Goal: Information Seeking & Learning: Learn about a topic

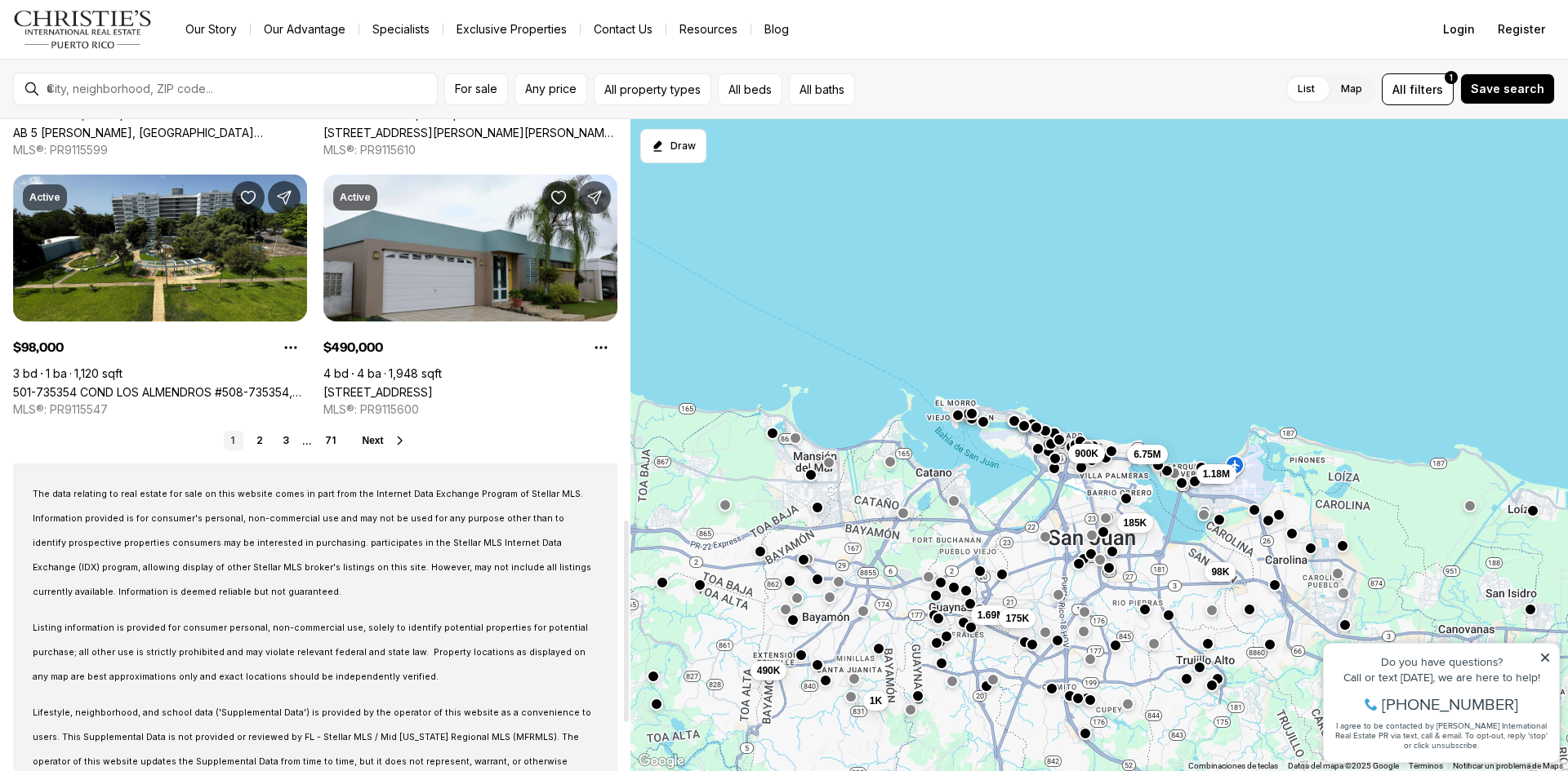
scroll to position [1225, 0]
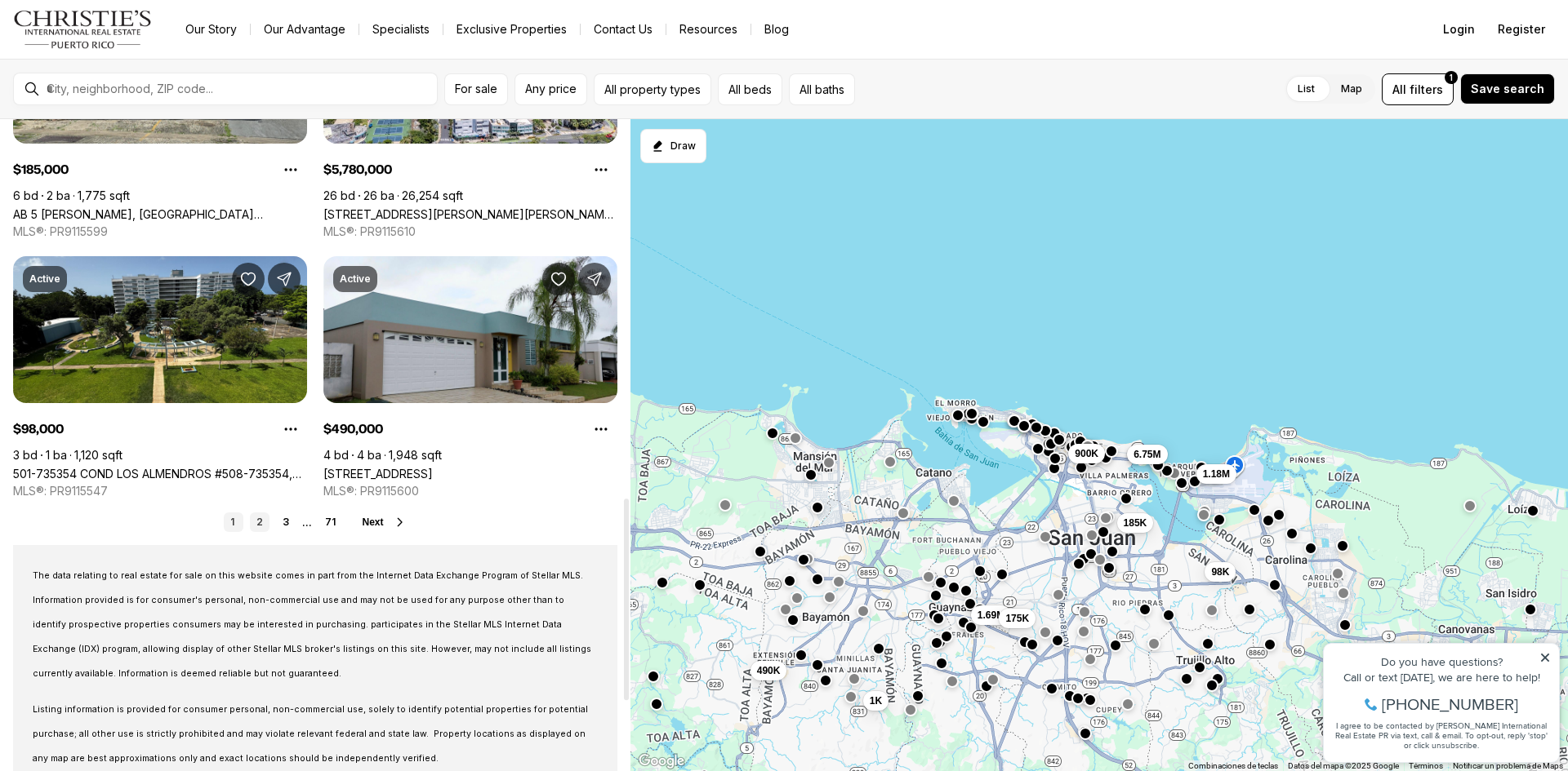
click at [255, 520] on link "2" at bounding box center [259, 522] width 20 height 20
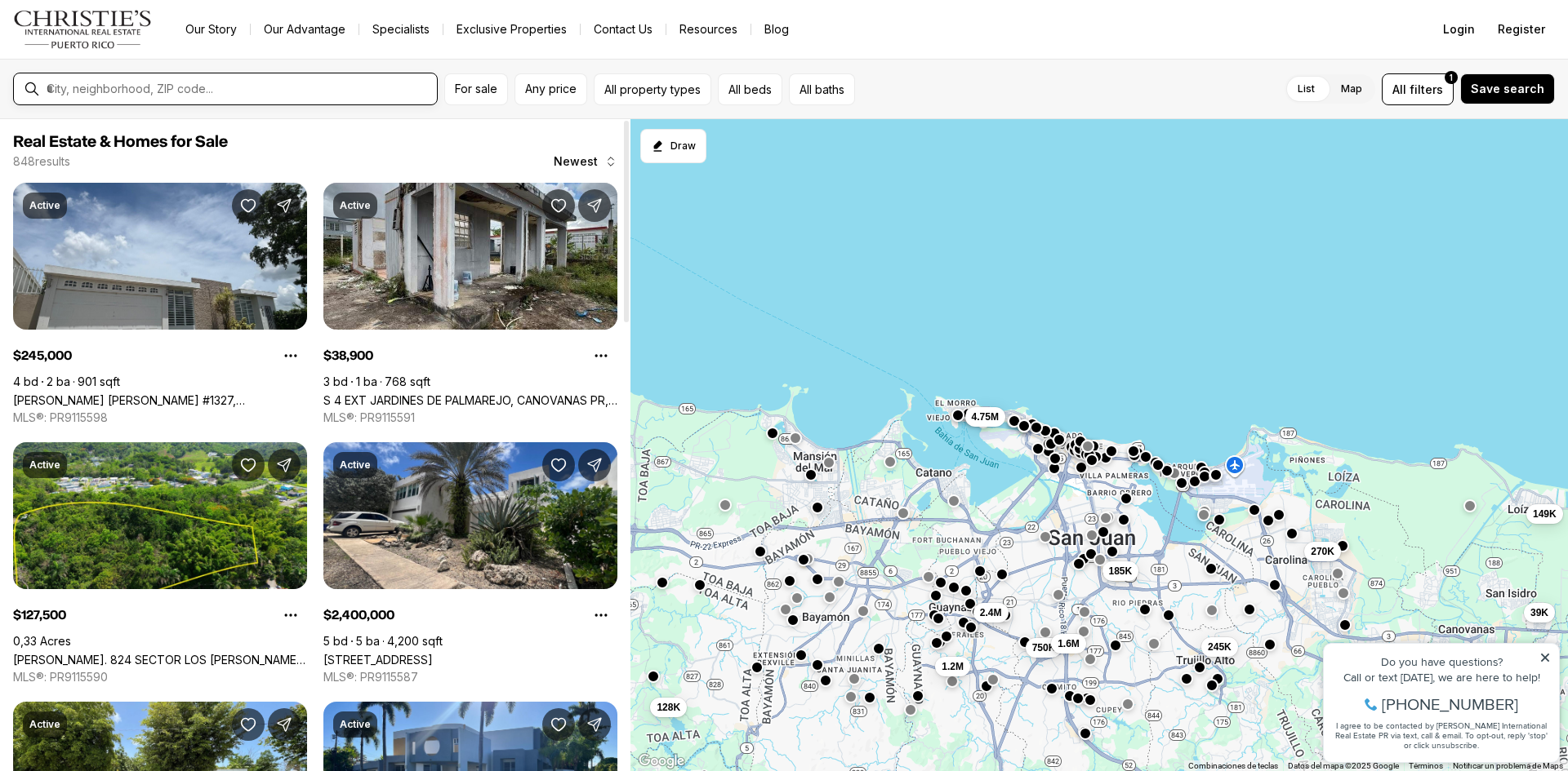
click at [144, 90] on input "text" at bounding box center [239, 89] width 384 height 15
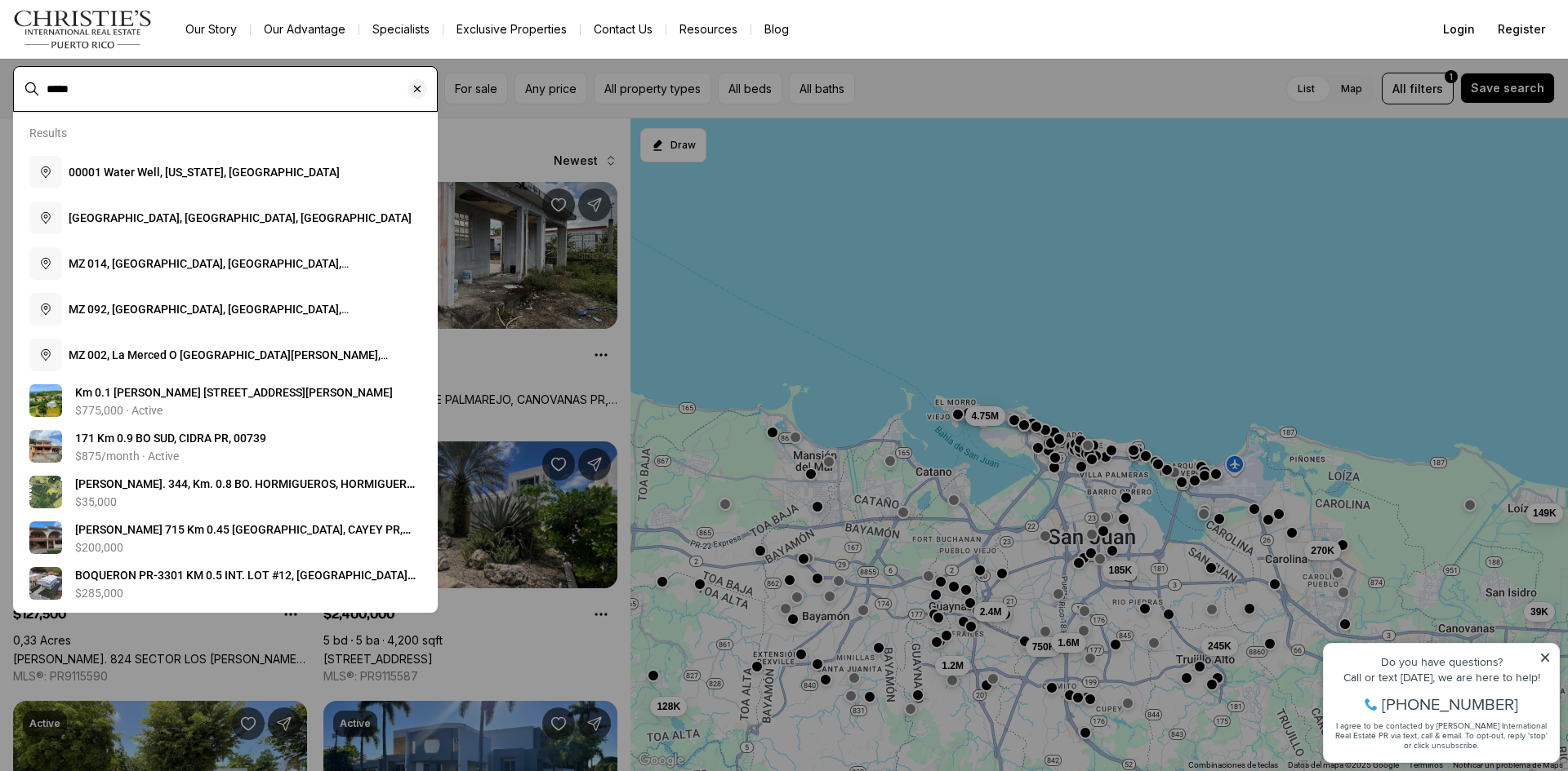
type input "*****"
type input "**********"
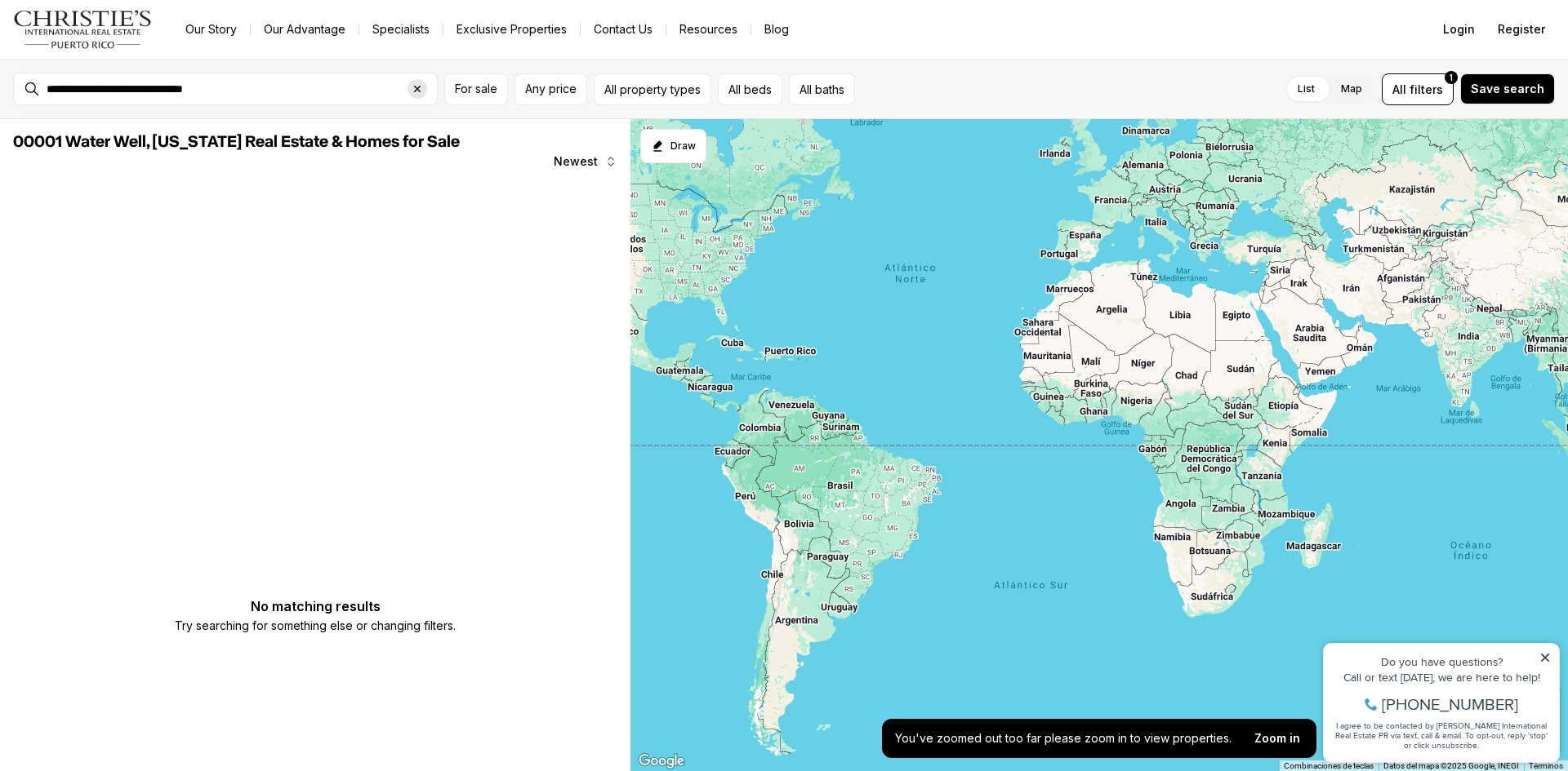
click at [417, 93] on icon "Clear search input" at bounding box center [418, 89] width 13 height 13
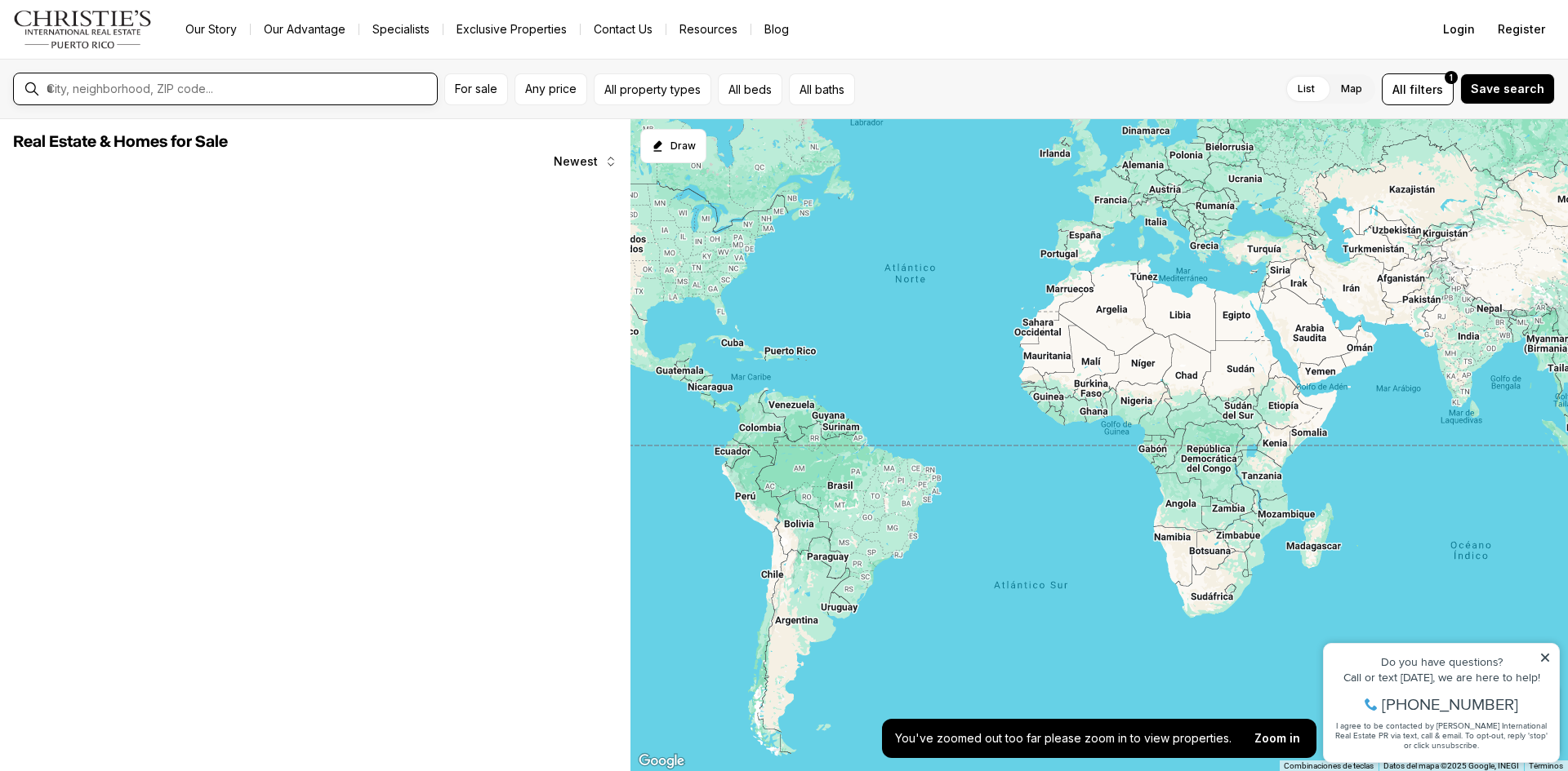
click at [201, 93] on input "text" at bounding box center [239, 89] width 384 height 15
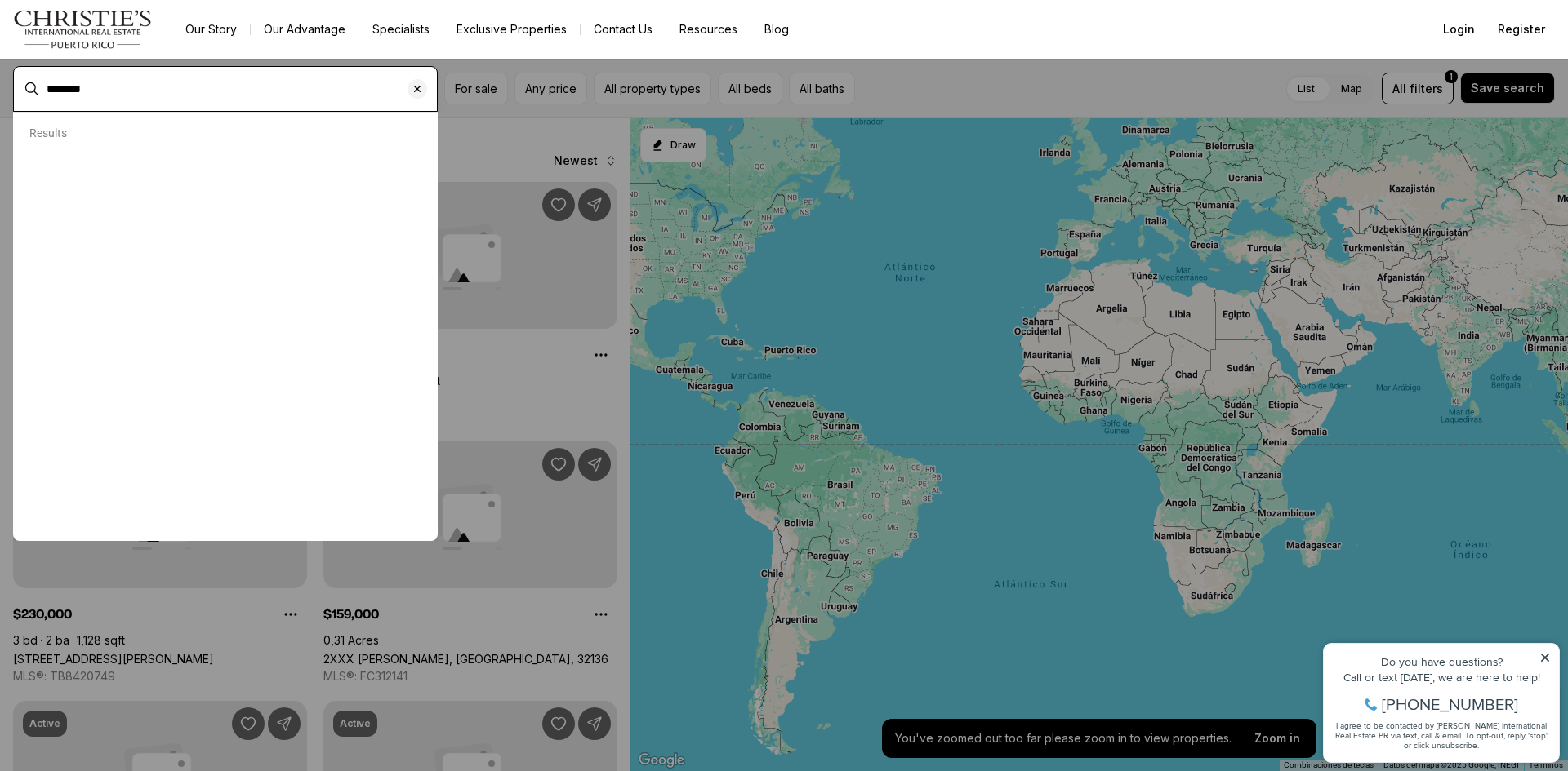
type input "********"
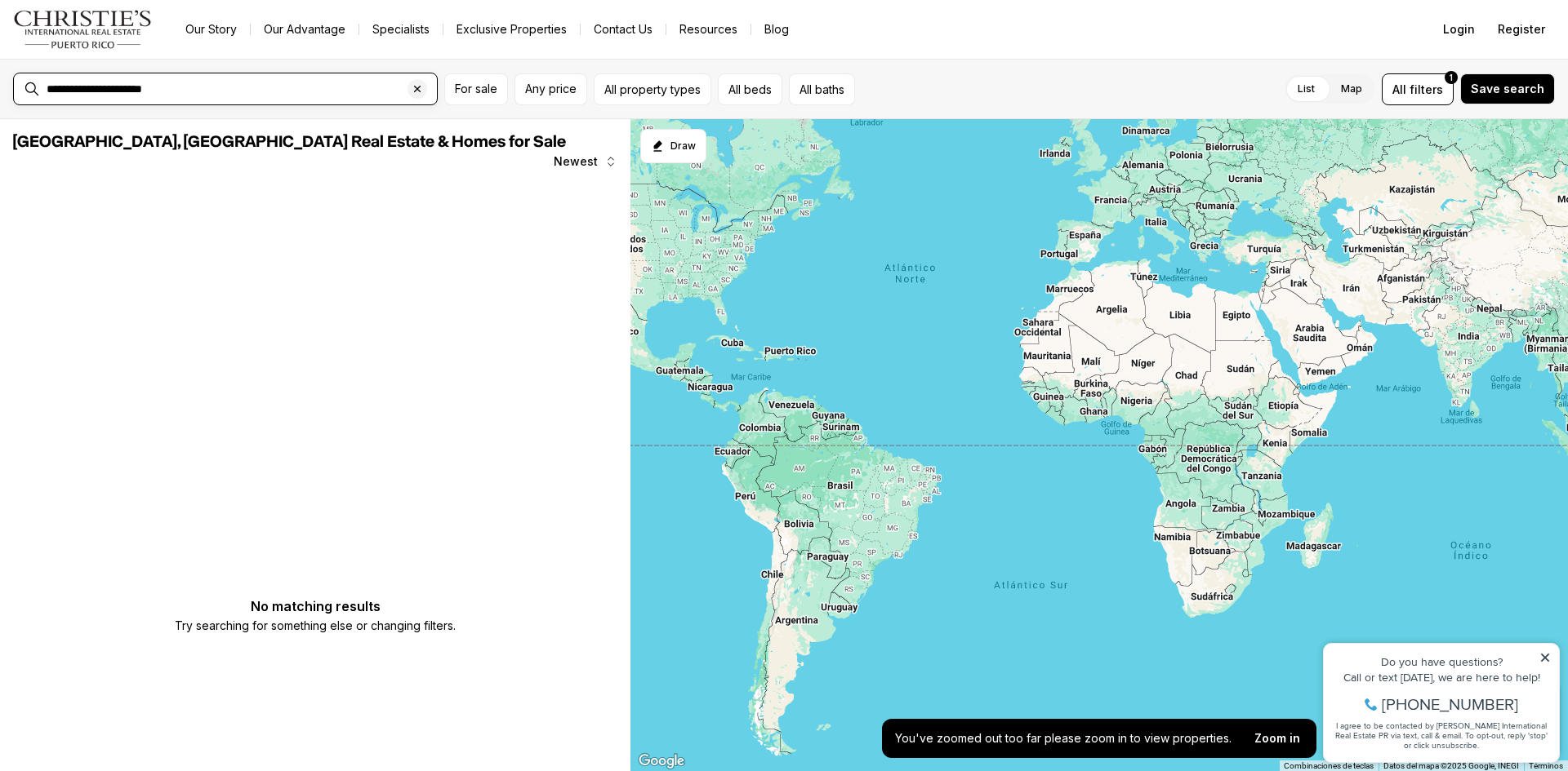
drag, startPoint x: 201, startPoint y: 93, endPoint x: 94, endPoint y: 97, distance: 107.1
click at [94, 97] on div "**********" at bounding box center [239, 89] width 397 height 28
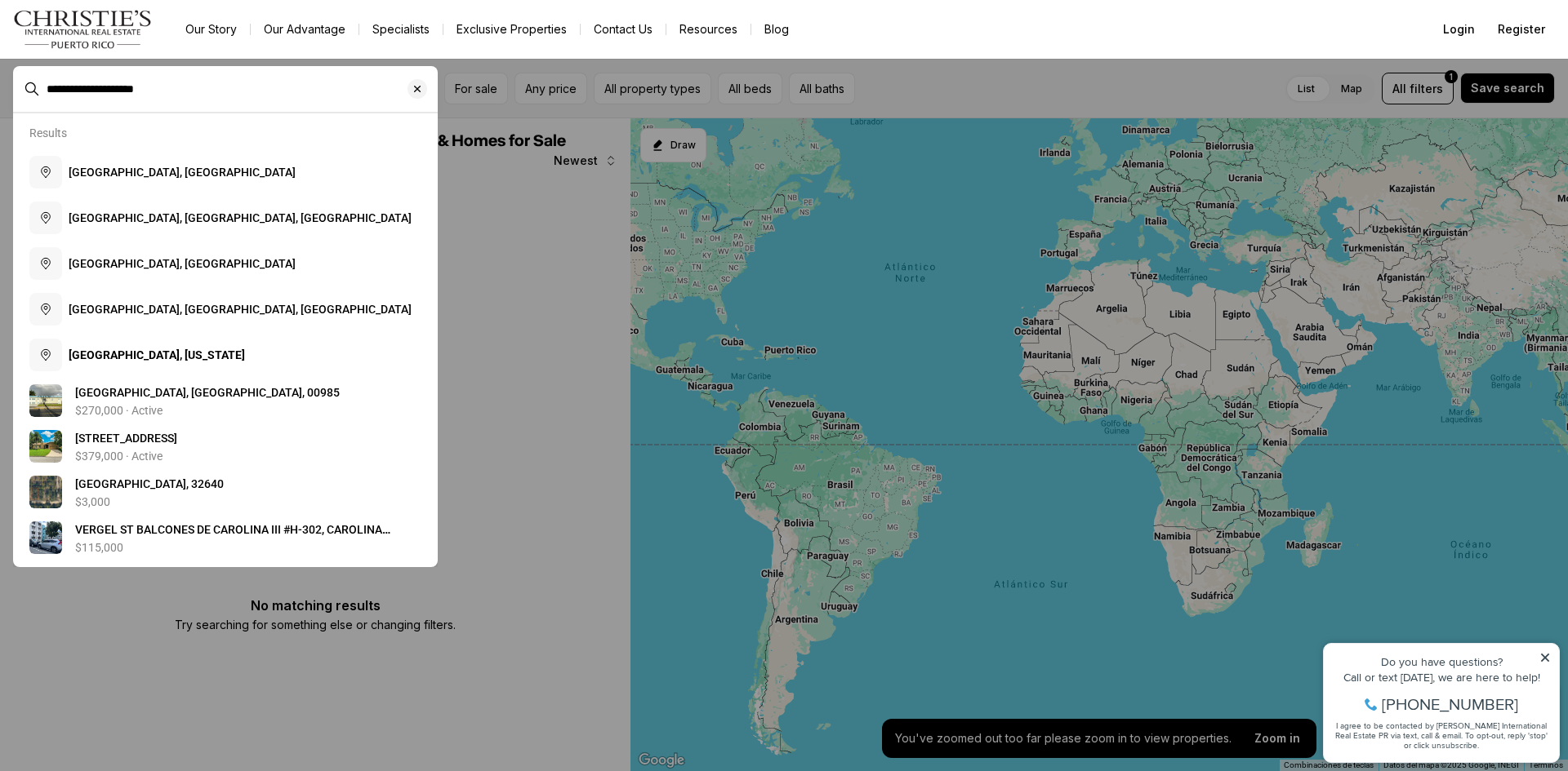
type input "**********"
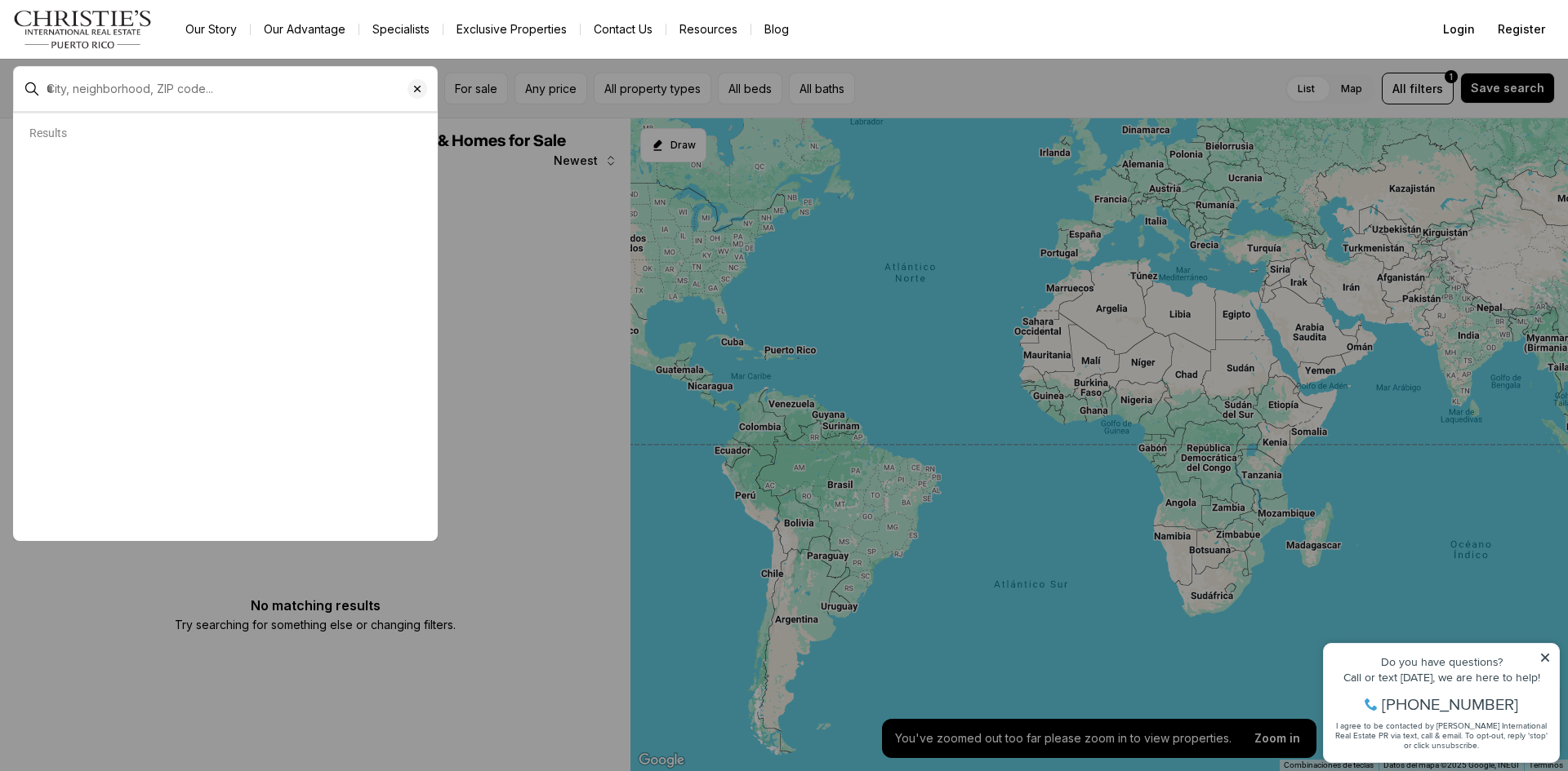
type input "**********"
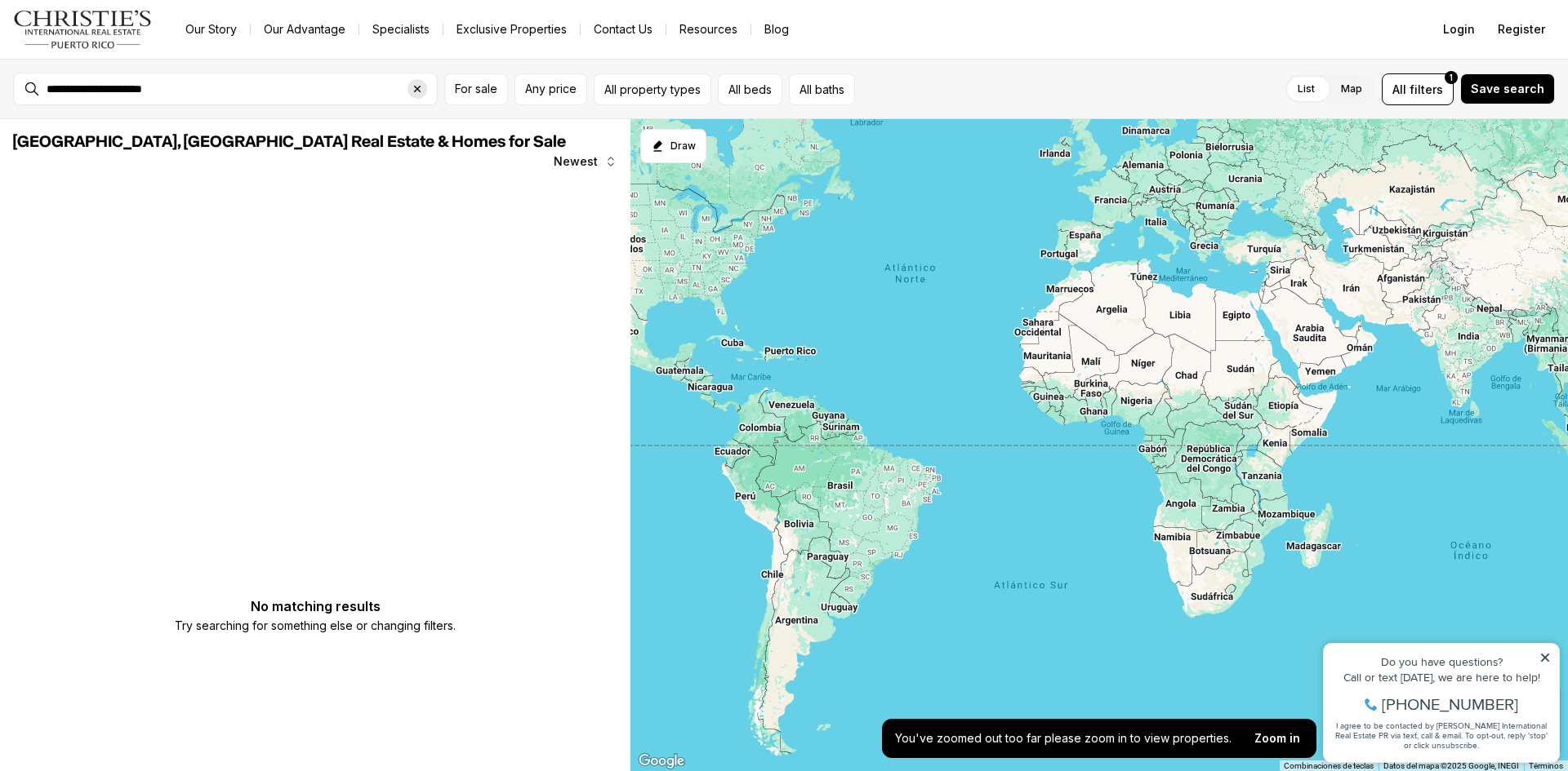
click at [416, 97] on div "Clear search input" at bounding box center [417, 89] width 20 height 20
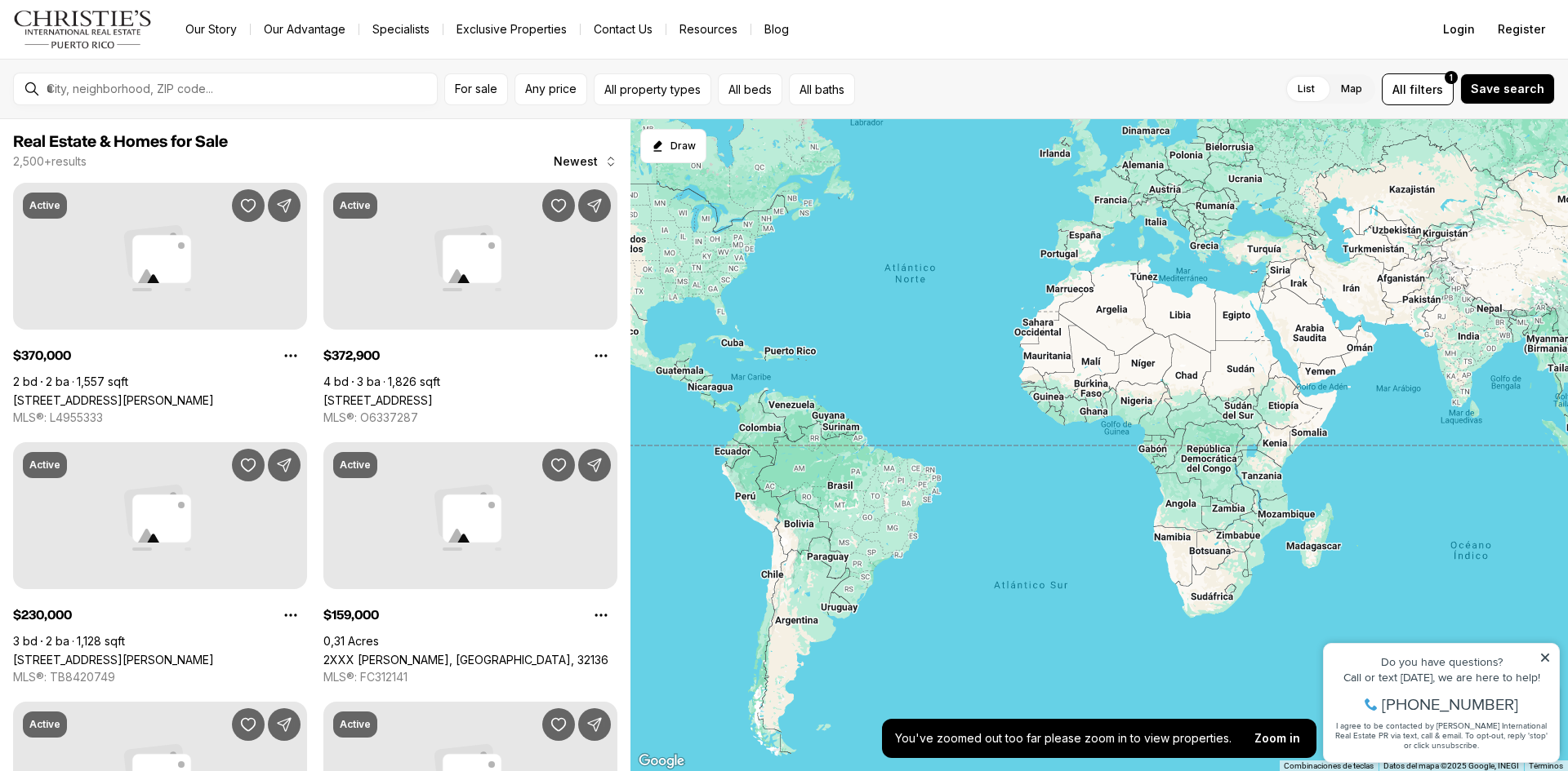
click at [773, 356] on div at bounding box center [1098, 445] width 937 height 653
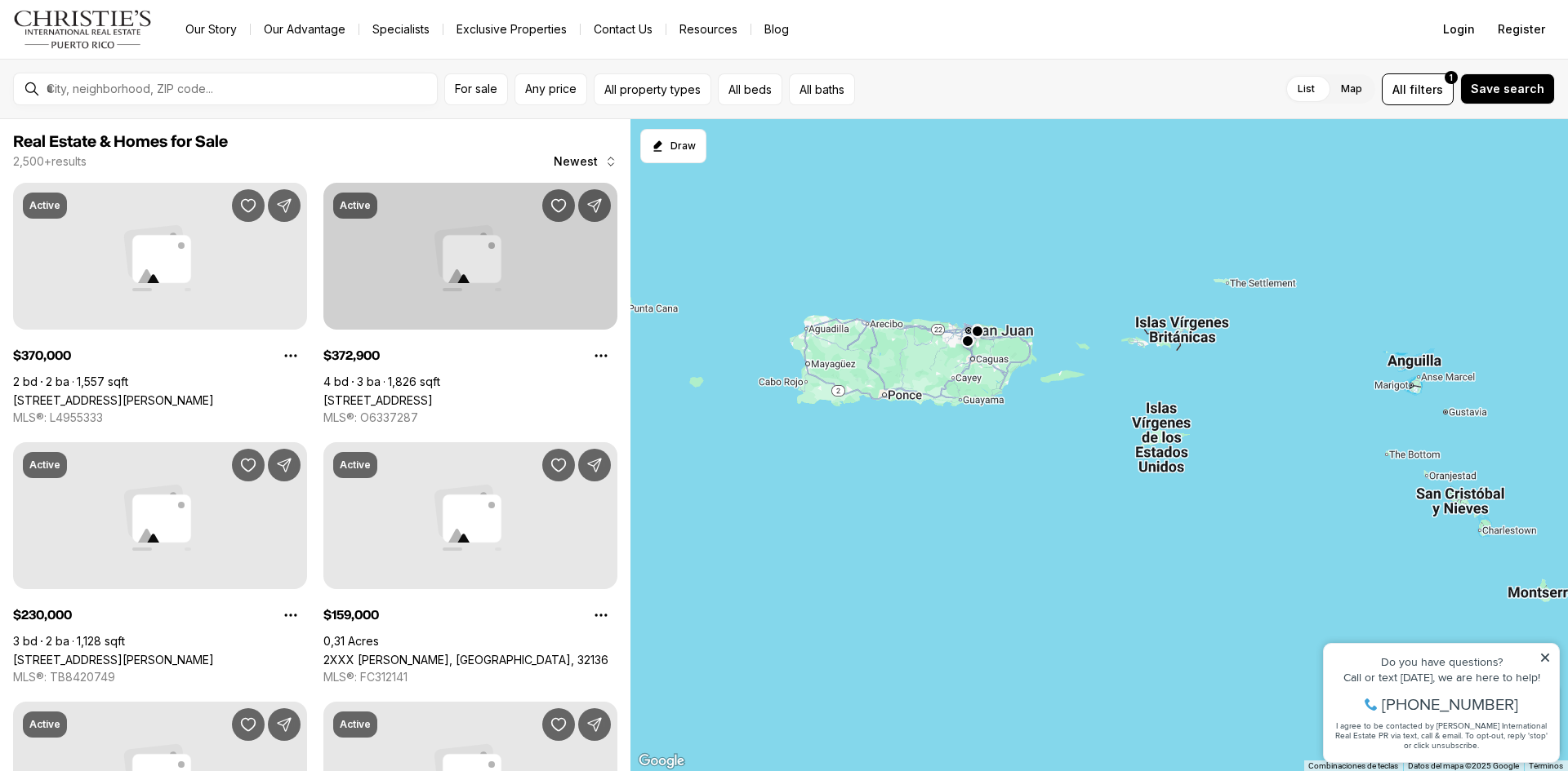
drag, startPoint x: 1072, startPoint y: 437, endPoint x: 500, endPoint y: 329, distance: 582.1
click at [500, 329] on div "Real Estate & Homes for Sale 2,500 + results Newest Active $370,000 2 bd 2 ba 1…" at bounding box center [784, 444] width 1568 height 652
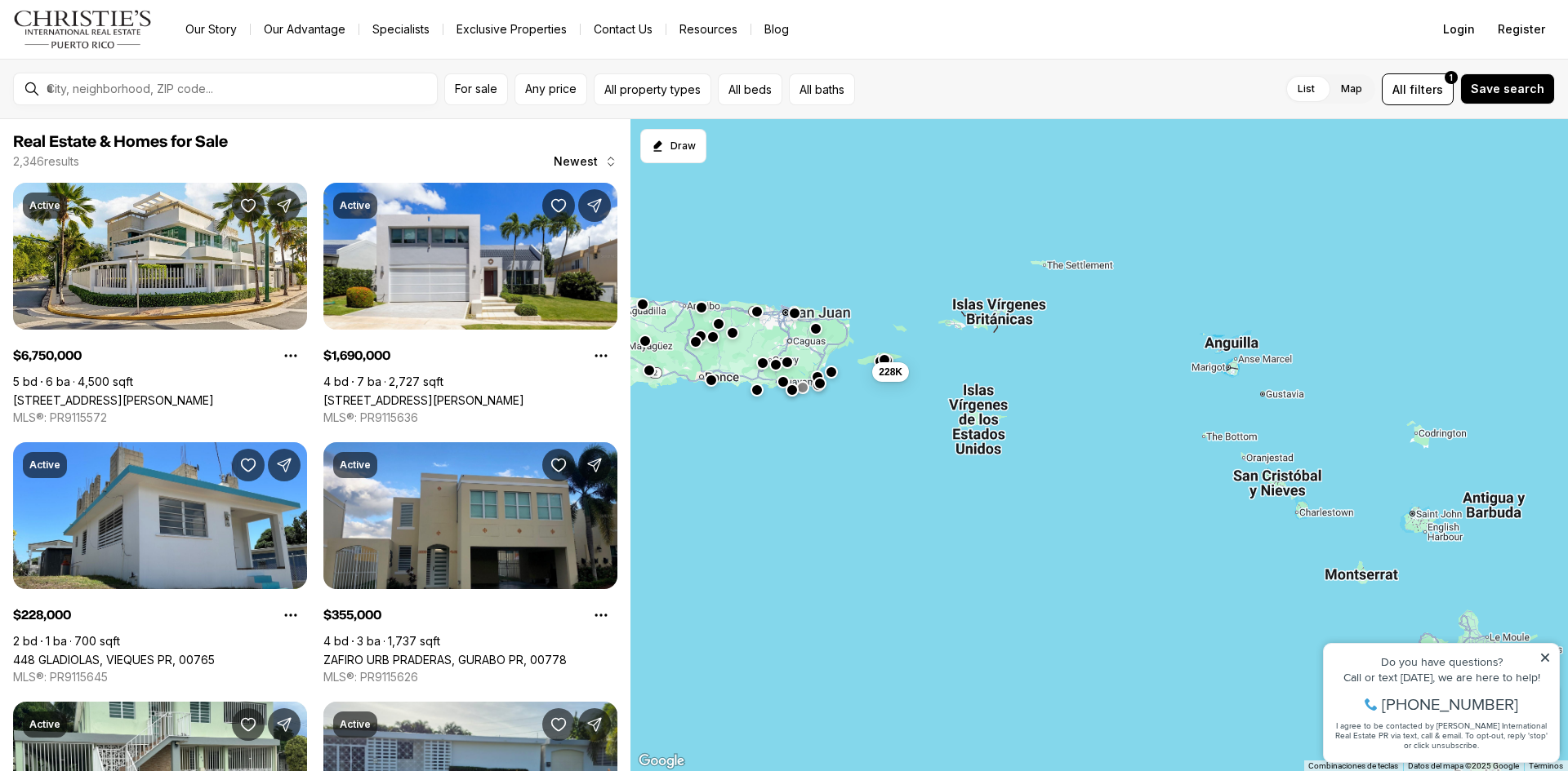
click at [789, 329] on div "228K" at bounding box center [1098, 445] width 937 height 653
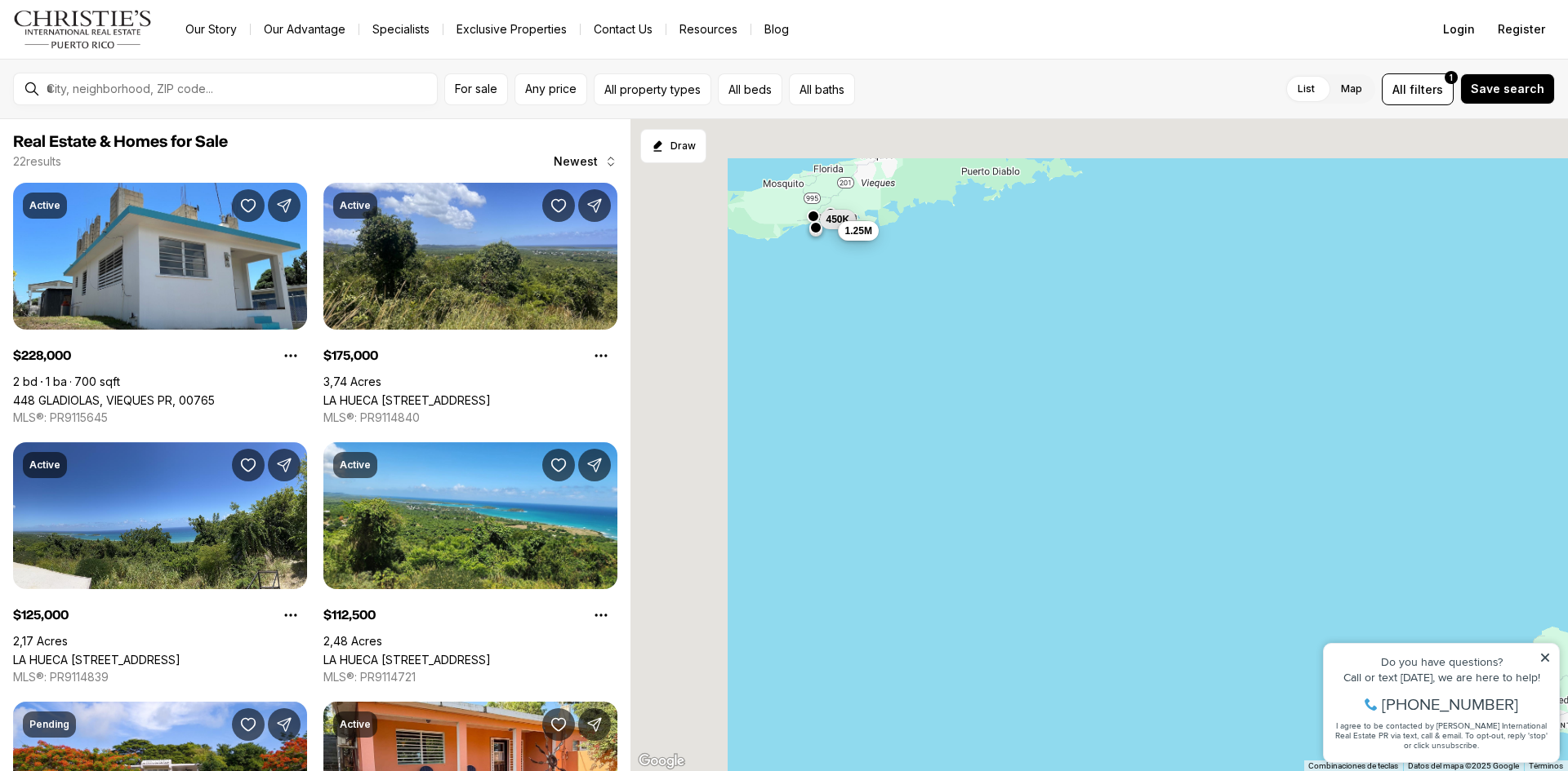
drag, startPoint x: 828, startPoint y: 327, endPoint x: 1286, endPoint y: 528, distance: 500.2
click at [1286, 528] on div "450K 795K 1.25M" at bounding box center [1098, 445] width 937 height 653
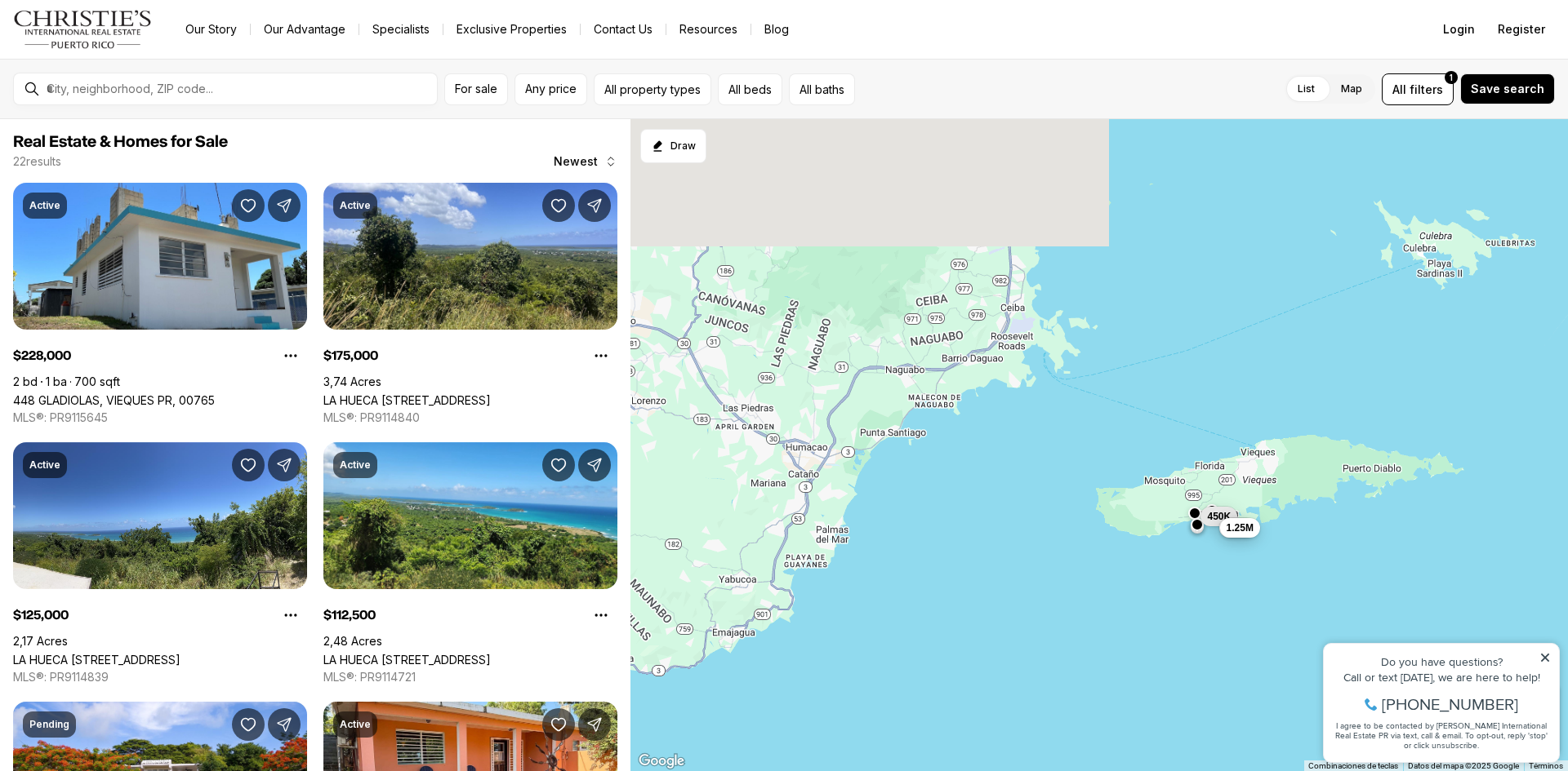
drag, startPoint x: 944, startPoint y: 457, endPoint x: 1064, endPoint y: 668, distance: 242.7
click at [1065, 688] on div "450K 795K 1.25M" at bounding box center [1098, 445] width 937 height 653
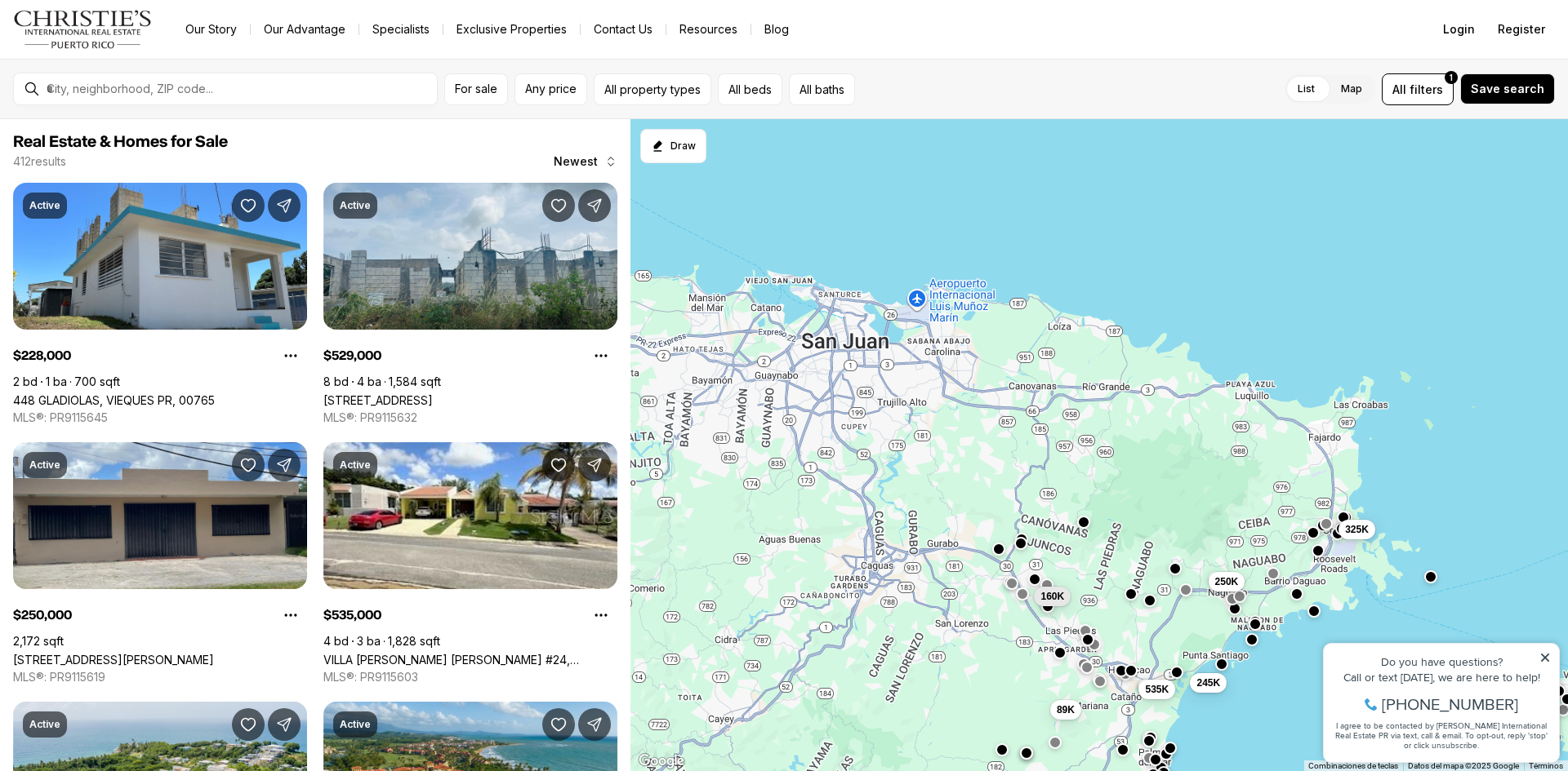
drag, startPoint x: 967, startPoint y: 555, endPoint x: 1062, endPoint y: 630, distance: 121.0
click at [1062, 630] on div "250K 245K 325K 529K 89K 160K 535K" at bounding box center [1098, 445] width 937 height 653
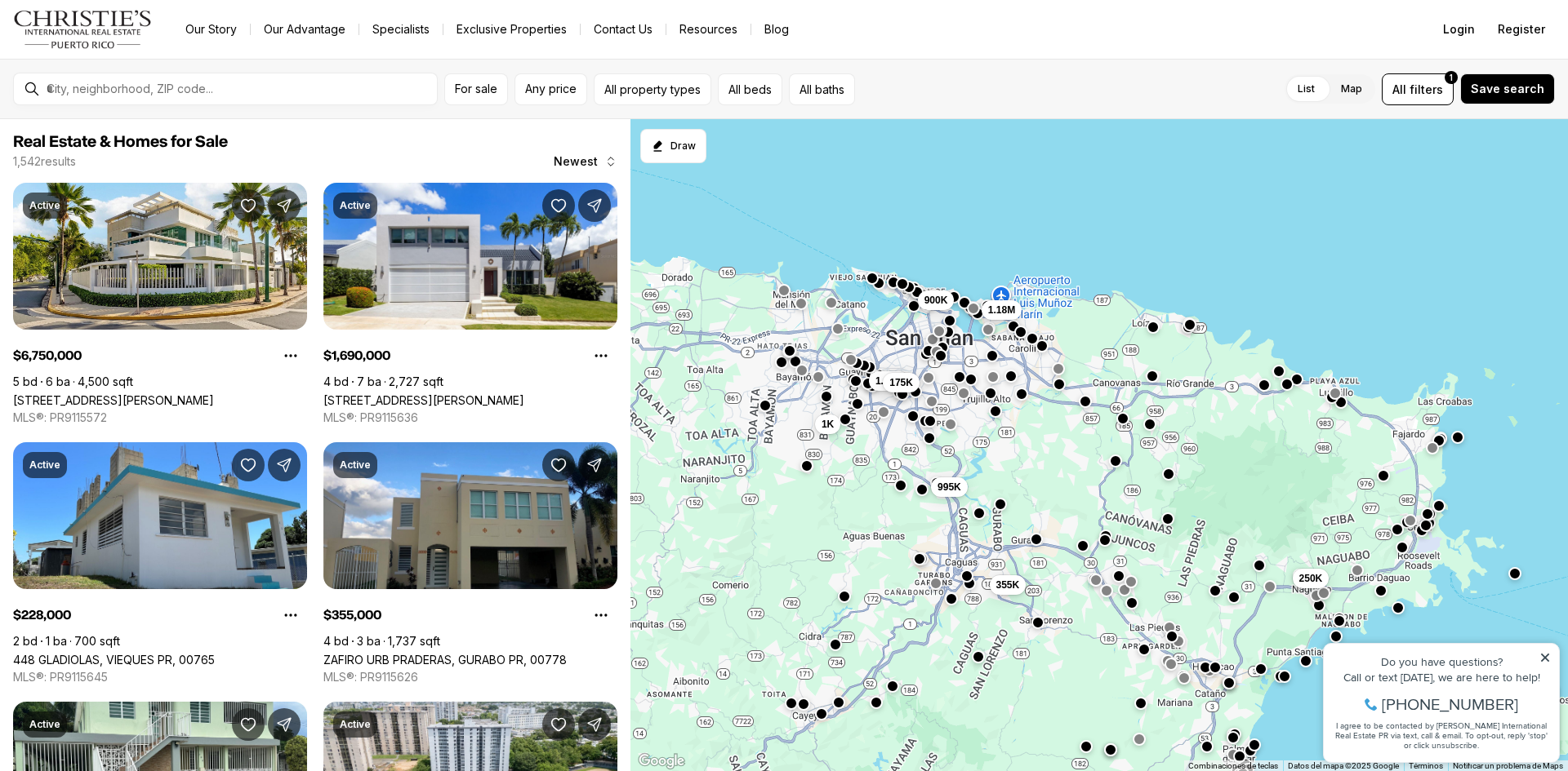
drag, startPoint x: 933, startPoint y: 515, endPoint x: 1029, endPoint y: 511, distance: 96.1
click at [1029, 511] on div "250K 1K 355K 995K 1.18M 900K 1.69M 175K" at bounding box center [1098, 445] width 937 height 653
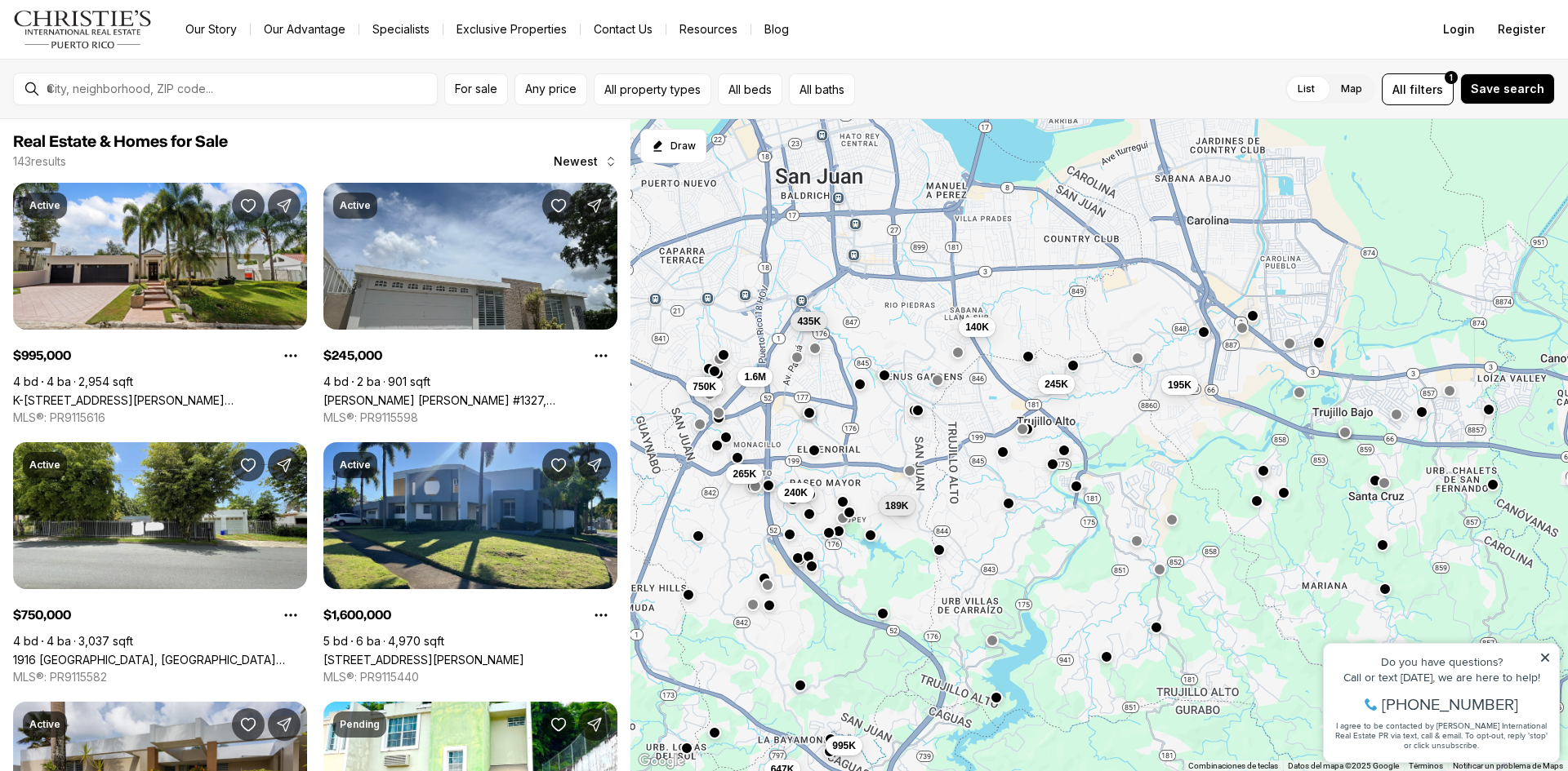
drag, startPoint x: 1017, startPoint y: 389, endPoint x: 1065, endPoint y: 586, distance: 202.8
click at [1065, 586] on div "1.6M 195K 245K 750K 265K 240K 189K 647K 995K 360K 140K 435K" at bounding box center [1098, 445] width 937 height 653
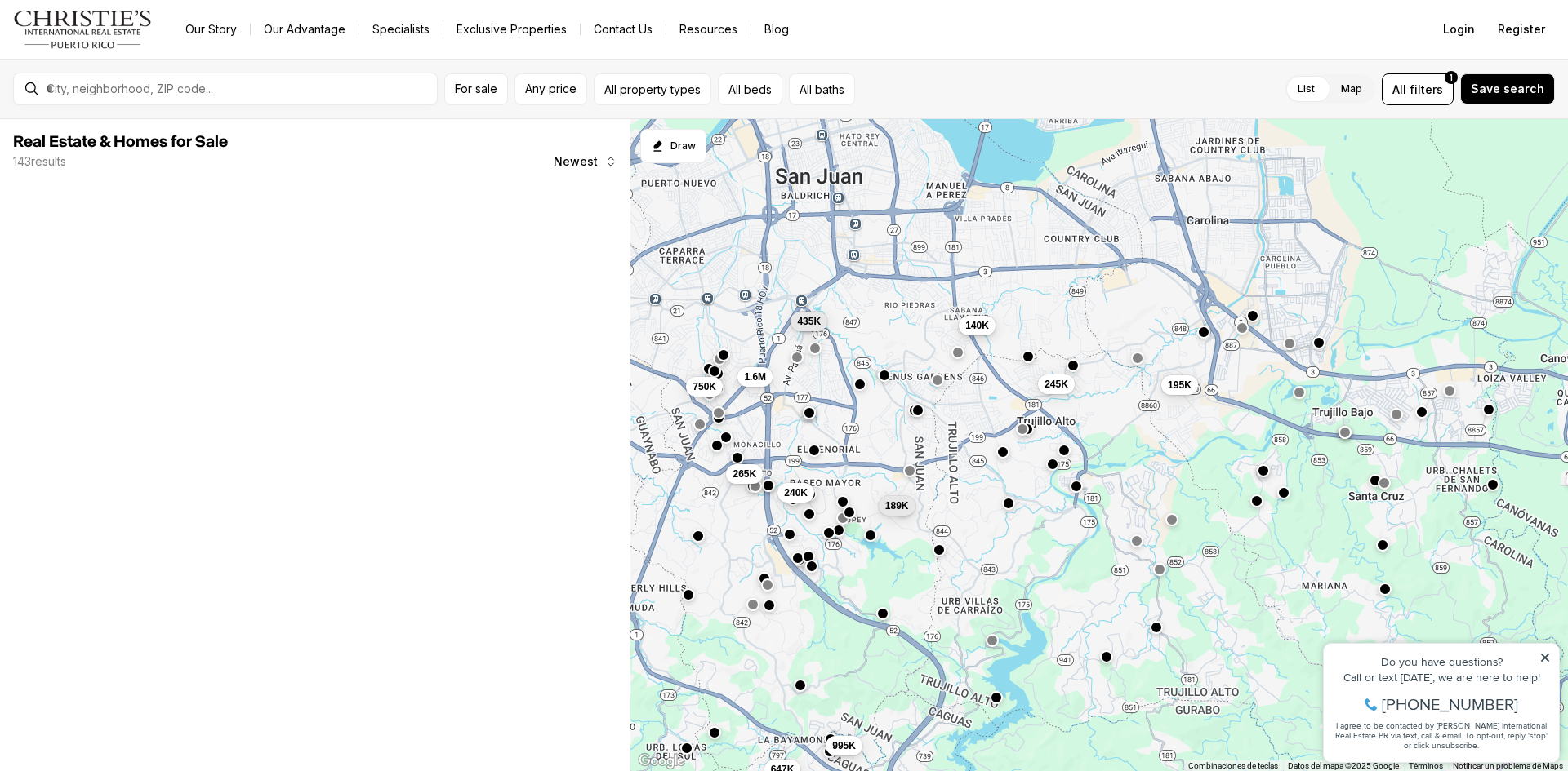
click at [975, 332] on button "140K" at bounding box center [976, 326] width 37 height 20
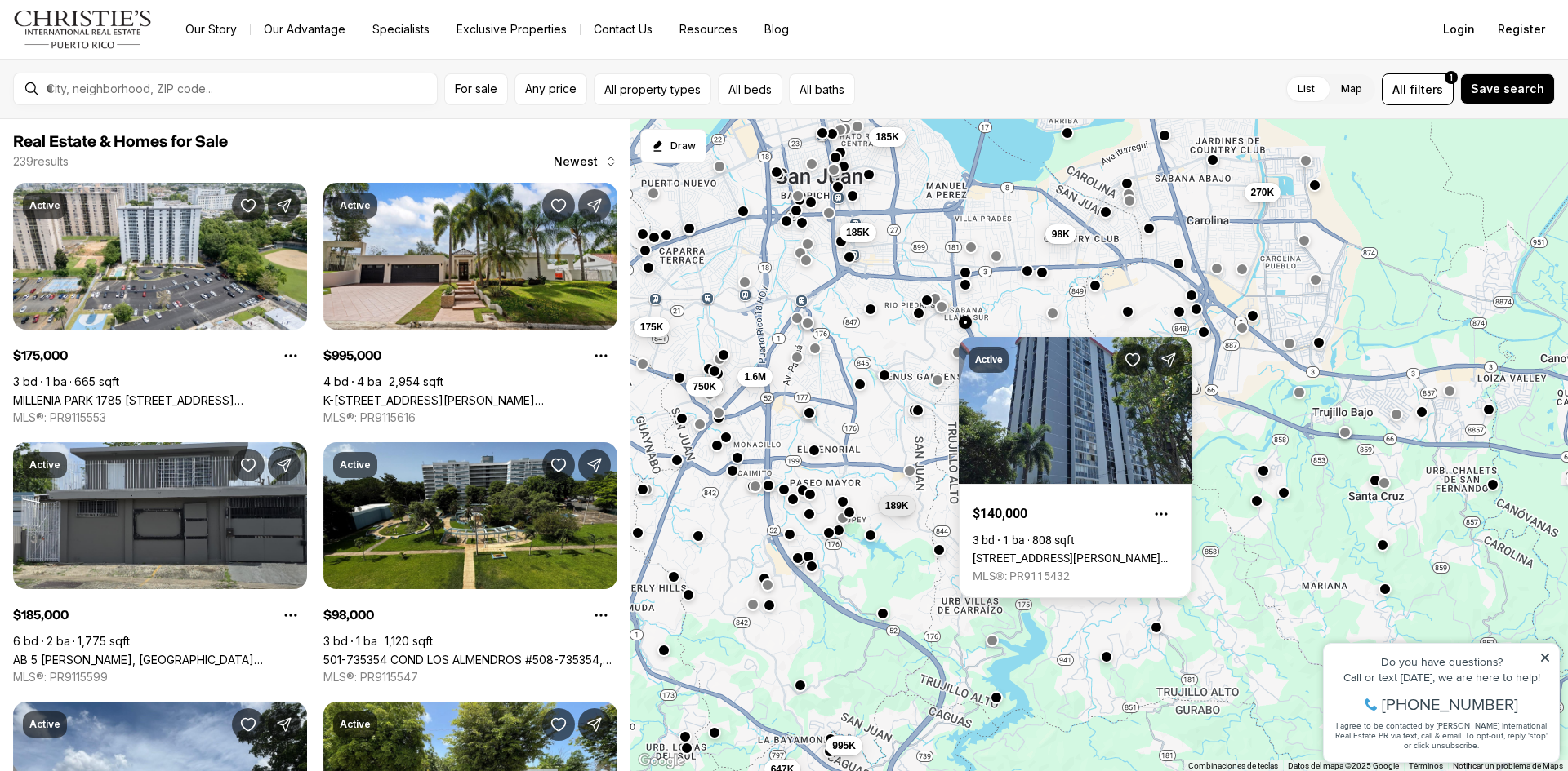
click at [1047, 552] on link "2 ALMONTE #411, SAN JUAN PR, 00926" at bounding box center [1075, 559] width 205 height 13
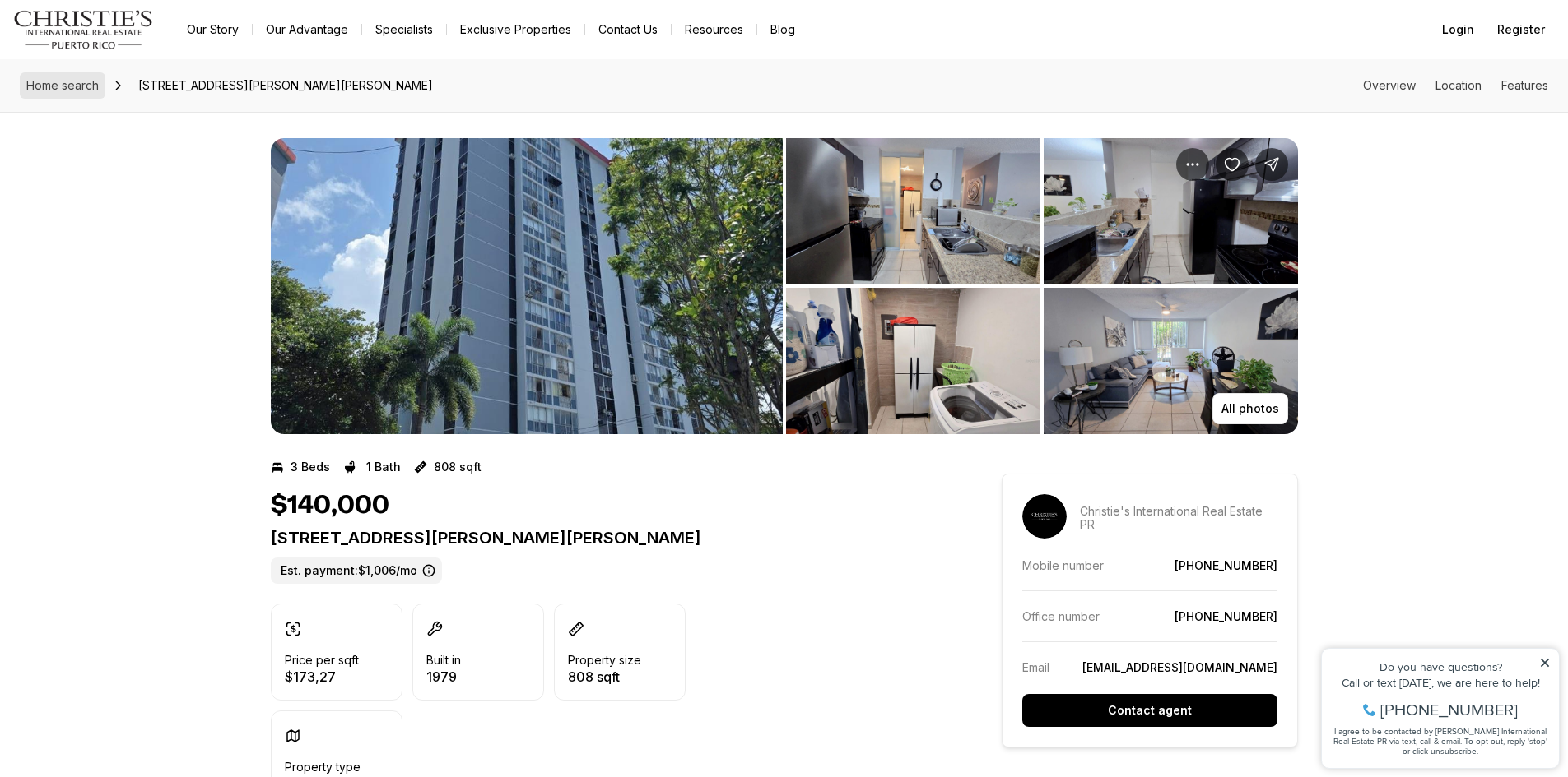
click at [36, 86] on span "Home search" at bounding box center [62, 85] width 73 height 14
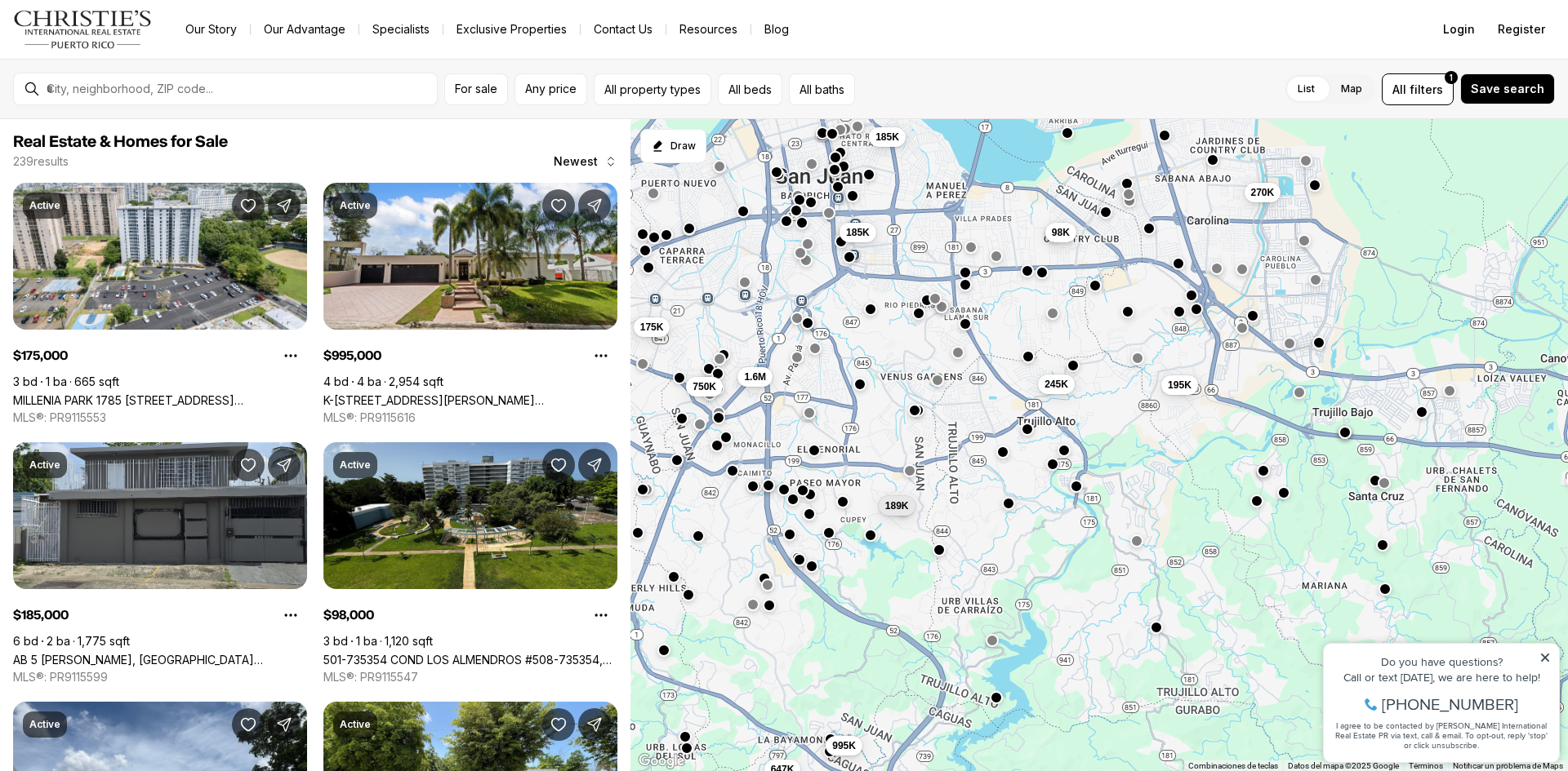
click at [1062, 239] on span "98K" at bounding box center [1061, 233] width 18 height 13
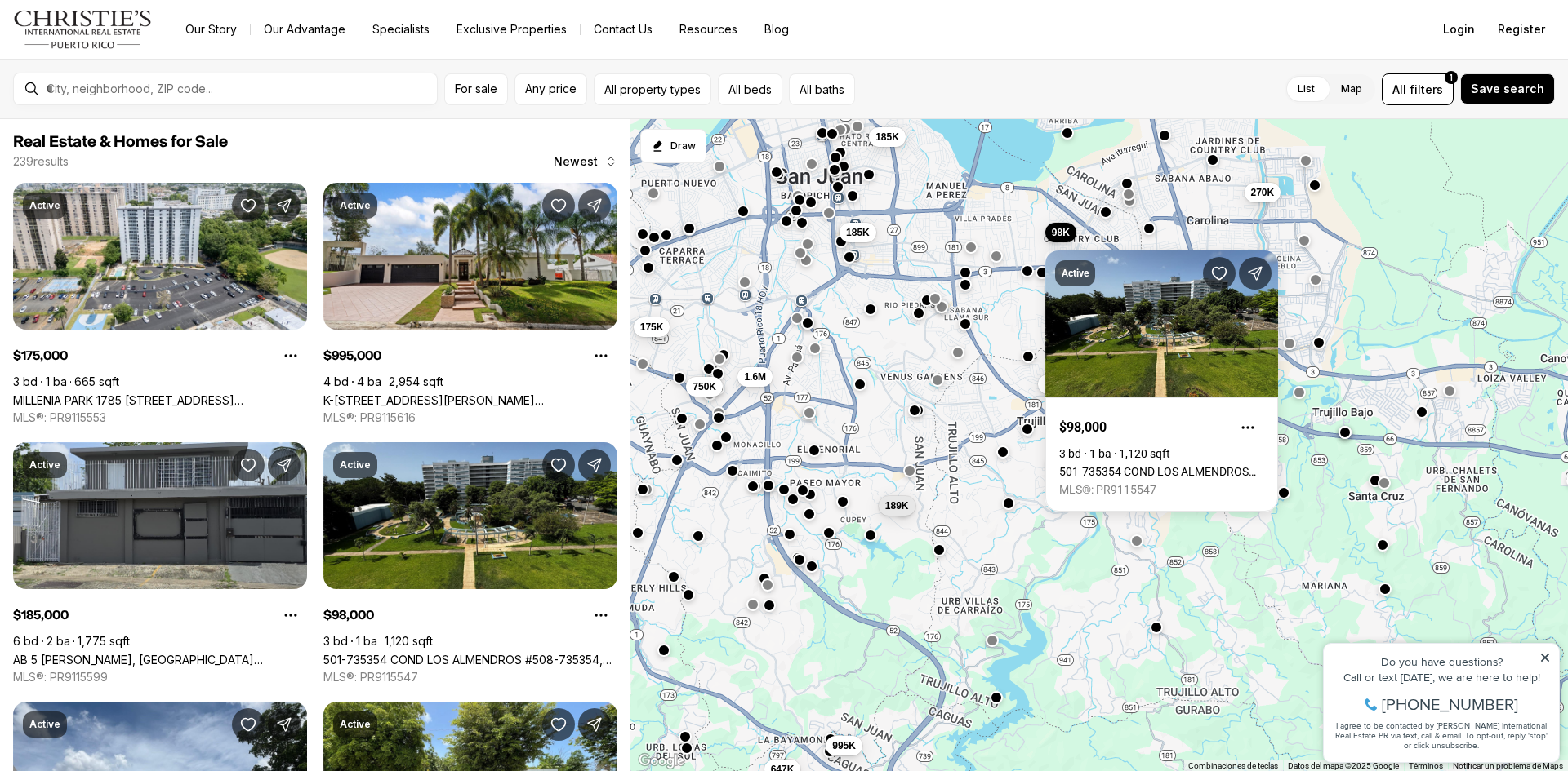
click at [1381, 278] on div "245K 195K 189K 185K 98K 185K 270K 1.6M 750K 647K 995K 175K" at bounding box center [1098, 445] width 937 height 653
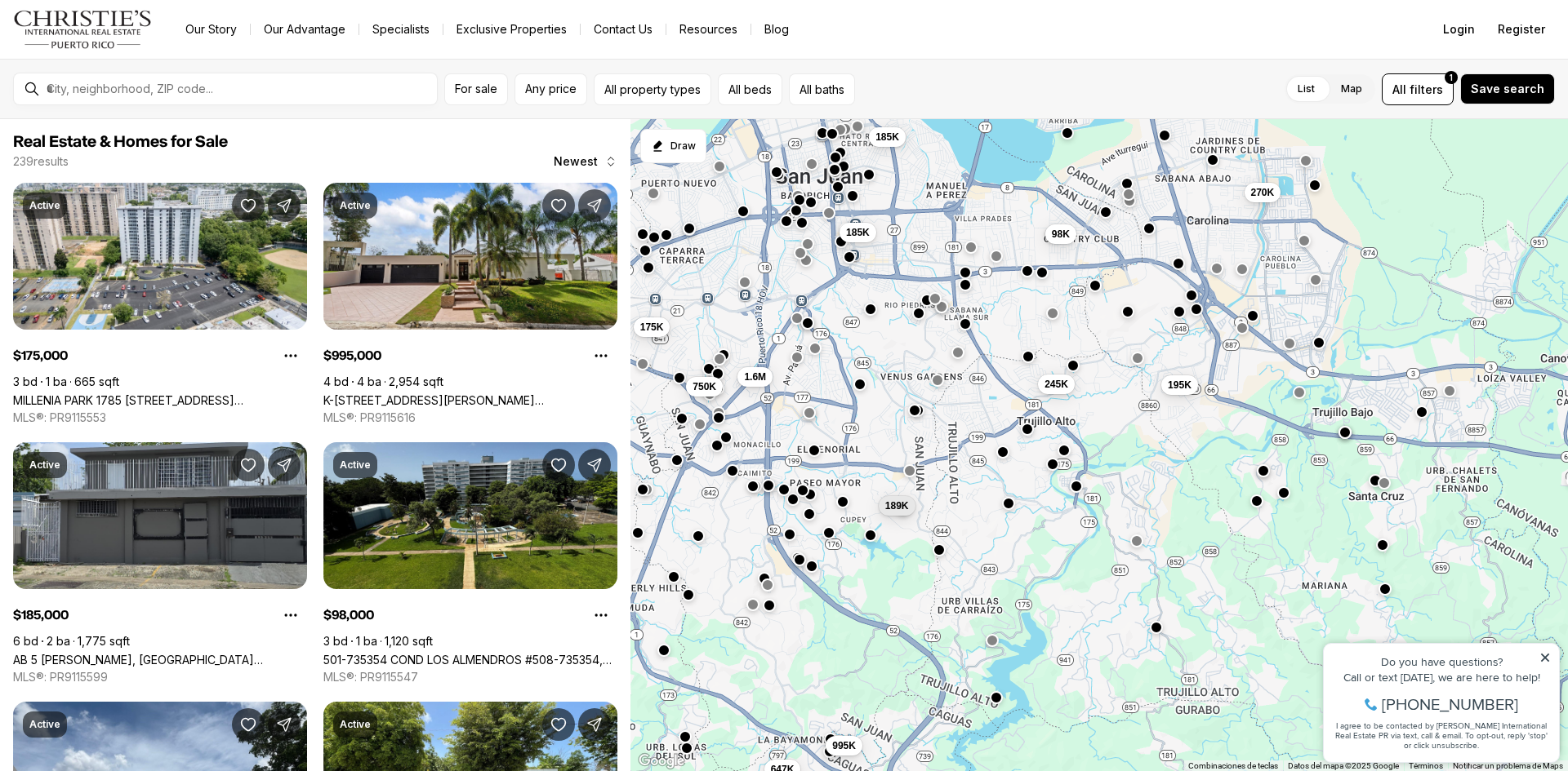
click at [1546, 658] on icon at bounding box center [1545, 658] width 11 height 11
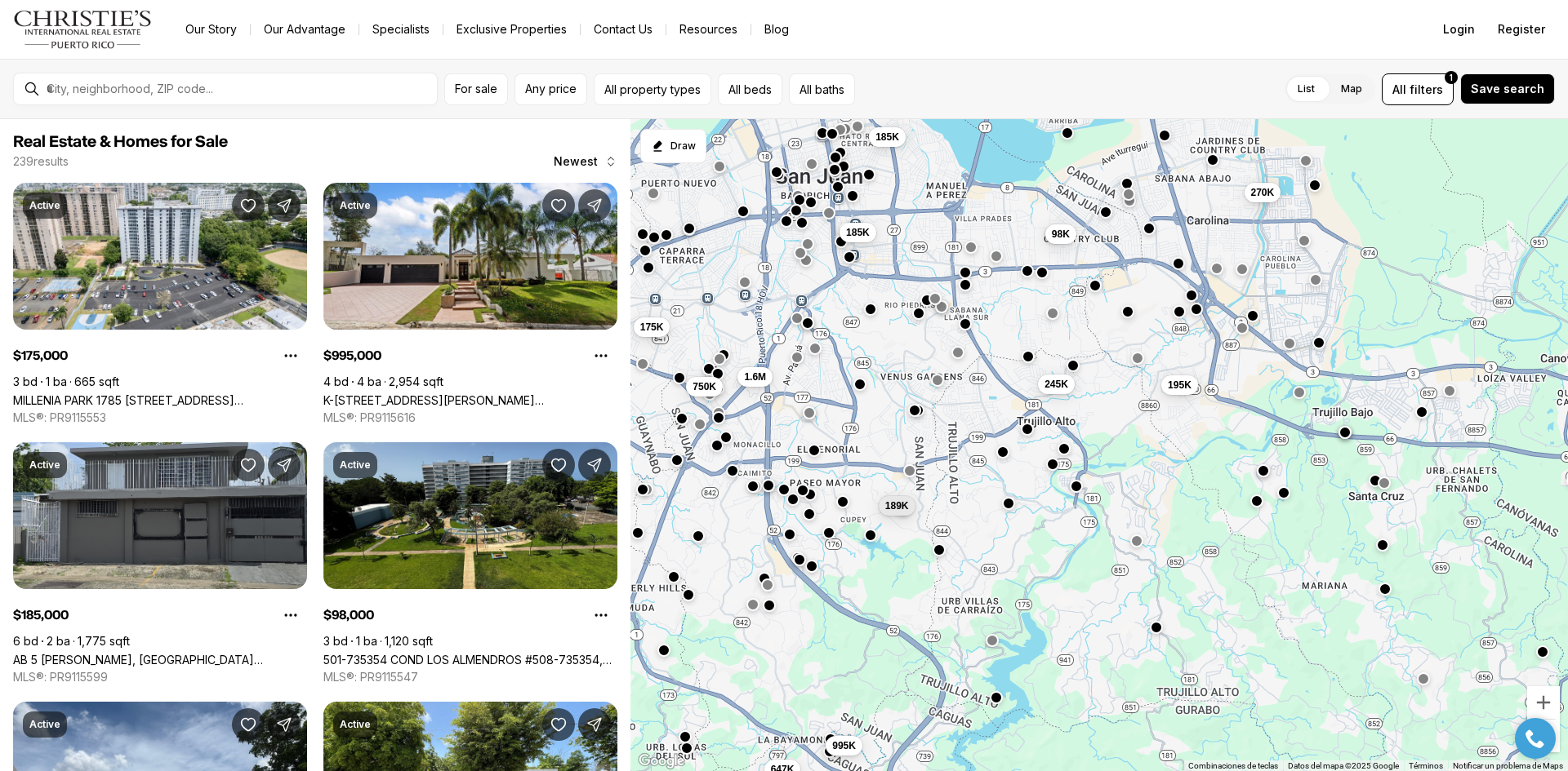
click at [1066, 454] on button "button" at bounding box center [1064, 449] width 13 height 13
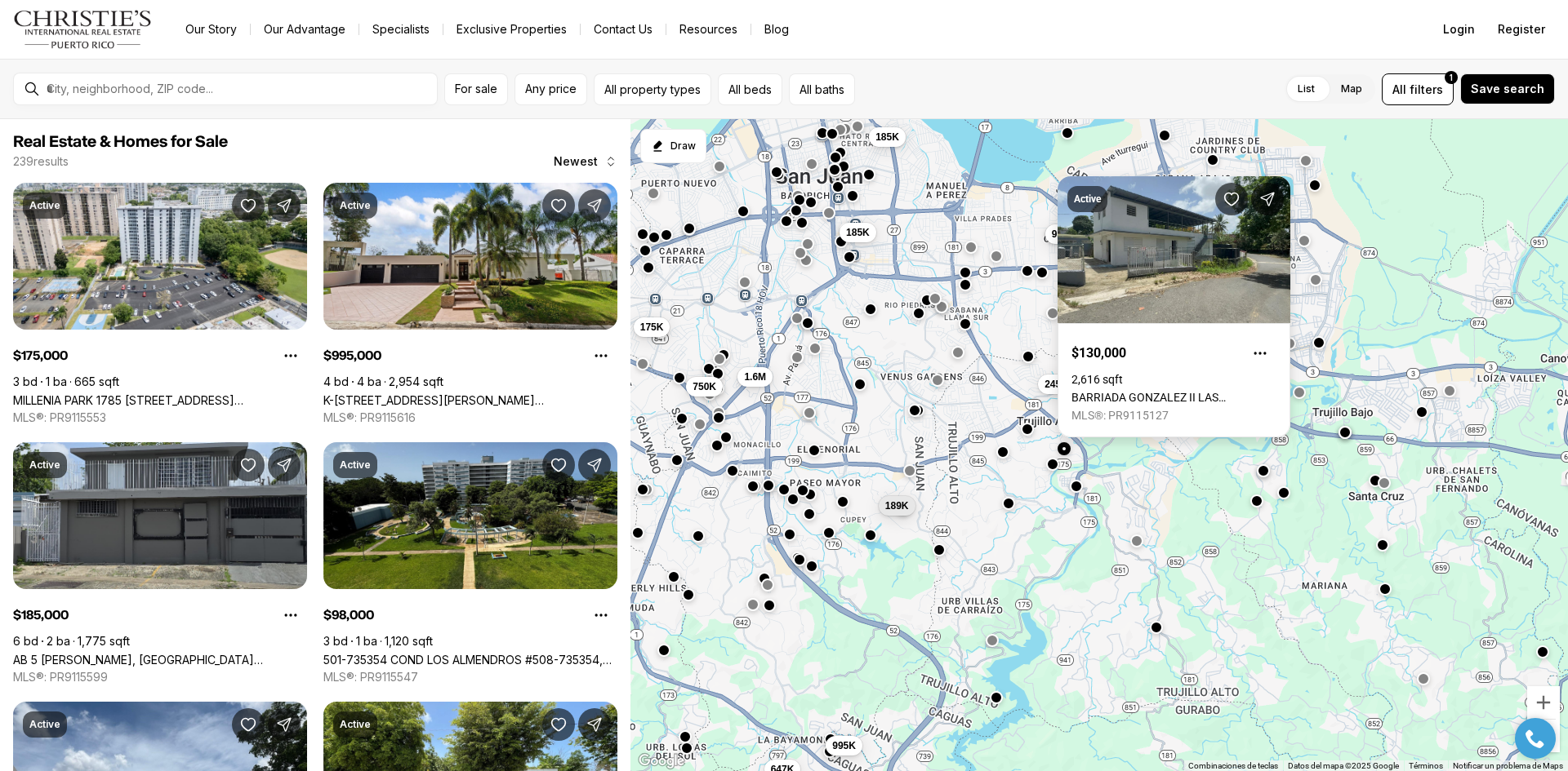
click at [1132, 391] on link "BARRIADA GONZALEZ II LAS [PERSON_NAME] #6, [PERSON_NAME][GEOGRAPHIC_DATA], 00976" at bounding box center [1174, 398] width 205 height 13
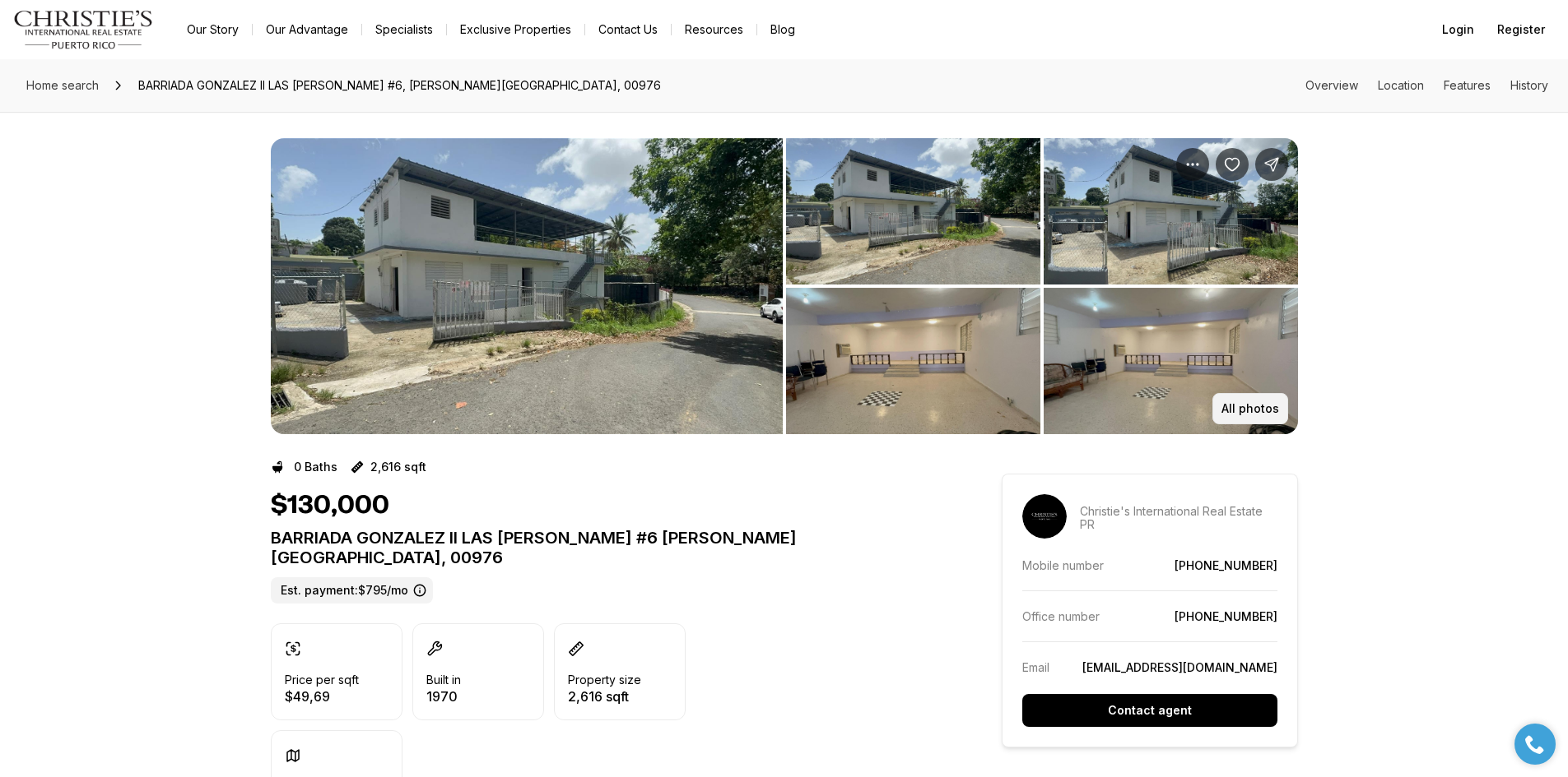
click at [1232, 414] on p "All photos" at bounding box center [1250, 409] width 58 height 13
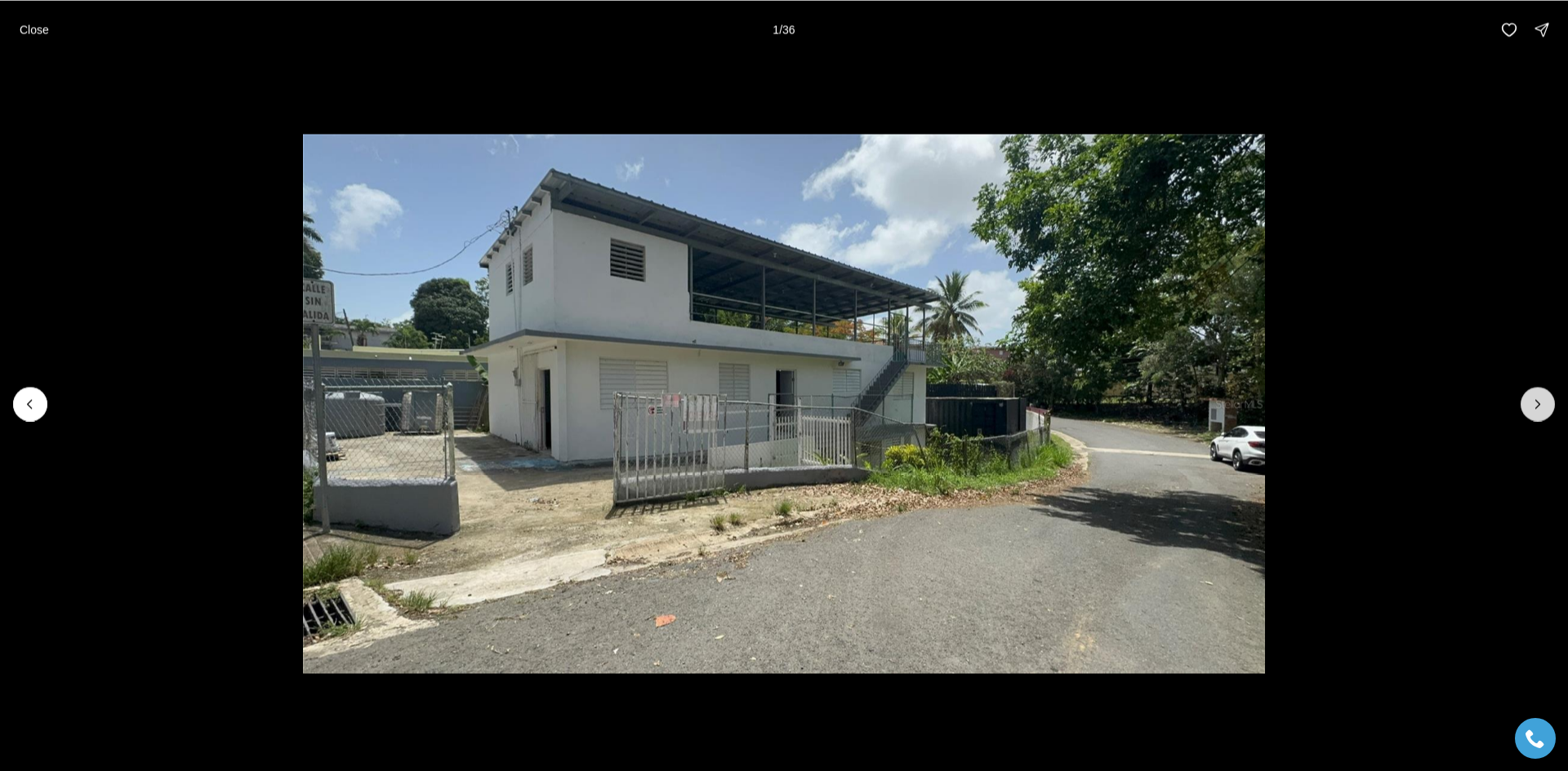
click at [1534, 410] on icon "Next slide" at bounding box center [1537, 403] width 16 height 16
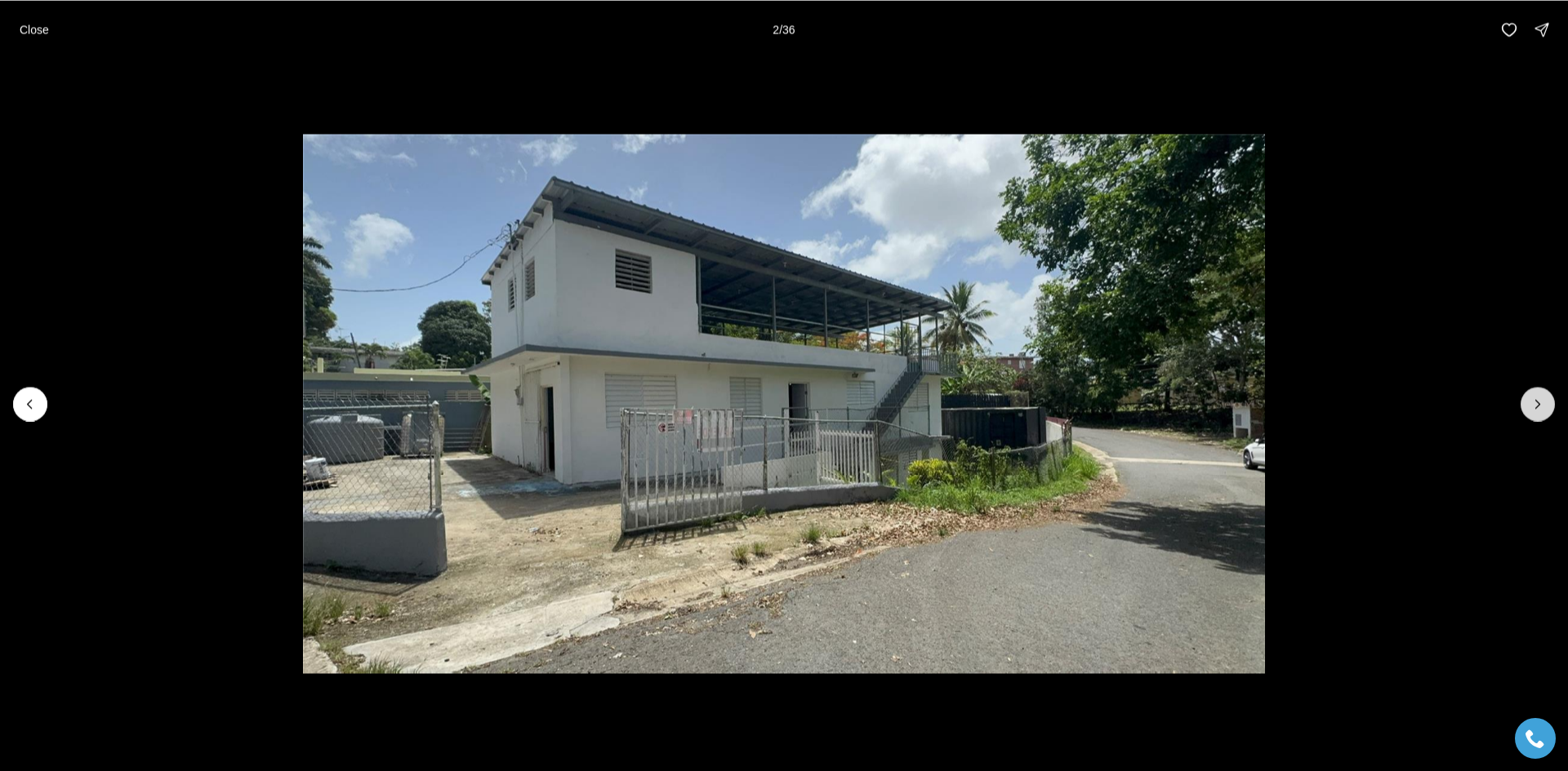
click at [1534, 410] on icon "Next slide" at bounding box center [1537, 403] width 16 height 16
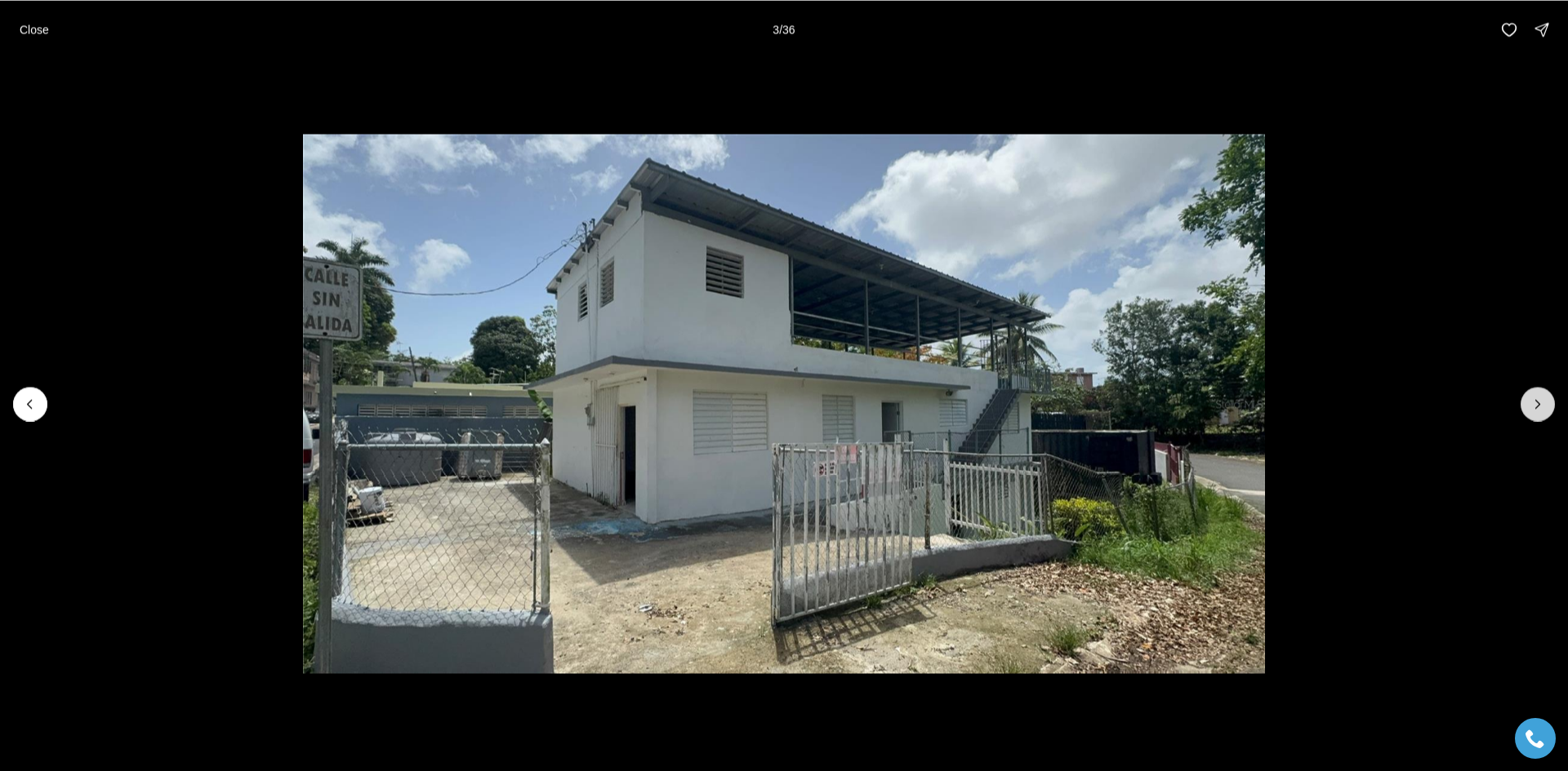
click at [1534, 410] on icon "Next slide" at bounding box center [1537, 403] width 16 height 16
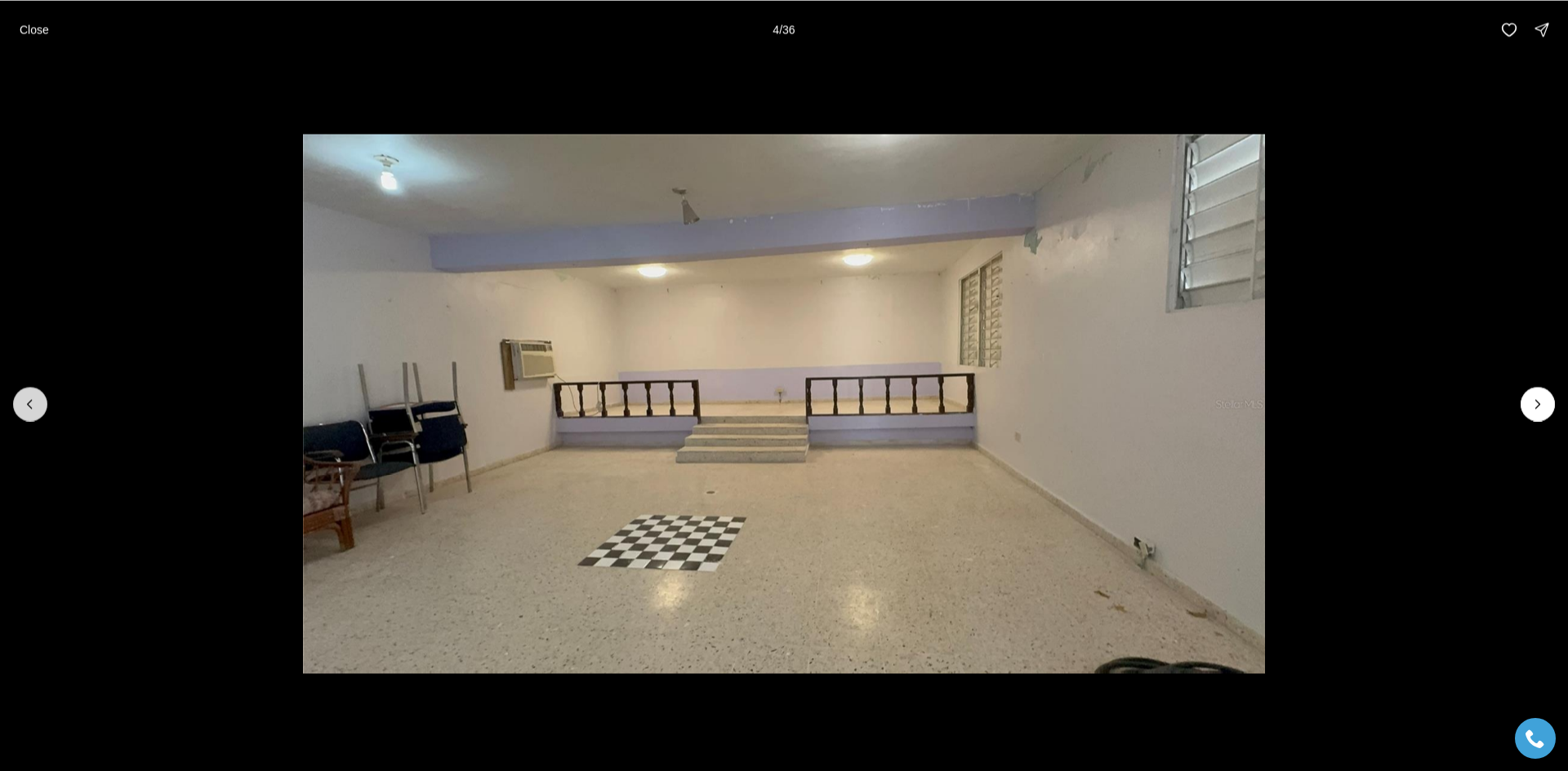
click at [25, 401] on icon "Previous slide" at bounding box center [30, 403] width 16 height 16
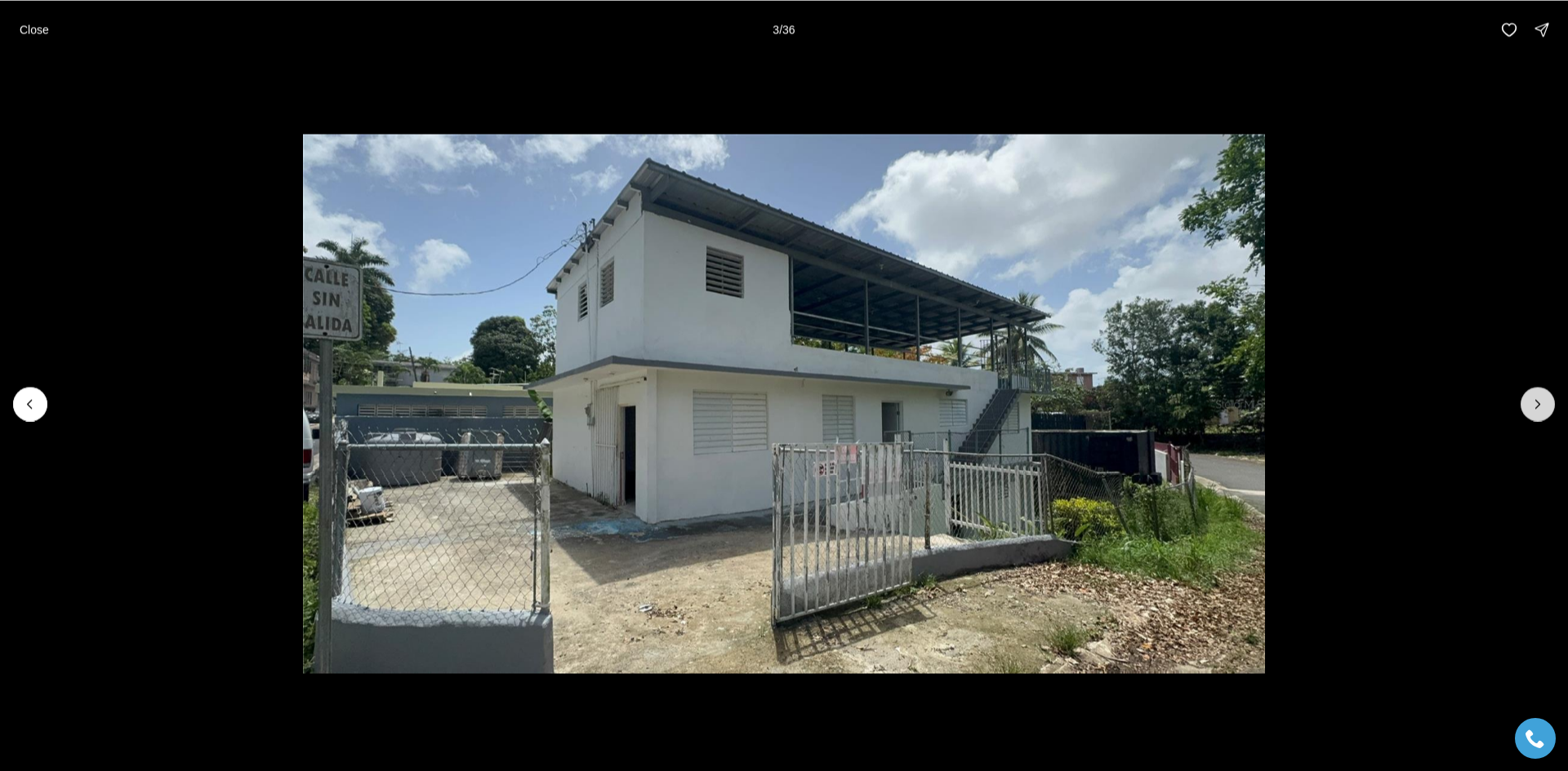
click at [1545, 405] on icon "Next slide" at bounding box center [1537, 403] width 16 height 16
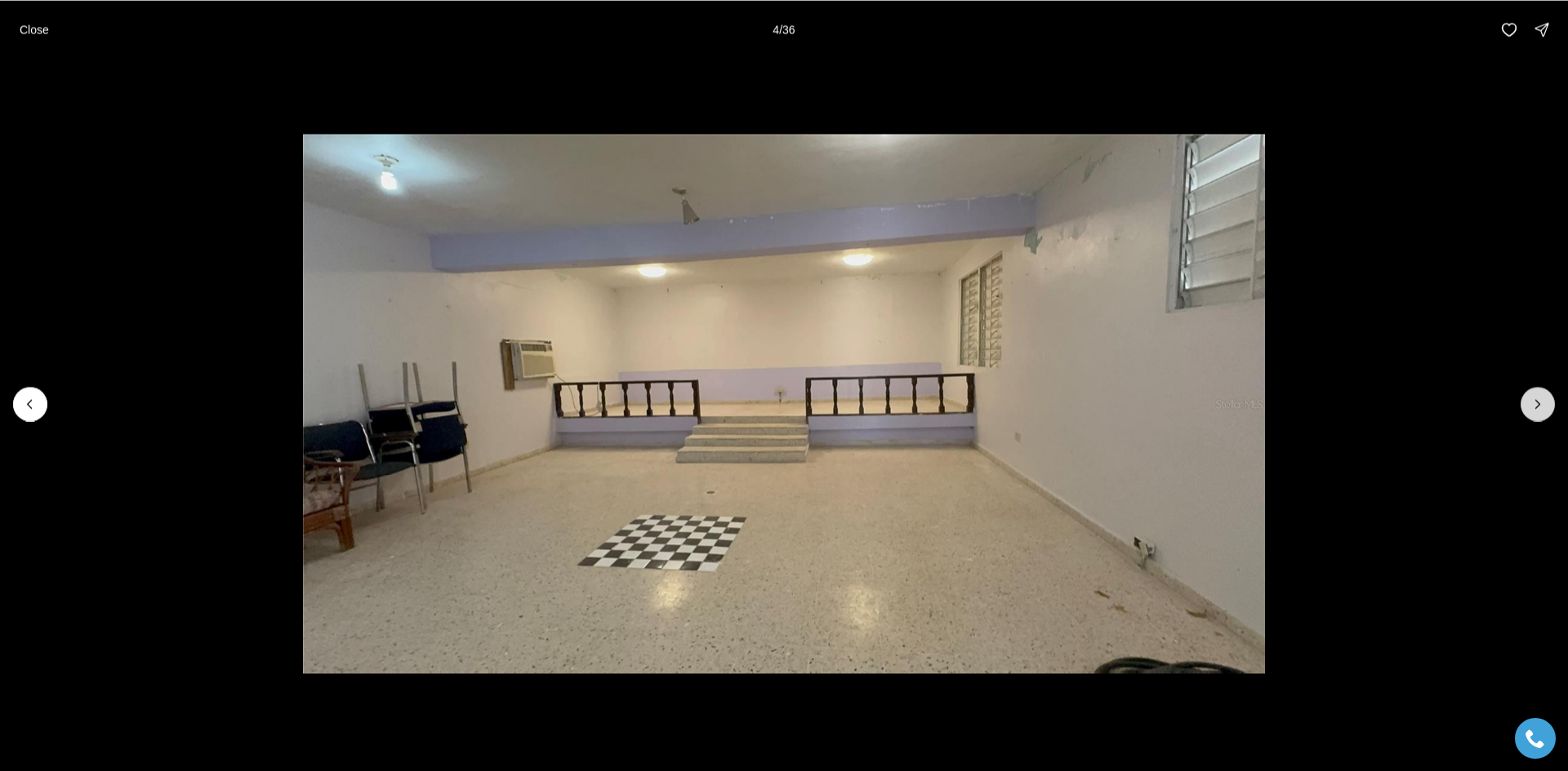
click at [1545, 405] on icon "Next slide" at bounding box center [1537, 403] width 16 height 16
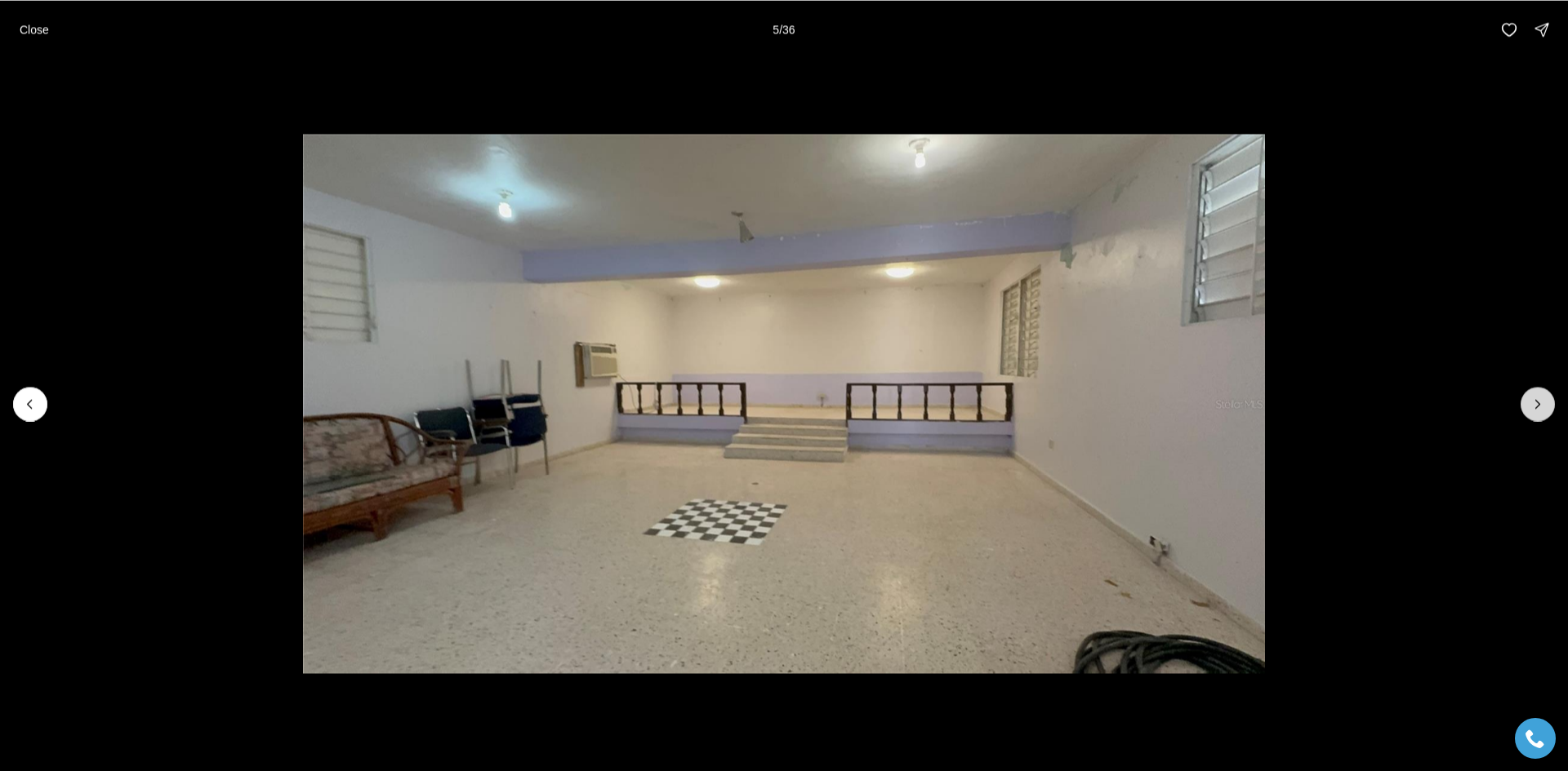
click at [1545, 405] on icon "Next slide" at bounding box center [1537, 403] width 16 height 16
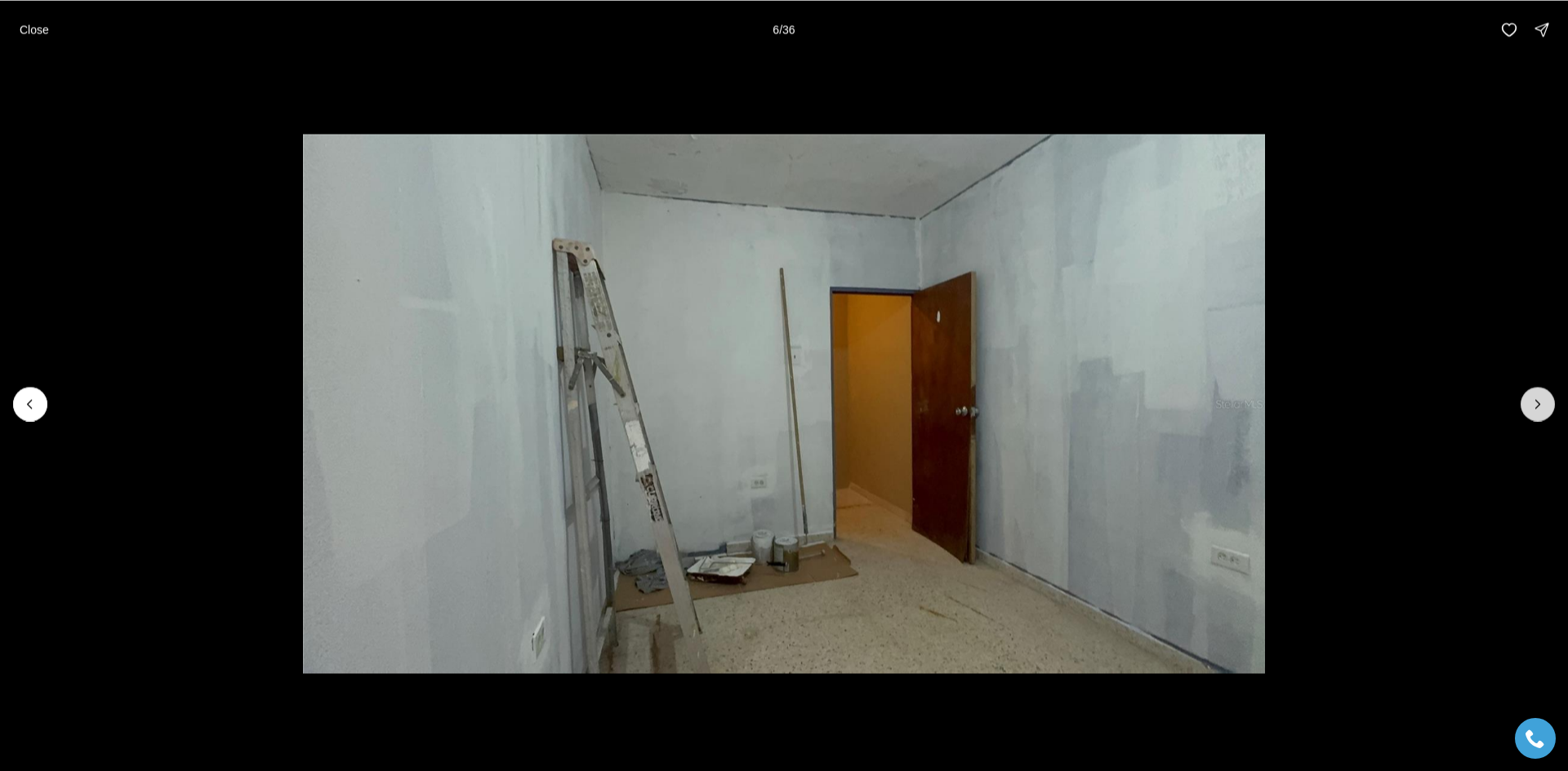
click at [1545, 405] on icon "Next slide" at bounding box center [1537, 403] width 16 height 16
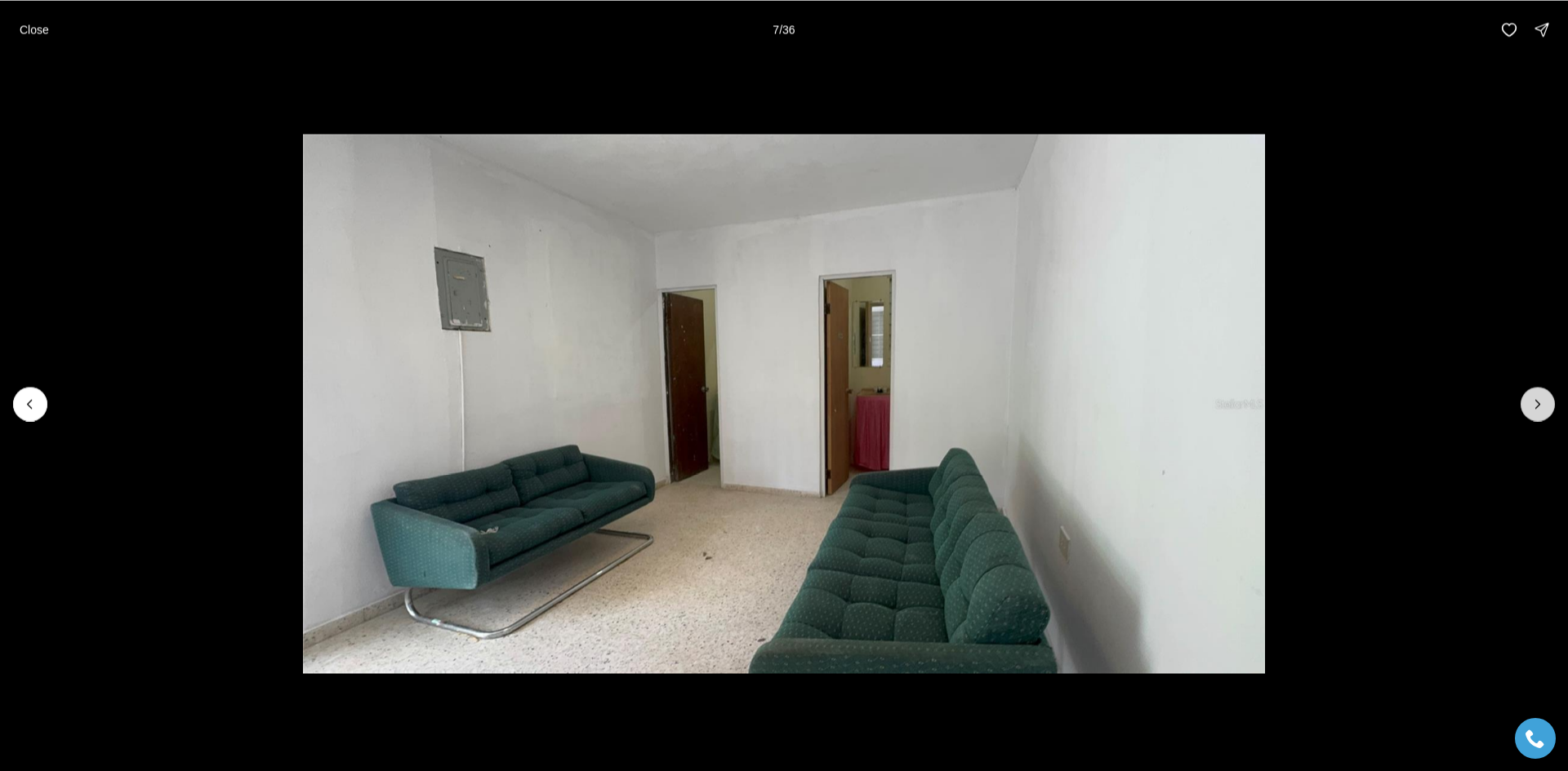
click at [1545, 405] on icon "Next slide" at bounding box center [1537, 403] width 16 height 16
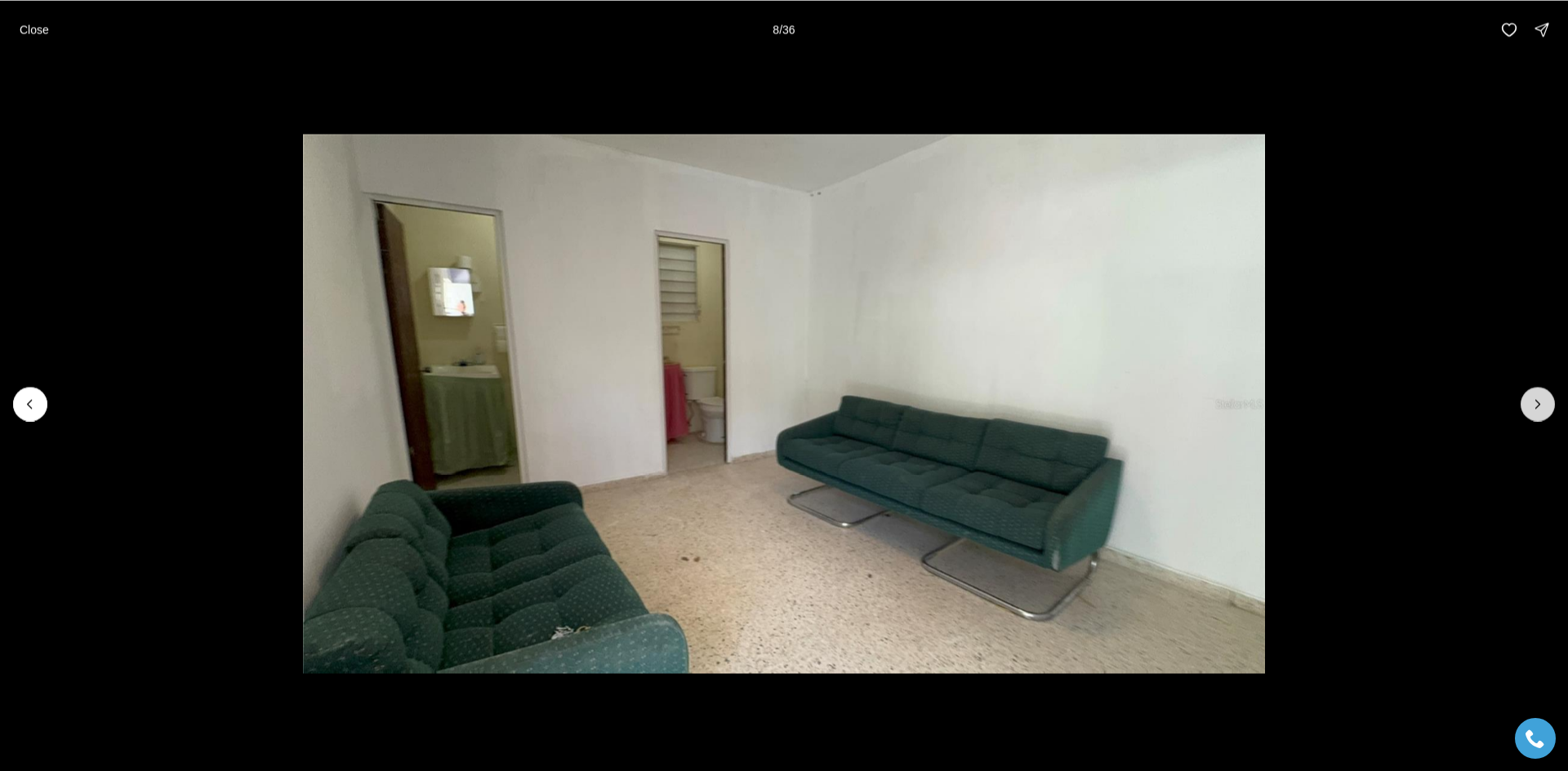
click at [1545, 405] on icon "Next slide" at bounding box center [1537, 403] width 16 height 16
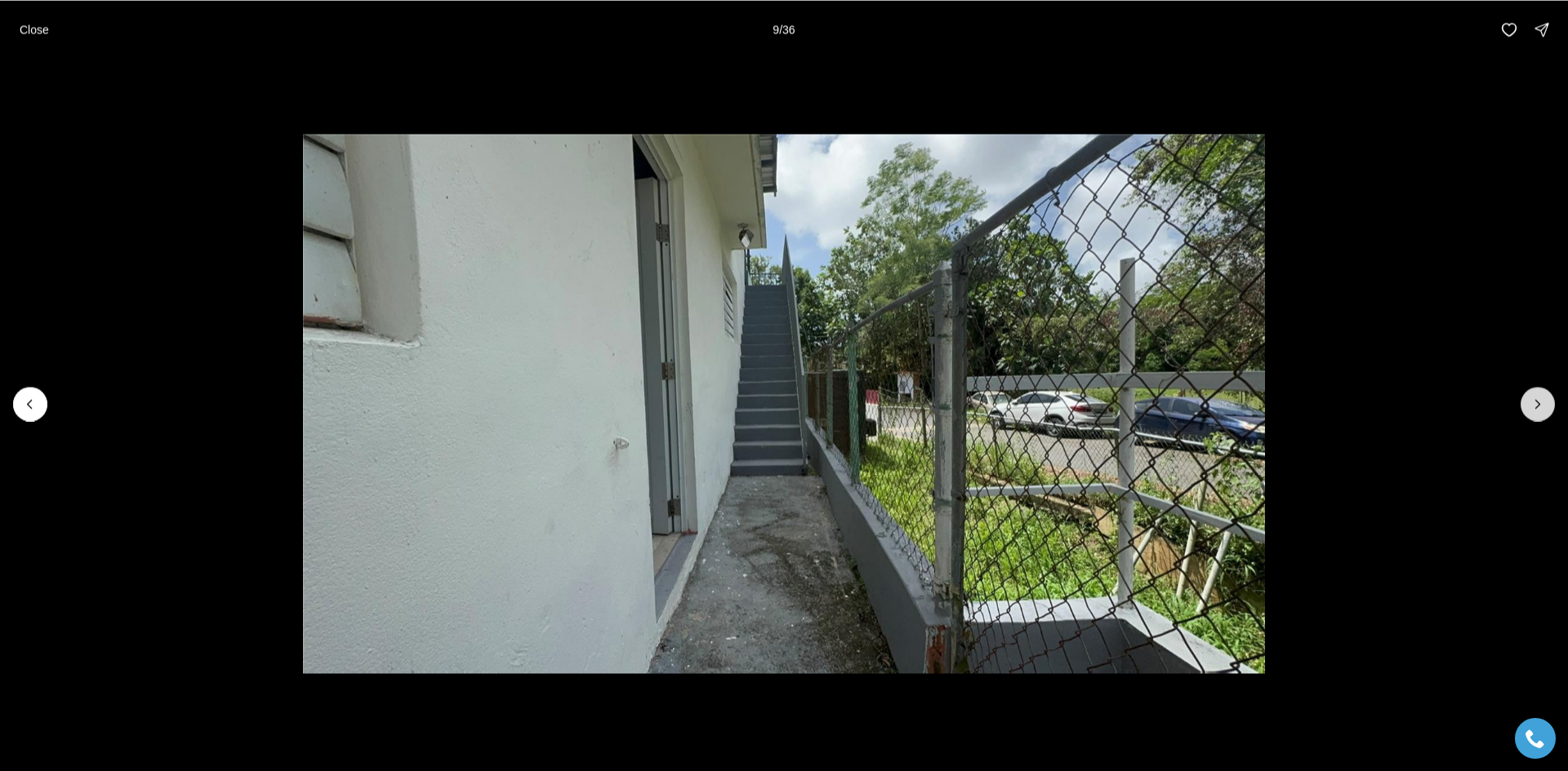
click at [1545, 405] on icon "Next slide" at bounding box center [1537, 403] width 16 height 16
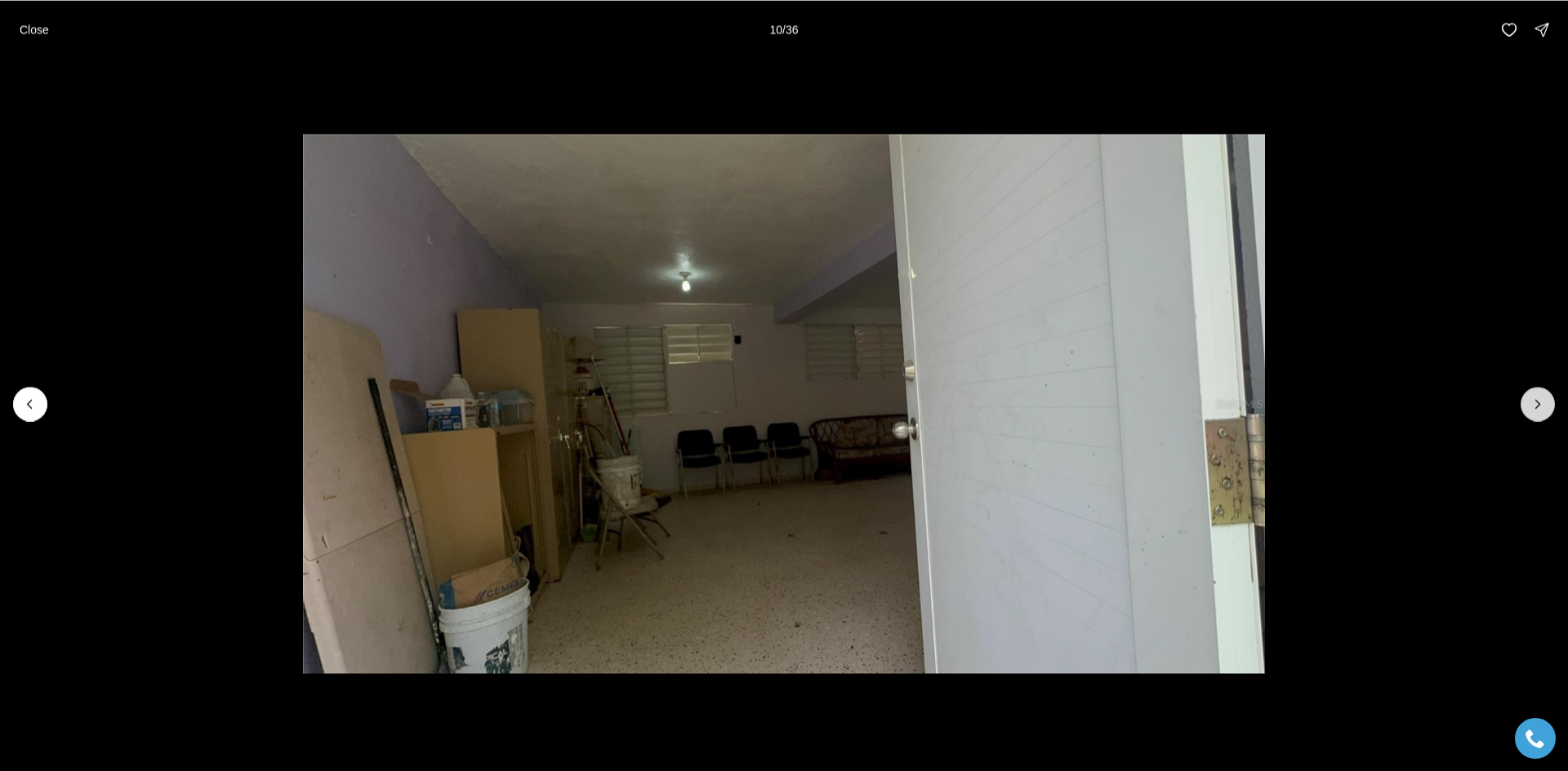
click at [1545, 405] on icon "Next slide" at bounding box center [1537, 403] width 16 height 16
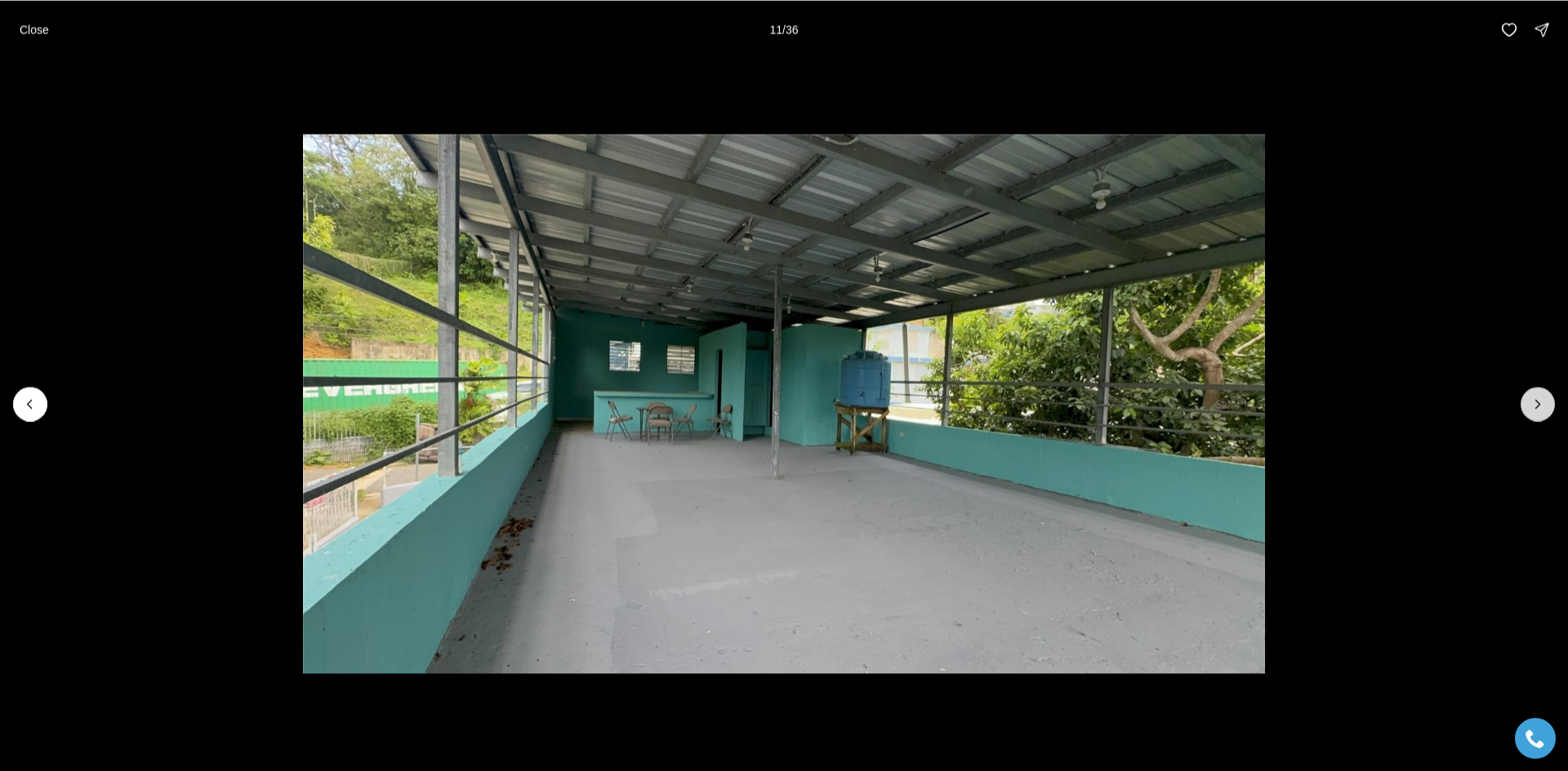
click at [1545, 405] on icon "Next slide" at bounding box center [1537, 403] width 16 height 16
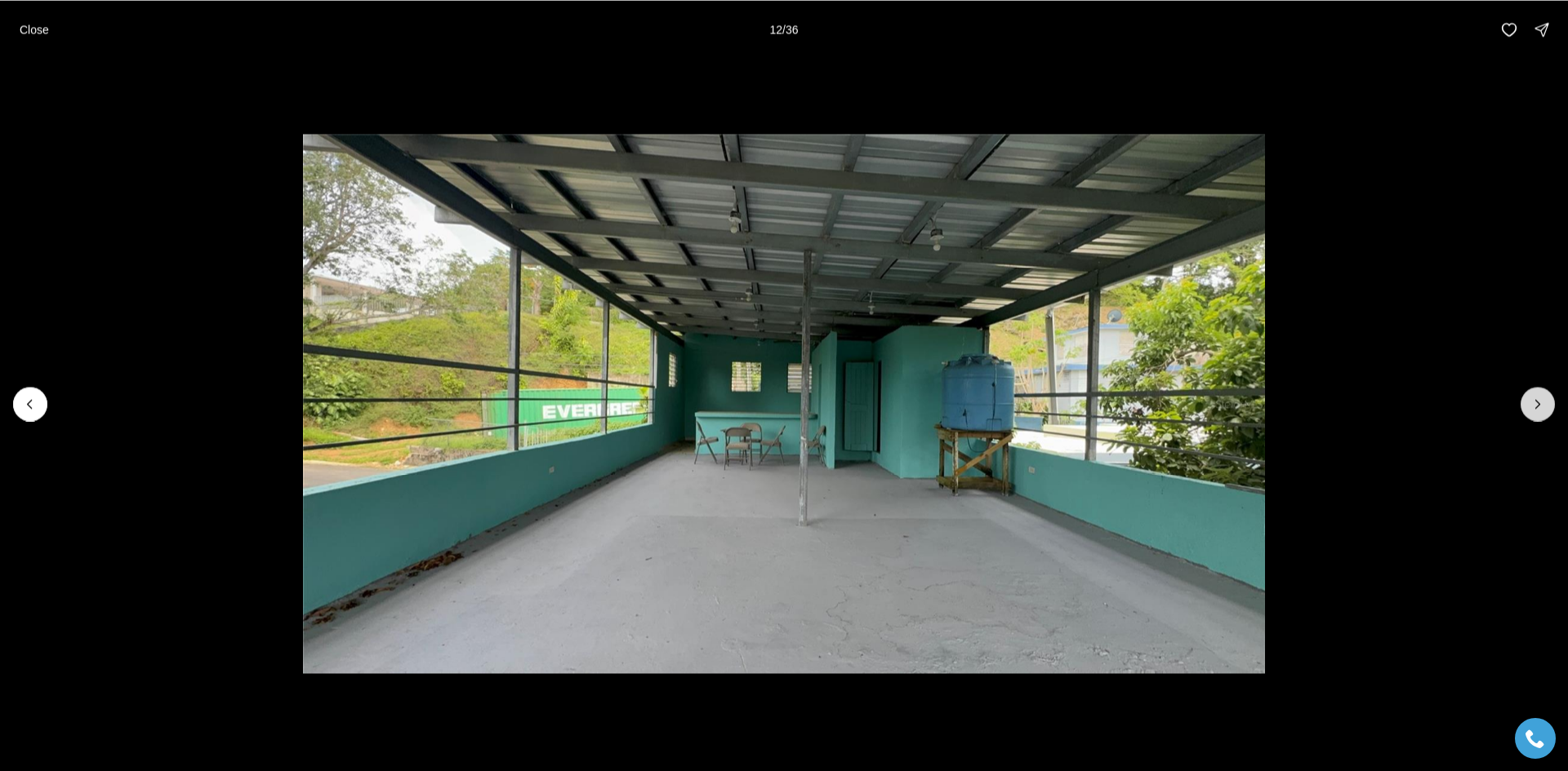
click at [1545, 405] on icon "Next slide" at bounding box center [1537, 403] width 16 height 16
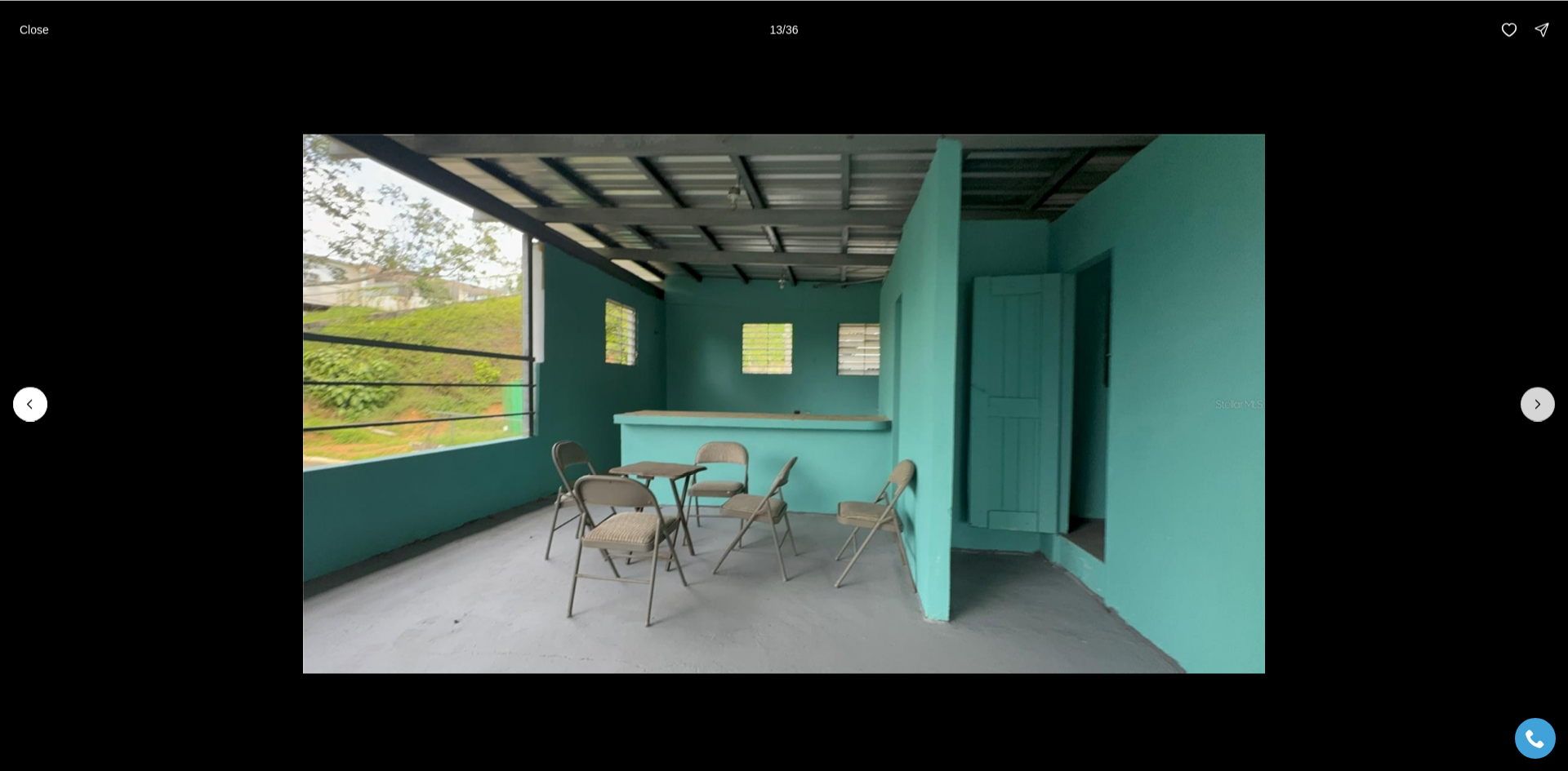
click at [1545, 405] on icon "Next slide" at bounding box center [1537, 403] width 16 height 16
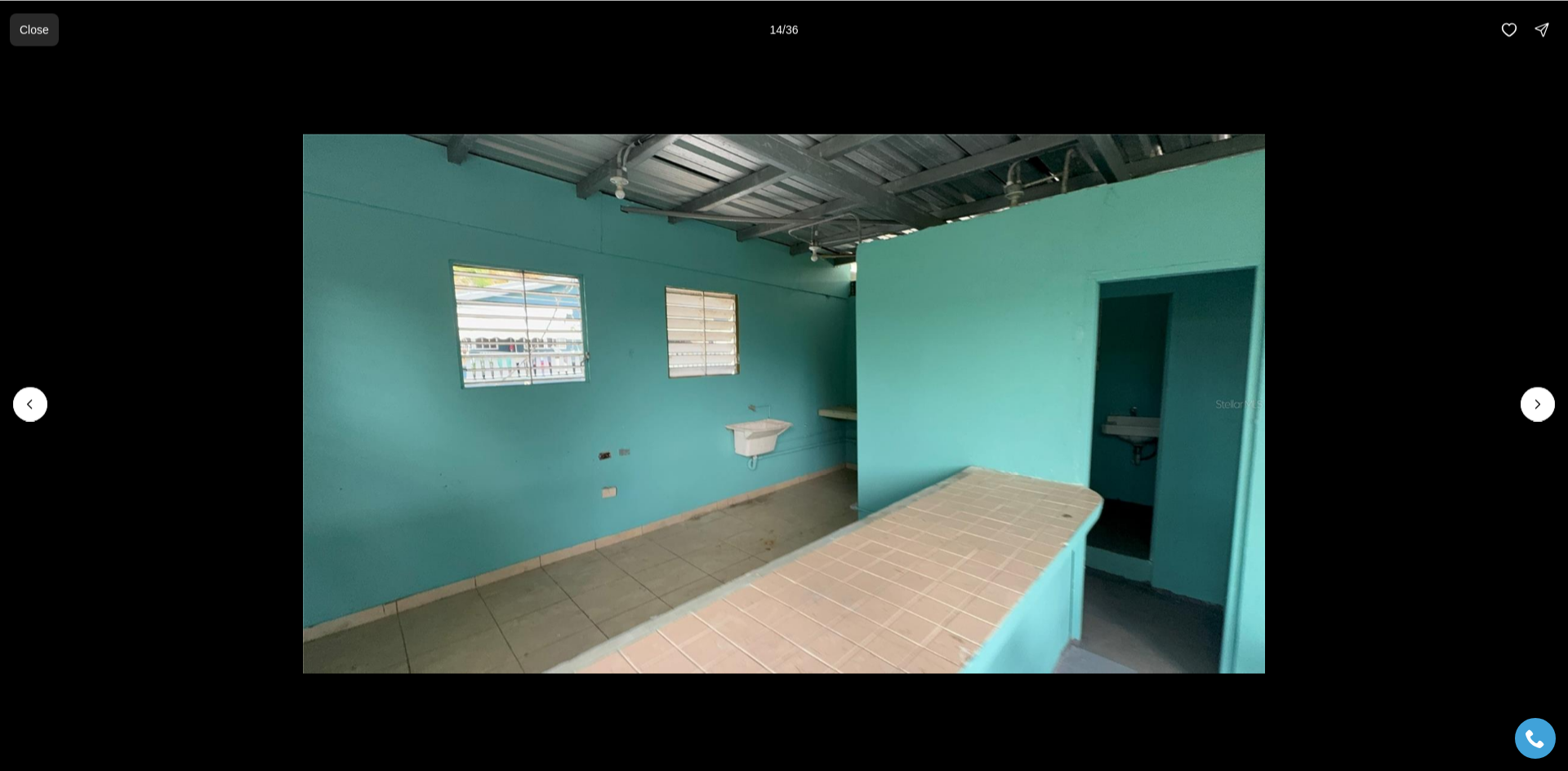
click at [40, 29] on p "Close" at bounding box center [34, 29] width 29 height 13
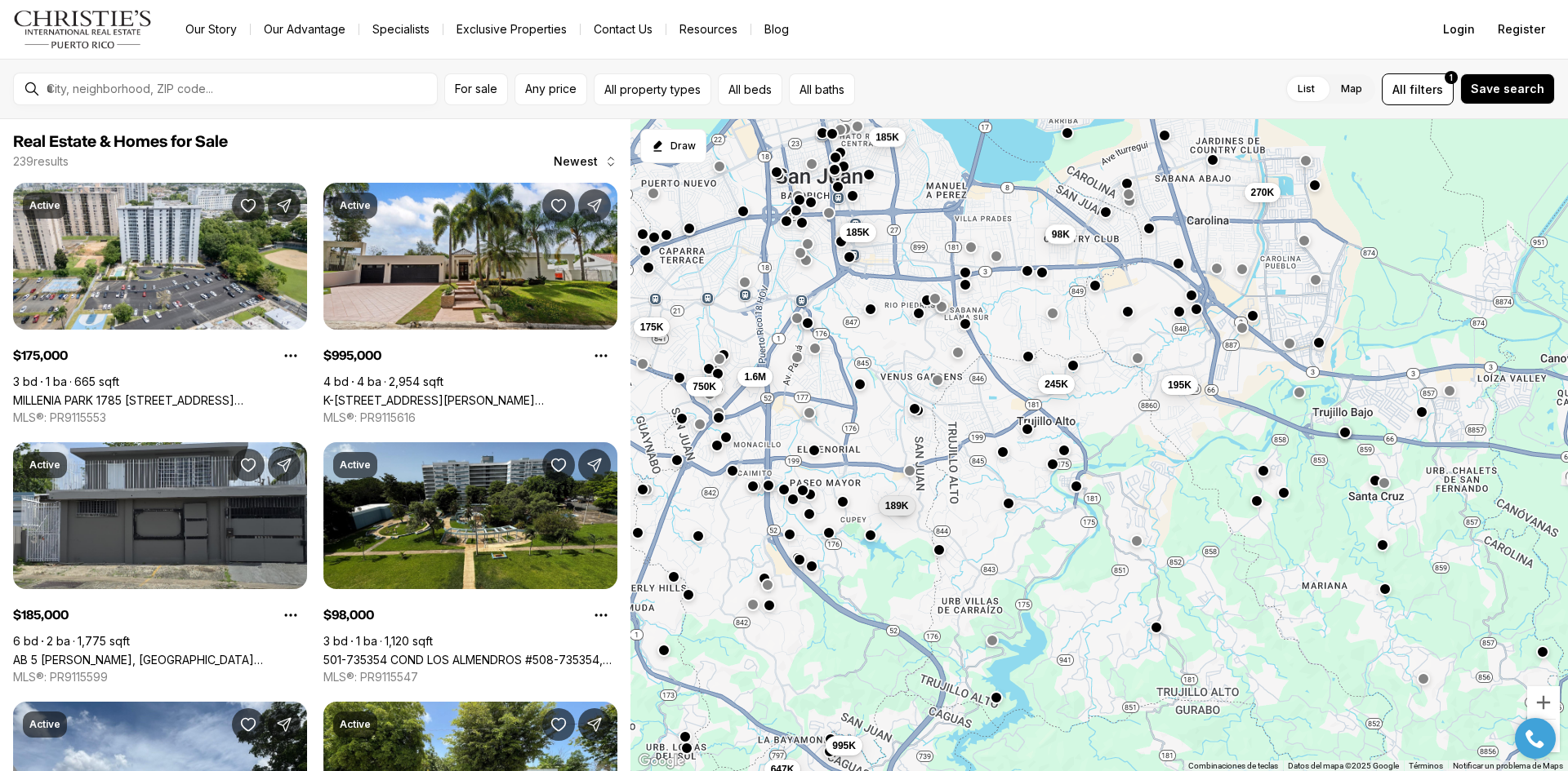
click at [918, 413] on button "button" at bounding box center [915, 409] width 13 height 13
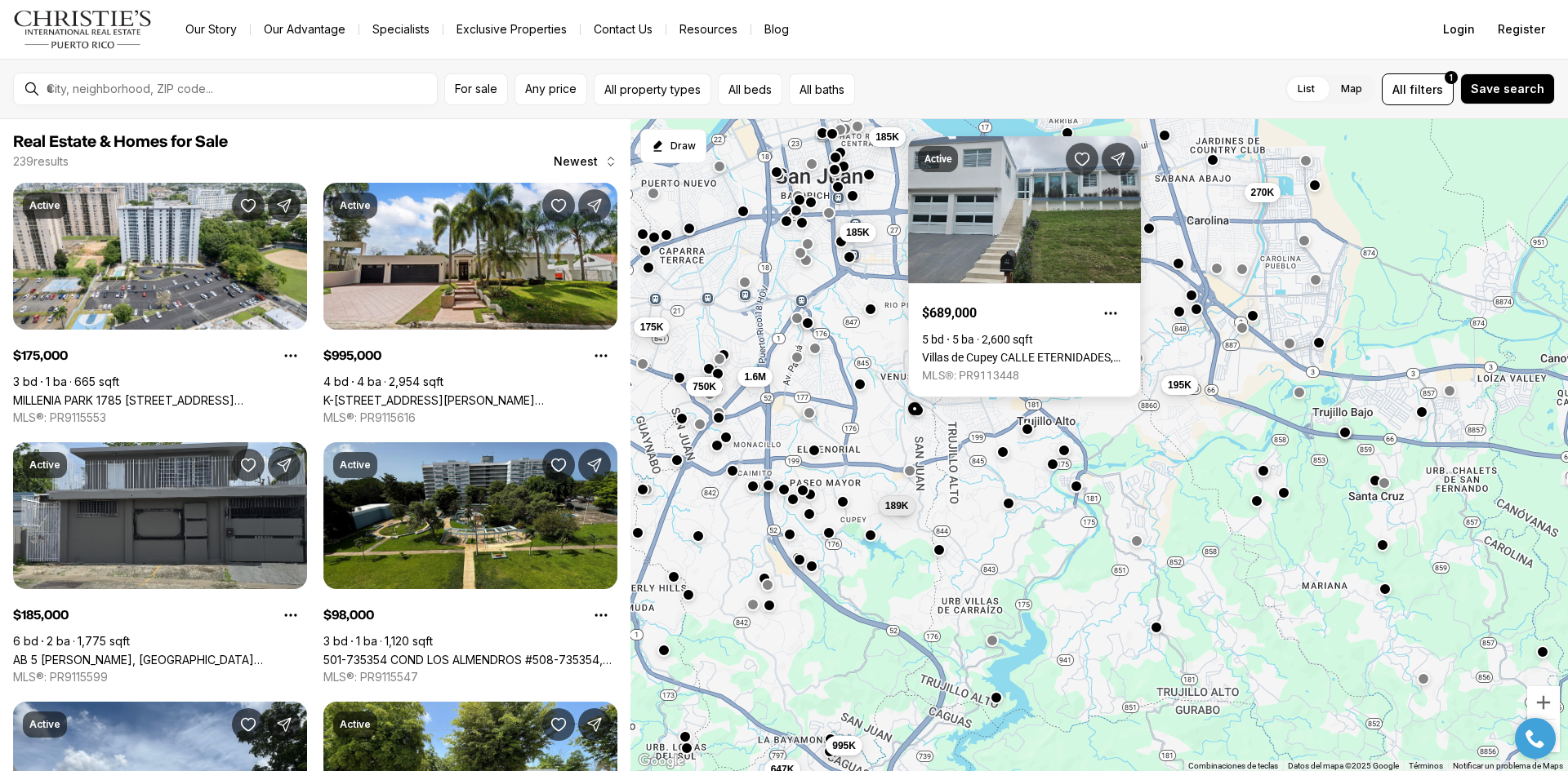
click at [922, 416] on div at bounding box center [918, 411] width 13 height 13
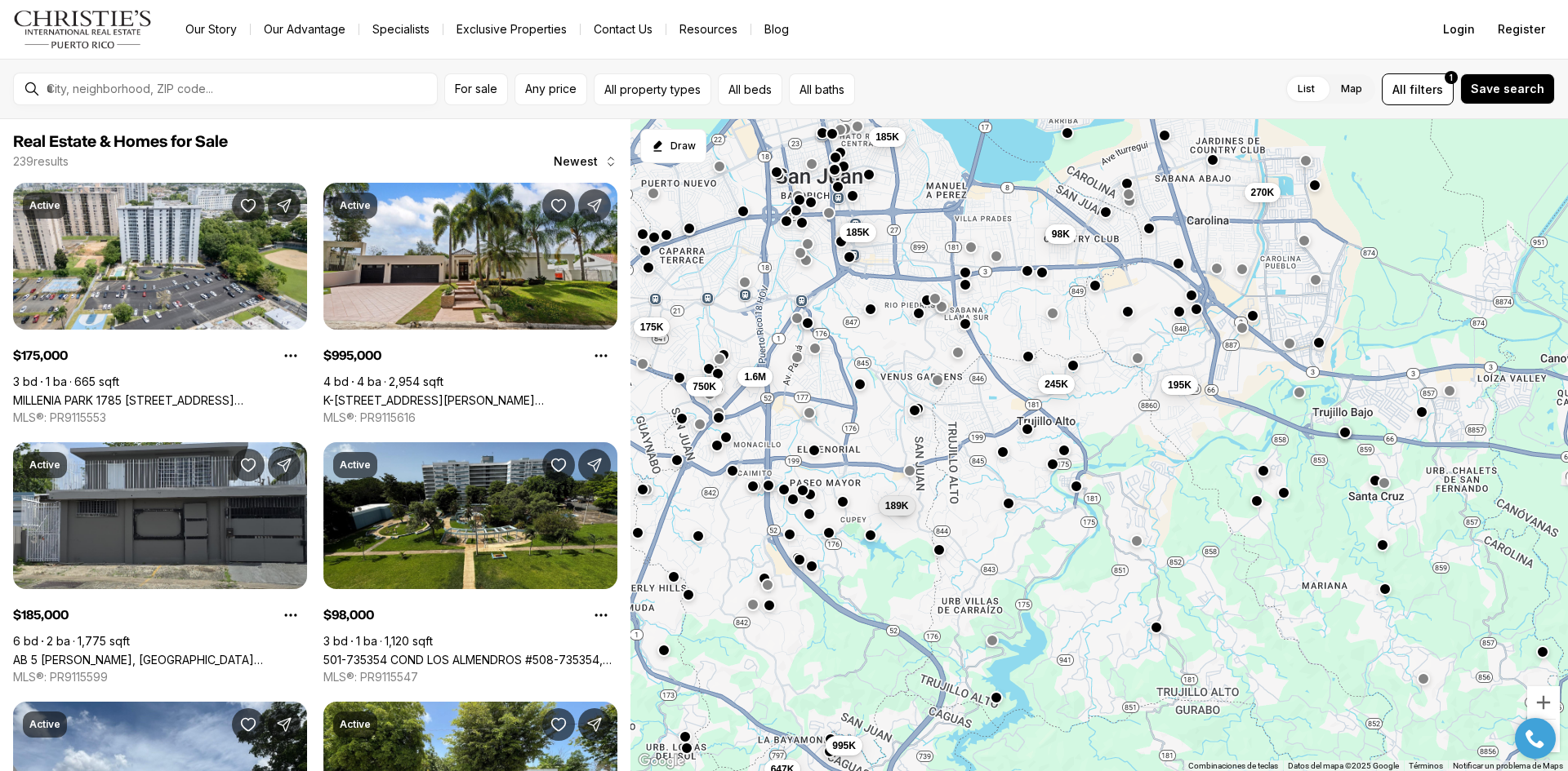
click at [923, 415] on div at bounding box center [918, 411] width 13 height 13
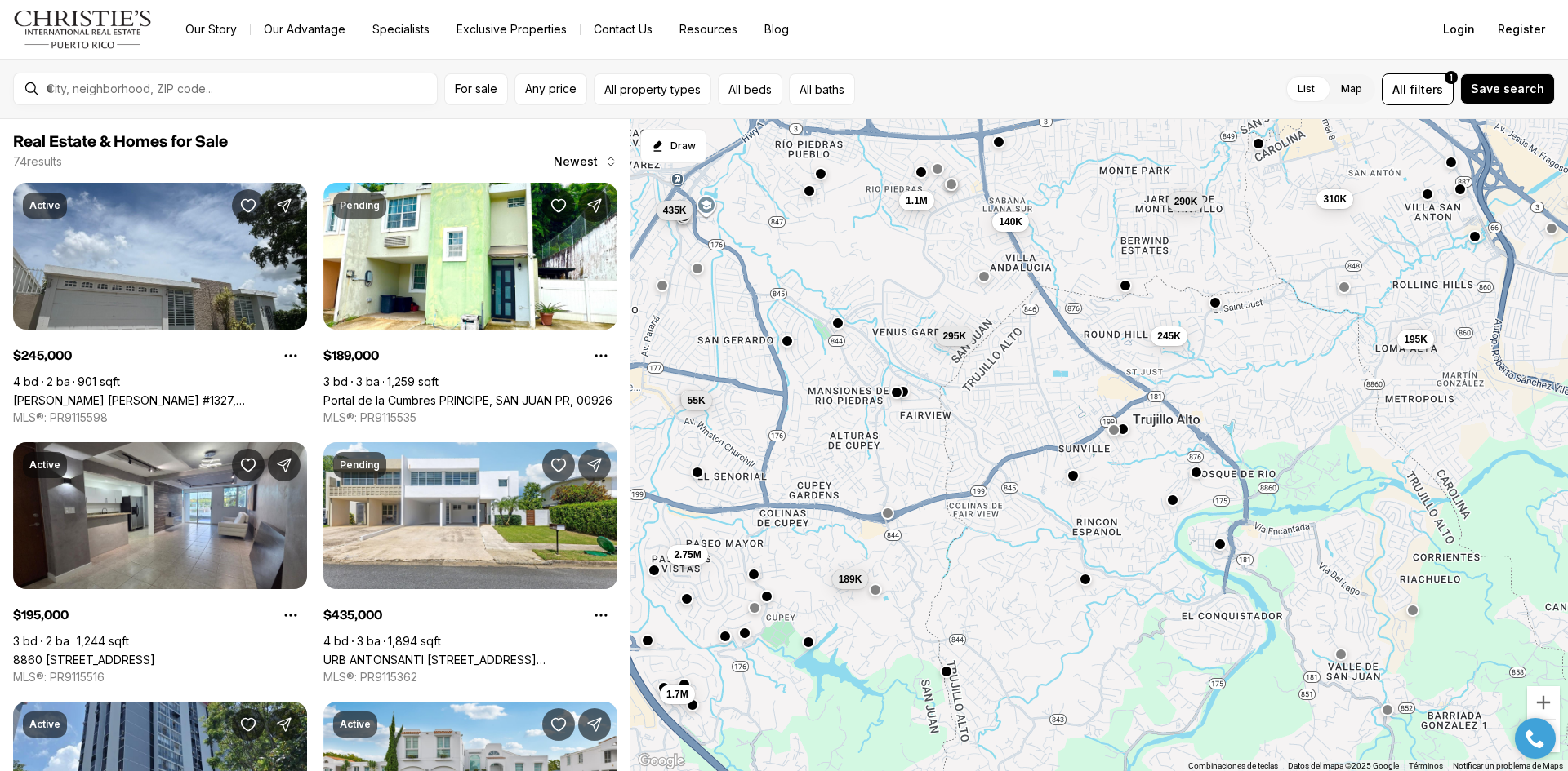
click at [907, 393] on button "button" at bounding box center [903, 392] width 13 height 13
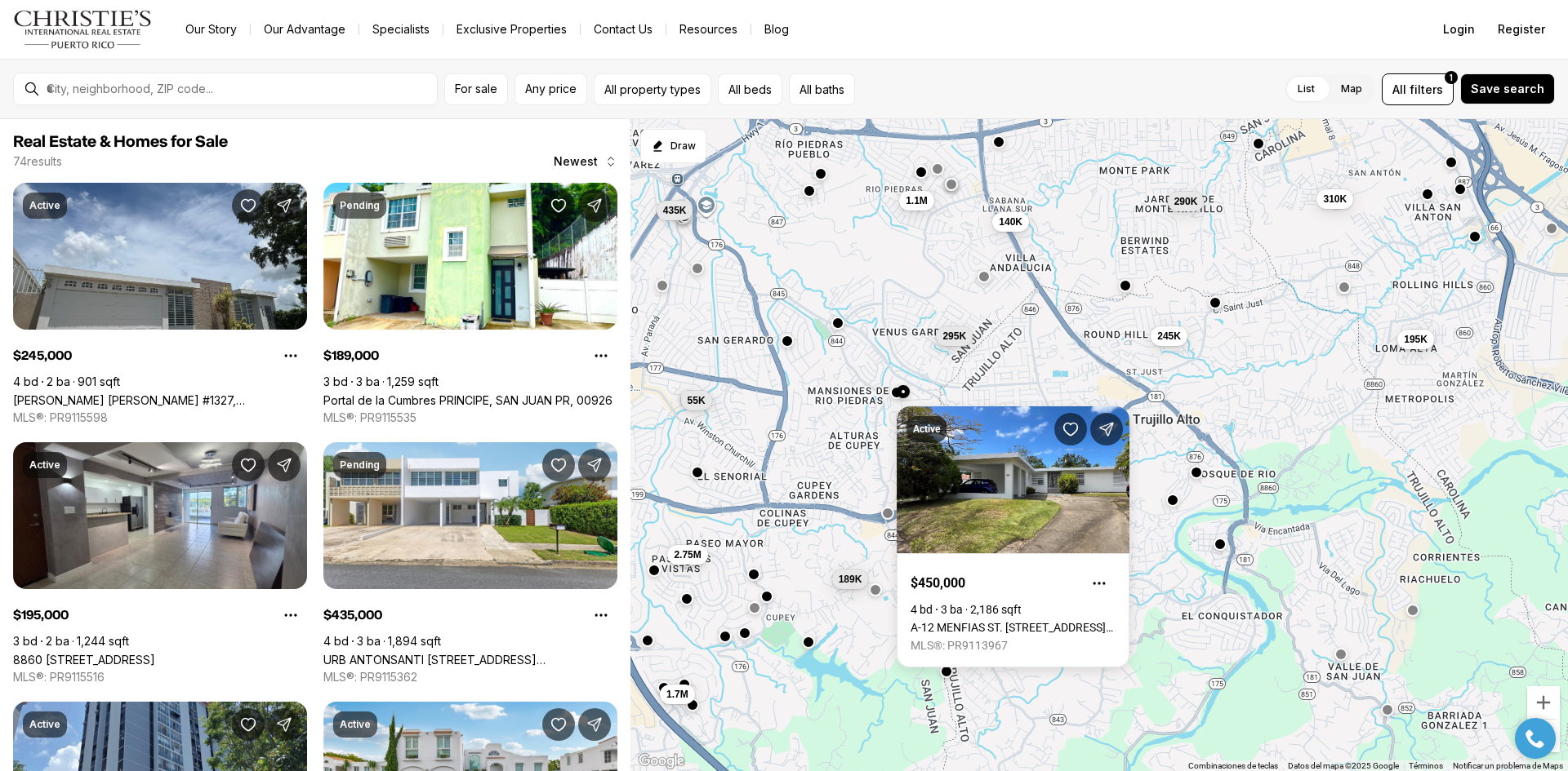
click at [1156, 458] on div "140K 295K 245K 195K 189K 310K 1.1M 290K 55K 2.75M 1.7M 435K" at bounding box center [1098, 445] width 937 height 653
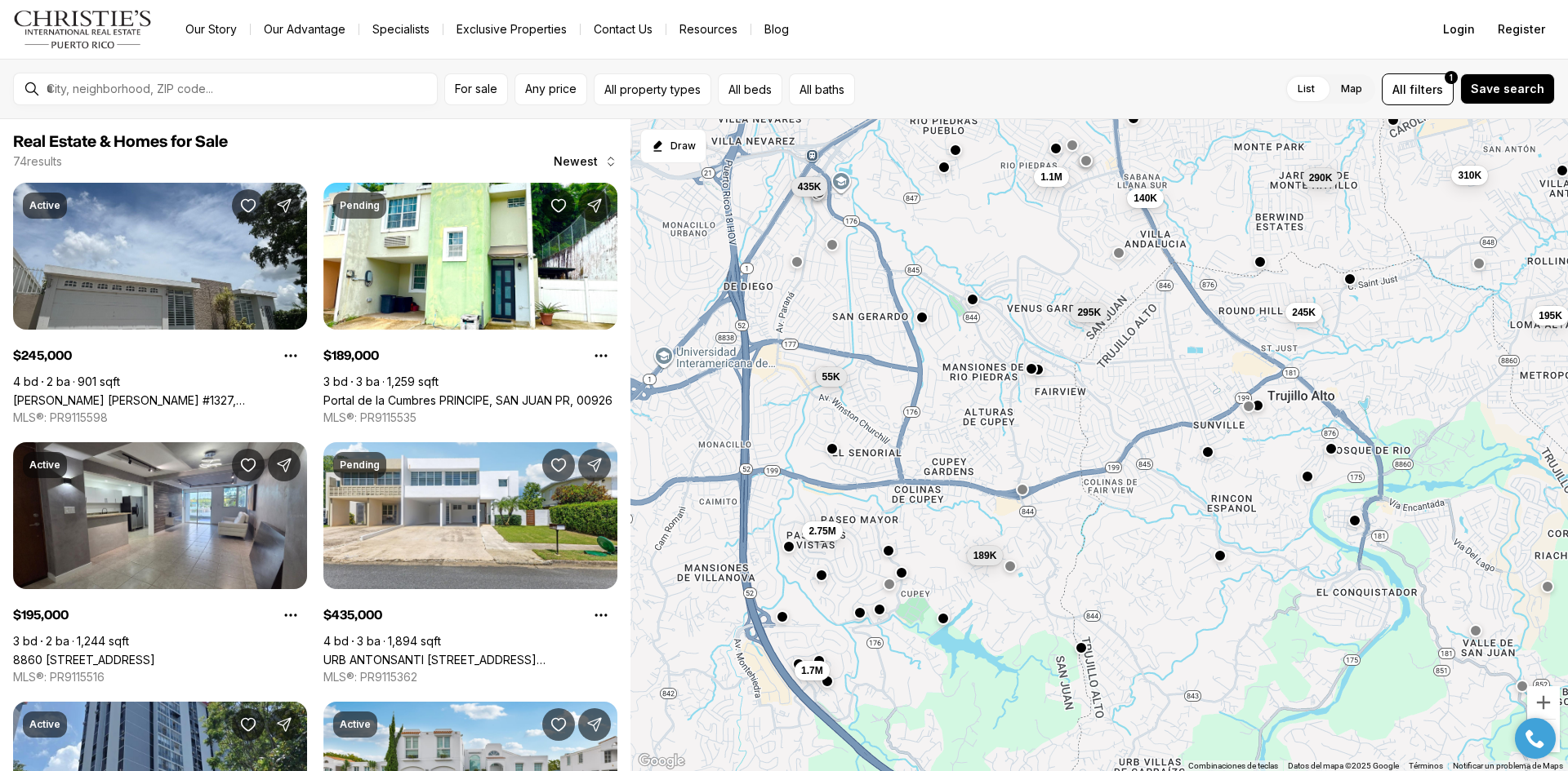
drag, startPoint x: 944, startPoint y: 568, endPoint x: 1084, endPoint y: 541, distance: 142.6
click at [1084, 541] on div "140K 295K 245K 195K 189K 310K 1.1M 290K 55K 2.75M 1.7M 435K" at bounding box center [1098, 445] width 937 height 653
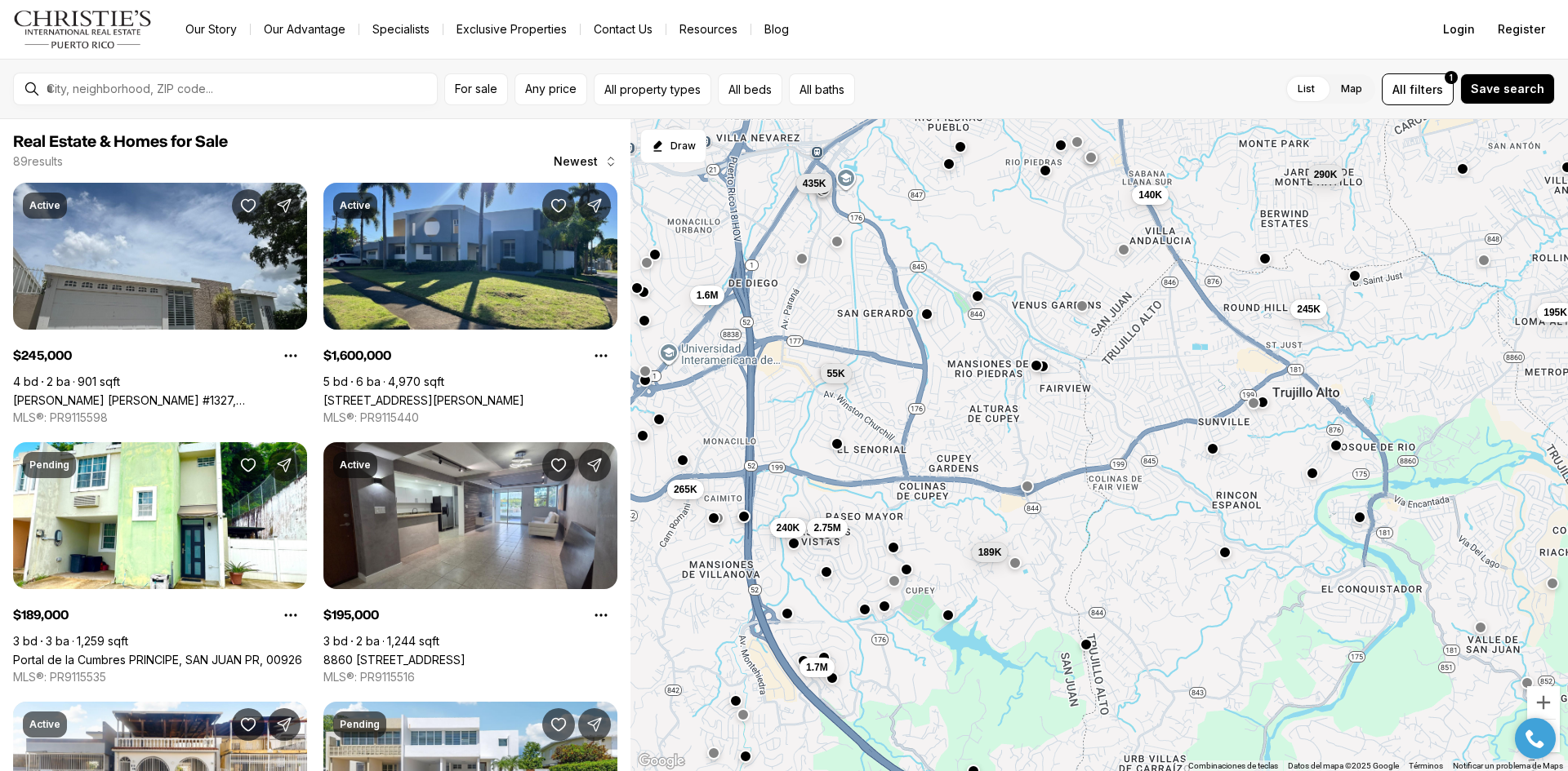
click at [836, 450] on button "button" at bounding box center [837, 444] width 13 height 13
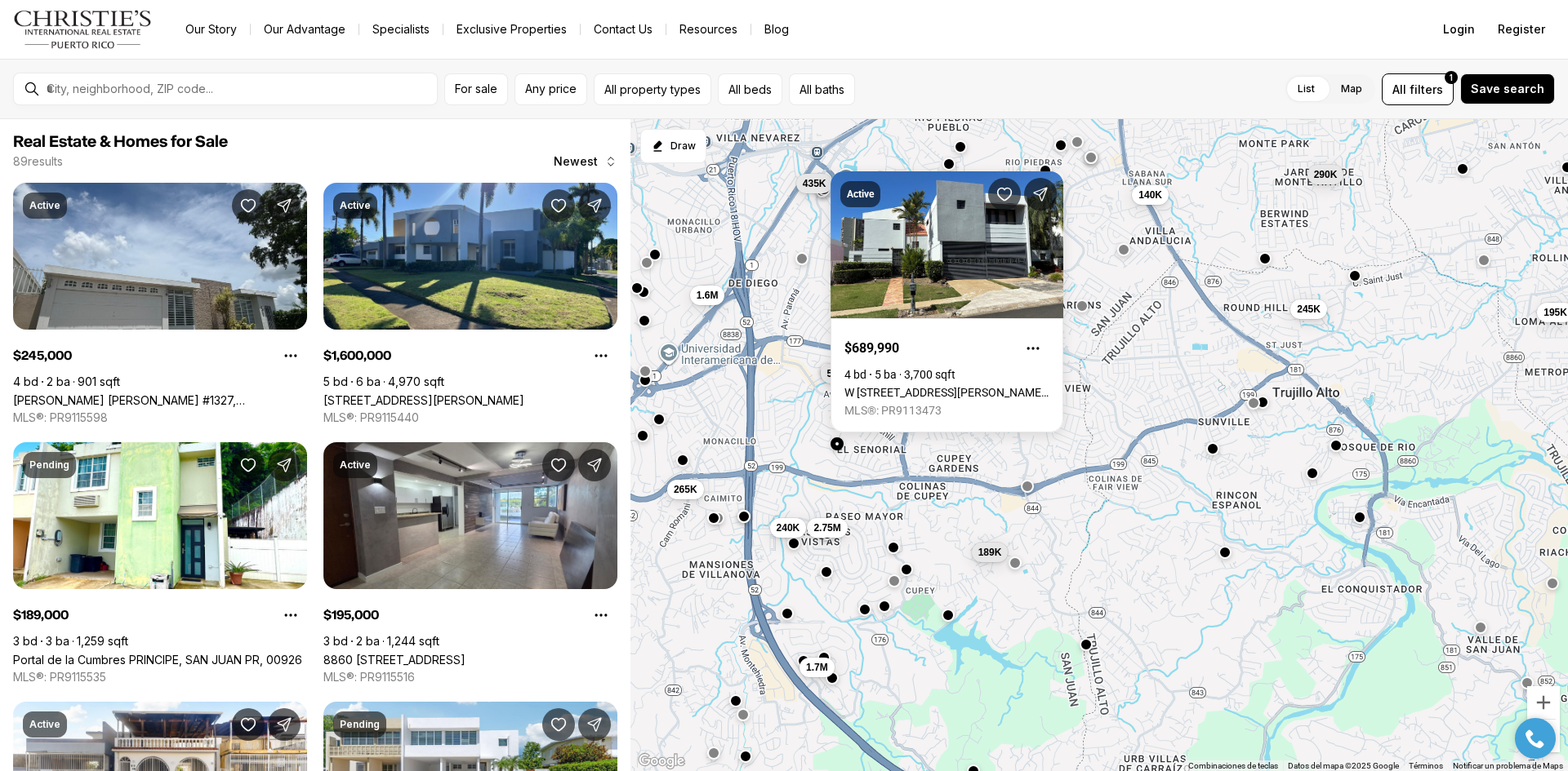
click at [974, 527] on div "140K 245K 195K 189K 290K 55K 2.75M 1.7M 435K 1.6M 265K 240K" at bounding box center [1098, 445] width 937 height 653
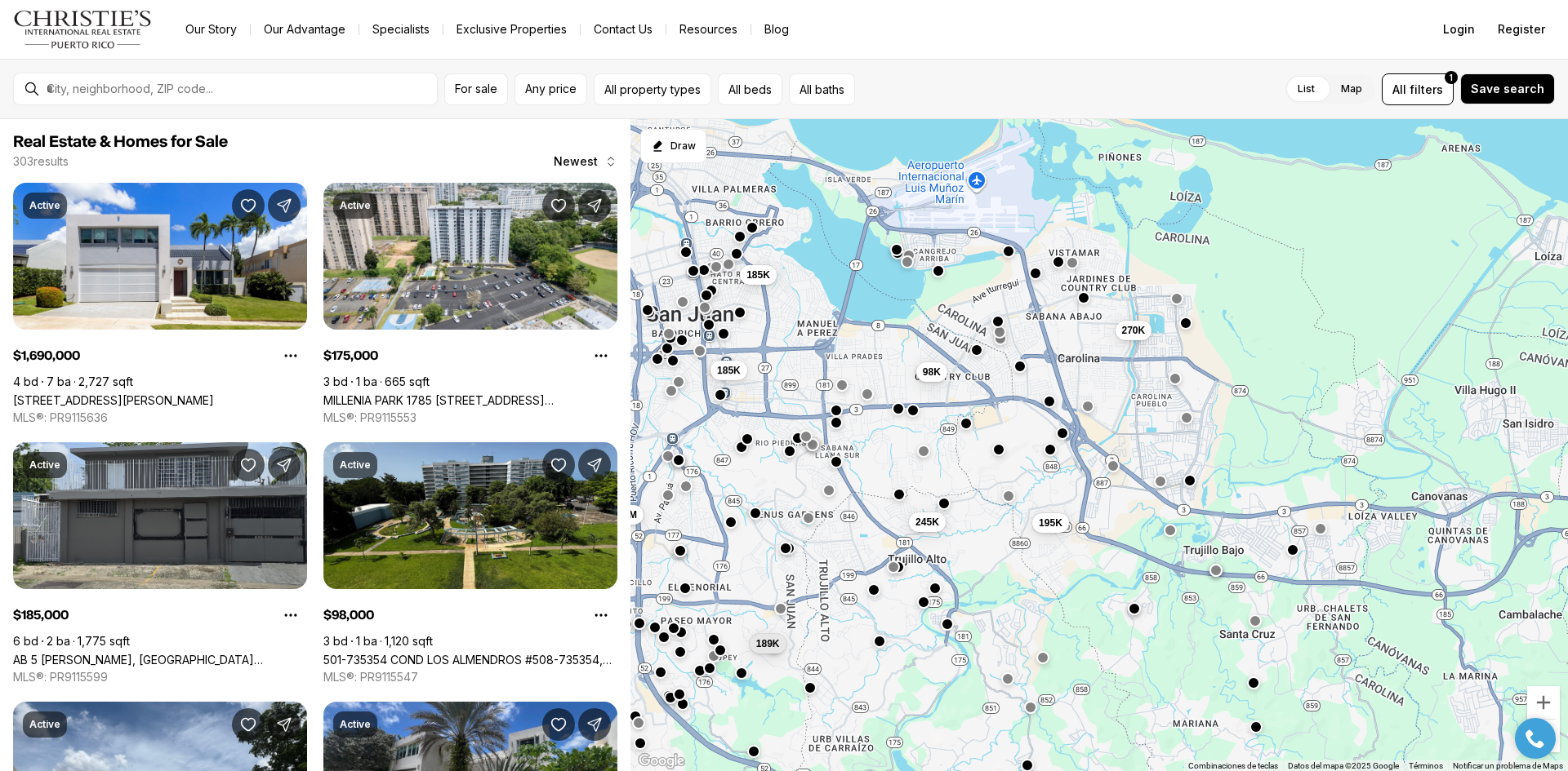
drag, startPoint x: 1238, startPoint y: 473, endPoint x: 1009, endPoint y: 578, distance: 251.9
click at [1009, 578] on div "245K 195K 189K 1.6M 185K 270K 185K 98K 750K 175K 2.4M 1.69M" at bounding box center [1098, 445] width 937 height 653
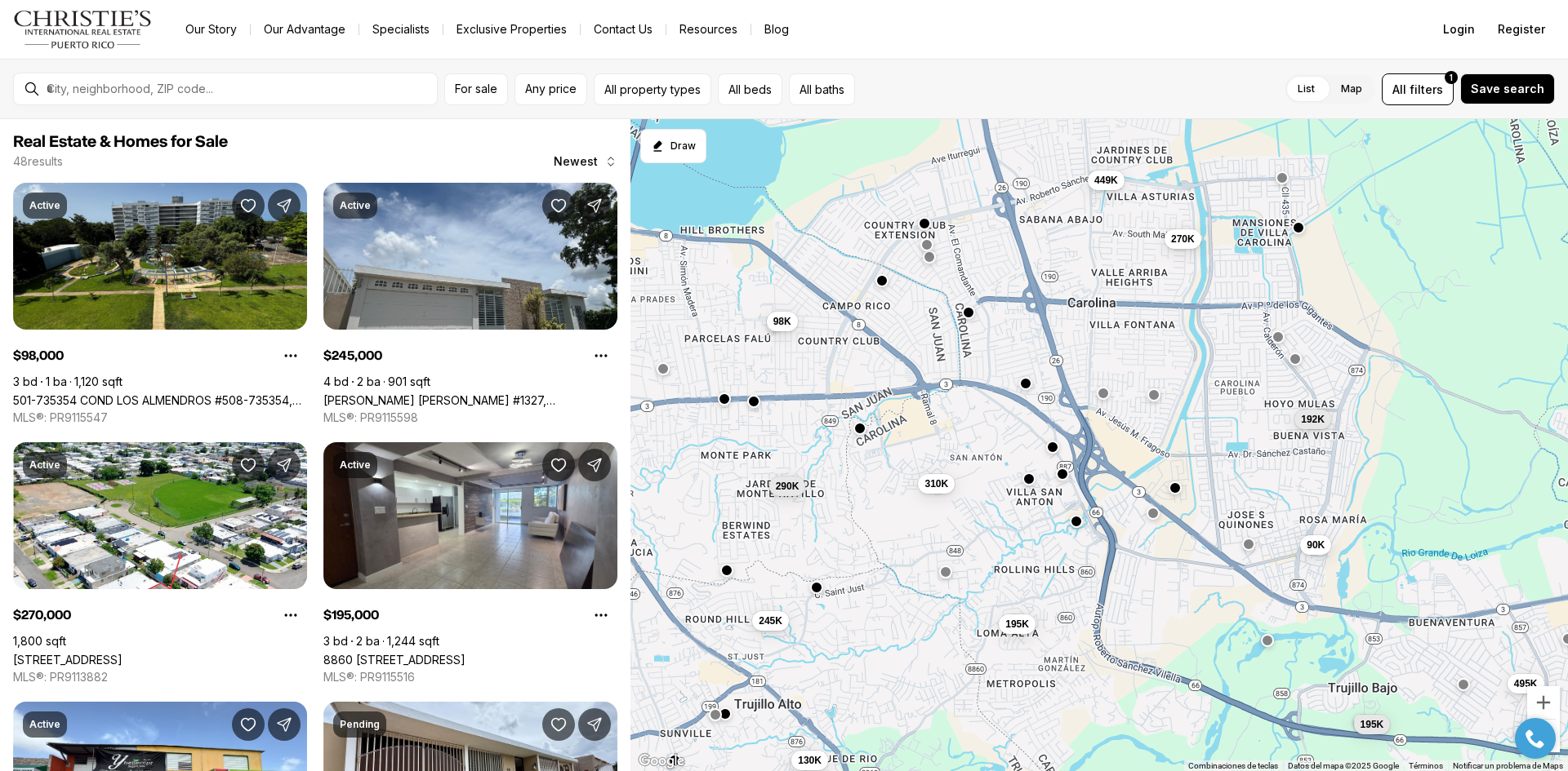
drag, startPoint x: 1006, startPoint y: 337, endPoint x: 1000, endPoint y: 367, distance: 30.6
click at [1000, 367] on div "245K 130K 195K 310K 290K 90K 195K 495K 449K 270K 98K 192K" at bounding box center [1098, 445] width 937 height 653
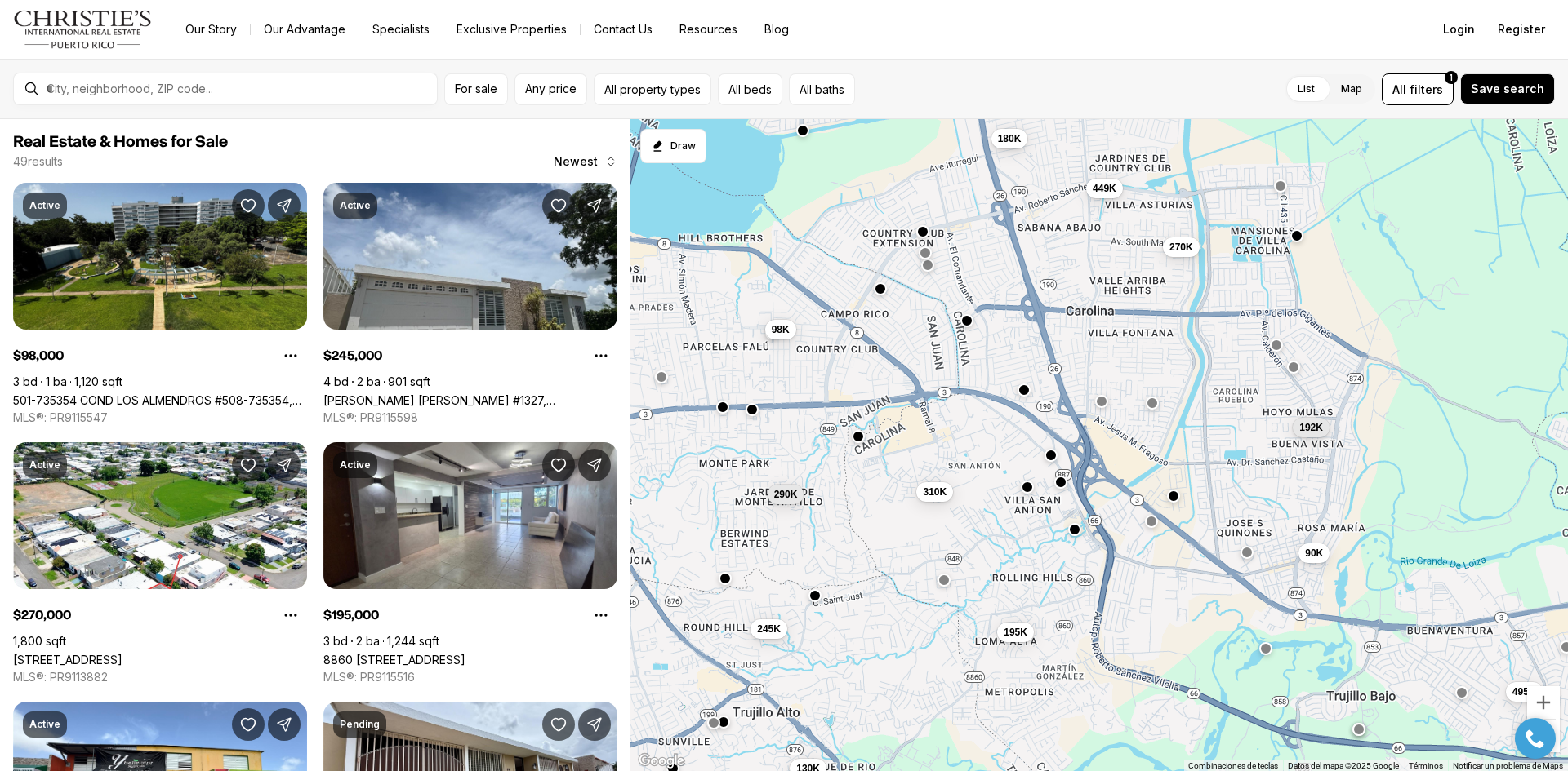
click at [1023, 391] on button "button" at bounding box center [1024, 390] width 13 height 13
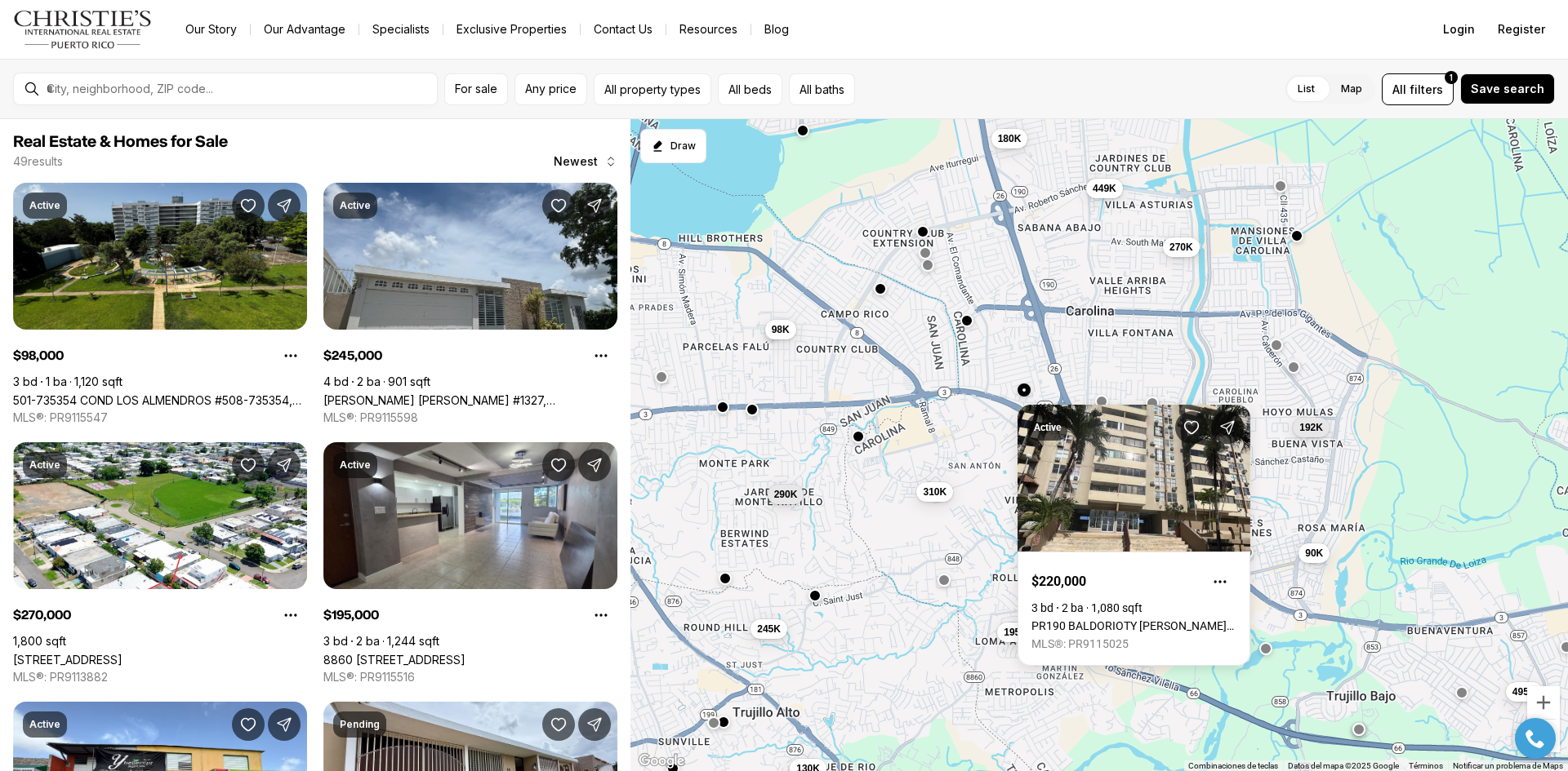
click at [1023, 391] on button "button" at bounding box center [1024, 390] width 13 height 13
click at [968, 326] on div at bounding box center [967, 321] width 13 height 13
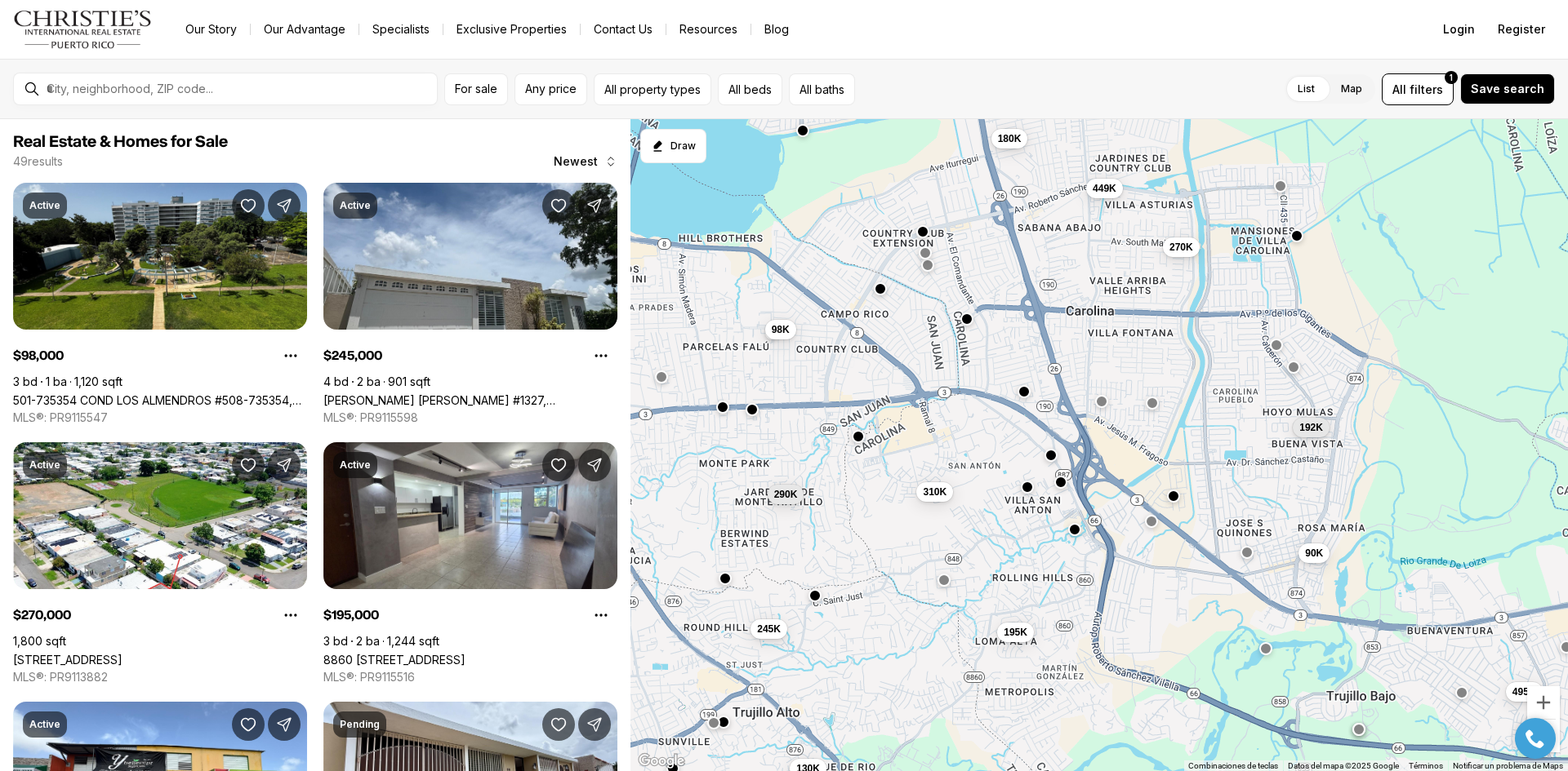
click at [968, 326] on button "button" at bounding box center [967, 319] width 13 height 13
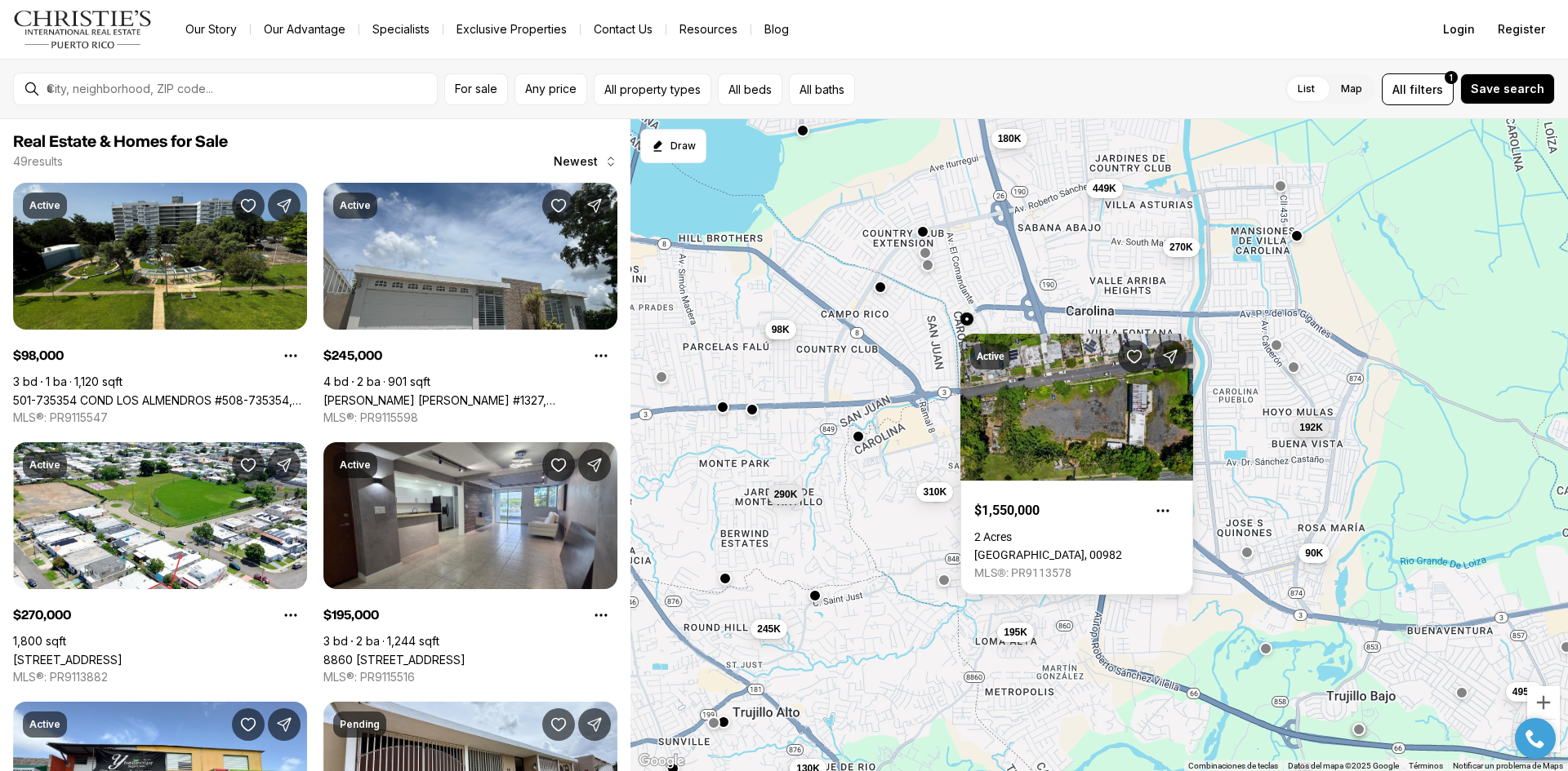
click at [881, 294] on div at bounding box center [880, 289] width 13 height 13
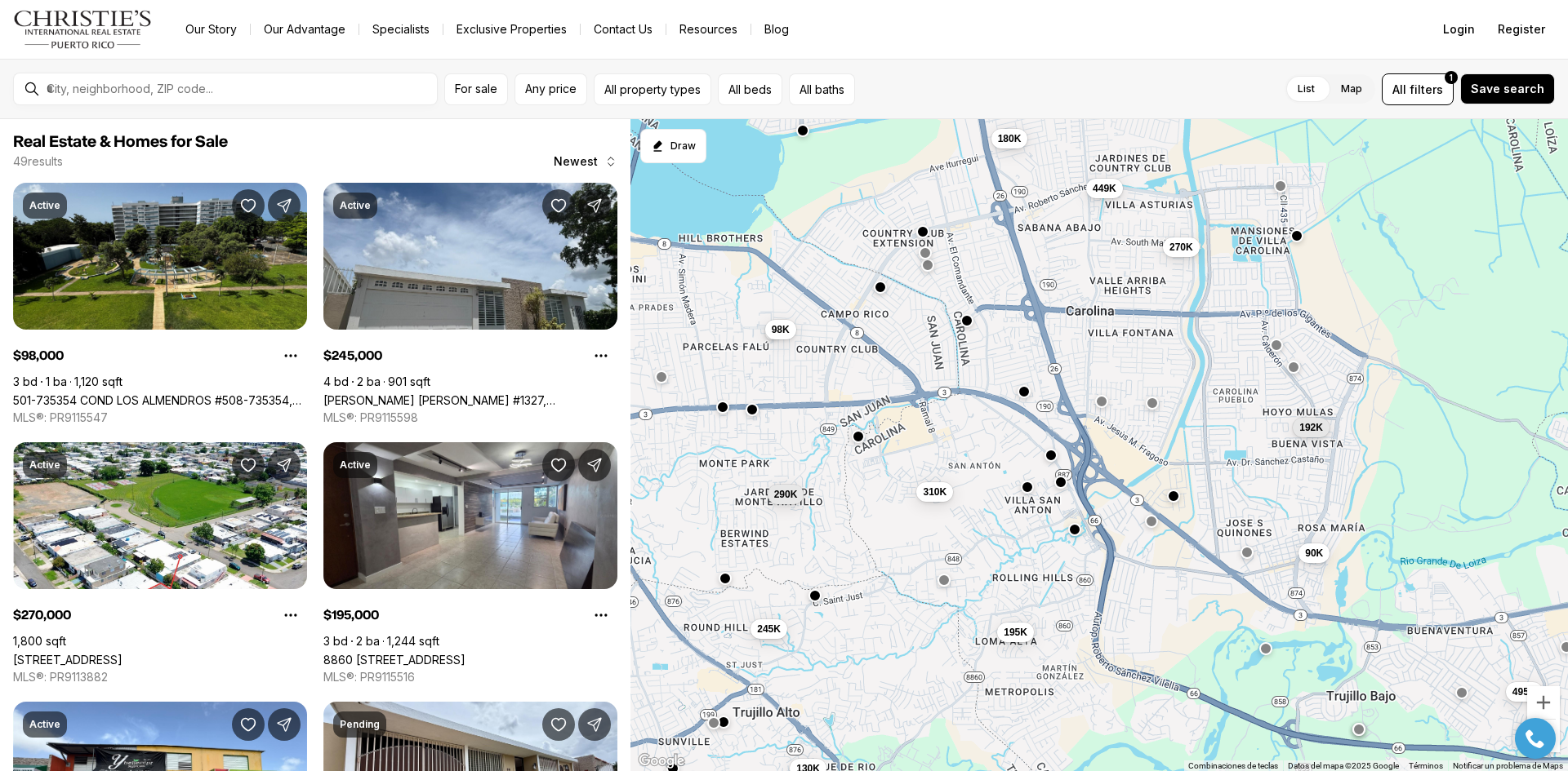
click at [883, 291] on button "button" at bounding box center [880, 287] width 13 height 13
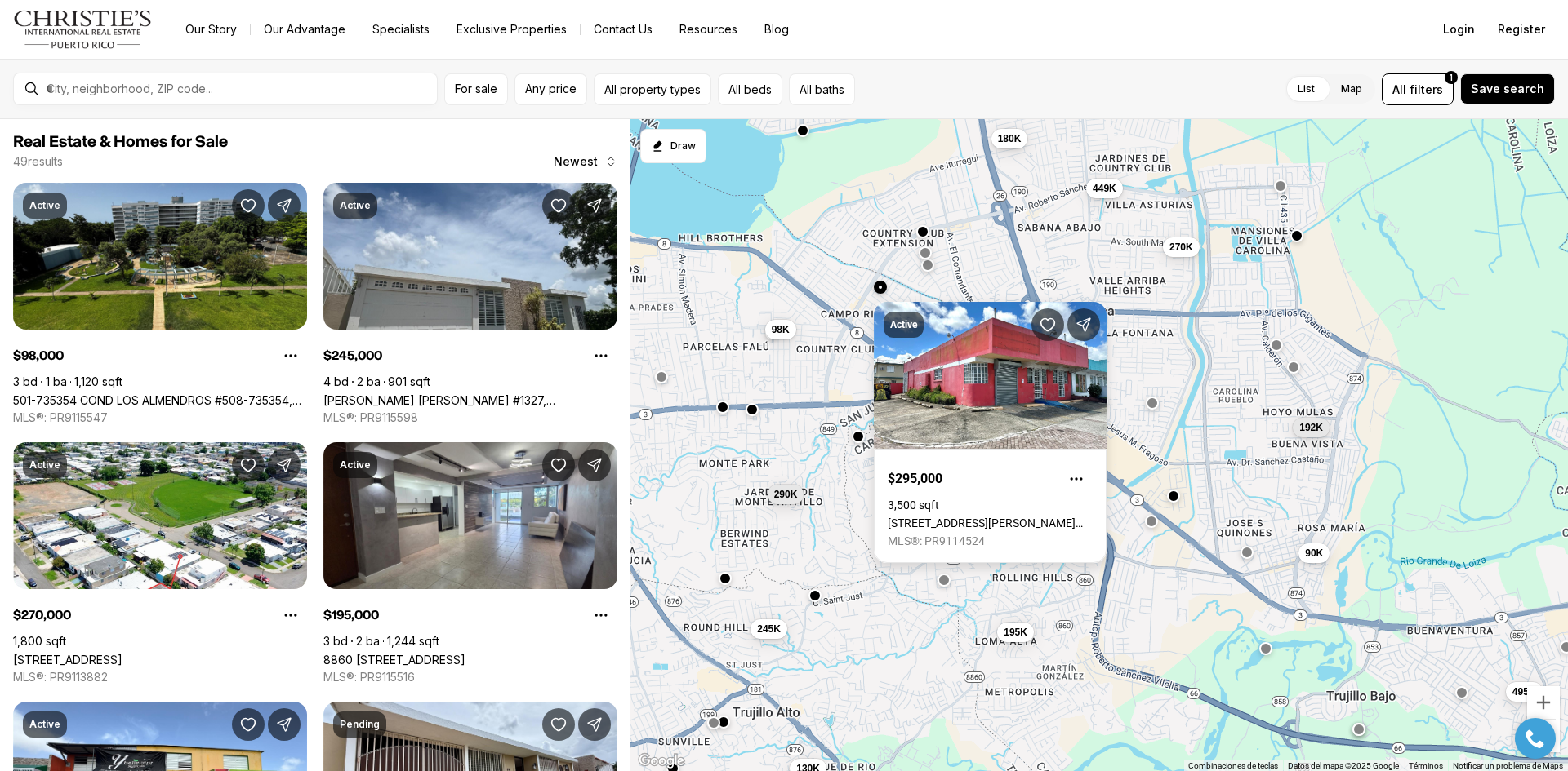
click at [995, 516] on link "757 AVENIDA ROBERTO SÁNCHEZ VILELLA, SAN JUAN PR, 00924" at bounding box center [989, 523] width 205 height 13
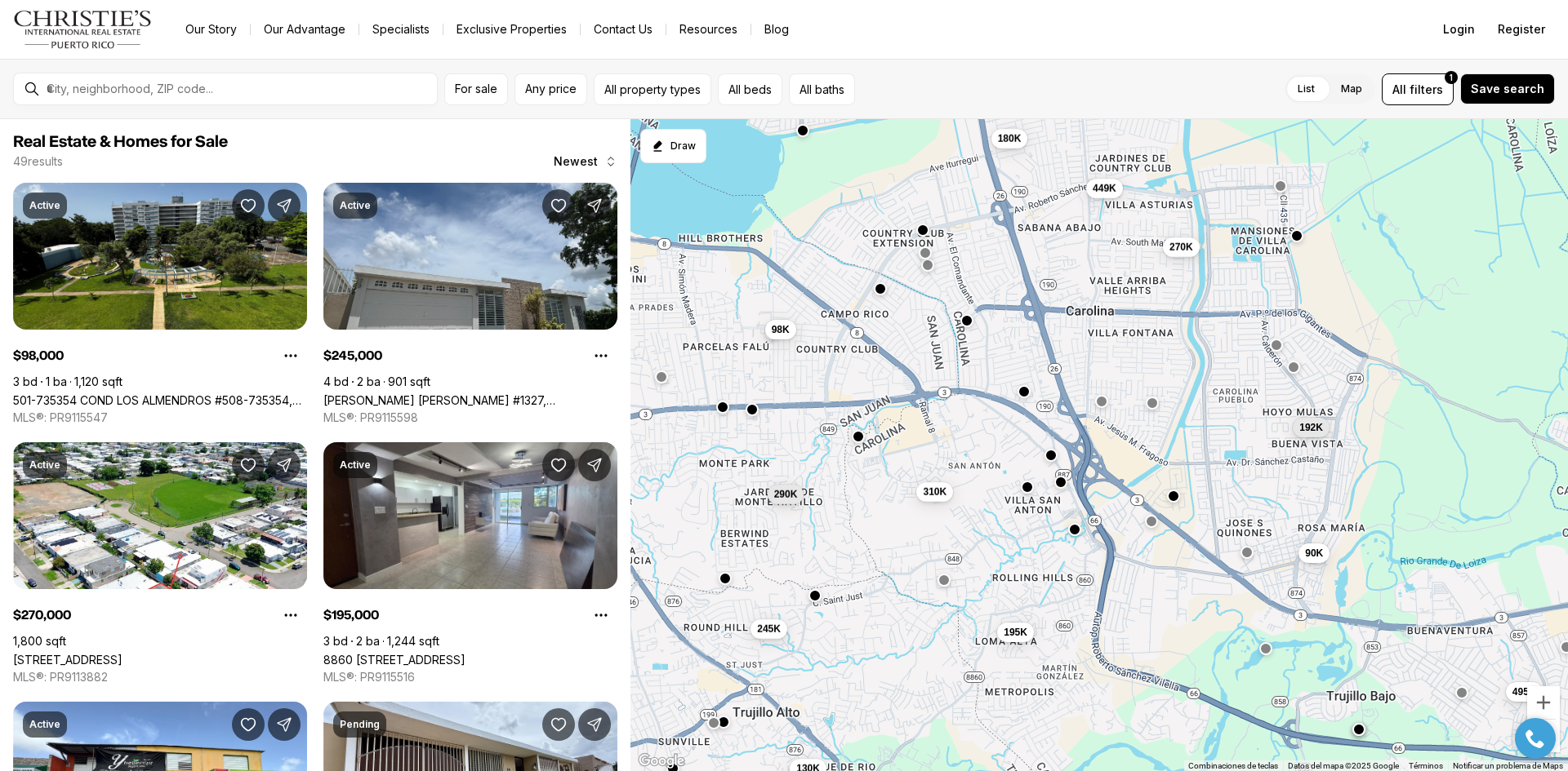
click at [921, 231] on button "button" at bounding box center [923, 230] width 13 height 13
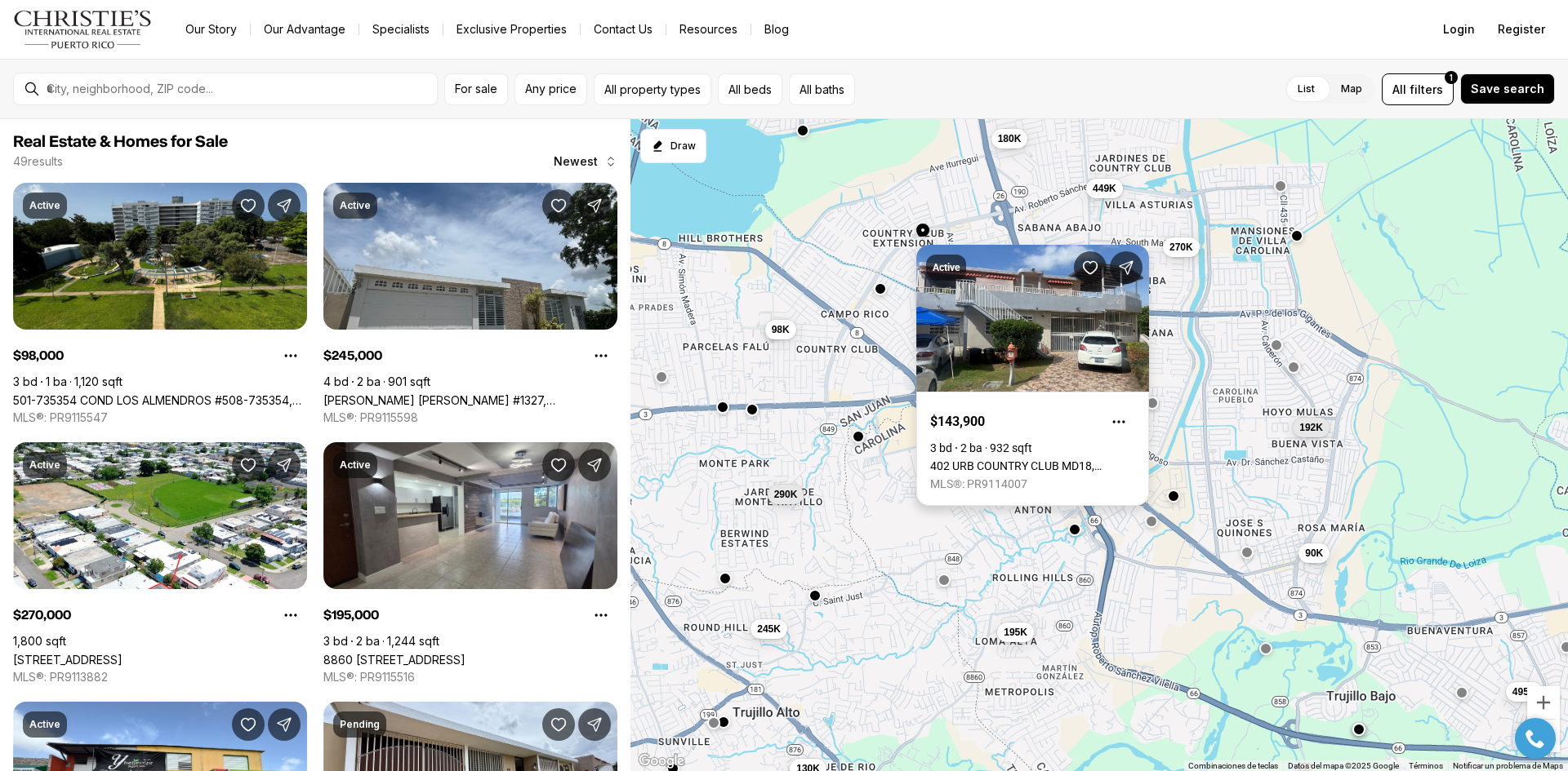
click at [986, 459] on link "402 URB COUNTRY CLUB MD18, CAROLINA PR, 00979" at bounding box center [1033, 466] width 205 height 13
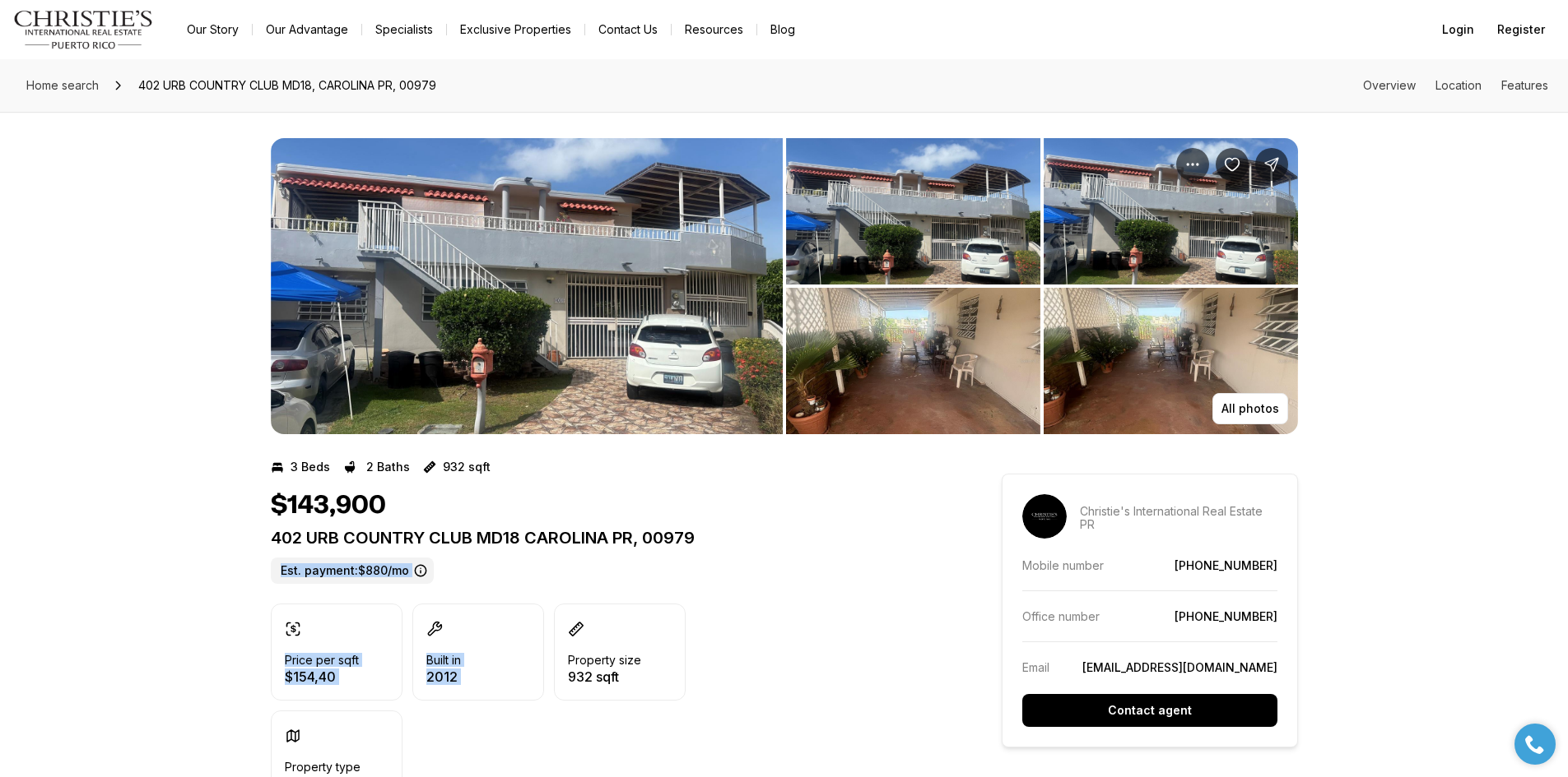
drag, startPoint x: 880, startPoint y: 643, endPoint x: 860, endPoint y: 553, distance: 92.2
click at [860, 553] on div "$143,900 402 URB COUNTRY CLUB MD18 CAROLINA PR, 00979 Est. payment: $880/mo Pri…" at bounding box center [607, 649] width 672 height 318
click at [858, 573] on div "402 URB COUNTRY CLUB MD18 CAROLINA PR, 00979 Est. payment: $880/mo" at bounding box center [607, 555] width 672 height 56
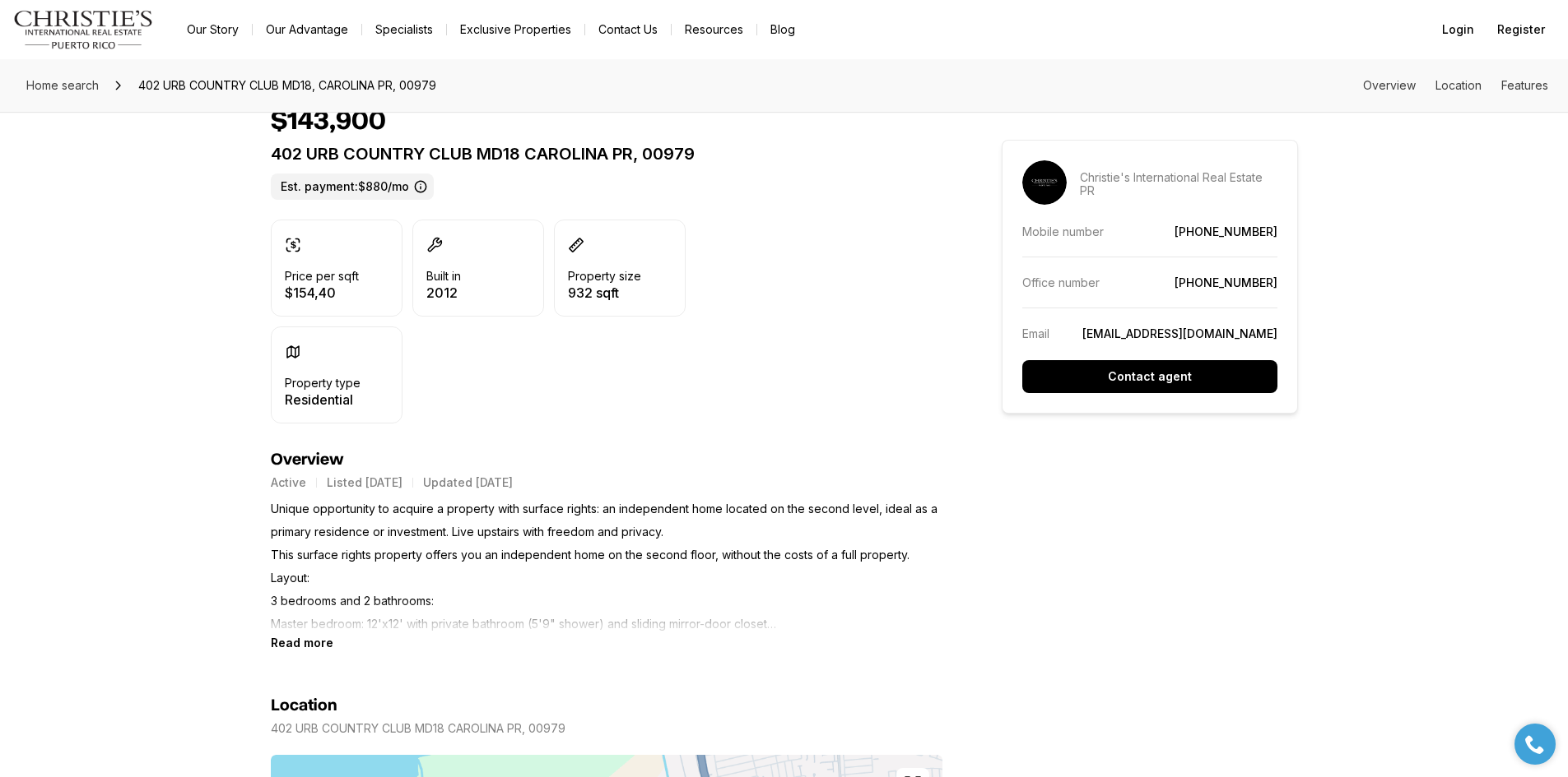
scroll to position [411, 0]
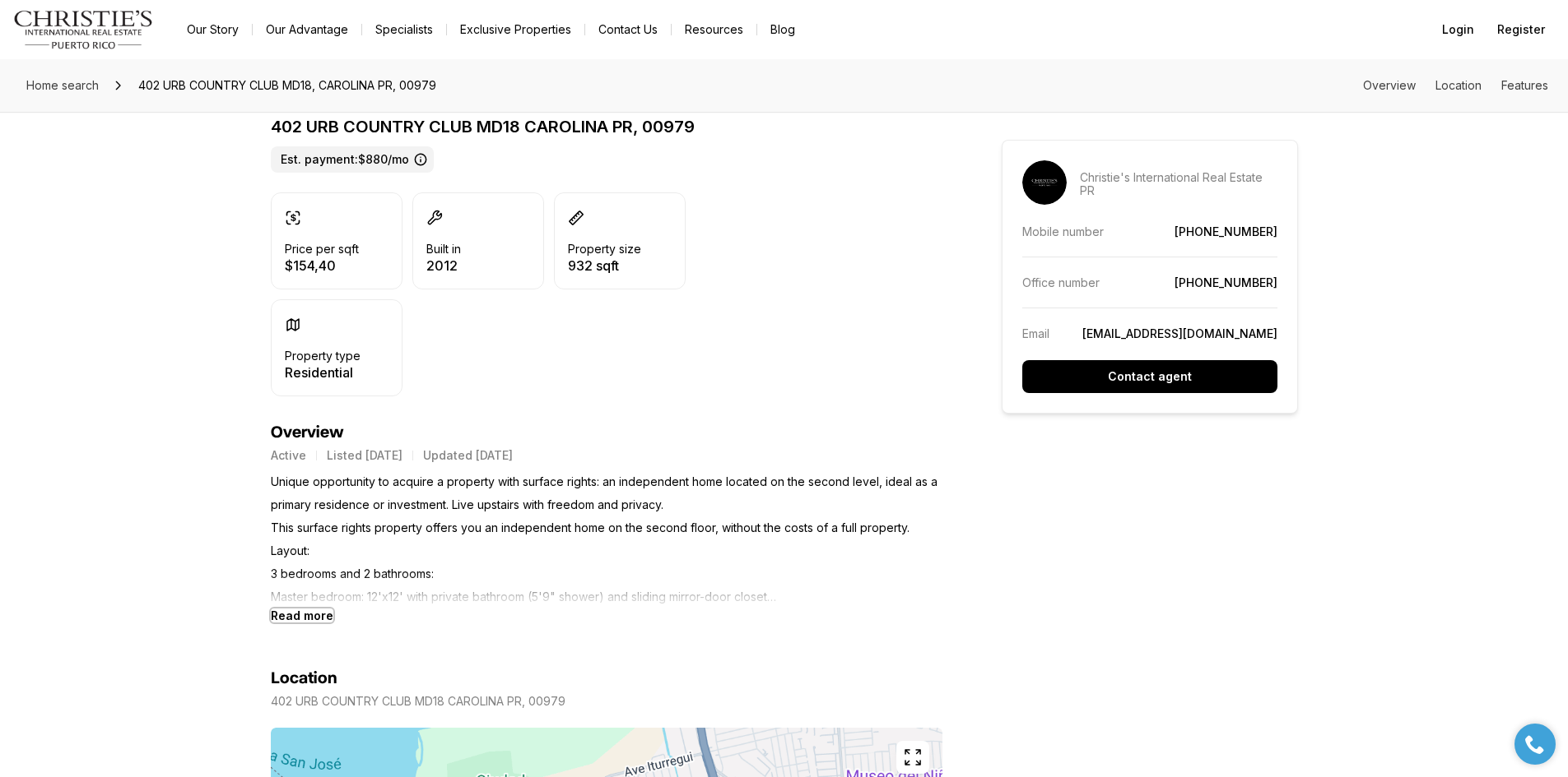
click at [302, 615] on b "Read more" at bounding box center [302, 616] width 62 height 14
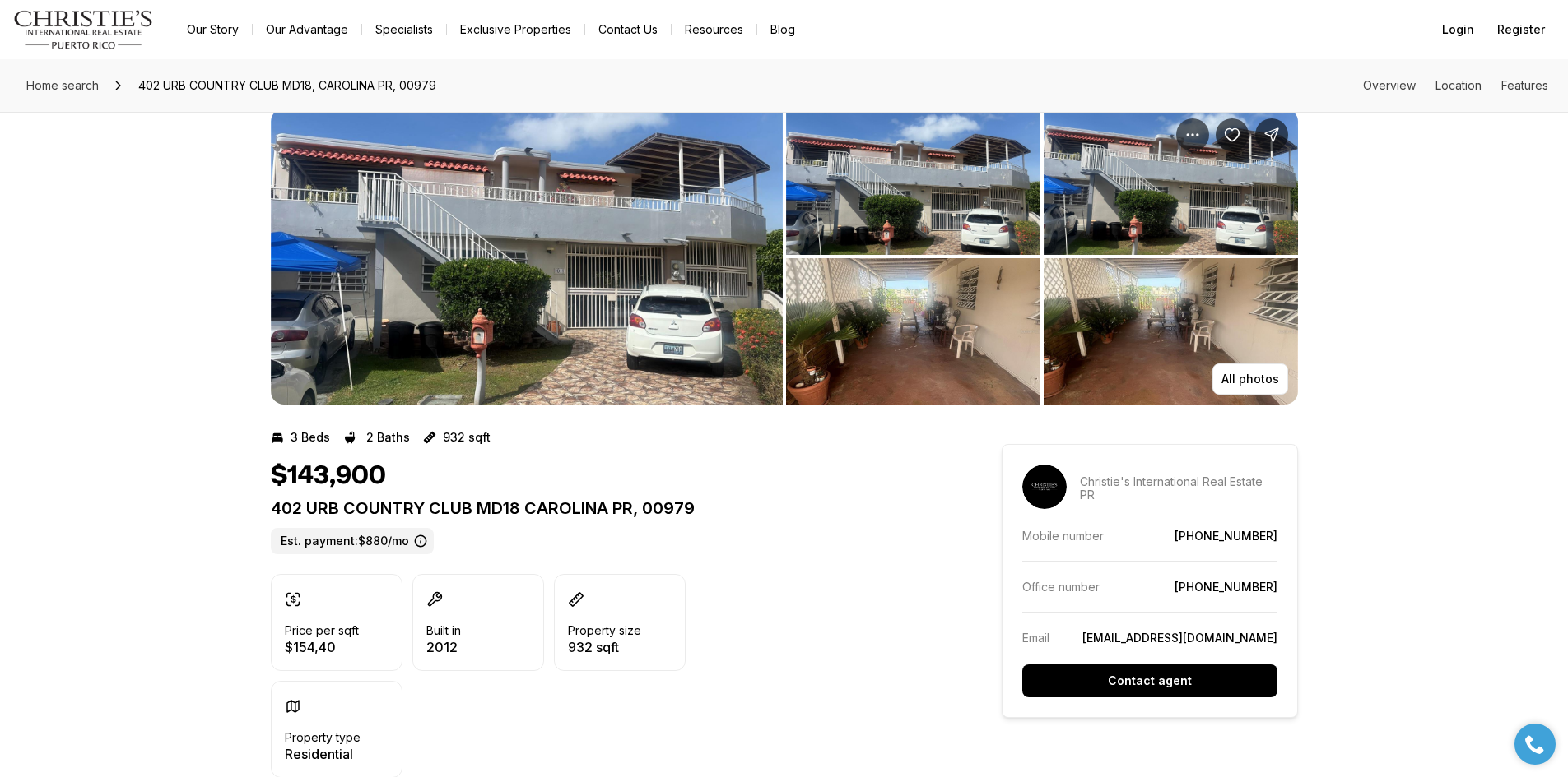
scroll to position [0, 0]
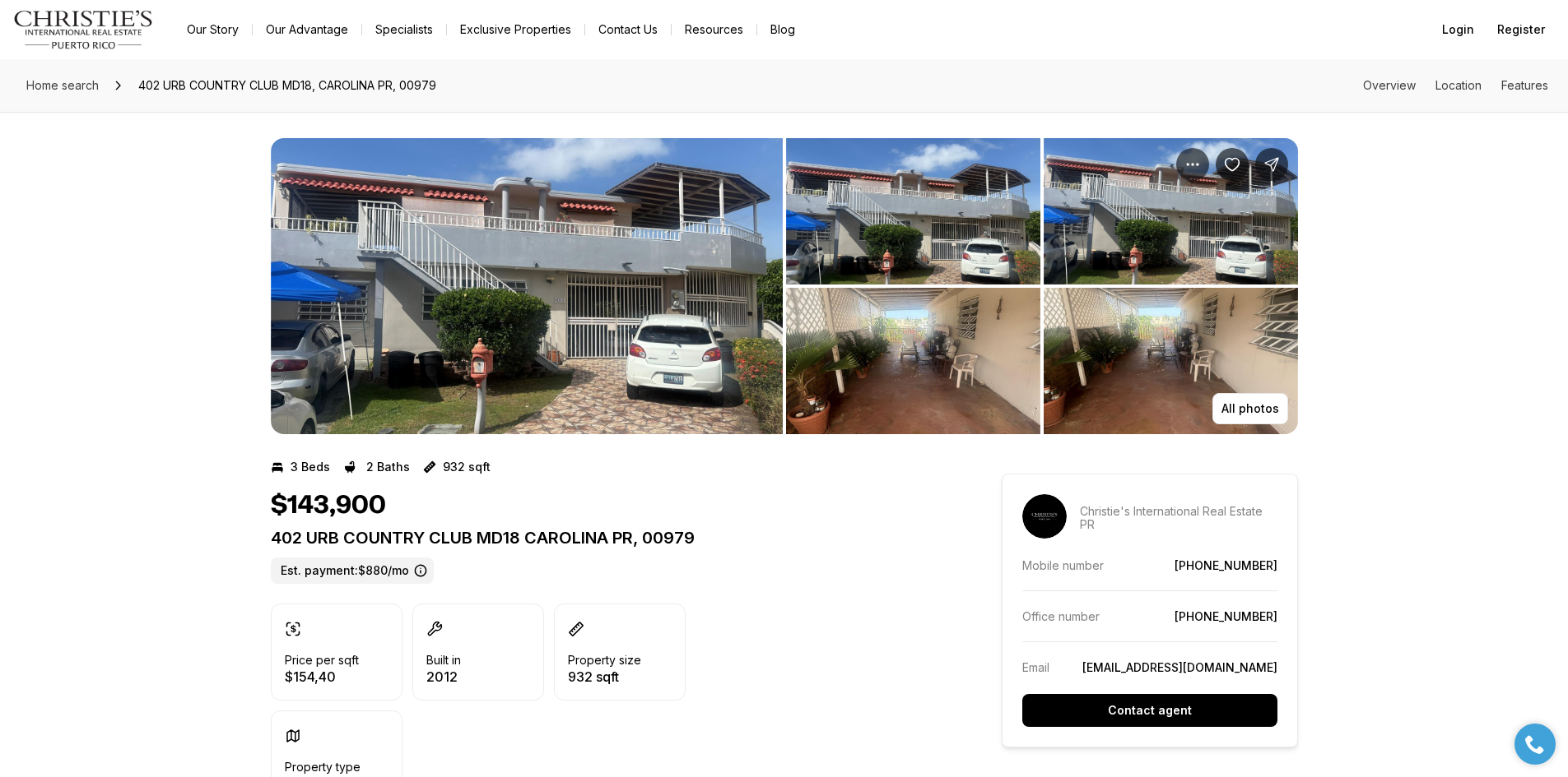
click at [833, 207] on img "View image gallery" at bounding box center [913, 211] width 255 height 146
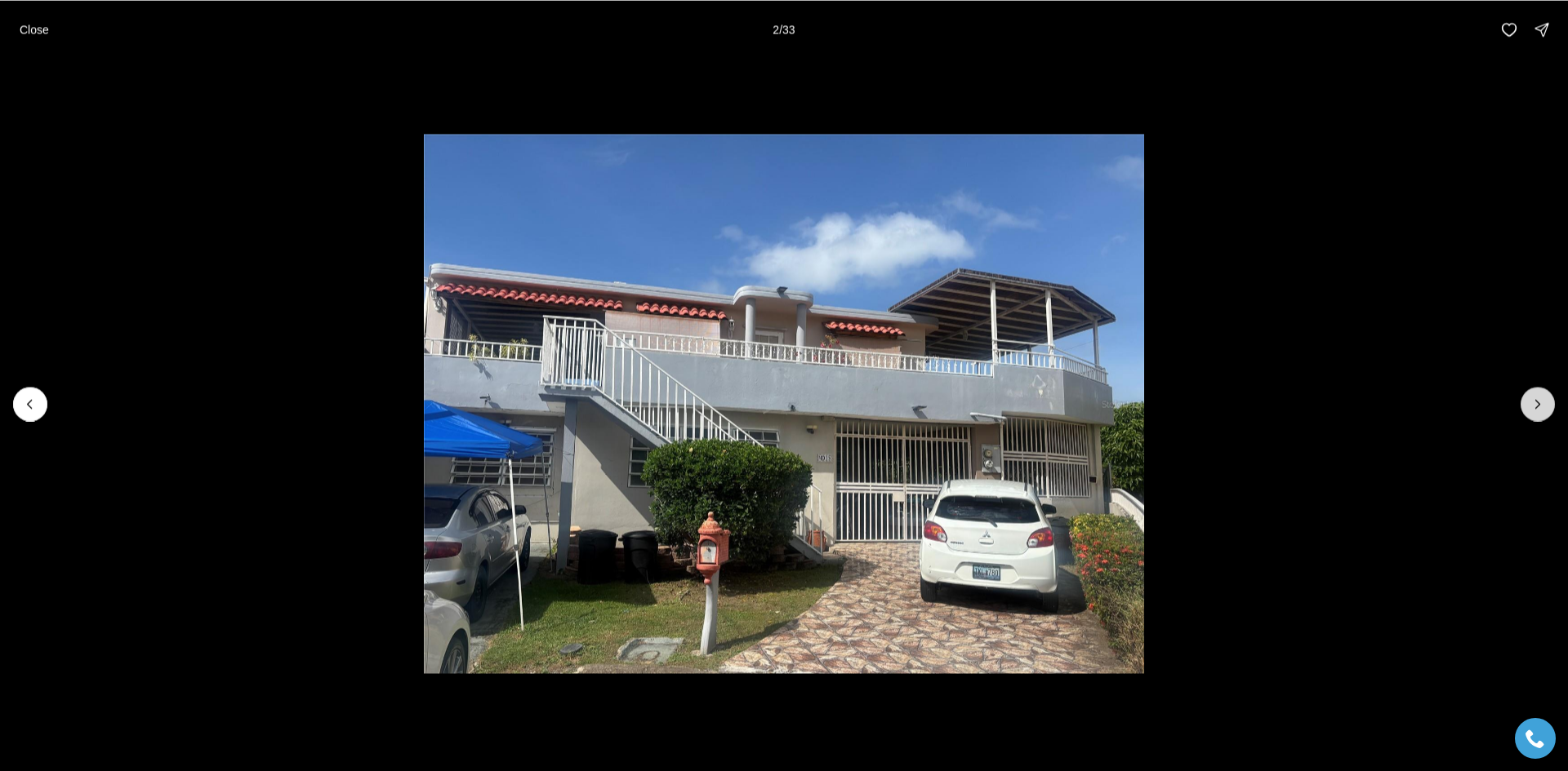
click at [1530, 411] on icon "Next slide" at bounding box center [1537, 403] width 16 height 16
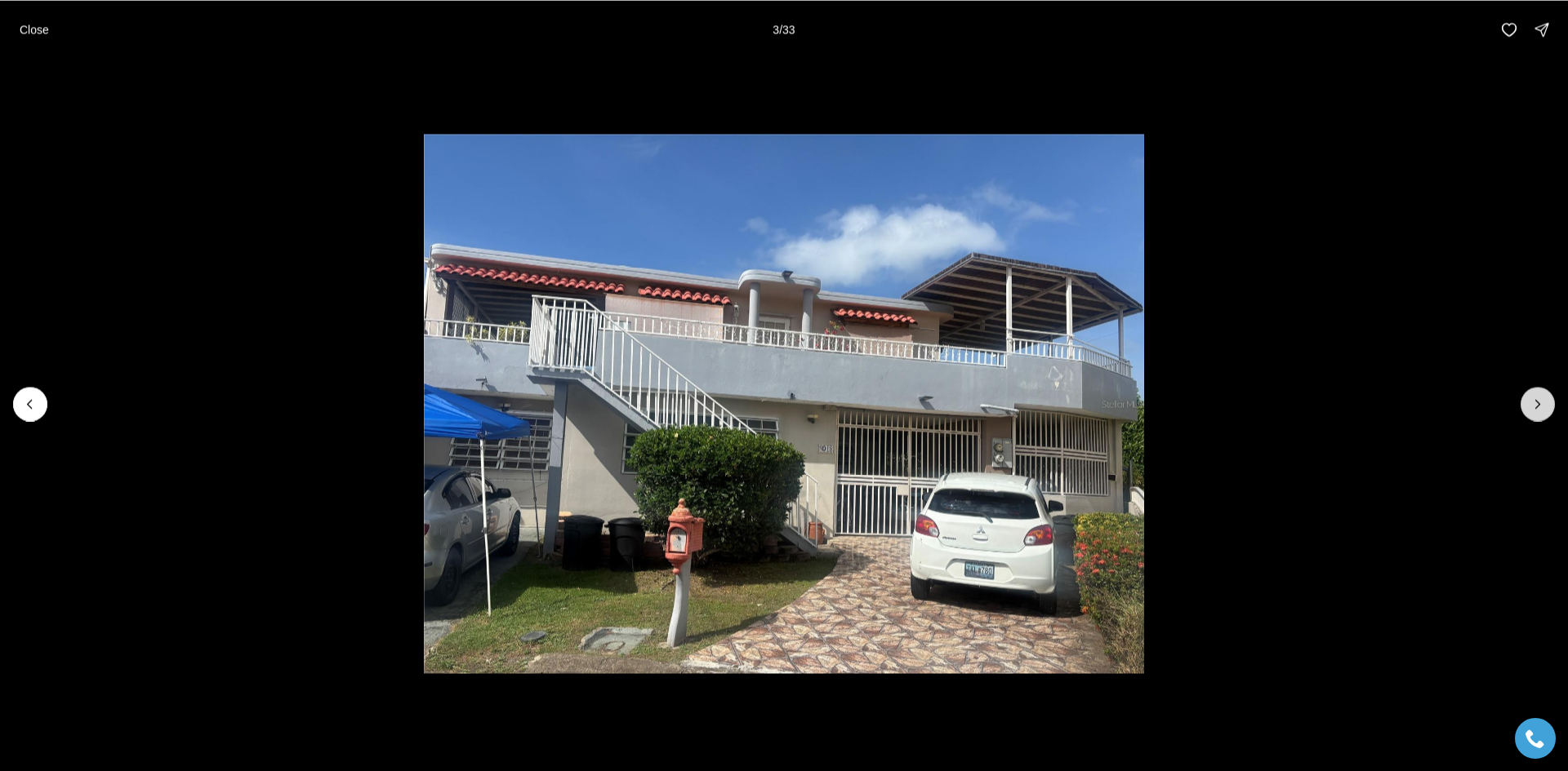
click at [1530, 411] on icon "Next slide" at bounding box center [1537, 403] width 16 height 16
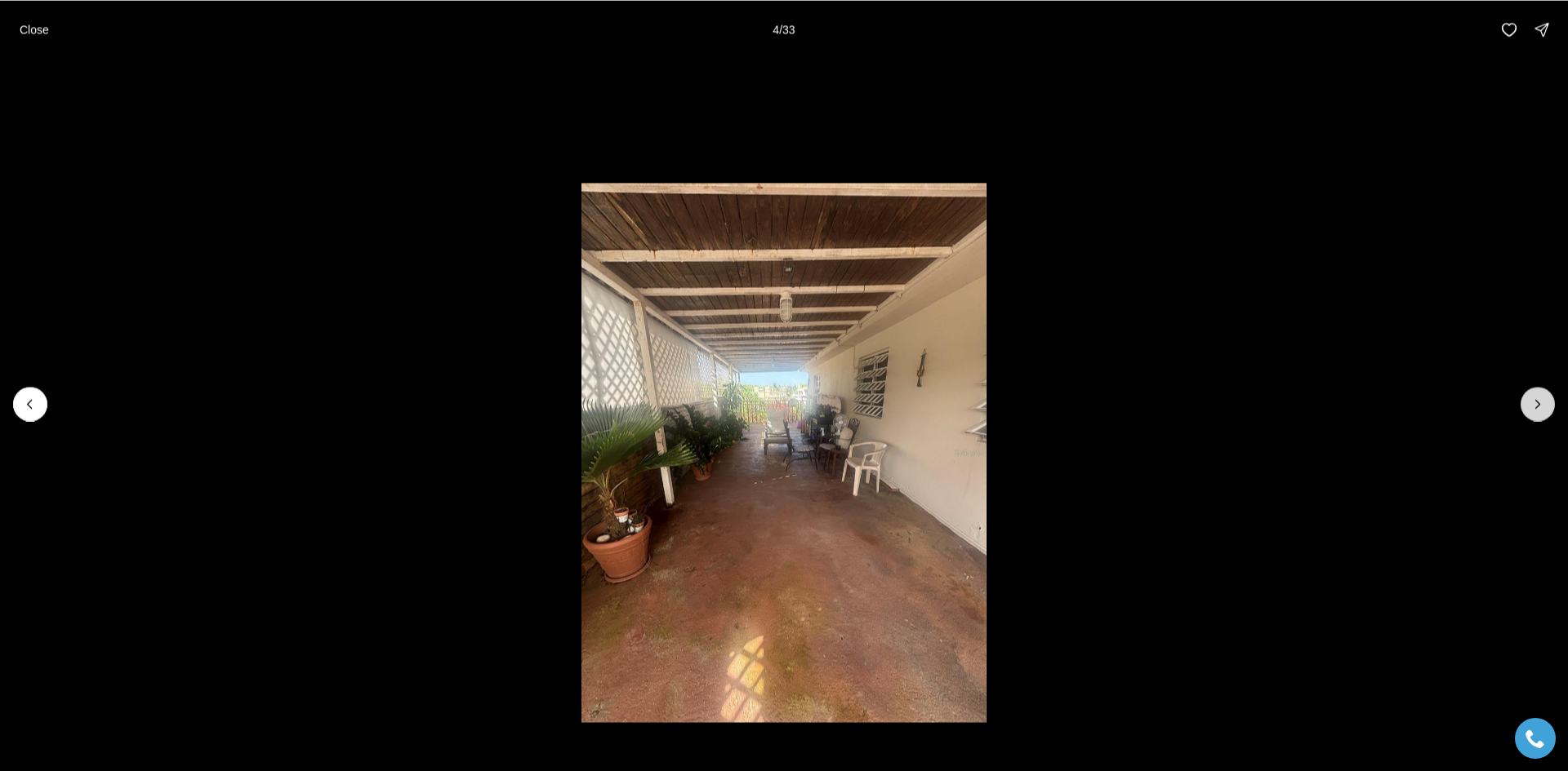
click at [1530, 411] on icon "Next slide" at bounding box center [1537, 403] width 16 height 16
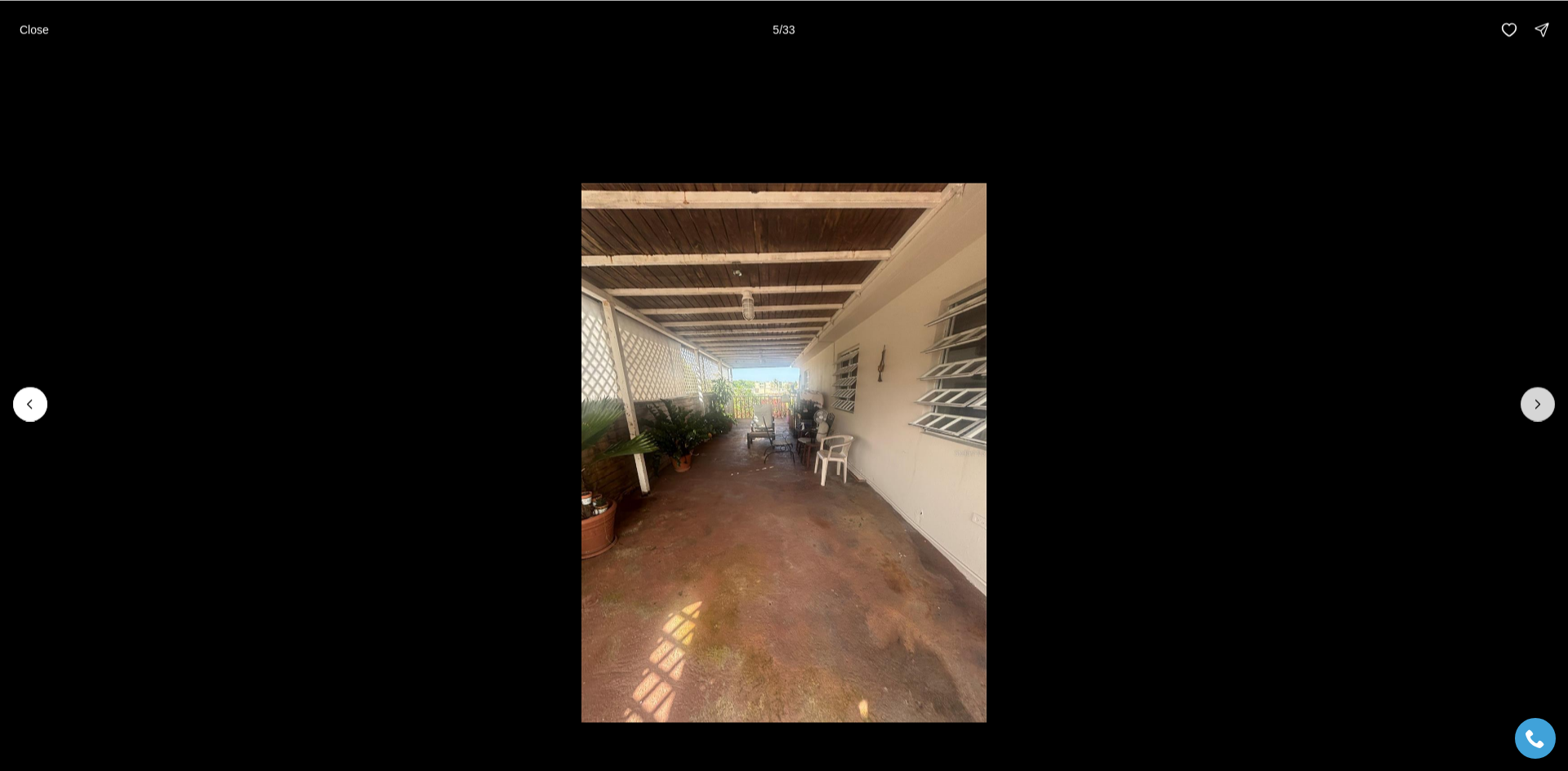
click at [1530, 411] on icon "Next slide" at bounding box center [1537, 403] width 16 height 16
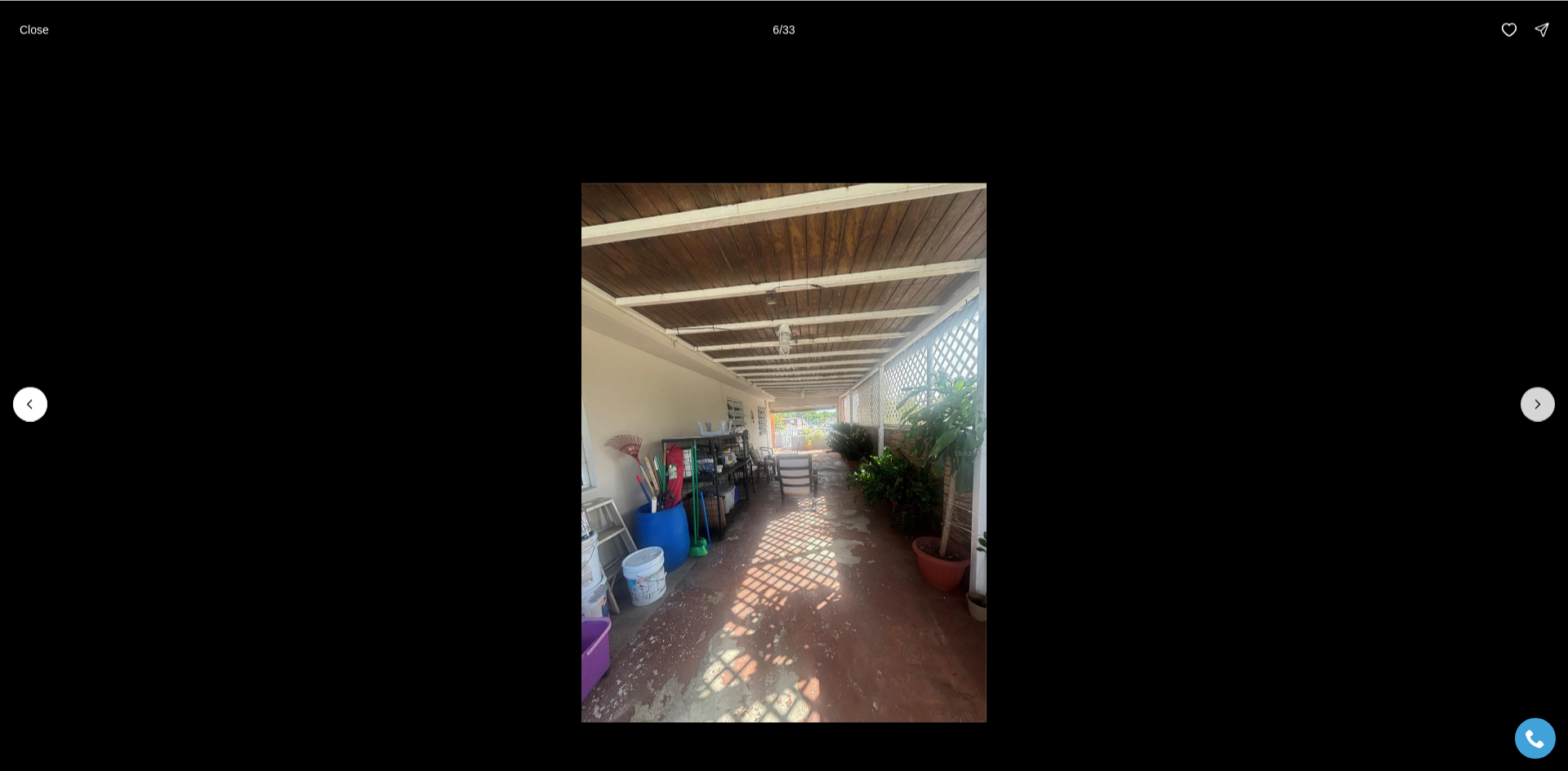
click at [1530, 411] on icon "Next slide" at bounding box center [1537, 403] width 16 height 16
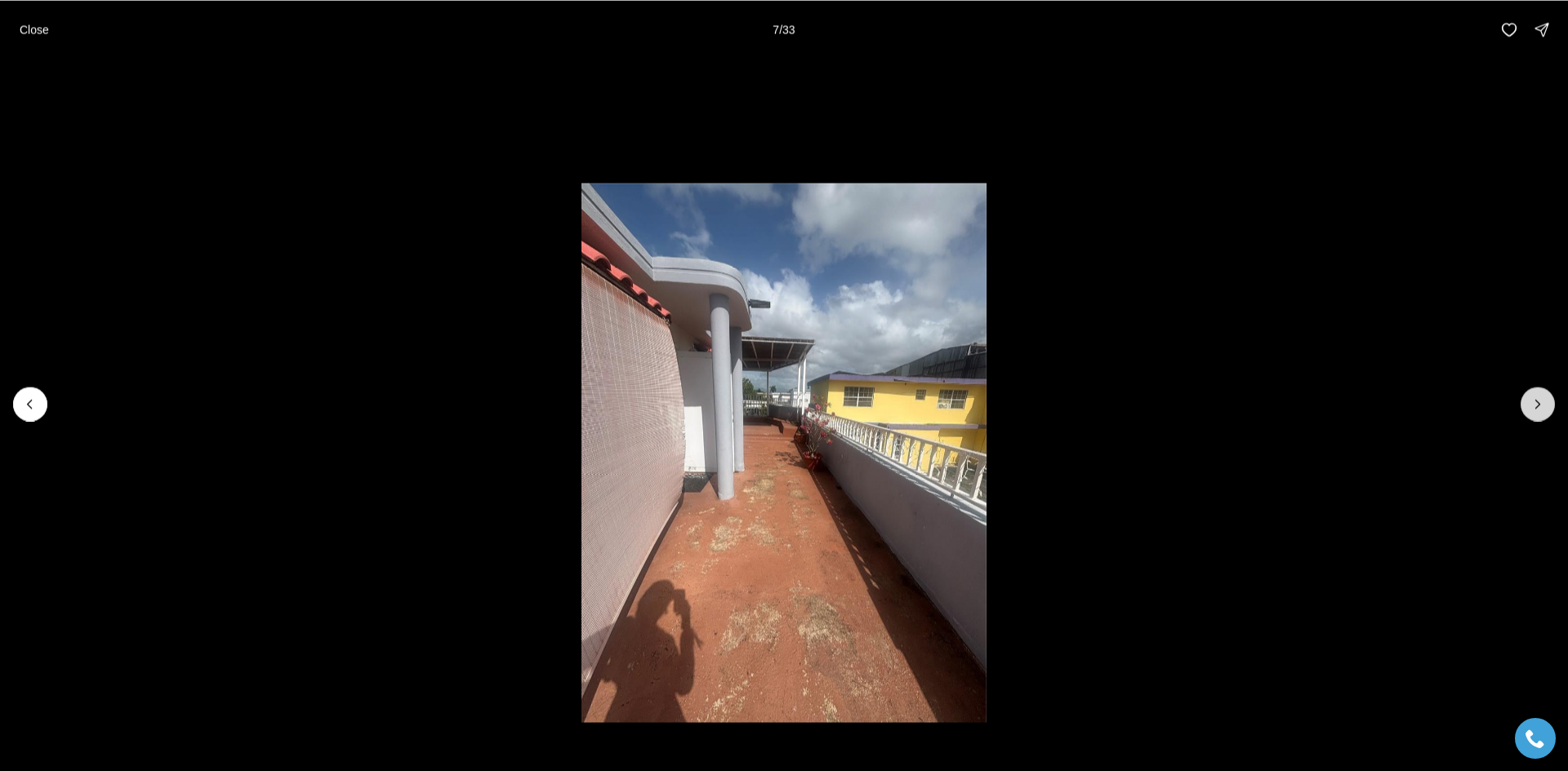
click at [1530, 411] on icon "Next slide" at bounding box center [1537, 403] width 16 height 16
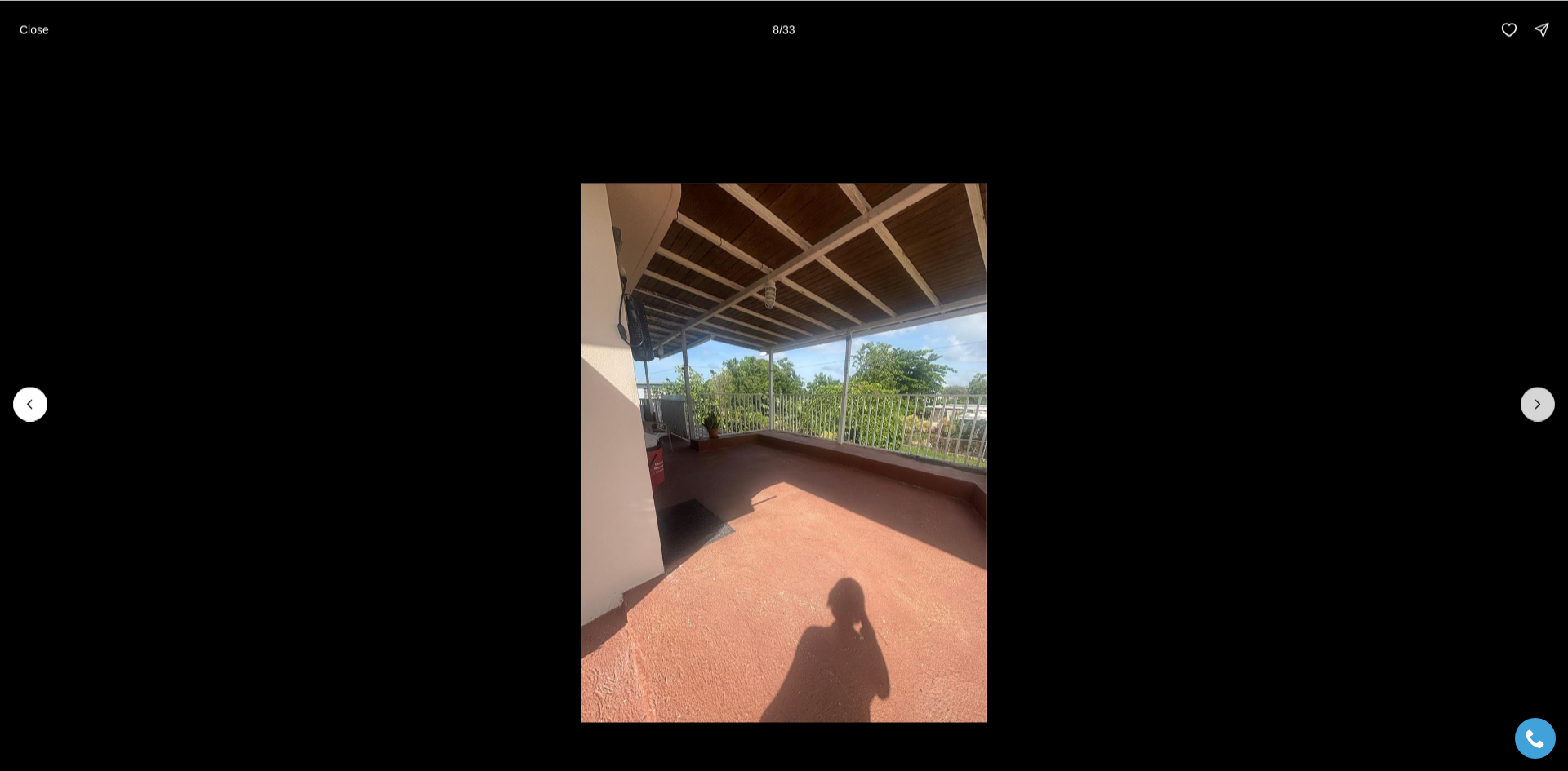
click at [1530, 411] on icon "Next slide" at bounding box center [1537, 403] width 16 height 16
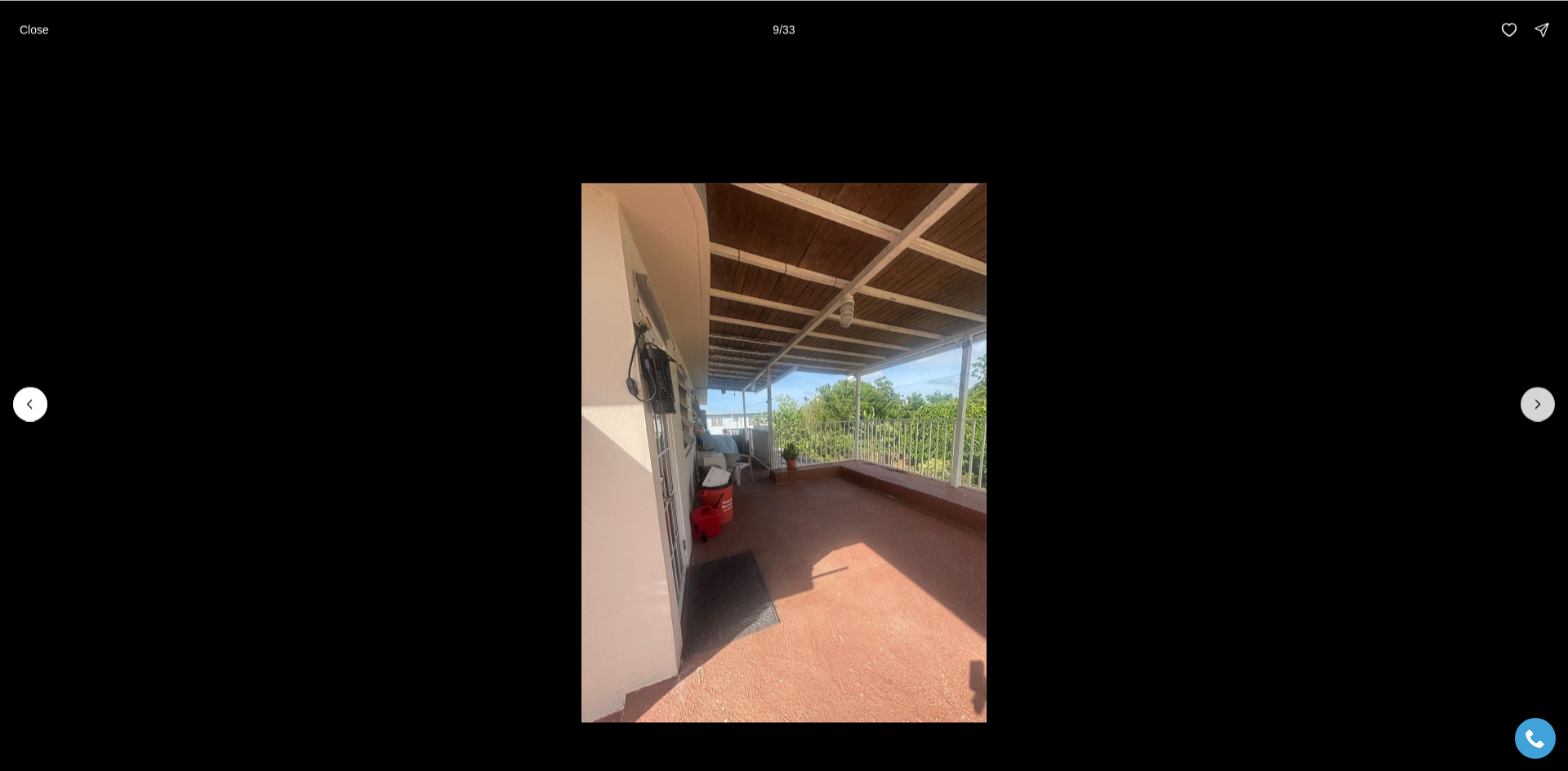
click at [1530, 411] on icon "Next slide" at bounding box center [1537, 403] width 16 height 16
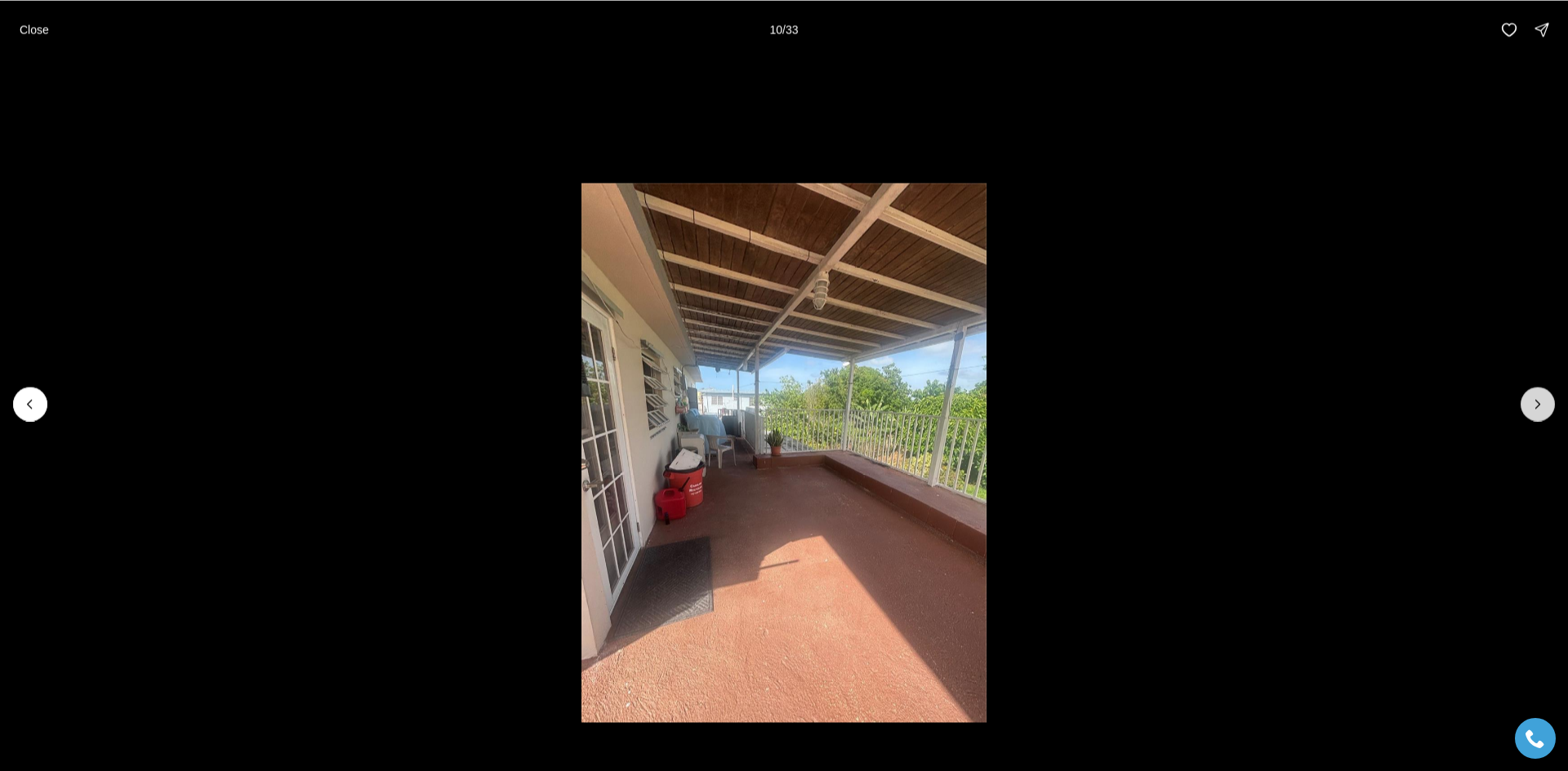
click at [1530, 411] on icon "Next slide" at bounding box center [1537, 403] width 16 height 16
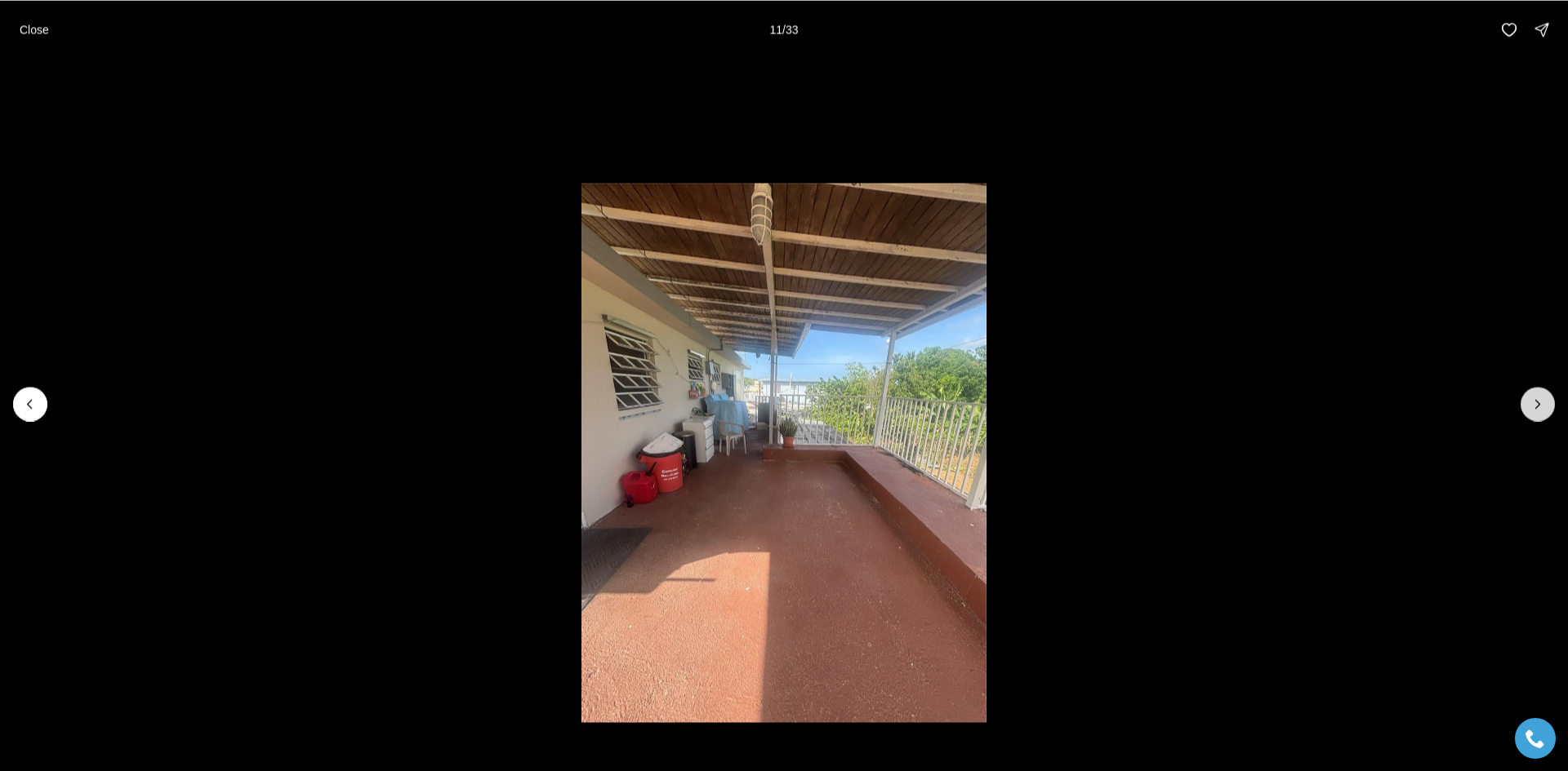
click at [1530, 411] on icon "Next slide" at bounding box center [1537, 403] width 16 height 16
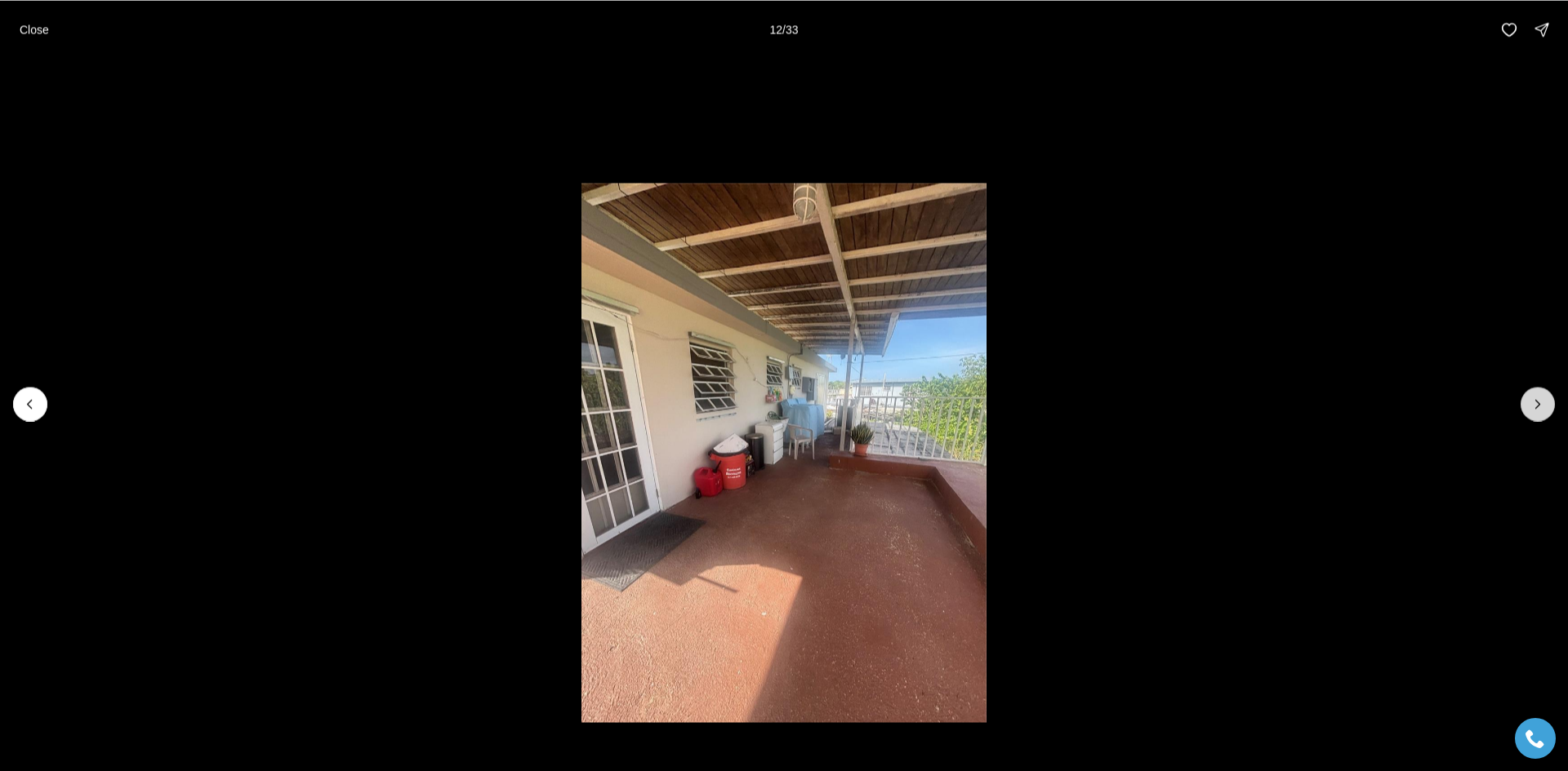
click at [1530, 411] on icon "Next slide" at bounding box center [1537, 403] width 16 height 16
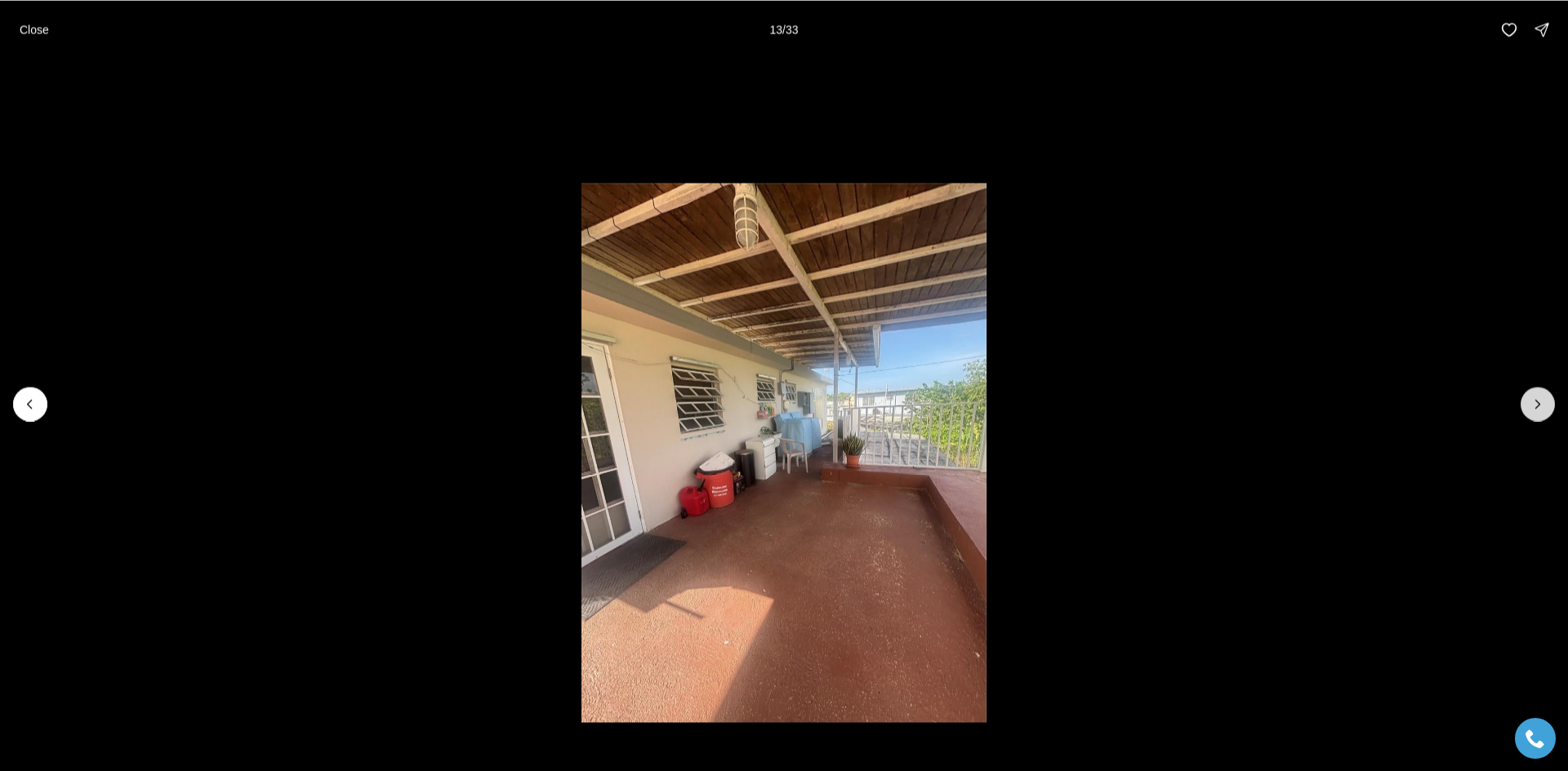
click at [1530, 411] on icon "Next slide" at bounding box center [1537, 403] width 16 height 16
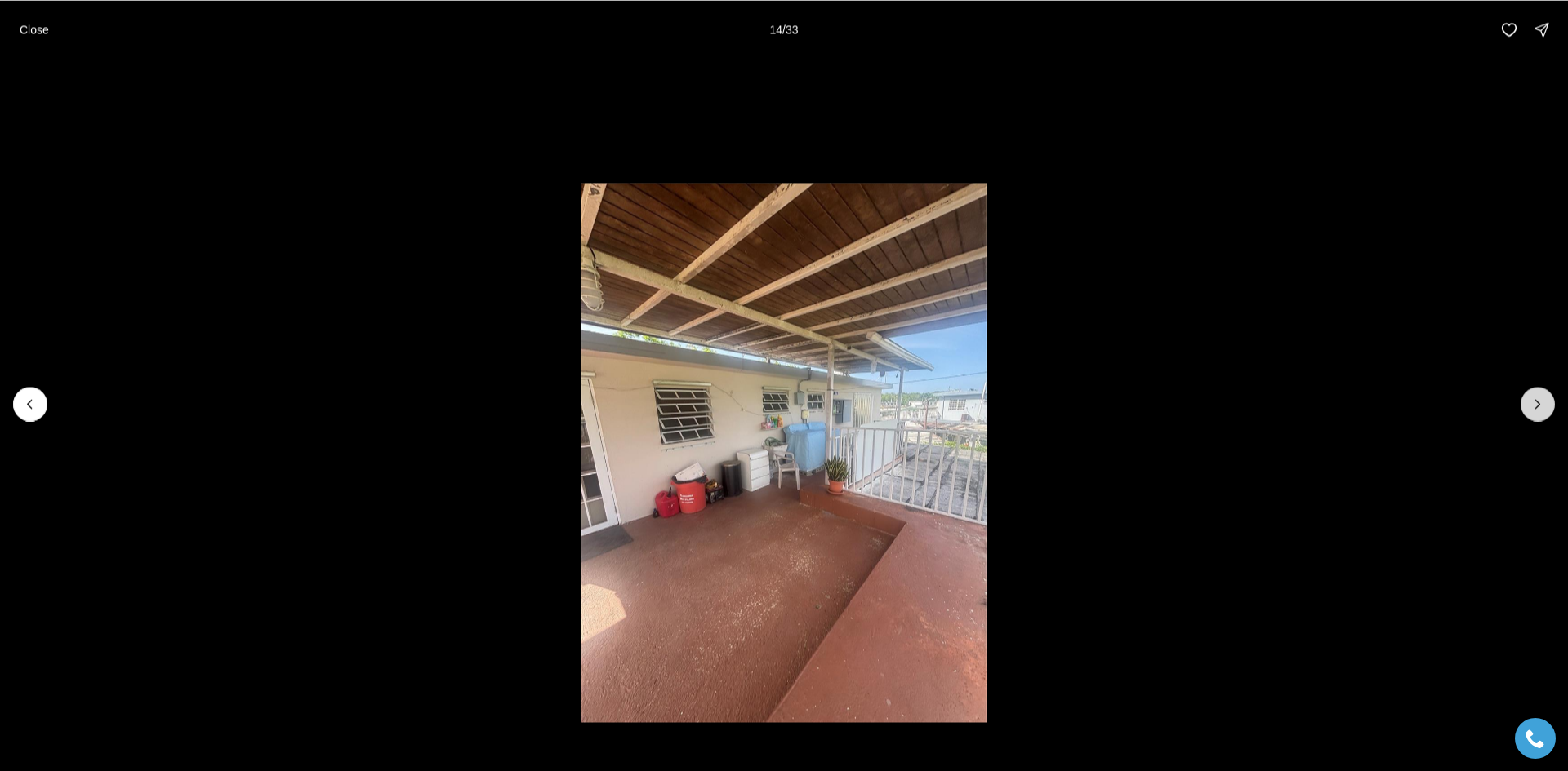
click at [1530, 411] on icon "Next slide" at bounding box center [1537, 403] width 16 height 16
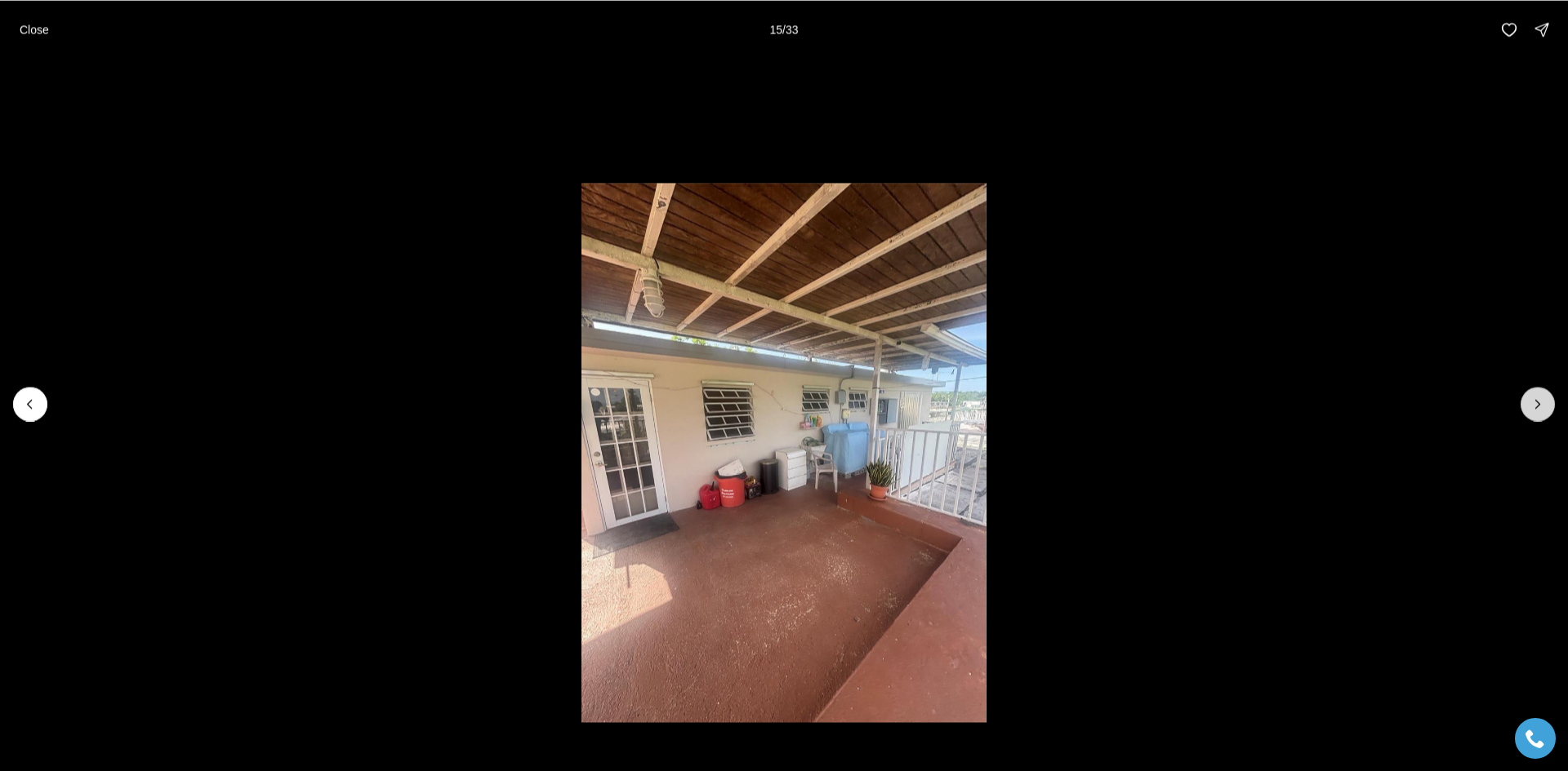
click at [1530, 411] on icon "Next slide" at bounding box center [1537, 403] width 16 height 16
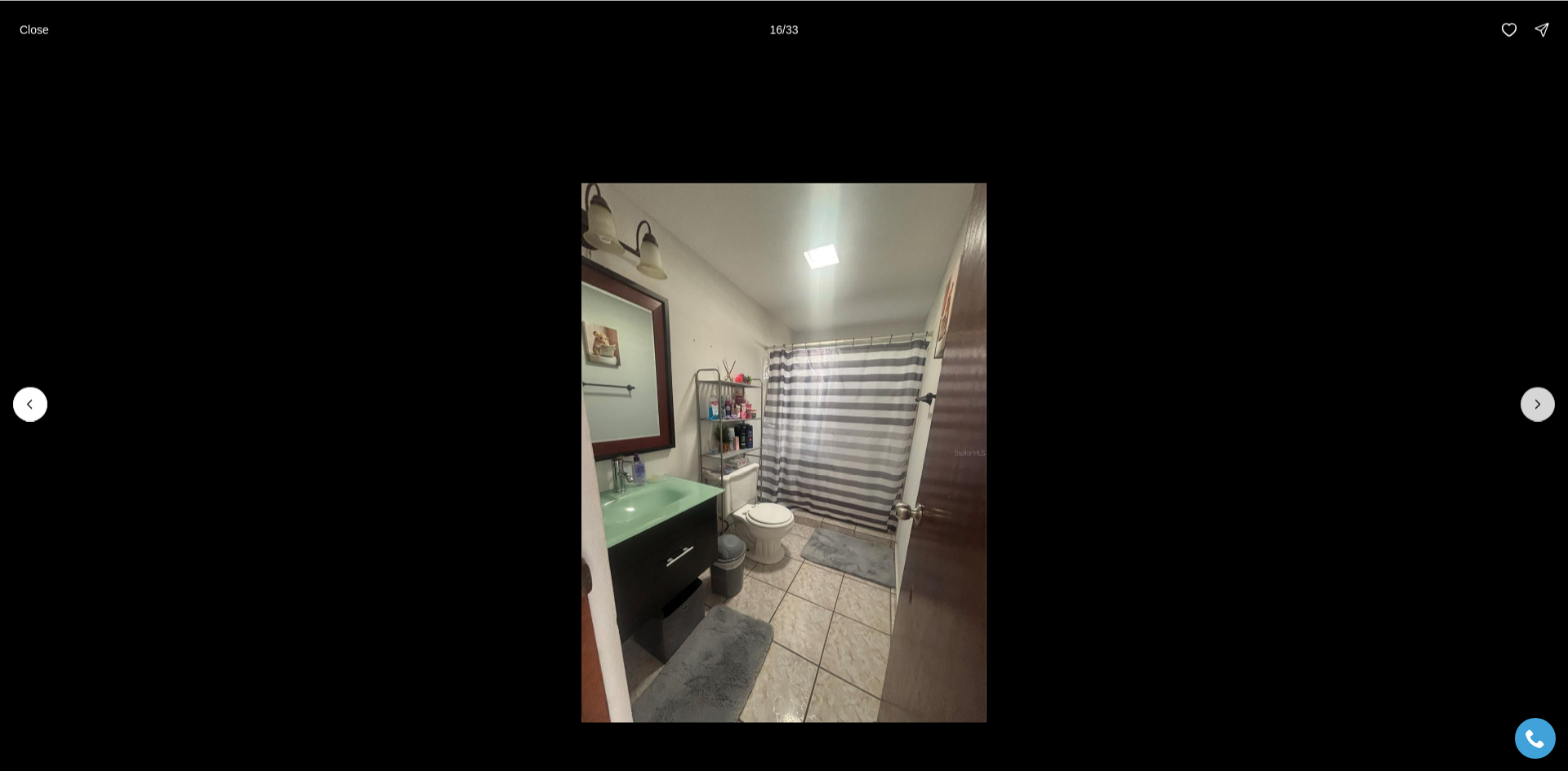
click at [1530, 411] on icon "Next slide" at bounding box center [1537, 403] width 16 height 16
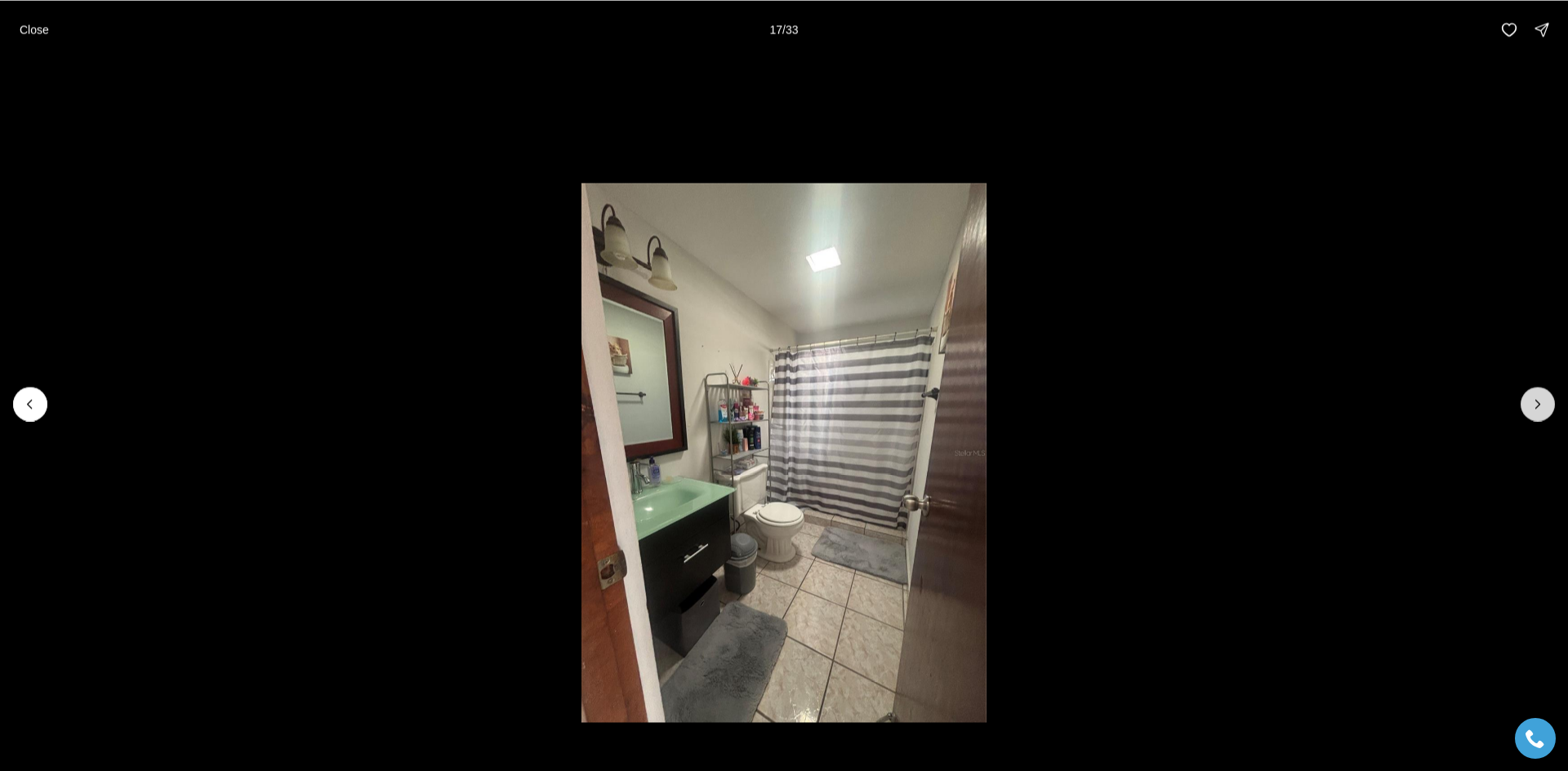
click at [1530, 411] on icon "Next slide" at bounding box center [1537, 403] width 16 height 16
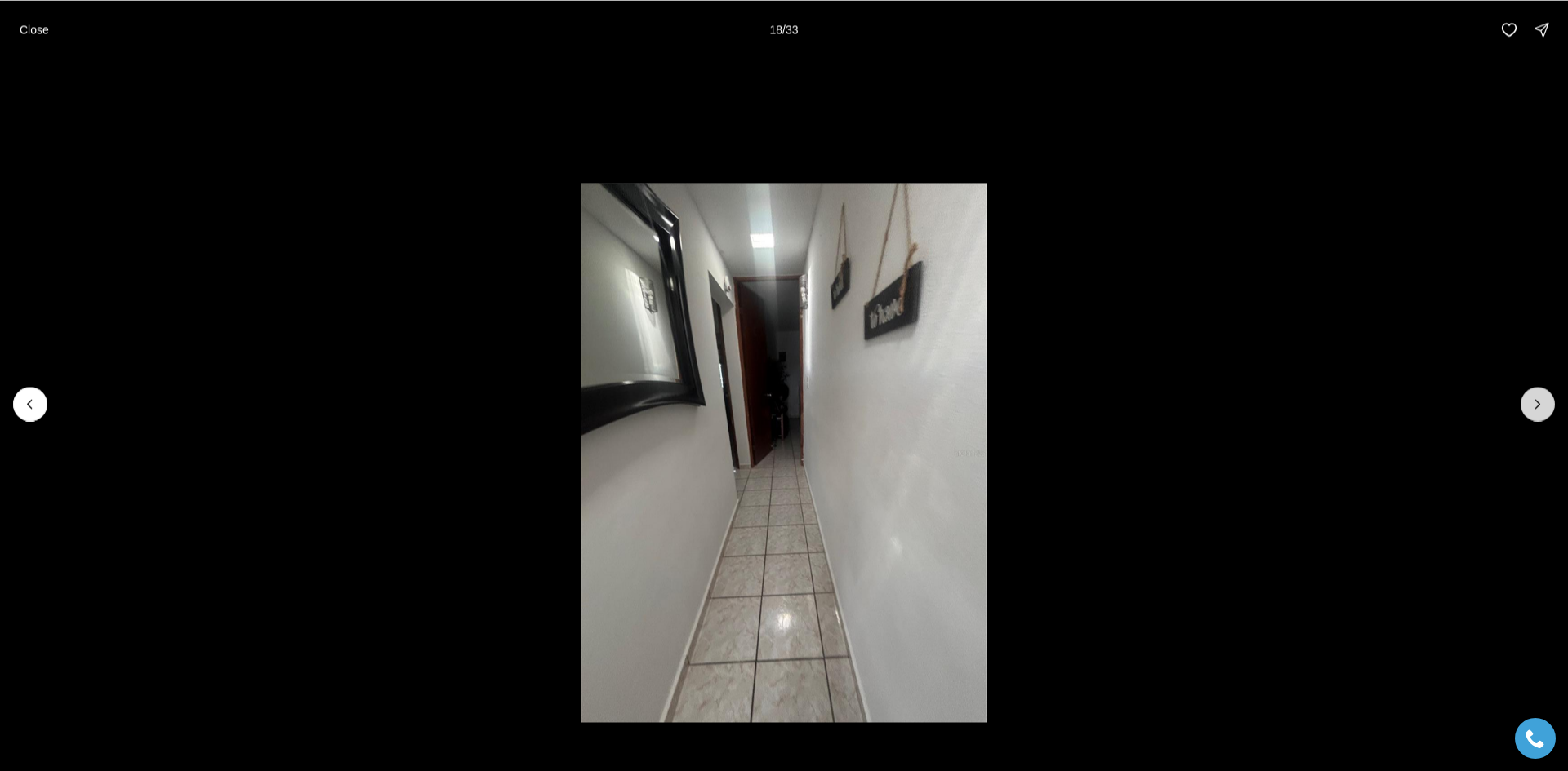
click at [1530, 411] on icon "Next slide" at bounding box center [1537, 403] width 16 height 16
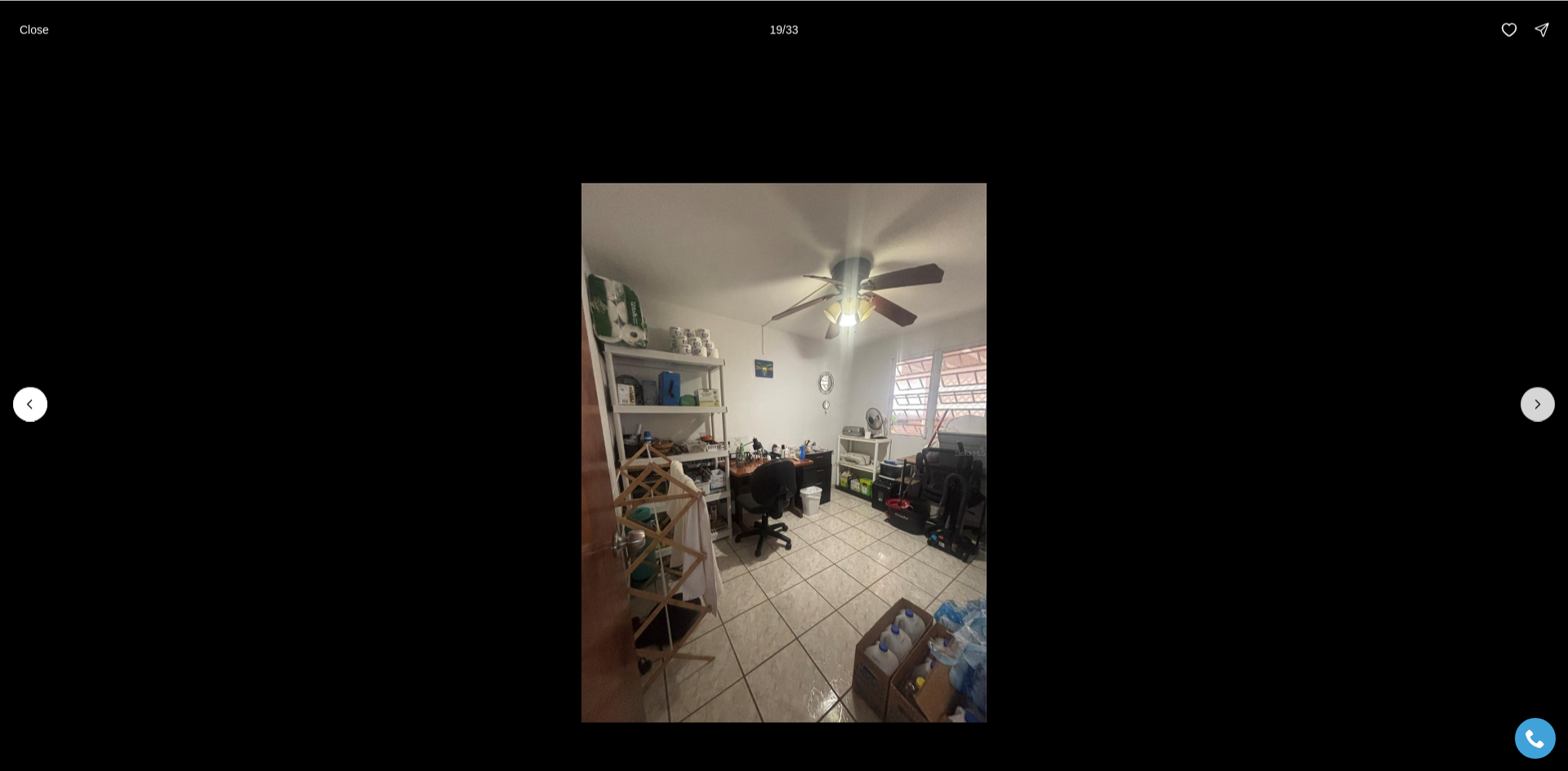
click at [1530, 411] on icon "Next slide" at bounding box center [1537, 403] width 16 height 16
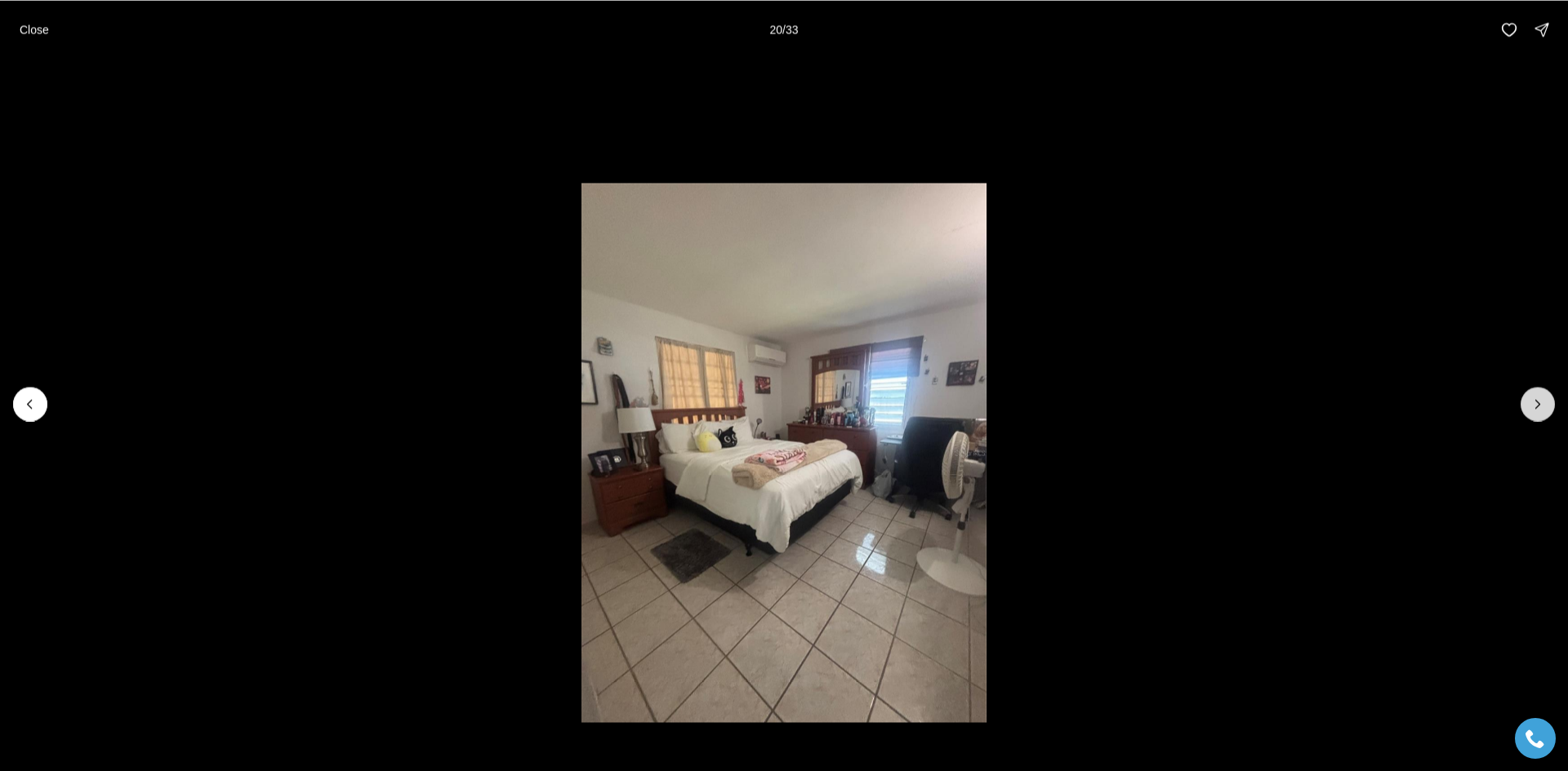
click at [1530, 411] on icon "Next slide" at bounding box center [1537, 403] width 16 height 16
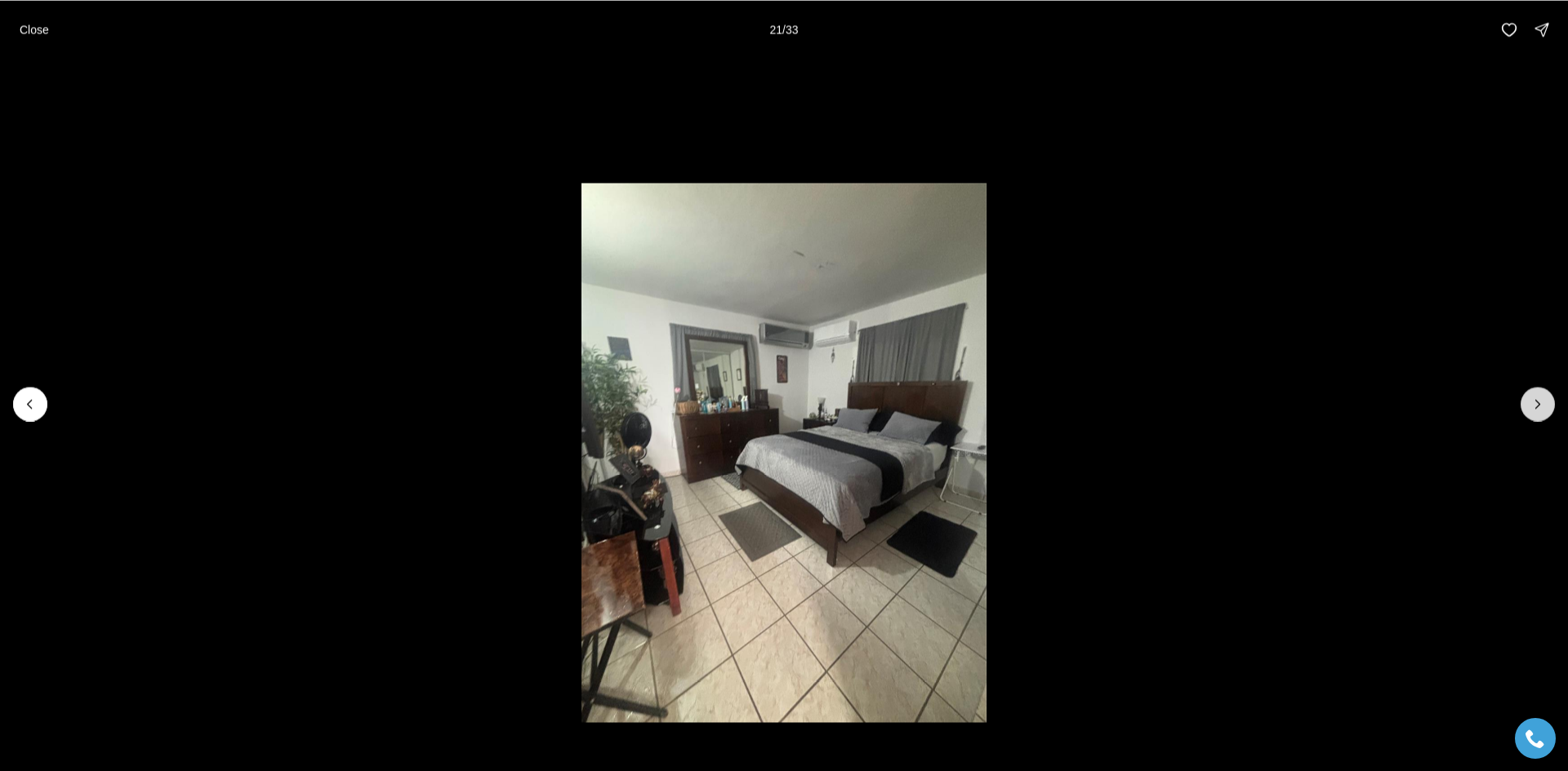
click at [1530, 411] on icon "Next slide" at bounding box center [1537, 403] width 16 height 16
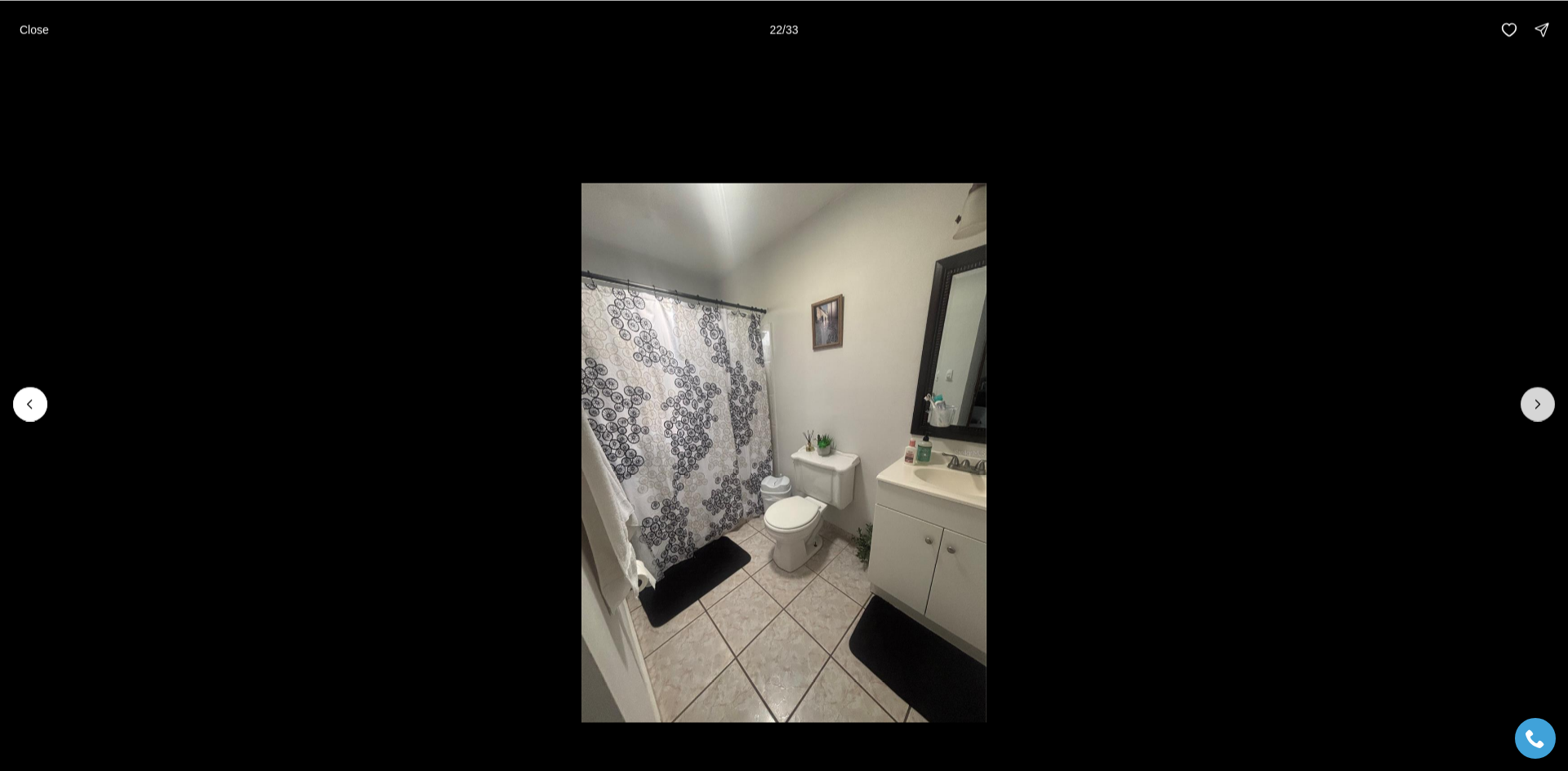
click at [1530, 411] on icon "Next slide" at bounding box center [1537, 403] width 16 height 16
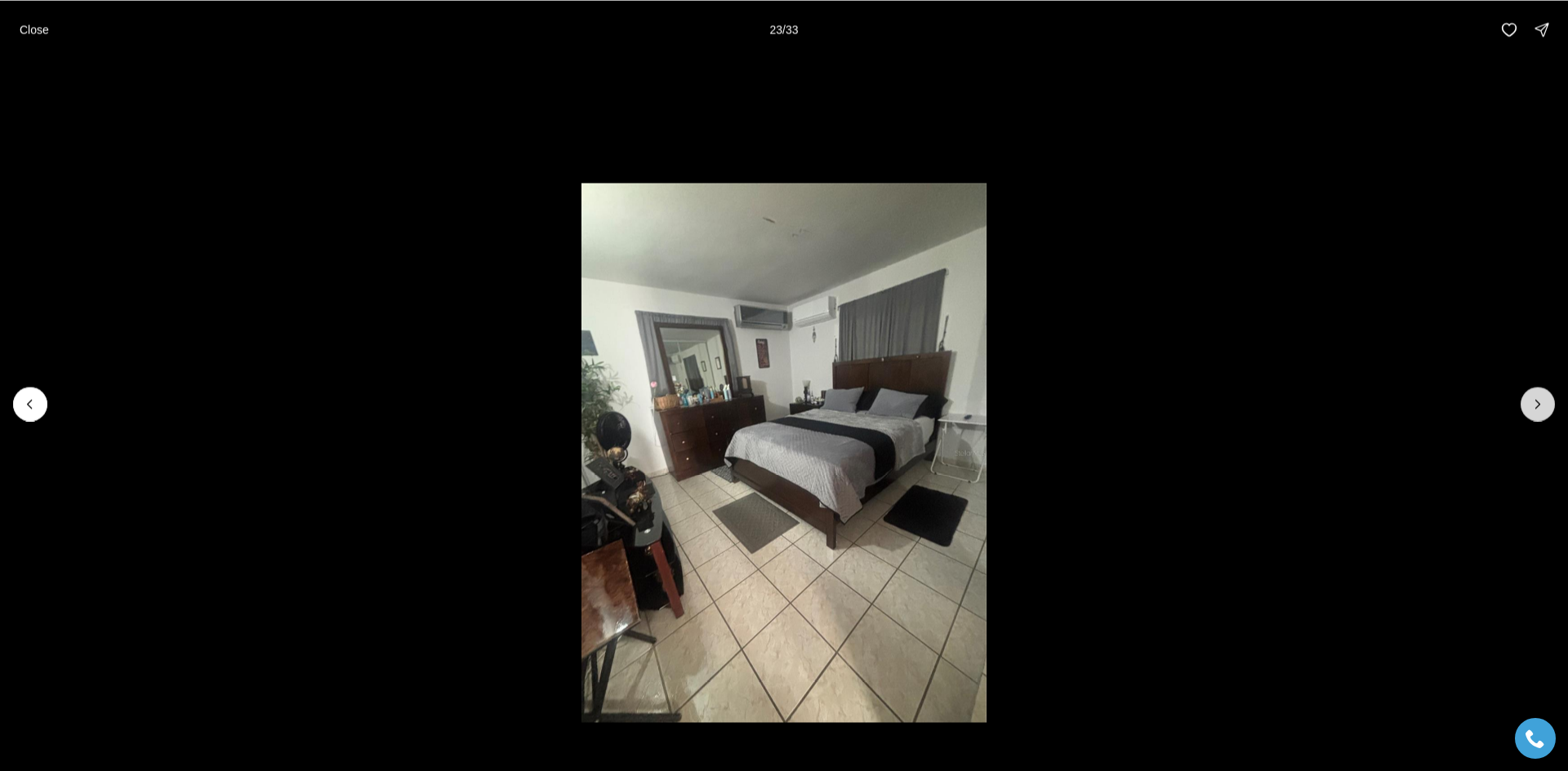
click at [1530, 411] on icon "Next slide" at bounding box center [1537, 403] width 16 height 16
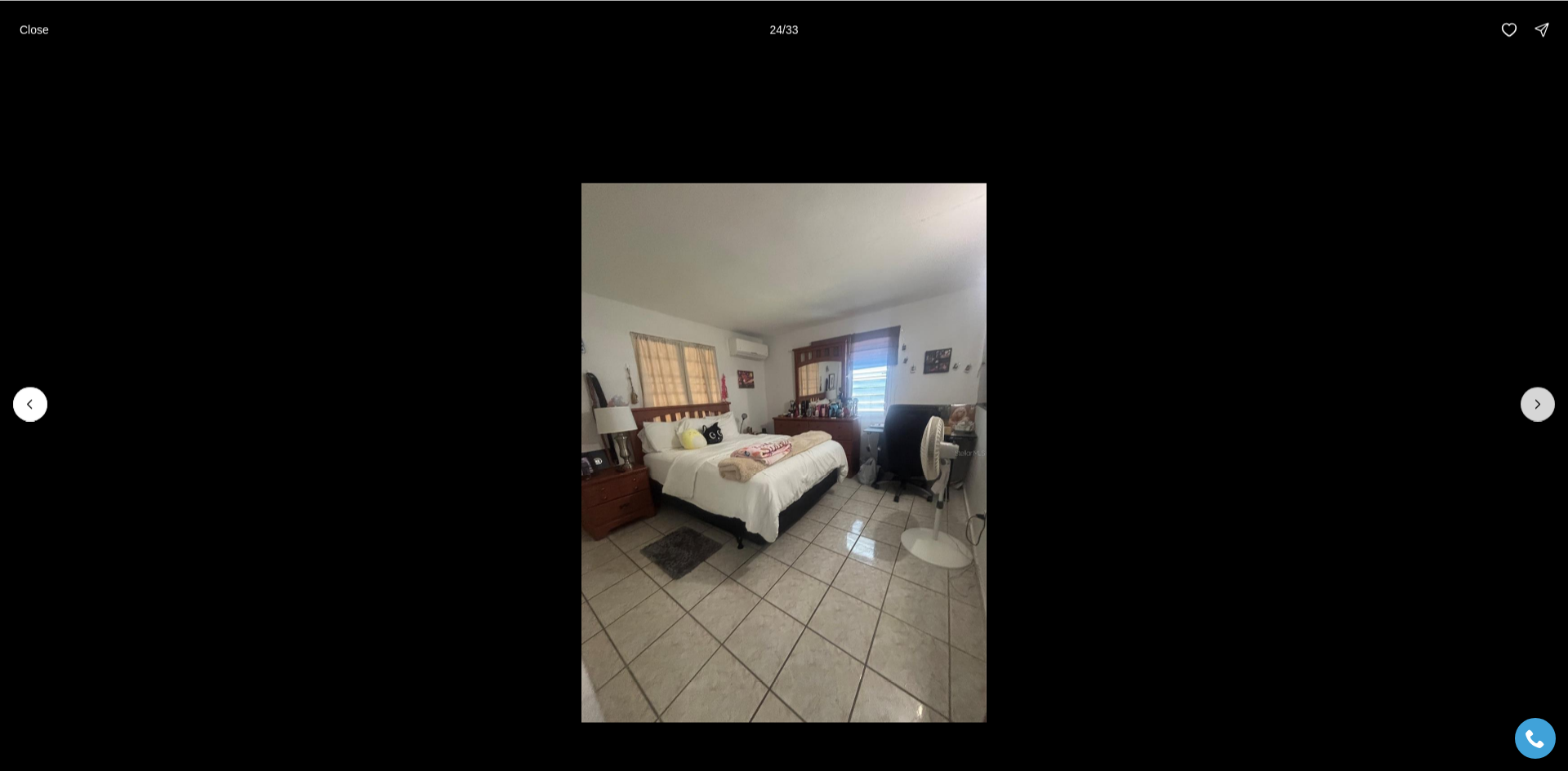
click at [1530, 411] on icon "Next slide" at bounding box center [1537, 403] width 16 height 16
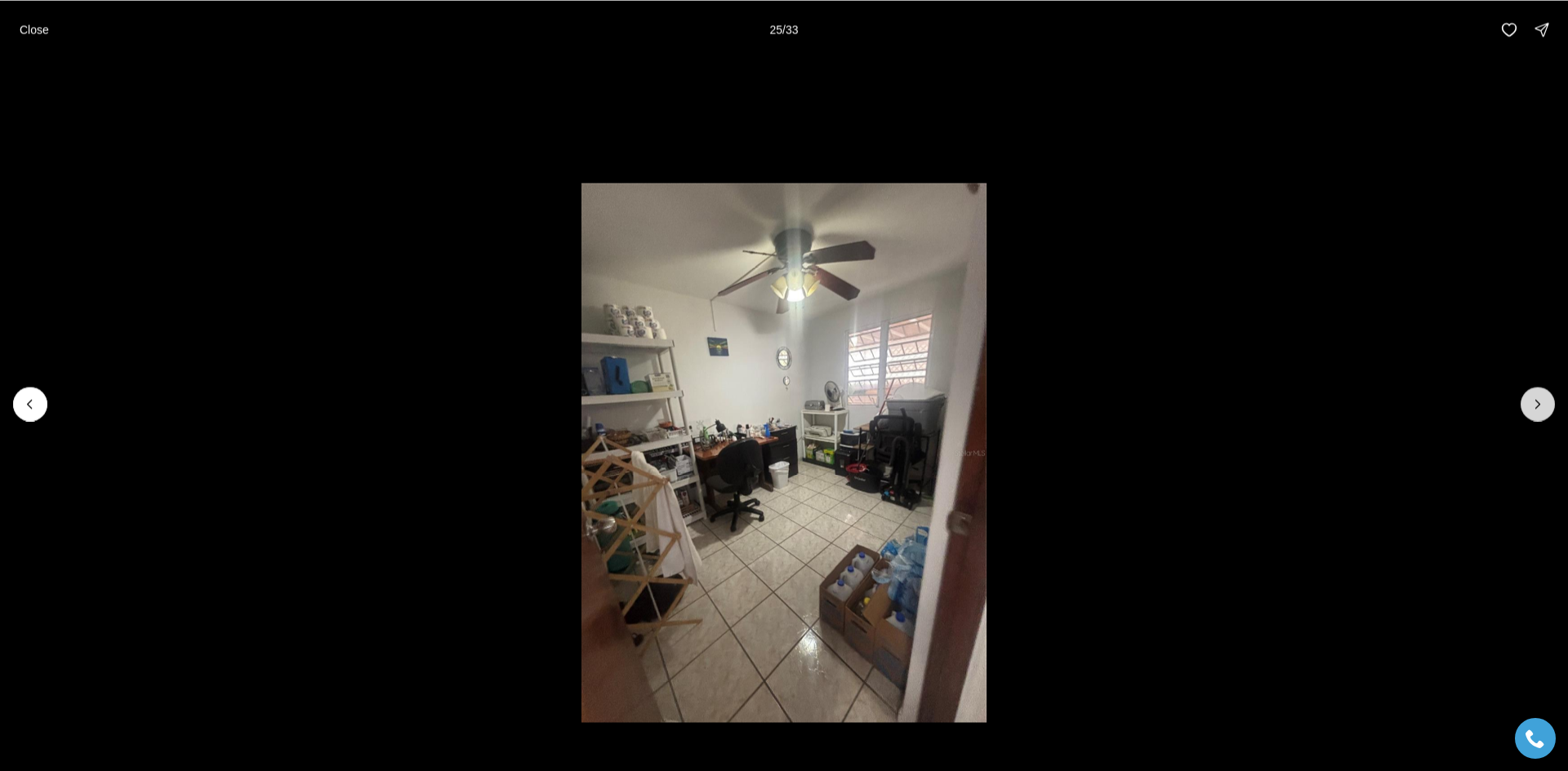
click at [1530, 411] on icon "Next slide" at bounding box center [1537, 403] width 16 height 16
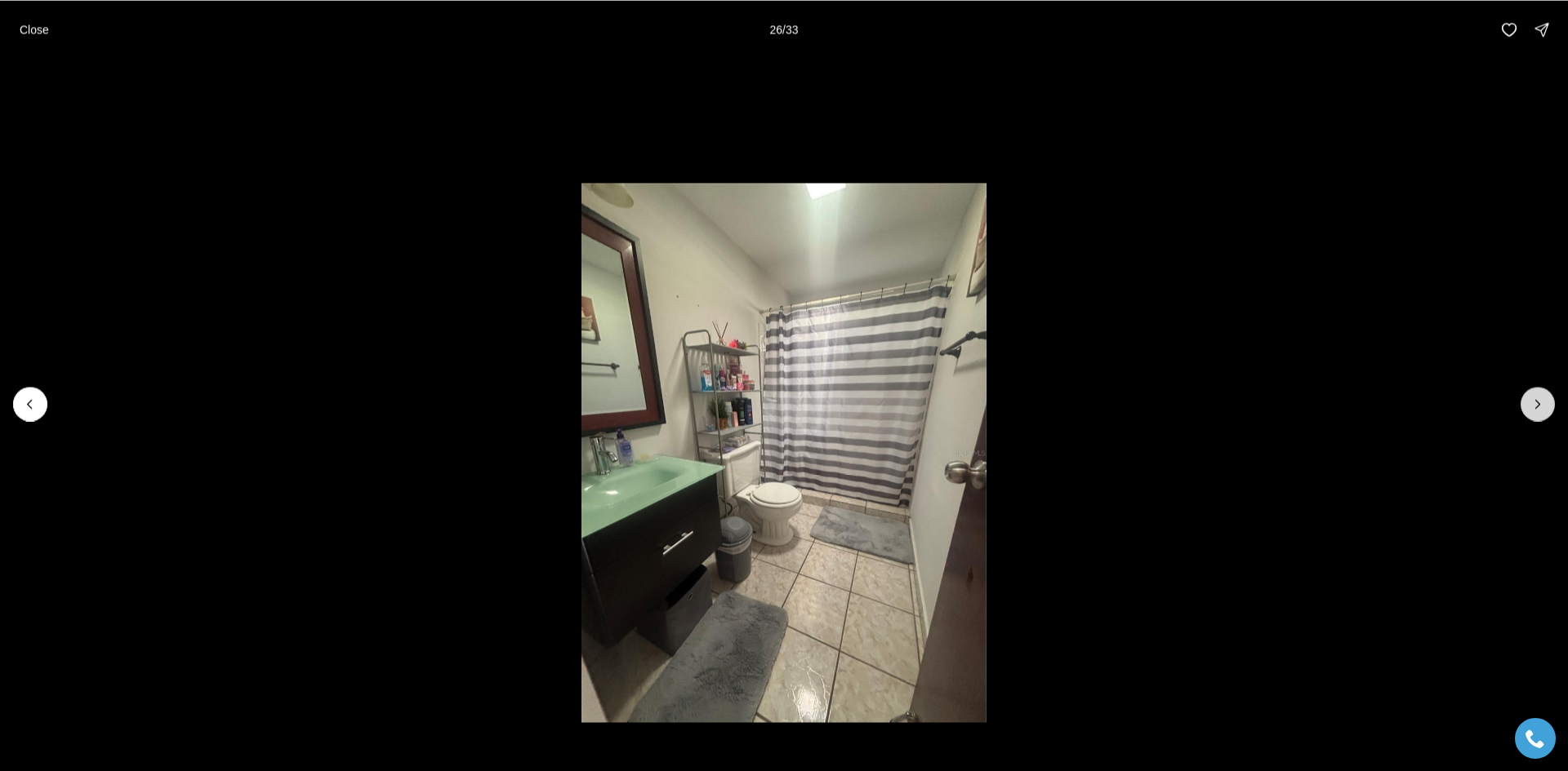
click at [1530, 411] on icon "Next slide" at bounding box center [1537, 403] width 16 height 16
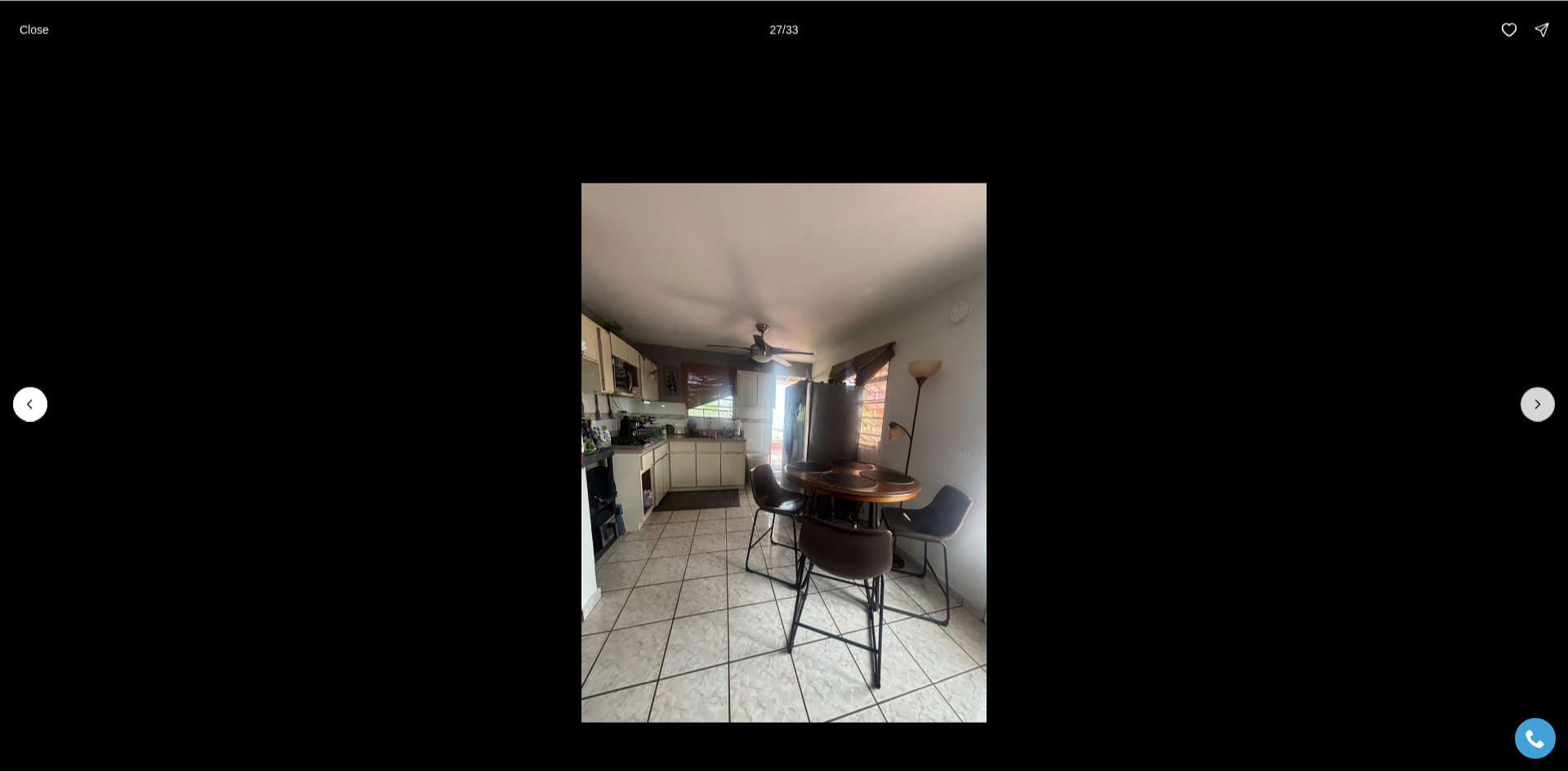
click at [1530, 411] on icon "Next slide" at bounding box center [1537, 403] width 16 height 16
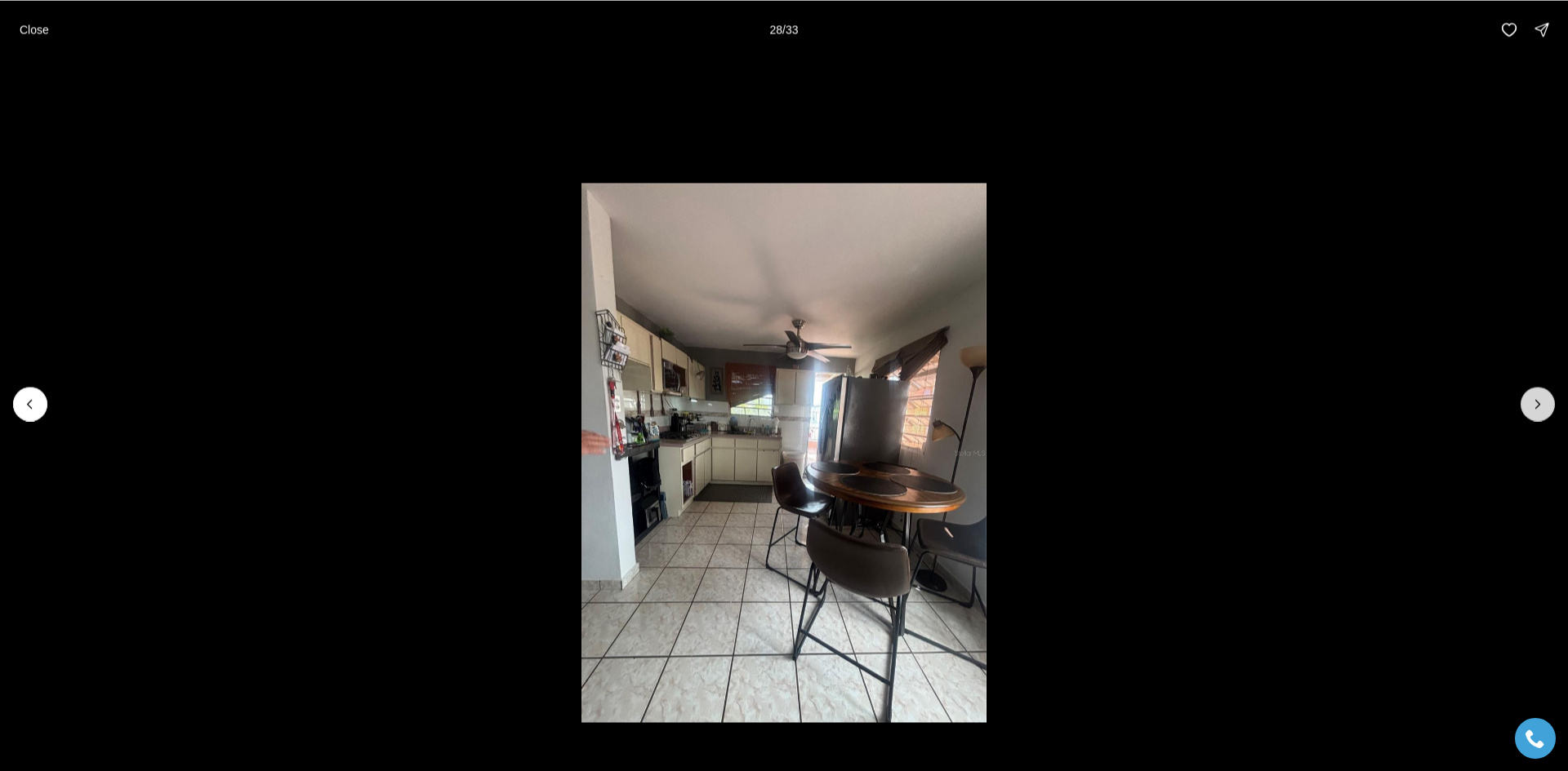
click at [1530, 411] on icon "Next slide" at bounding box center [1537, 403] width 16 height 16
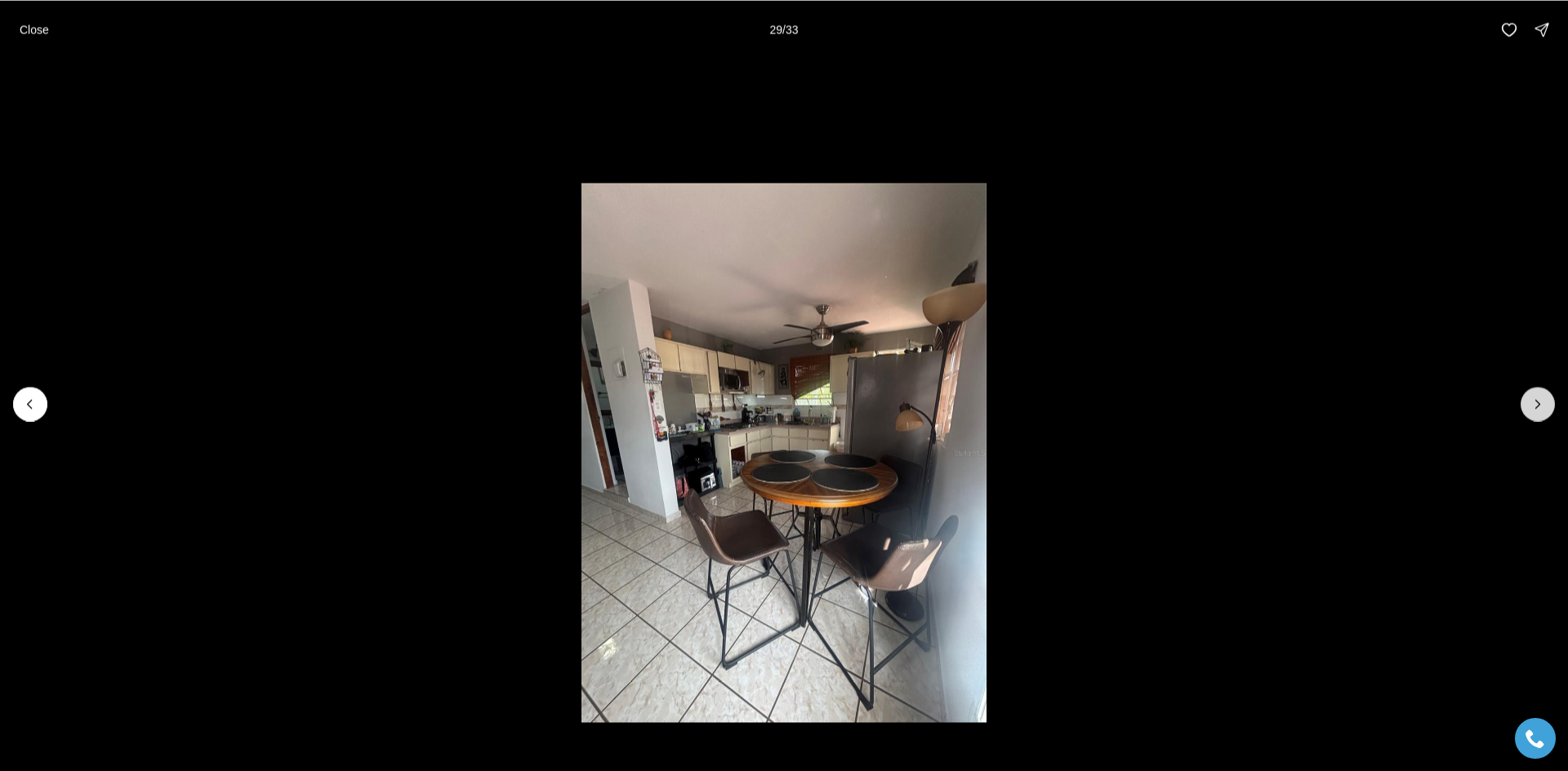
click at [1530, 411] on icon "Next slide" at bounding box center [1537, 403] width 16 height 16
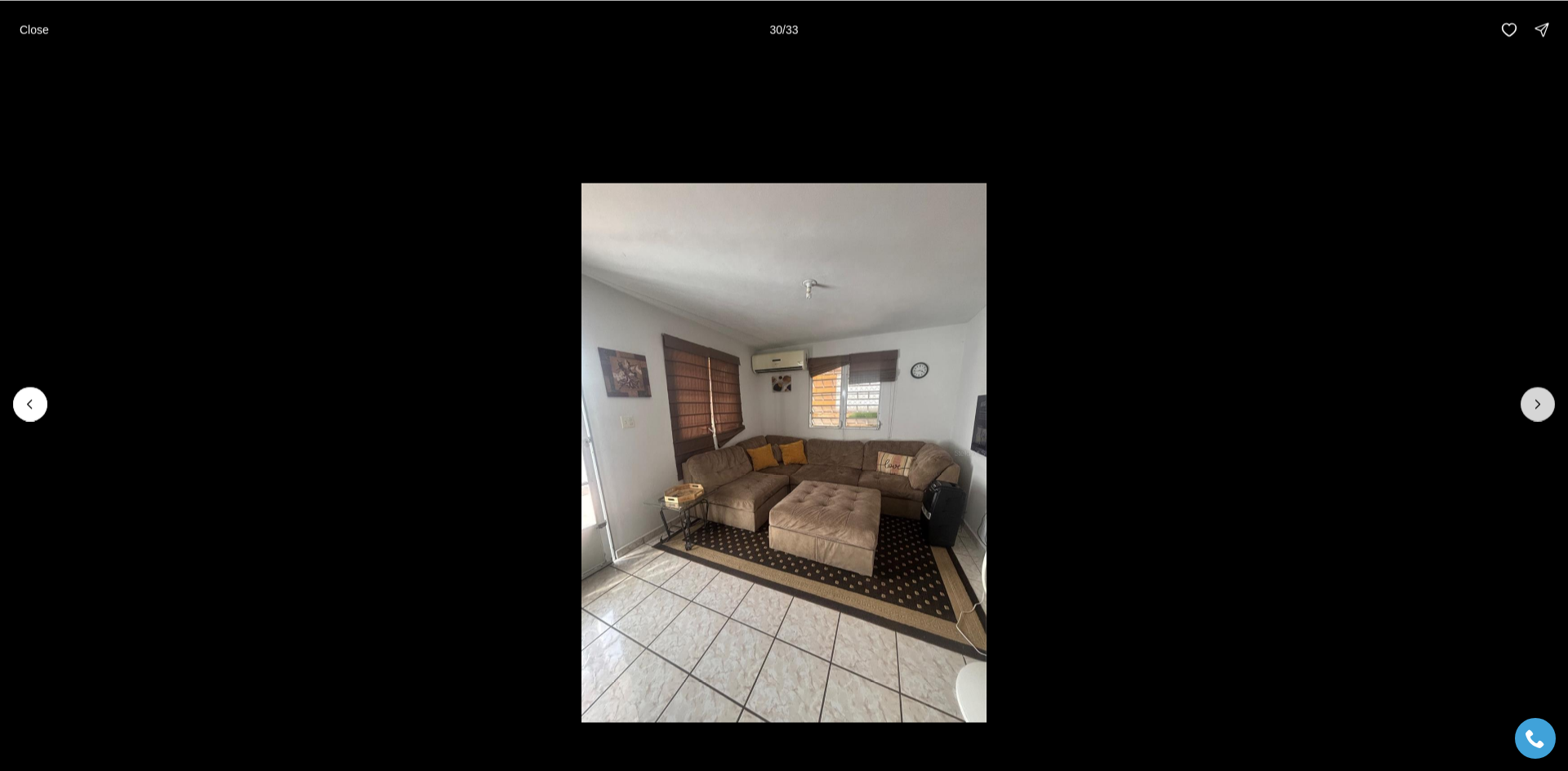
click at [1530, 411] on icon "Next slide" at bounding box center [1537, 403] width 16 height 16
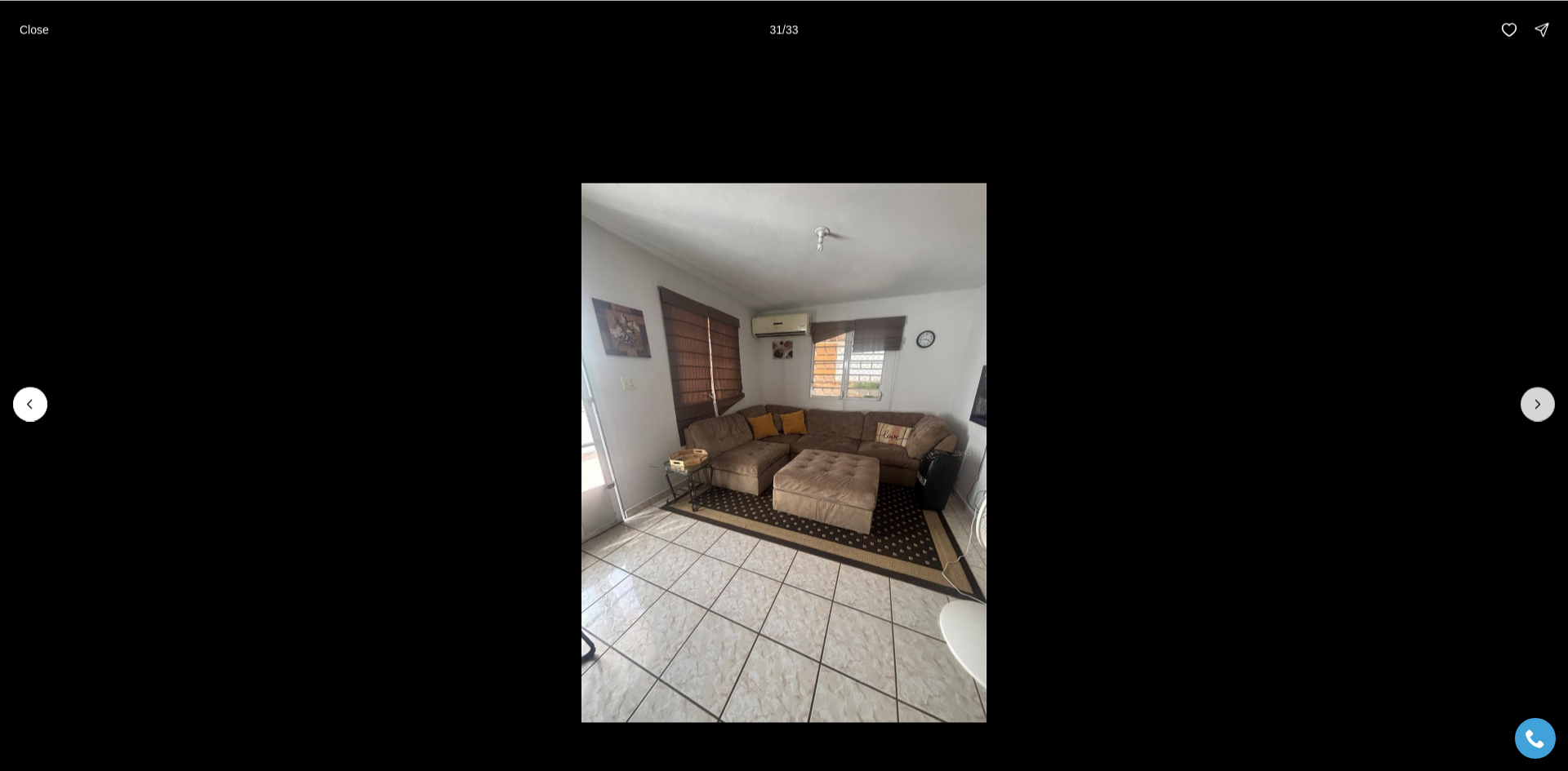
click at [1530, 411] on icon "Next slide" at bounding box center [1537, 403] width 16 height 16
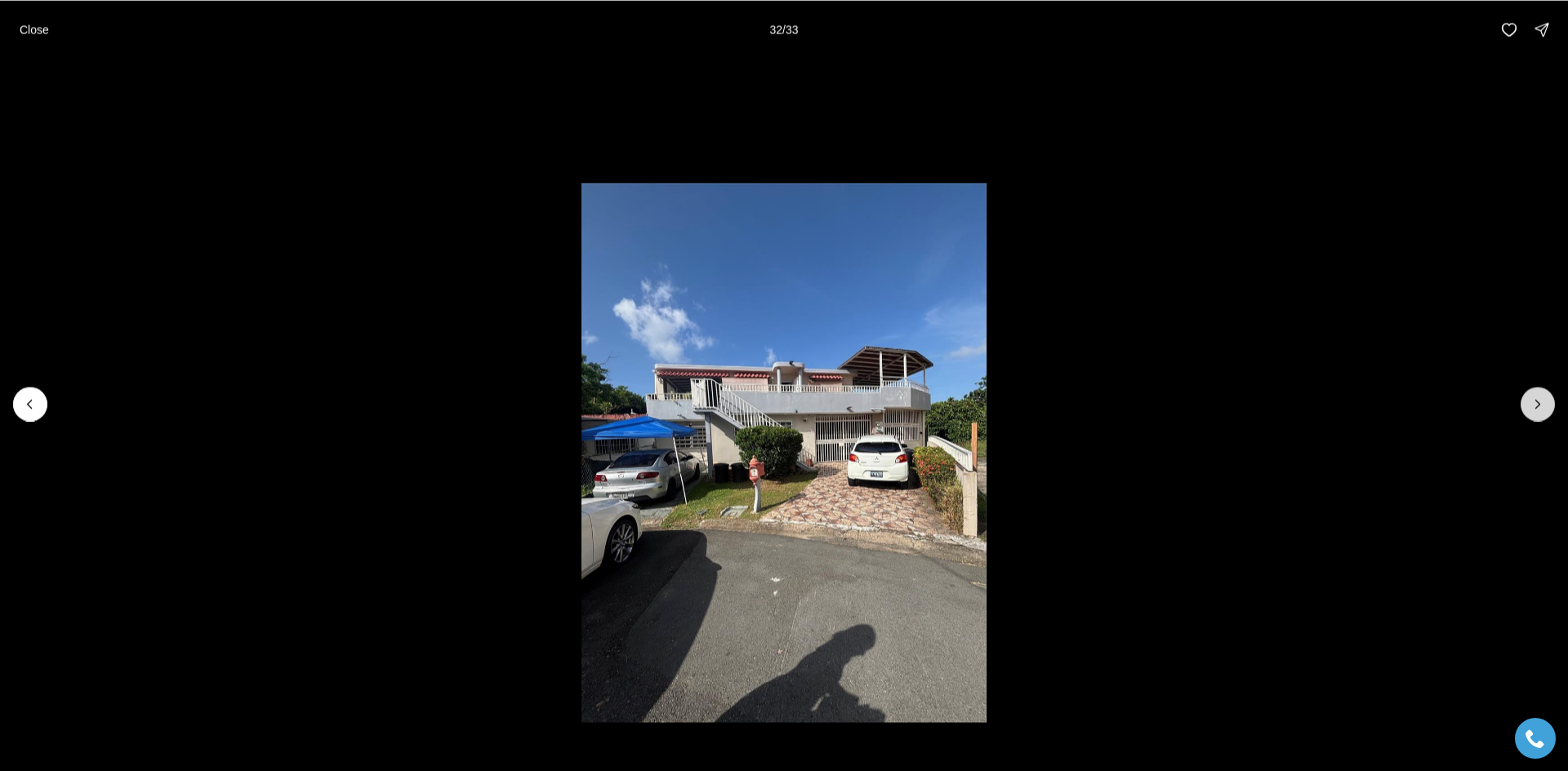
click at [1530, 411] on icon "Next slide" at bounding box center [1537, 403] width 16 height 16
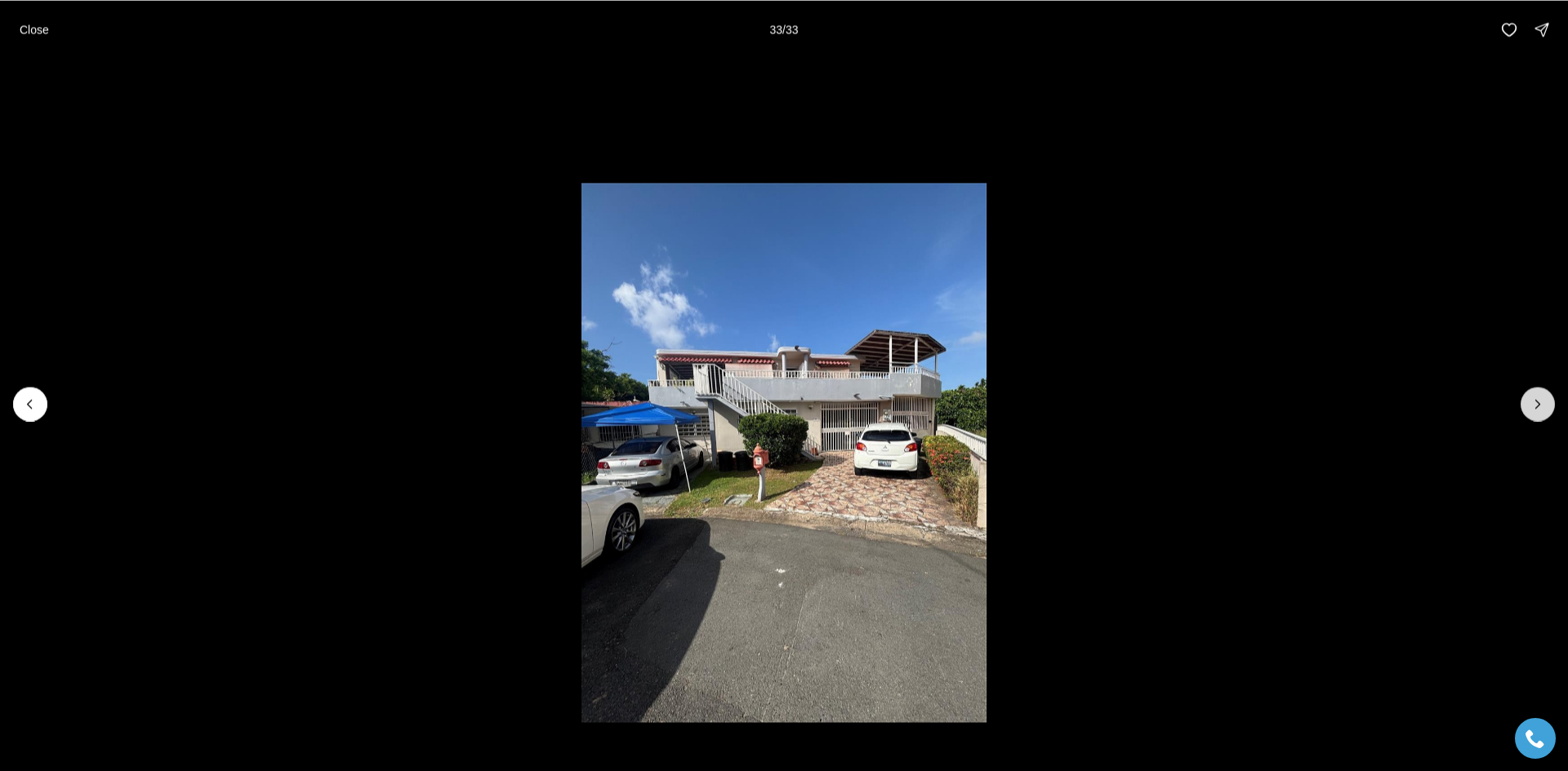
click at [1530, 411] on div at bounding box center [1537, 403] width 35 height 35
click at [36, 30] on p "Close" at bounding box center [34, 29] width 29 height 13
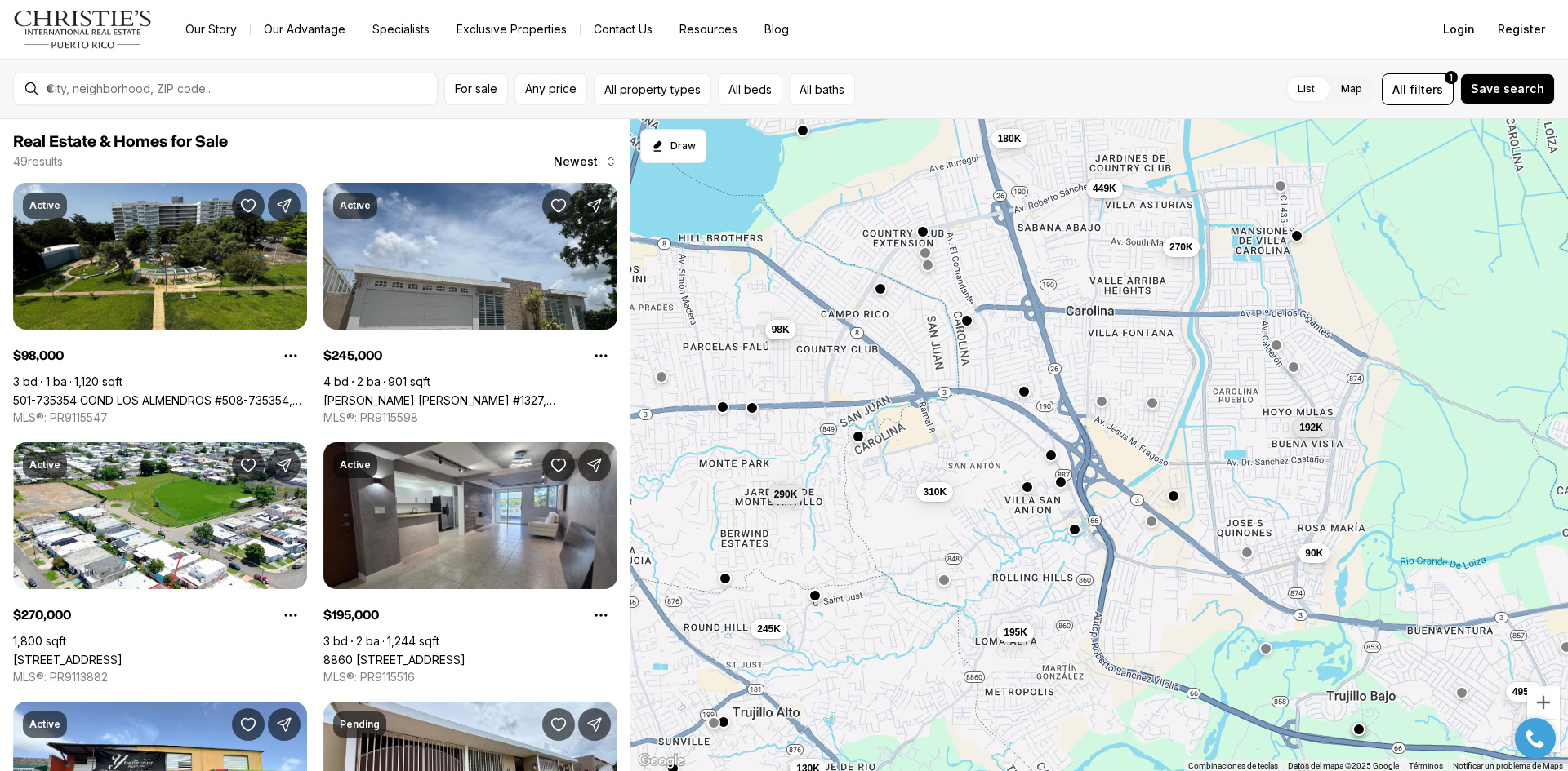
click at [755, 410] on button "button" at bounding box center [752, 408] width 13 height 13
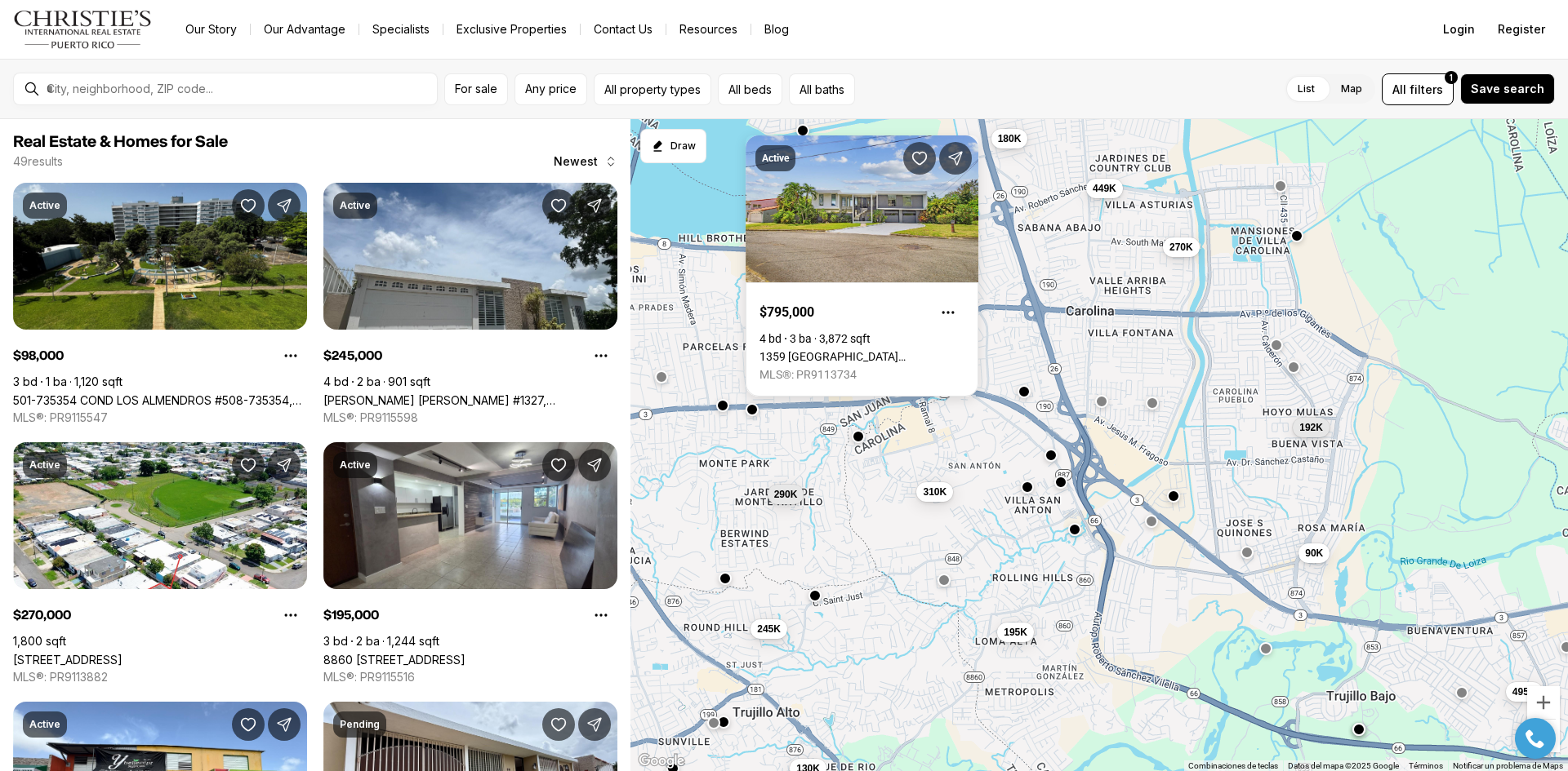
click at [721, 413] on div at bounding box center [723, 407] width 13 height 13
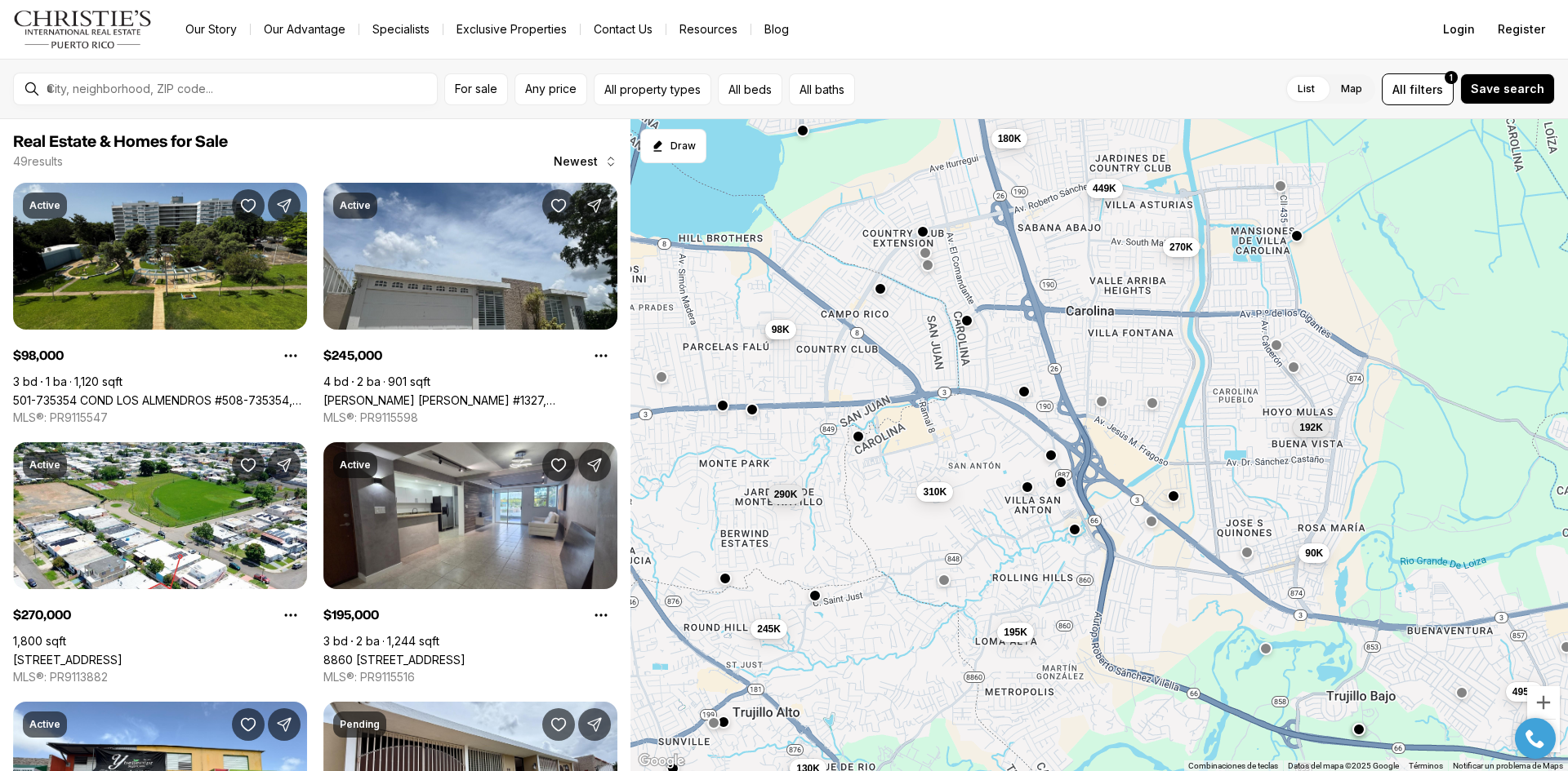
click at [721, 404] on button "button" at bounding box center [723, 406] width 13 height 13
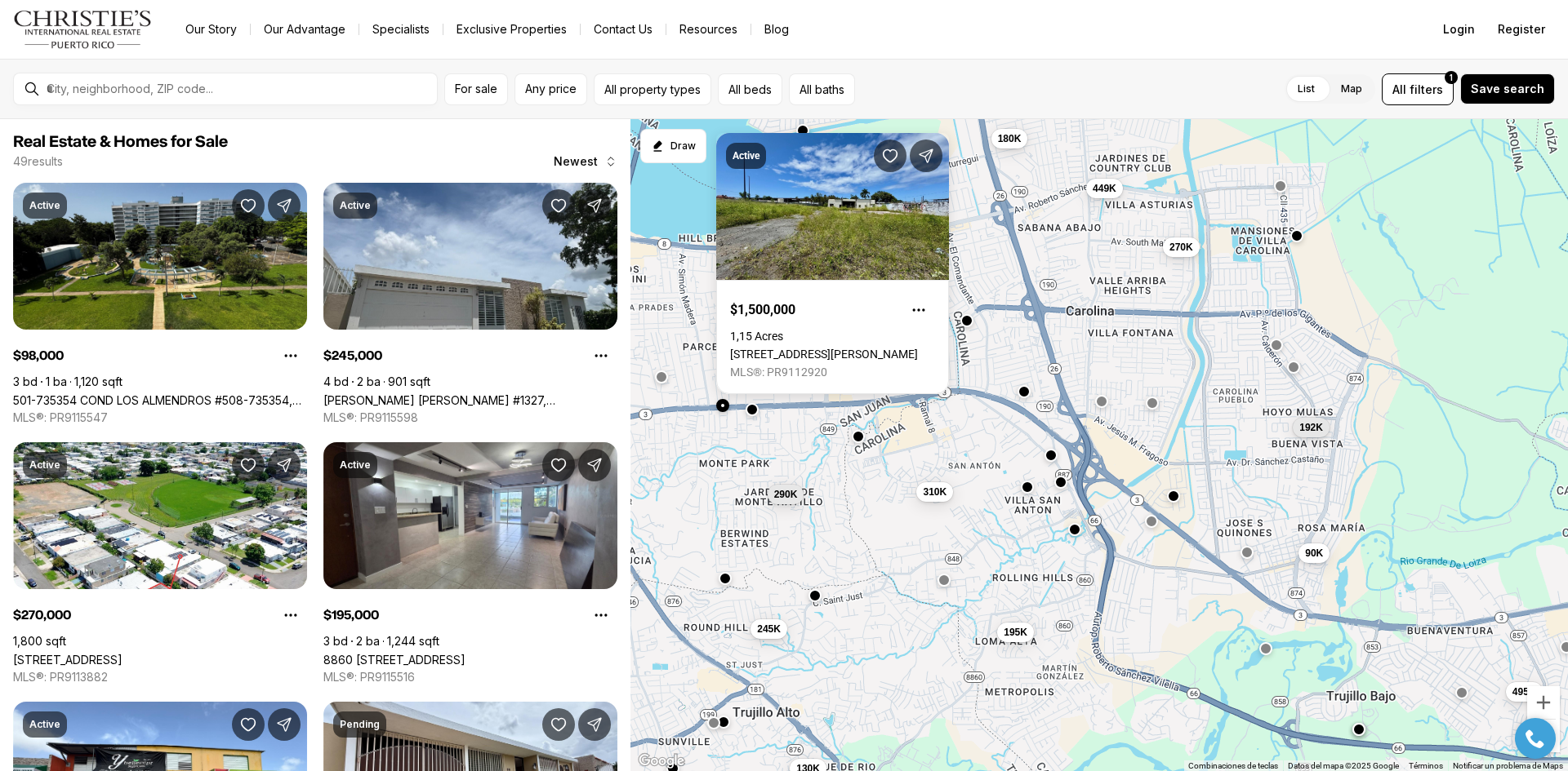
click at [721, 404] on button "button" at bounding box center [723, 406] width 13 height 13
click at [896, 559] on div "98K 245K 270K 195K 449K 192K 290K 90K 310K 495K 130K 180K" at bounding box center [1098, 445] width 937 height 653
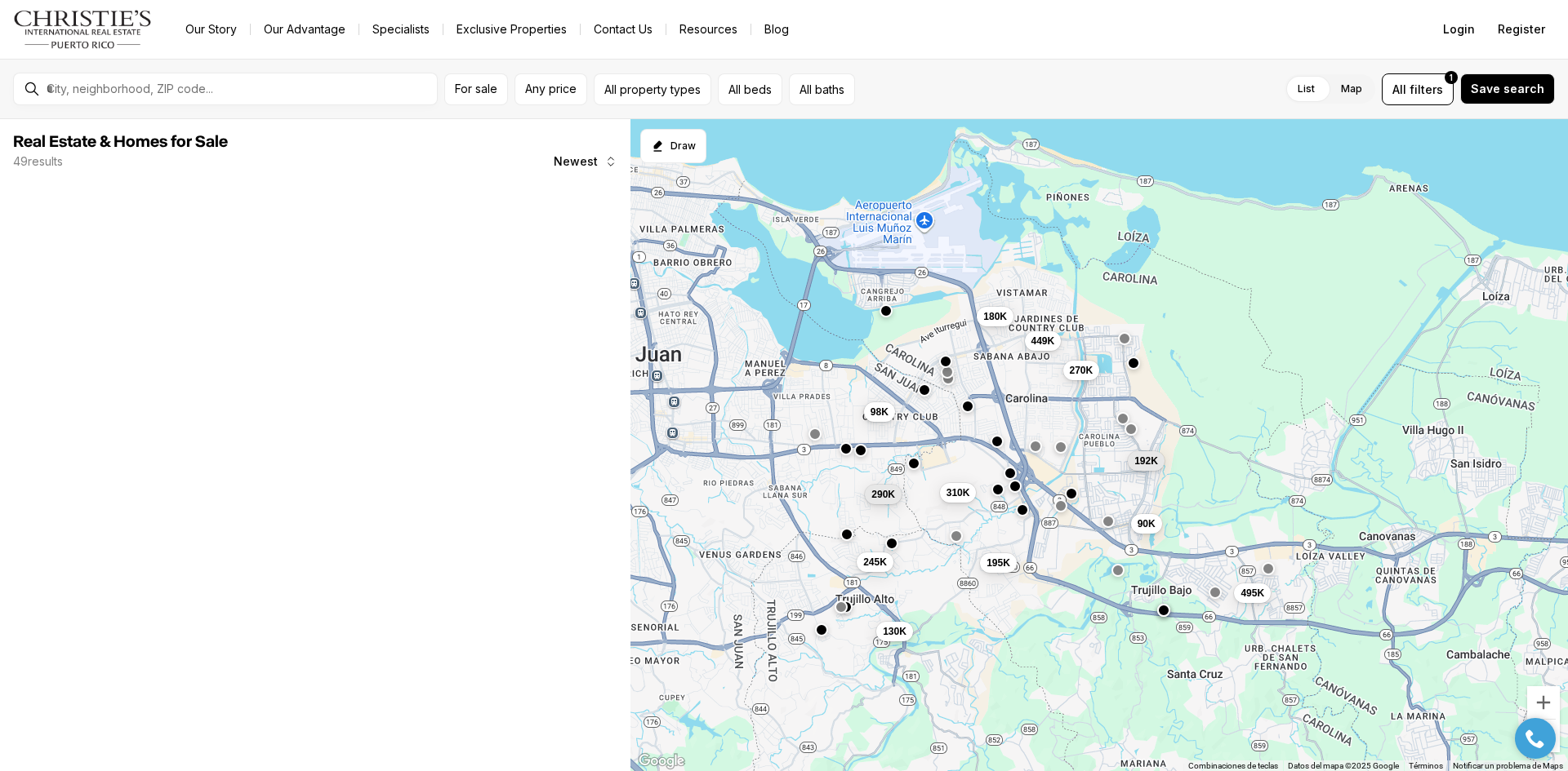
drag, startPoint x: 843, startPoint y: 560, endPoint x: 929, endPoint y: 499, distance: 105.4
click at [929, 499] on div "98K 245K 270K 195K 449K 192K 290K 90K 310K 495K 130K 180K" at bounding box center [1098, 445] width 937 height 653
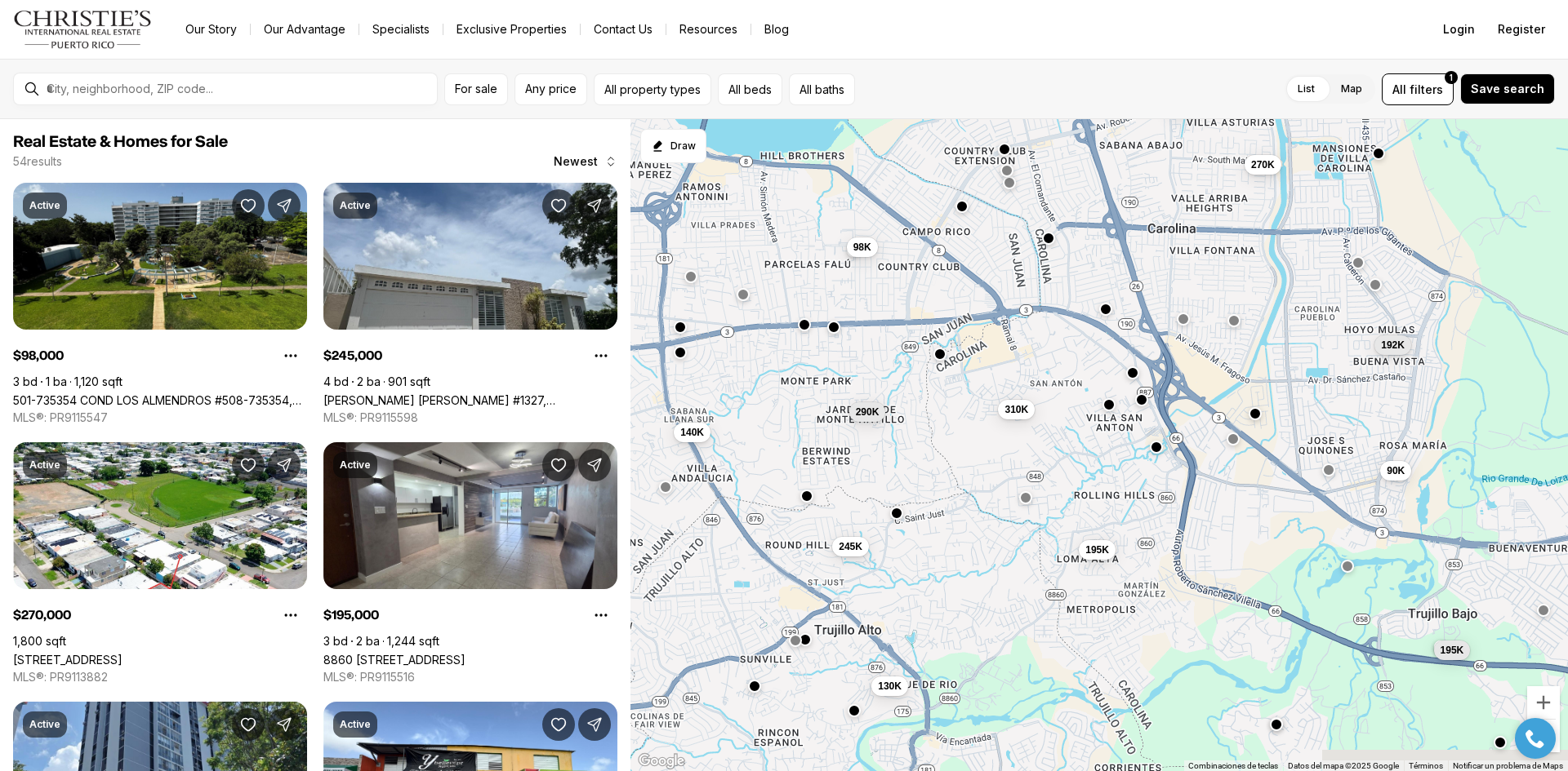
drag, startPoint x: 918, startPoint y: 615, endPoint x: 931, endPoint y: 556, distance: 60.4
click at [931, 556] on div "98K 245K 270K 195K 449K 192K 290K 90K 310K 130K 195K 140K" at bounding box center [1098, 445] width 937 height 653
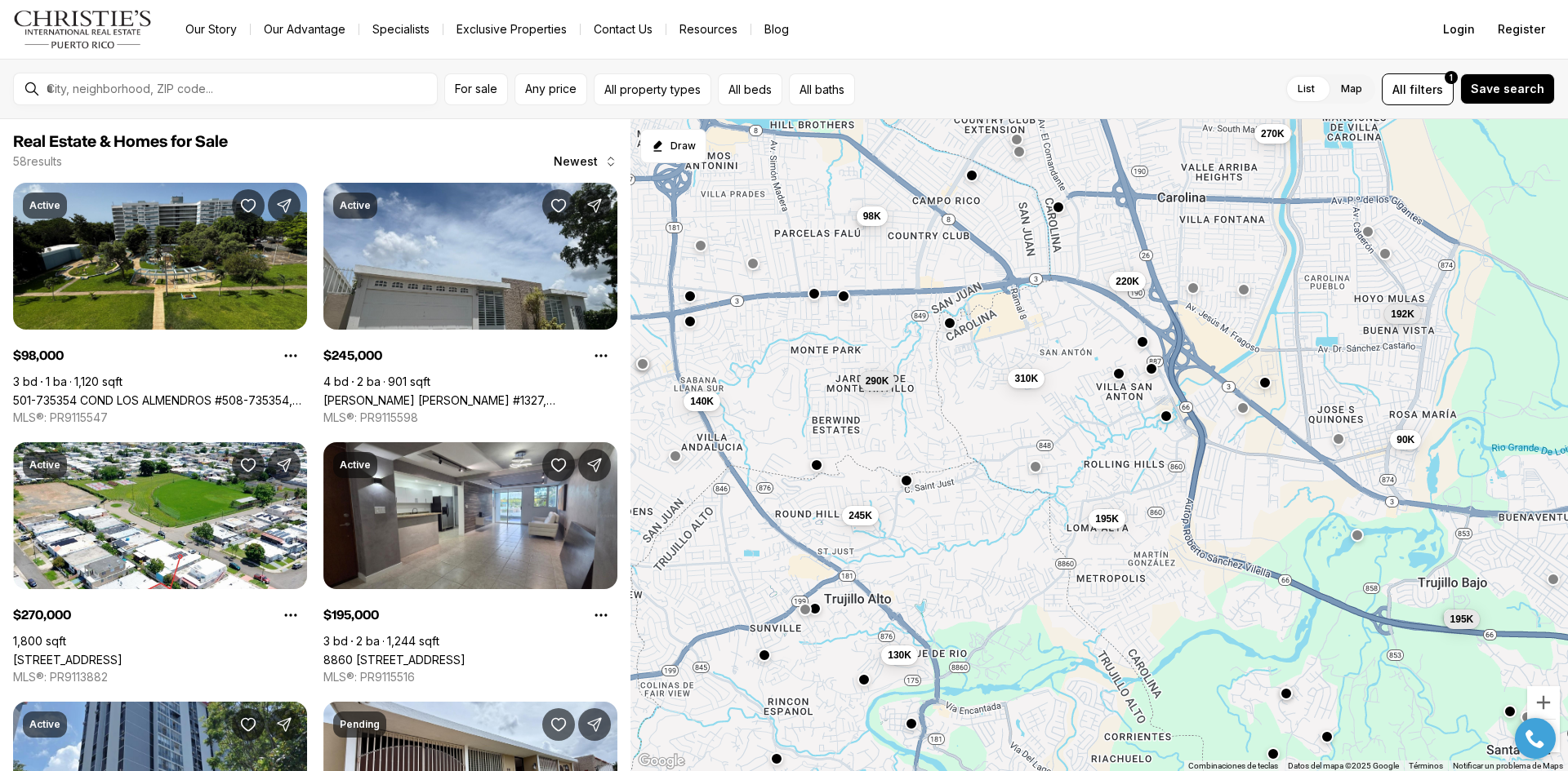
click at [905, 484] on button "button" at bounding box center [906, 481] width 13 height 13
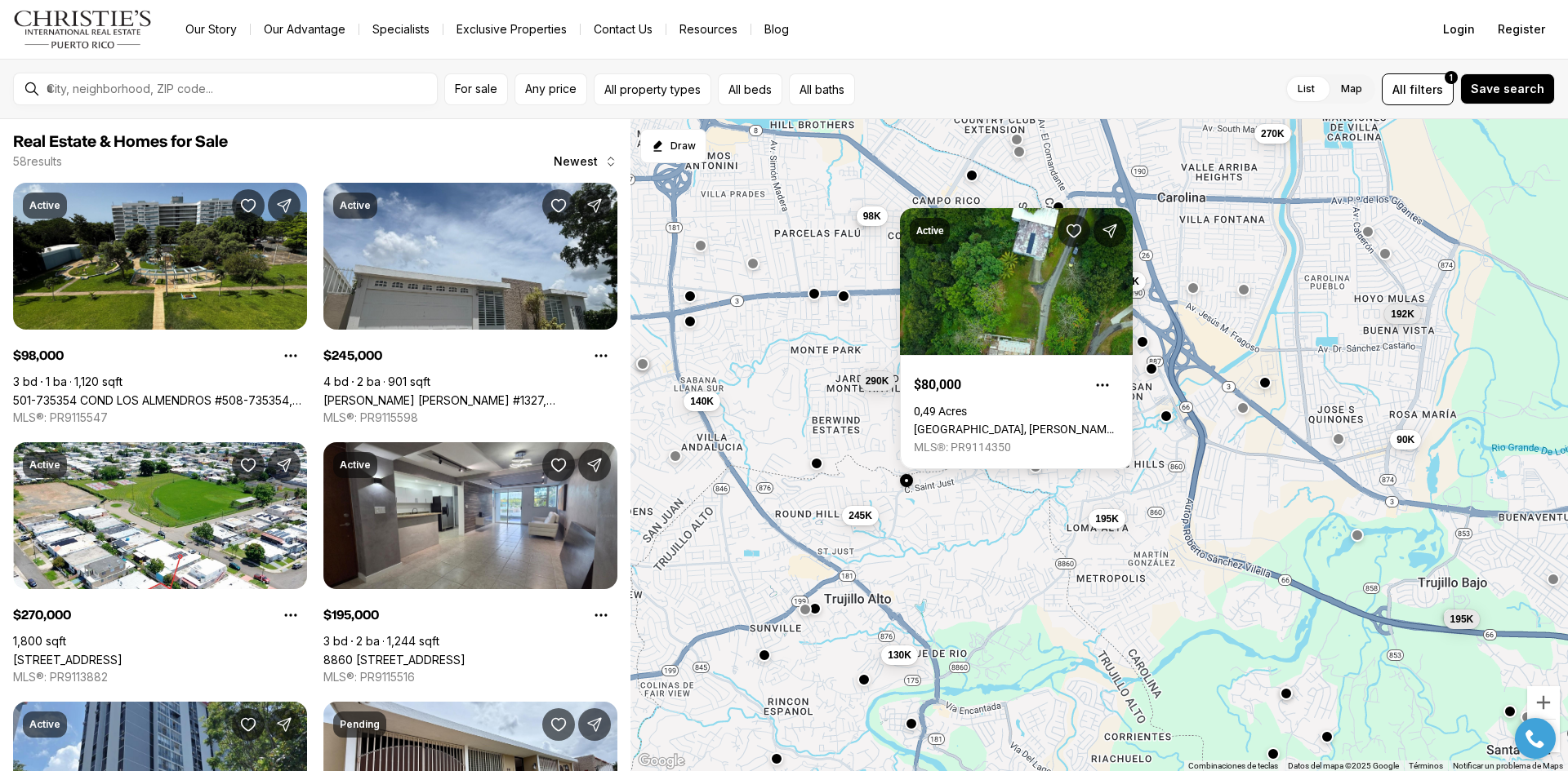
click at [817, 468] on button "button" at bounding box center [816, 464] width 13 height 13
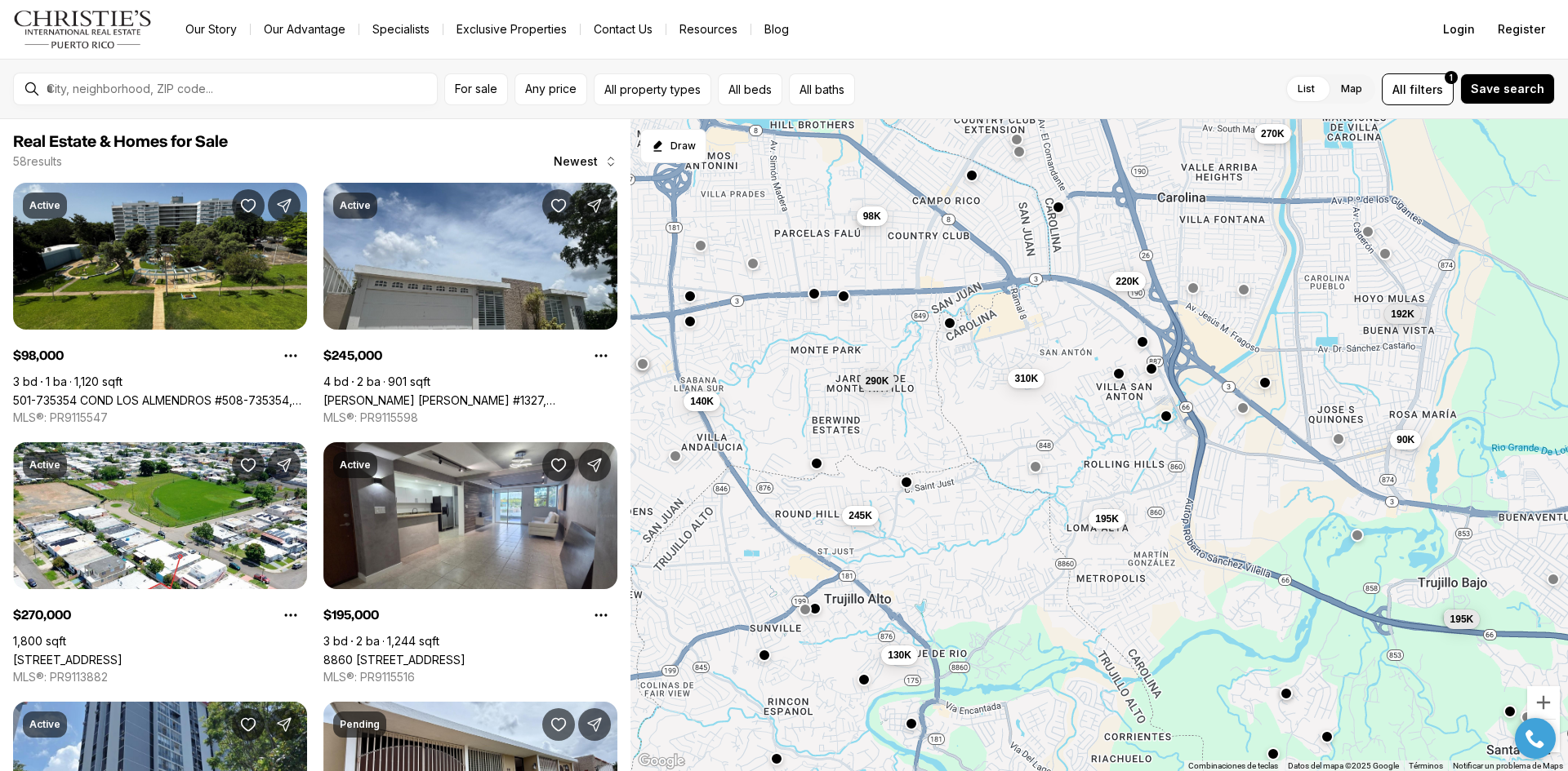
click at [817, 468] on button "button" at bounding box center [816, 464] width 13 height 13
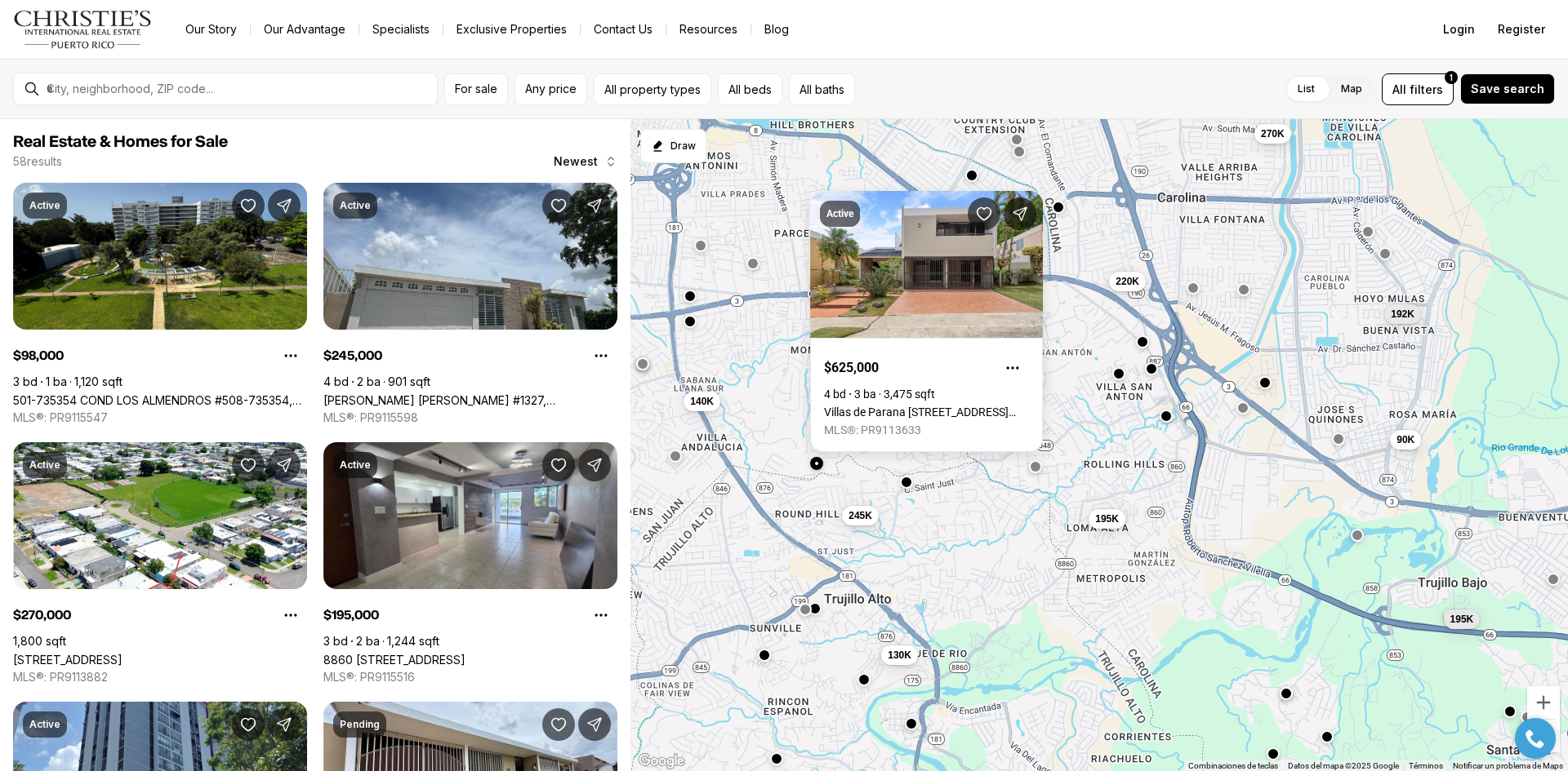
click at [817, 468] on button "button" at bounding box center [816, 464] width 13 height 13
click at [965, 561] on div "98K 245K 270K 195K 192K 290K 90K 310K 130K 195K 220K 140K" at bounding box center [1098, 445] width 937 height 653
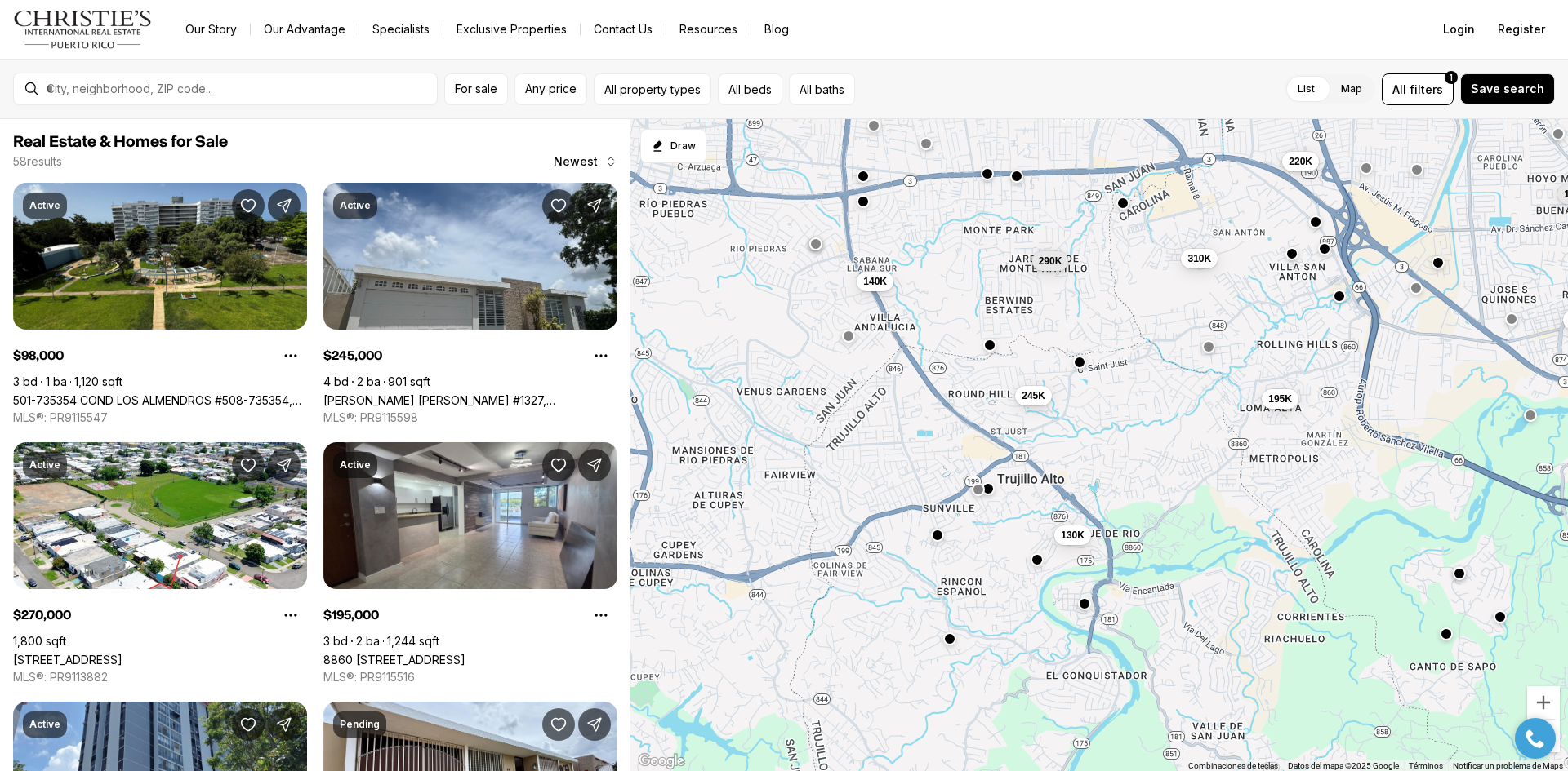
drag, startPoint x: 963, startPoint y: 587, endPoint x: 1151, endPoint y: 473, distance: 219.9
click at [1151, 473] on div "98K 245K 270K 195K 192K 290K 90K 310K 130K 195K 220K 140K" at bounding box center [1098, 445] width 937 height 653
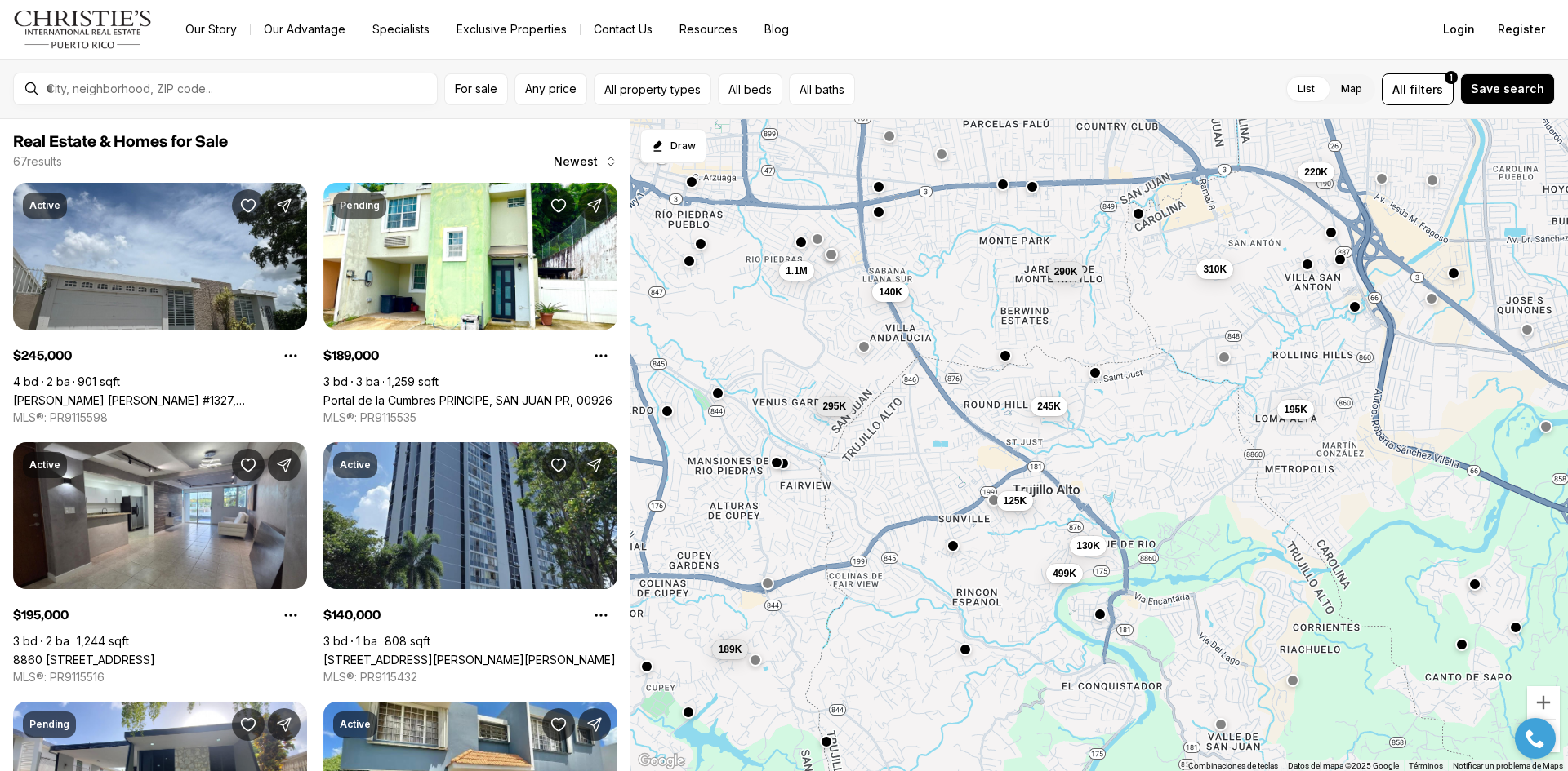
click at [1004, 507] on span "125K" at bounding box center [1015, 502] width 23 height 13
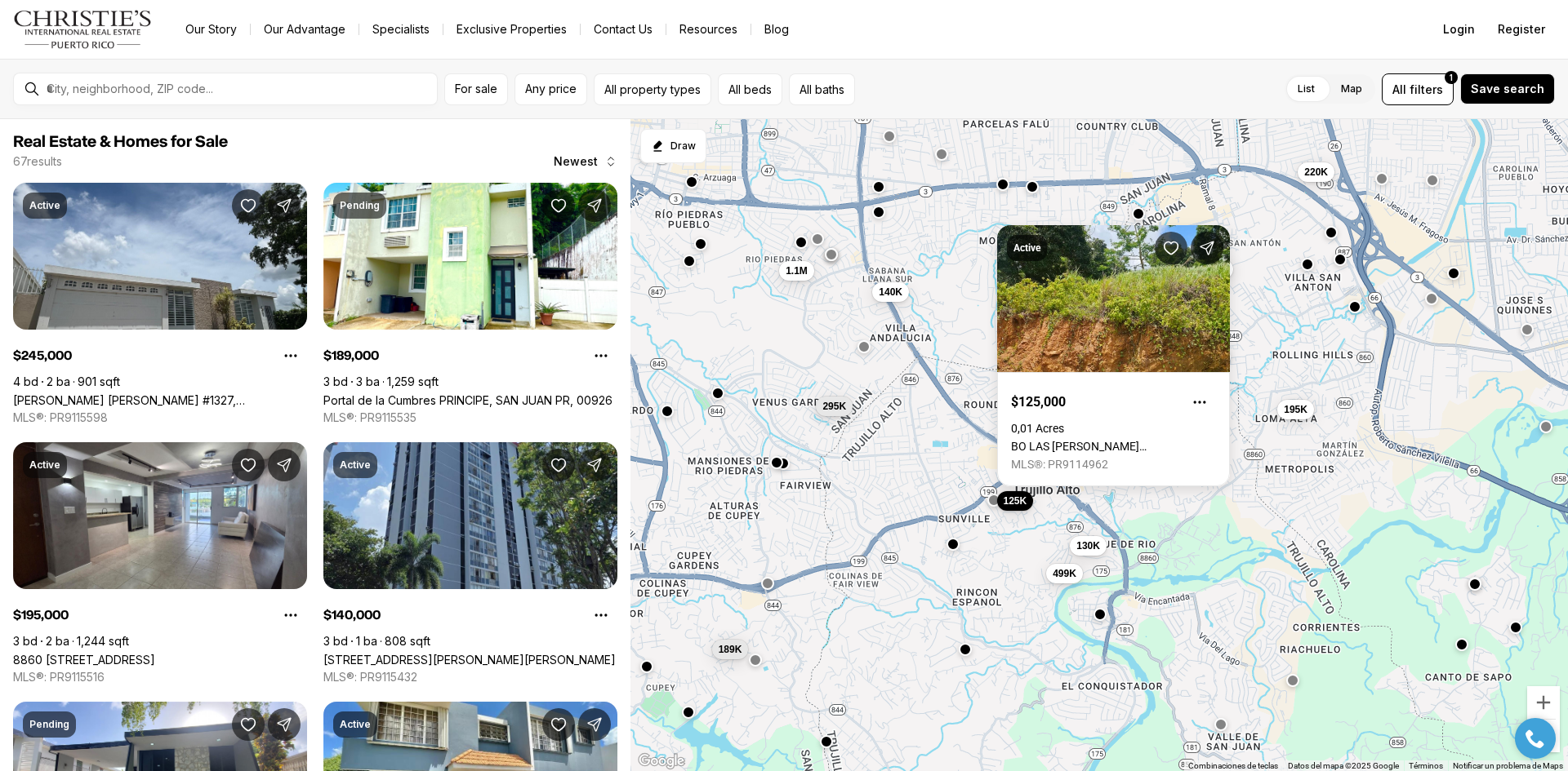
click at [952, 549] on button "button" at bounding box center [953, 545] width 13 height 13
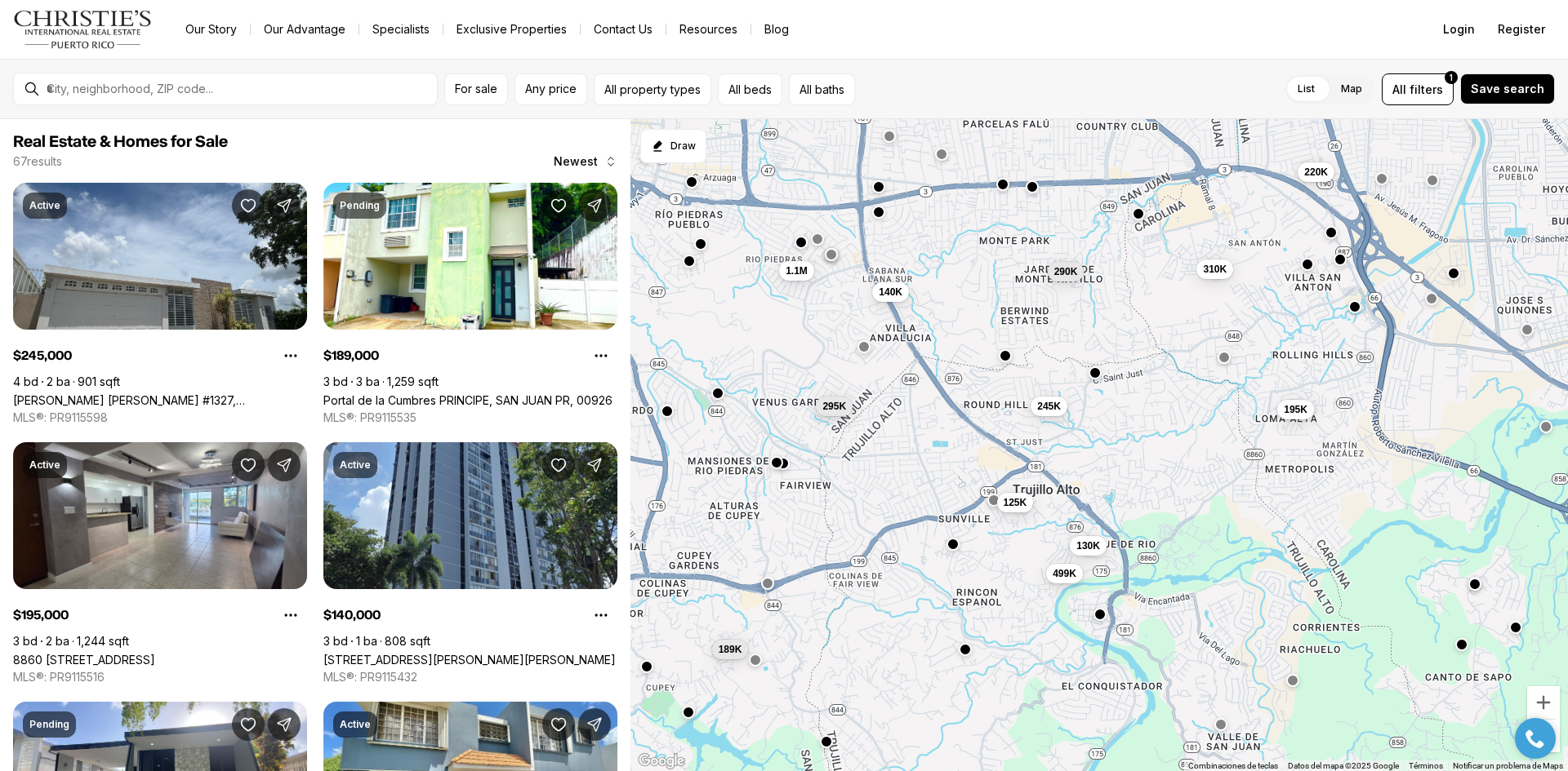
click at [952, 549] on button "button" at bounding box center [953, 545] width 13 height 13
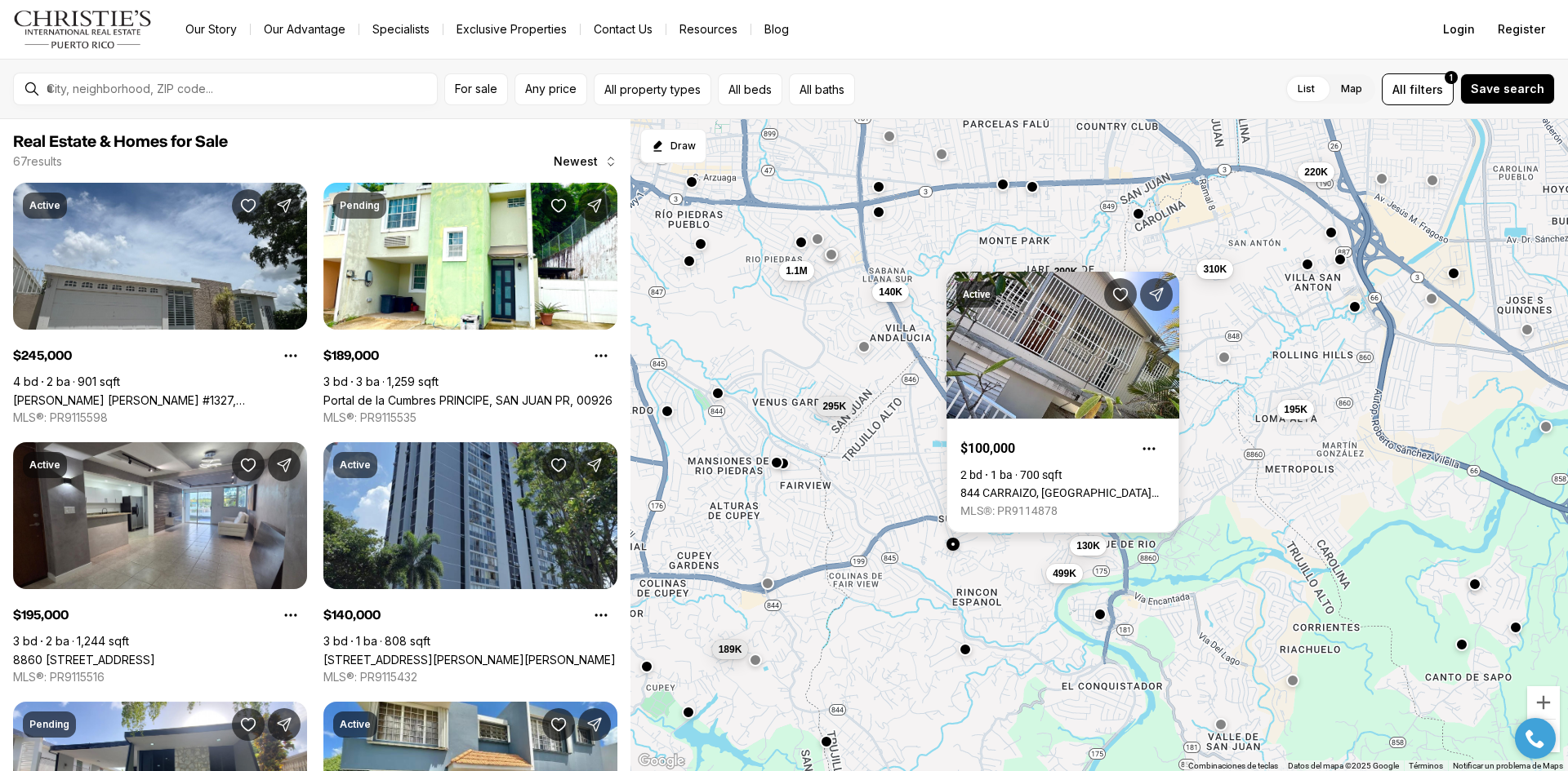
click at [1027, 487] on link "844 CARRAIZO, SAN JUAN PR, 00926" at bounding box center [1062, 493] width 205 height 13
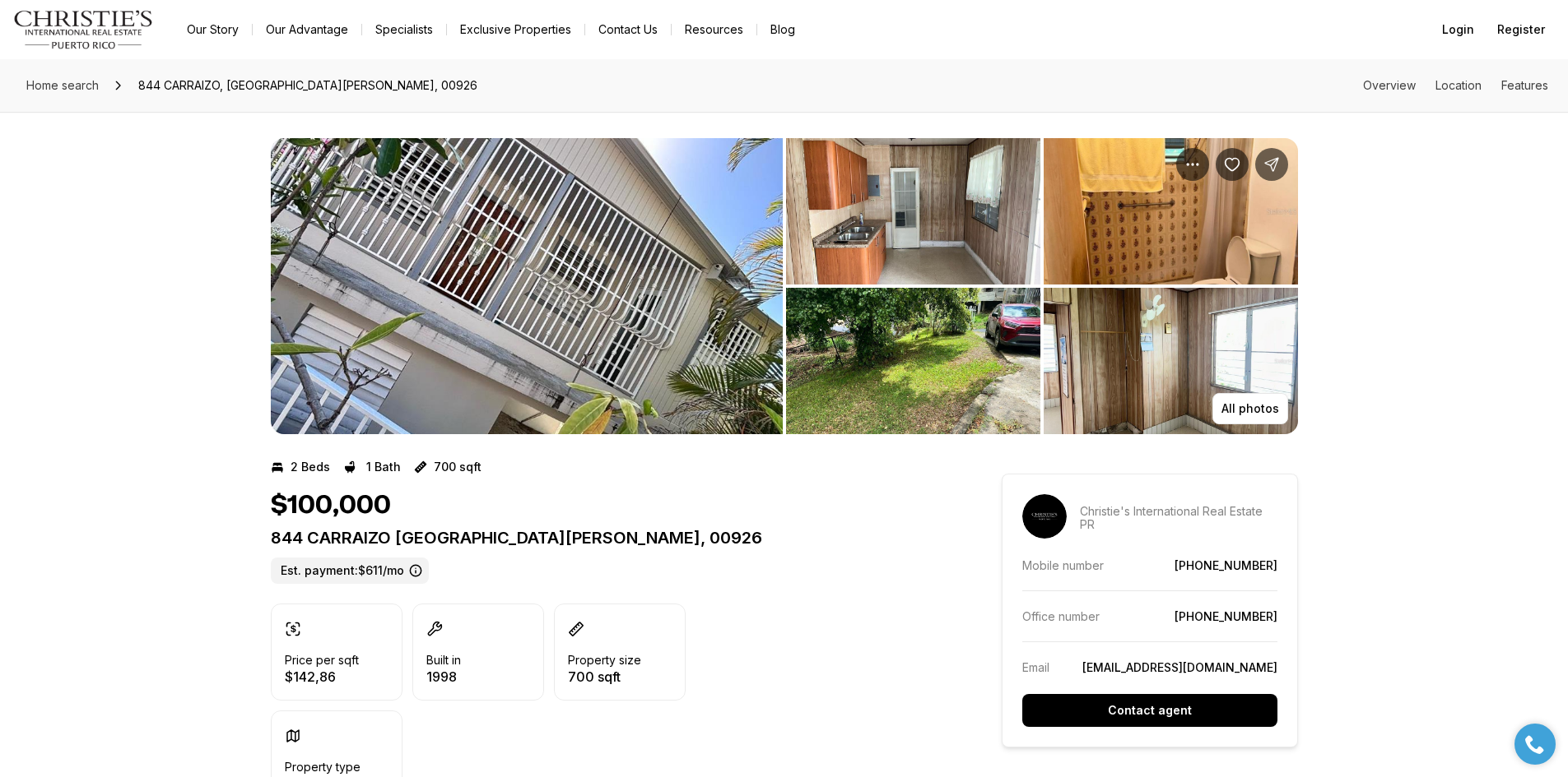
click at [584, 290] on img "View image gallery" at bounding box center [526, 287] width 512 height 296
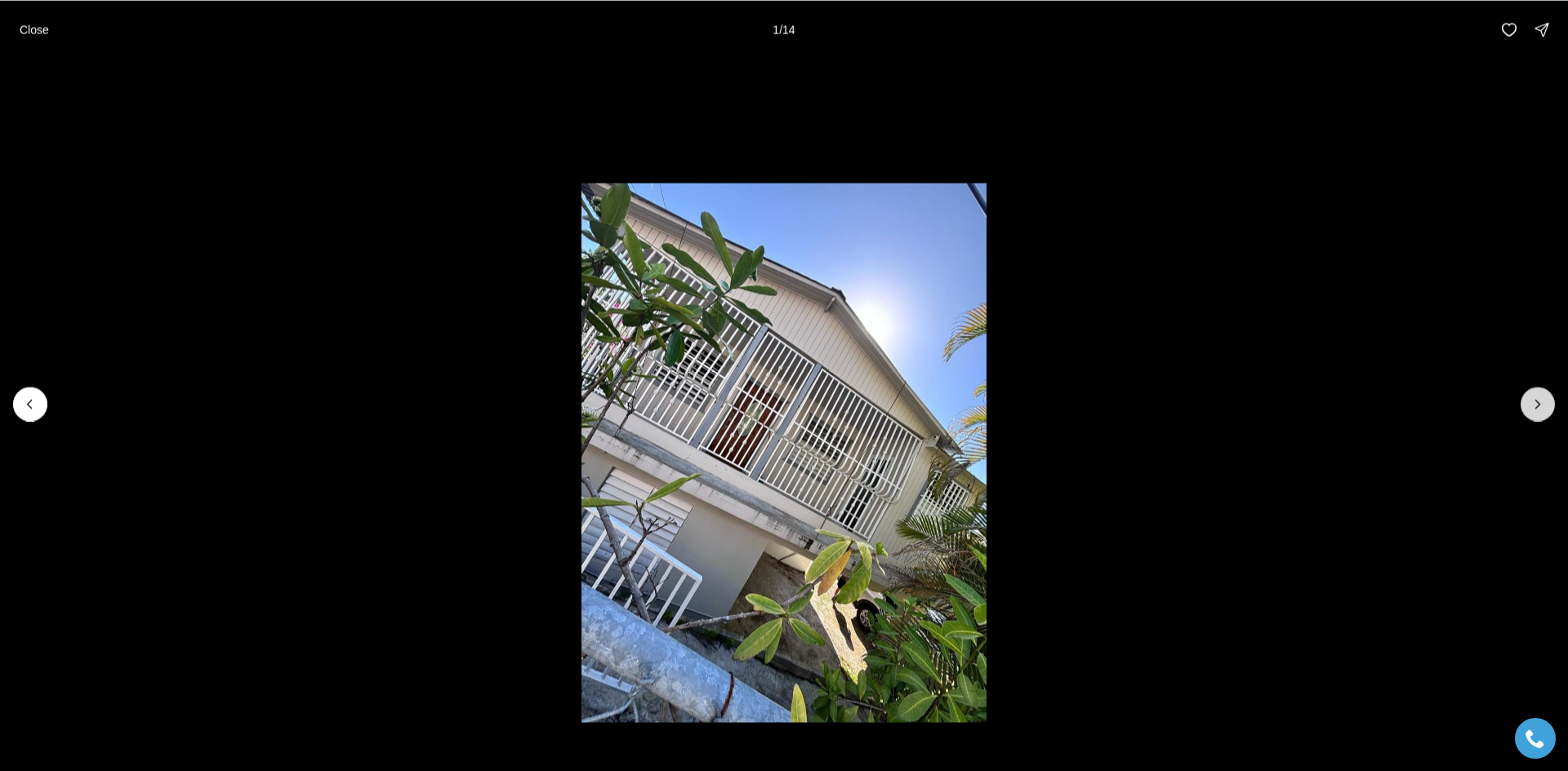
click at [1526, 398] on button "Next slide" at bounding box center [1537, 403] width 35 height 35
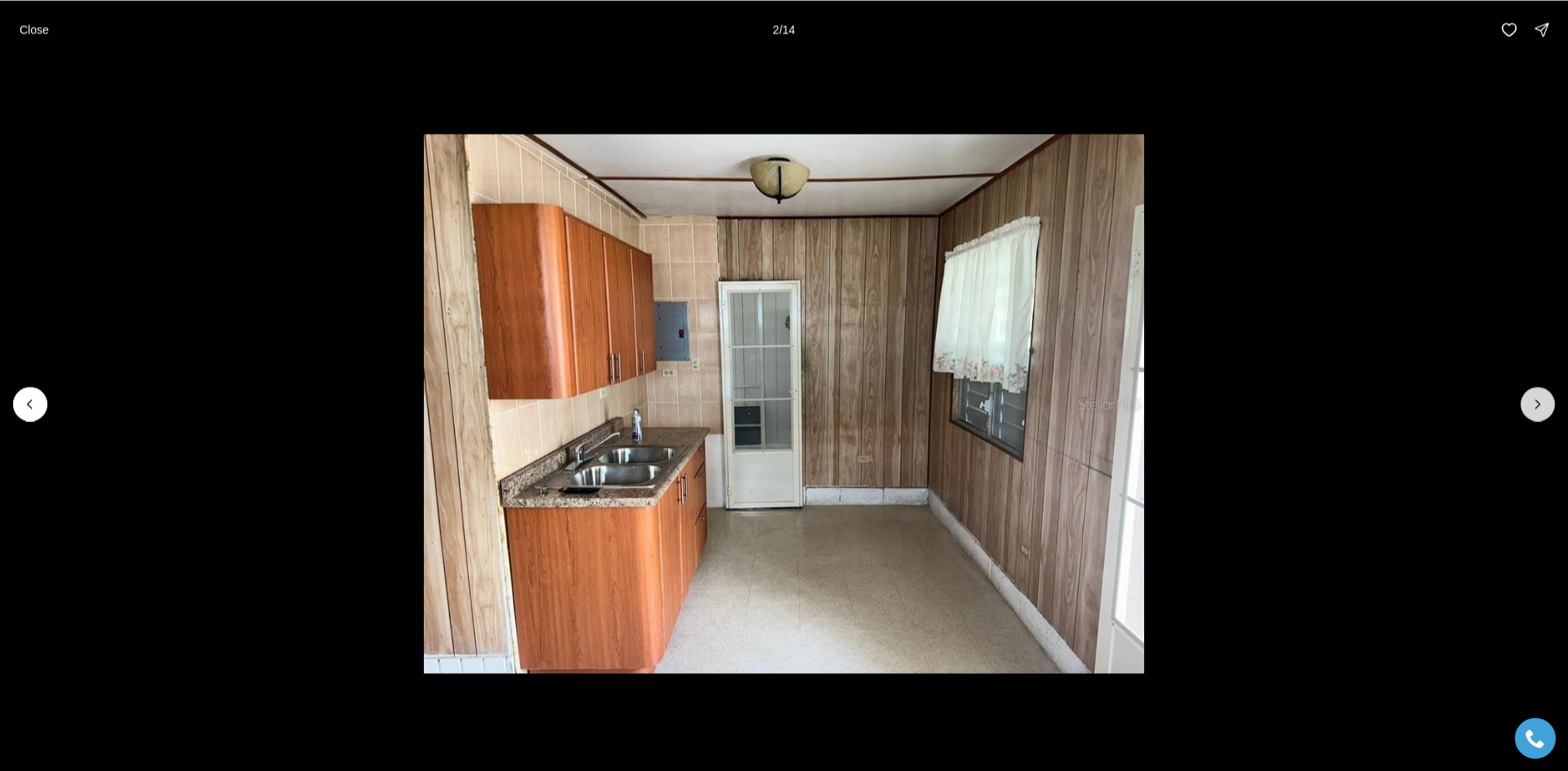
click at [1526, 398] on button "Next slide" at bounding box center [1537, 403] width 35 height 35
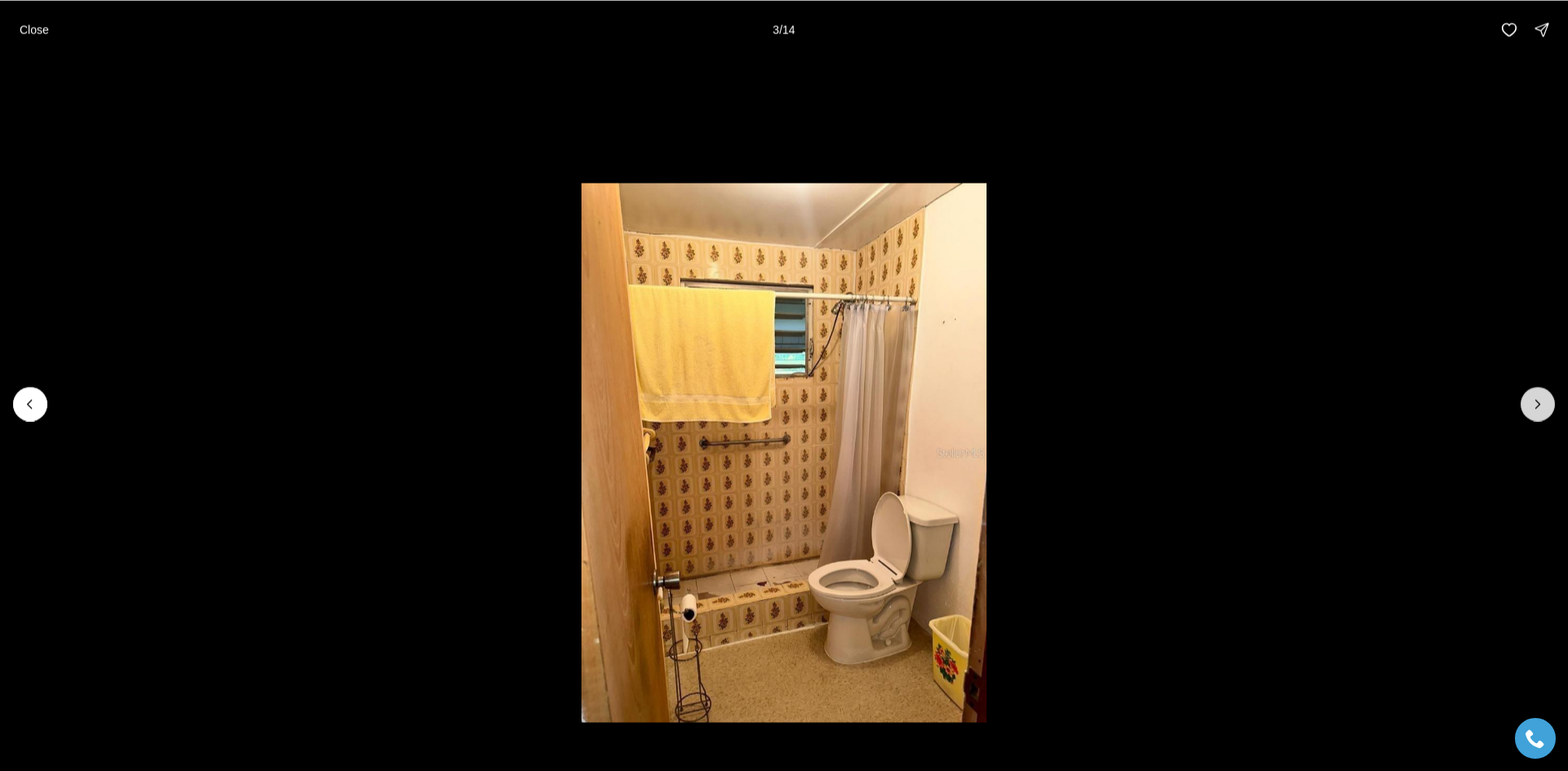
click at [1526, 398] on button "Next slide" at bounding box center [1537, 403] width 35 height 35
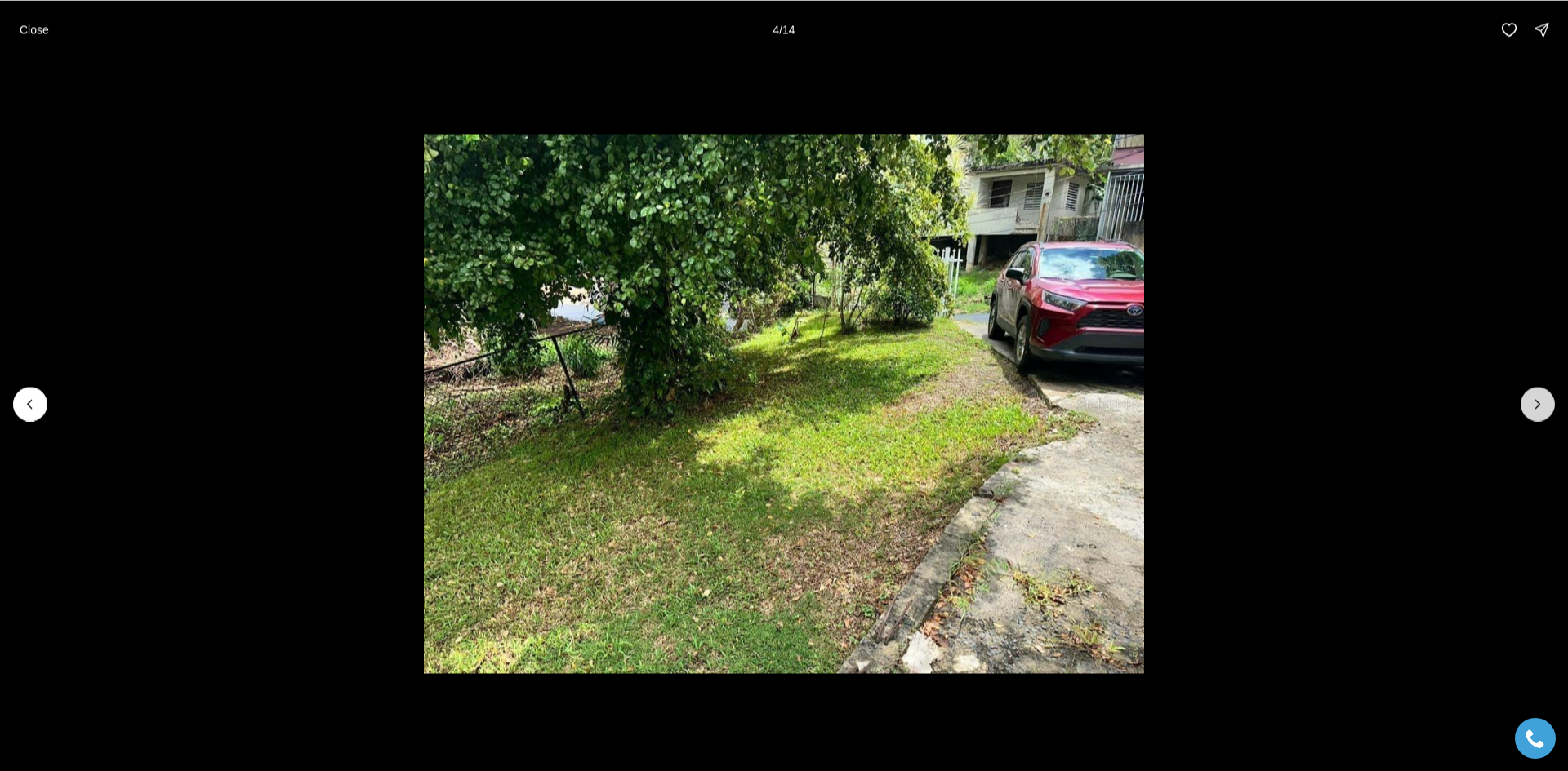
click at [1526, 398] on button "Next slide" at bounding box center [1537, 403] width 35 height 35
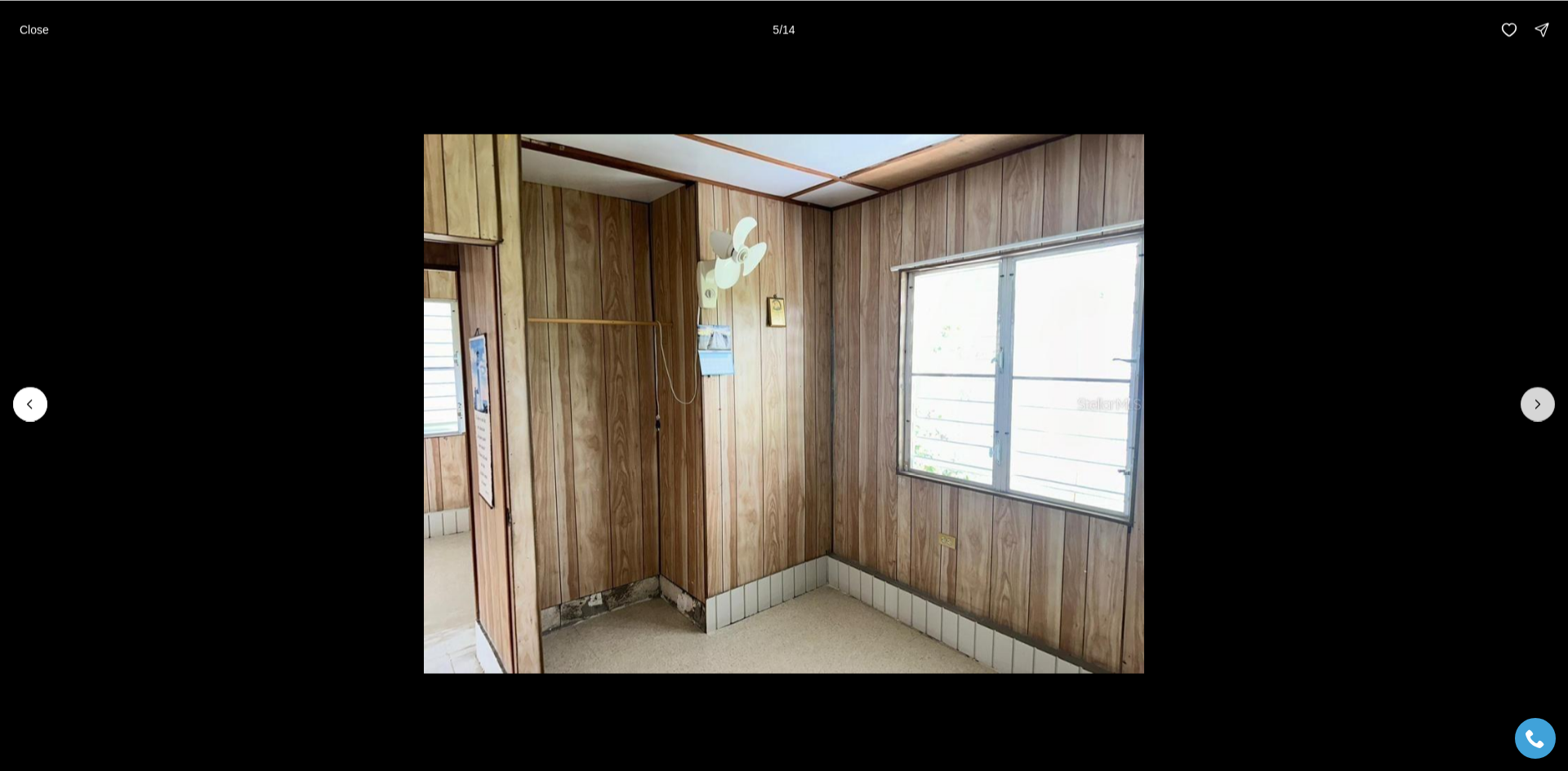
click at [1526, 398] on button "Next slide" at bounding box center [1537, 403] width 35 height 35
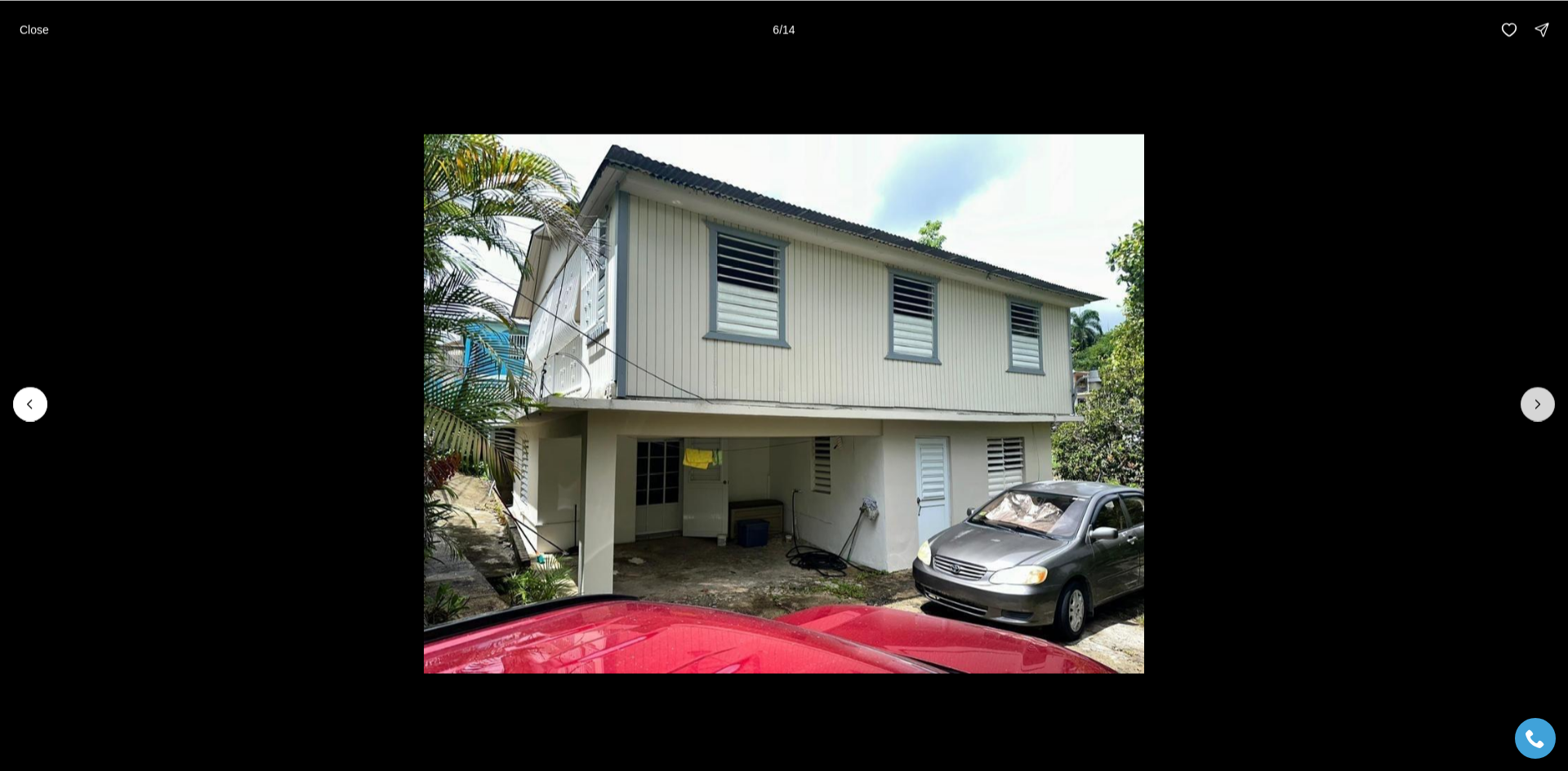
click at [1526, 398] on button "Next slide" at bounding box center [1537, 403] width 35 height 35
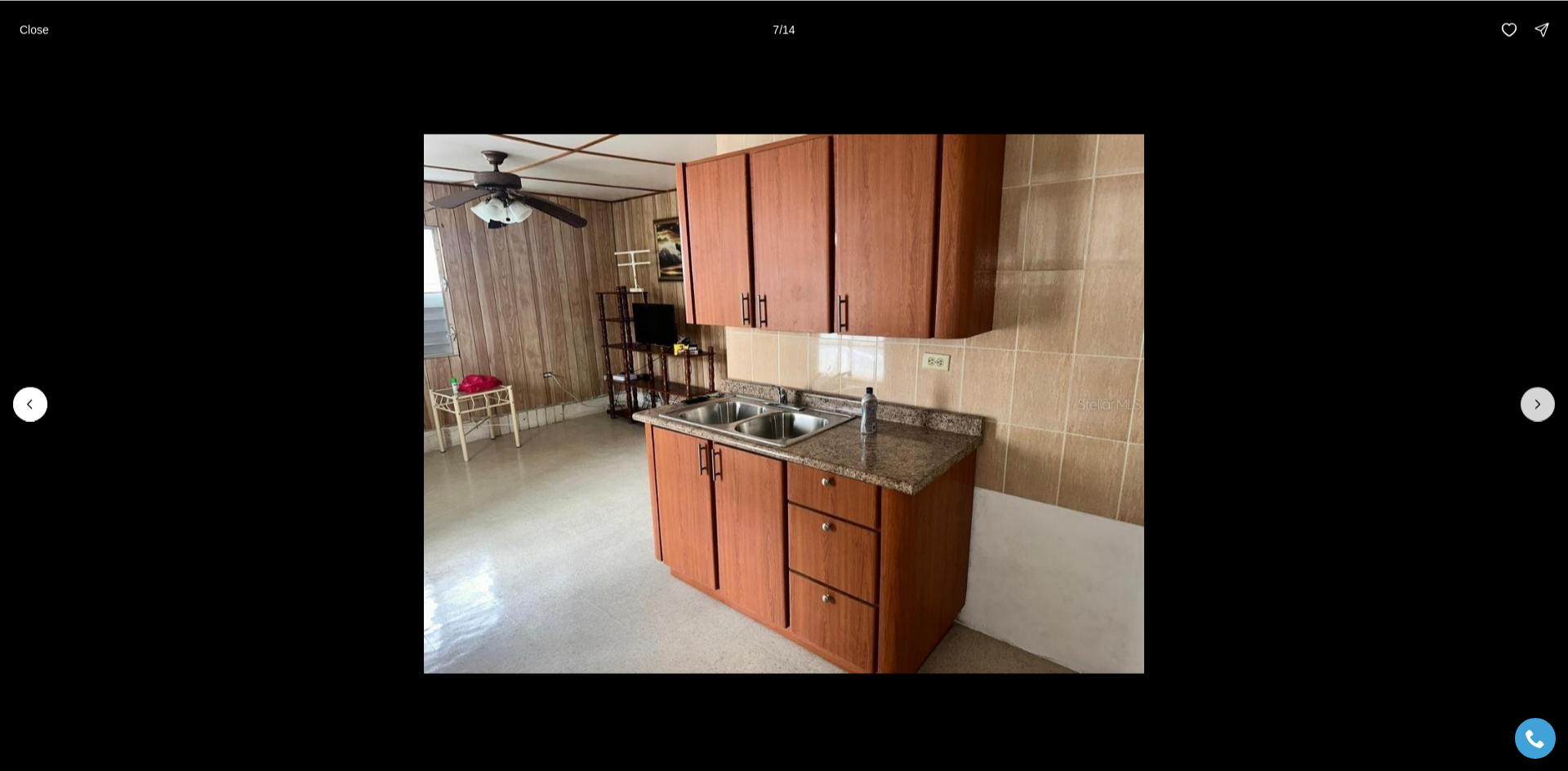
click at [1526, 398] on button "Next slide" at bounding box center [1537, 403] width 35 height 35
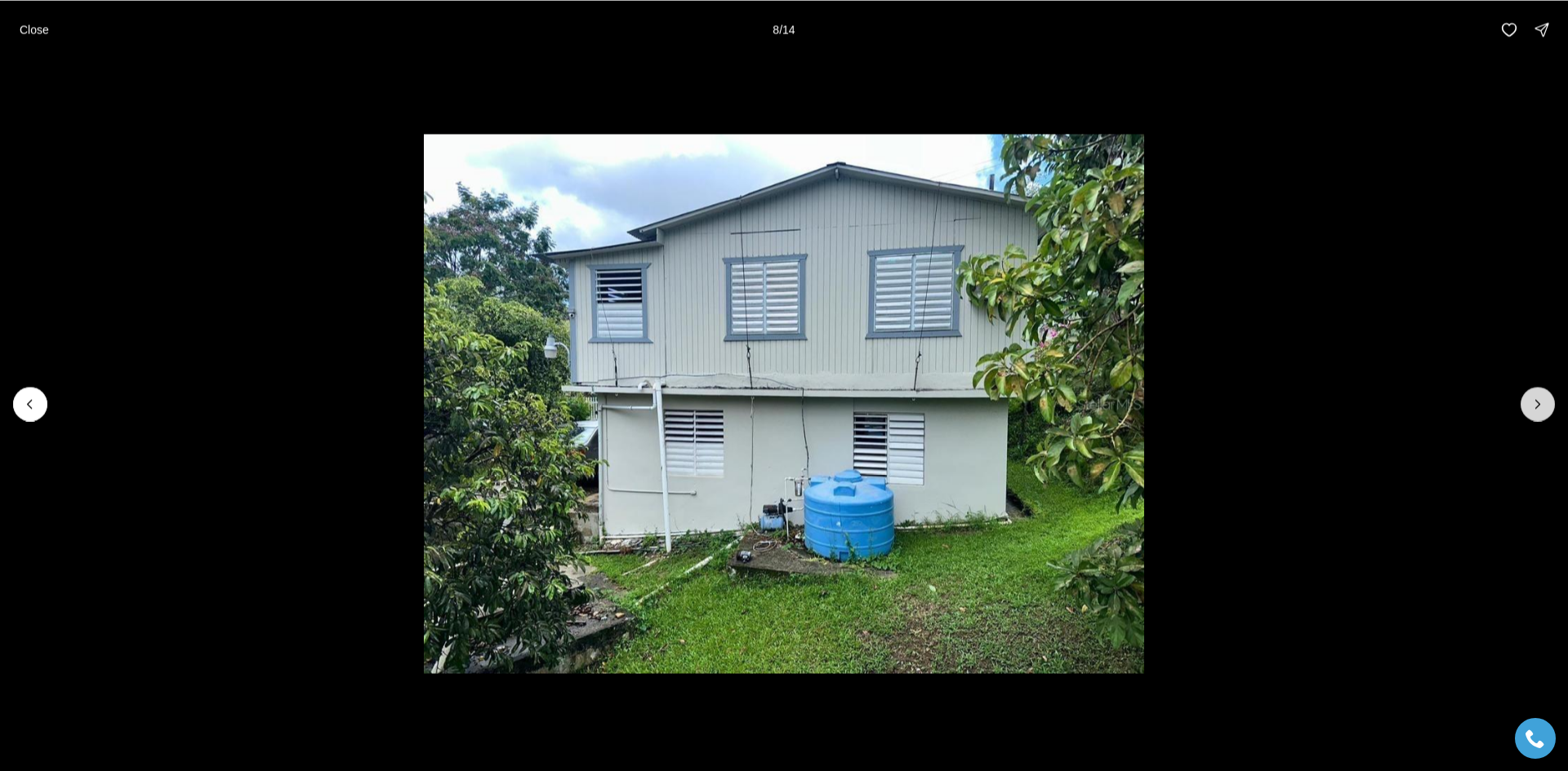
click at [1526, 398] on button "Next slide" at bounding box center [1537, 403] width 35 height 35
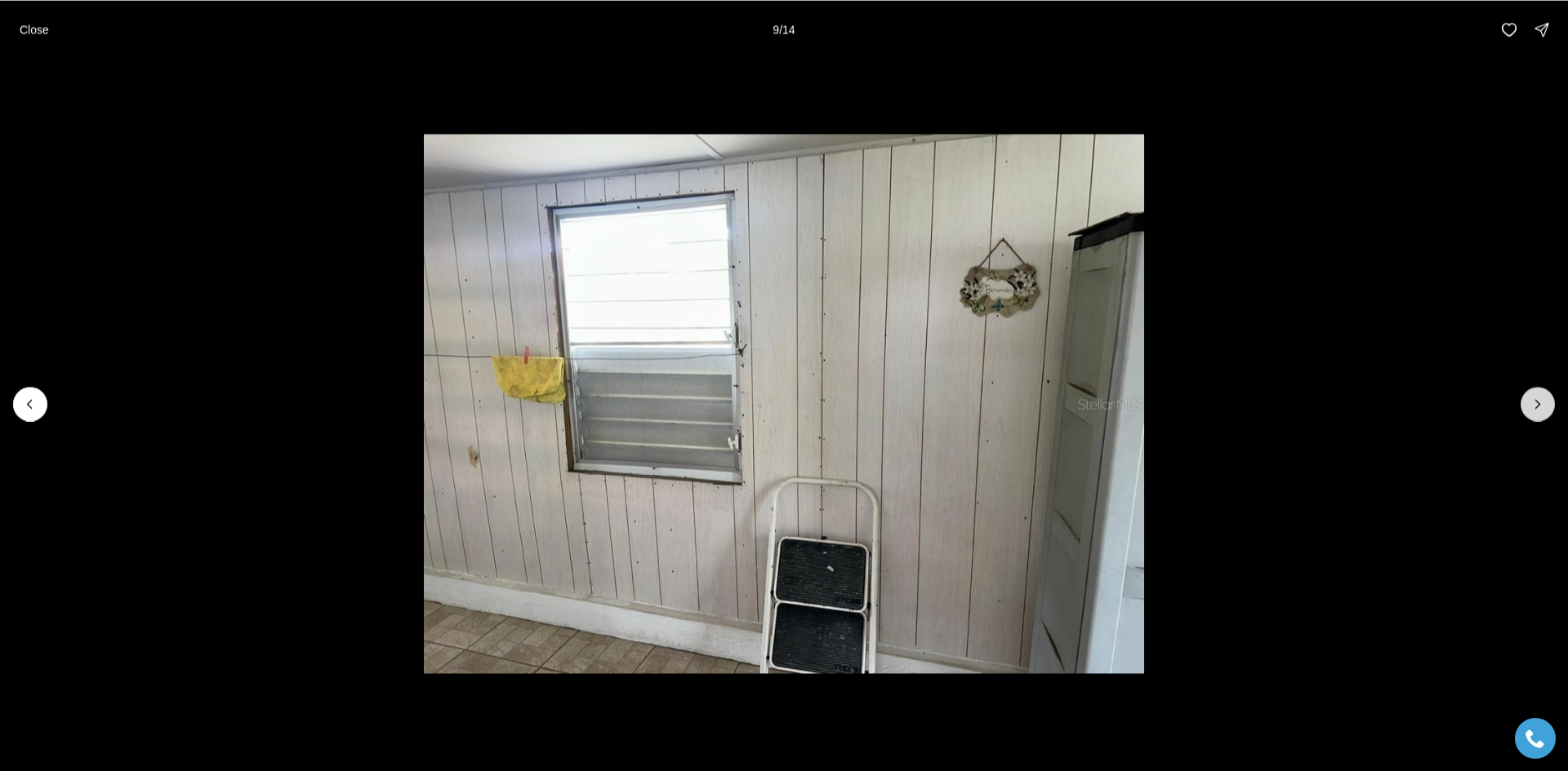
click at [1526, 398] on button "Next slide" at bounding box center [1537, 403] width 35 height 35
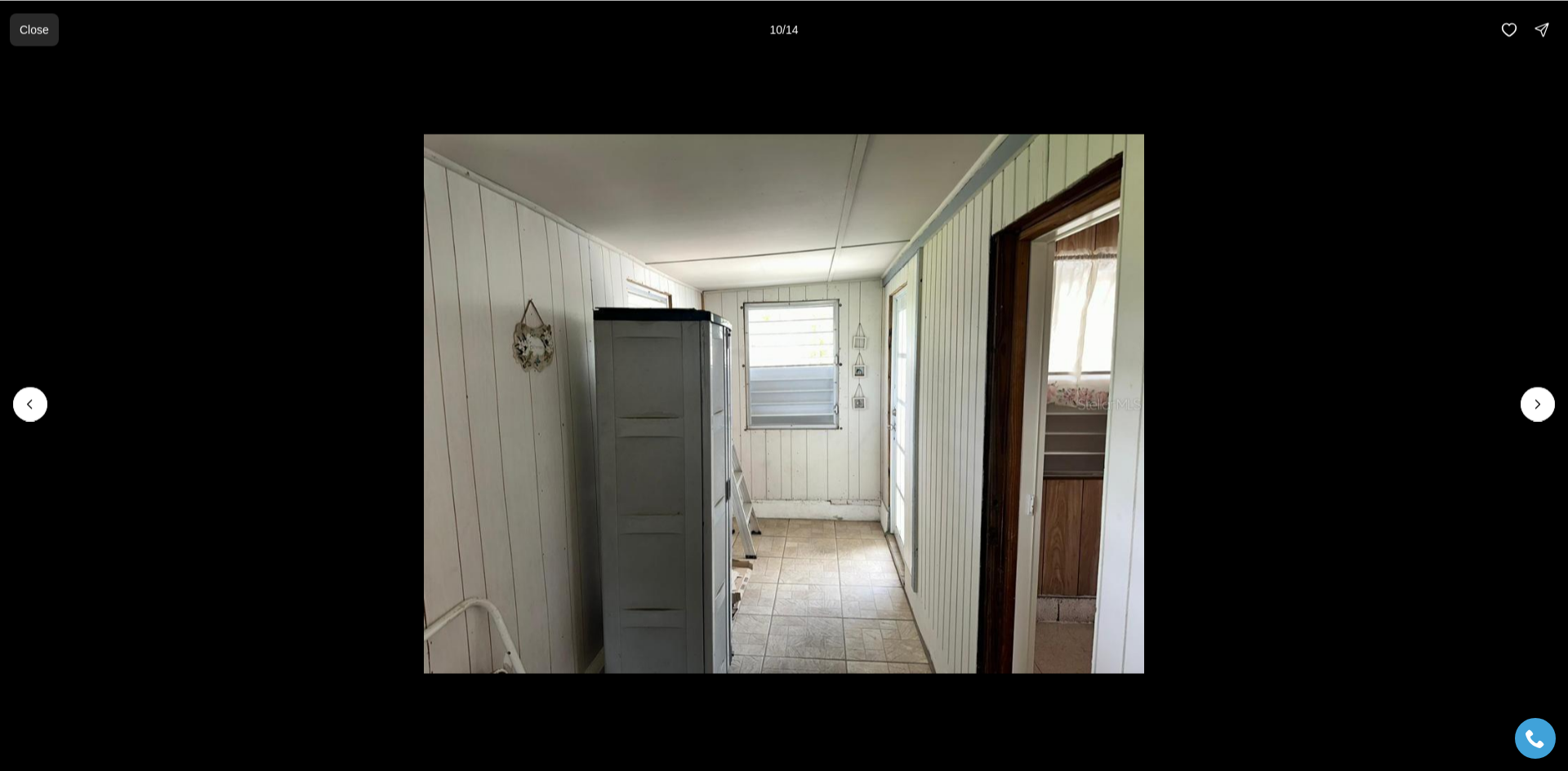
click at [45, 31] on p "Close" at bounding box center [34, 29] width 29 height 13
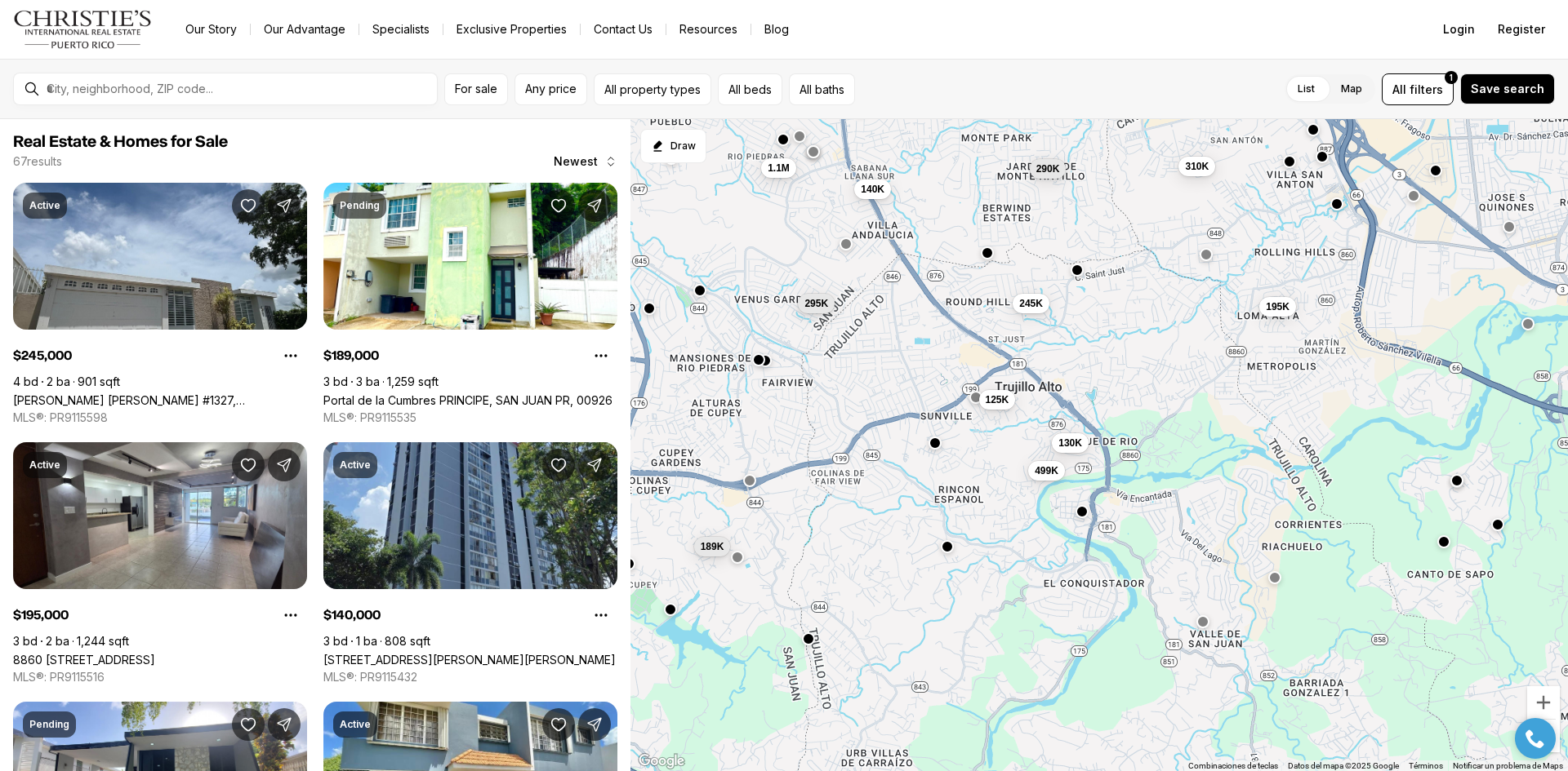
drag, startPoint x: 857, startPoint y: 506, endPoint x: 829, endPoint y: 378, distance: 131.0
click at [829, 378] on div "245K 189K 195K 140K 290K 1.1M 295K 310K 130K 220K 499K 125K" at bounding box center [1098, 445] width 937 height 653
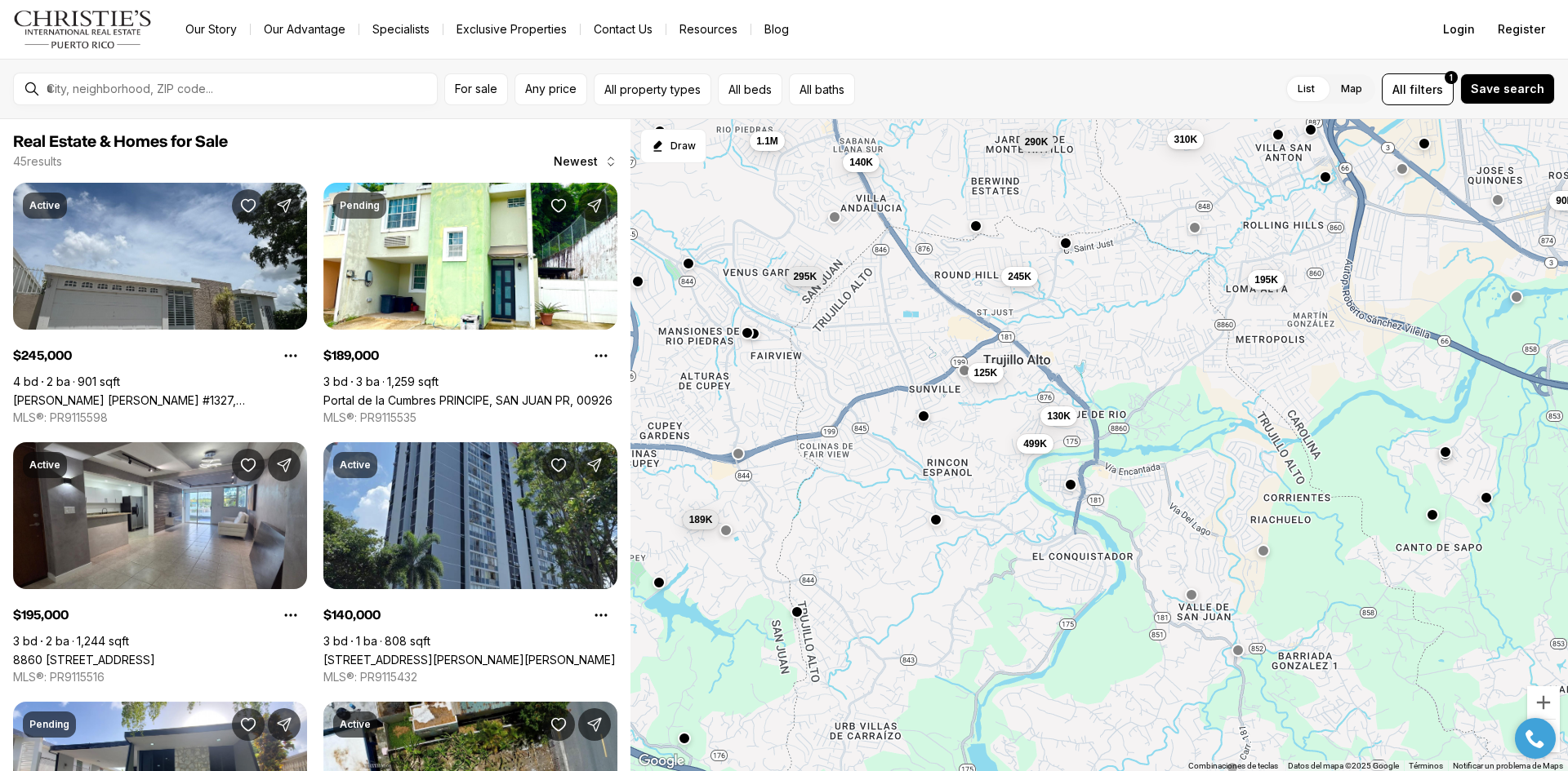
click at [1445, 451] on button "button" at bounding box center [1445, 452] width 13 height 13
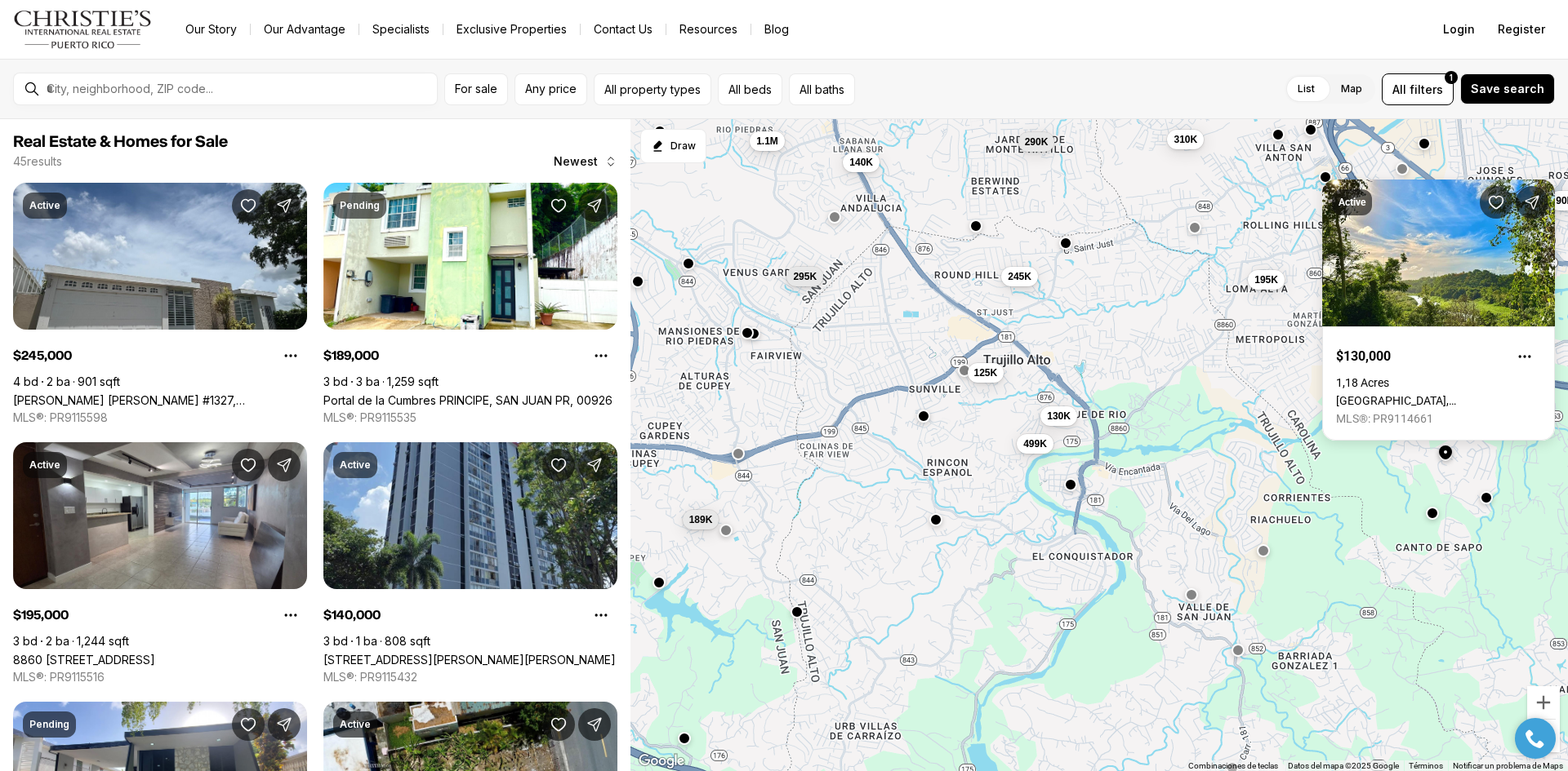
click at [1429, 517] on button "button" at bounding box center [1432, 514] width 13 height 13
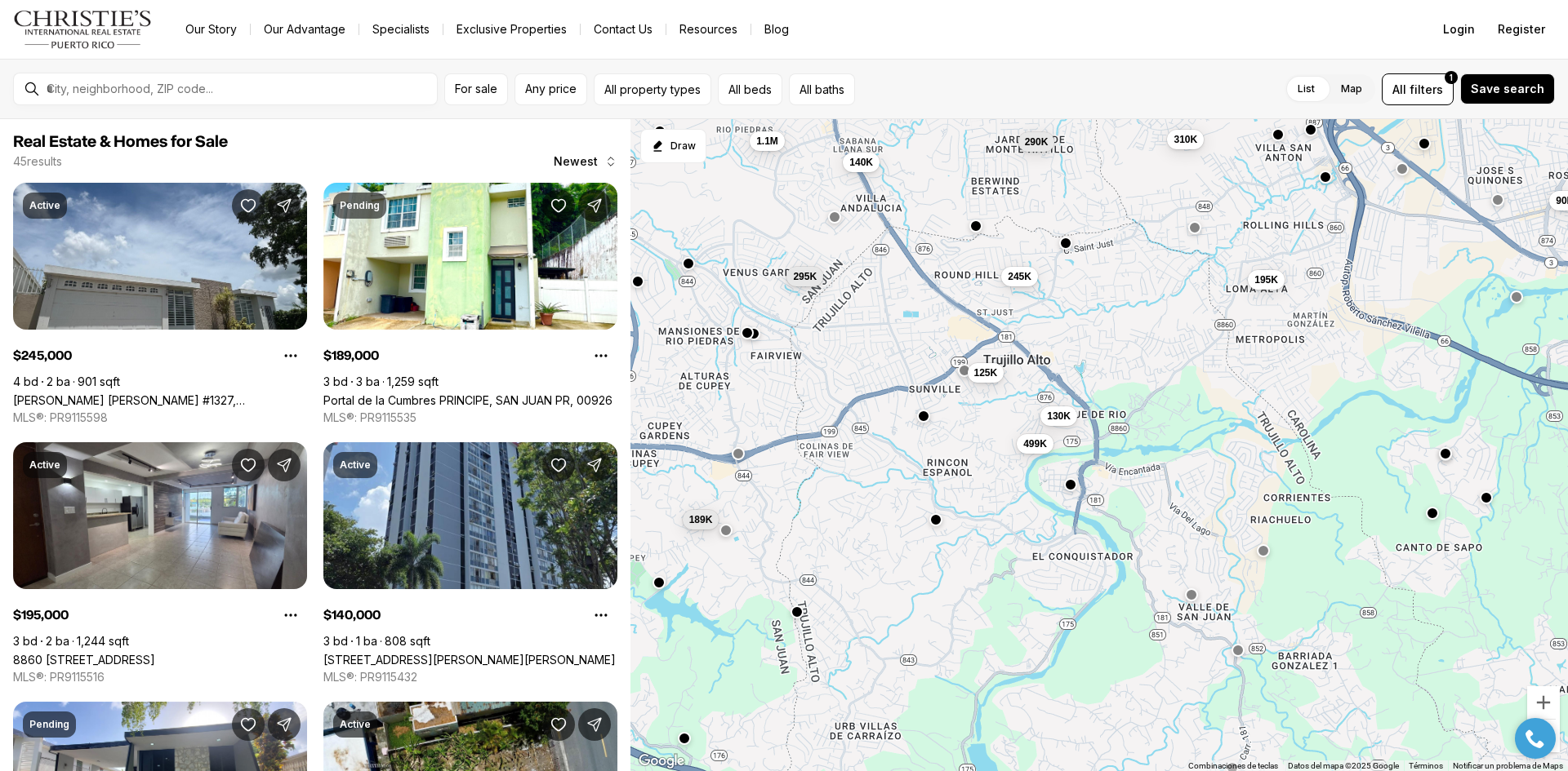
click at [1429, 514] on button "button" at bounding box center [1432, 514] width 13 height 13
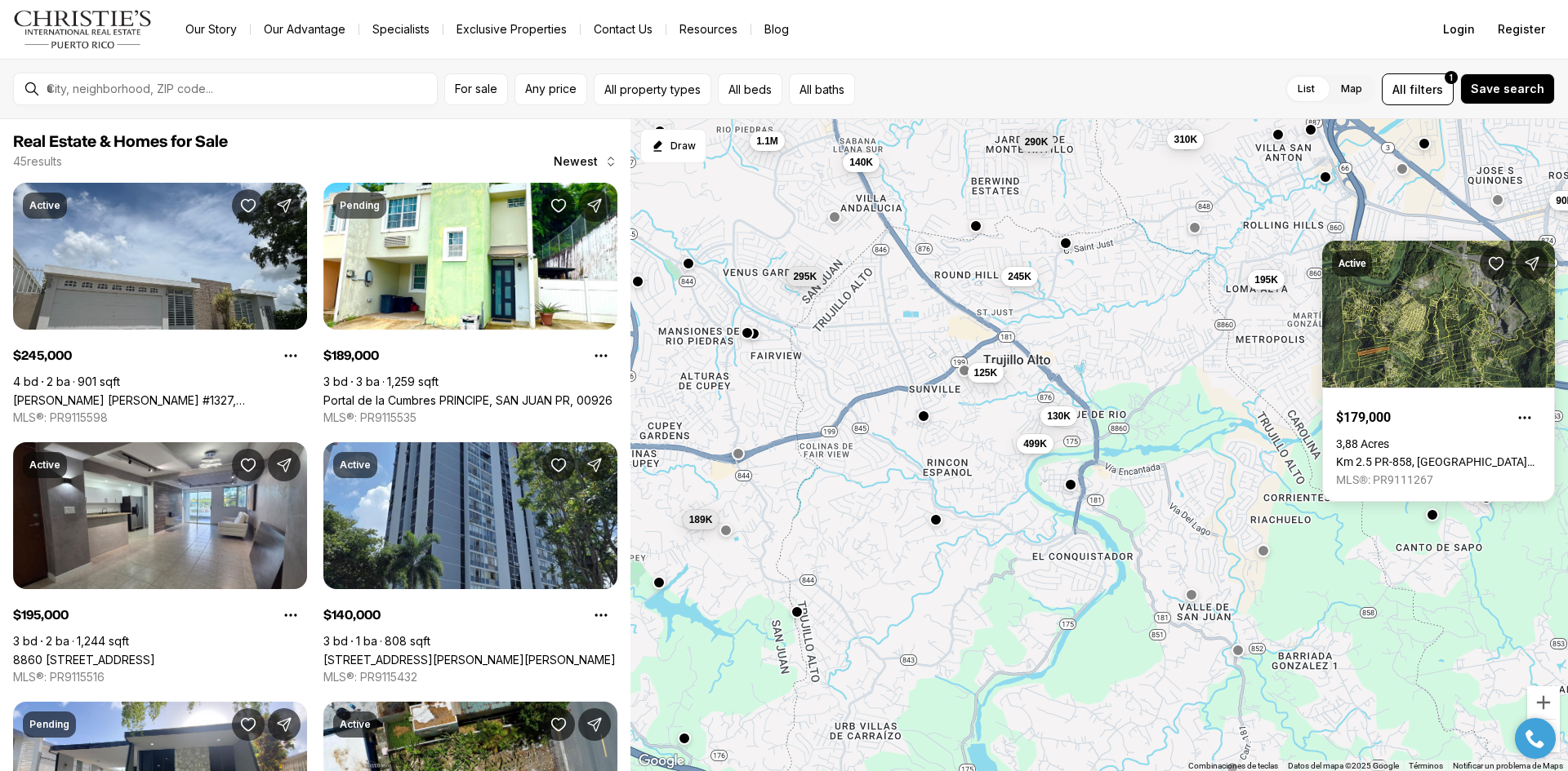
click at [1503, 528] on div "245K 189K 195K 140K 290K 1.1M 295K 310K 130K 499K 125K 90K" at bounding box center [1098, 445] width 937 height 653
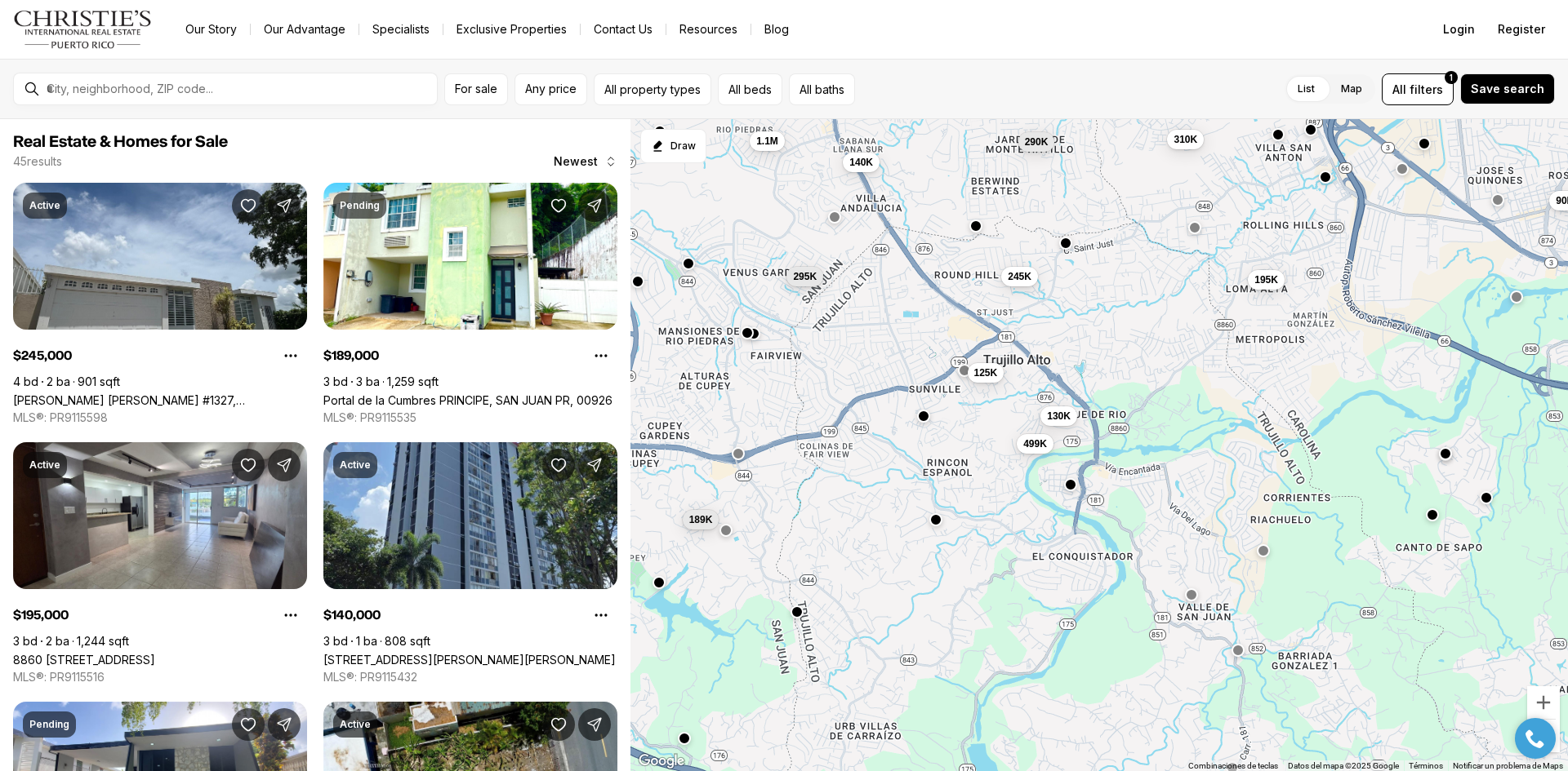
click at [1490, 505] on div "245K 189K 195K 140K 290K 1.1M 295K 310K 130K 499K 125K 90K" at bounding box center [1098, 445] width 937 height 653
click at [1487, 500] on button "button" at bounding box center [1487, 496] width 13 height 13
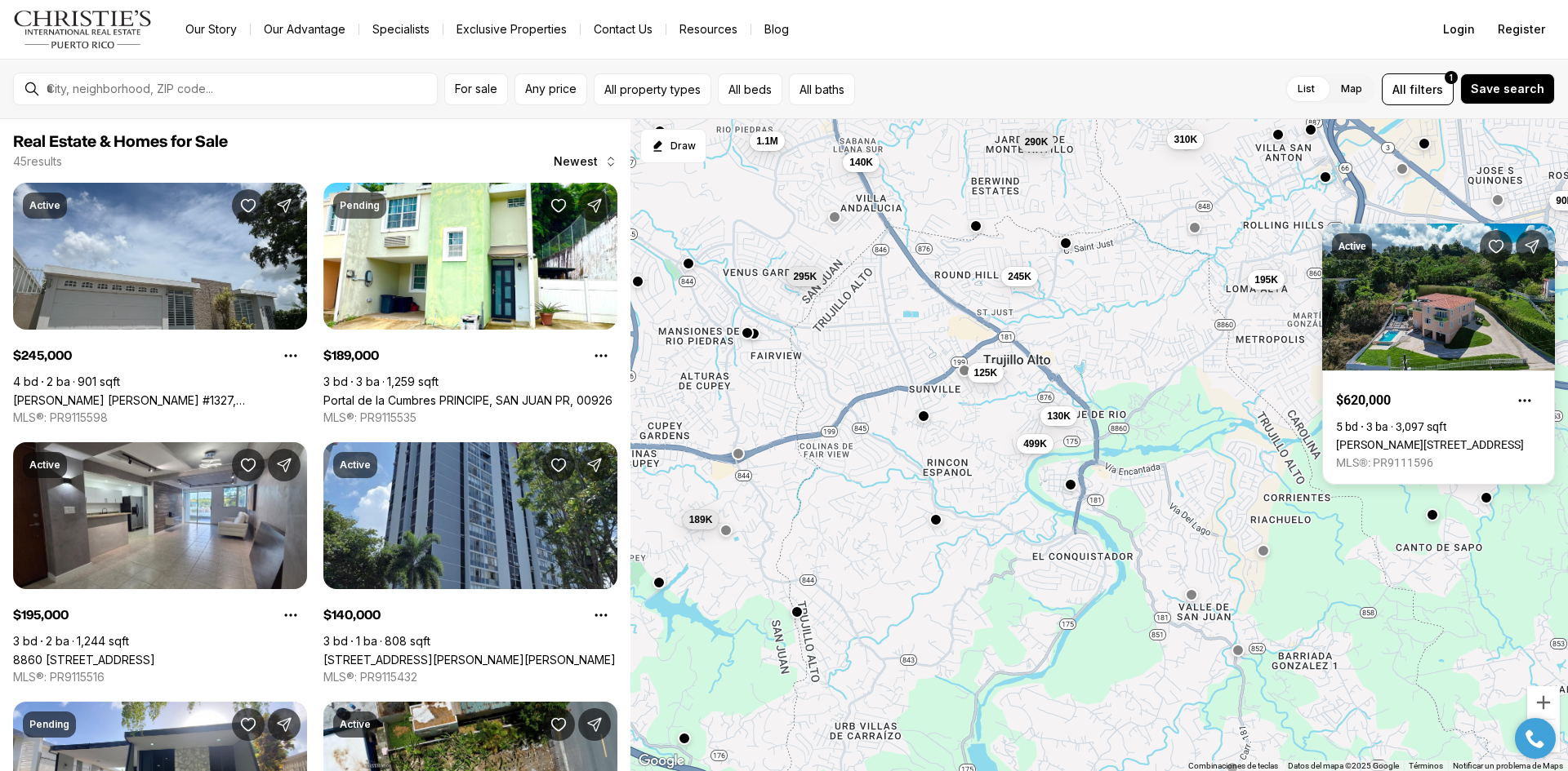
click at [1351, 521] on div "245K 189K 195K 140K 290K 1.1M 295K 310K 130K 499K 125K 90K" at bounding box center [1098, 445] width 937 height 653
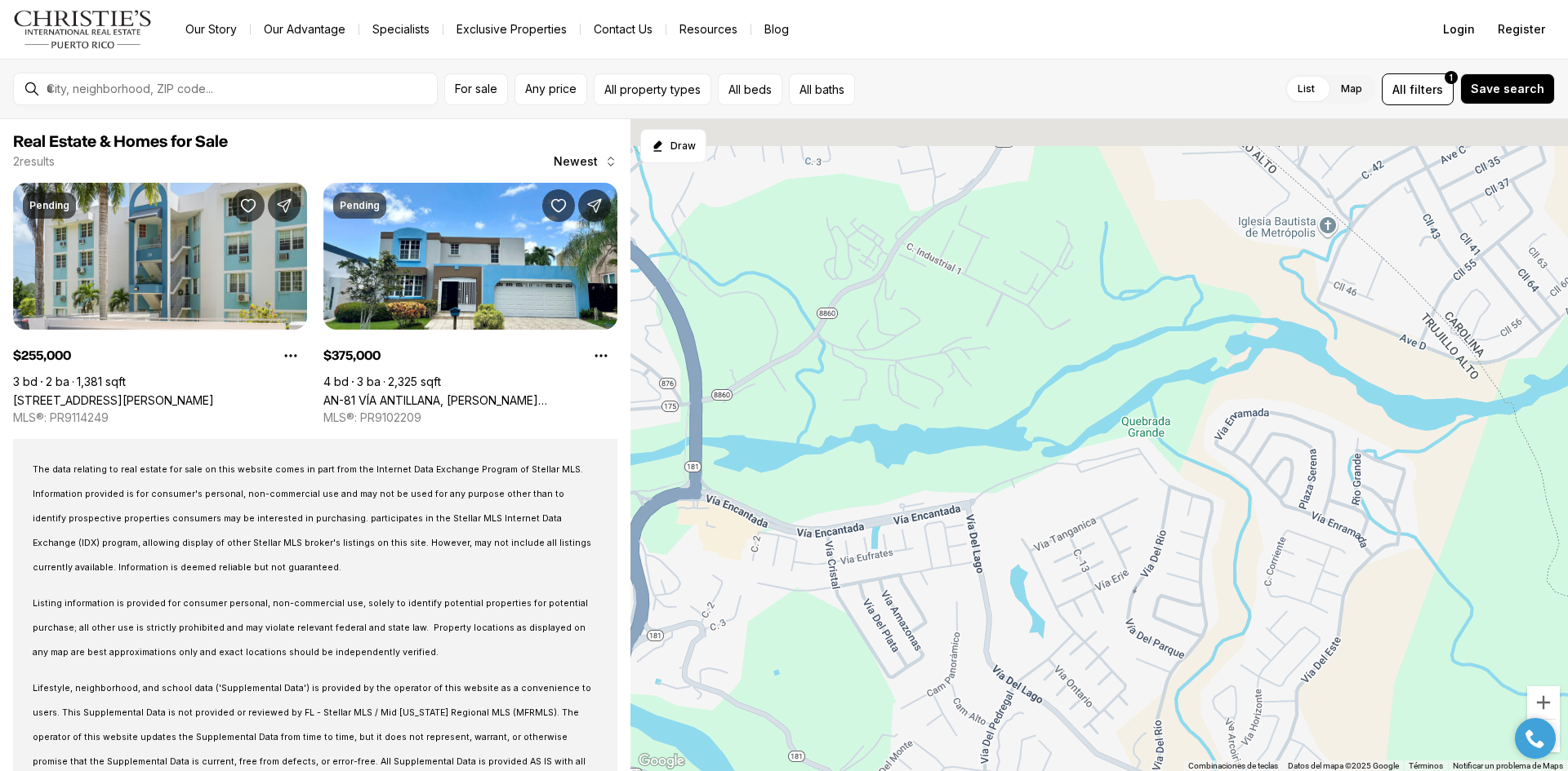
drag, startPoint x: 1244, startPoint y: 435, endPoint x: 1206, endPoint y: 623, distance: 191.8
click at [1194, 684] on div "255K 375K" at bounding box center [1098, 445] width 937 height 653
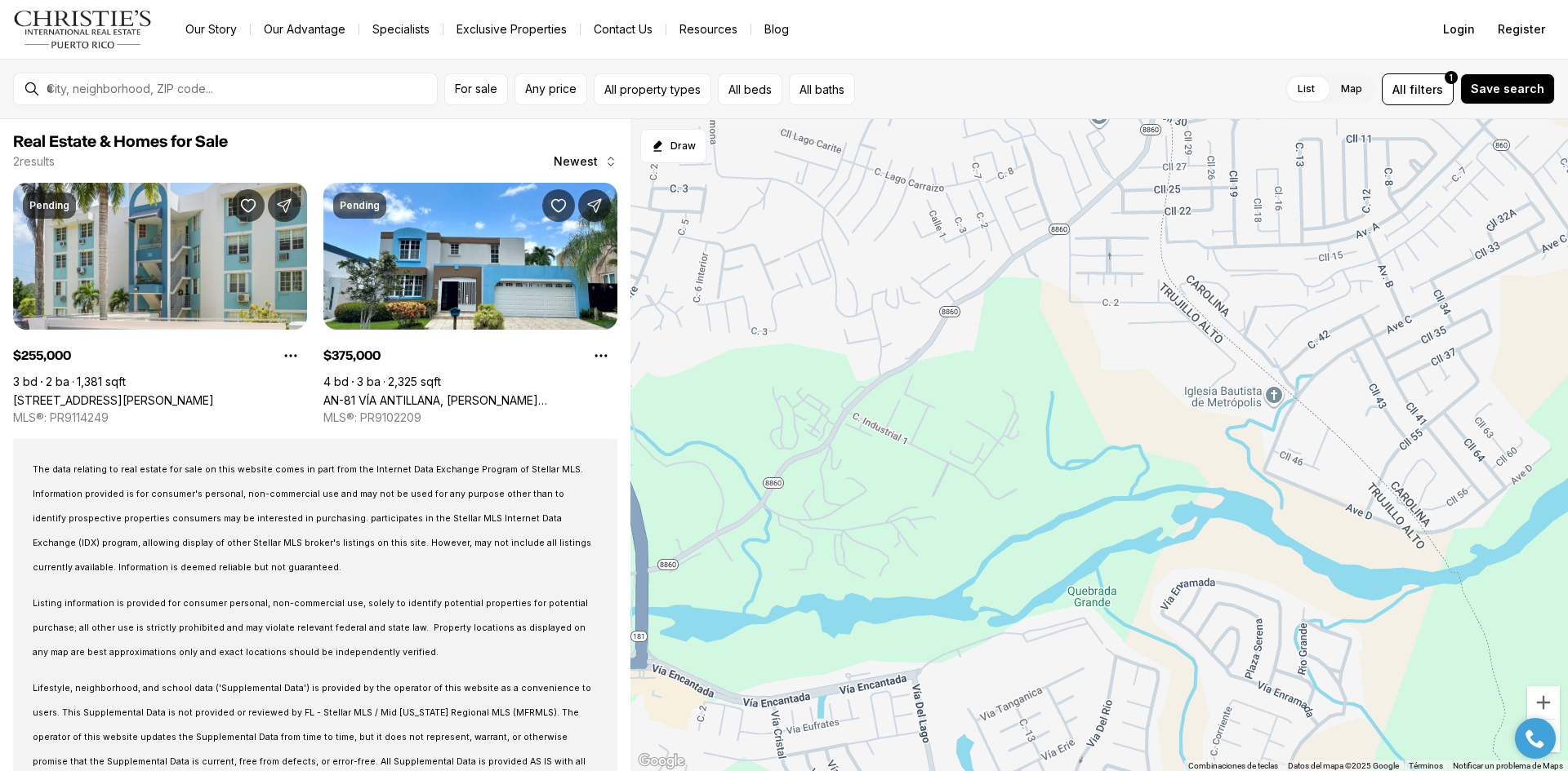
drag, startPoint x: 1227, startPoint y: 490, endPoint x: 1174, endPoint y: 662, distance: 180.0
click at [1174, 662] on div at bounding box center [1098, 445] width 937 height 653
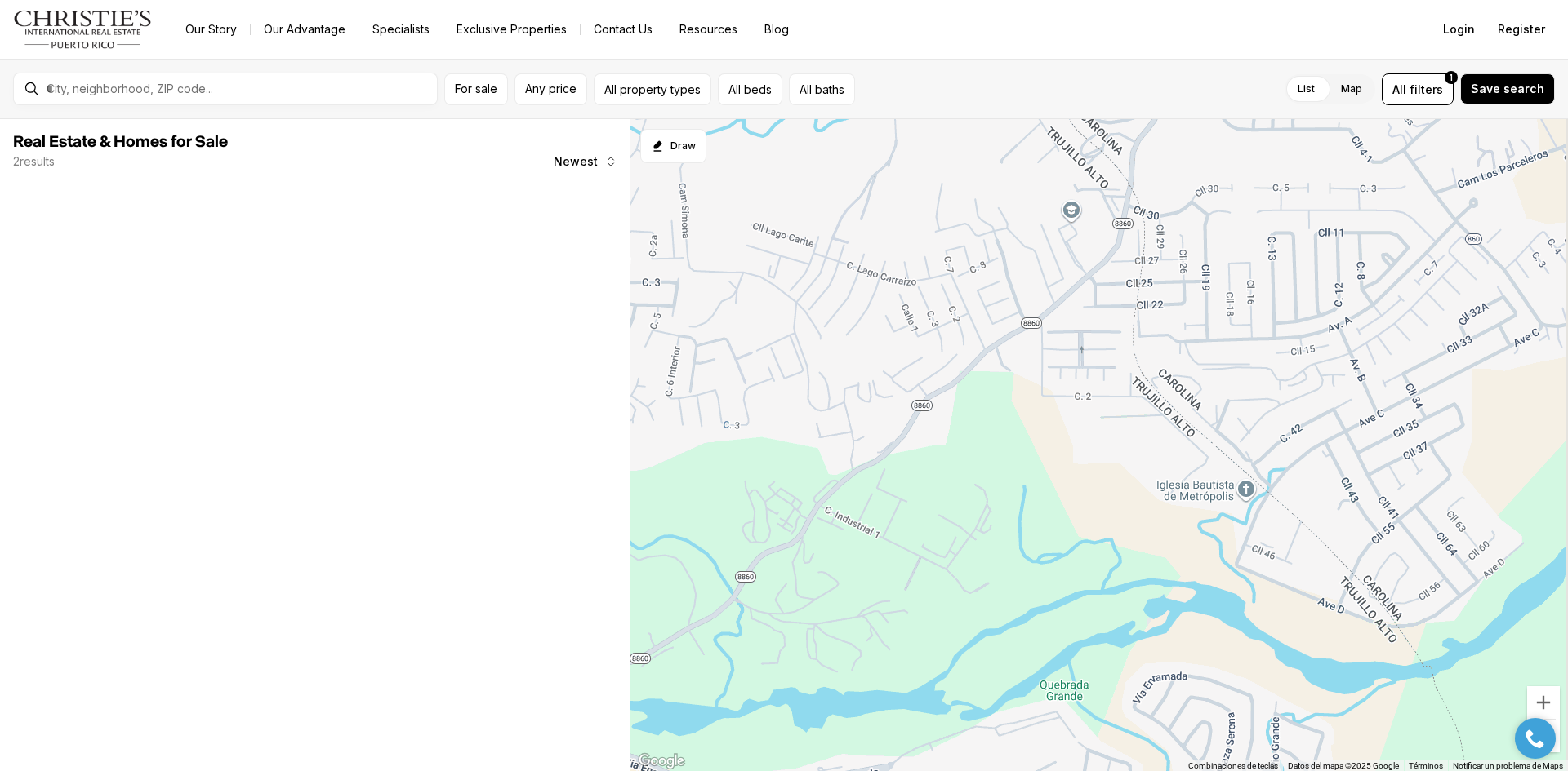
drag, startPoint x: 1225, startPoint y: 523, endPoint x: 1197, endPoint y: 624, distance: 104.8
click at [1197, 624] on div at bounding box center [1098, 445] width 937 height 653
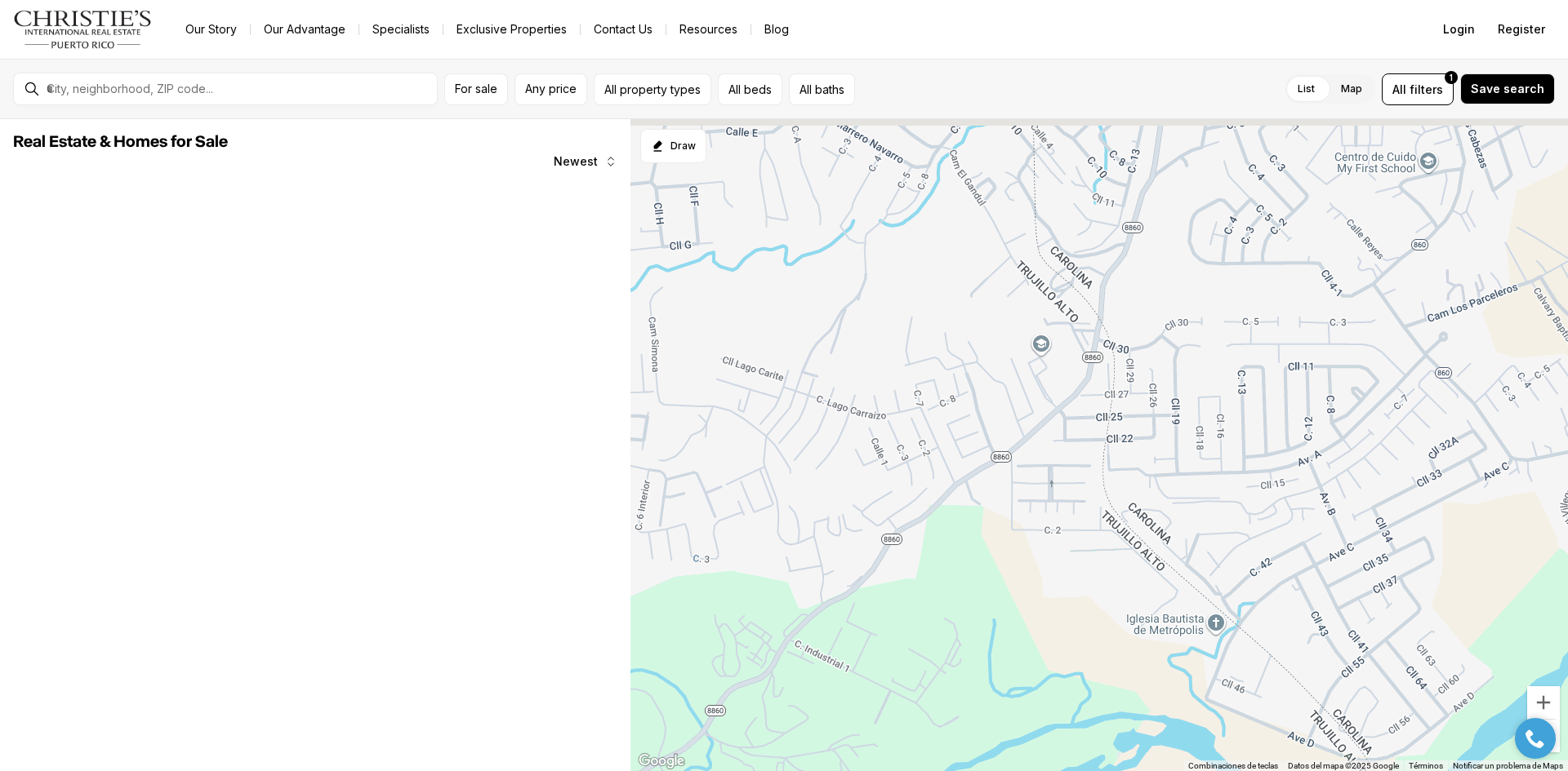
drag, startPoint x: 1253, startPoint y: 469, endPoint x: 1228, endPoint y: 593, distance: 126.5
click at [1228, 593] on div at bounding box center [1098, 445] width 937 height 653
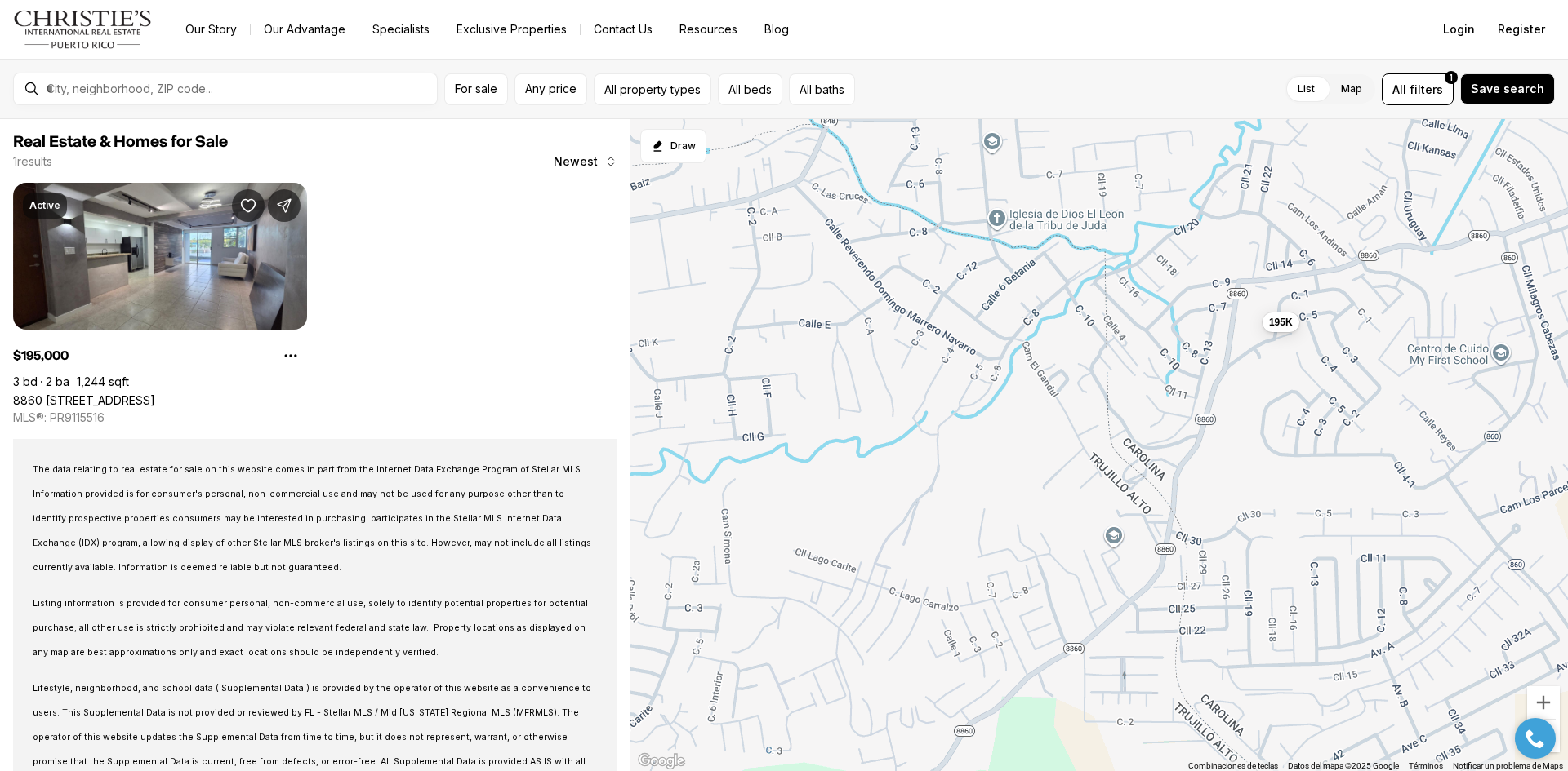
drag, startPoint x: 1226, startPoint y: 522, endPoint x: 1297, endPoint y: 719, distance: 209.4
click at [1297, 719] on div "195K" at bounding box center [1098, 445] width 937 height 653
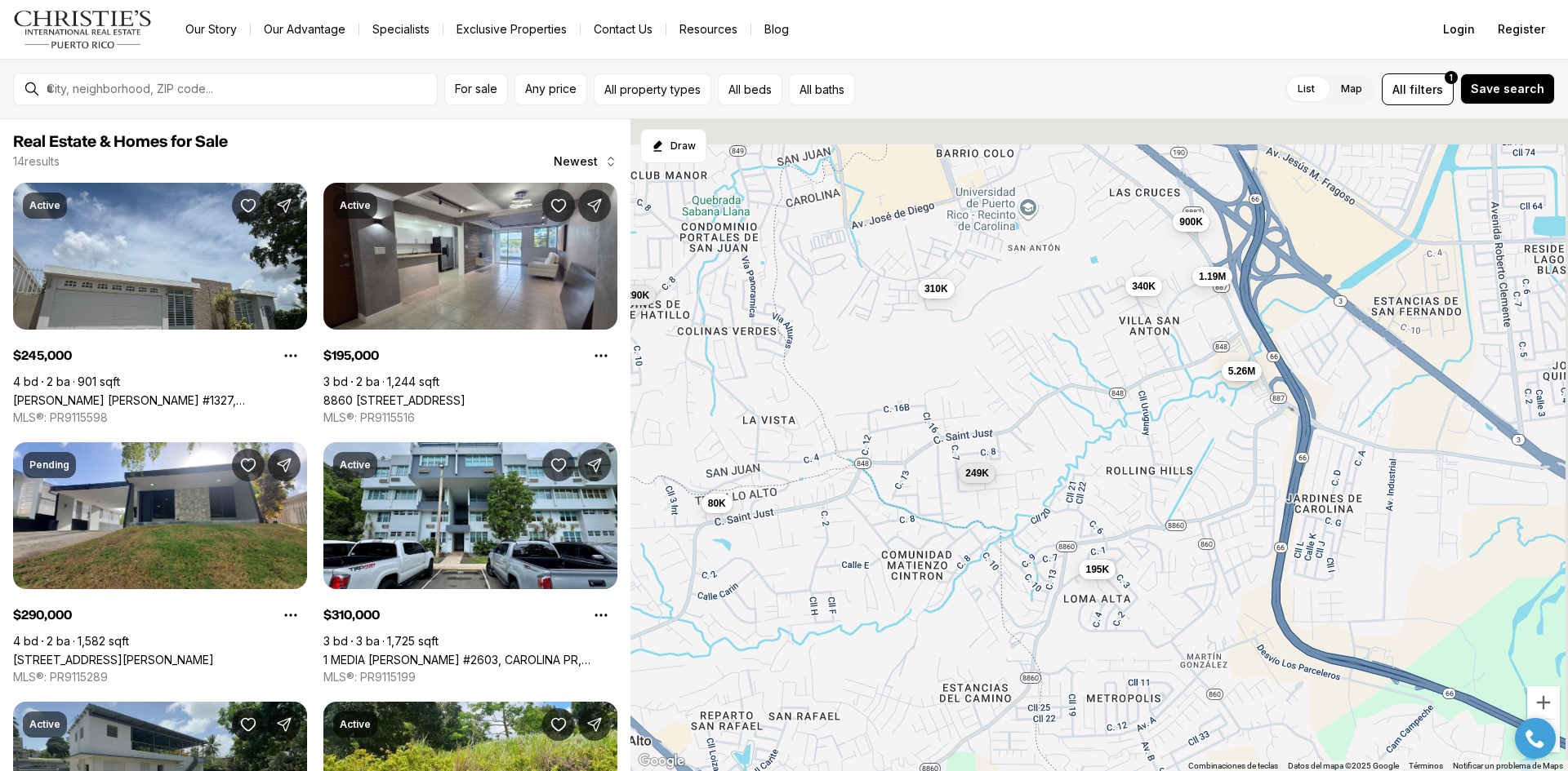
drag, startPoint x: 1328, startPoint y: 586, endPoint x: 1115, endPoint y: 662, distance: 226.2
click at [1115, 662] on div "195K 249K 245K 290K 310K 130K 125K 80K 900K 625K 340K 1.19M 499K 5.26M" at bounding box center [1098, 445] width 937 height 653
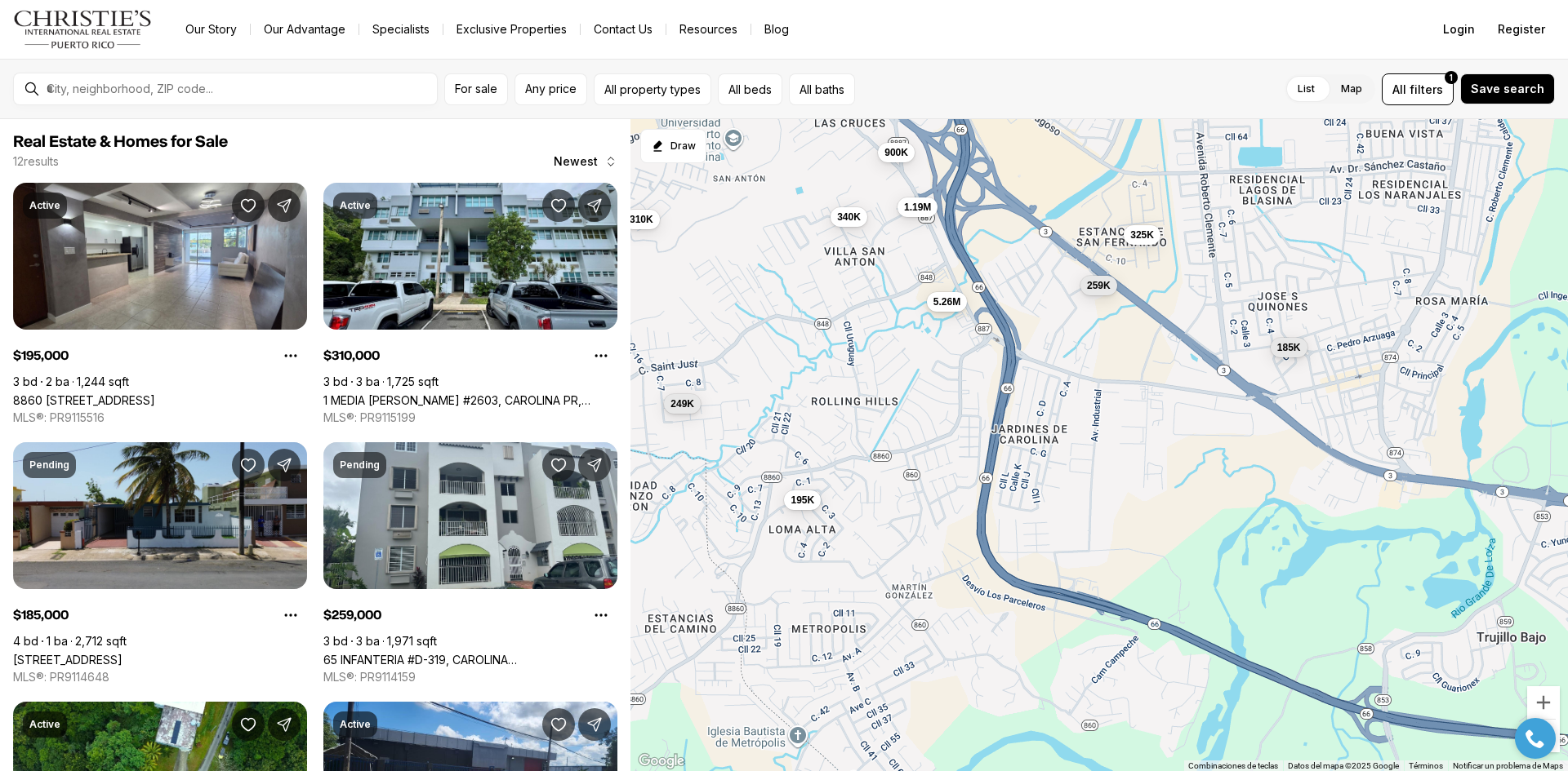
drag, startPoint x: 1210, startPoint y: 543, endPoint x: 910, endPoint y: 472, distance: 308.3
click at [910, 472] on div "195K 249K 310K 80K 900K 340K 1.19M 5.26M 185K 259K 100K 325K" at bounding box center [1098, 445] width 937 height 653
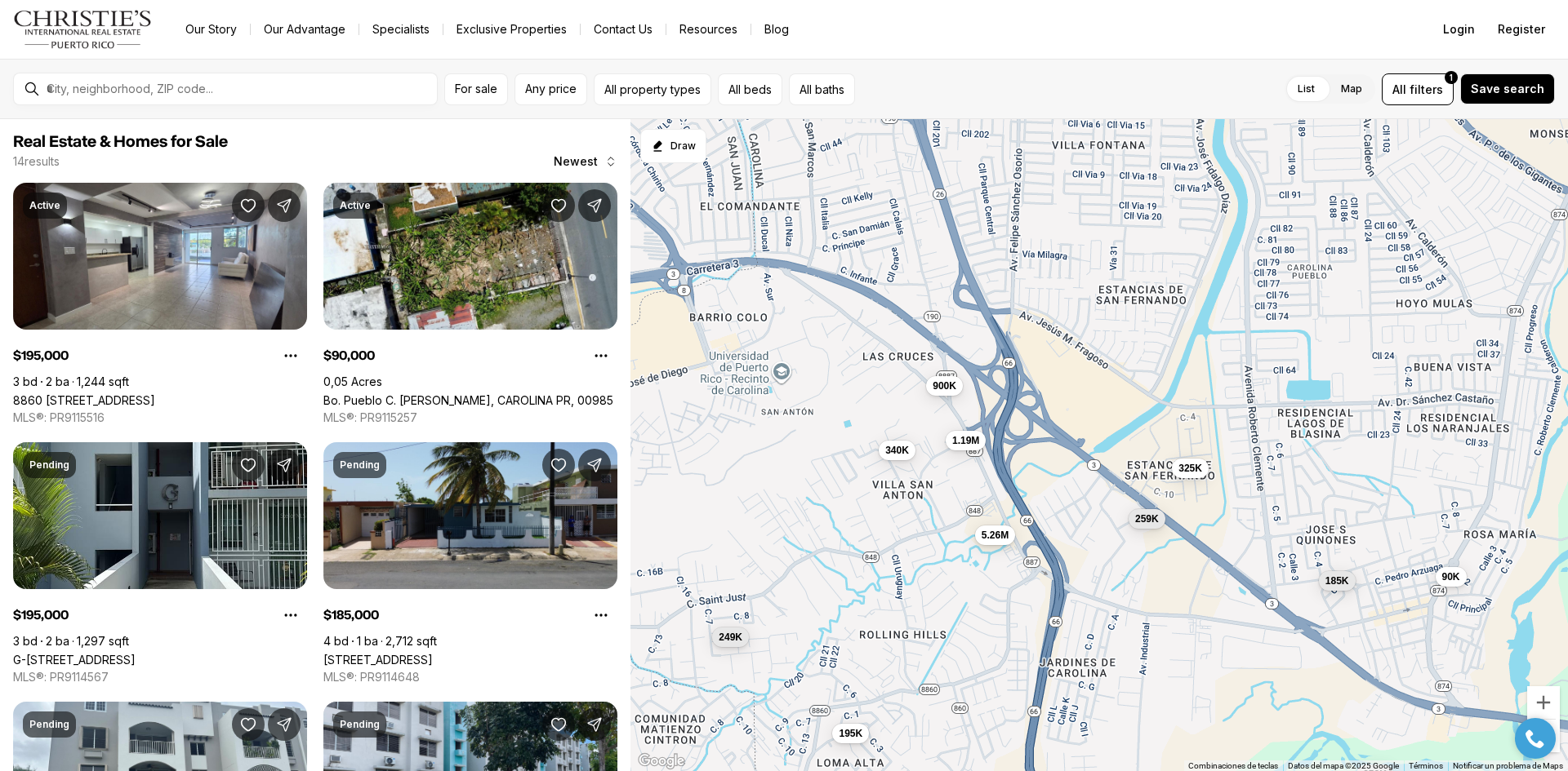
drag, startPoint x: 1361, startPoint y: 546, endPoint x: 1394, endPoint y: 781, distance: 237.3
click at [1394, 770] on html "Go to: Homepage Our Story Our Advantage Specialists Exclusive Properties Contac…" at bounding box center [784, 386] width 1568 height 771
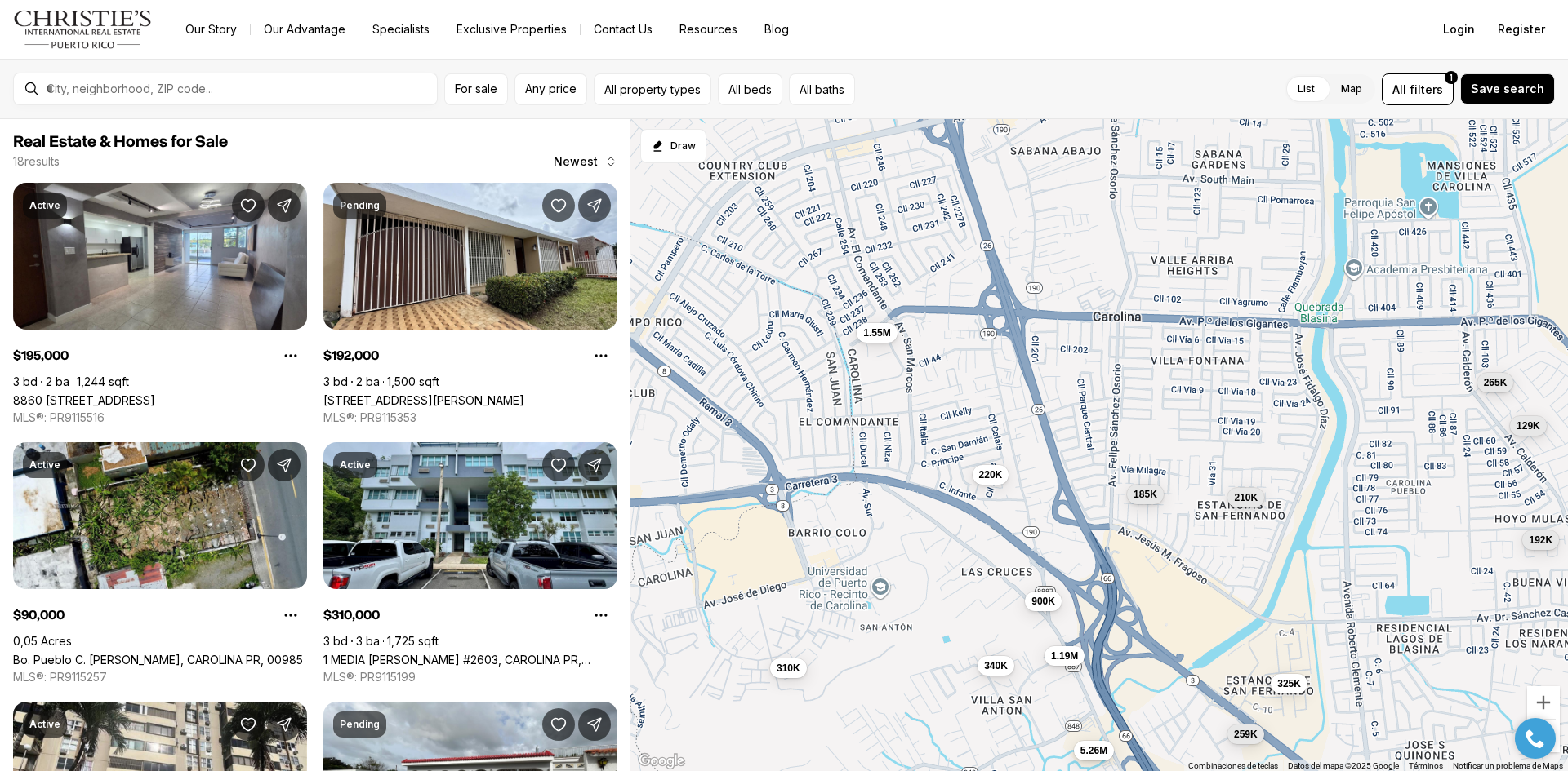
drag, startPoint x: 1213, startPoint y: 487, endPoint x: 1298, endPoint y: 700, distance: 229.3
click at [1298, 700] on div "195K 249K 900K 340K 1.19M 5.26M 185K 259K 325K 90K 192K 310K 220K 265K 185K 1.5…" at bounding box center [1098, 445] width 937 height 653
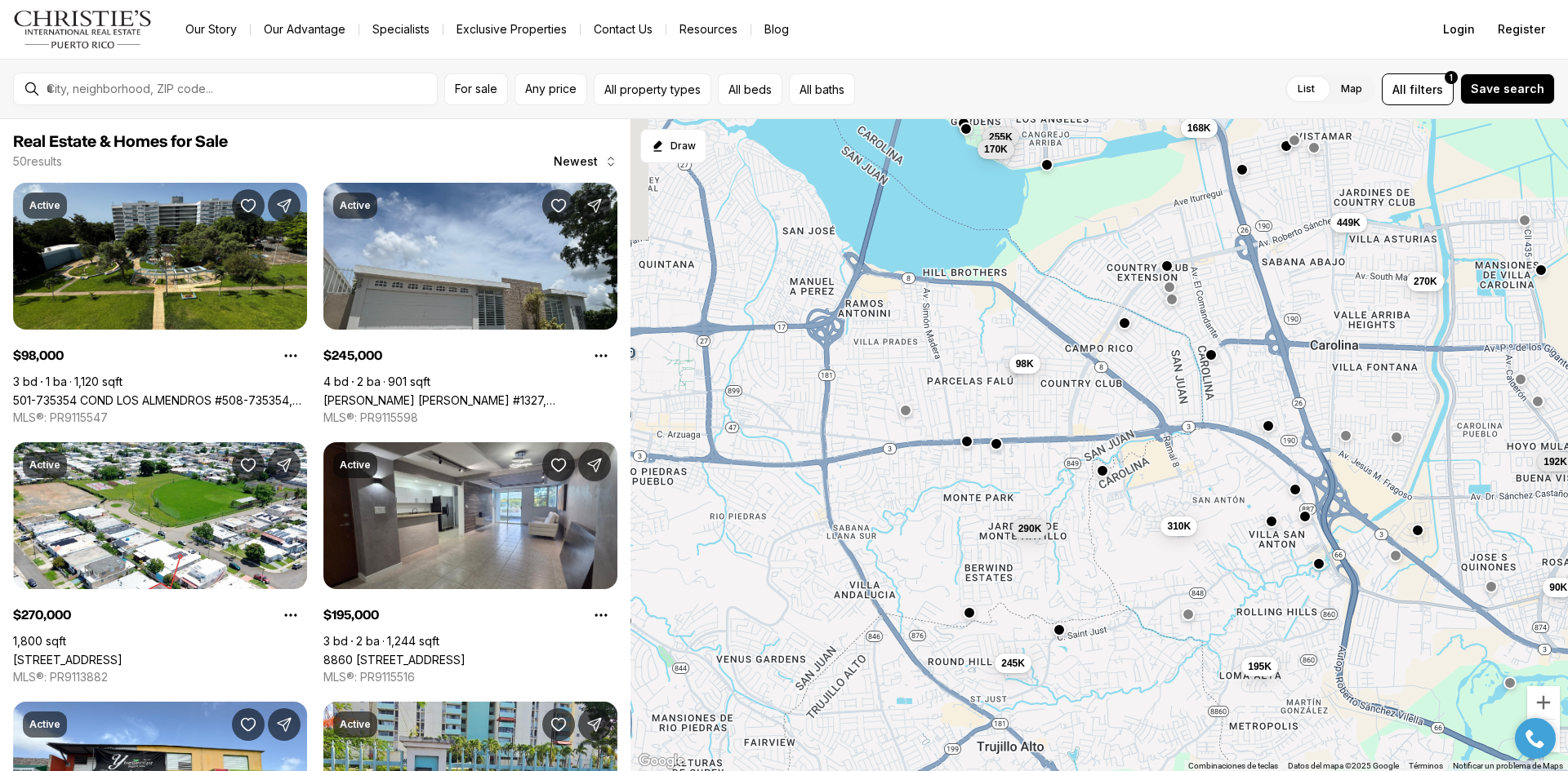
drag, startPoint x: 940, startPoint y: 530, endPoint x: 1217, endPoint y: 448, distance: 288.9
click at [1216, 449] on div "270K 192K 310K 98K 245K 195K 449K 168K 290K 90K 255K 170K" at bounding box center [1098, 445] width 937 height 653
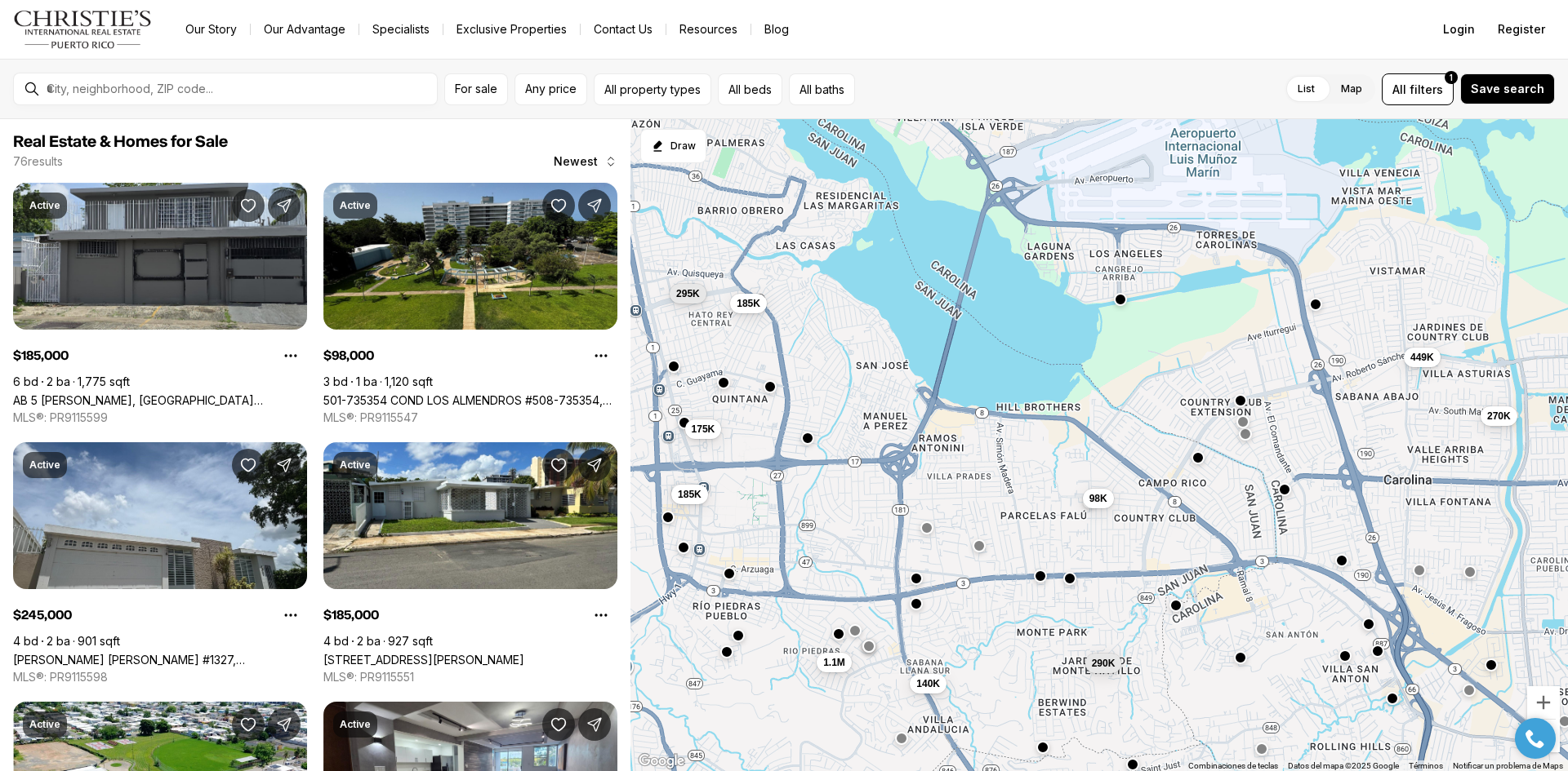
drag, startPoint x: 849, startPoint y: 400, endPoint x: 900, endPoint y: 566, distance: 173.7
click at [900, 566] on div "270K 98K 245K 195K 449K 290K 185K 295K 175K 185K 1.1M 140K" at bounding box center [1098, 445] width 937 height 653
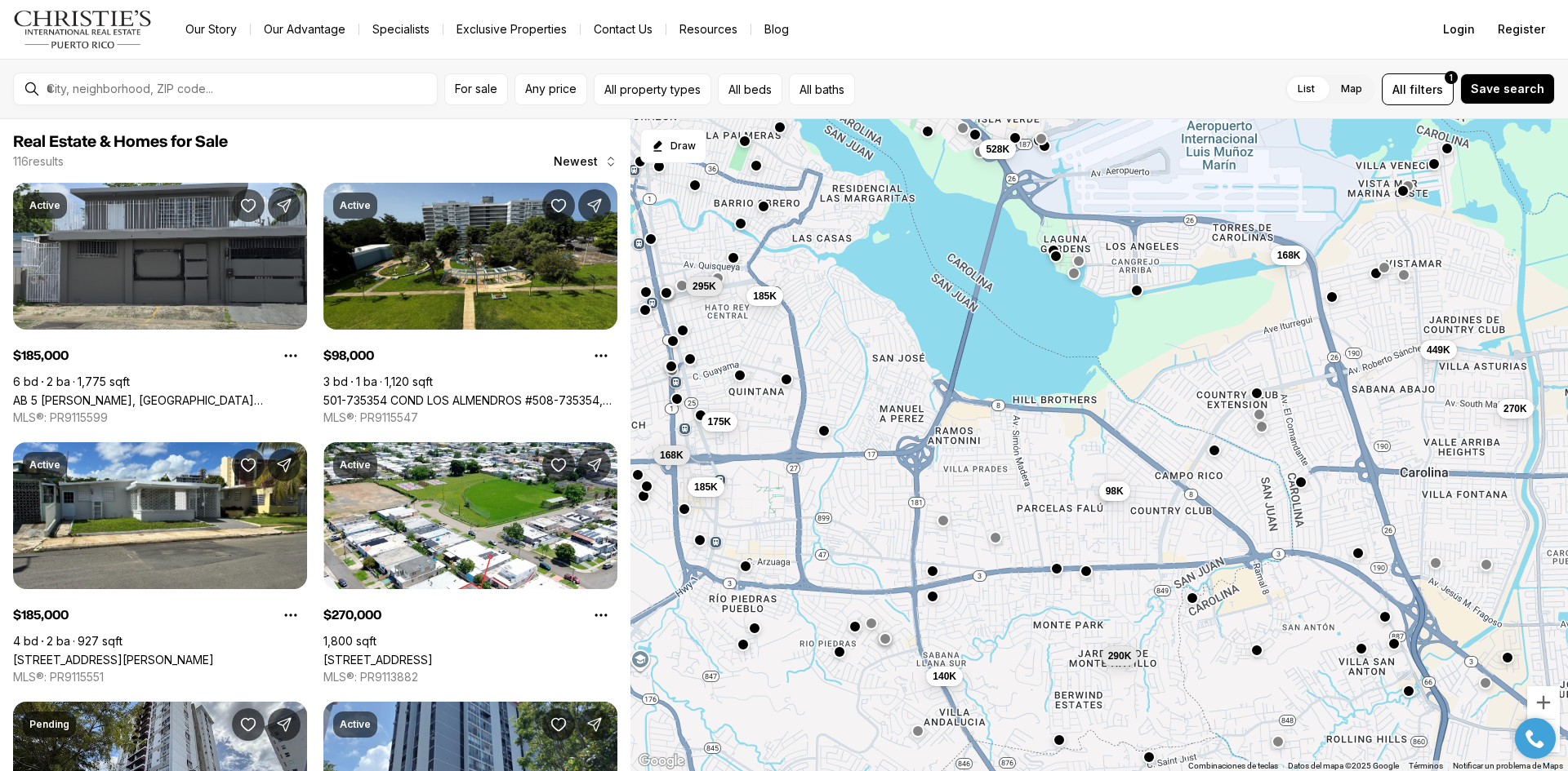
click at [1136, 294] on button "button" at bounding box center [1136, 291] width 13 height 13
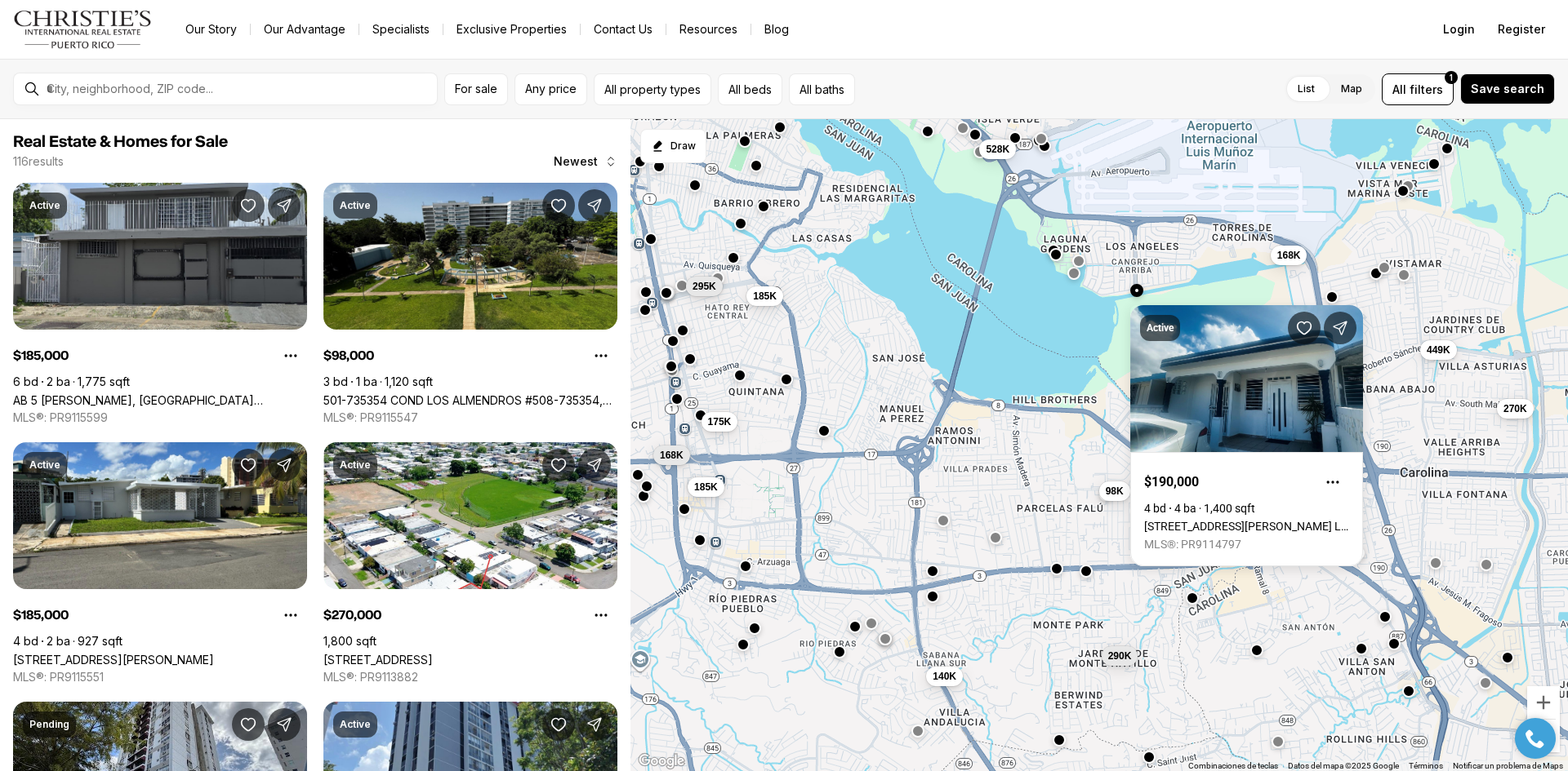
click at [1055, 255] on button "button" at bounding box center [1056, 255] width 13 height 13
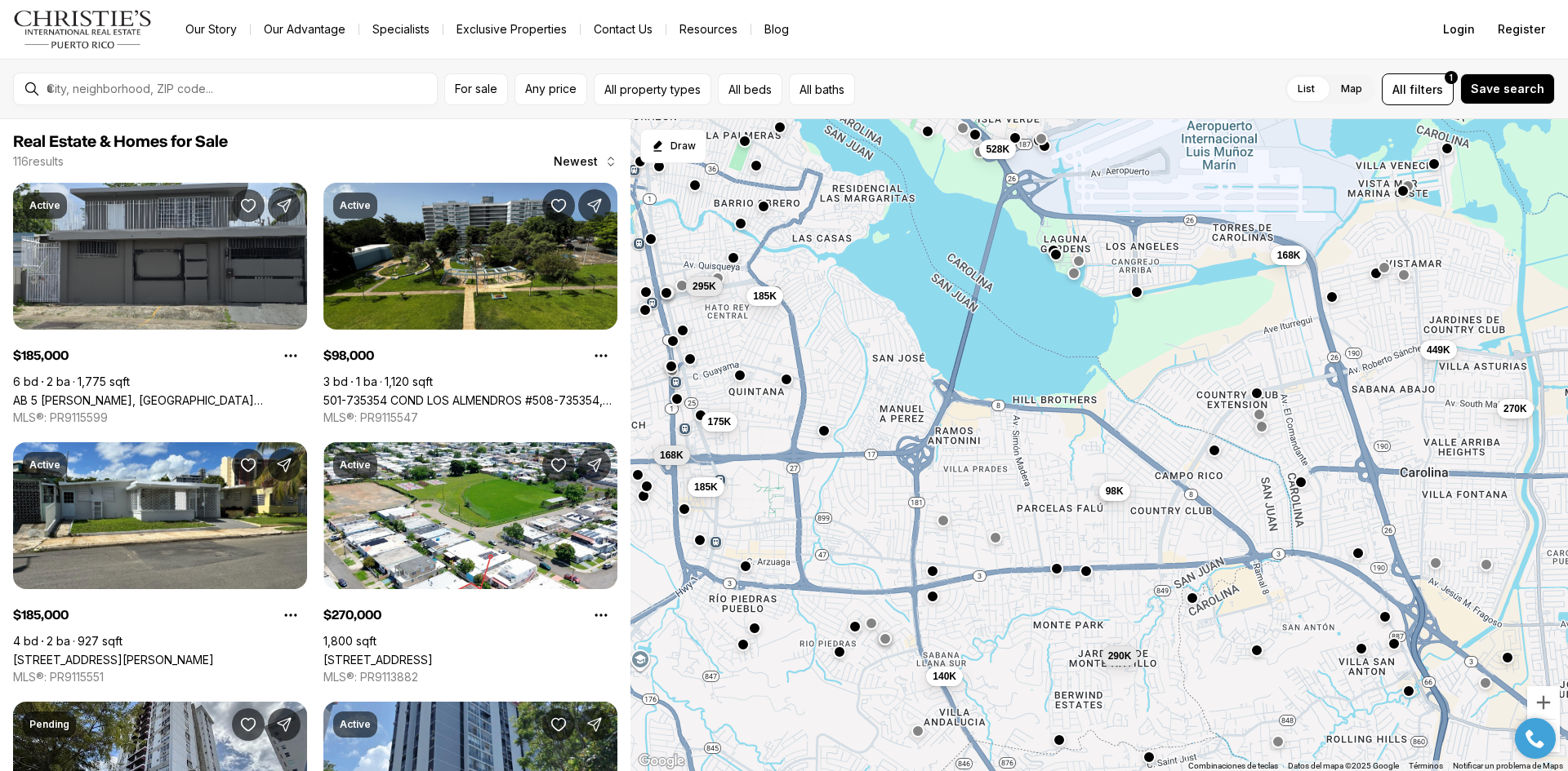
click at [1055, 255] on button "button" at bounding box center [1056, 255] width 13 height 13
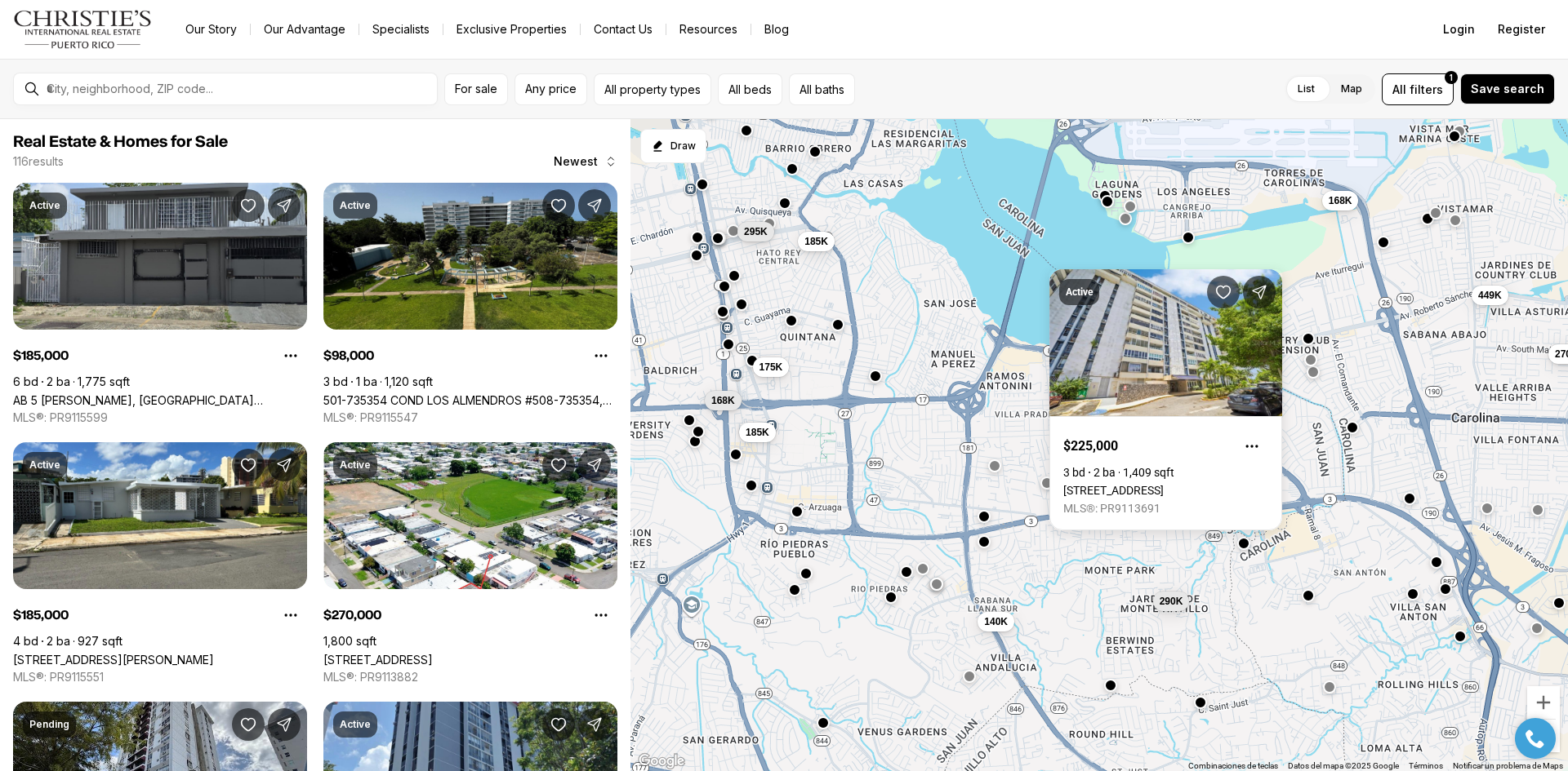
drag, startPoint x: 995, startPoint y: 422, endPoint x: 1084, endPoint y: 342, distance: 119.7
click at [1084, 342] on div "270K 98K 449K 290K 185K 295K 175K 185K 140K 528K 168K 168K" at bounding box center [1098, 445] width 937 height 653
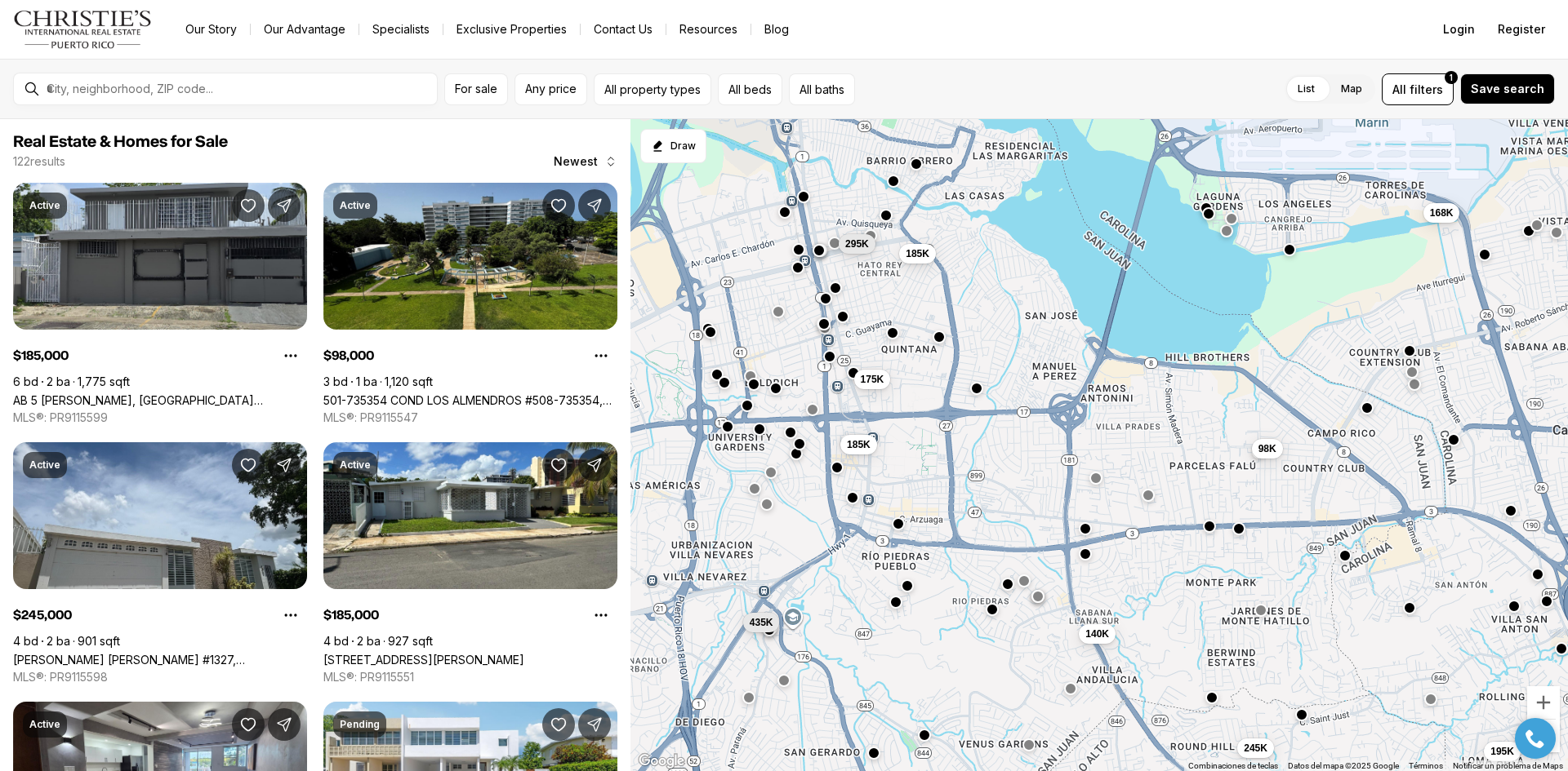
drag, startPoint x: 988, startPoint y: 480, endPoint x: 1048, endPoint y: 517, distance: 70.5
click at [1048, 517] on div "98K 449K 185K 295K 175K 185K 140K 168K 195K 245K 435K 55K" at bounding box center [1098, 445] width 937 height 653
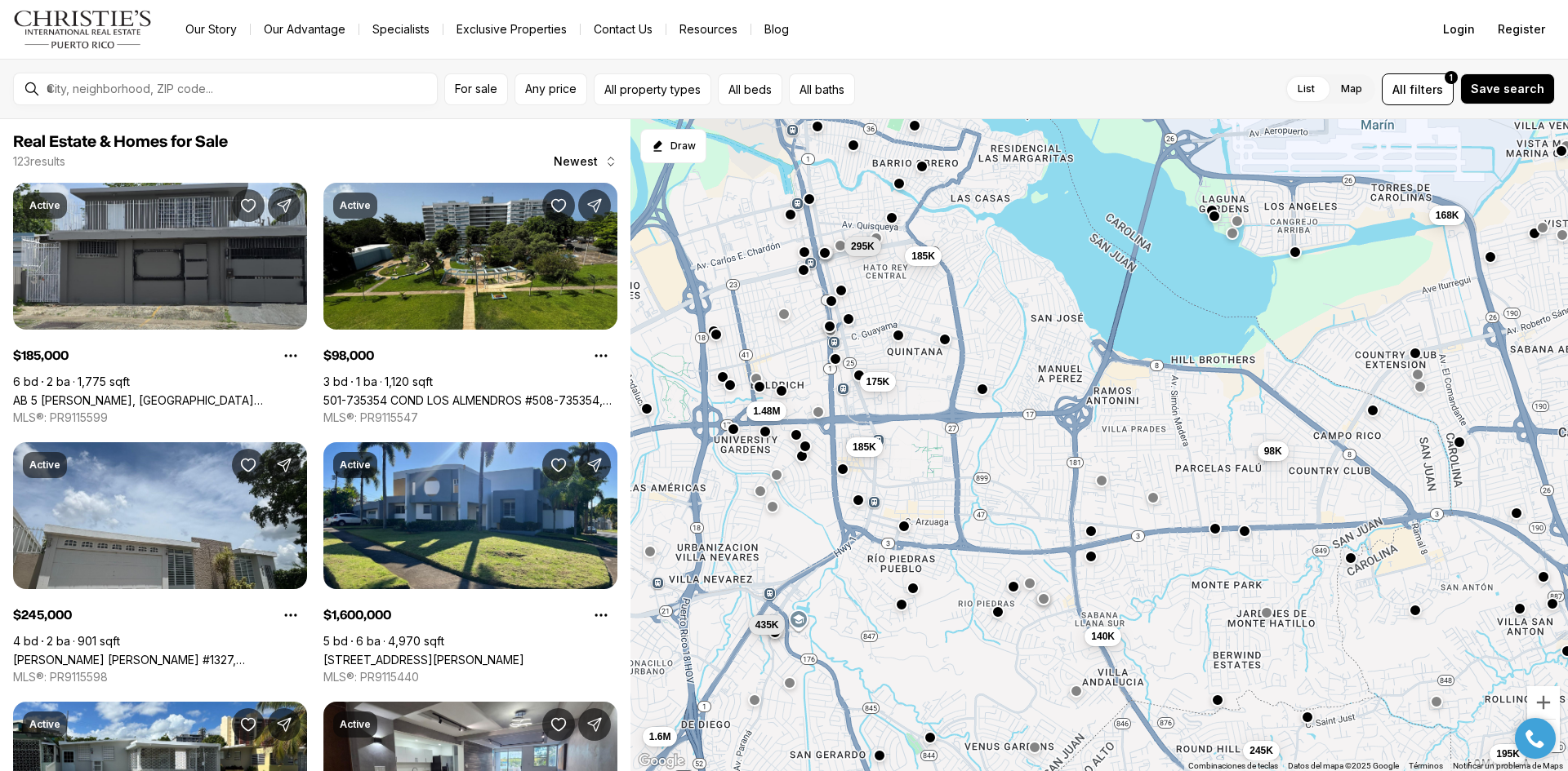
click at [985, 393] on button "button" at bounding box center [982, 389] width 13 height 13
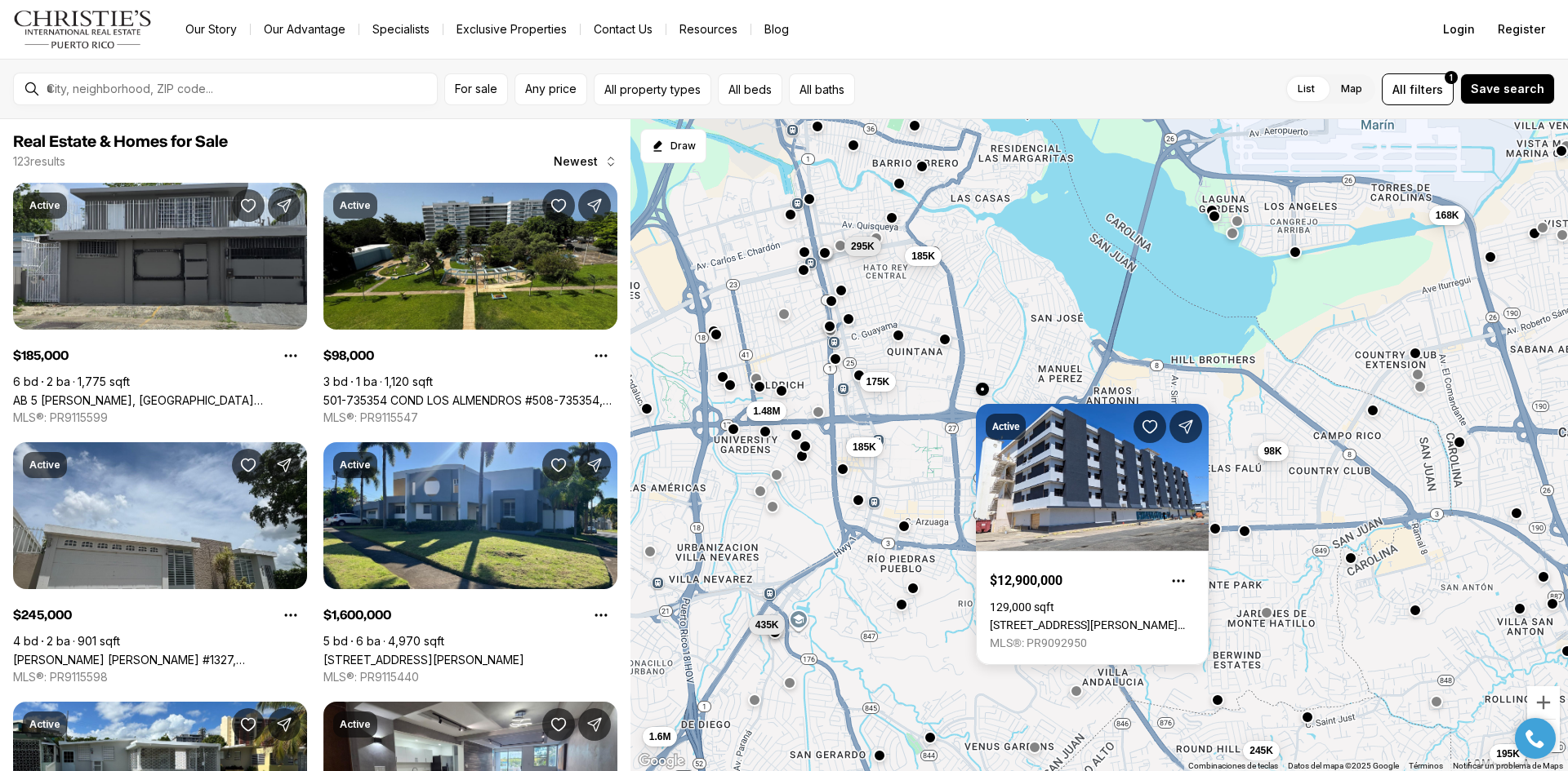
click at [899, 342] on div "98K 185K 295K 175K 185K 140K 168K 195K 245K 435K 1.48M 1.6M" at bounding box center [1098, 445] width 937 height 653
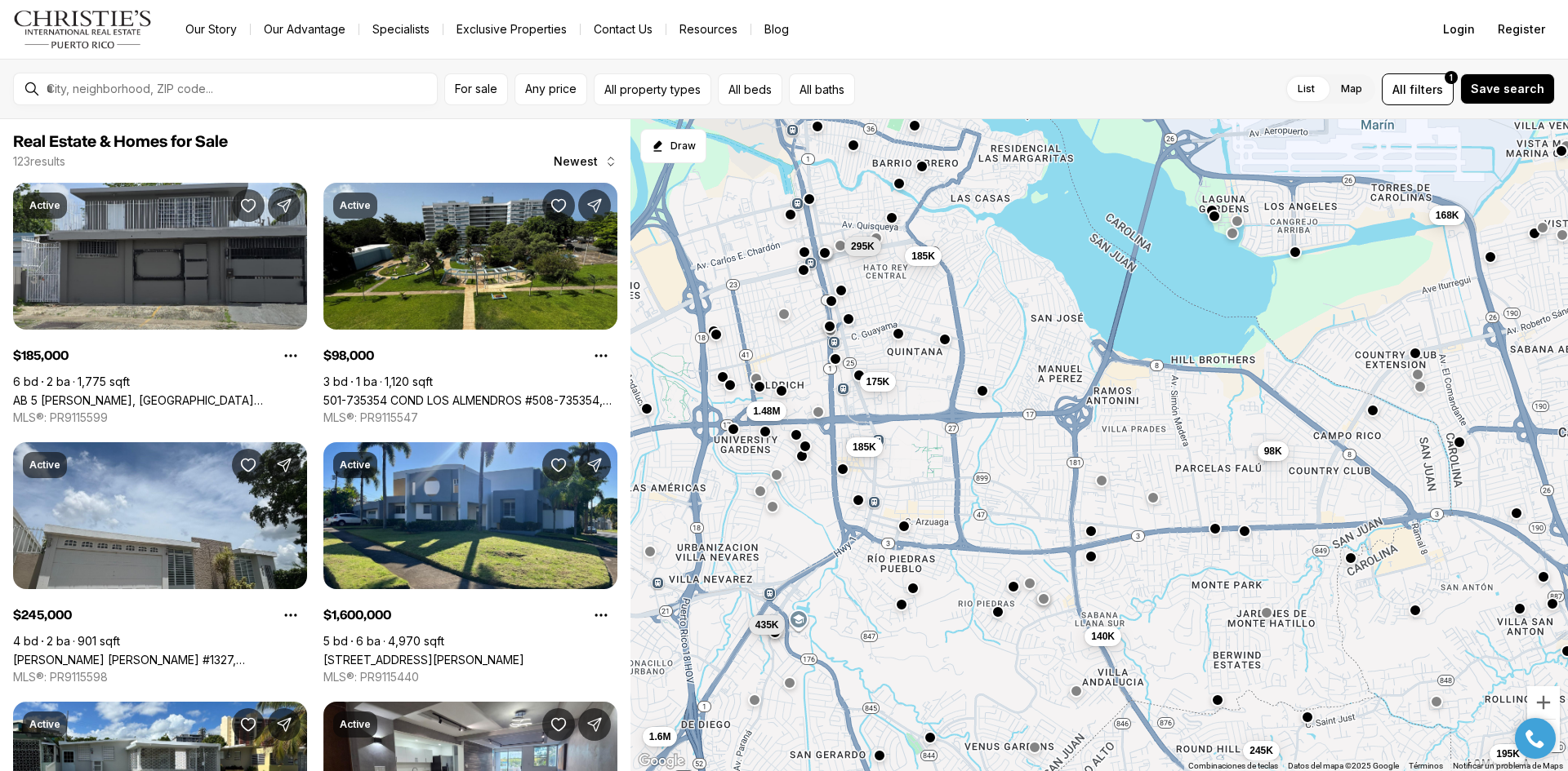
click at [899, 342] on div at bounding box center [899, 336] width 13 height 13
click at [898, 335] on button "button" at bounding box center [899, 334] width 13 height 13
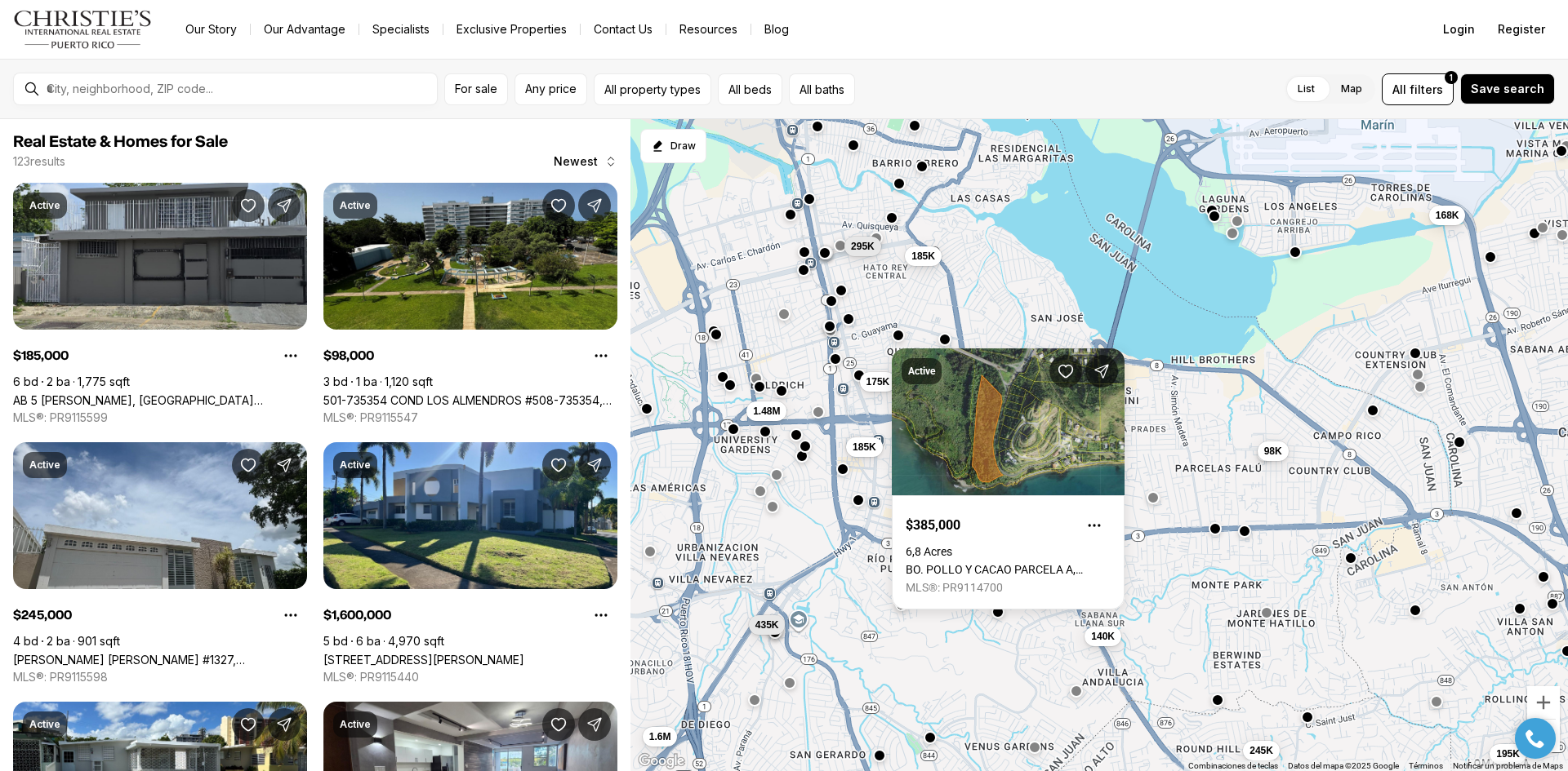
click at [916, 312] on div "98K 185K 295K 175K 185K 140K 168K 195K 245K 435K 1.48M 1.6M" at bounding box center [1098, 445] width 937 height 653
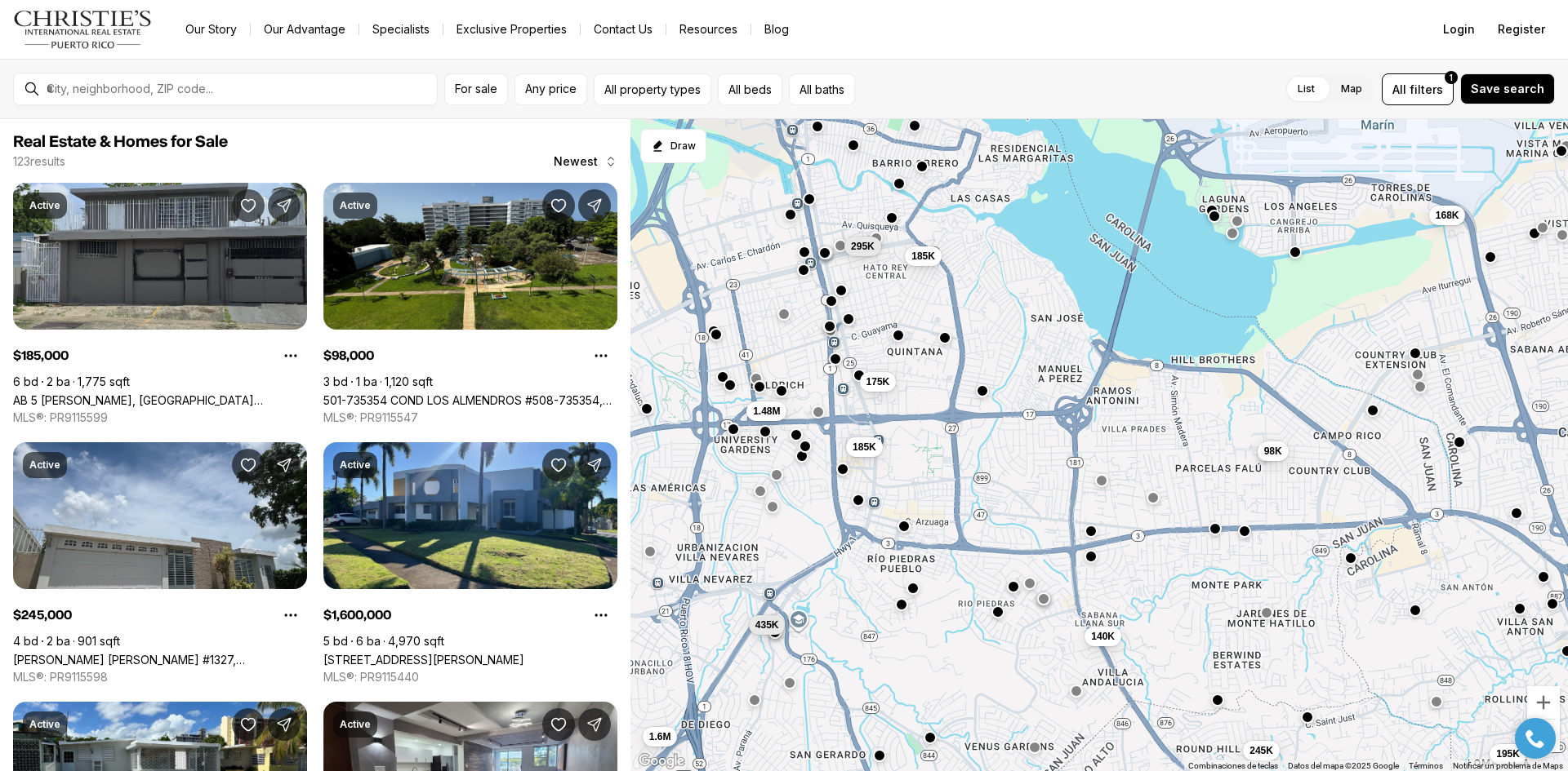
click at [944, 342] on button "button" at bounding box center [945, 338] width 13 height 13
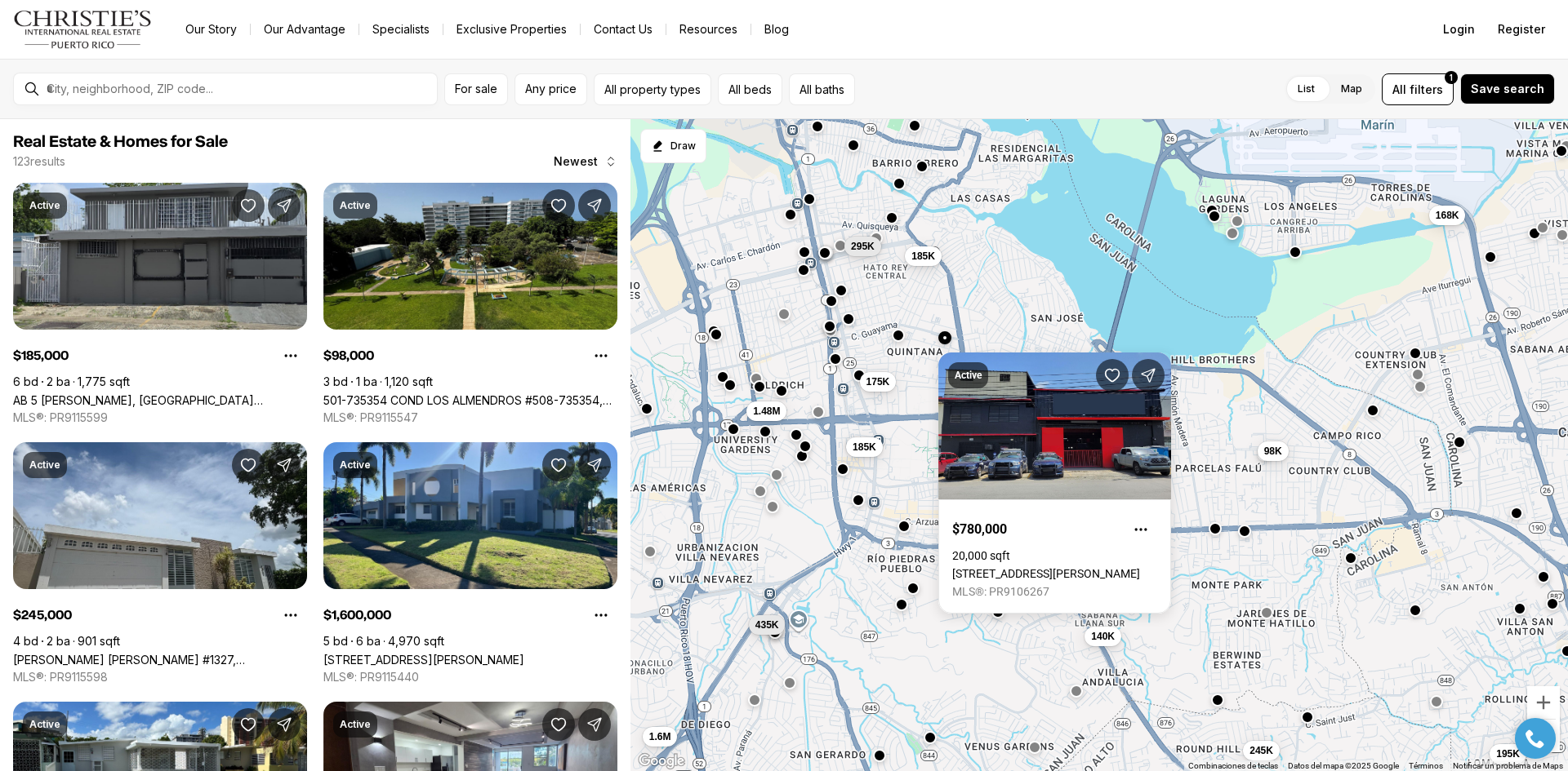
click at [924, 329] on div "98K 185K 295K 175K 185K 140K 168K 195K 245K 435K 1.48M 1.6M" at bounding box center [1098, 445] width 937 height 653
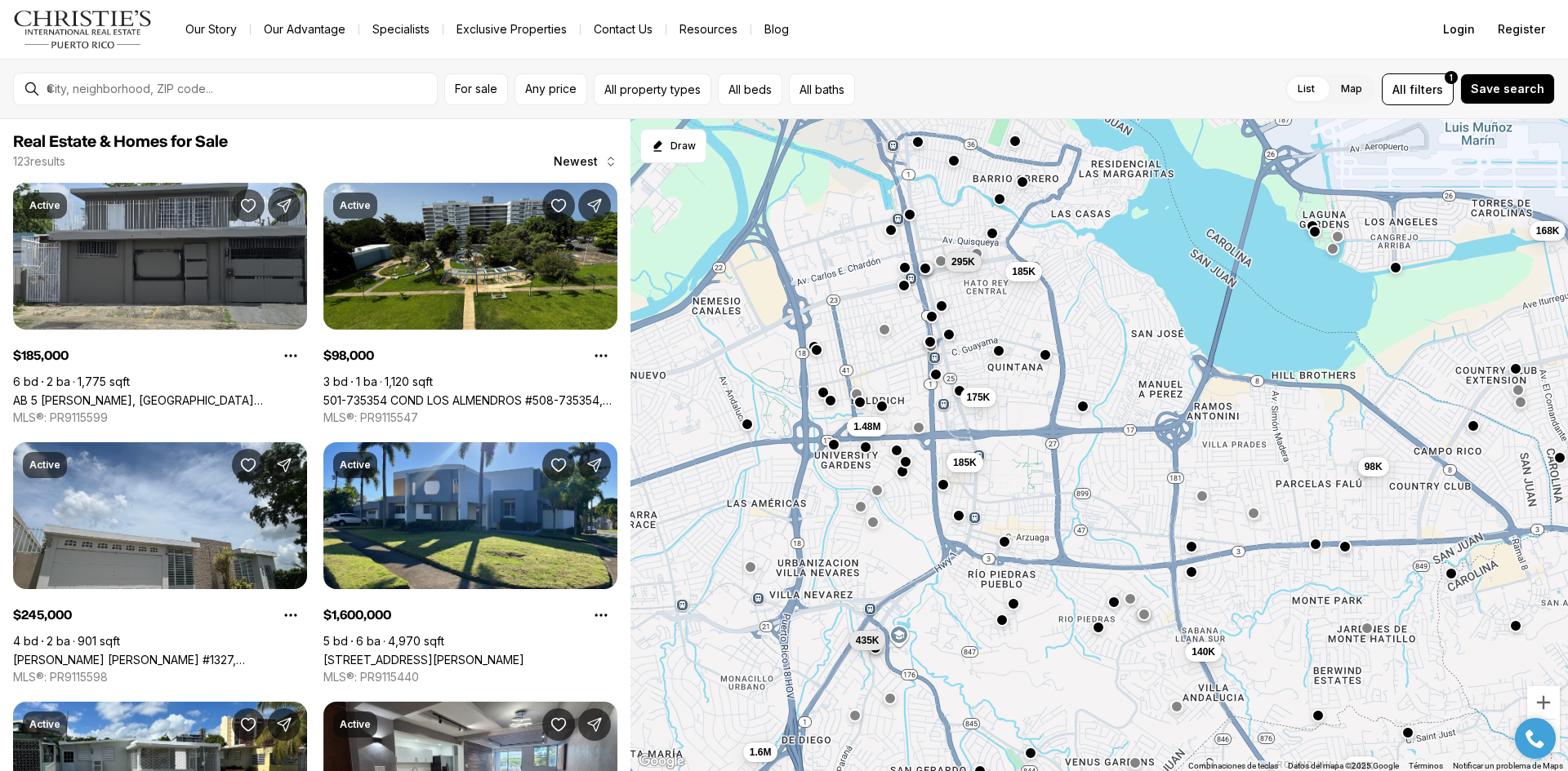
drag, startPoint x: 922, startPoint y: 502, endPoint x: 1024, endPoint y: 516, distance: 103.0
click at [1024, 516] on div "98K 185K 295K 175K 185K 140K 168K 195K 245K 435K 1.48M 1.6M" at bounding box center [1098, 445] width 937 height 653
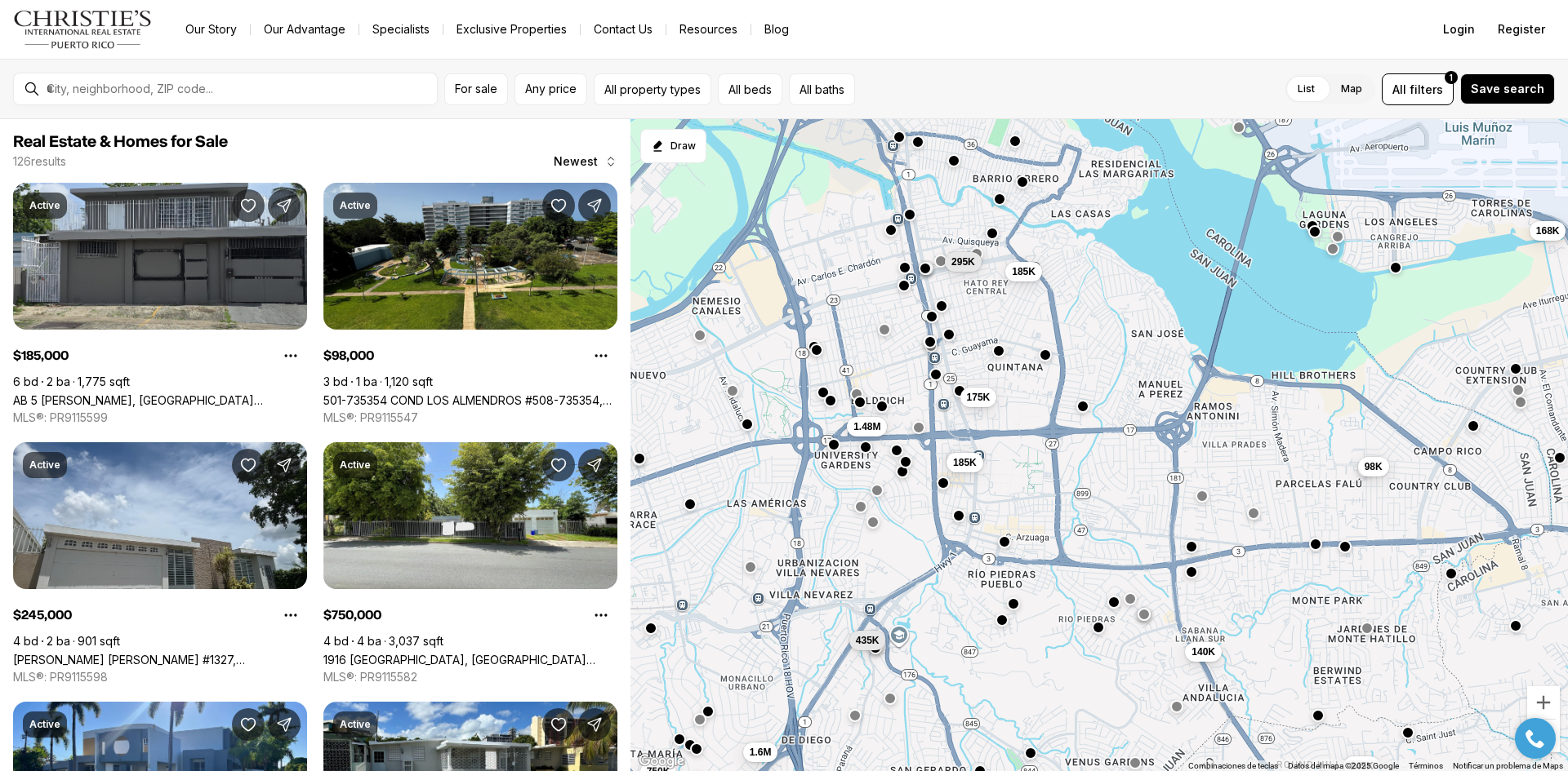
click at [945, 487] on button "button" at bounding box center [944, 483] width 13 height 13
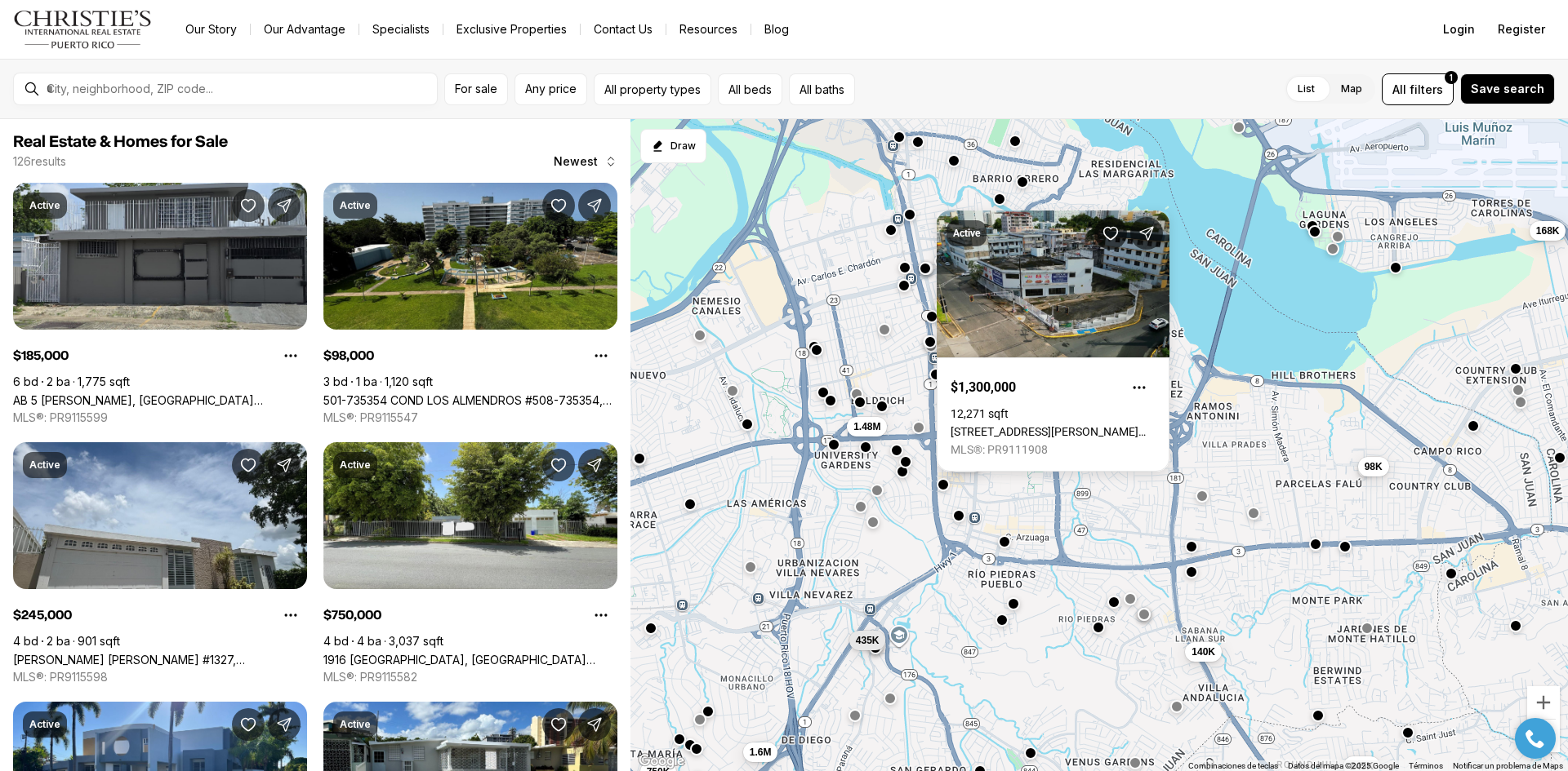
click at [1020, 485] on div "98K 185K 295K 175K 185K 140K 168K 245K 435K 1.48M 1.6M 750K" at bounding box center [1098, 445] width 937 height 653
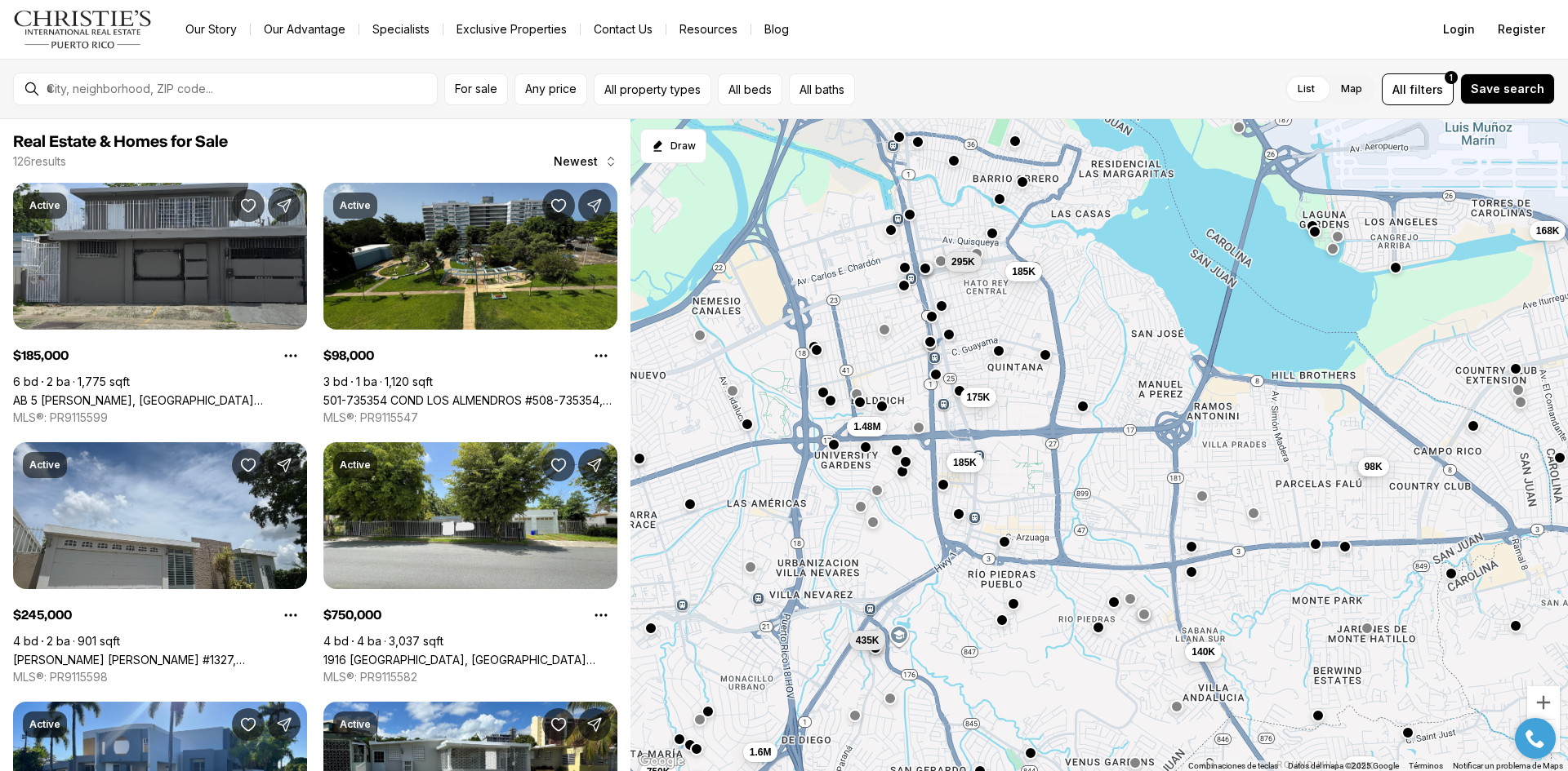
click at [957, 515] on button "button" at bounding box center [959, 515] width 13 height 13
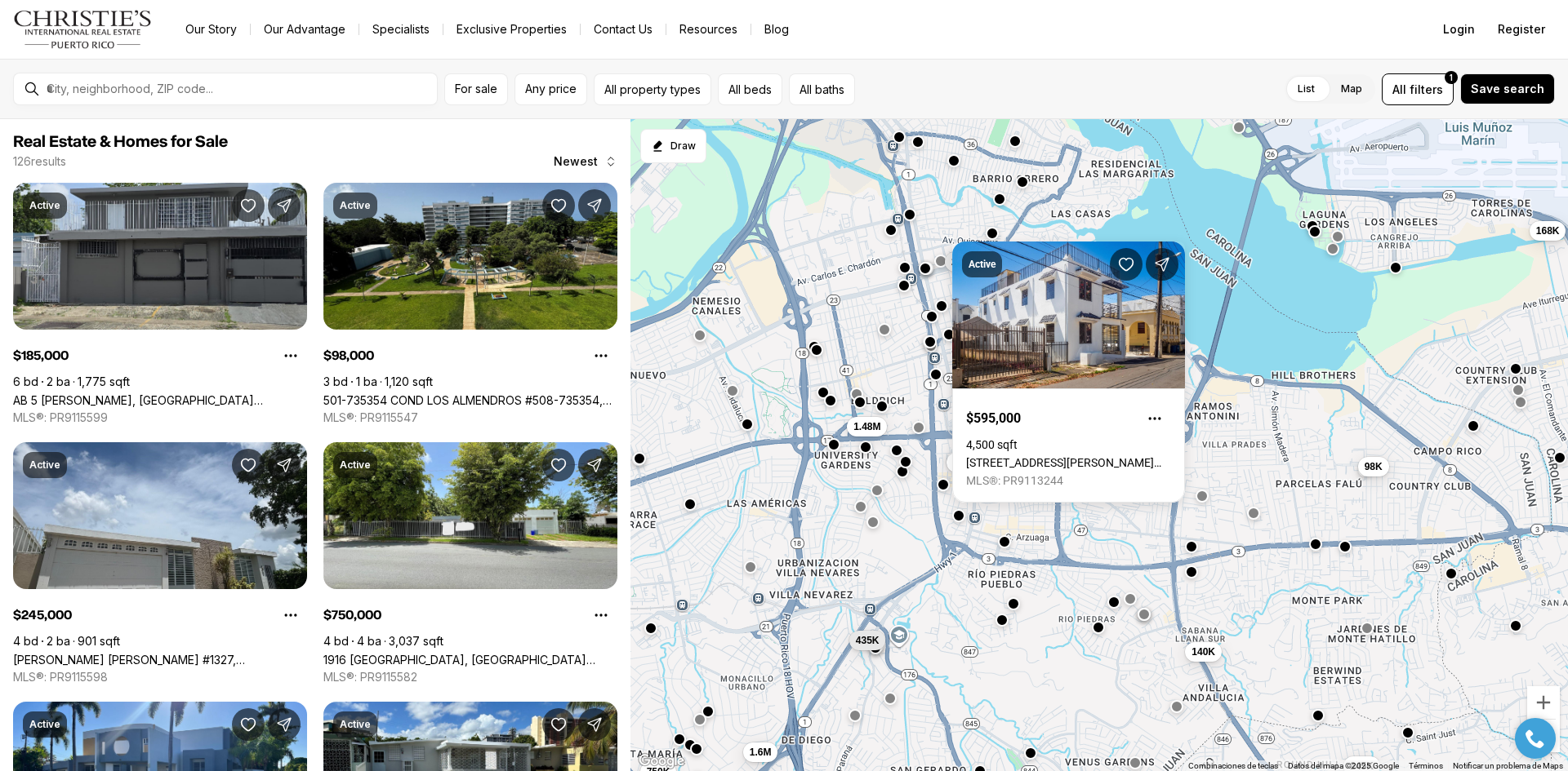
click at [1002, 523] on div "98K 185K 295K 175K 185K 140K 168K 245K 435K 1.48M 1.6M 750K" at bounding box center [1098, 445] width 937 height 653
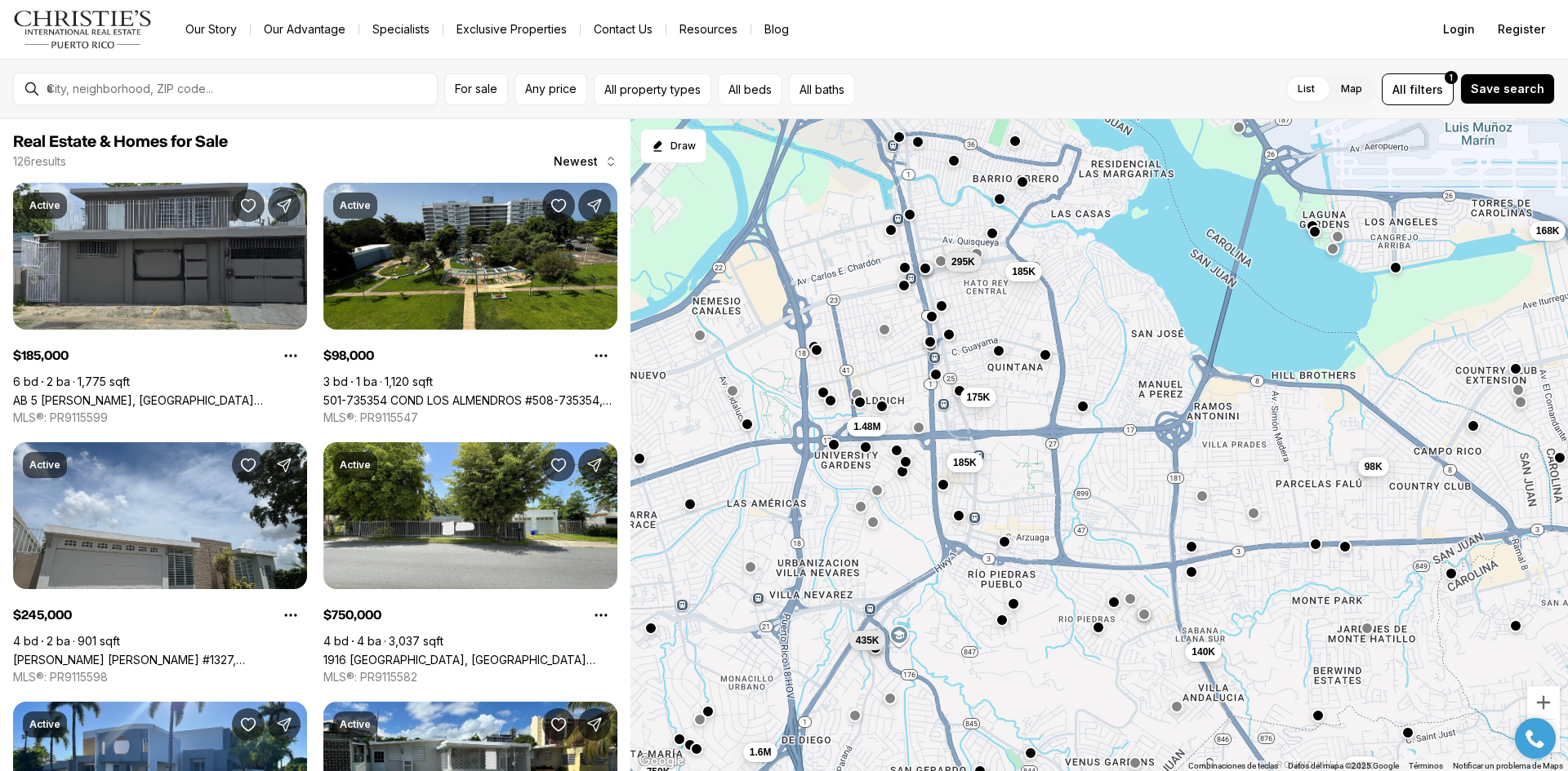
click at [833, 451] on div "98K 185K 295K 175K 185K 140K 168K 245K 435K 1.48M 1.6M 750K" at bounding box center [1098, 445] width 937 height 653
click at [833, 447] on button "button" at bounding box center [834, 444] width 13 height 13
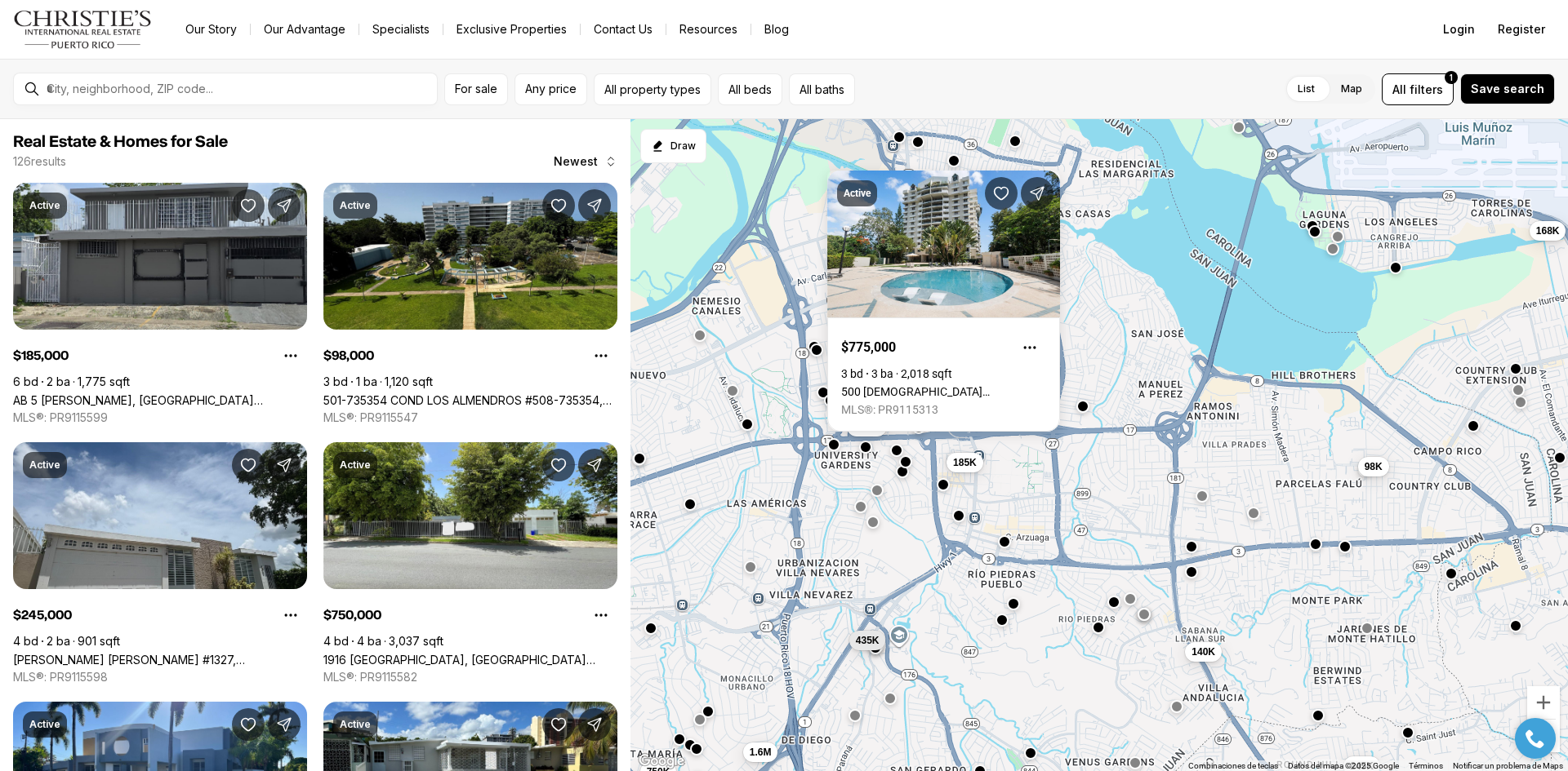
click at [785, 415] on div "98K 185K 295K 175K 185K 140K 168K 245K 435K 1.48M 1.6M 750K" at bounding box center [1098, 445] width 937 height 653
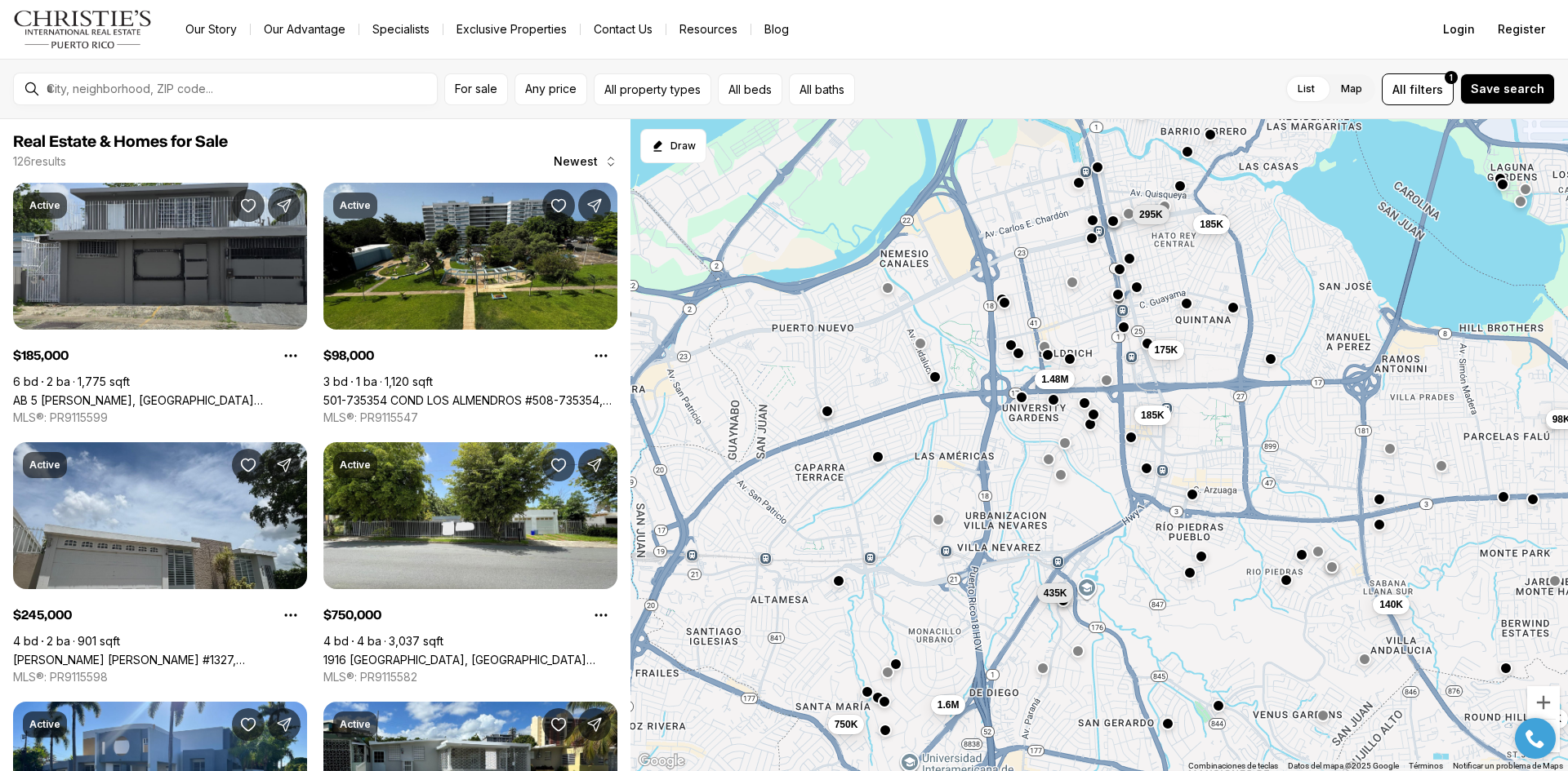
drag, startPoint x: 831, startPoint y: 502, endPoint x: 1085, endPoint y: 407, distance: 271.2
click at [1082, 410] on div "98K 185K 295K 175K 185K 140K 168K 245K 435K 1.48M 1.6M 750K" at bounding box center [1098, 445] width 937 height 653
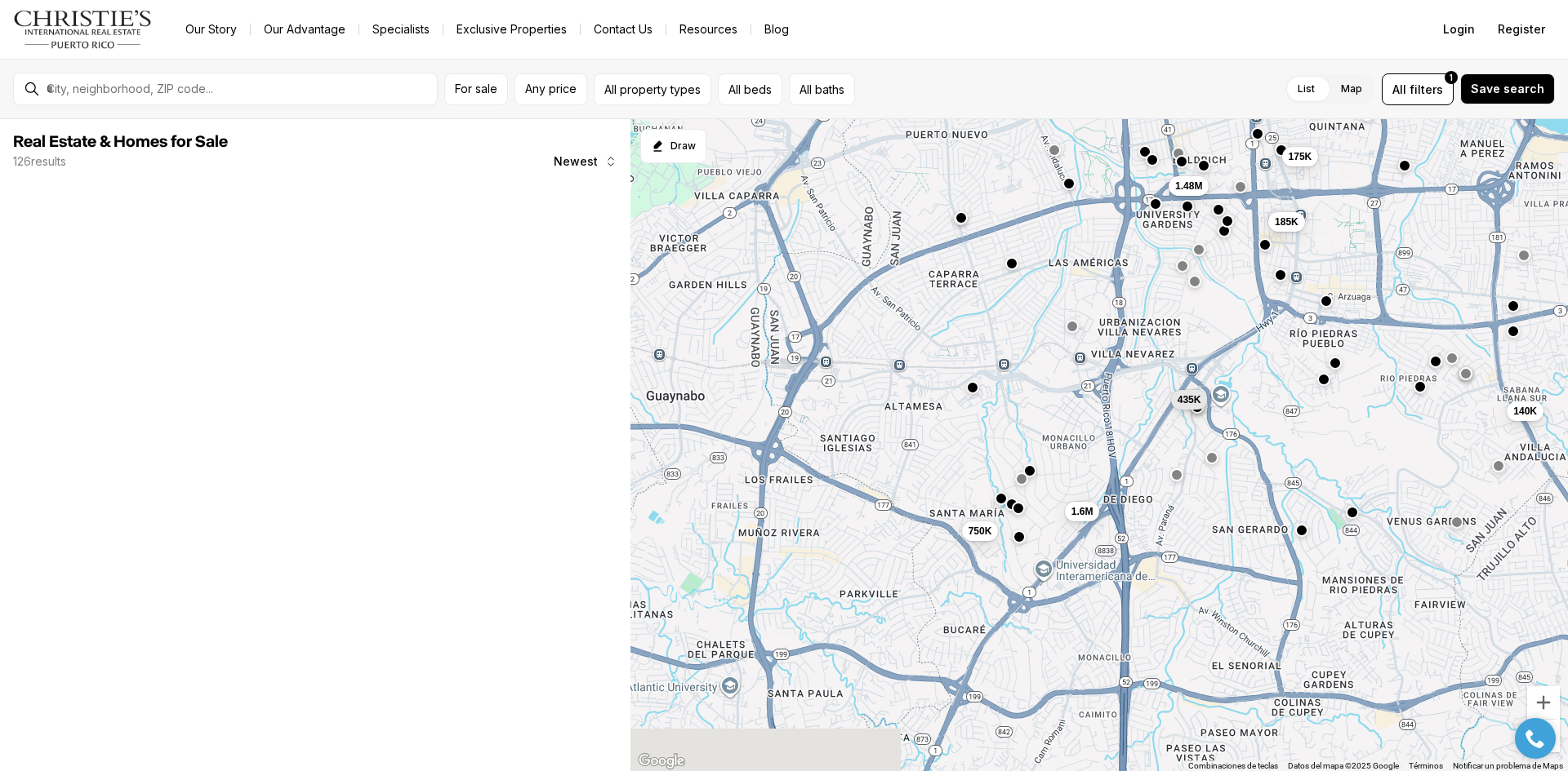
drag, startPoint x: 982, startPoint y: 525, endPoint x: 1022, endPoint y: 374, distance: 156.2
click at [1020, 381] on div "185K 295K 175K 185K 140K 435K 1.48M 1.6M 750K" at bounding box center [1098, 445] width 937 height 653
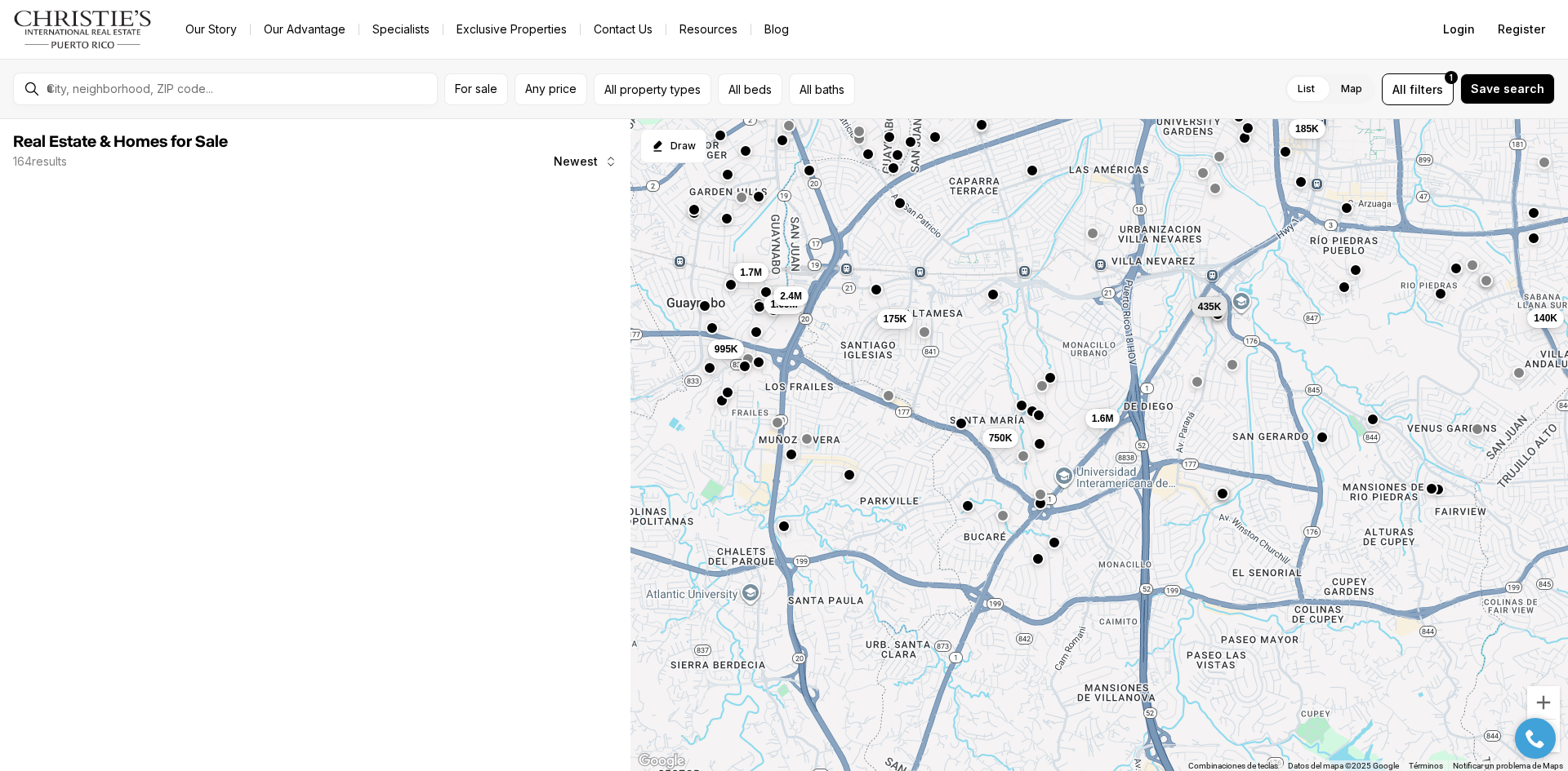
drag, startPoint x: 1002, startPoint y: 597, endPoint x: 1007, endPoint y: 495, distance: 102.1
click at [1007, 496] on div "185K 140K 435K 1.6M 750K 1.69M 175K 995K 1.7M 2.4M" at bounding box center [1098, 445] width 937 height 653
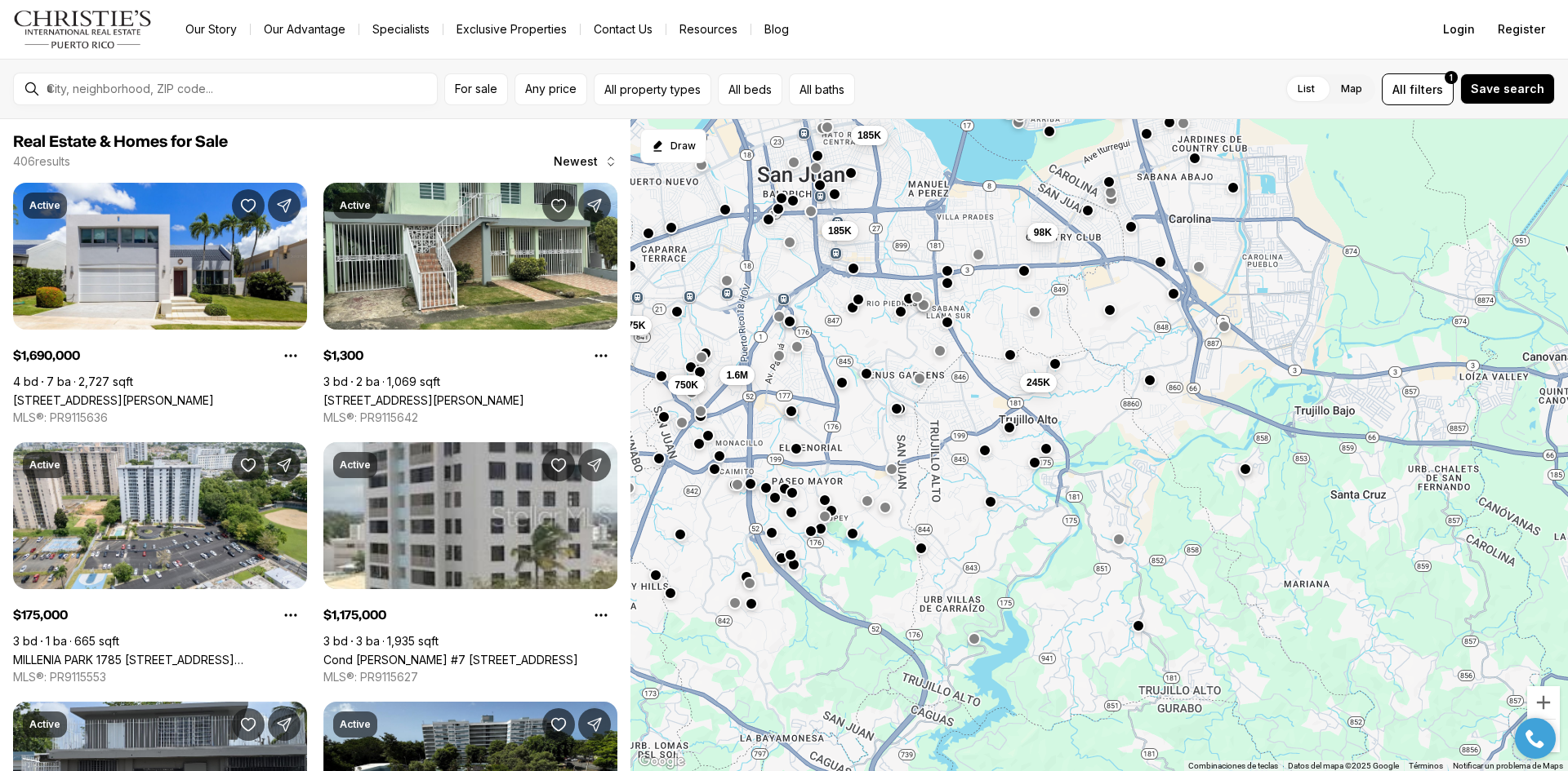
drag, startPoint x: 1436, startPoint y: 558, endPoint x: 1116, endPoint y: 446, distance: 339.0
click at [1116, 446] on div "1.6M 750K 1.69M 175K 2.4M 245K 1.18M 98K 185K 185K 1K 1.2M" at bounding box center [1098, 445] width 937 height 653
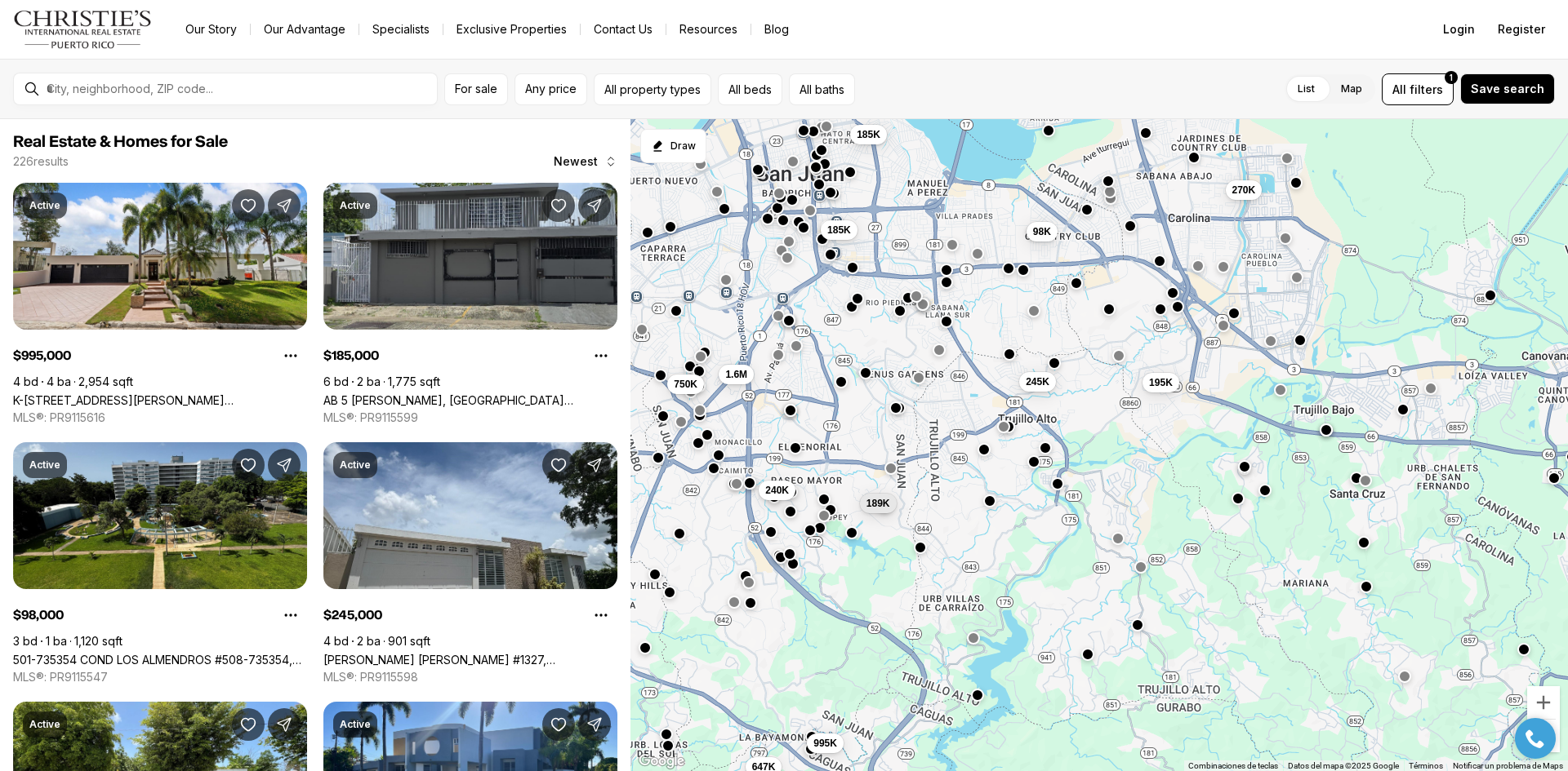
click at [1245, 469] on button "button" at bounding box center [1244, 467] width 13 height 13
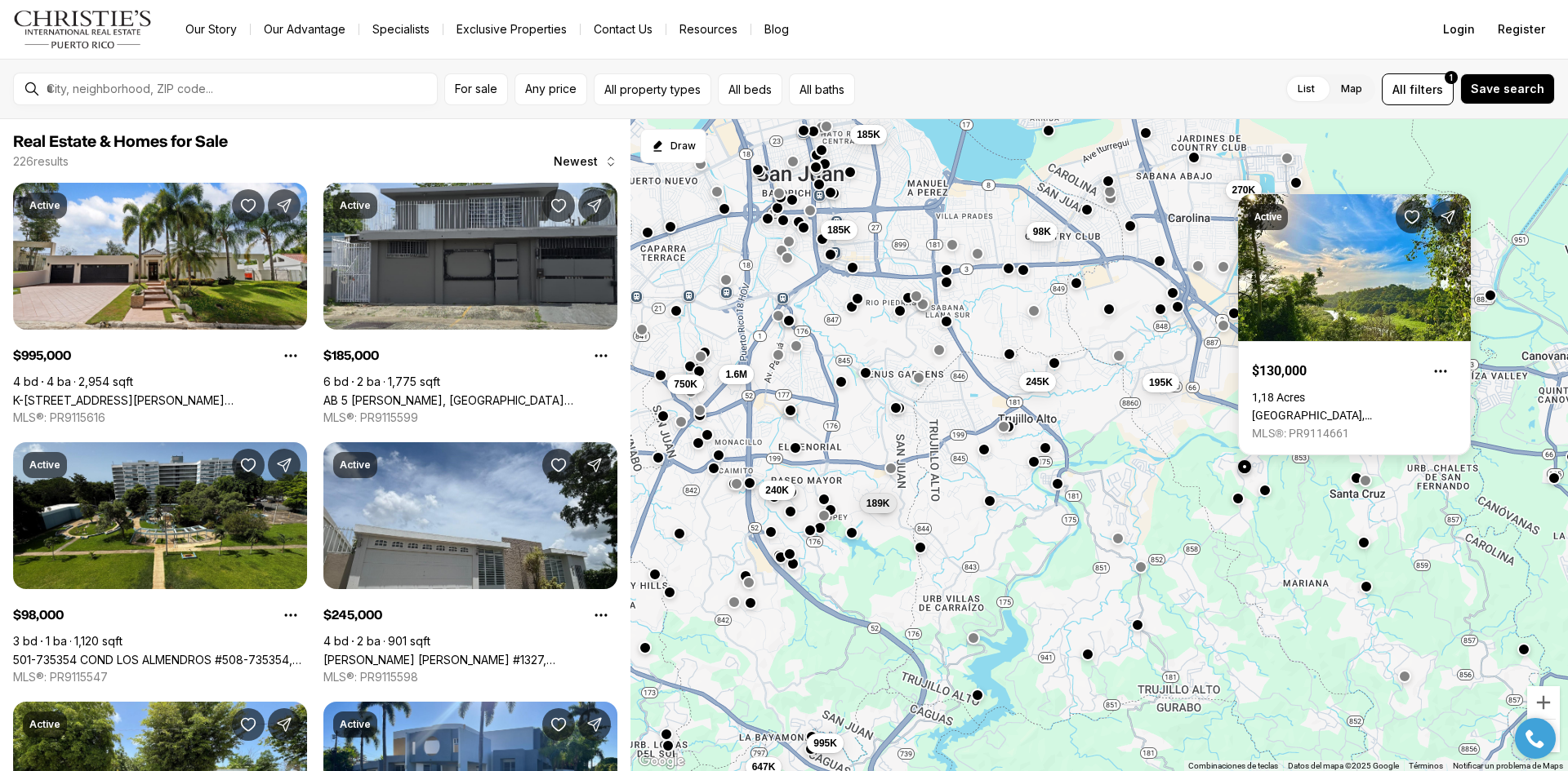
click at [1245, 469] on button "button" at bounding box center [1244, 467] width 13 height 13
click at [1214, 473] on div "1.6M 750K 240K 189K 195K 245K 98K 270K 185K 185K 995K 647K" at bounding box center [1098, 445] width 937 height 653
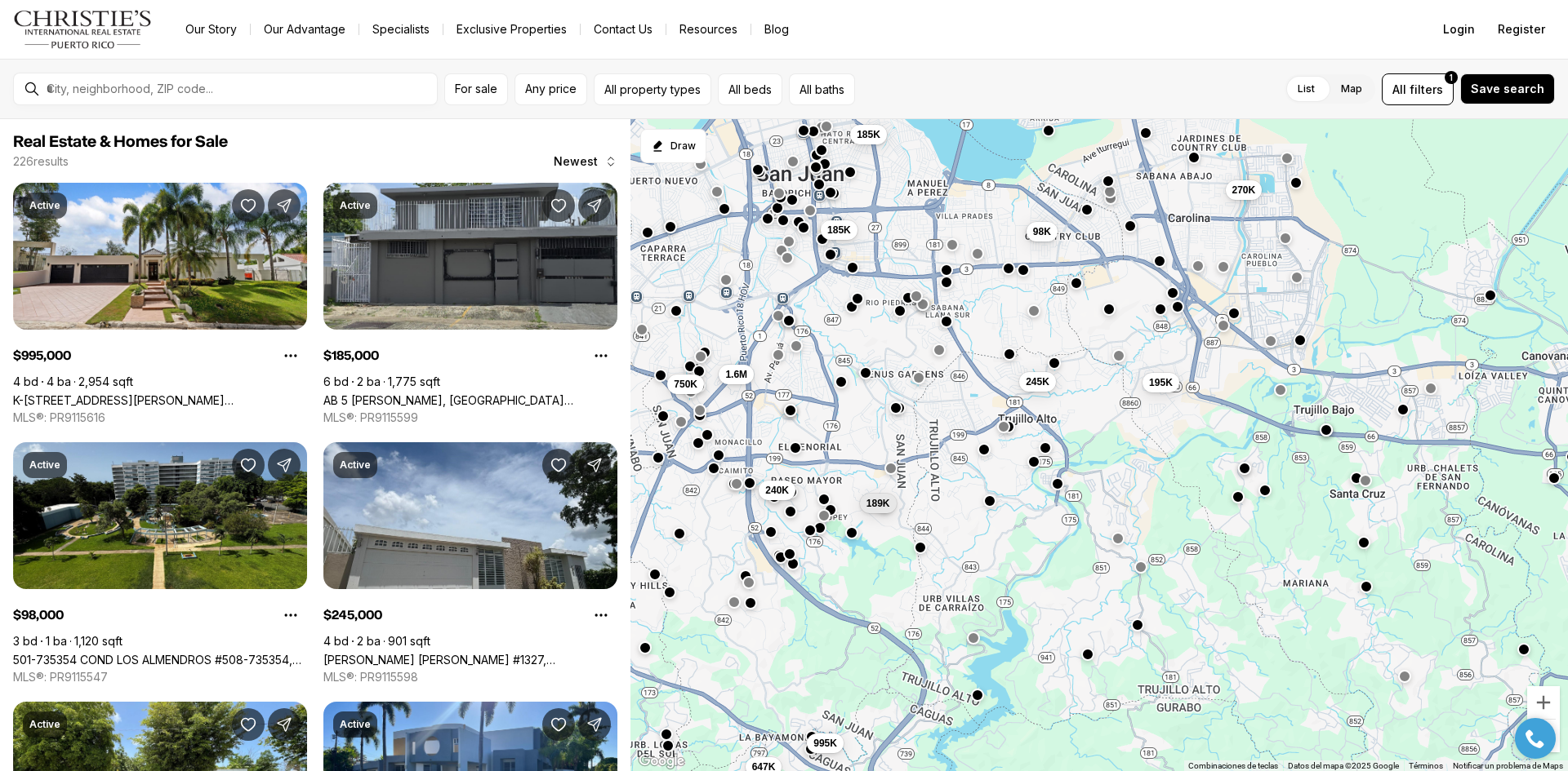
click at [1238, 502] on button "button" at bounding box center [1238, 497] width 13 height 13
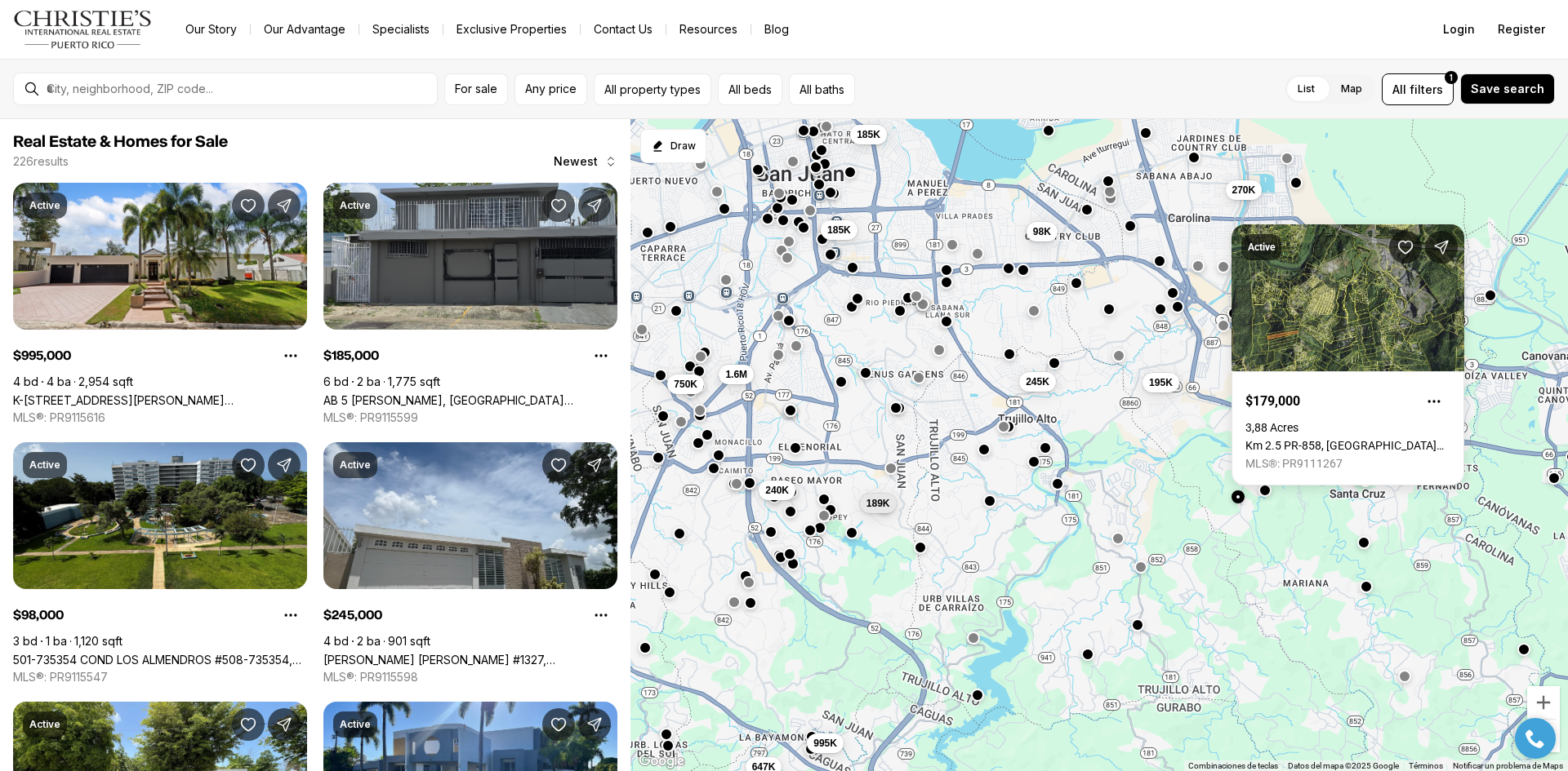
click at [1196, 487] on div "1.6M 750K 240K 189K 195K 245K 98K 270K 185K 185K 995K 647K" at bounding box center [1098, 445] width 937 height 653
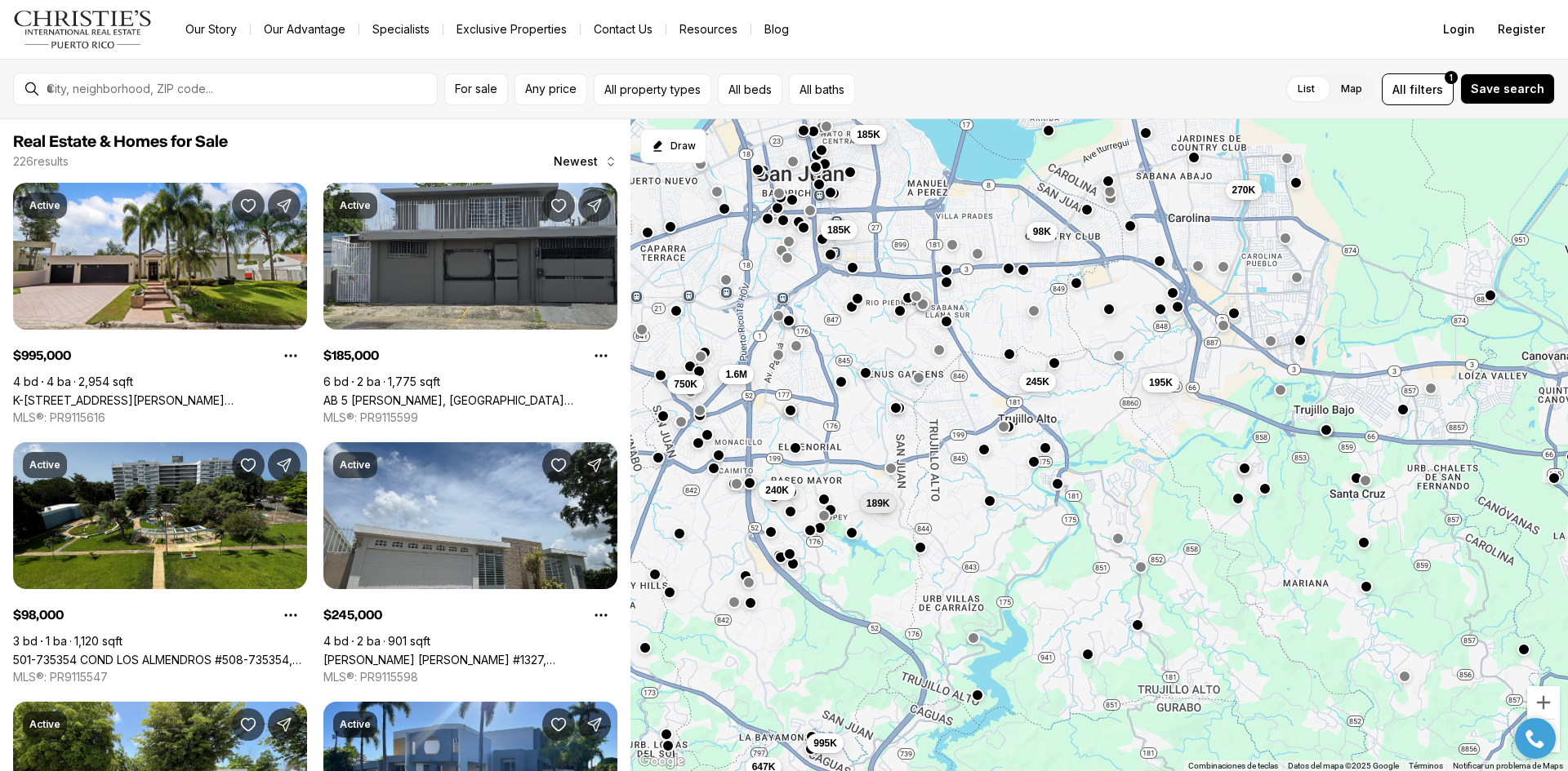
click at [1264, 492] on button "button" at bounding box center [1265, 489] width 13 height 13
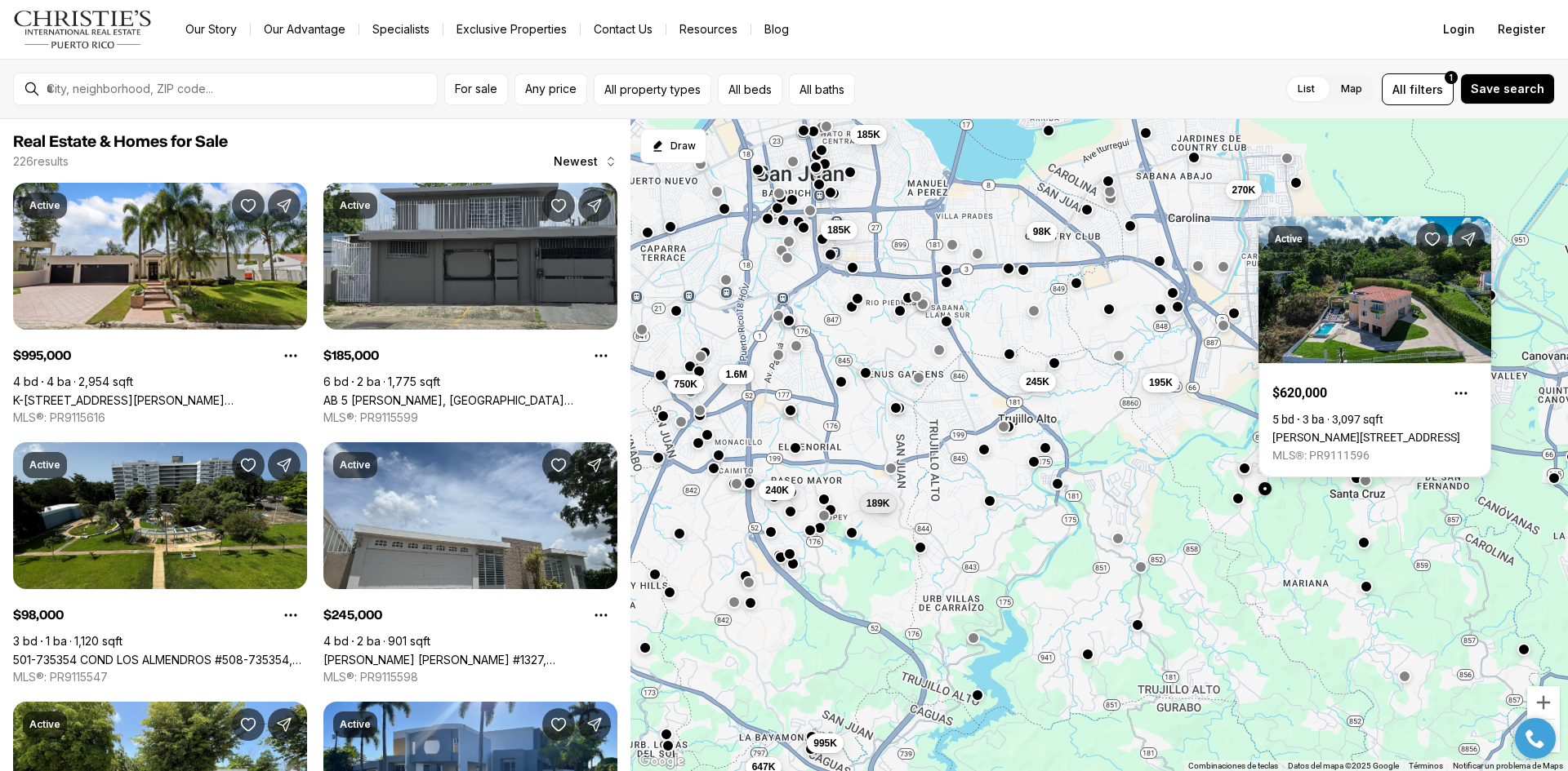
click at [1206, 468] on div "1.6M 750K 240K 189K 195K 245K 98K 270K 185K 185K 995K 647K" at bounding box center [1098, 445] width 937 height 653
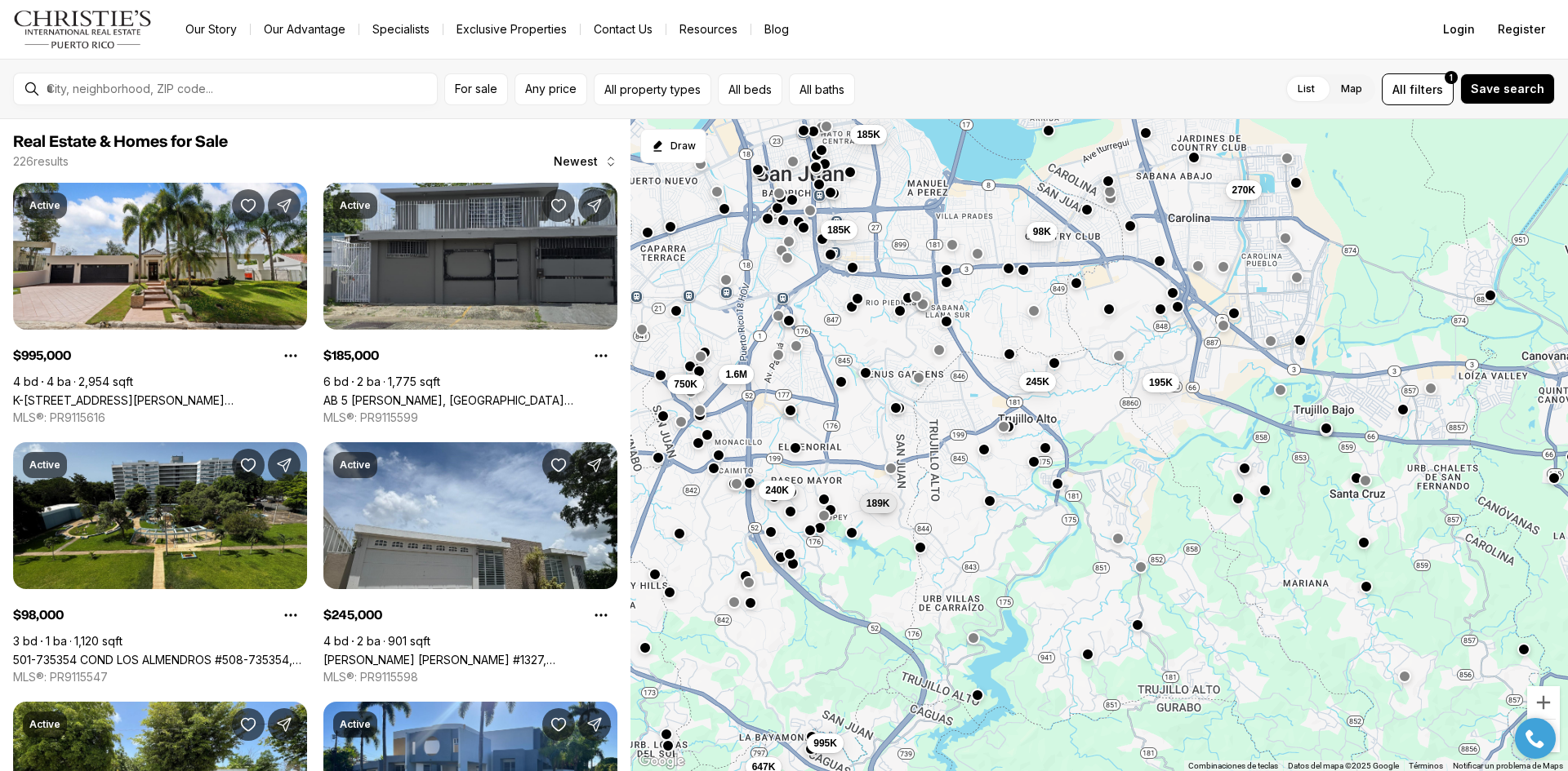
click at [1327, 433] on button "button" at bounding box center [1326, 429] width 13 height 13
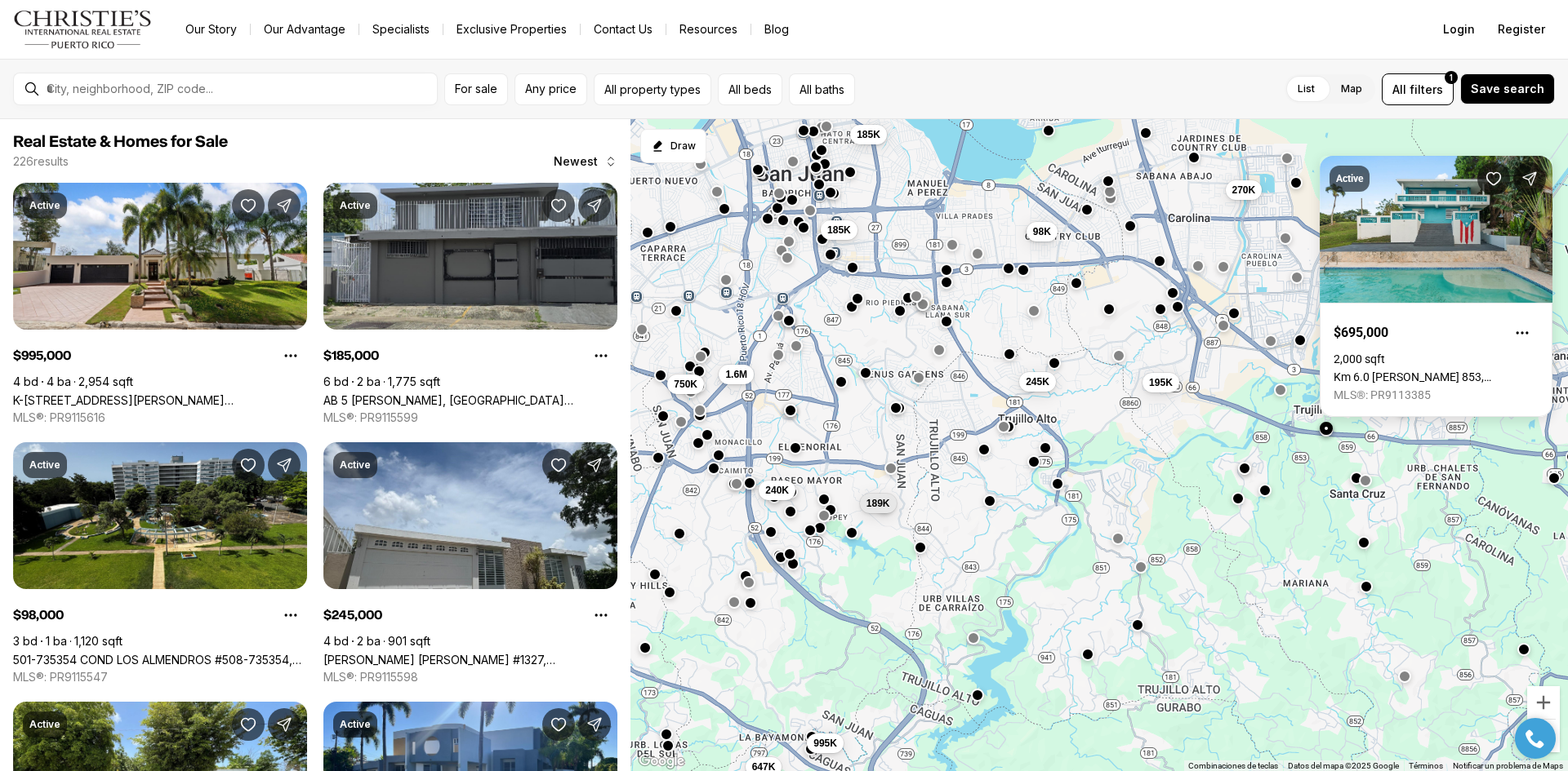
click at [1296, 504] on div "1.6M 750K 240K 189K 195K 245K 98K 270K 185K 185K 995K 647K" at bounding box center [1098, 445] width 937 height 653
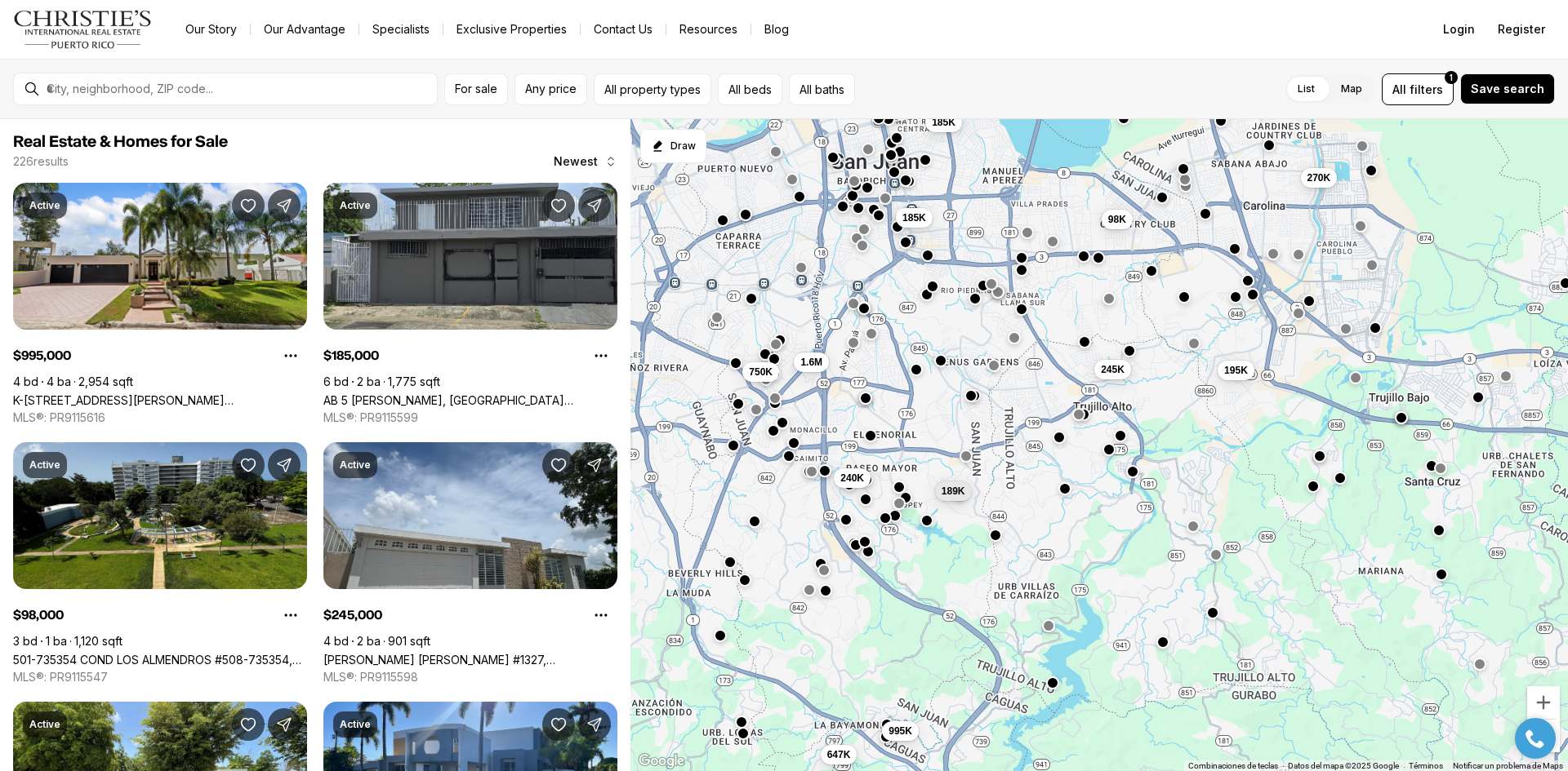
drag, startPoint x: 1116, startPoint y: 502, endPoint x: 1195, endPoint y: 491, distance: 79.8
click at [1195, 491] on div "1.6M 750K 240K 189K 195K 245K 98K 270K 185K 185K 995K 647K" at bounding box center [1098, 445] width 937 height 653
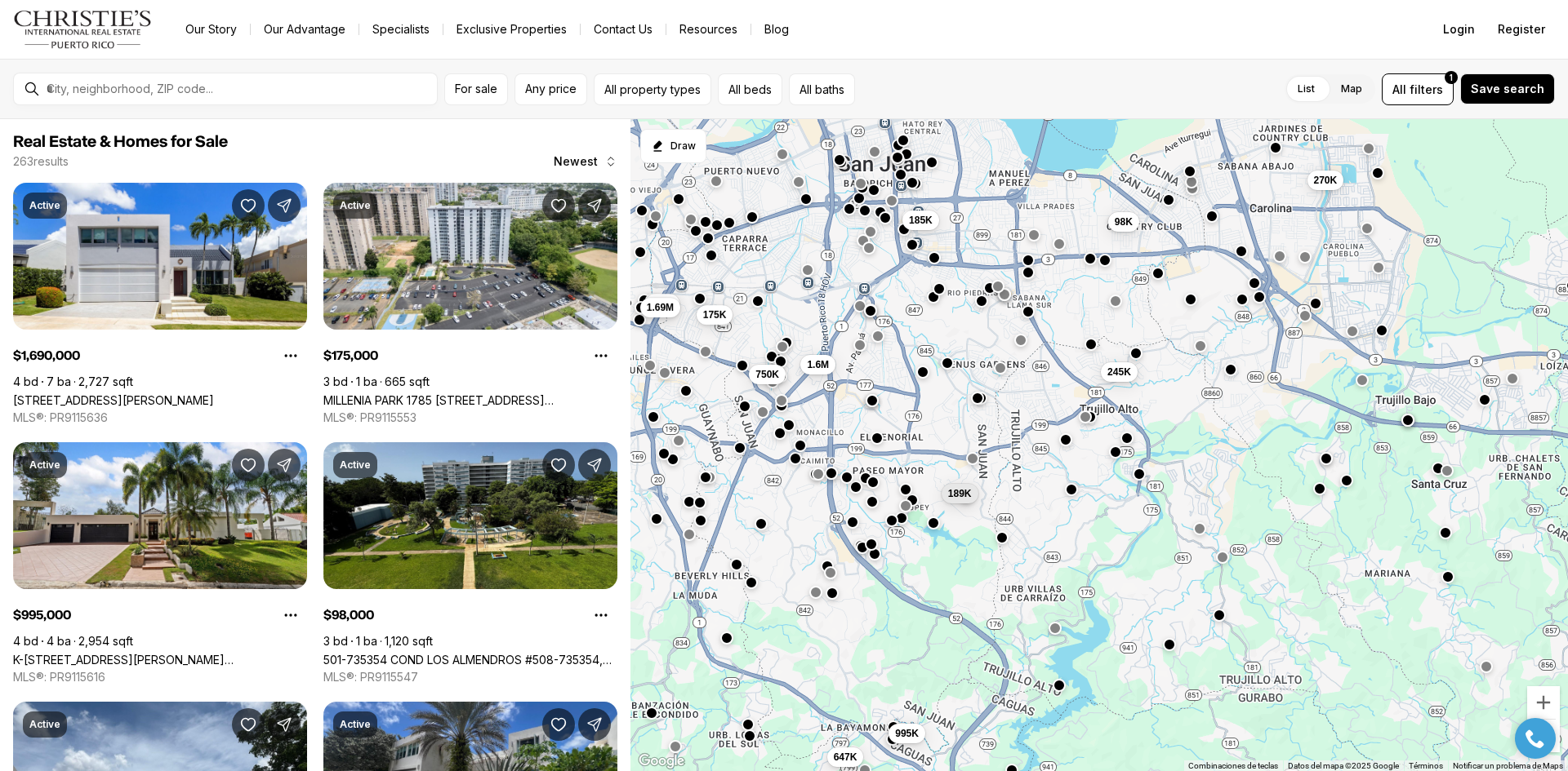
click at [1071, 493] on button "button" at bounding box center [1072, 489] width 13 height 13
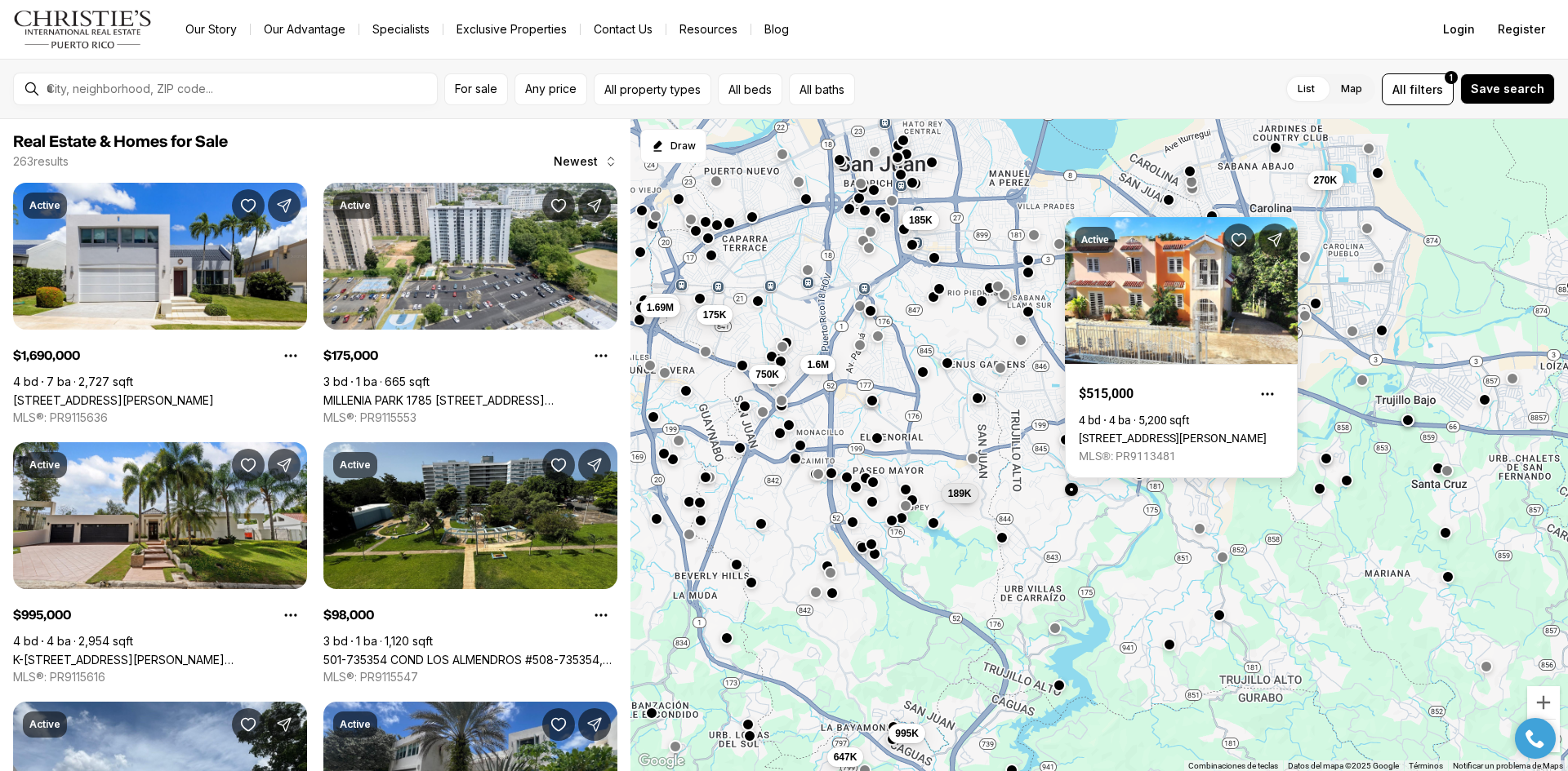
click at [1072, 534] on div "1.6M 750K 189K 245K 98K 270K 185K 995K 647K 175K 2.4M 1.69M" at bounding box center [1098, 445] width 937 height 653
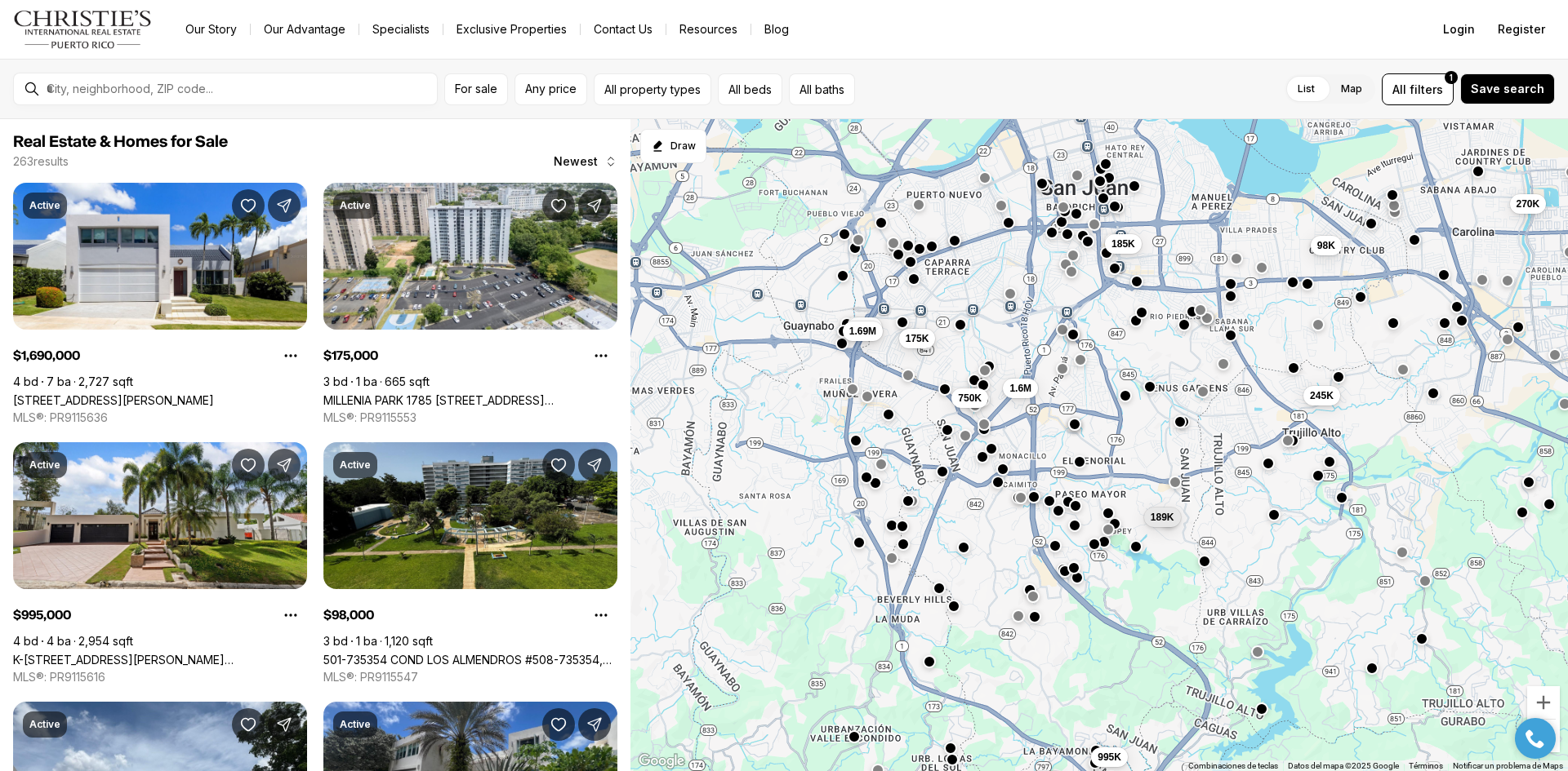
drag, startPoint x: 1048, startPoint y: 560, endPoint x: 1255, endPoint y: 583, distance: 208.3
click at [1255, 583] on div "1.6M 750K 189K 245K 98K 270K 185K 995K 647K 175K 2.4M 1.69M" at bounding box center [1098, 445] width 937 height 653
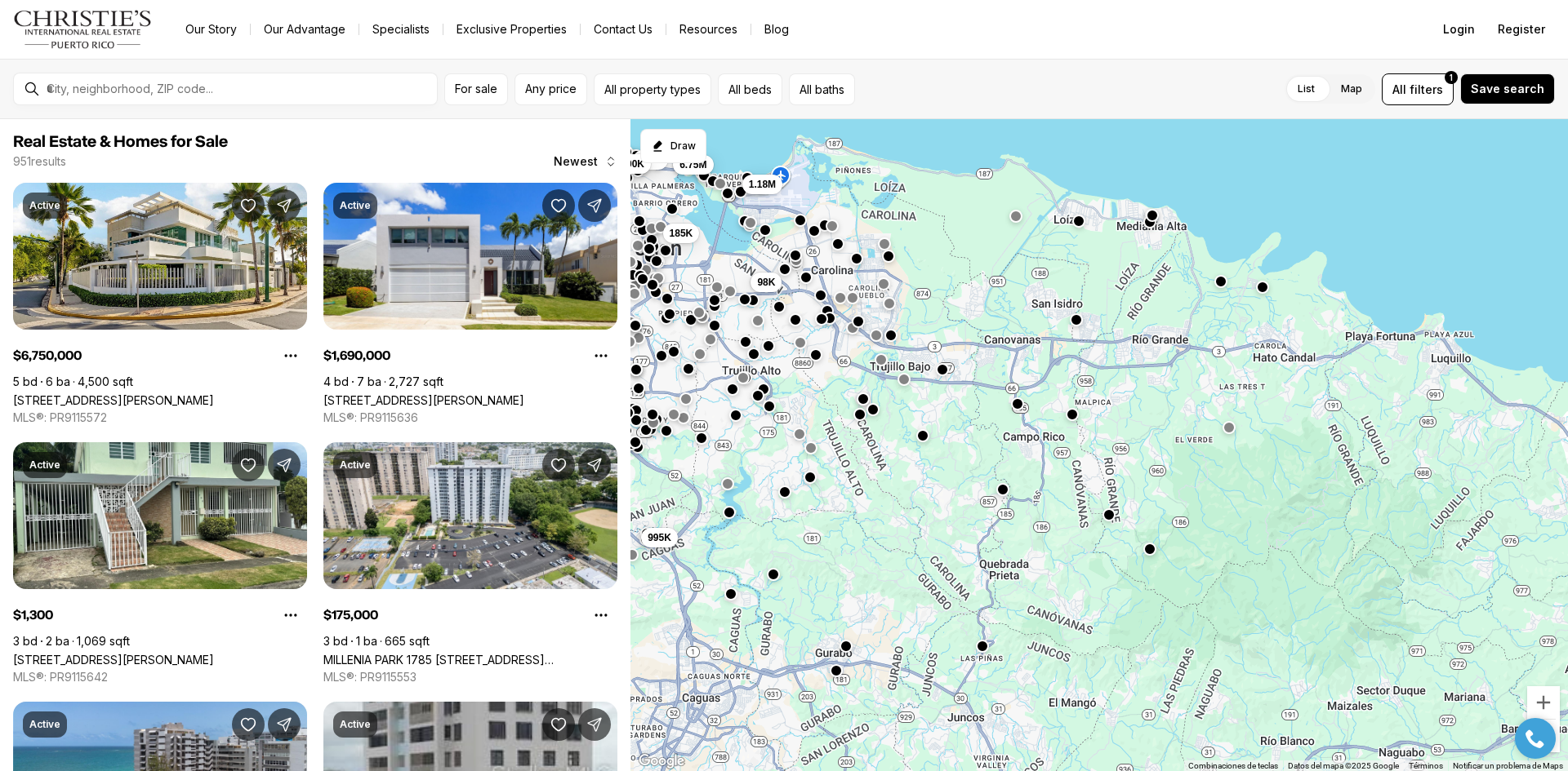
drag, startPoint x: 1213, startPoint y: 583, endPoint x: 892, endPoint y: 497, distance: 332.3
click at [892, 497] on div "98K 995K 175K 185K 1.18M 3.2M 6.75M 1K 900K" at bounding box center [1098, 445] width 937 height 653
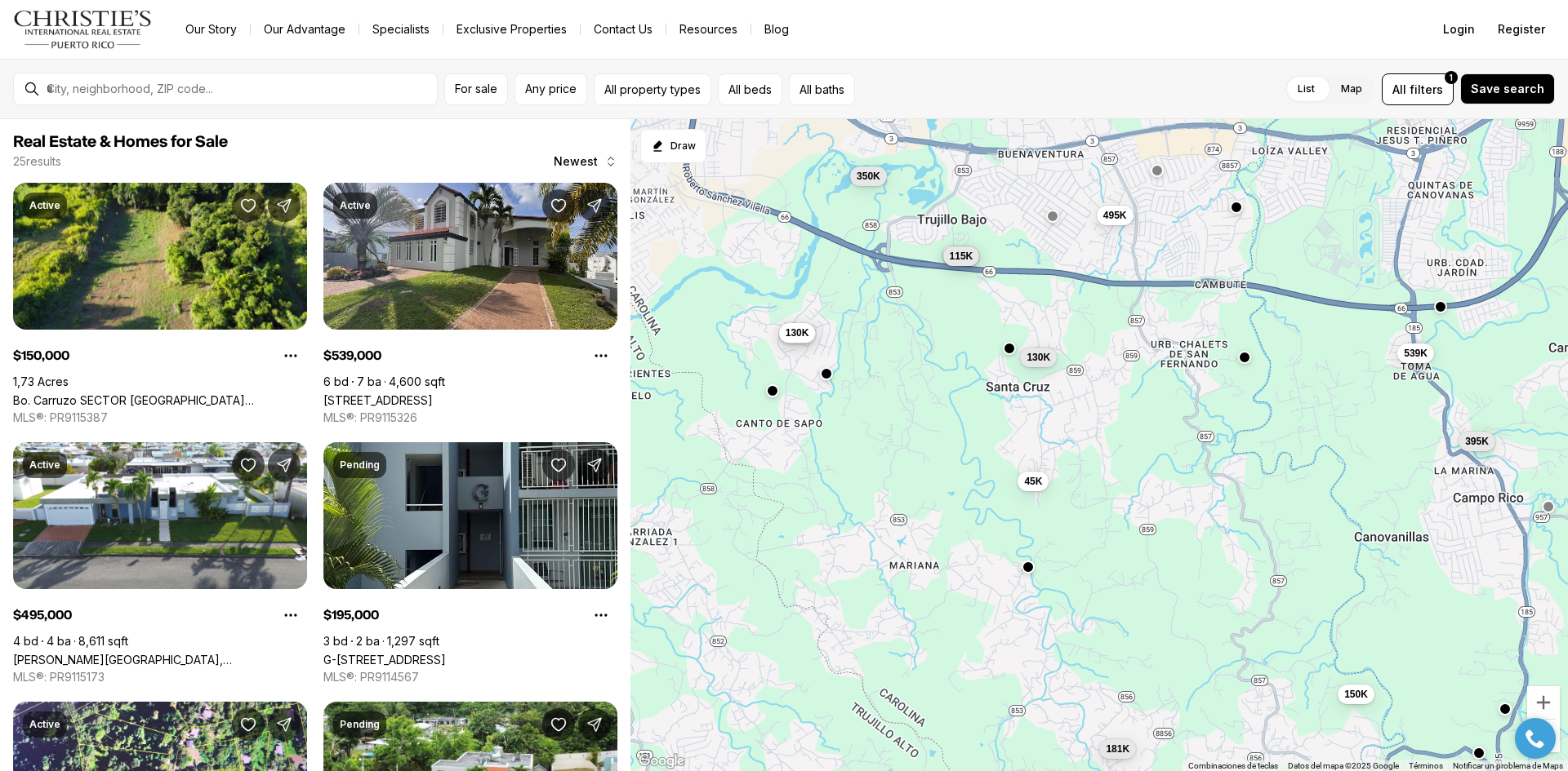
drag, startPoint x: 873, startPoint y: 458, endPoint x: 883, endPoint y: 462, distance: 10.8
click at [883, 462] on div "130K 130K 350K 195K 45K 495K 539K 150K 115K 181K 395K 130K" at bounding box center [1098, 445] width 937 height 653
click at [797, 339] on button "130K" at bounding box center [797, 331] width 37 height 20
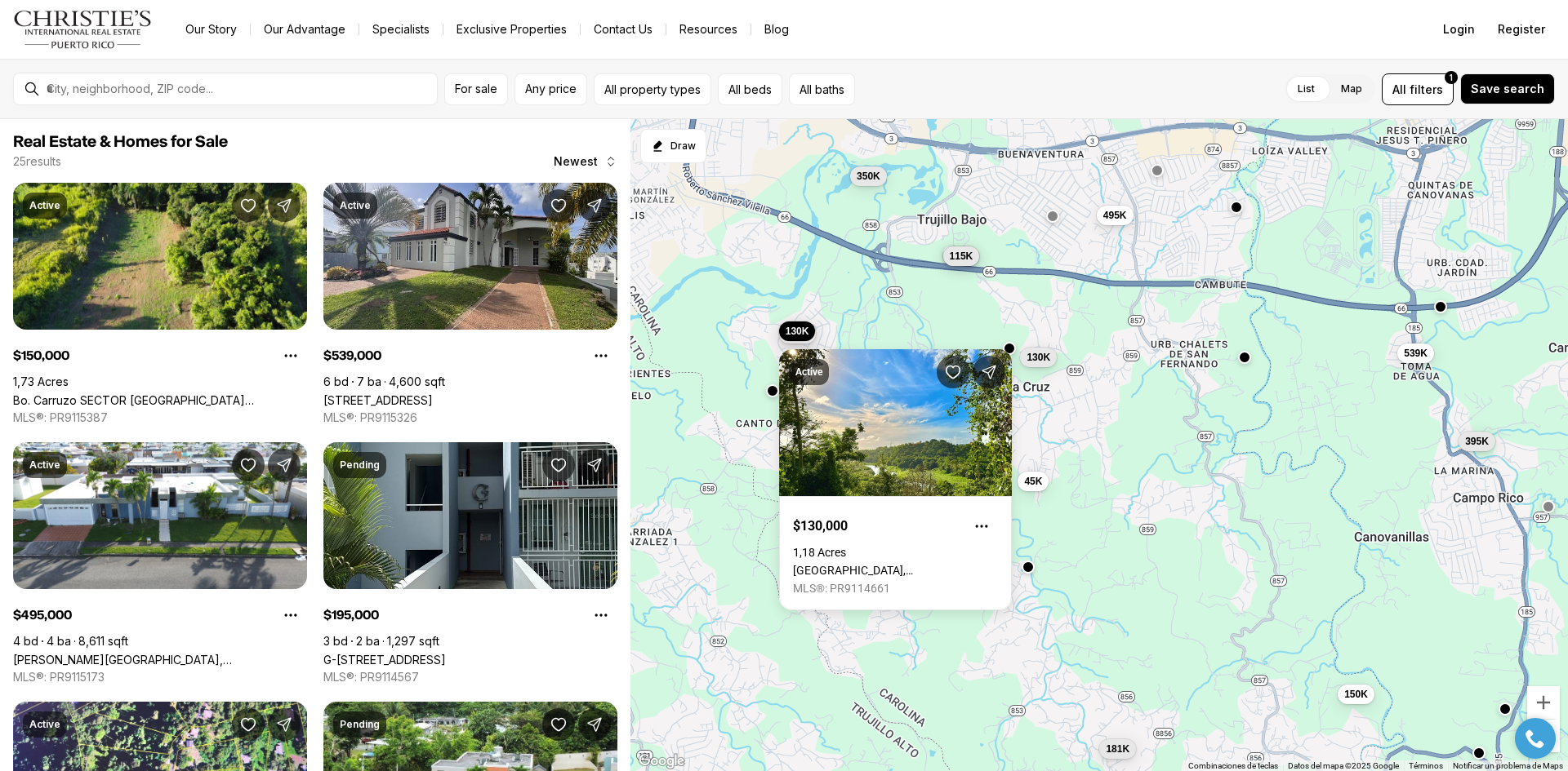
click at [804, 334] on div "Active $130,000 1,18 Acres BARRIO CACAO, CAROLINA PR, 00987 MLS®: PR9114661" at bounding box center [895, 470] width 233 height 281
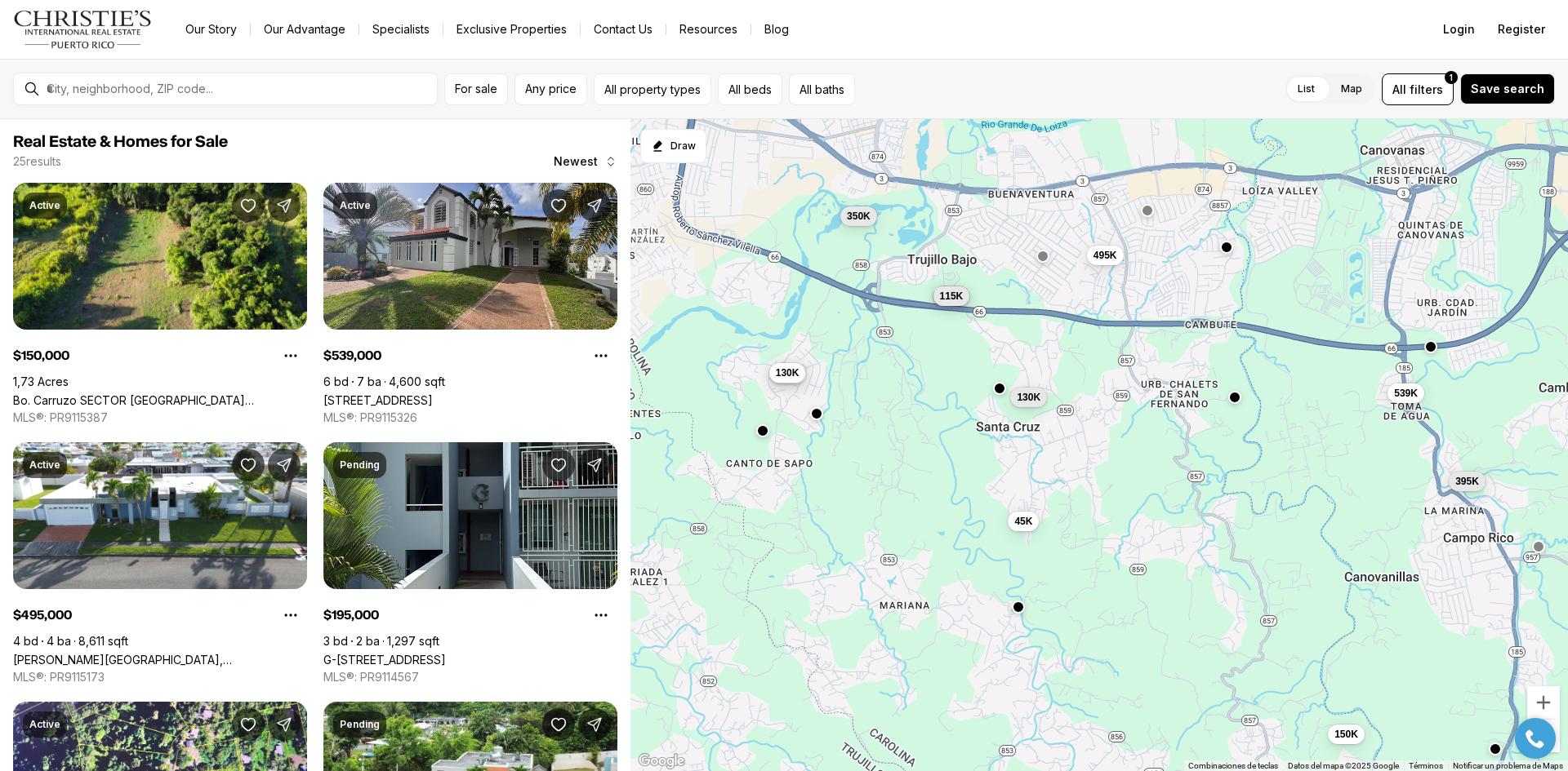
drag, startPoint x: 967, startPoint y: 470, endPoint x: 957, endPoint y: 516, distance: 47.1
click at [957, 516] on div "130K 130K 350K 195K 45K 495K 539K 150K 115K 181K 395K 130K" at bounding box center [1098, 445] width 937 height 653
click at [951, 296] on span "115K" at bounding box center [951, 298] width 23 height 13
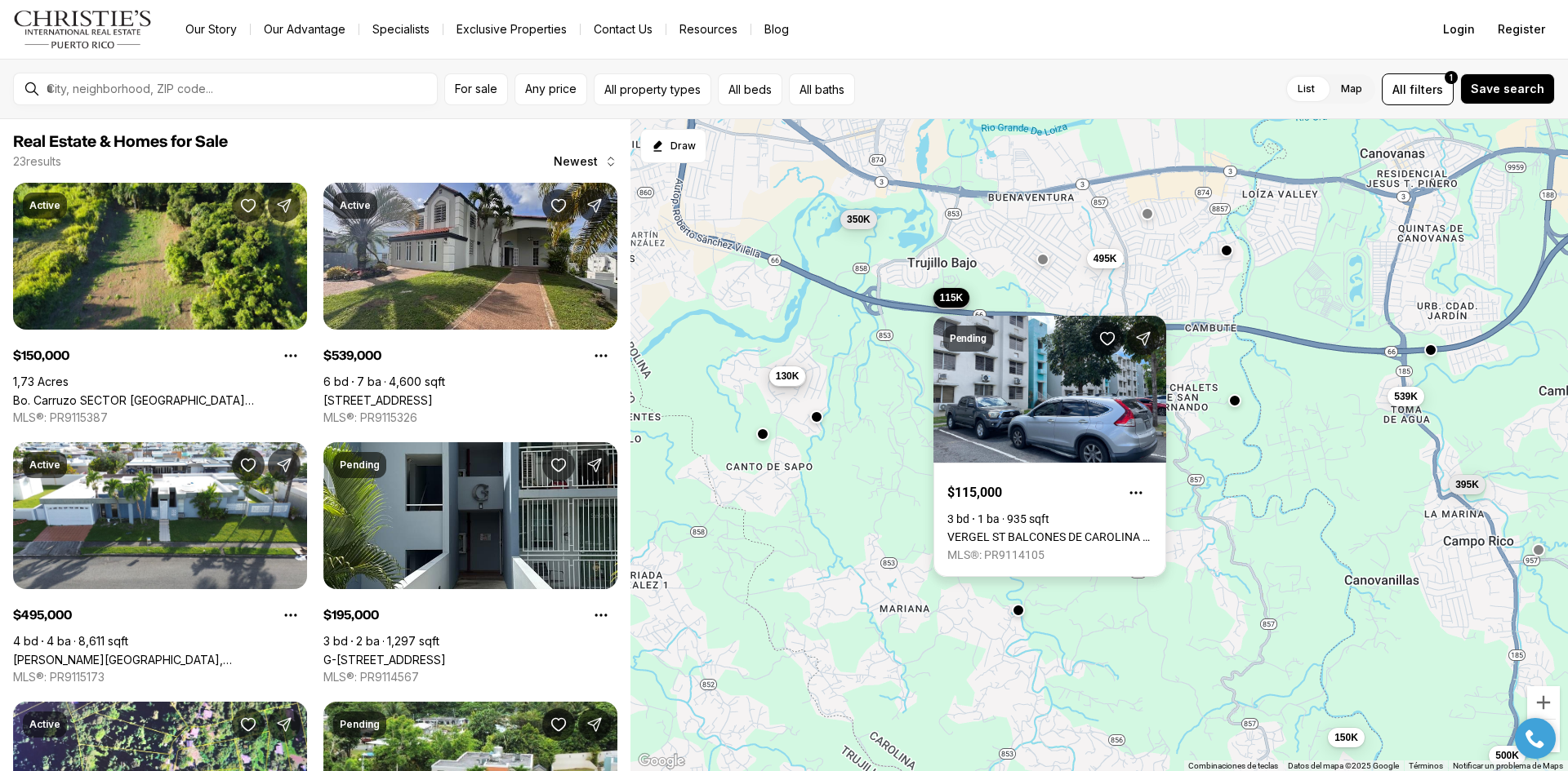
click at [990, 531] on link "VERGEL ST BALCONES DE CAROLINA III #H-302, CAROLINA PR, 00987" at bounding box center [1049, 537] width 205 height 13
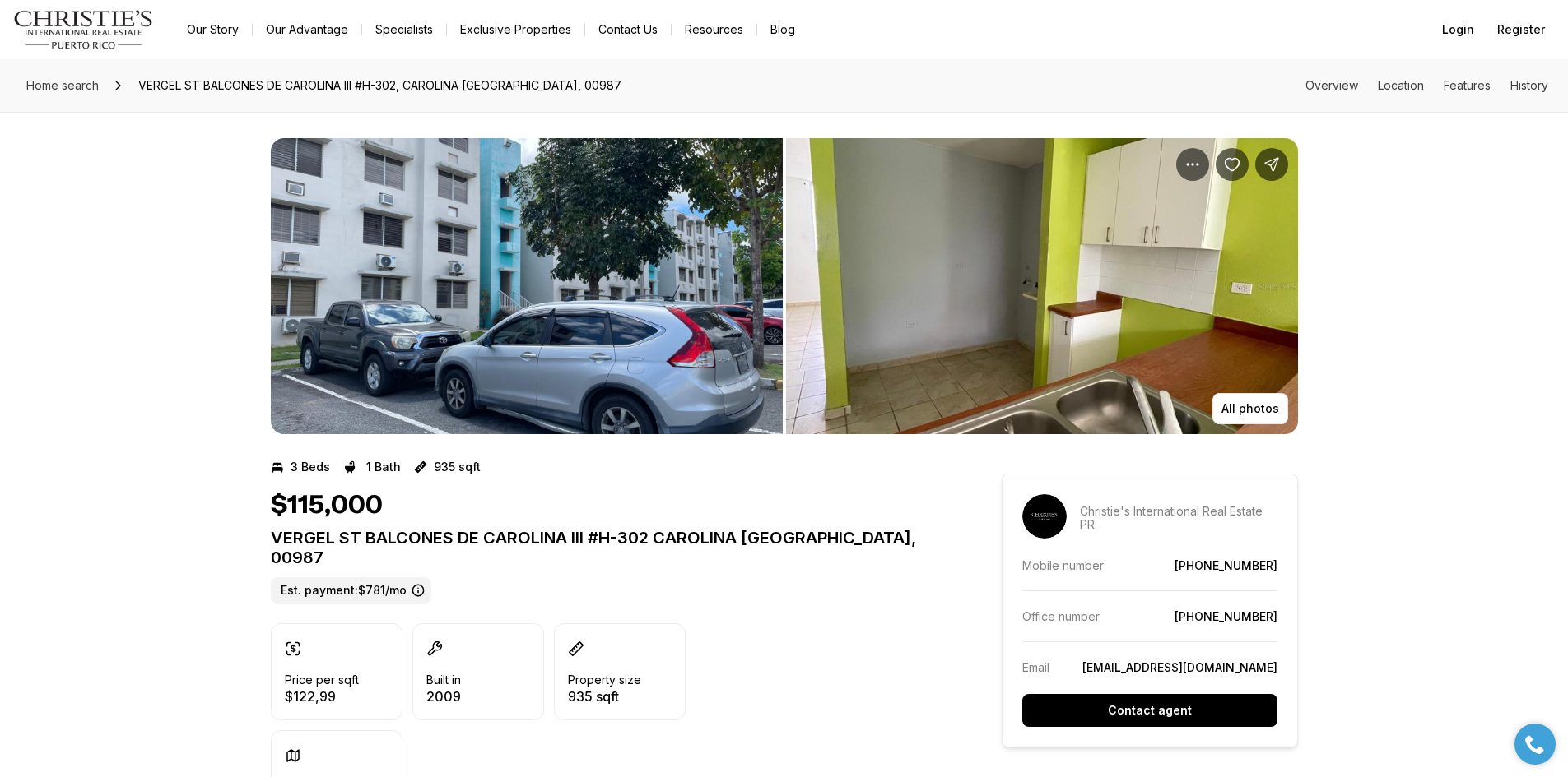
click at [516, 276] on img "View image gallery" at bounding box center [526, 287] width 512 height 296
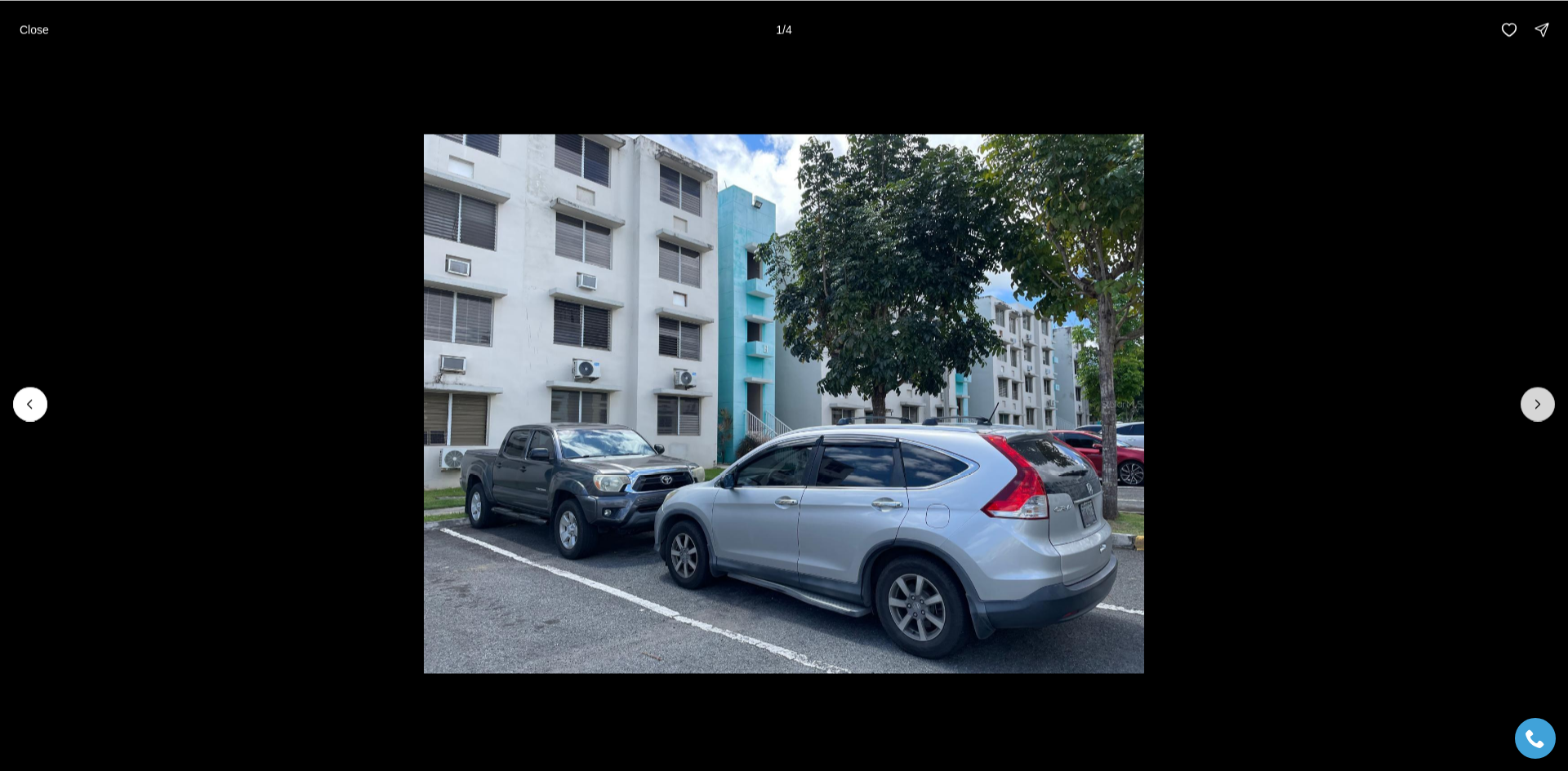
click at [1536, 412] on icon "Next slide" at bounding box center [1537, 403] width 16 height 16
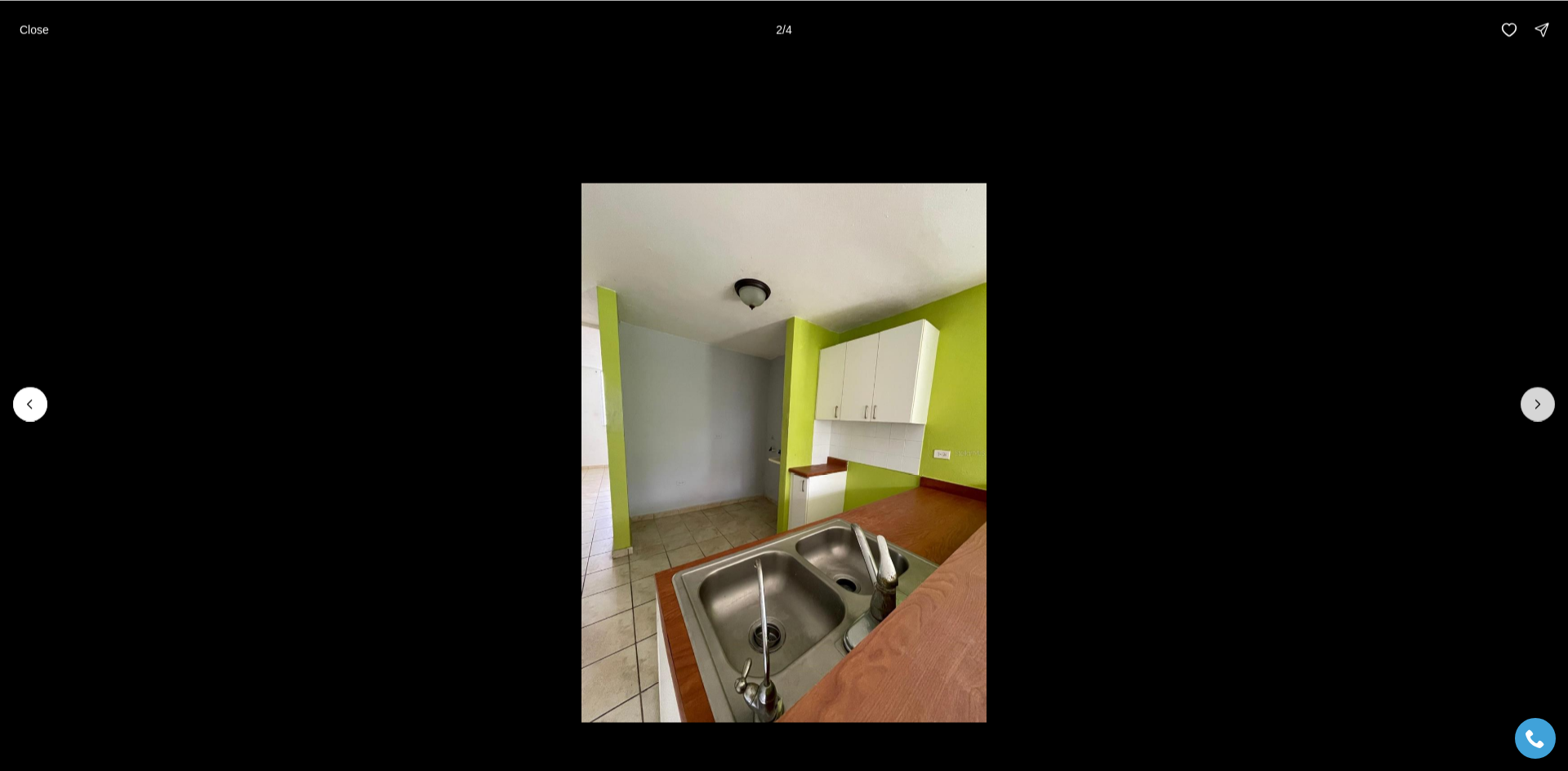
click at [1536, 412] on icon "Next slide" at bounding box center [1537, 403] width 16 height 16
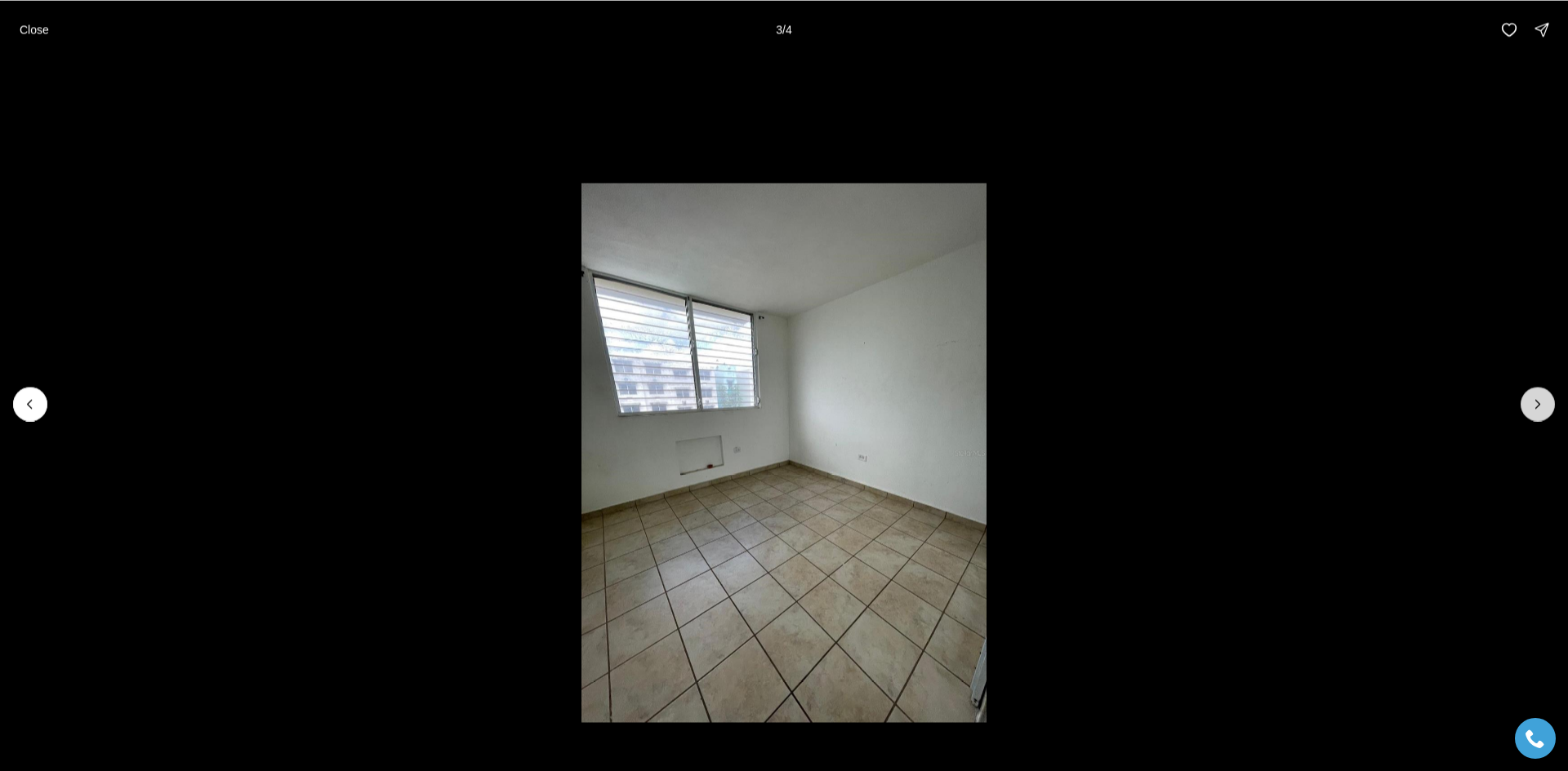
click at [1536, 412] on icon "Next slide" at bounding box center [1537, 403] width 16 height 16
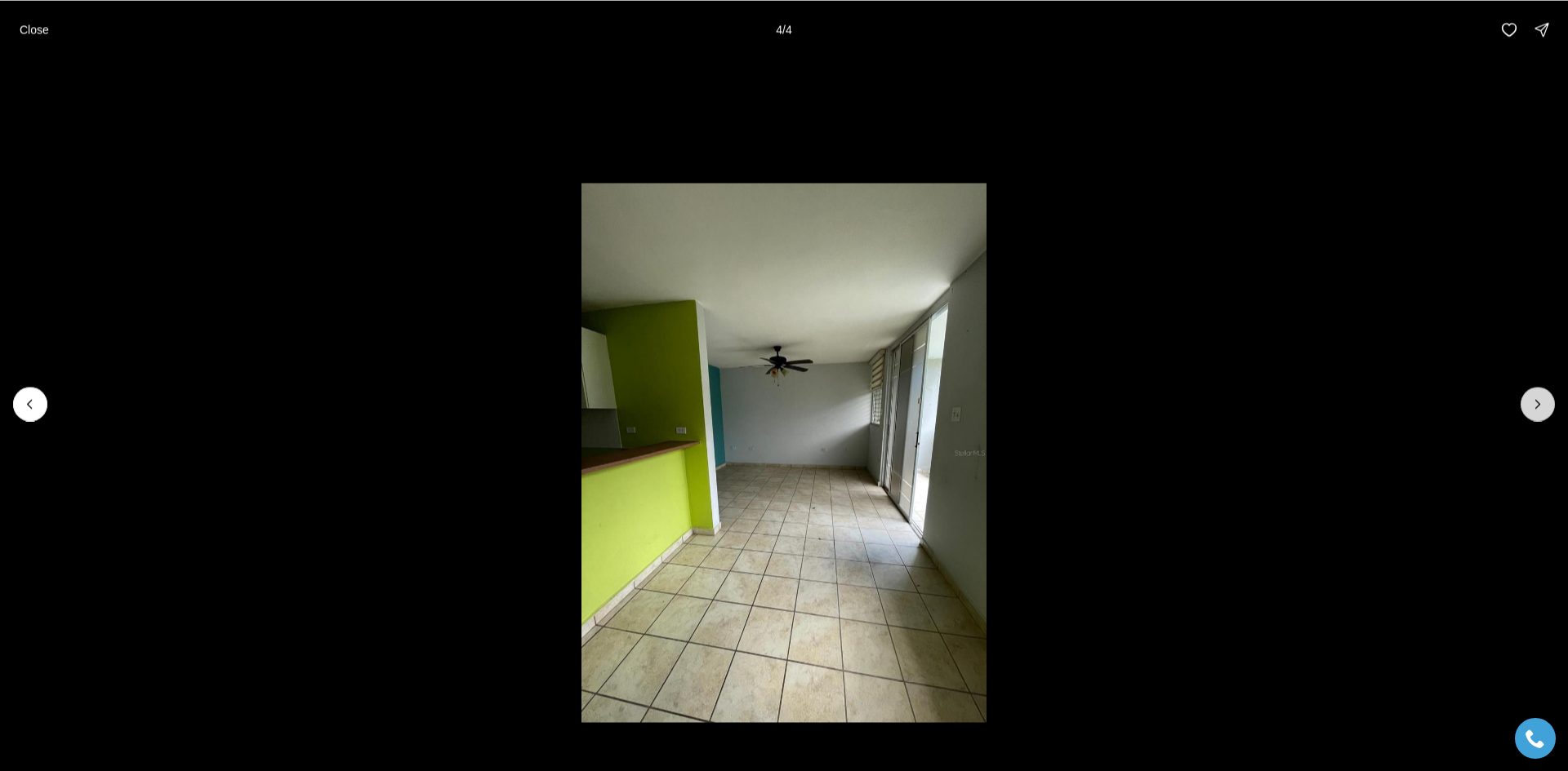
click at [1536, 412] on div at bounding box center [1537, 403] width 35 height 35
click at [36, 36] on p "Close" at bounding box center [34, 29] width 29 height 13
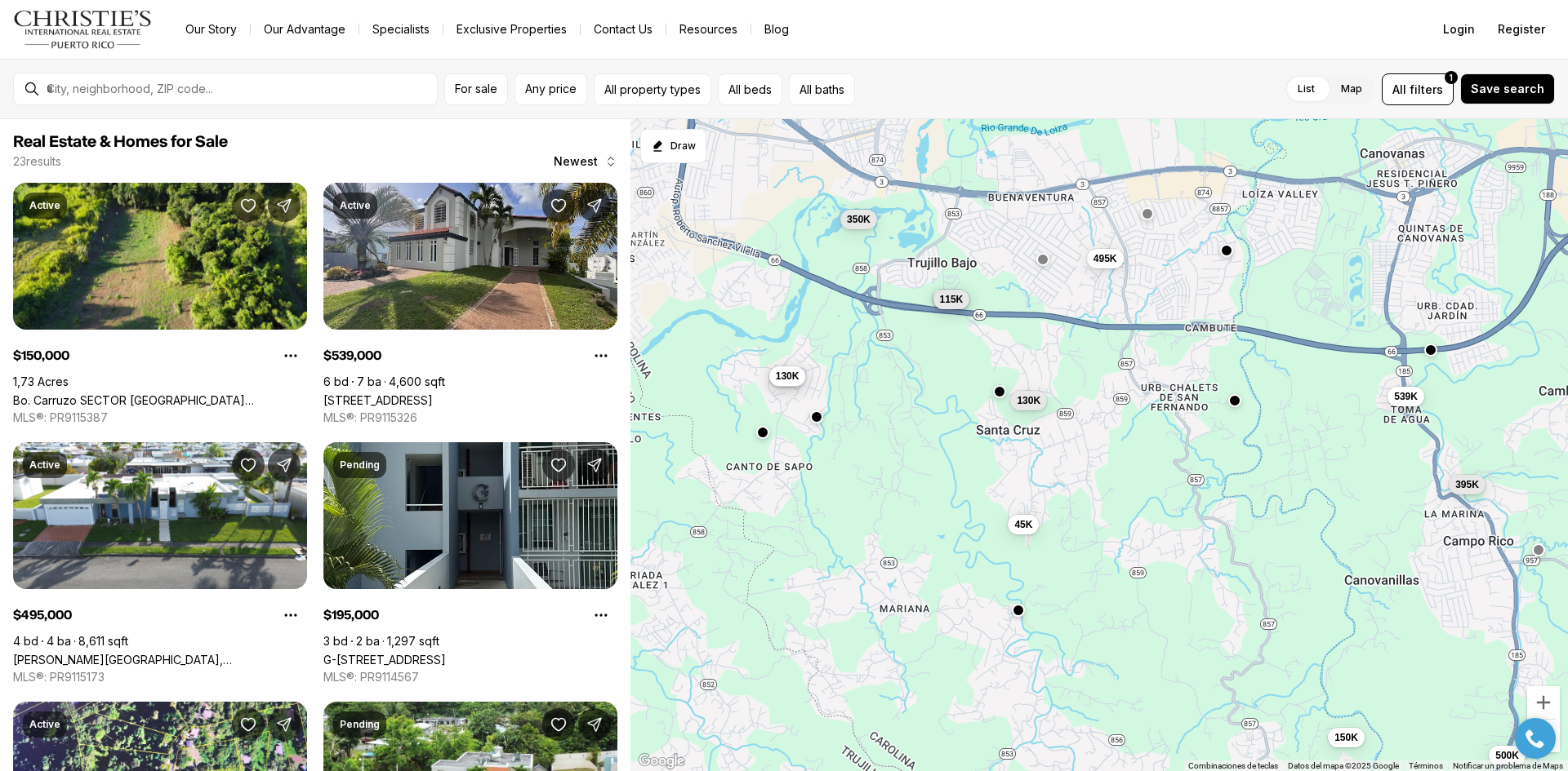
click at [764, 437] on button "button" at bounding box center [763, 432] width 13 height 13
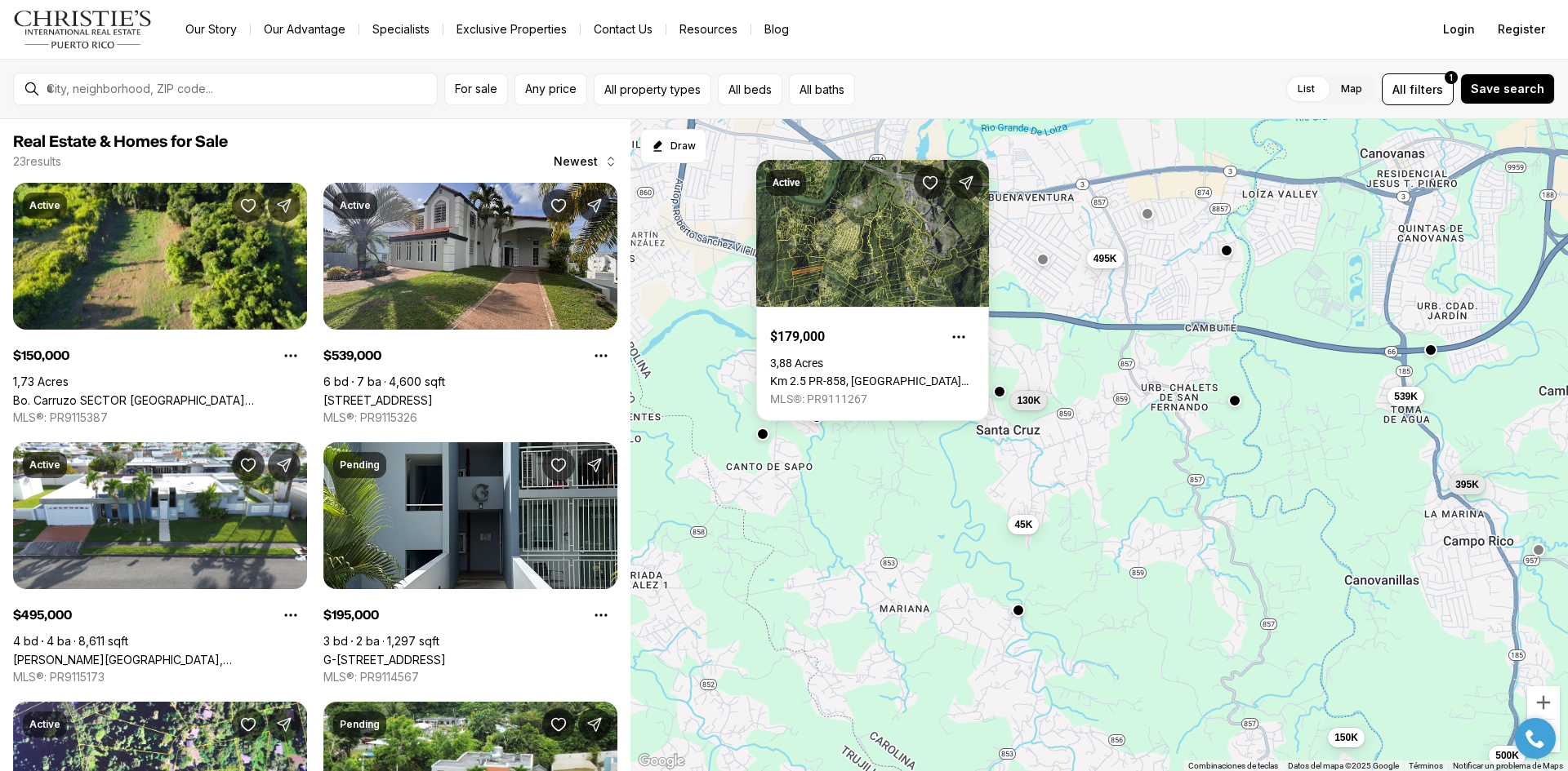
click at [1006, 277] on div "150K 539K 495K 195K 115K 45K 395K 130K 130K 130K 350K 500K" at bounding box center [1098, 445] width 937 height 653
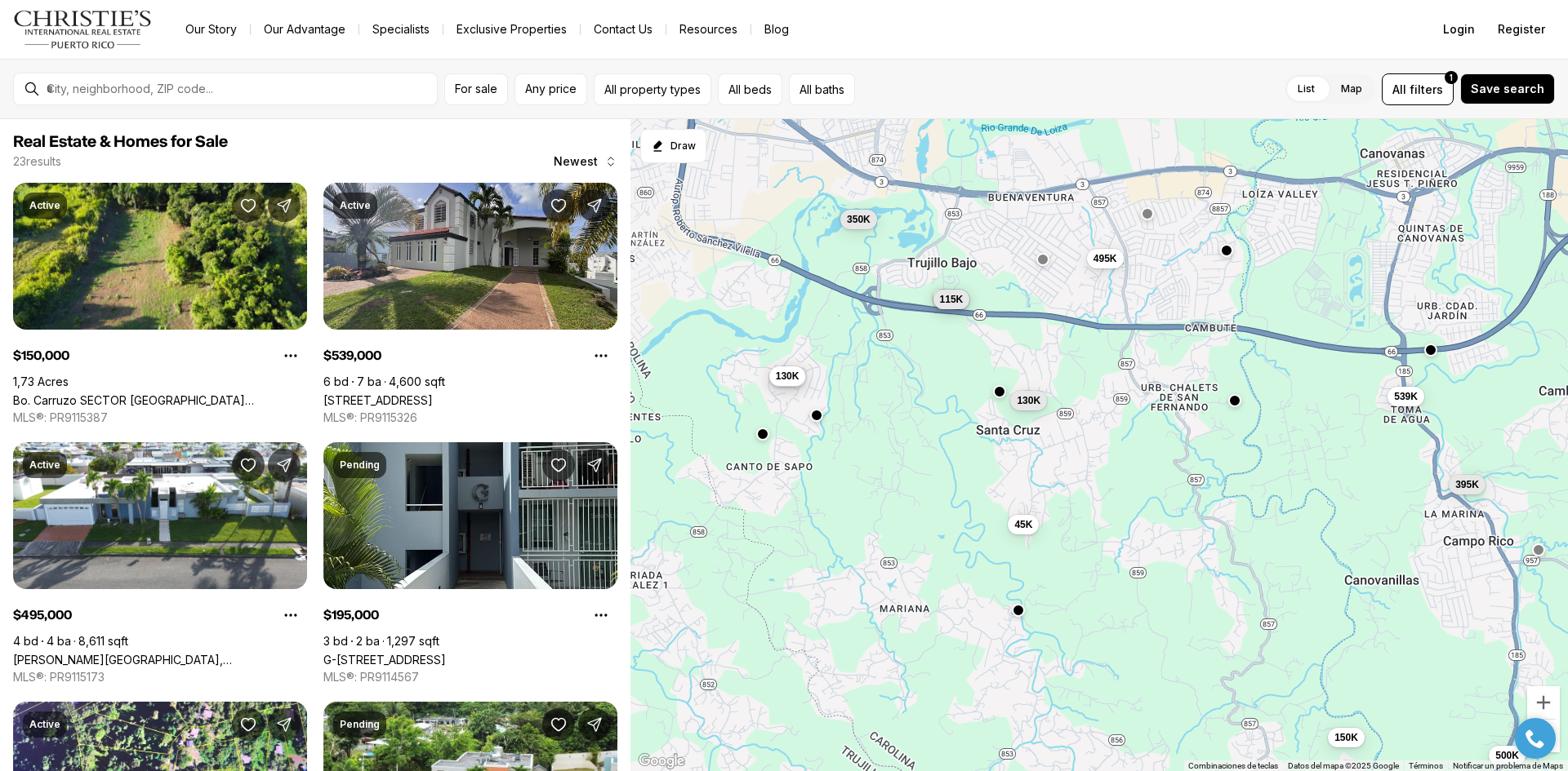
click at [815, 417] on button "button" at bounding box center [816, 415] width 13 height 13
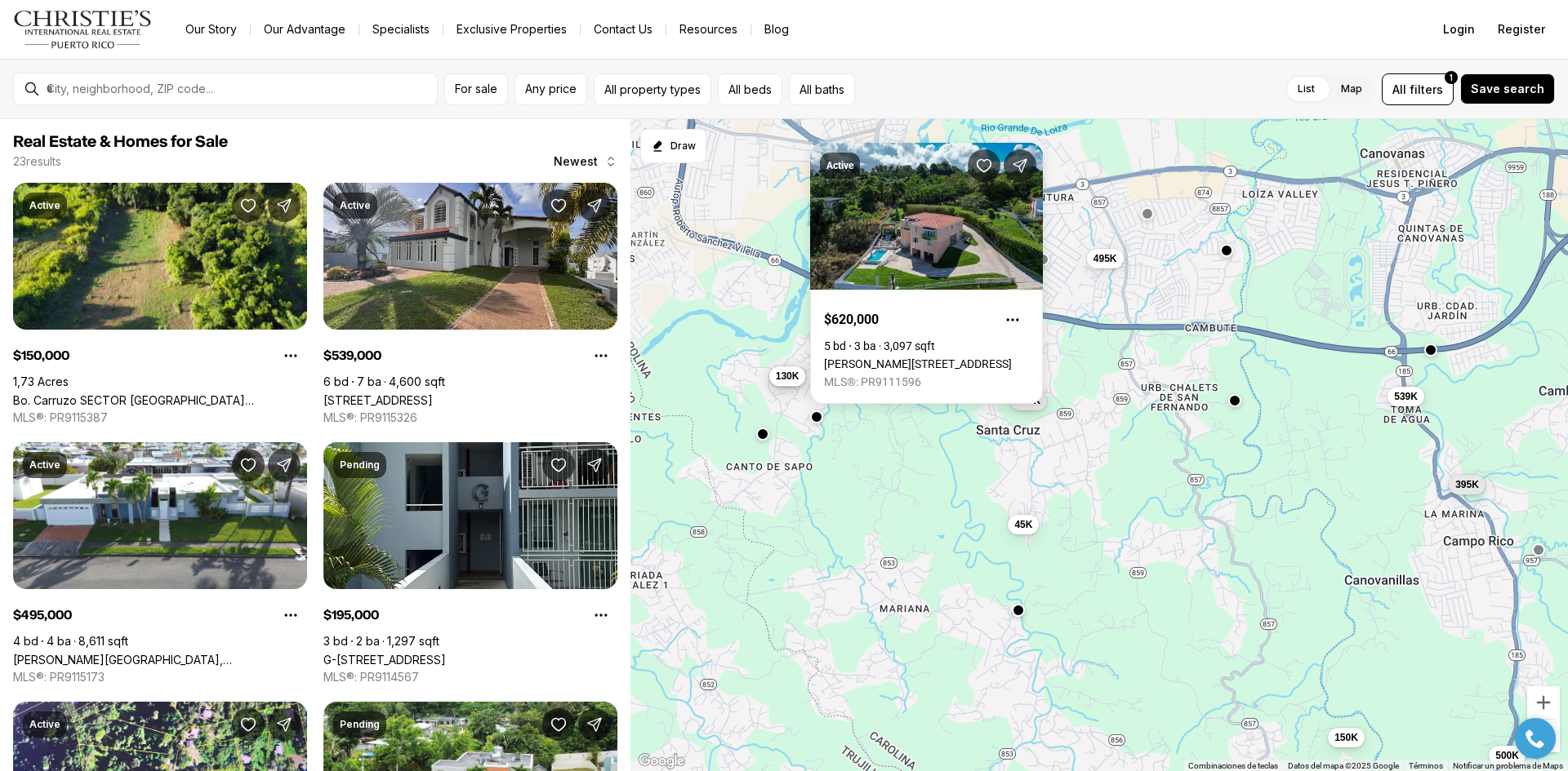
click at [843, 497] on div "150K 539K 495K 195K 115K 45K 395K 130K 130K 130K 350K 500K" at bounding box center [1098, 445] width 937 height 653
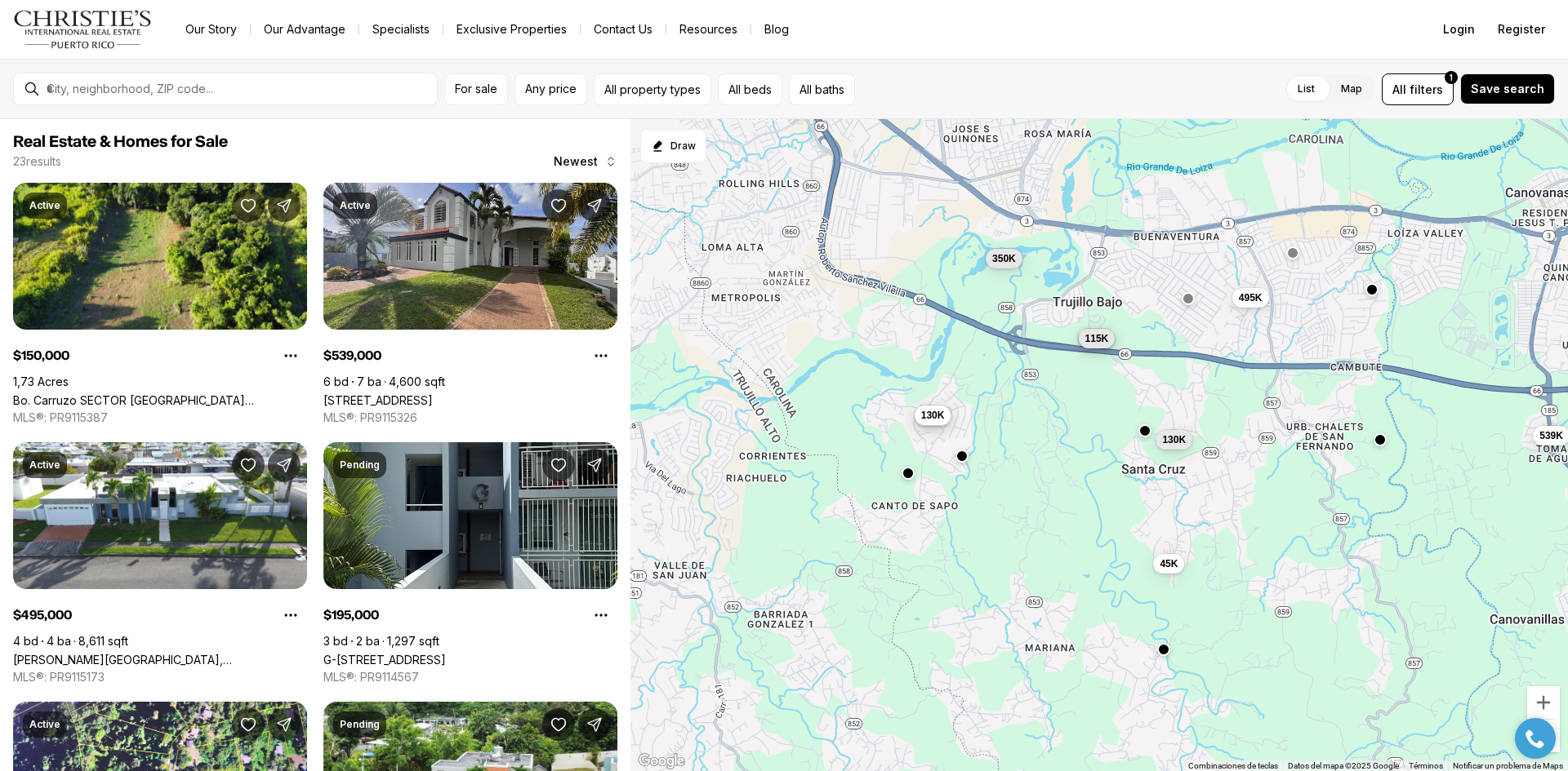
drag, startPoint x: 815, startPoint y: 576, endPoint x: 999, endPoint y: 617, distance: 188.5
click at [965, 616] on div "150K 539K 495K 195K 115K 45K 395K 130K 130K 130K 350K 500K" at bounding box center [1098, 445] width 937 height 653
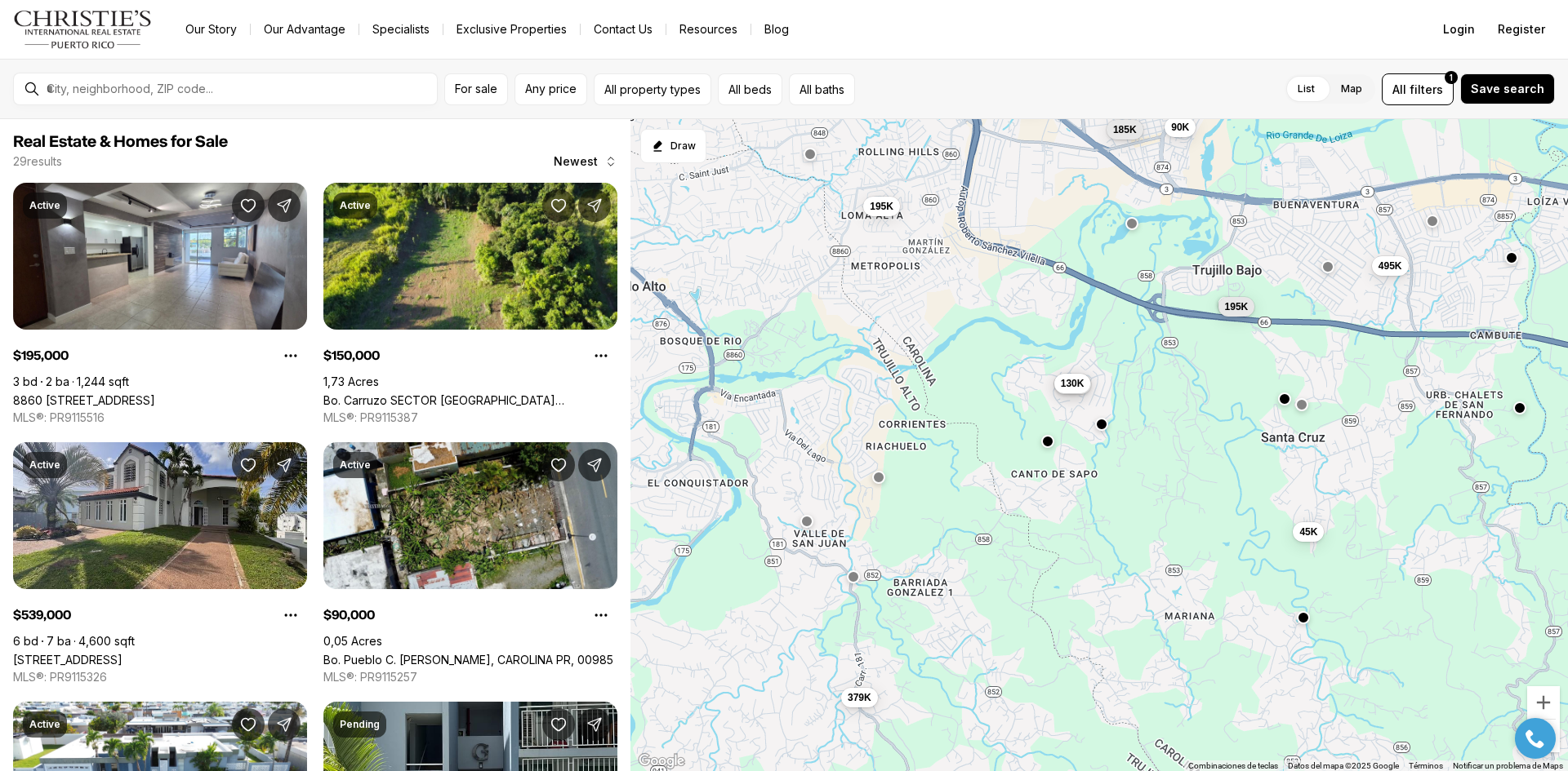
drag, startPoint x: 847, startPoint y: 557, endPoint x: 988, endPoint y: 520, distance: 145.8
click at [988, 520] on div "150K 539K 495K 195K 45K 130K 130K 195K 90K 185K 379K 259K" at bounding box center [1098, 445] width 937 height 653
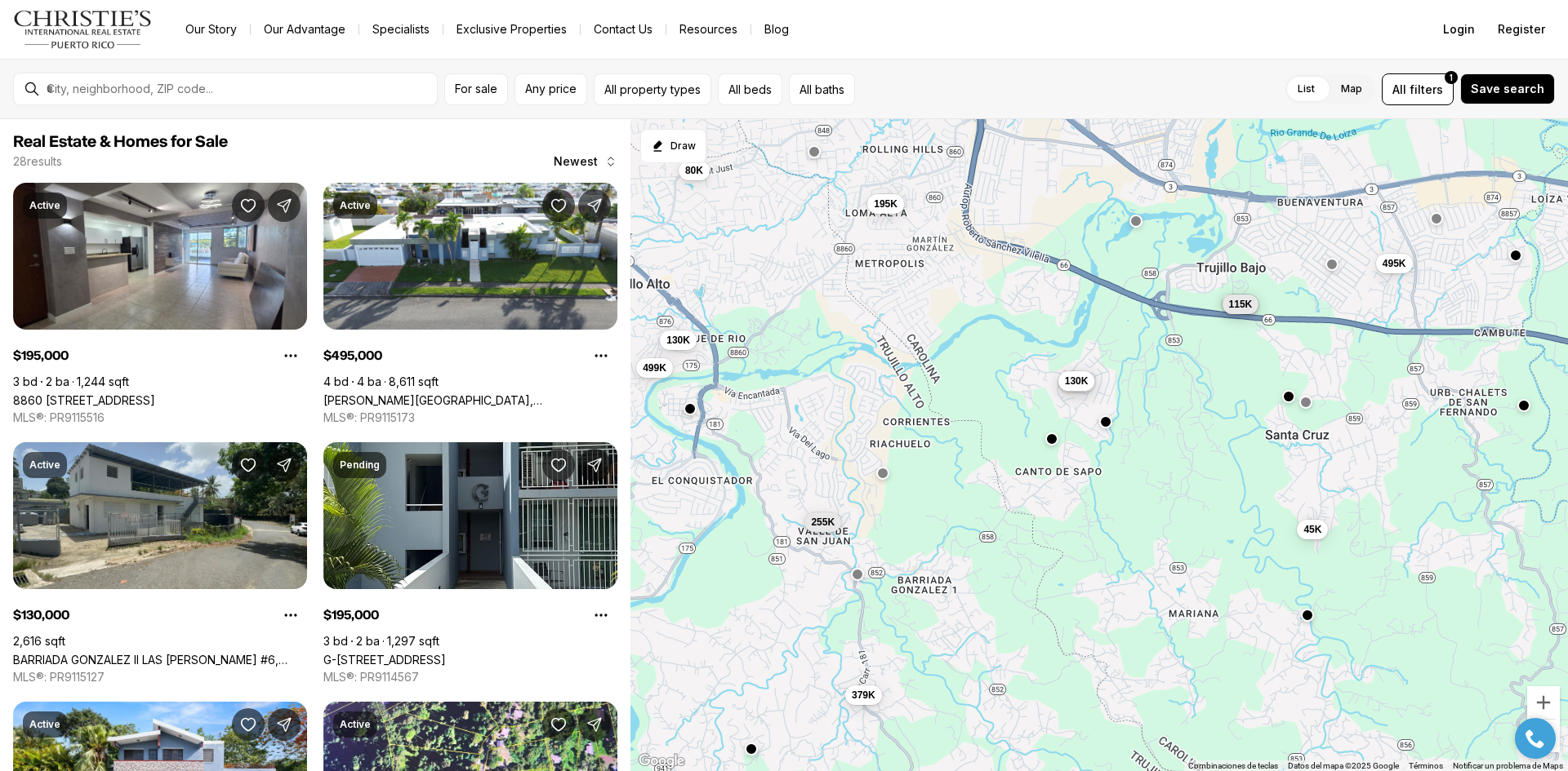
click at [881, 478] on button "button" at bounding box center [883, 473] width 13 height 13
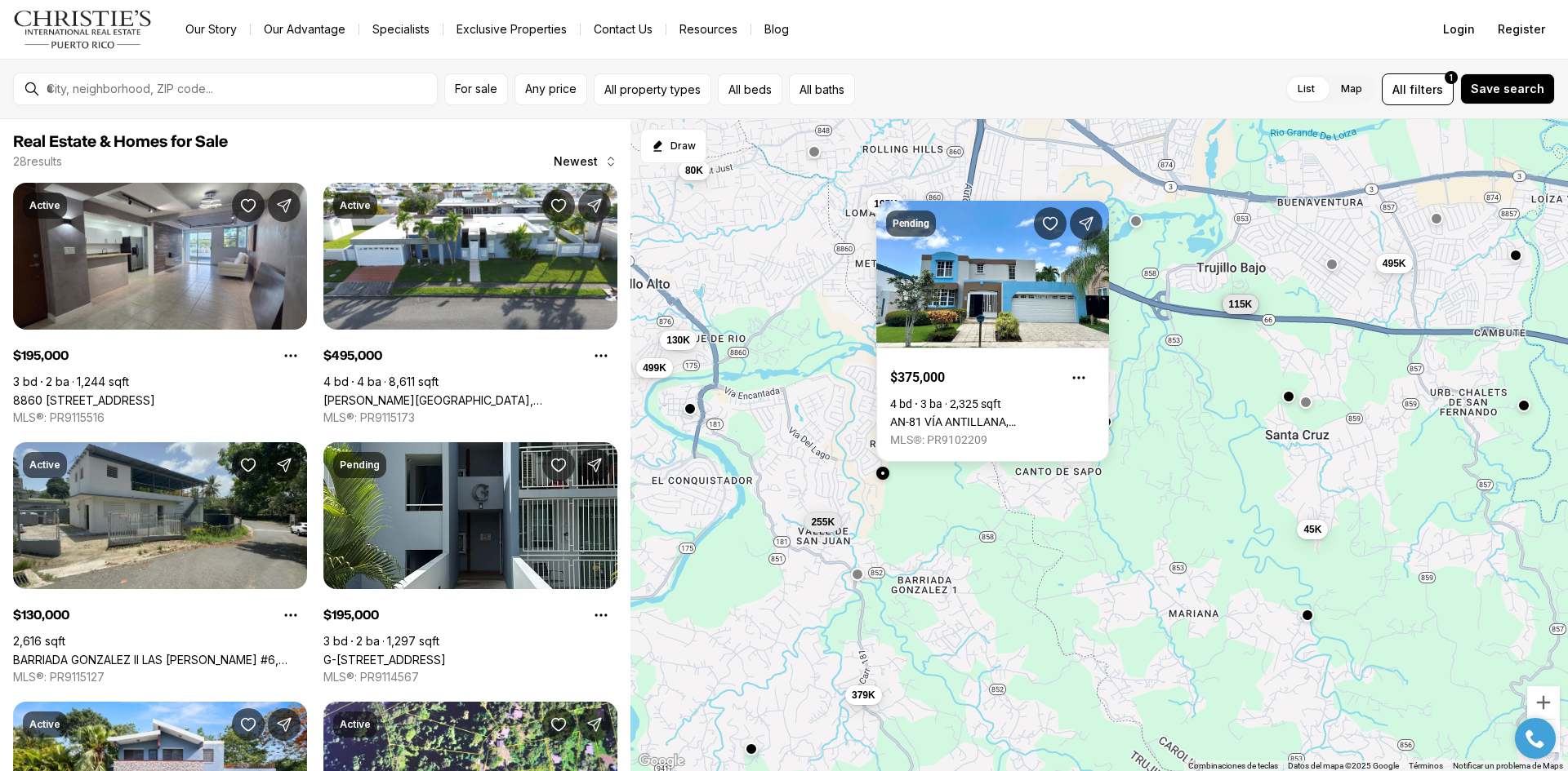
click at [904, 506] on div "495K 195K 115K 45K 130K 130K 195K 379K 255K 130K 499K 80K" at bounding box center [1098, 445] width 937 height 653
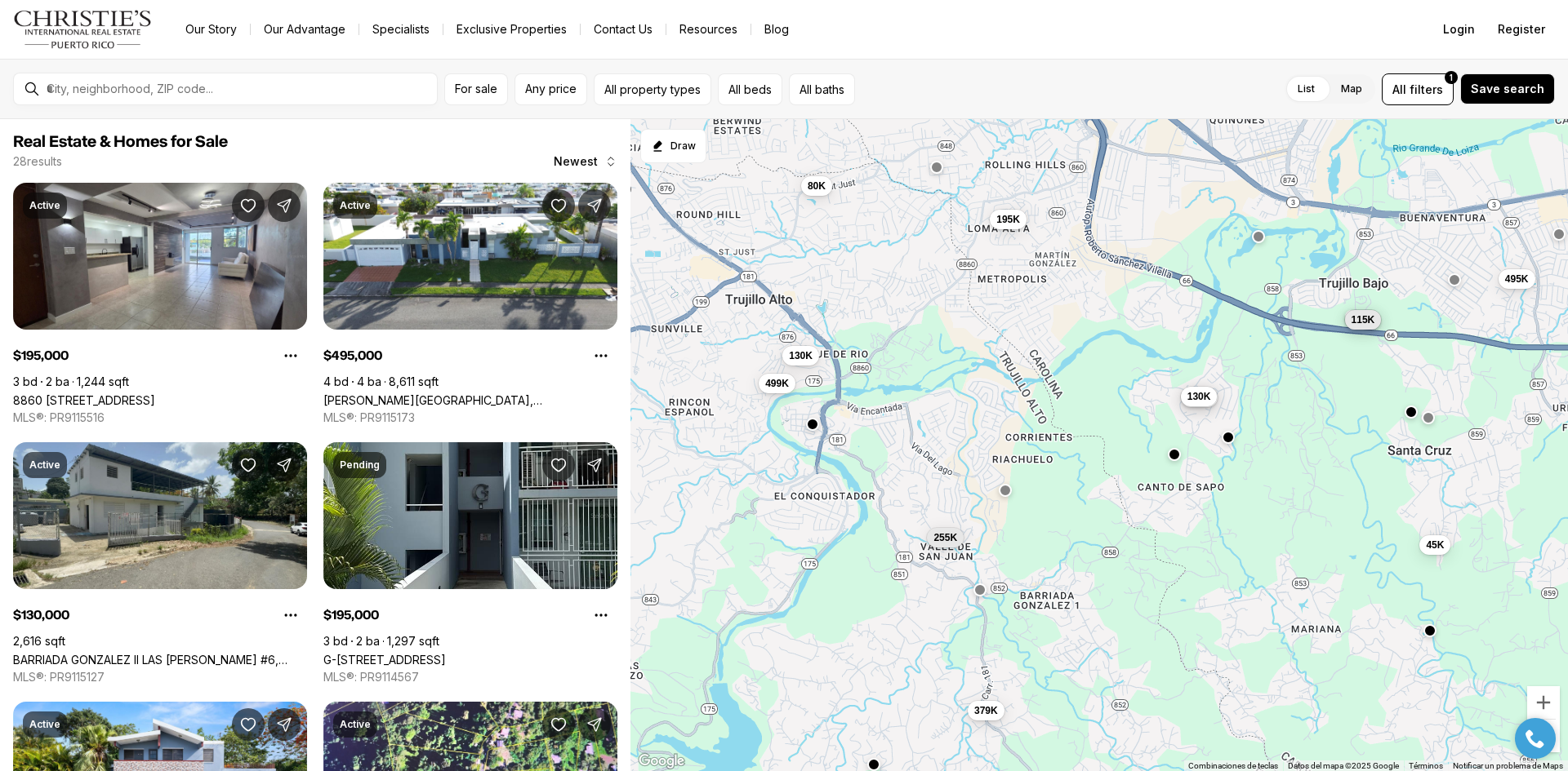
drag, startPoint x: 904, startPoint y: 546, endPoint x: 1028, endPoint y: 559, distance: 124.7
click at [1028, 559] on div "495K 195K 115K 45K 130K 130K 195K 379K 255K 130K 499K 80K" at bounding box center [1098, 445] width 937 height 653
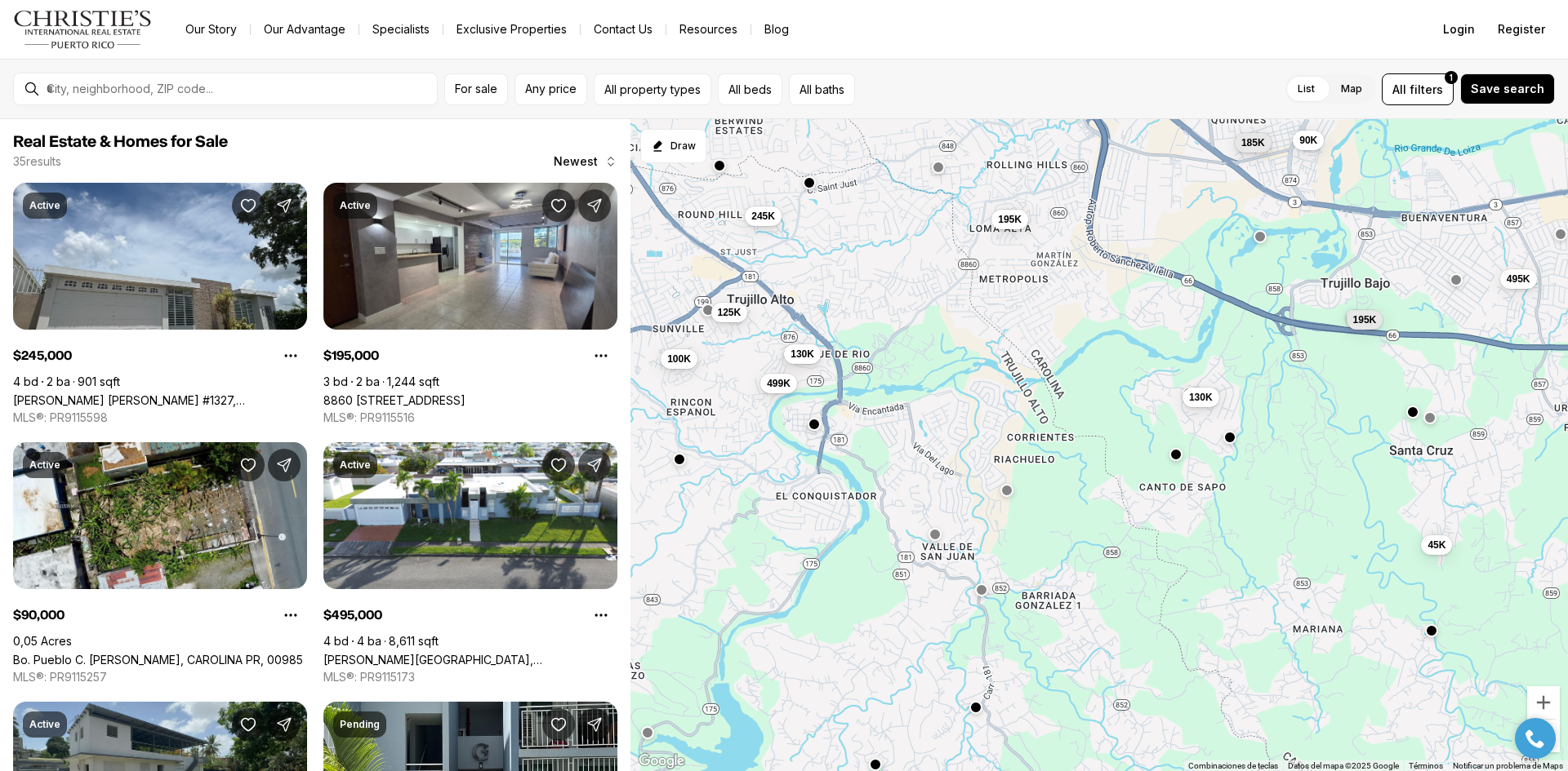
click at [809, 363] on button "130K" at bounding box center [801, 354] width 37 height 20
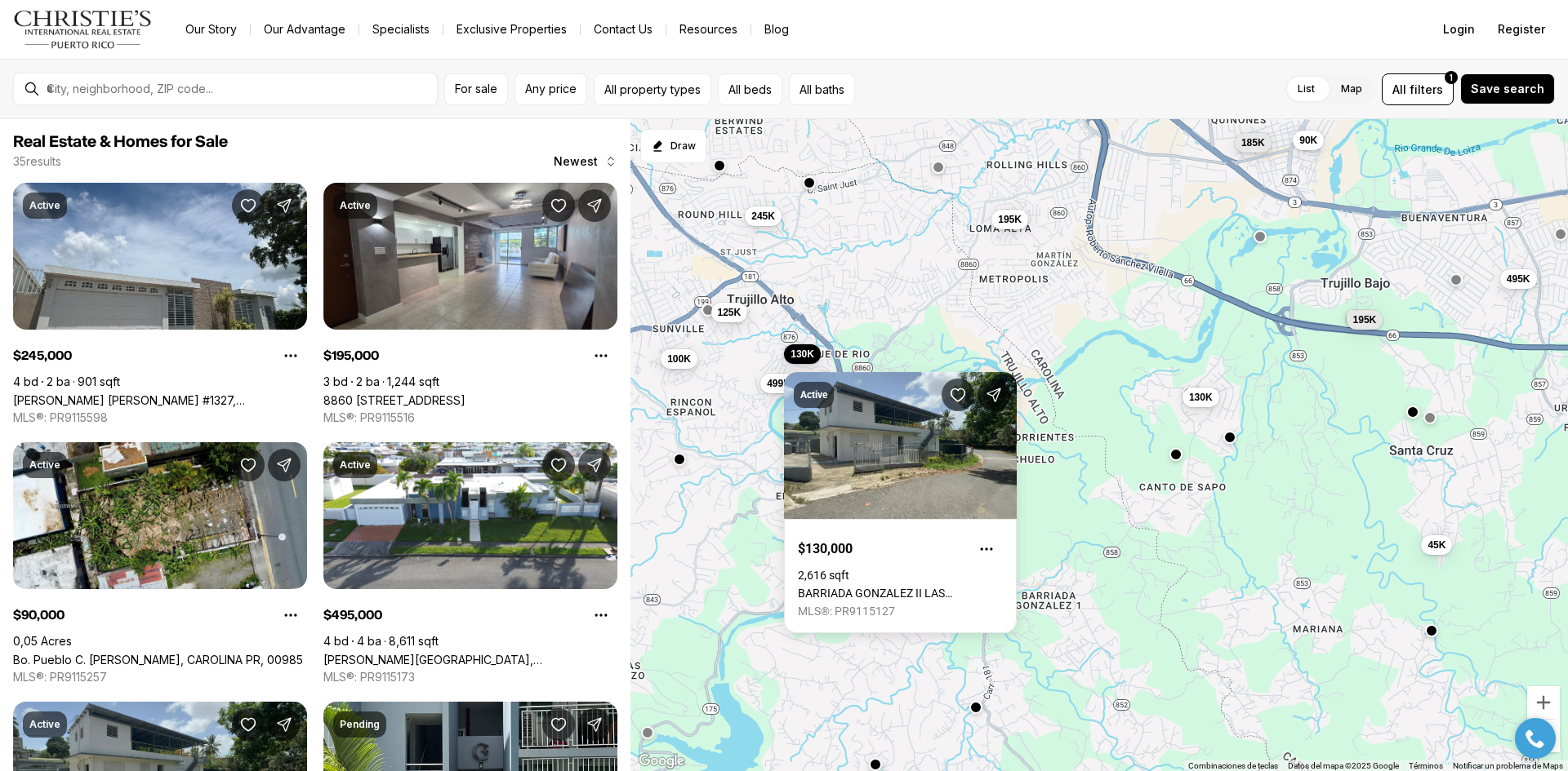
click at [1105, 523] on div "495K 195K 45K 130K 195K 130K 499K 245K 90K 125K 100K 185K" at bounding box center [1098, 445] width 937 height 653
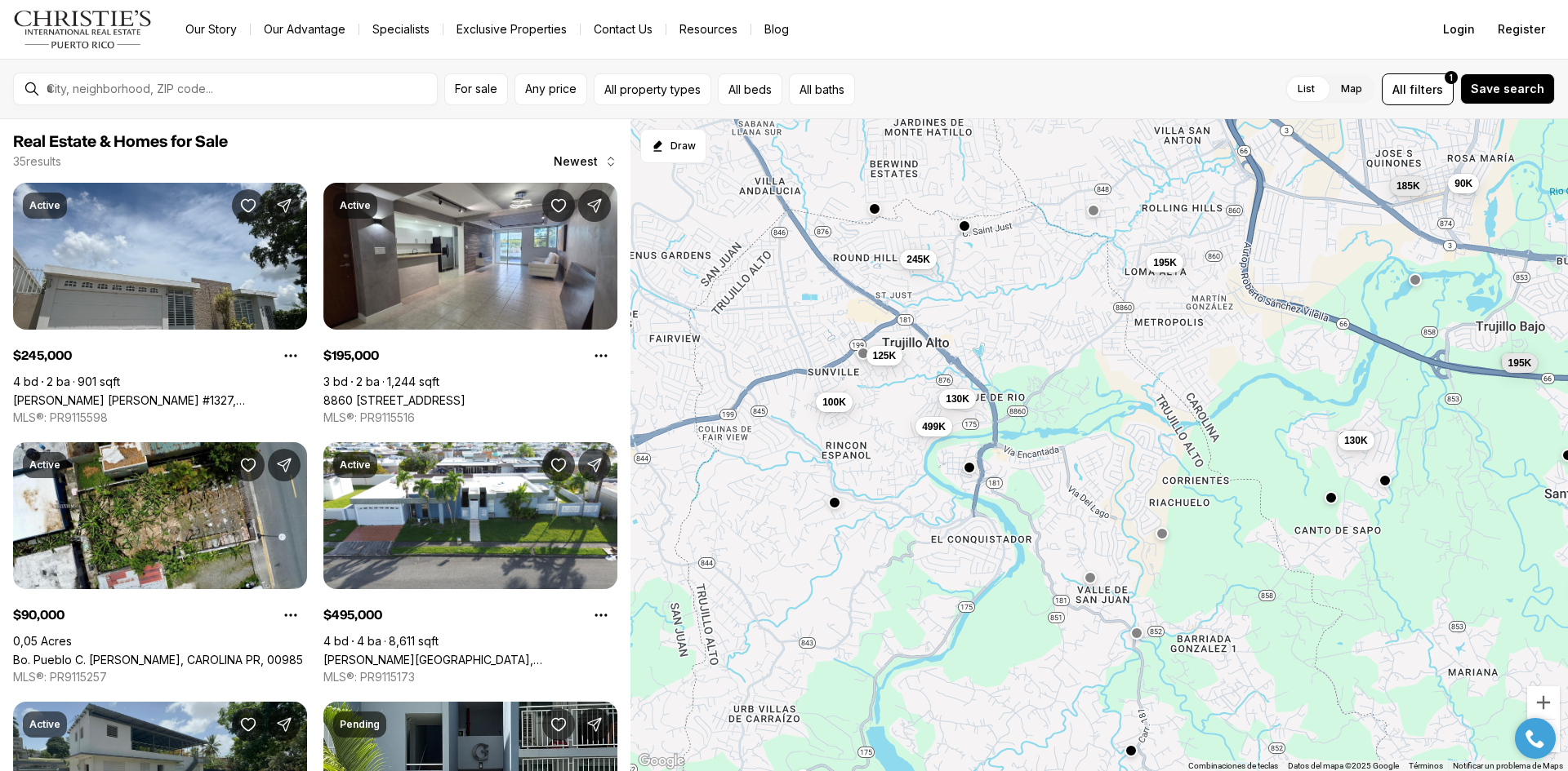
drag, startPoint x: 734, startPoint y: 436, endPoint x: 891, endPoint y: 479, distance: 162.8
click at [891, 479] on div "495K 195K 45K 130K 195K 130K 499K 245K 90K 125K 100K 185K" at bounding box center [1098, 445] width 937 height 653
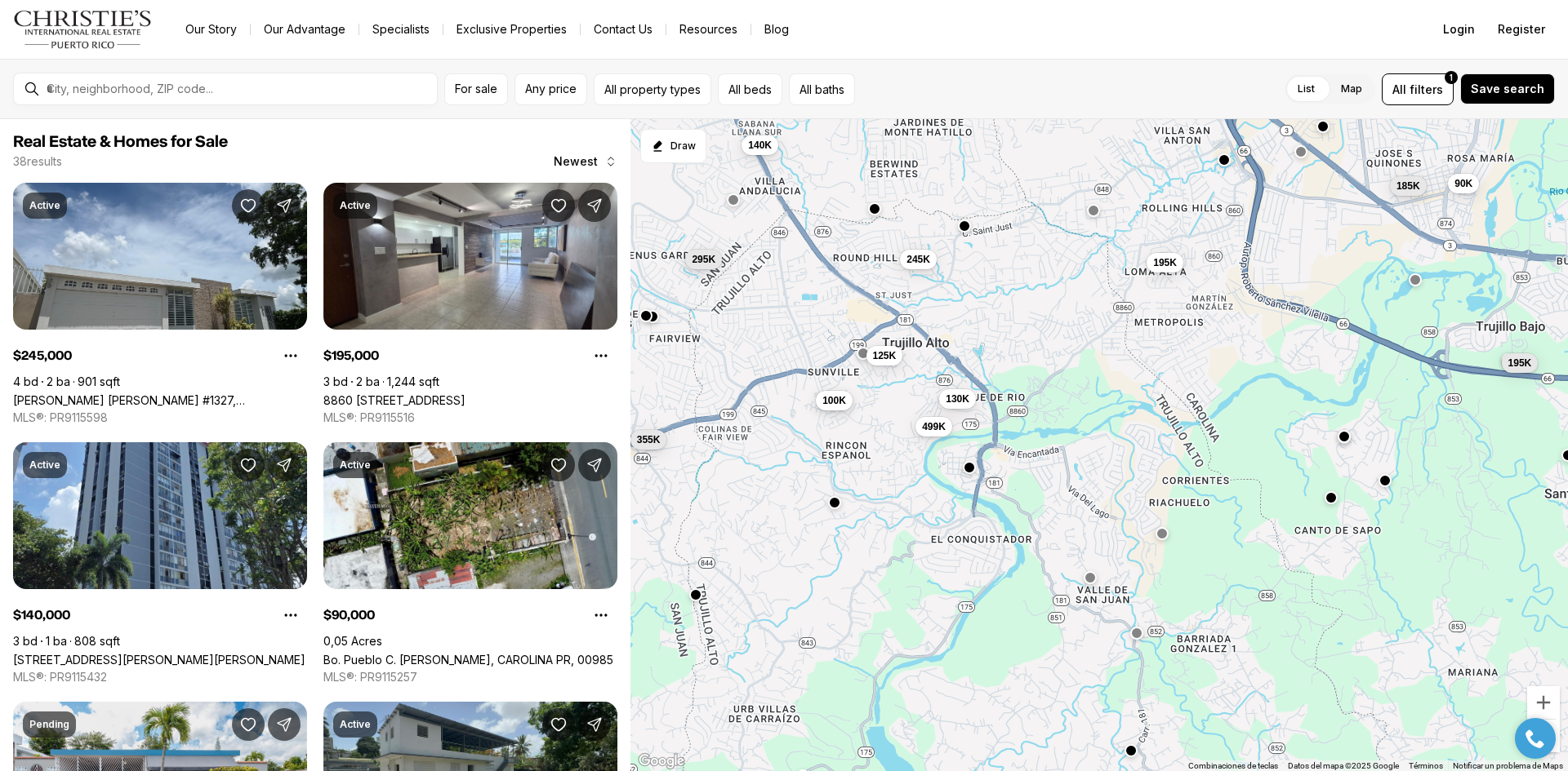
click at [829, 405] on span "100K" at bounding box center [833, 400] width 23 height 13
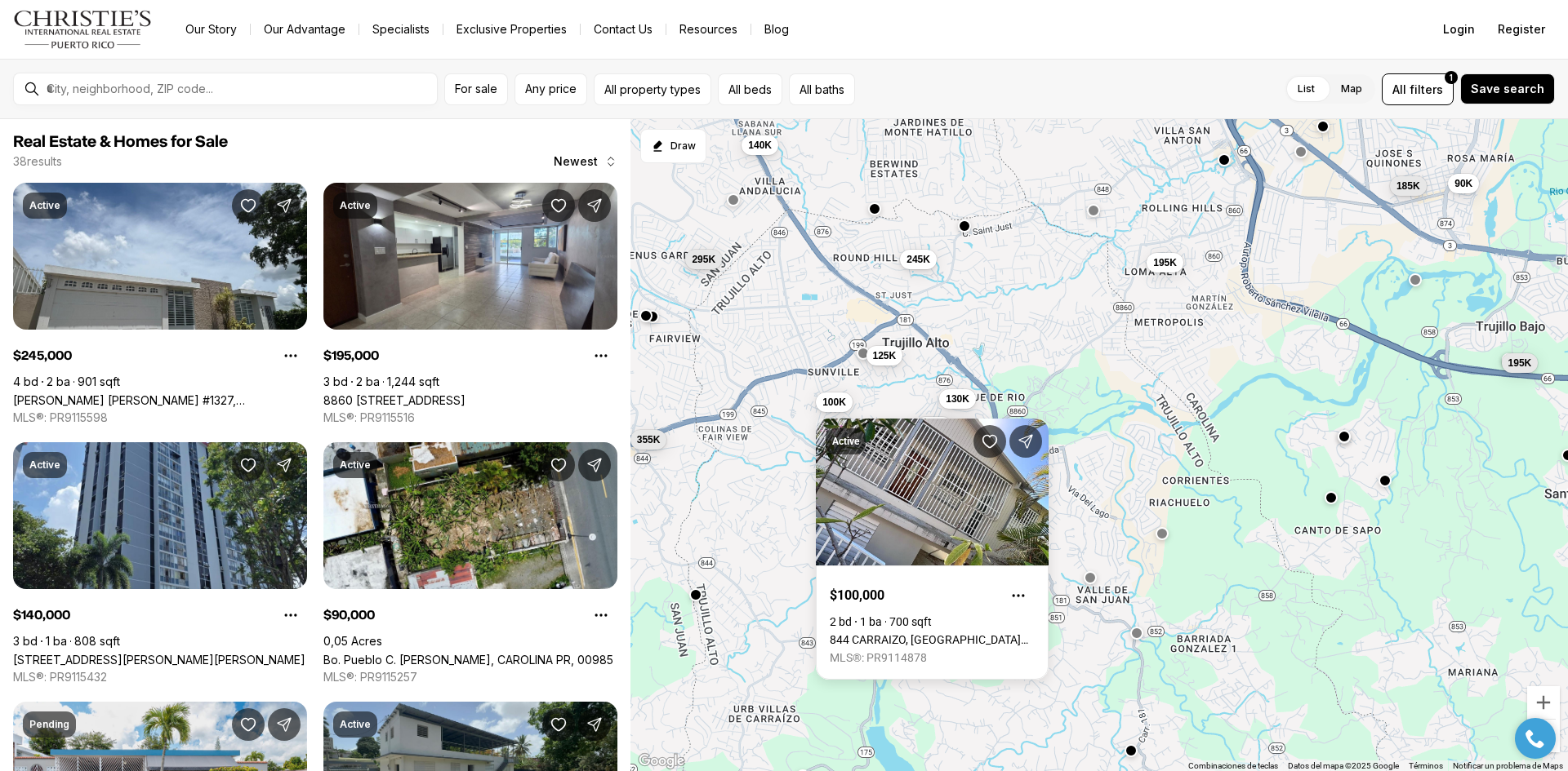
click at [1072, 447] on div "195K 195K 130K 499K 245K 90K 125K 100K 185K 140K 295K 355K" at bounding box center [1098, 445] width 937 height 653
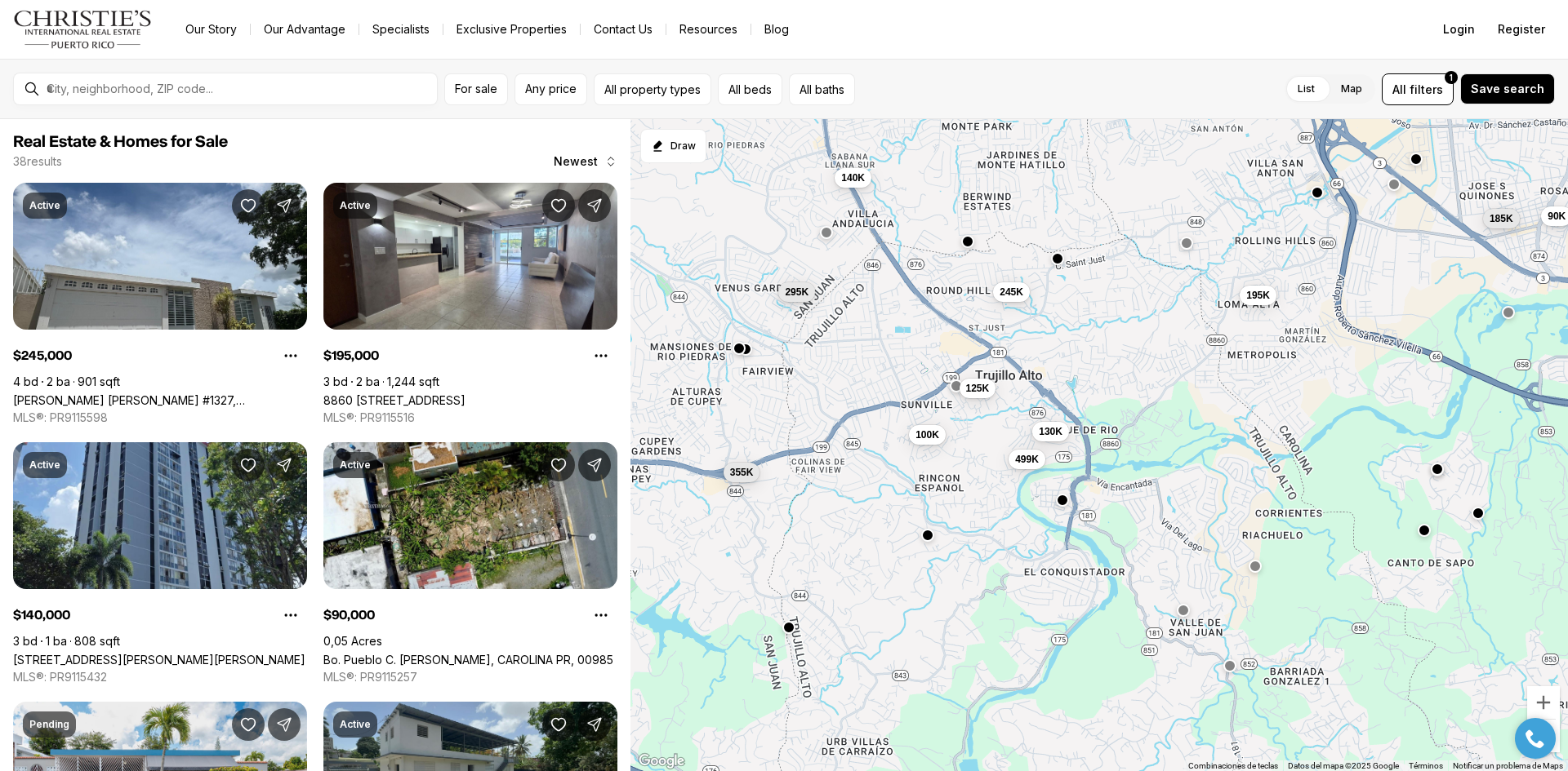
drag, startPoint x: 771, startPoint y: 514, endPoint x: 871, endPoint y: 547, distance: 105.3
click at [871, 547] on div "195K 195K 130K 499K 245K 90K 125K 100K 185K 140K 295K 355K" at bounding box center [1098, 445] width 937 height 653
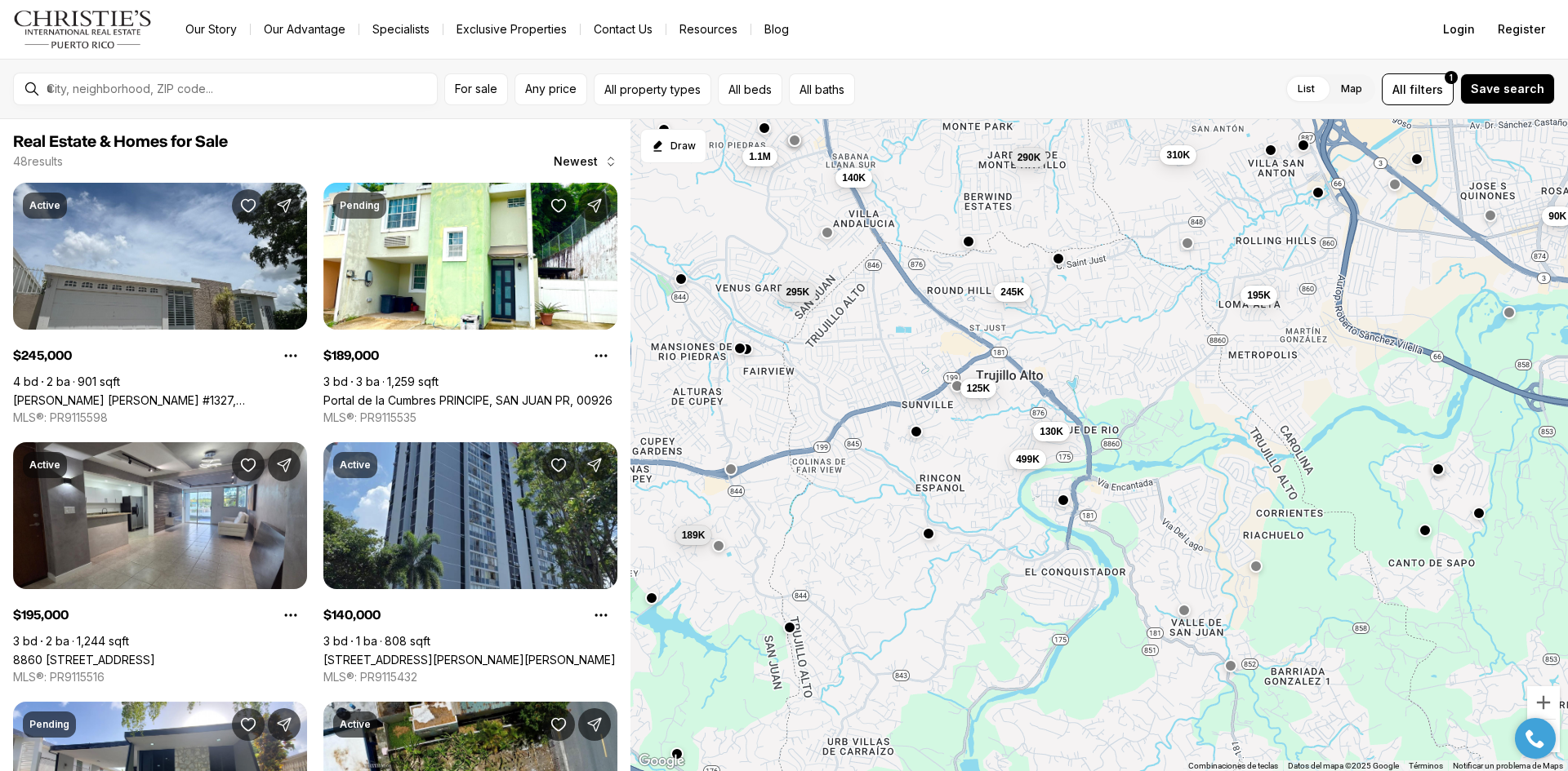
click at [931, 541] on div at bounding box center [929, 535] width 13 height 13
click at [928, 535] on button "button" at bounding box center [929, 534] width 13 height 13
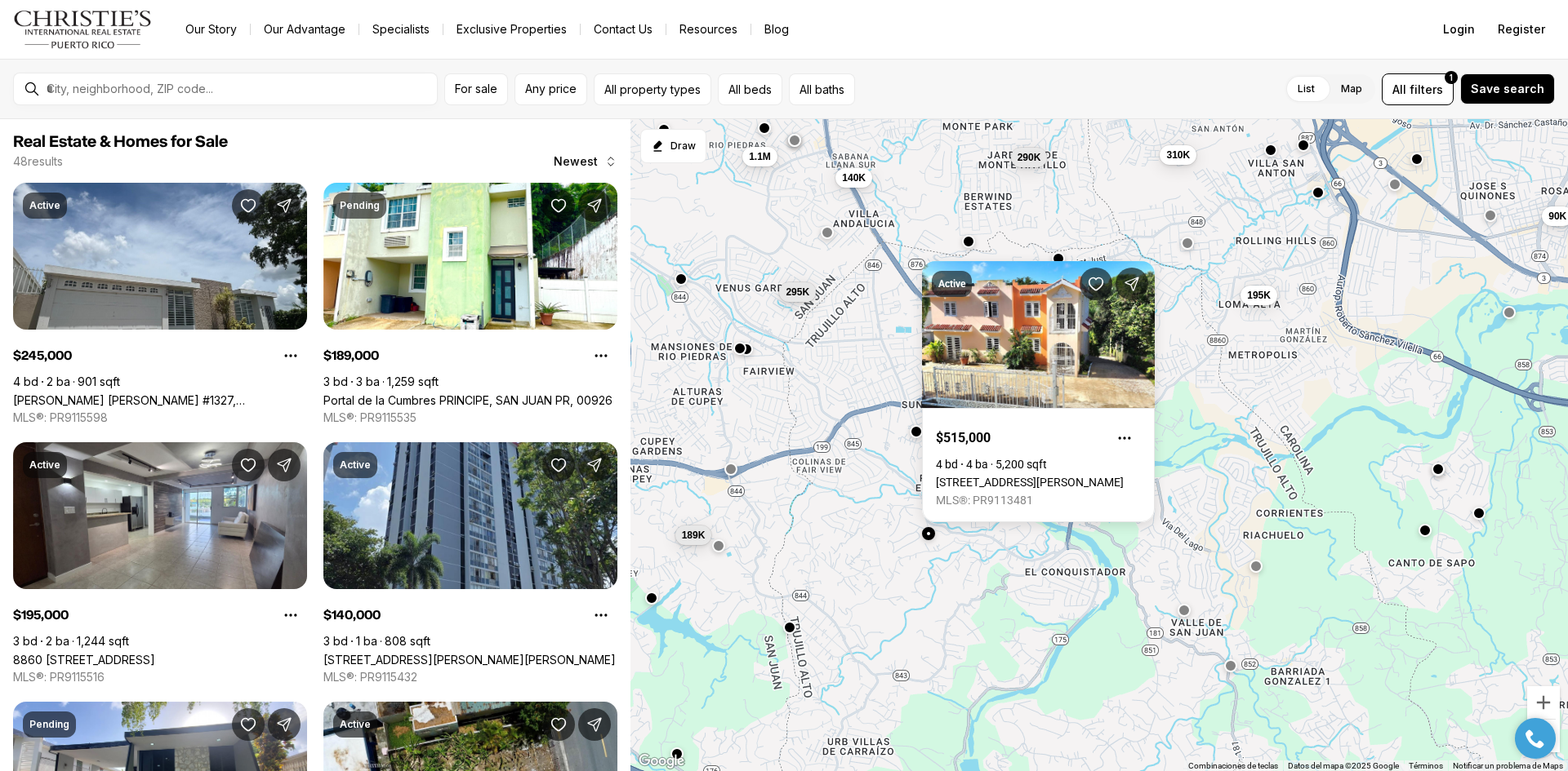
click at [1209, 294] on div "195K 130K 499K 245K 90K 125K 140K 295K 189K 290K 1.1M 310K" at bounding box center [1098, 445] width 937 height 653
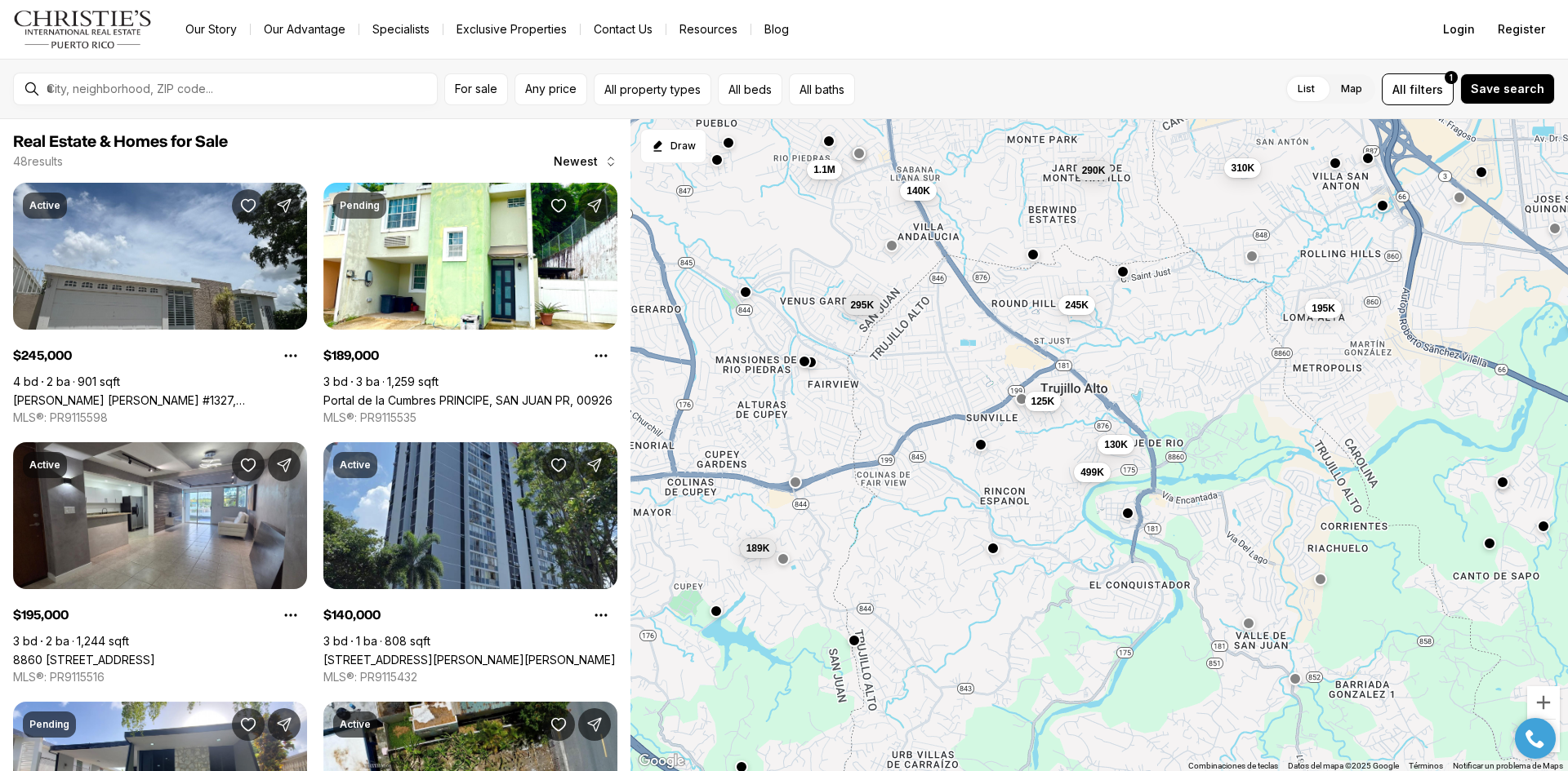
drag, startPoint x: 851, startPoint y: 572, endPoint x: 923, endPoint y: 586, distance: 73.3
click at [923, 586] on div "195K 130K 499K 245K 90K 125K 140K 295K 189K 290K 1.1M 310K" at bounding box center [1098, 445] width 937 height 653
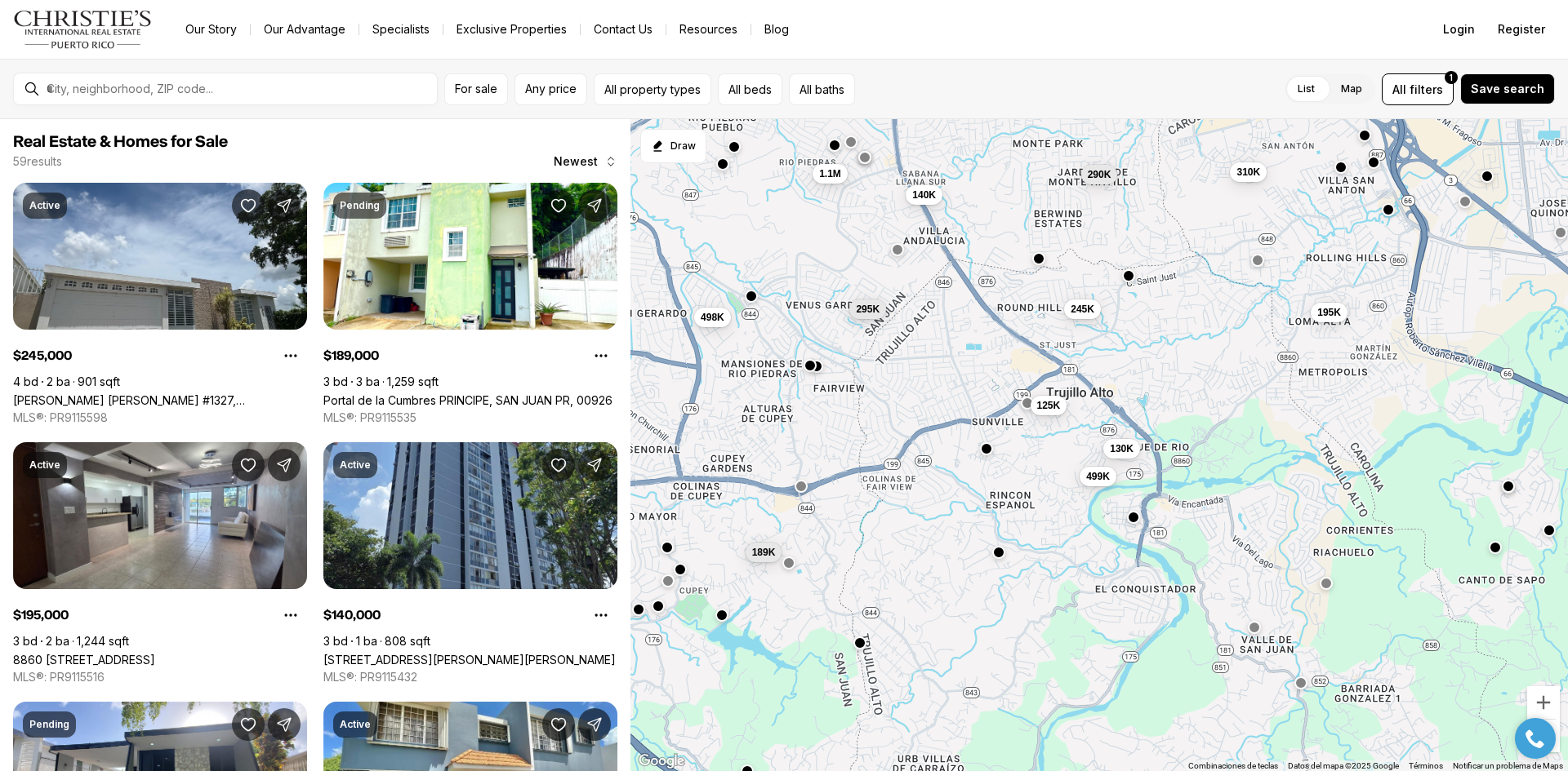
click at [862, 647] on button "button" at bounding box center [860, 643] width 13 height 13
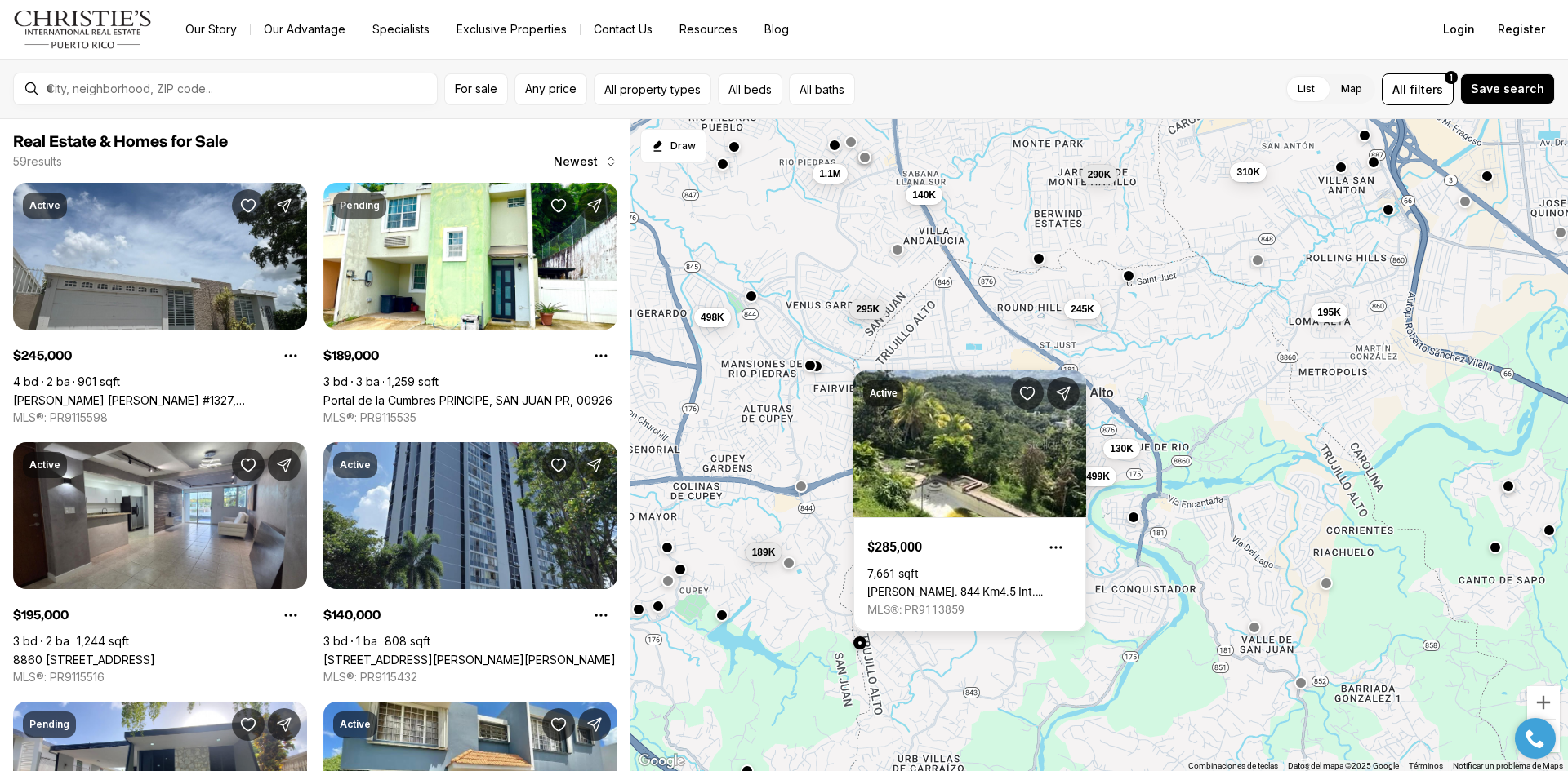
click at [899, 644] on div "195K 130K 499K 245K 125K 140K 295K 189K 290K 1.1M 310K 498K" at bounding box center [1098, 445] width 937 height 653
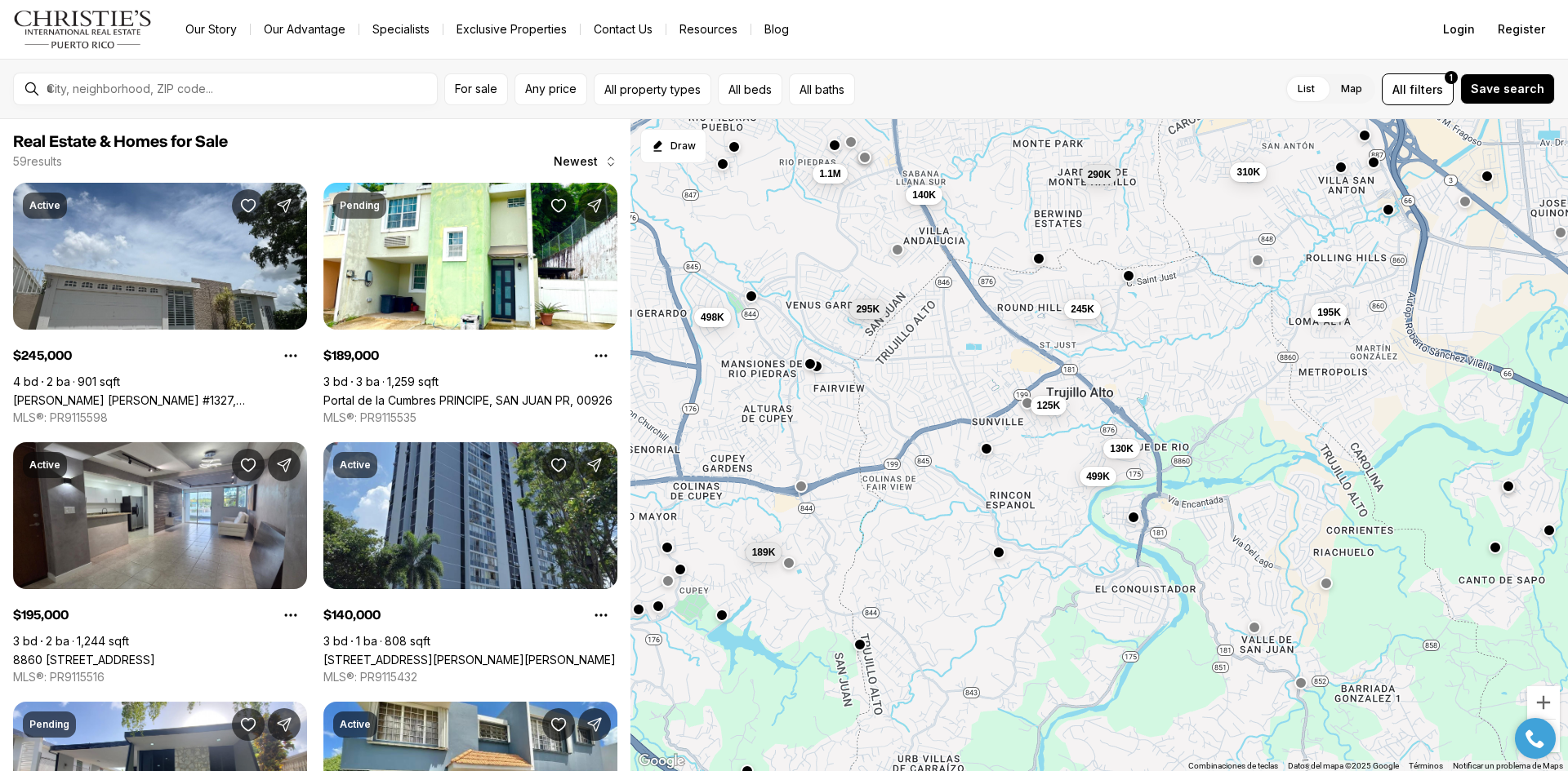
click at [809, 368] on button "button" at bounding box center [810, 364] width 13 height 13
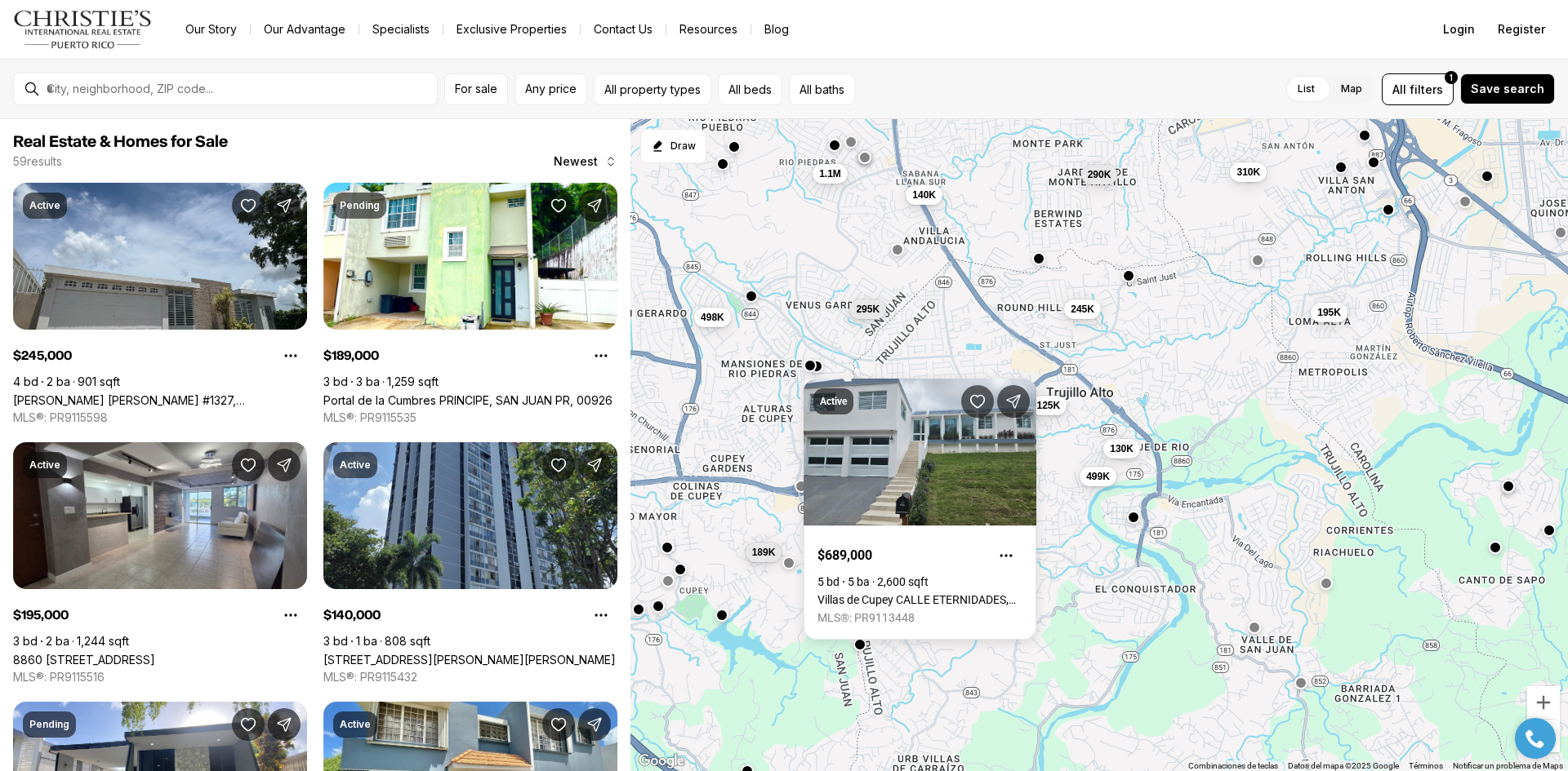
click at [832, 354] on div "195K 130K 499K 245K 125K 140K 295K 189K 290K 1.1M 310K 498K" at bounding box center [1098, 445] width 937 height 653
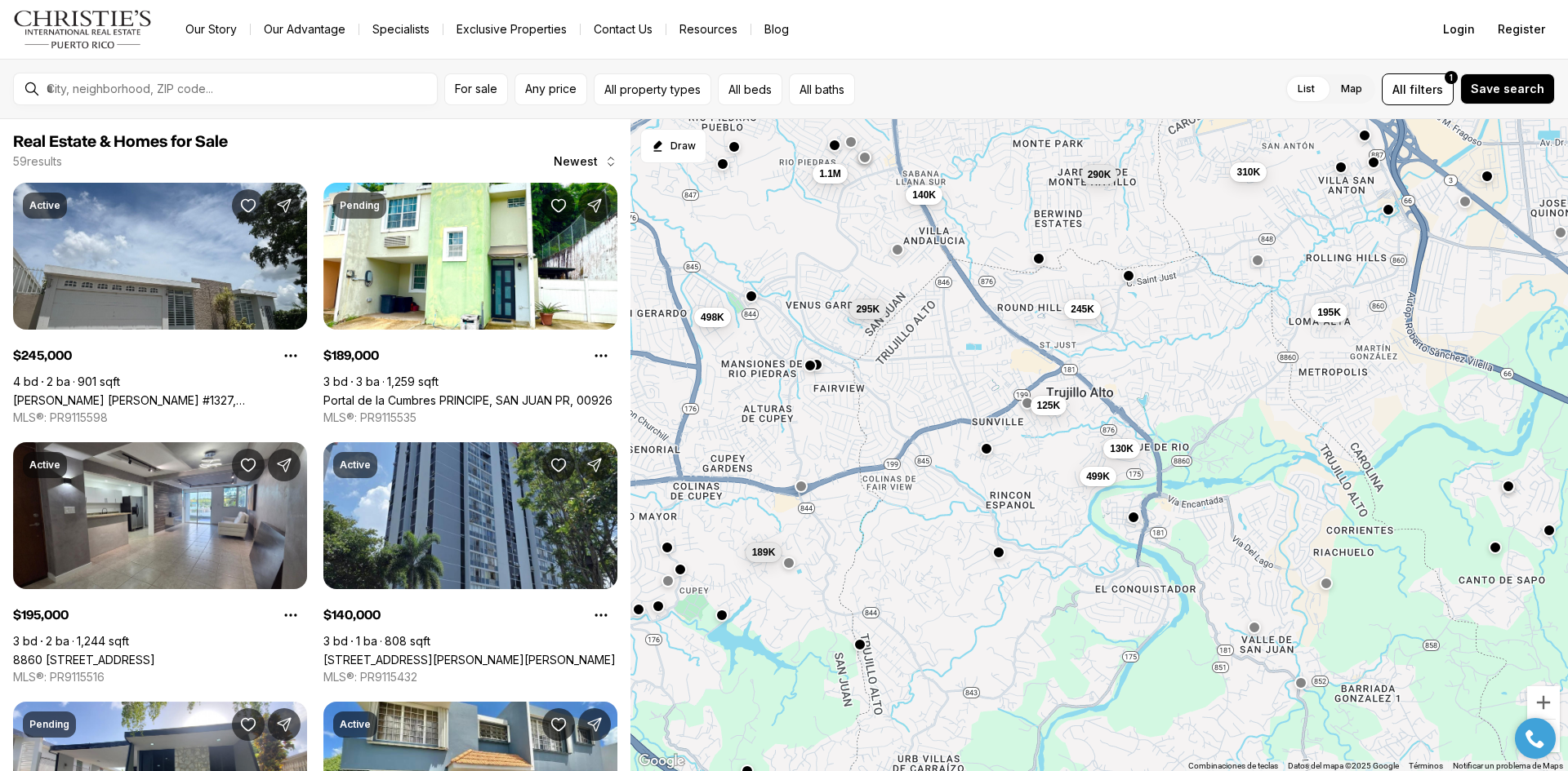
click at [818, 370] on button "button" at bounding box center [816, 365] width 13 height 13
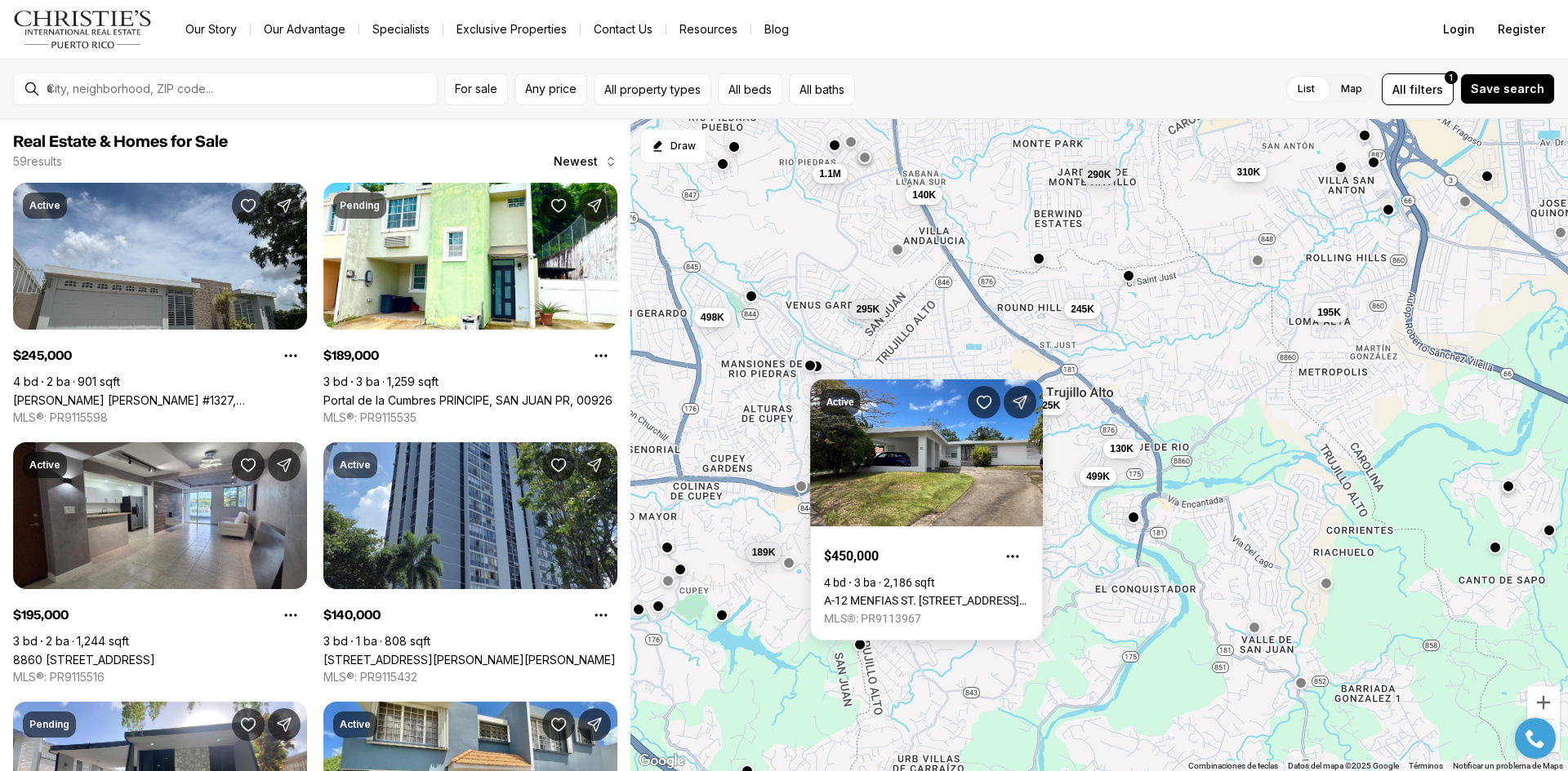
click at [1088, 598] on div "195K 130K 499K 245K 125K 140K 295K 189K 290K 1.1M 310K 498K" at bounding box center [1098, 445] width 937 height 653
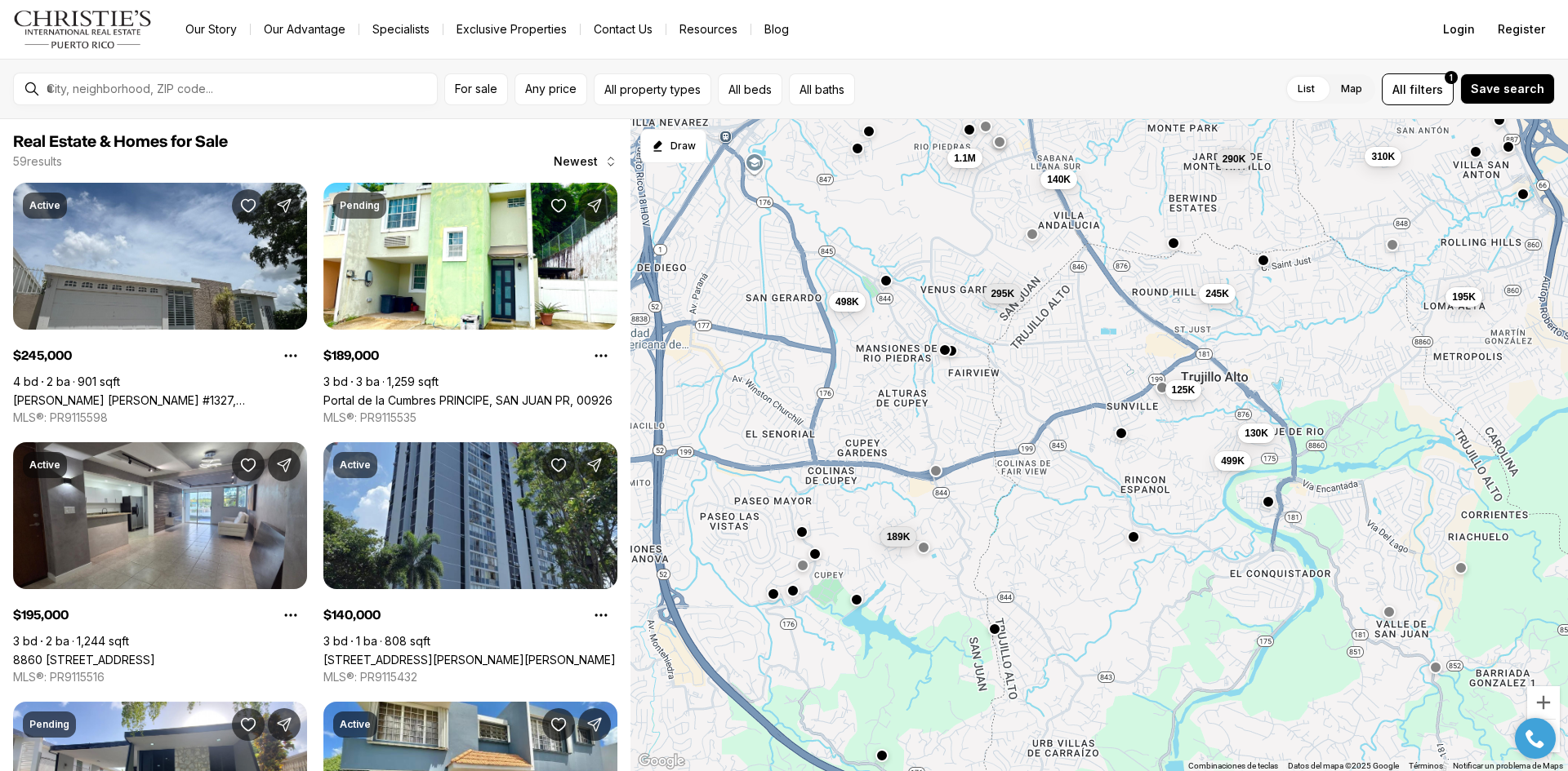
drag, startPoint x: 885, startPoint y: 586, endPoint x: 1022, endPoint y: 569, distance: 138.1
click at [1022, 569] on div "195K 130K 499K 245K 125K 140K 295K 189K 290K 1.1M 310K 498K" at bounding box center [1098, 445] width 937 height 653
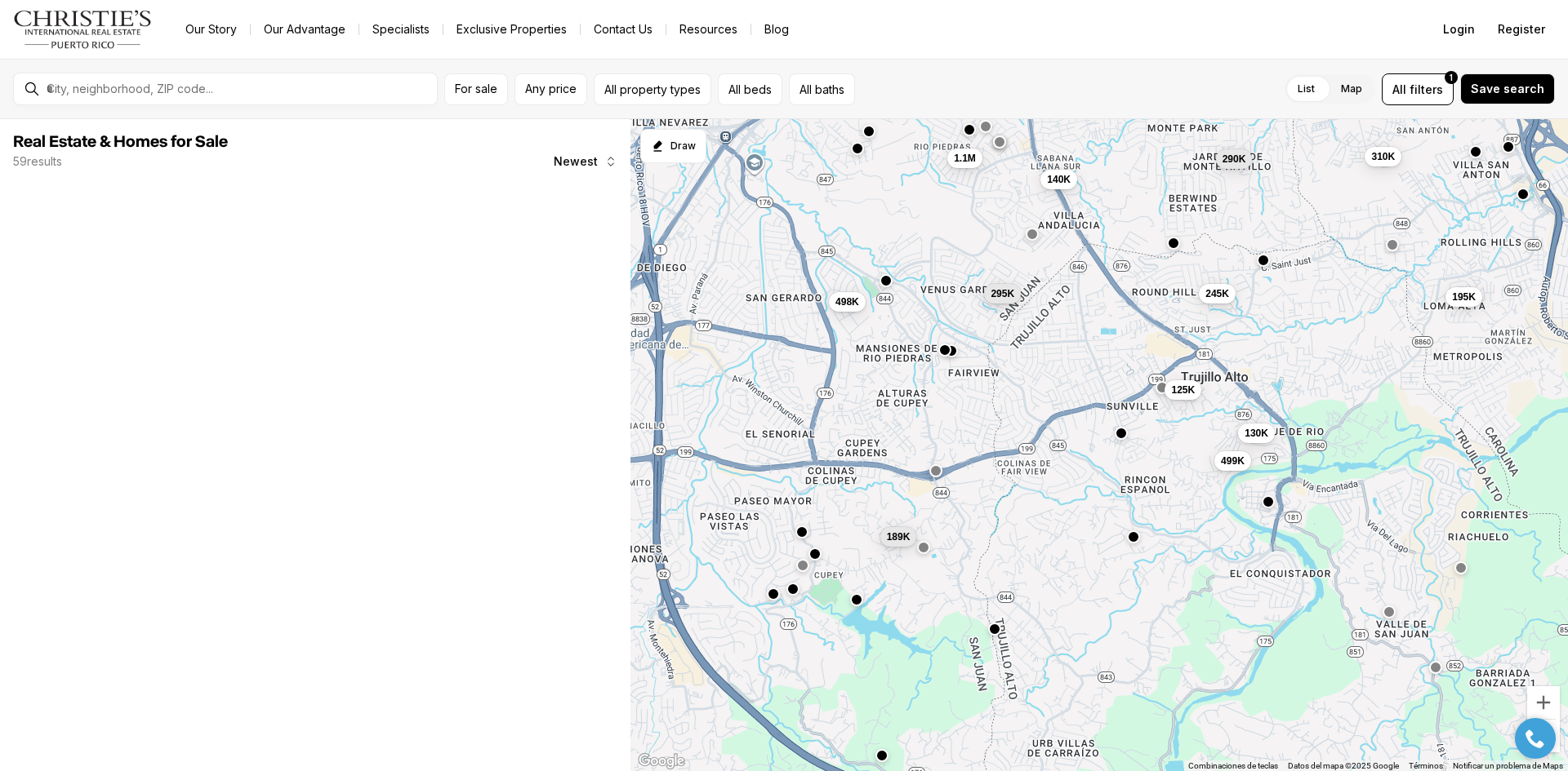
click at [797, 594] on button "button" at bounding box center [793, 589] width 13 height 13
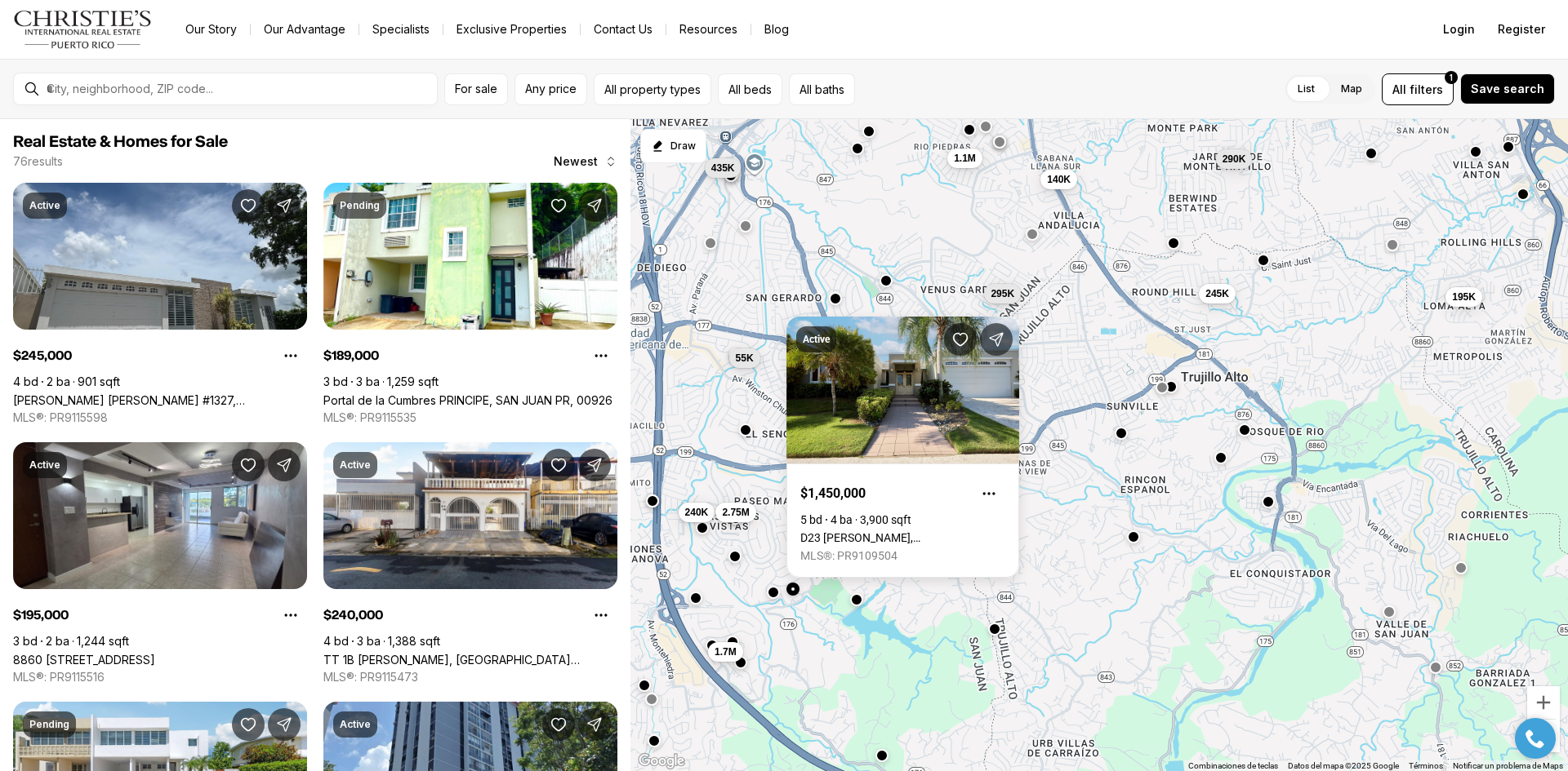
click at [777, 598] on button "button" at bounding box center [773, 592] width 13 height 13
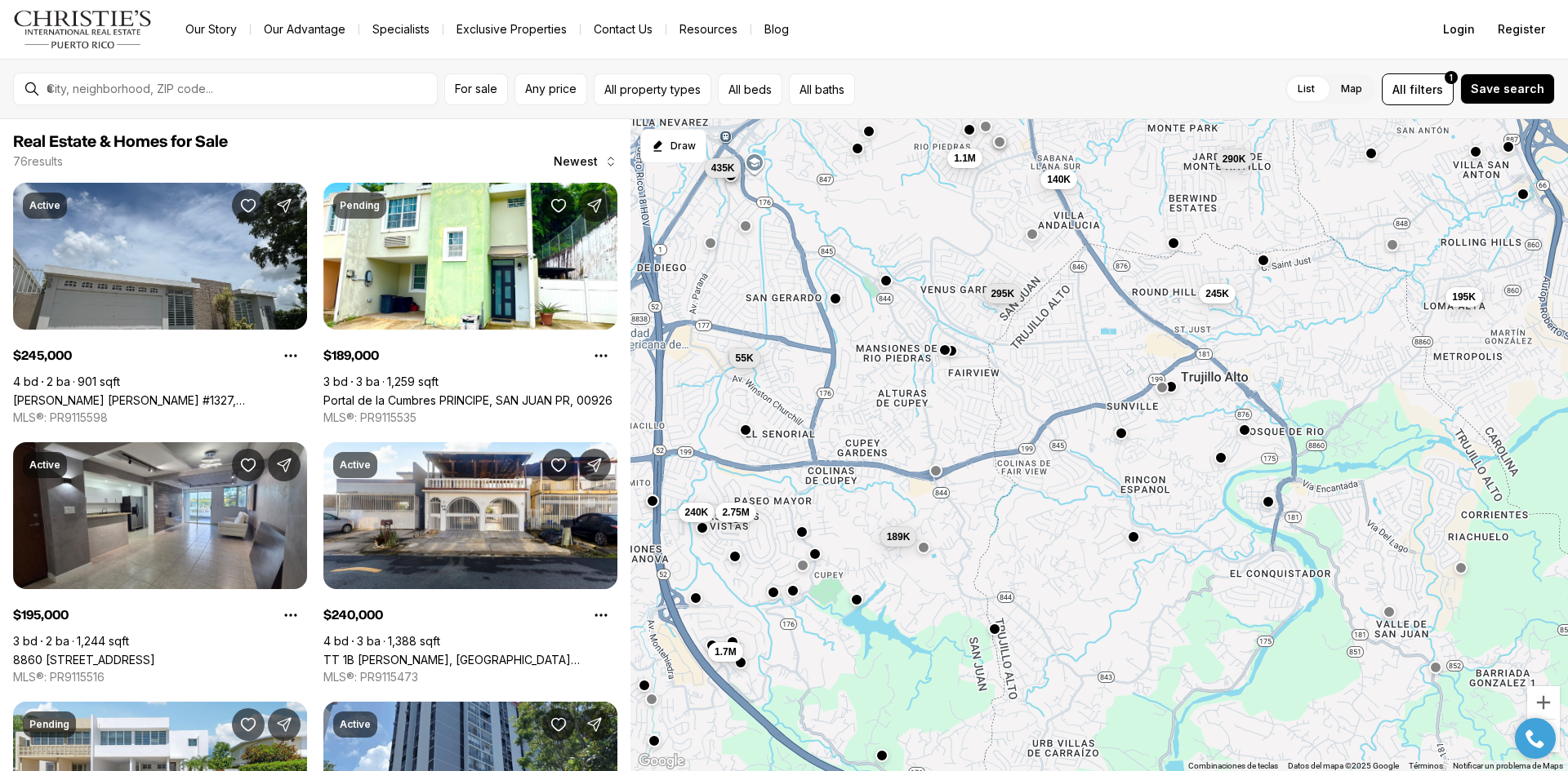
click at [777, 598] on button "button" at bounding box center [773, 592] width 13 height 13
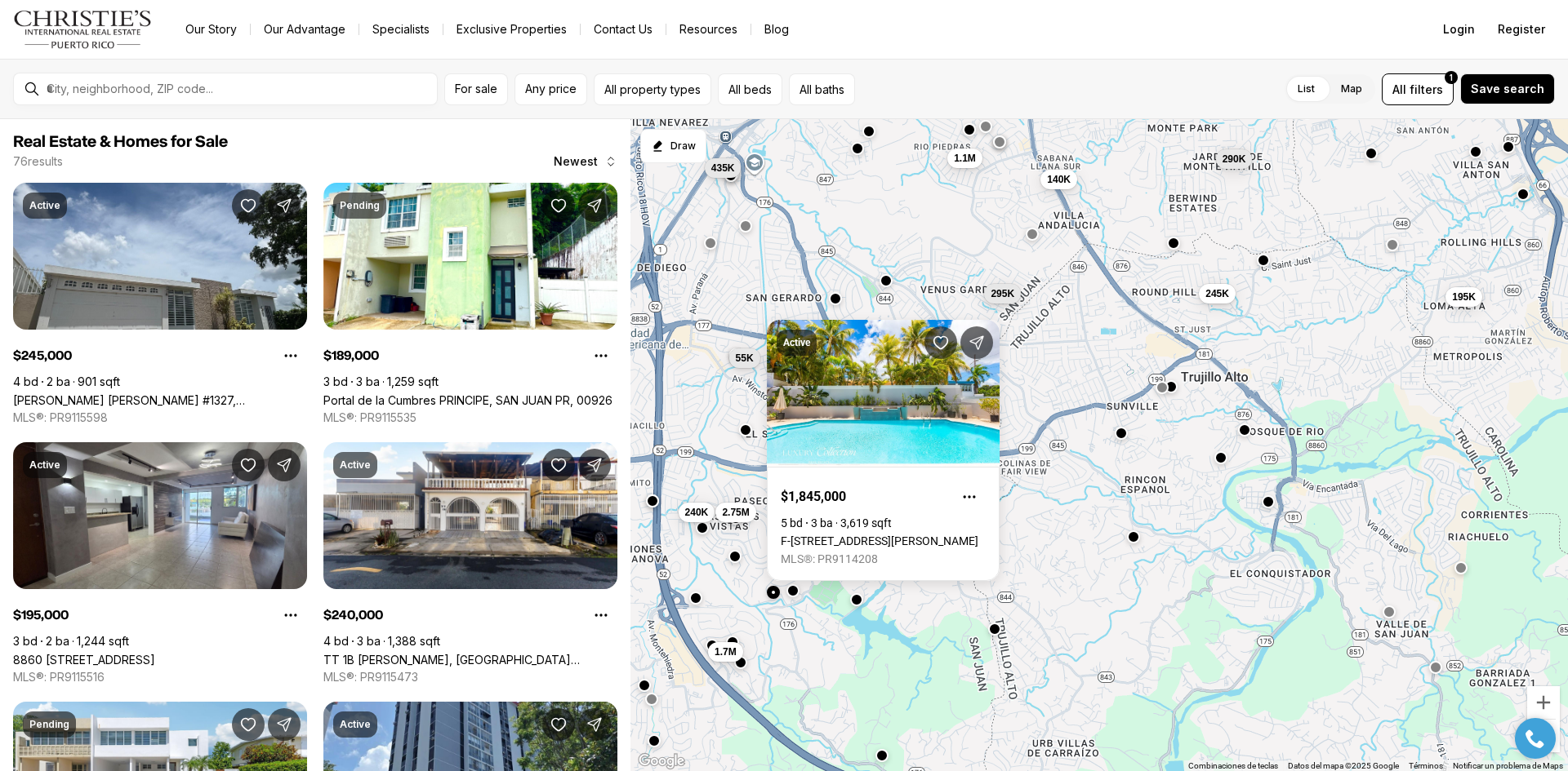
click at [878, 629] on div "195K 245K 140K 295K 189K 290K 1.1M 240K 435K 1.7M 55K 2.75M" at bounding box center [1098, 445] width 937 height 653
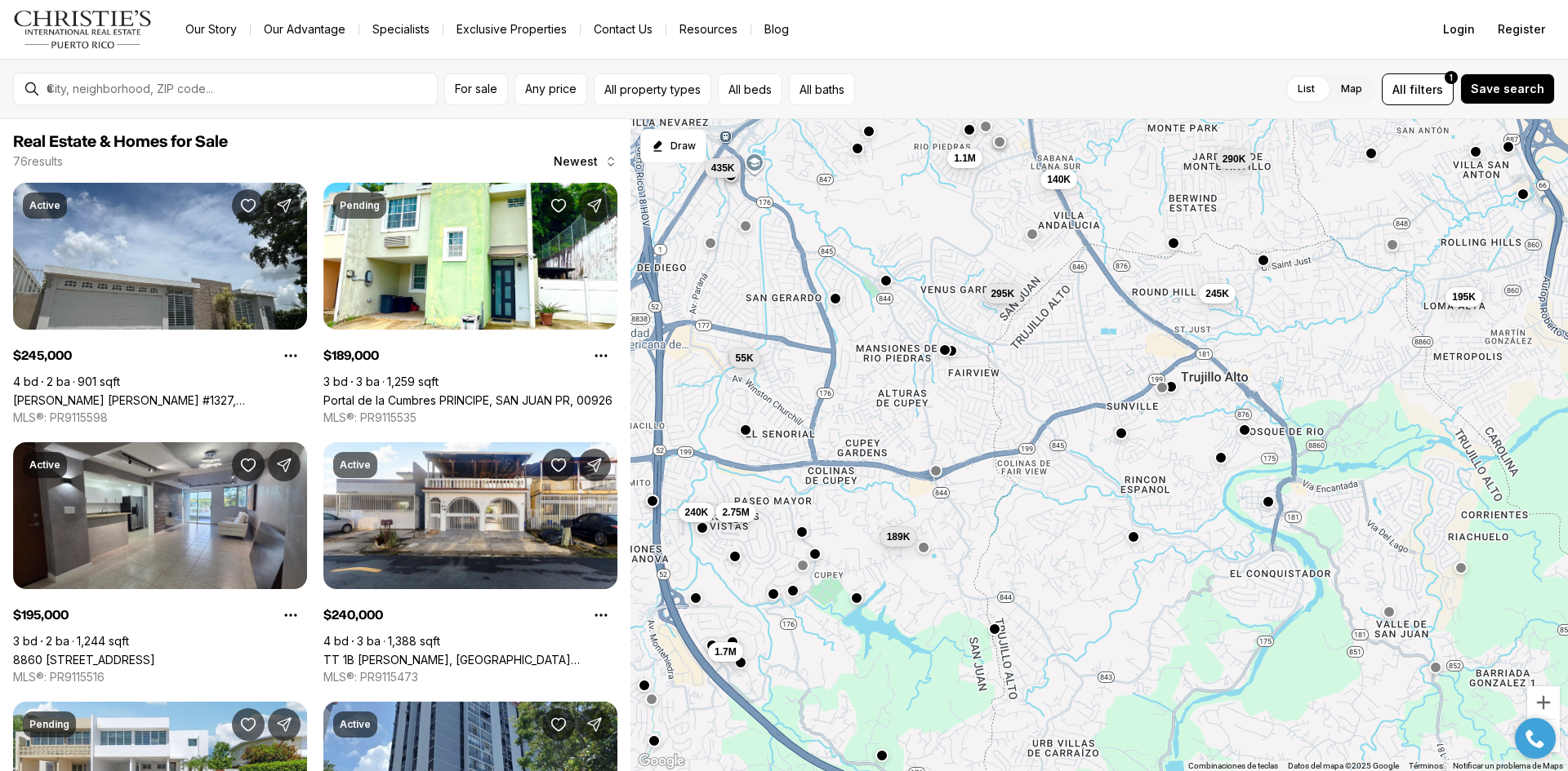
click at [859, 605] on div at bounding box center [857, 600] width 13 height 13
click at [857, 604] on button "button" at bounding box center [857, 598] width 13 height 13
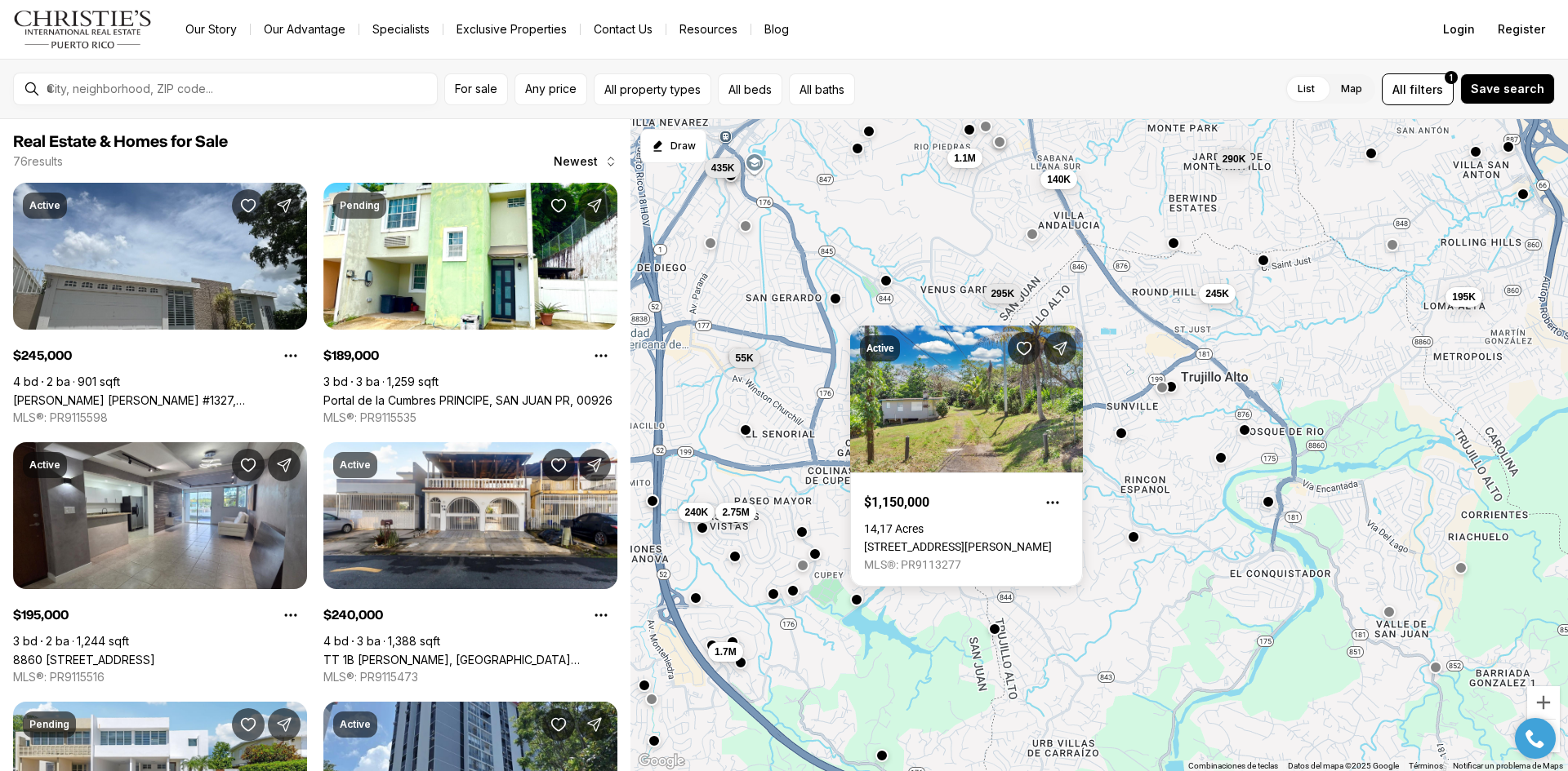
click at [898, 626] on div "195K 245K 140K 295K 189K 290K 1.1M 240K 435K 1.7M 55K 2.75M" at bounding box center [1098, 445] width 937 height 653
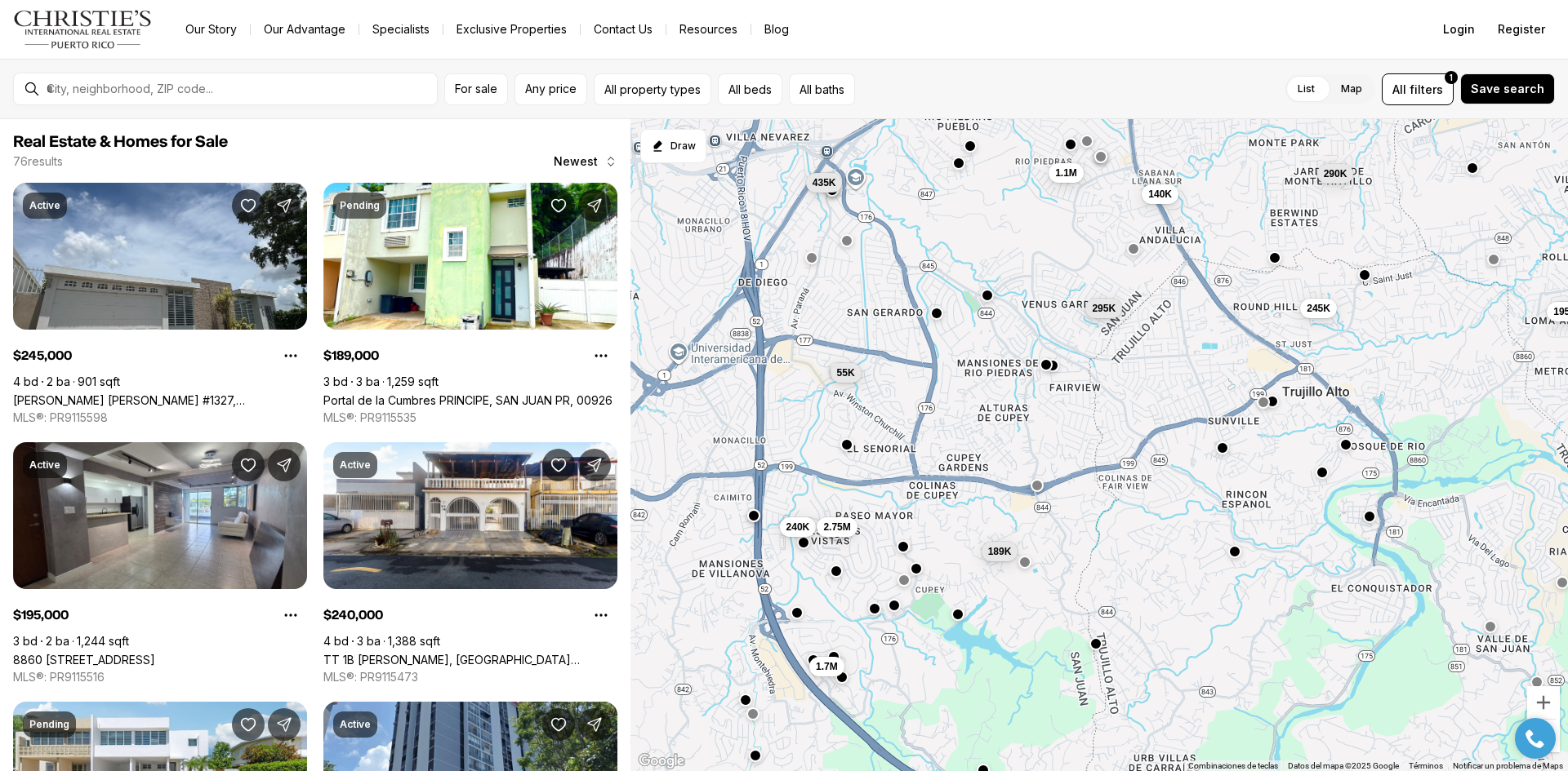
drag, startPoint x: 750, startPoint y: 618, endPoint x: 857, endPoint y: 630, distance: 107.7
click at [857, 630] on div "195K 245K 140K 295K 189K 290K 1.1M 240K 435K 1.7M 55K 2.75M" at bounding box center [1098, 445] width 937 height 653
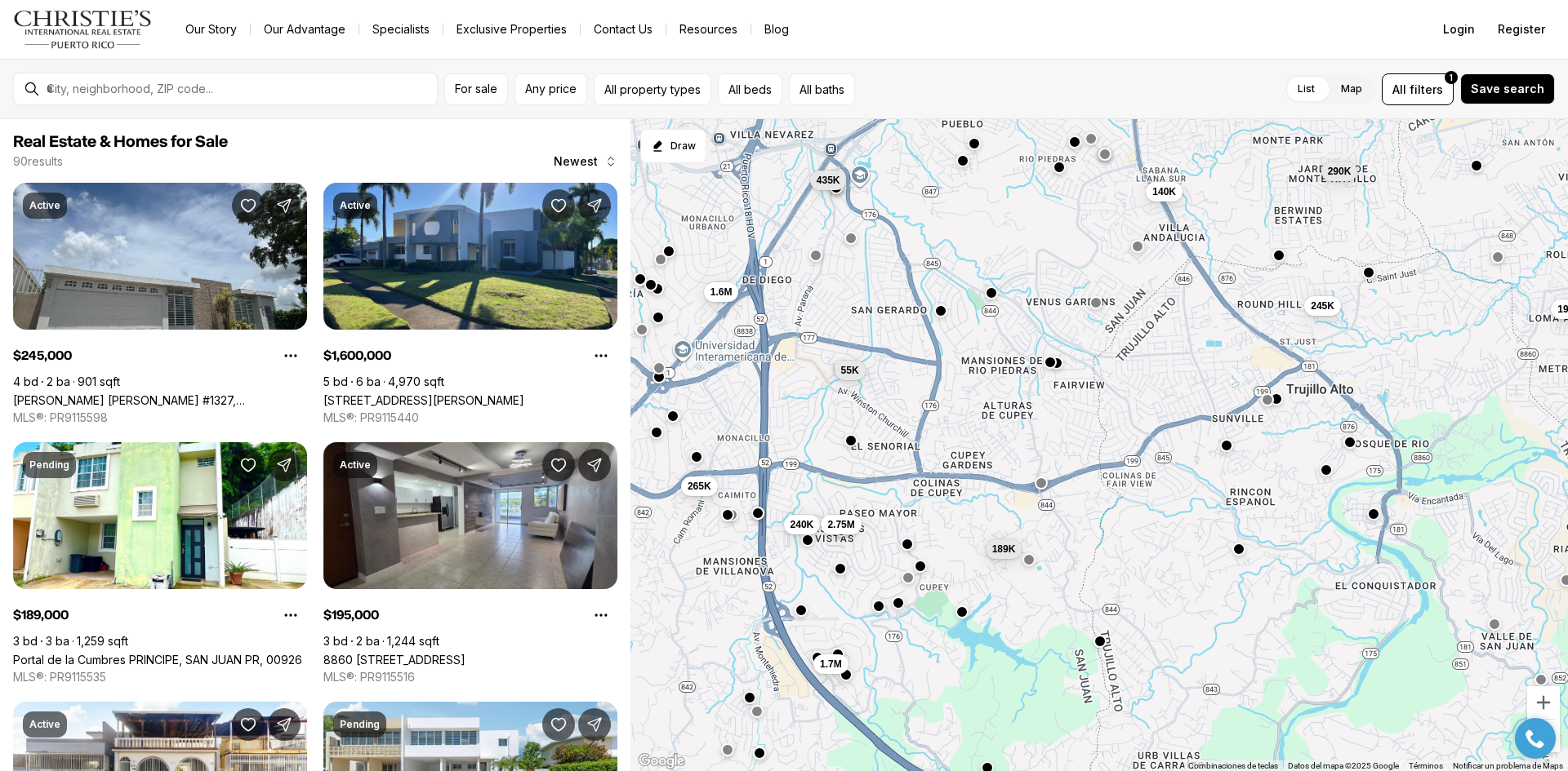
click at [854, 444] on button "button" at bounding box center [851, 441] width 13 height 13
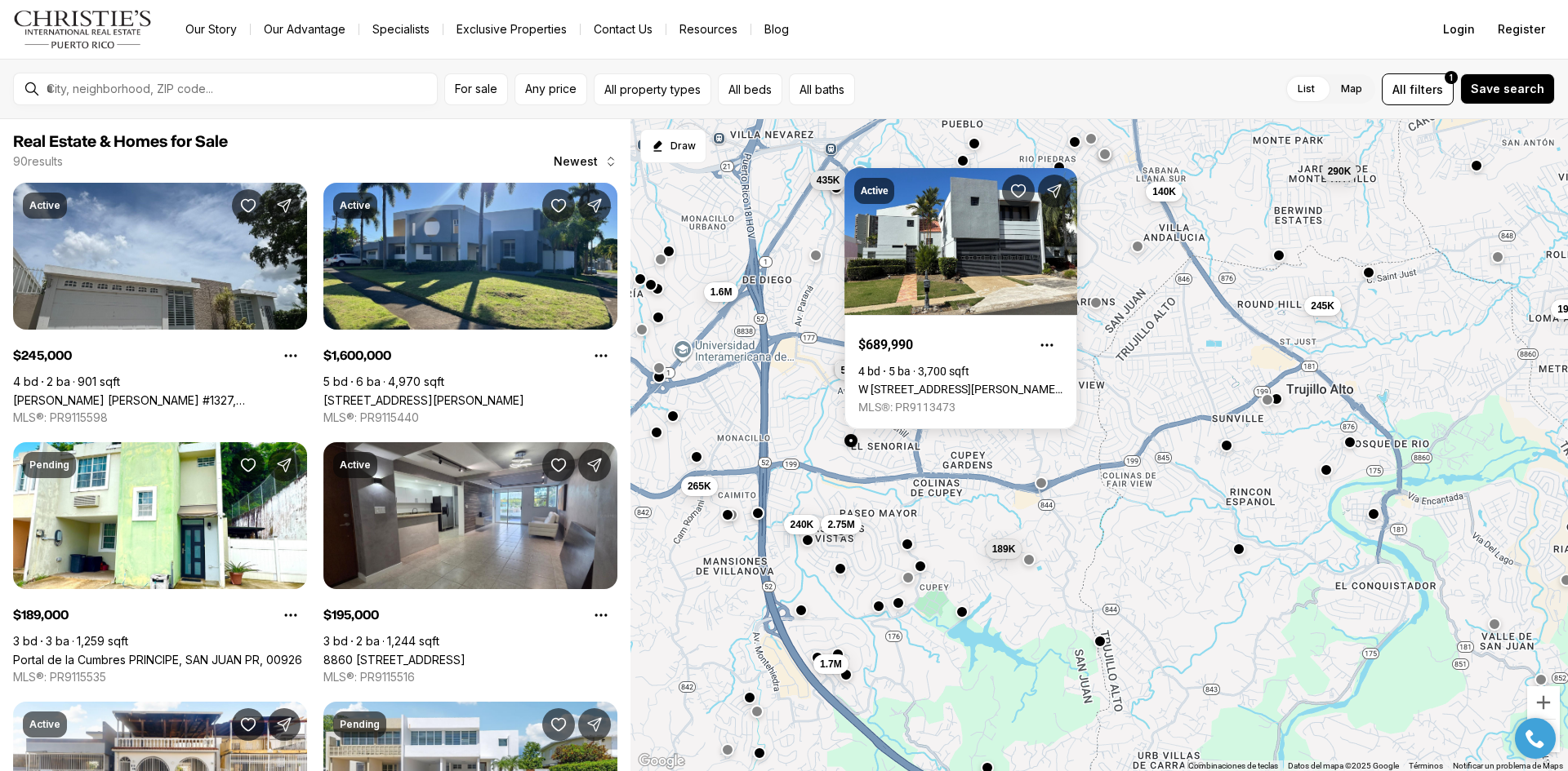
click at [854, 444] on button "button" at bounding box center [851, 441] width 13 height 13
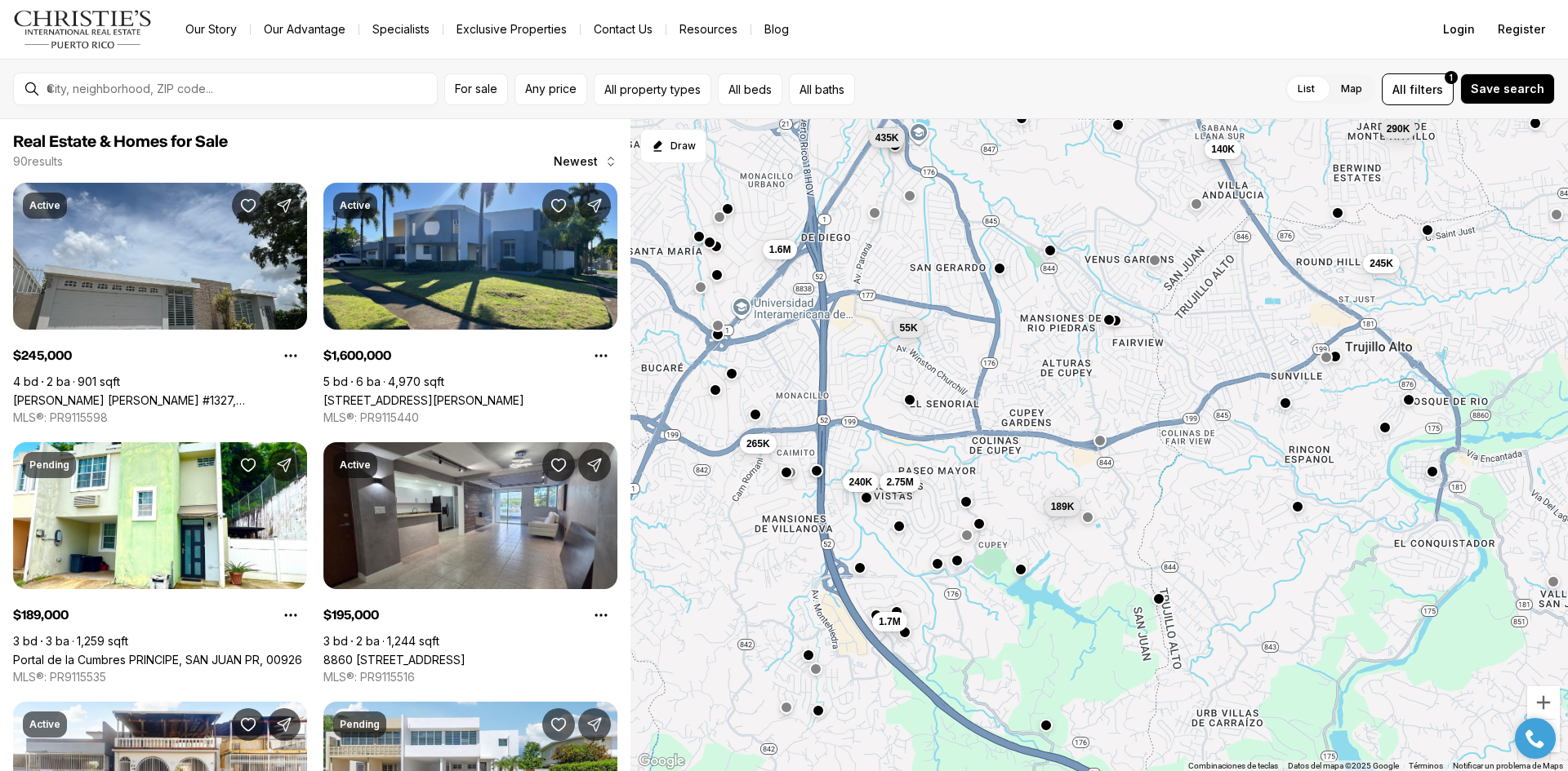
drag, startPoint x: 697, startPoint y: 625, endPoint x: 758, endPoint y: 581, distance: 75.2
click at [758, 581] on div "195K 245K 140K 189K 290K 240K 435K 1.7M 55K 2.75M 1.6M 265K" at bounding box center [1098, 445] width 937 height 653
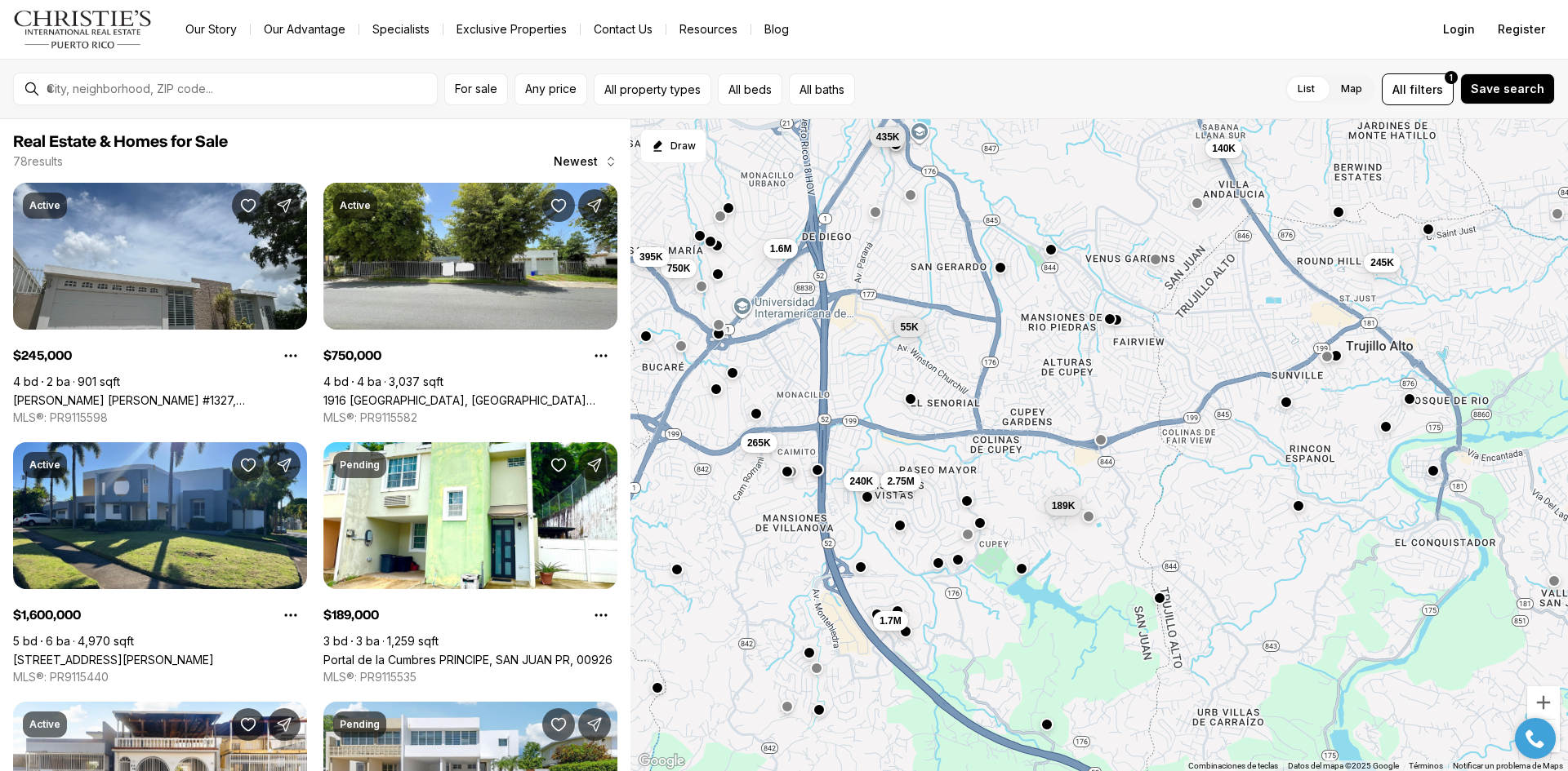
click at [812, 658] on button "button" at bounding box center [810, 653] width 13 height 13
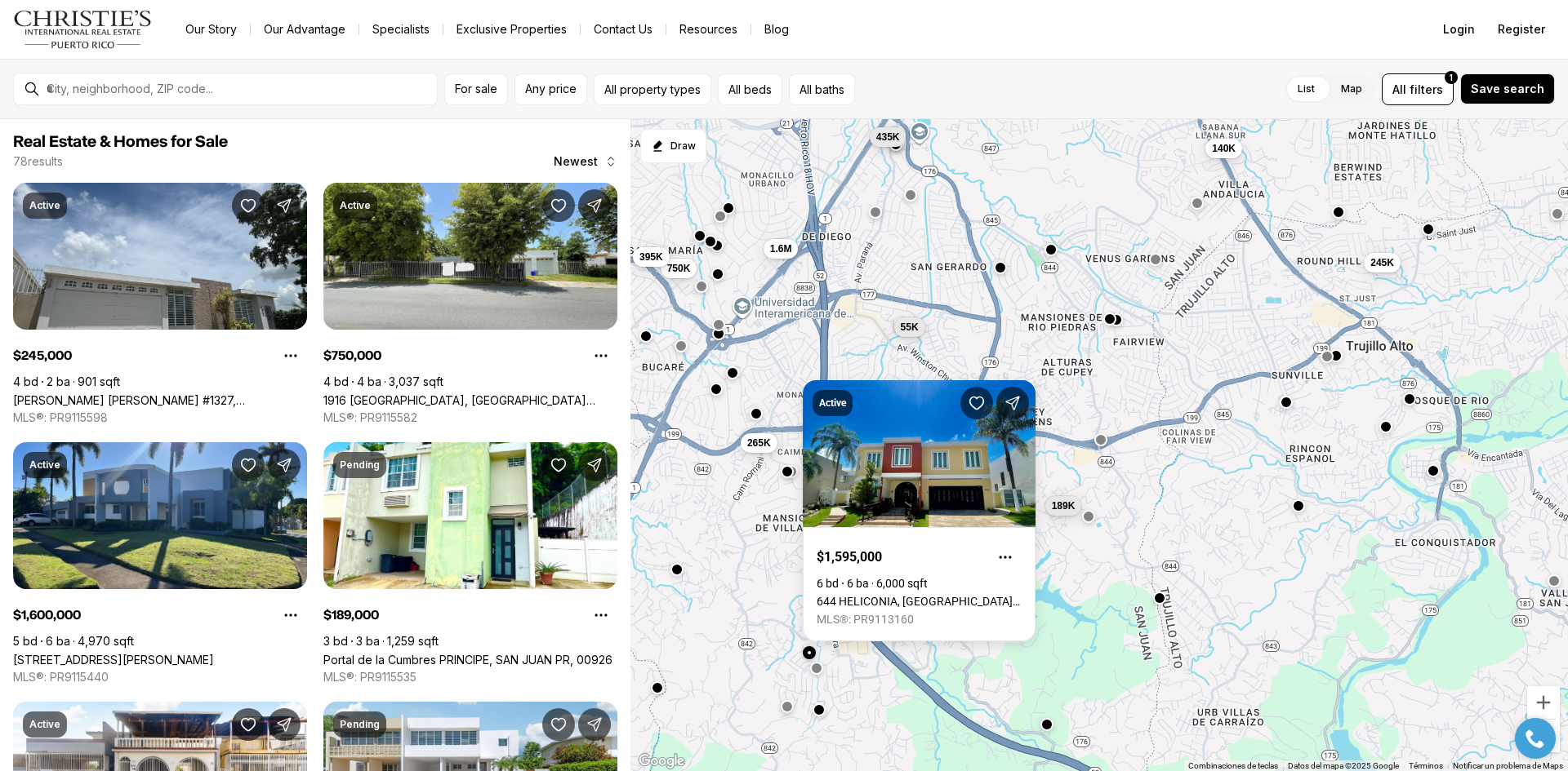
click at [812, 658] on button "button" at bounding box center [810, 653] width 13 height 13
click at [822, 714] on button "button" at bounding box center [819, 708] width 13 height 13
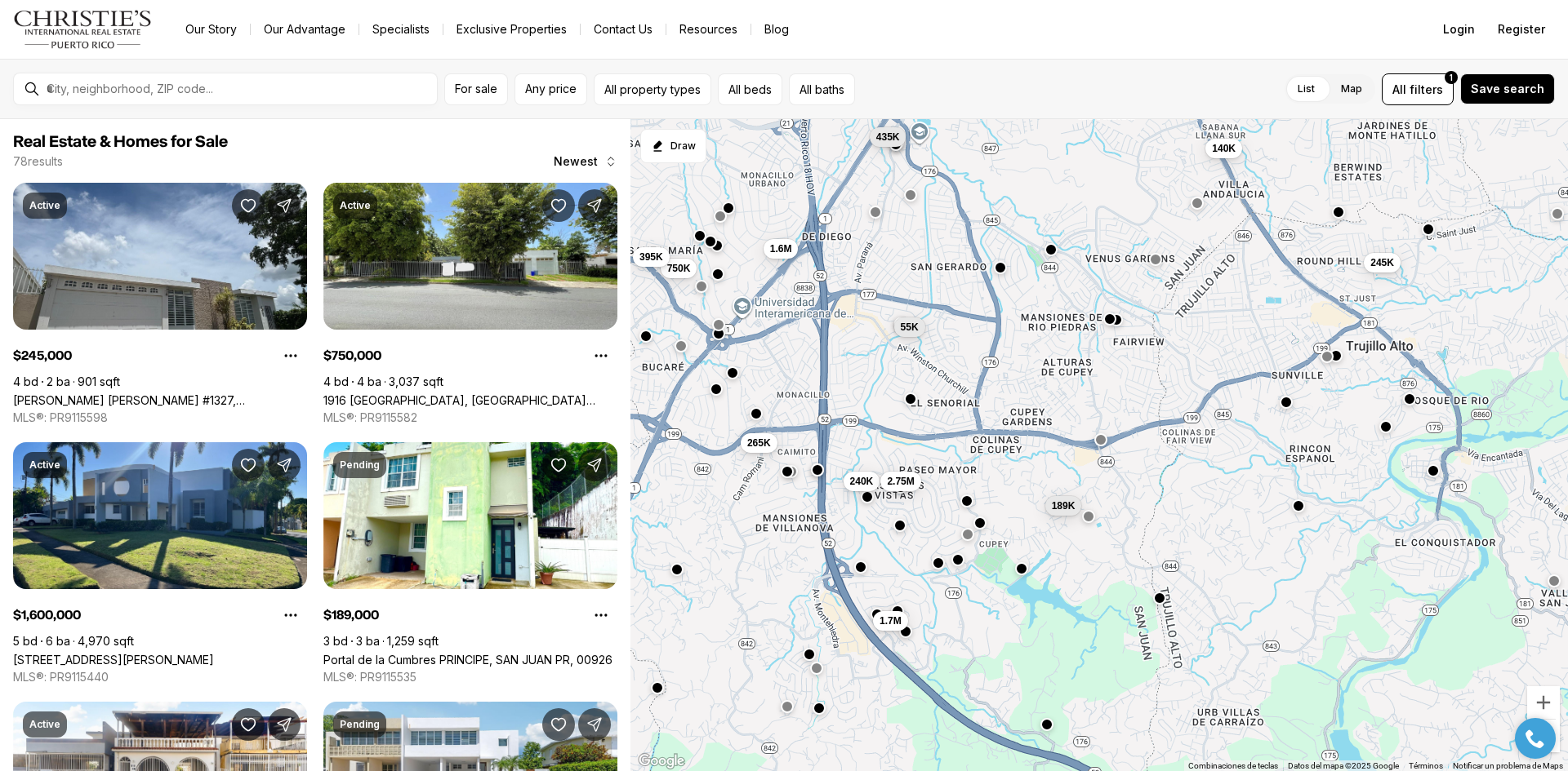
click at [822, 714] on button "button" at bounding box center [819, 708] width 13 height 13
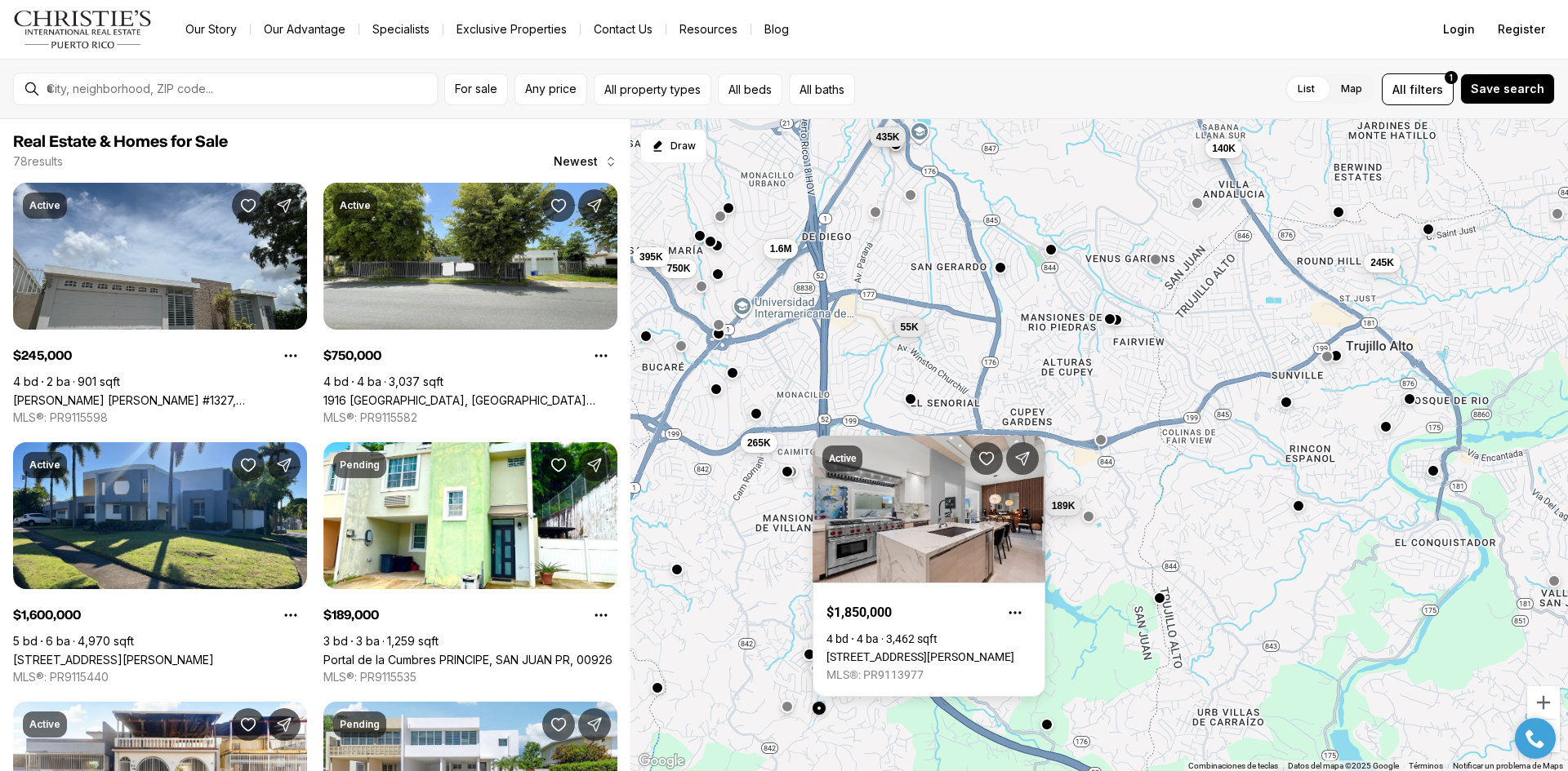
click at [822, 714] on button "button" at bounding box center [819, 708] width 13 height 13
click at [769, 689] on div "245K 140K 189K 240K 435K 1.7M 55K 2.75M 1.6M 265K 750K 395K" at bounding box center [1098, 445] width 937 height 653
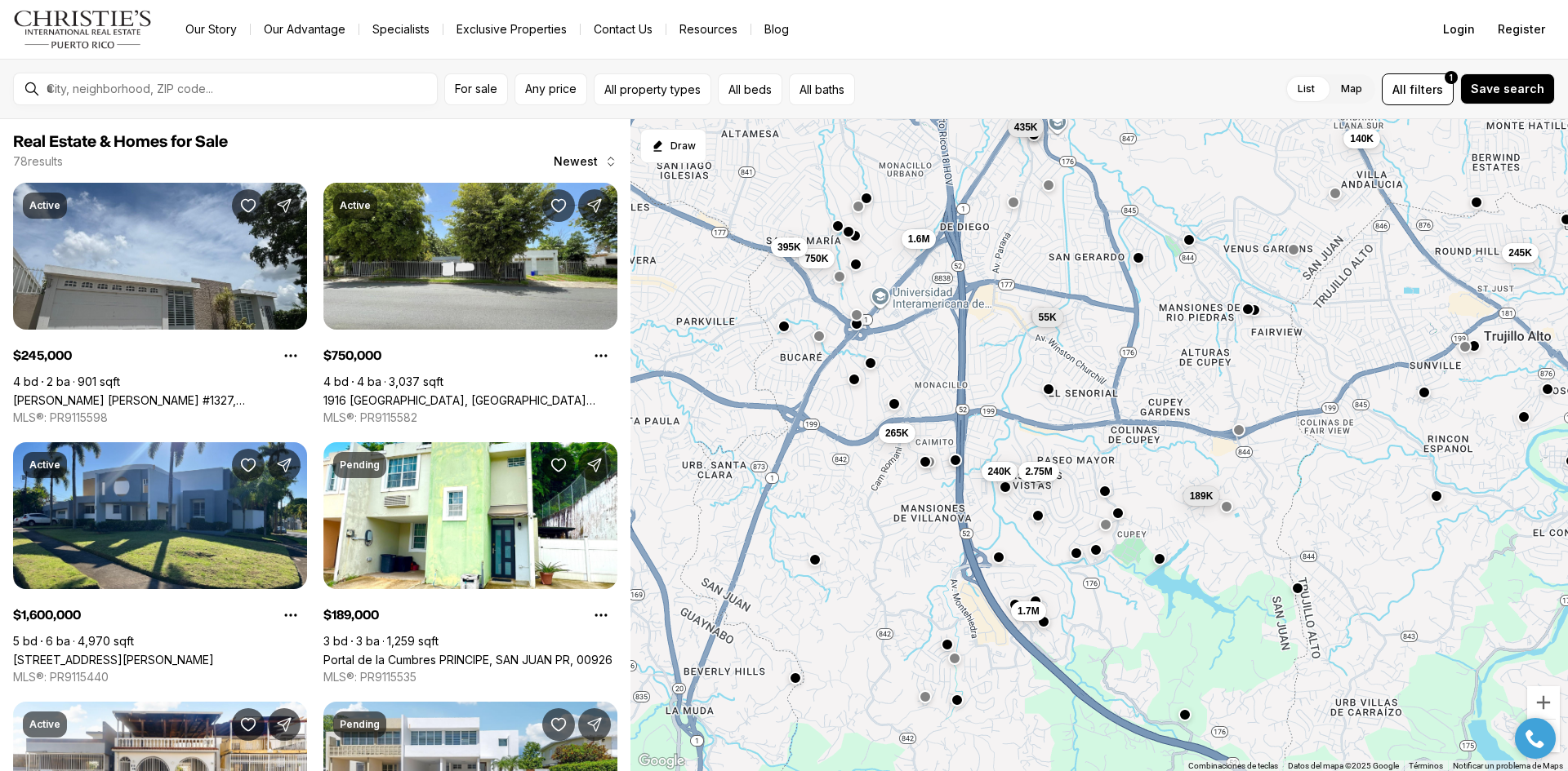
drag, startPoint x: 738, startPoint y: 696, endPoint x: 880, endPoint y: 686, distance: 142.4
click at [880, 686] on div "245K 140K 189K 240K 435K 1.7M 55K 2.75M 1.6M 265K 750K 395K" at bounding box center [1098, 445] width 937 height 653
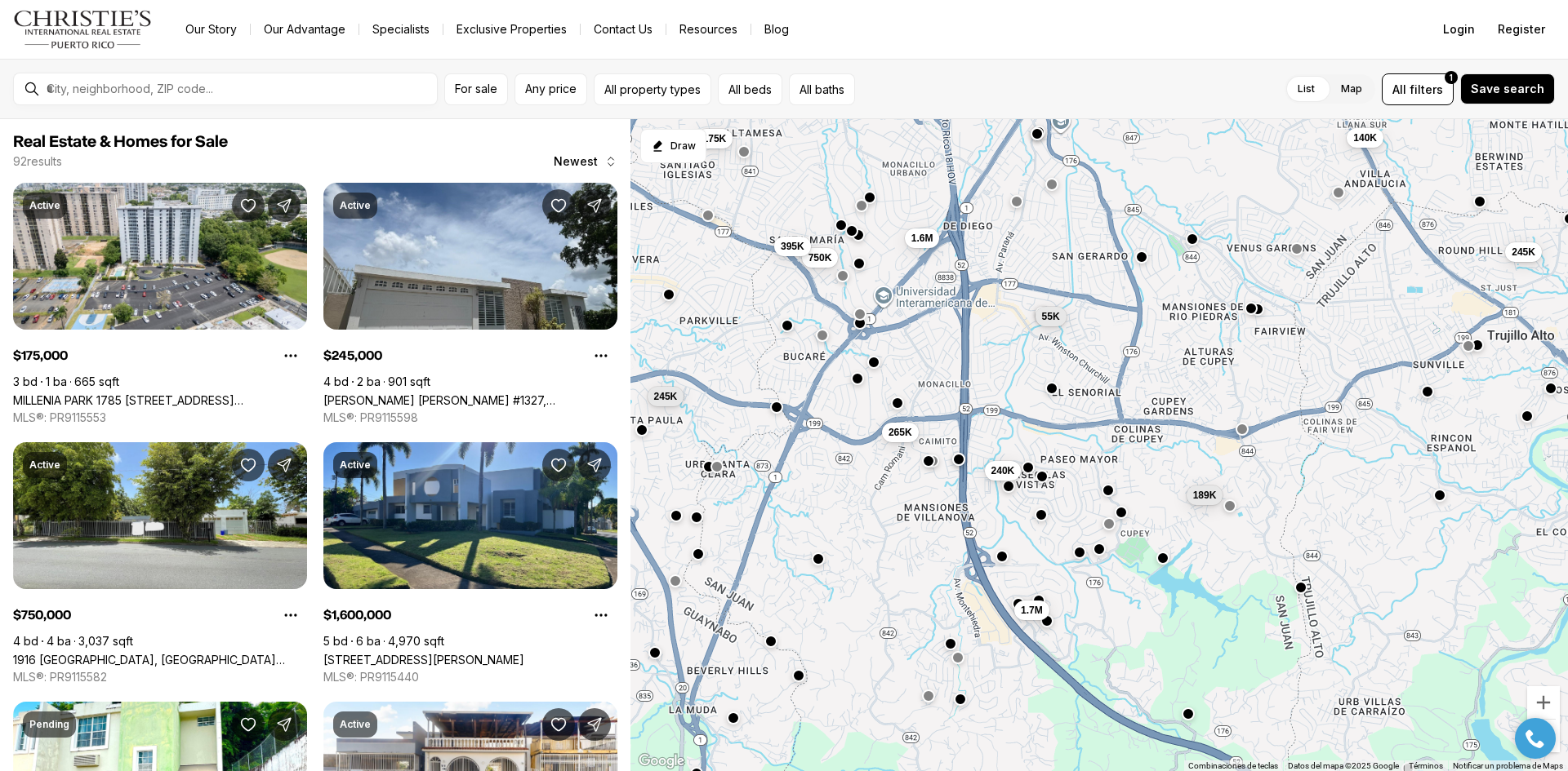
click at [799, 681] on button "button" at bounding box center [799, 676] width 13 height 13
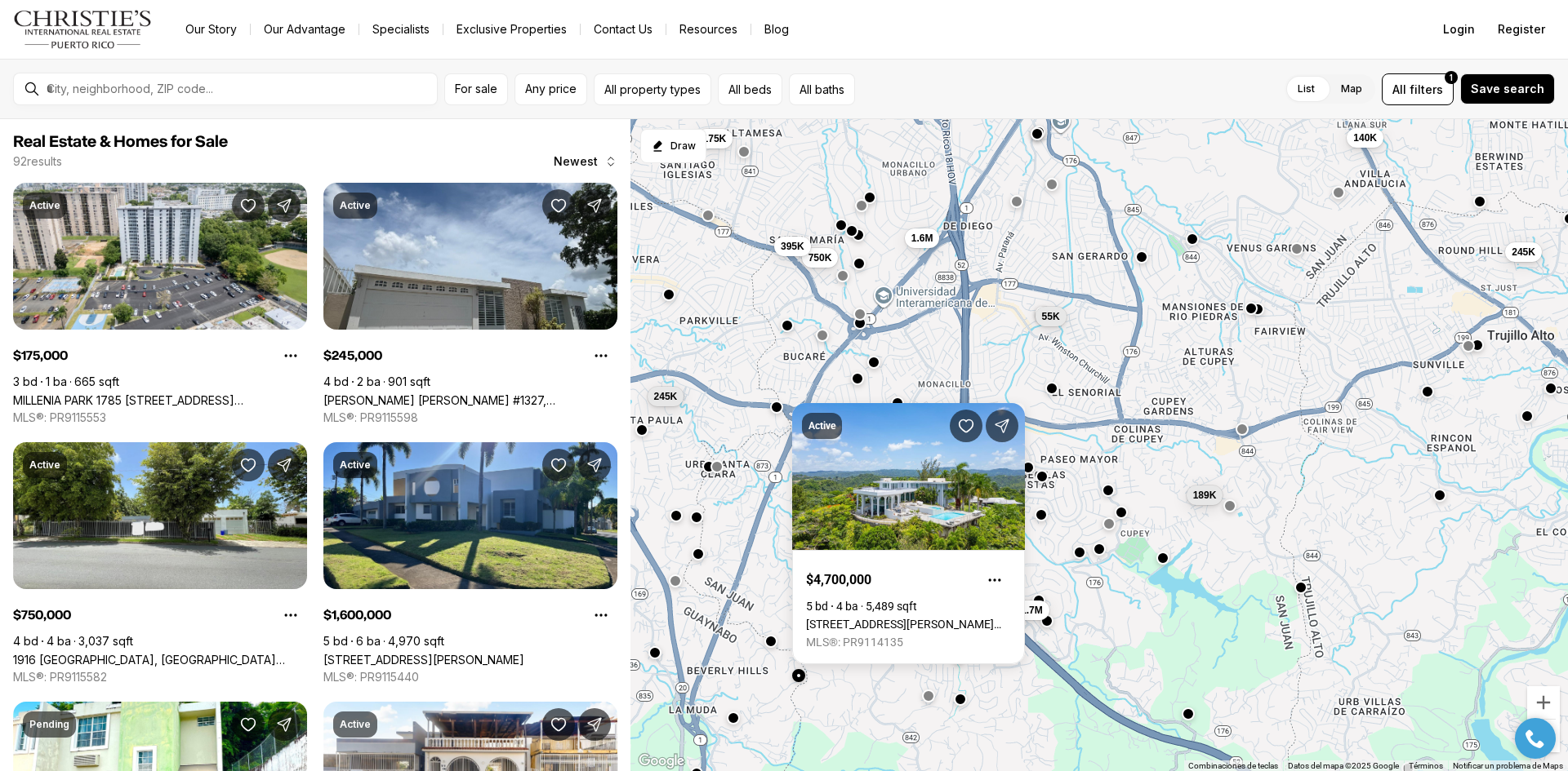
click at [799, 681] on button "button" at bounding box center [799, 676] width 13 height 13
click at [735, 722] on button "button" at bounding box center [733, 717] width 13 height 13
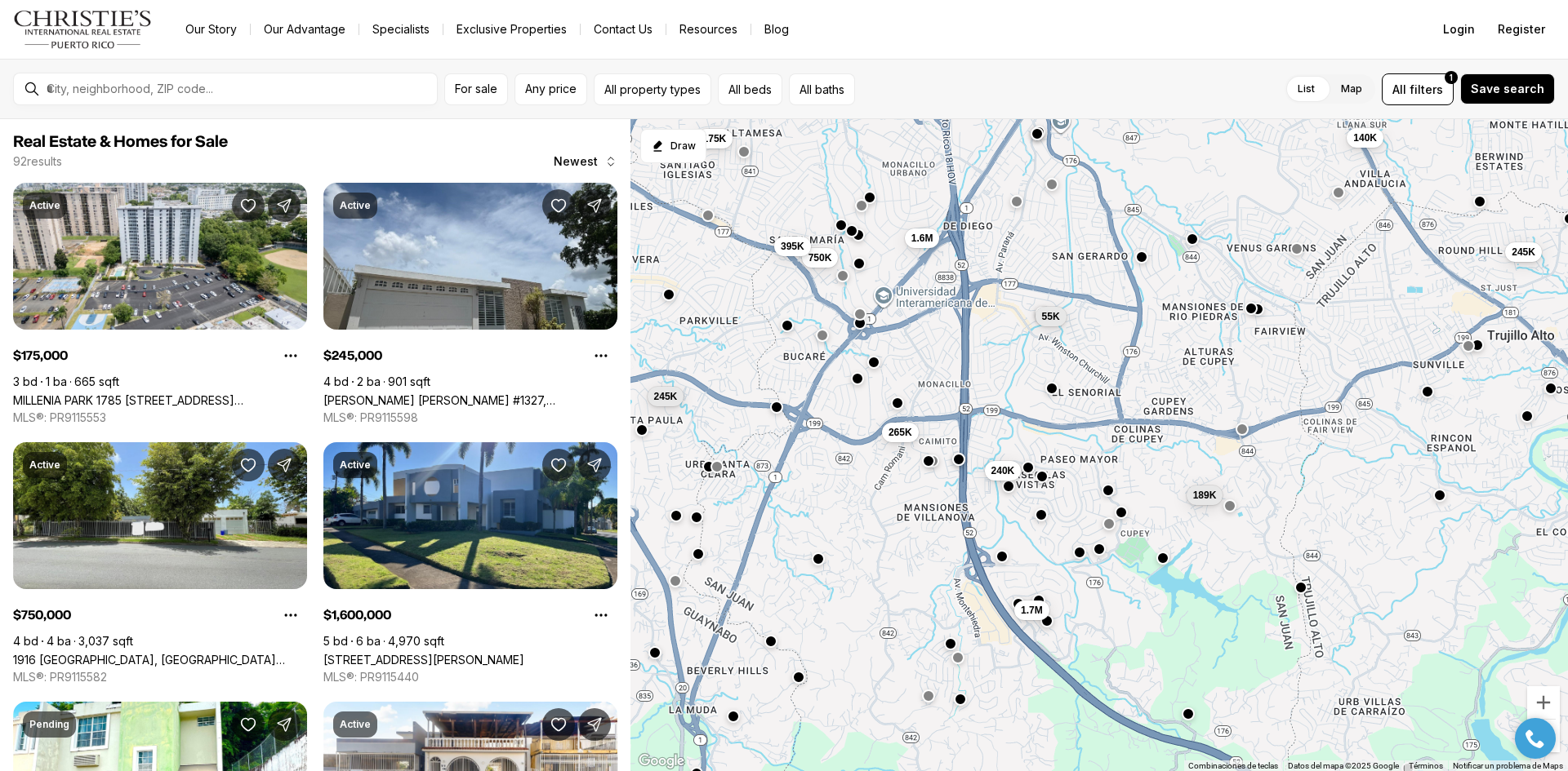
click at [735, 722] on button "button" at bounding box center [733, 717] width 13 height 13
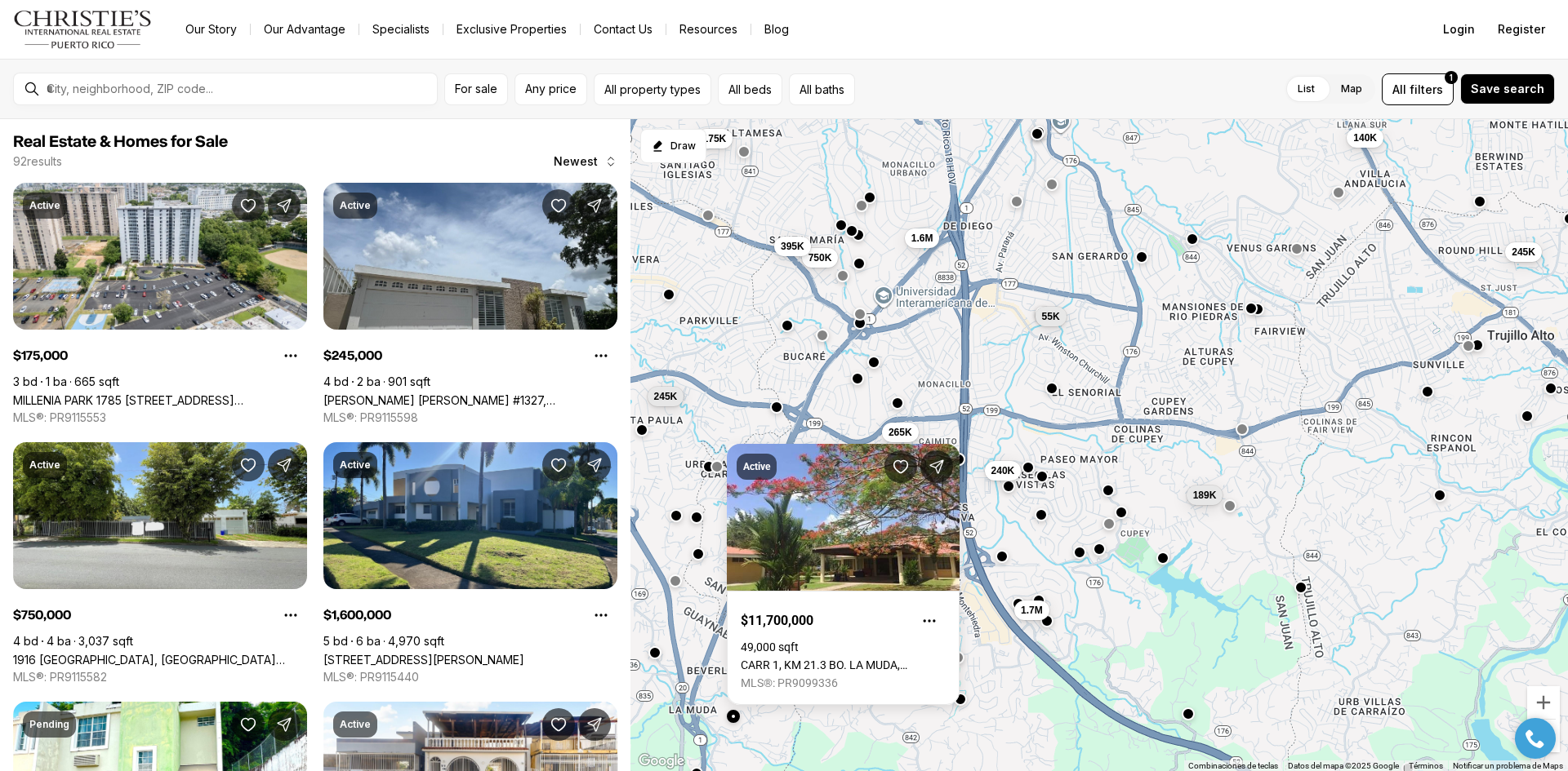
click at [735, 722] on button "button" at bounding box center [733, 717] width 13 height 13
click at [693, 668] on div "245K 140K 189K 240K 1.7M 55K 1.6M 265K 750K 395K 245K 175K" at bounding box center [1098, 445] width 937 height 653
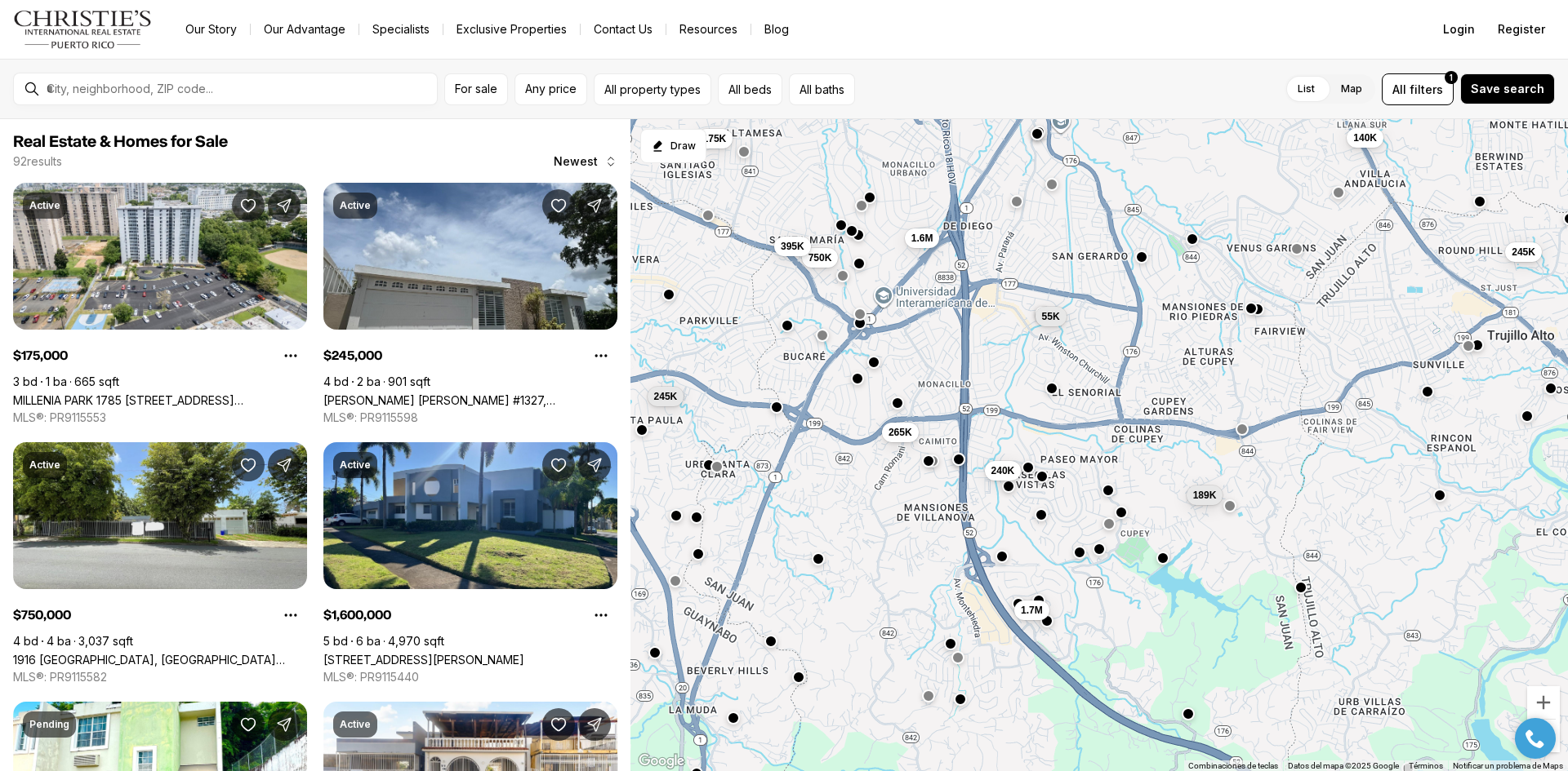
click at [706, 472] on div at bounding box center [709, 467] width 13 height 13
click at [708, 466] on button "button" at bounding box center [709, 465] width 13 height 13
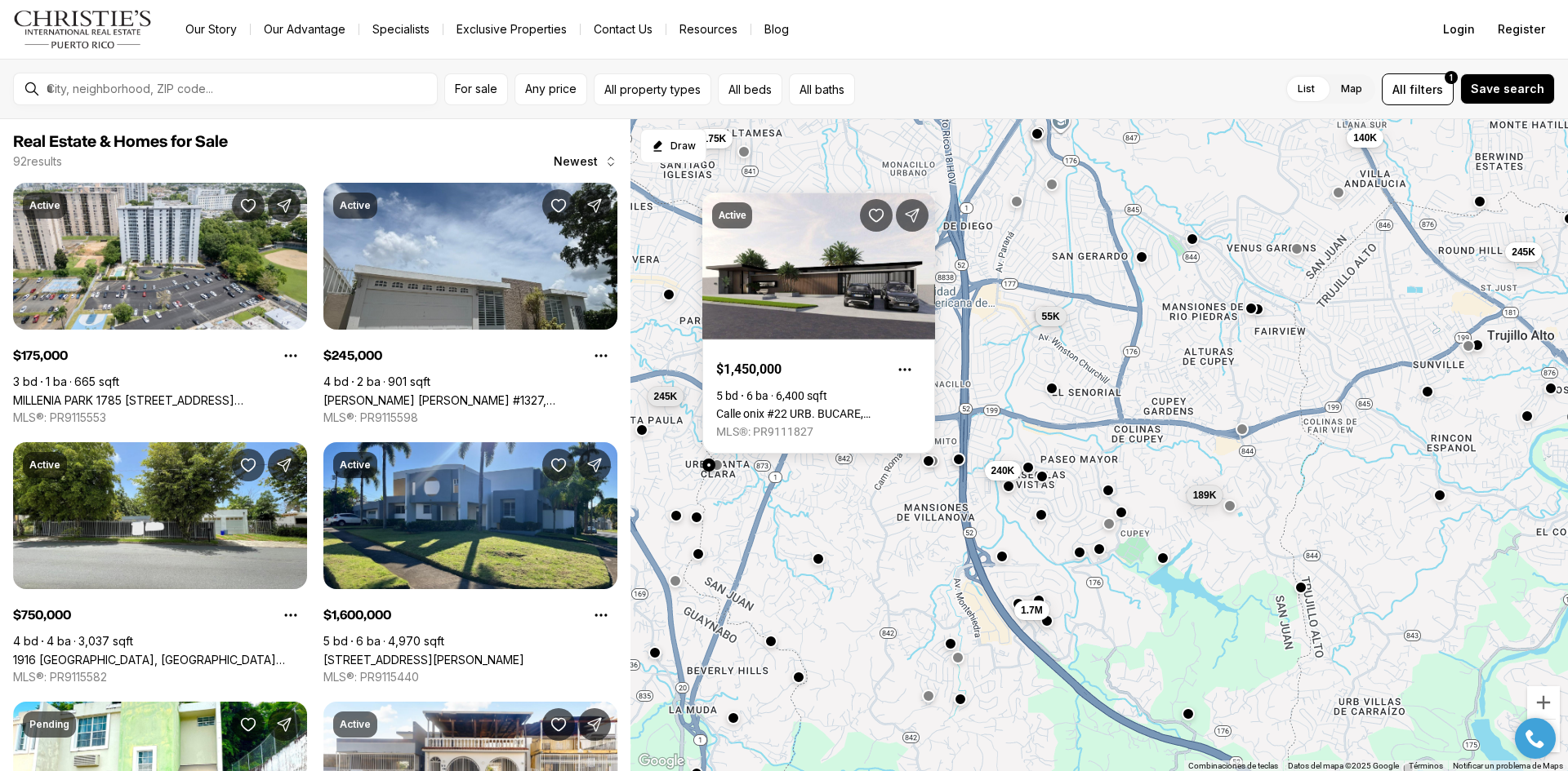
click at [719, 468] on button "button" at bounding box center [717, 465] width 13 height 13
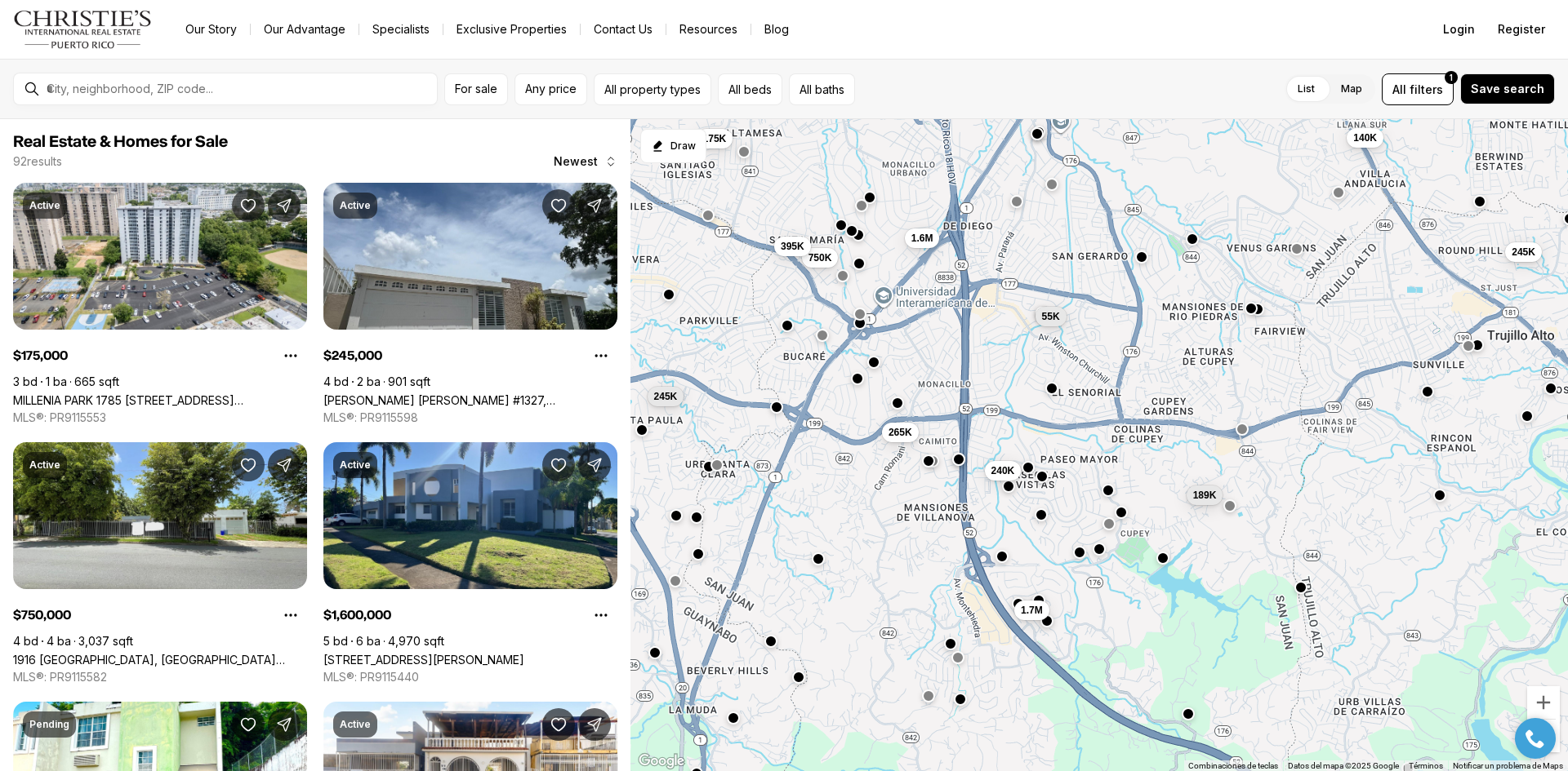
click at [719, 468] on button "button" at bounding box center [717, 465] width 13 height 13
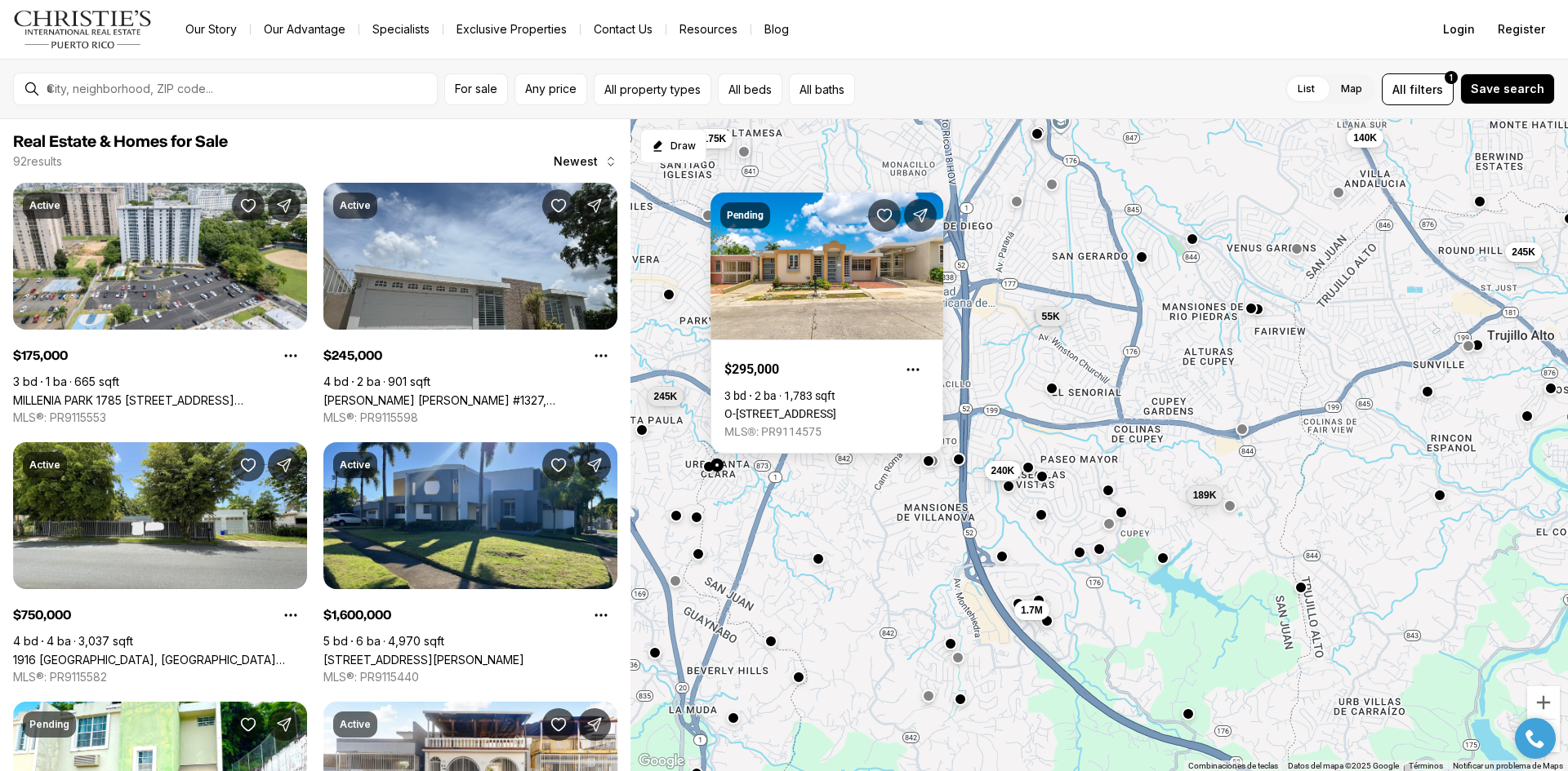
click at [719, 468] on button "button" at bounding box center [717, 465] width 13 height 13
click at [781, 420] on link "O-11 CALLE FLAMBOYÁN, GUAYNABO PR, 00969" at bounding box center [781, 414] width 112 height 13
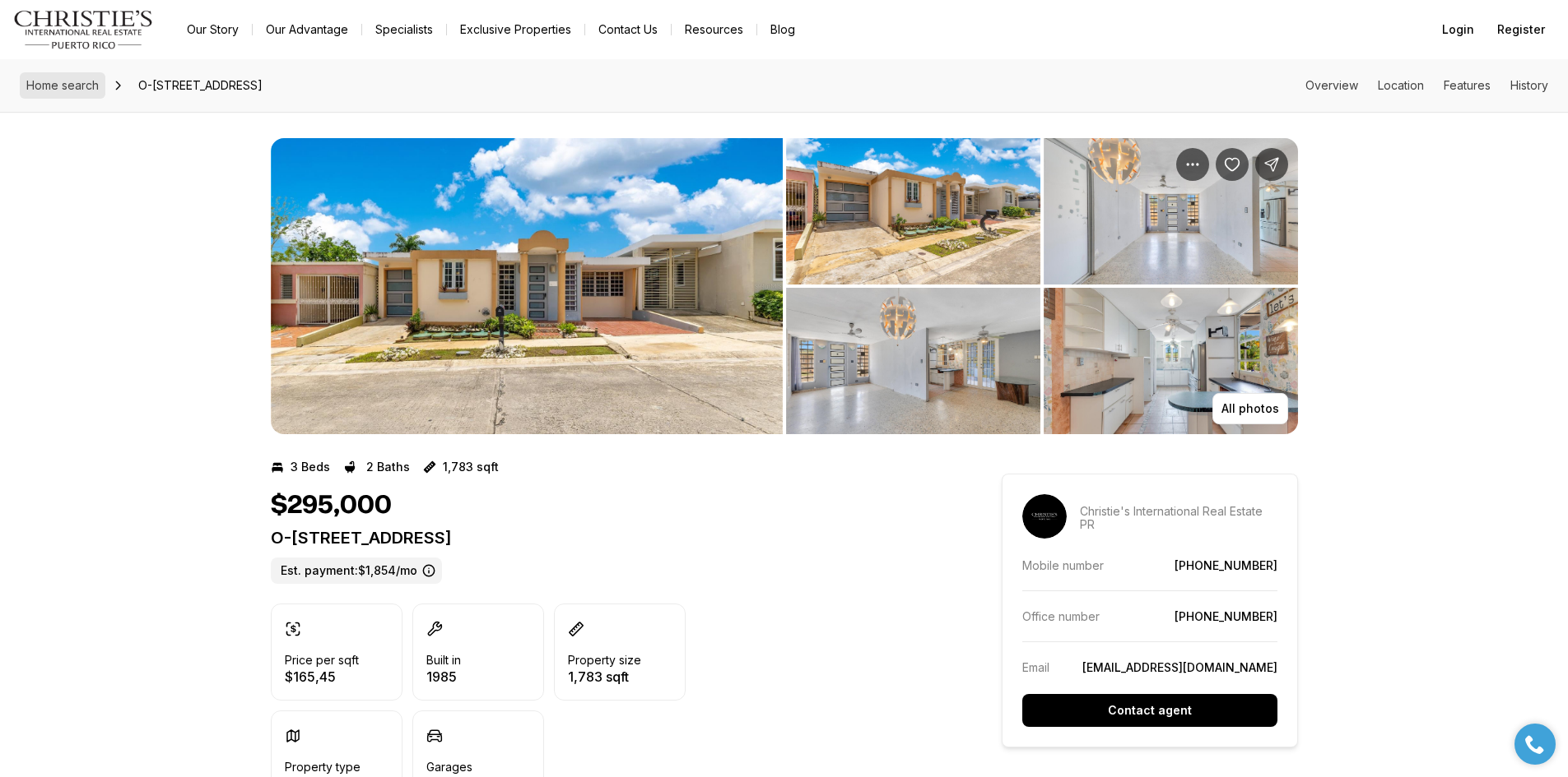
click at [57, 89] on span "Home search" at bounding box center [62, 85] width 73 height 14
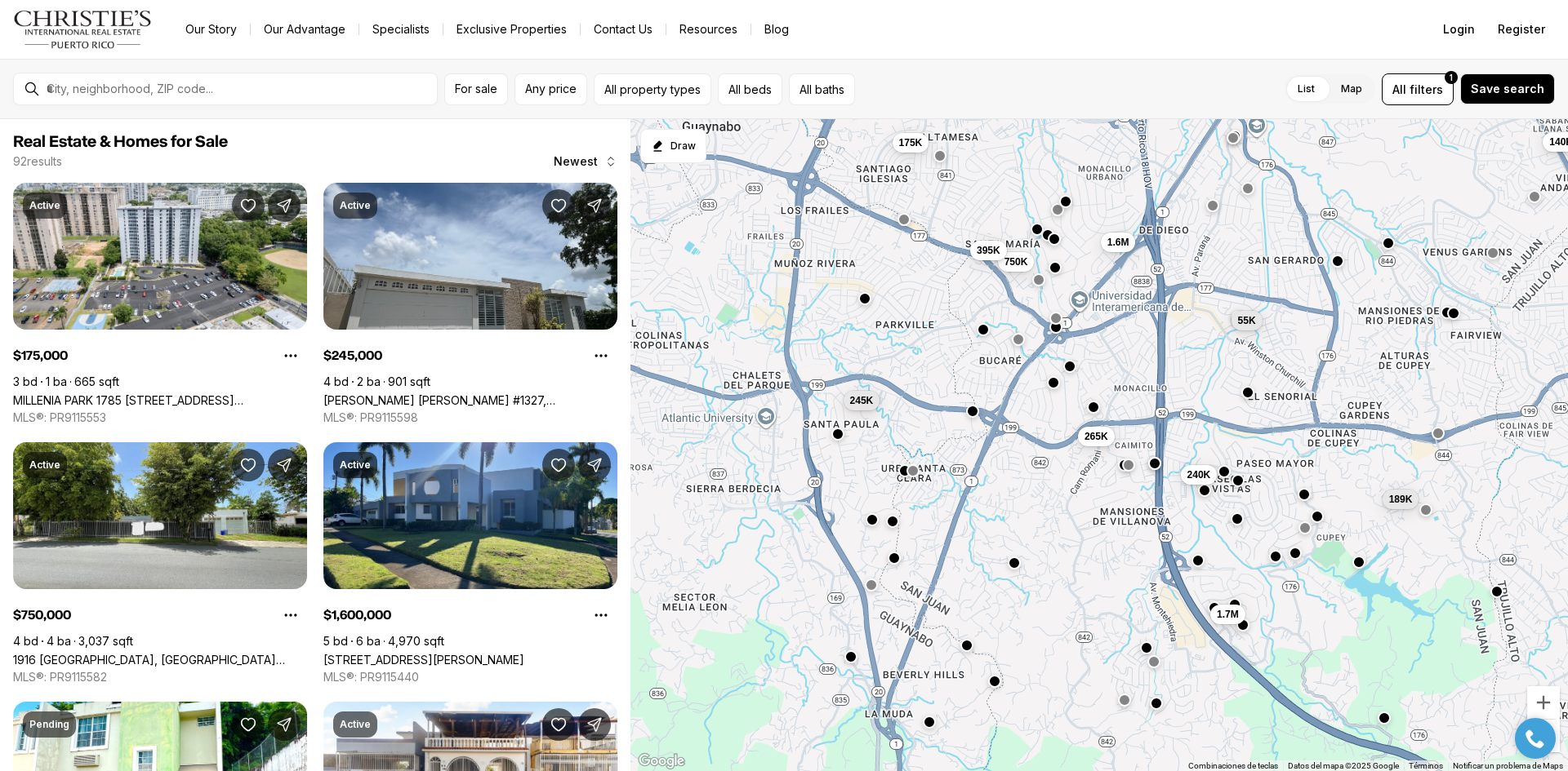
drag, startPoint x: 815, startPoint y: 540, endPoint x: 1014, endPoint y: 543, distance: 199.0
click at [1014, 543] on div "240K 1.7M 55K 189K 140K 245K 245K 175K 750K 265K 395K 1.6M" at bounding box center [1098, 445] width 937 height 653
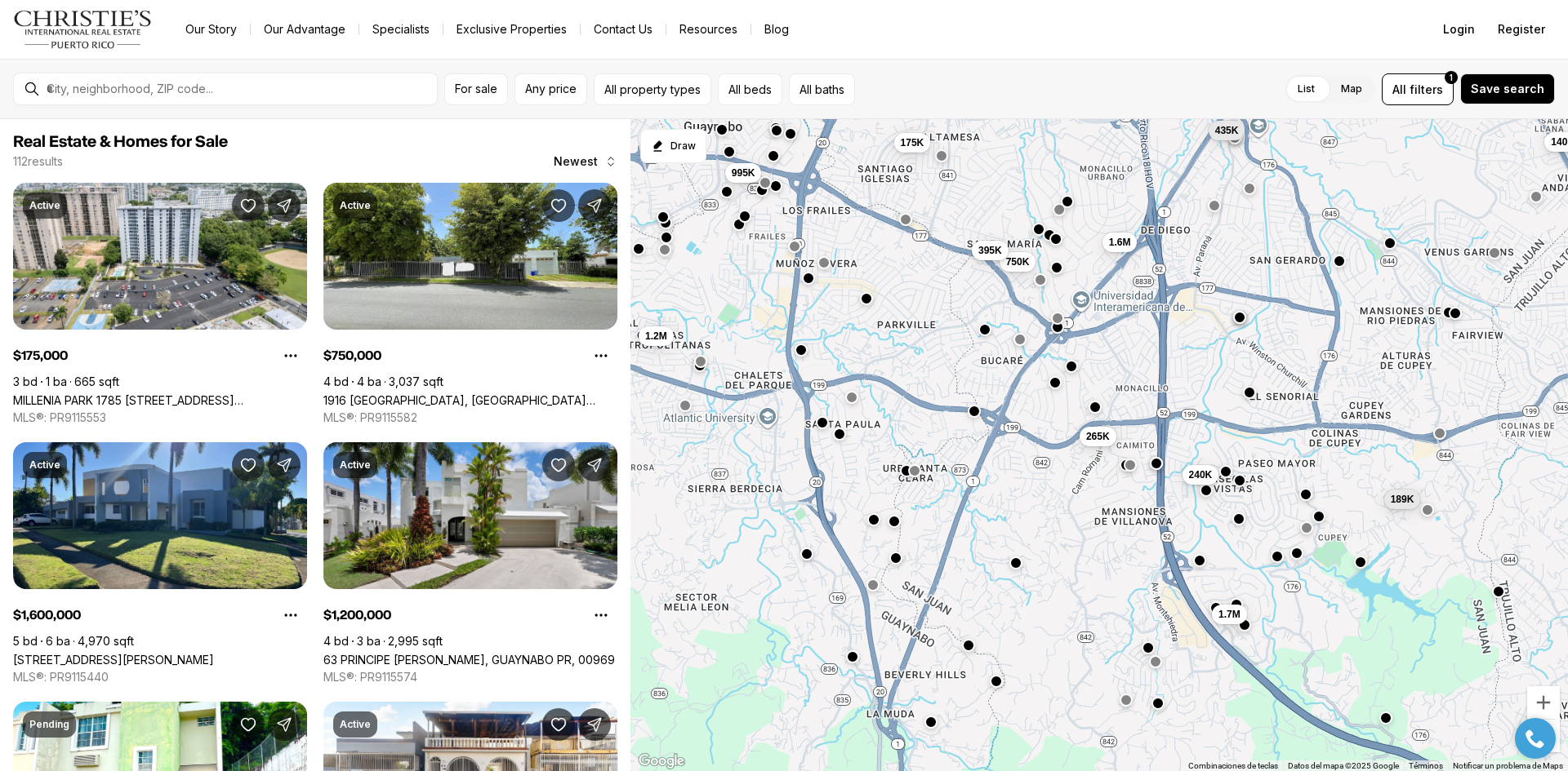
click at [916, 363] on div "240K 1.7M 189K 140K 175K 750K 265K 395K 1.6M 435K 1.2M 995K" at bounding box center [1098, 445] width 937 height 653
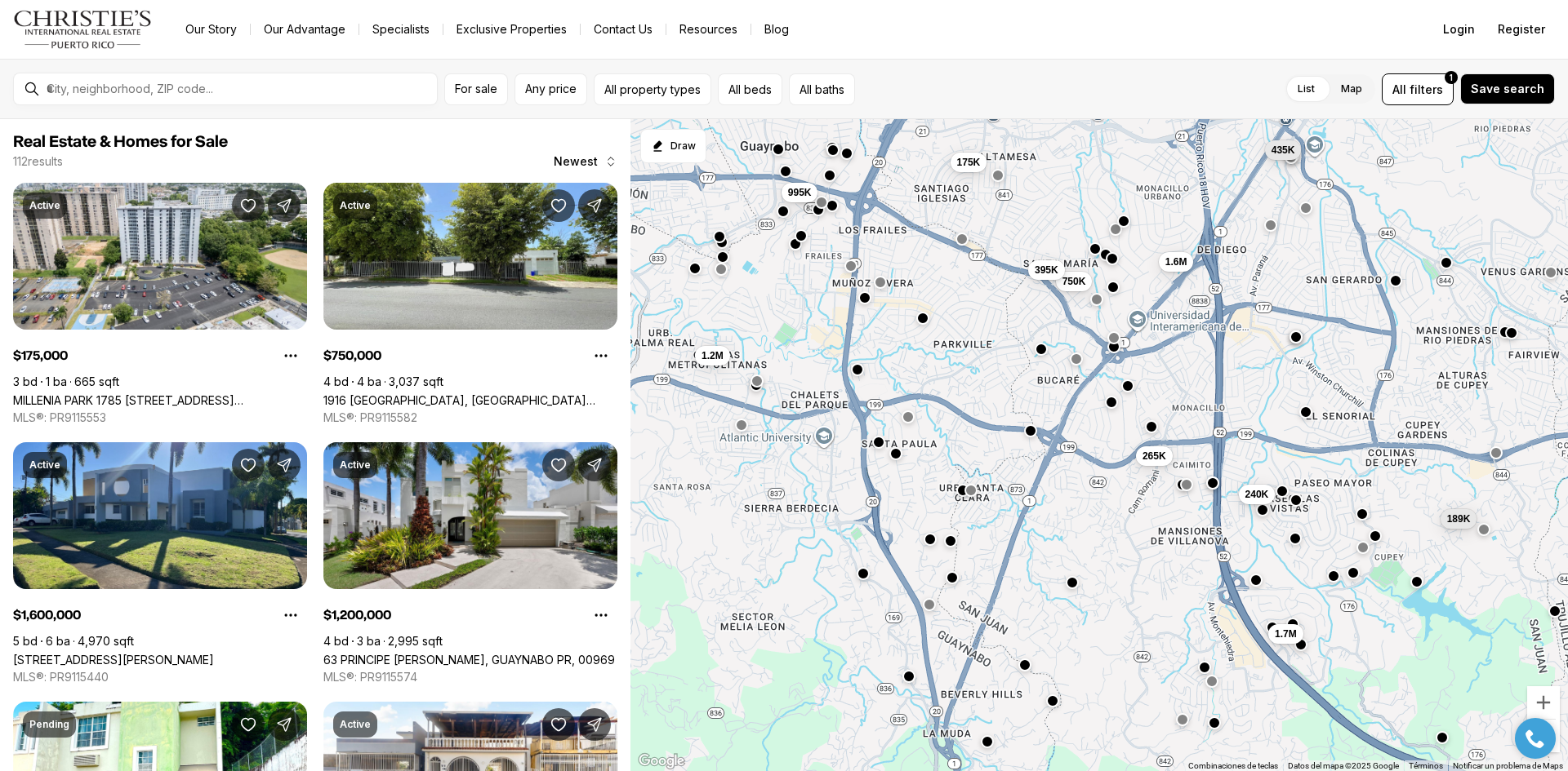
drag, startPoint x: 877, startPoint y: 348, endPoint x: 935, endPoint y: 368, distance: 61.4
click at [935, 368] on div "240K 1.7M 189K 140K 175K 750K 265K 395K 1.6M 435K 1.2M 995K" at bounding box center [1098, 445] width 937 height 653
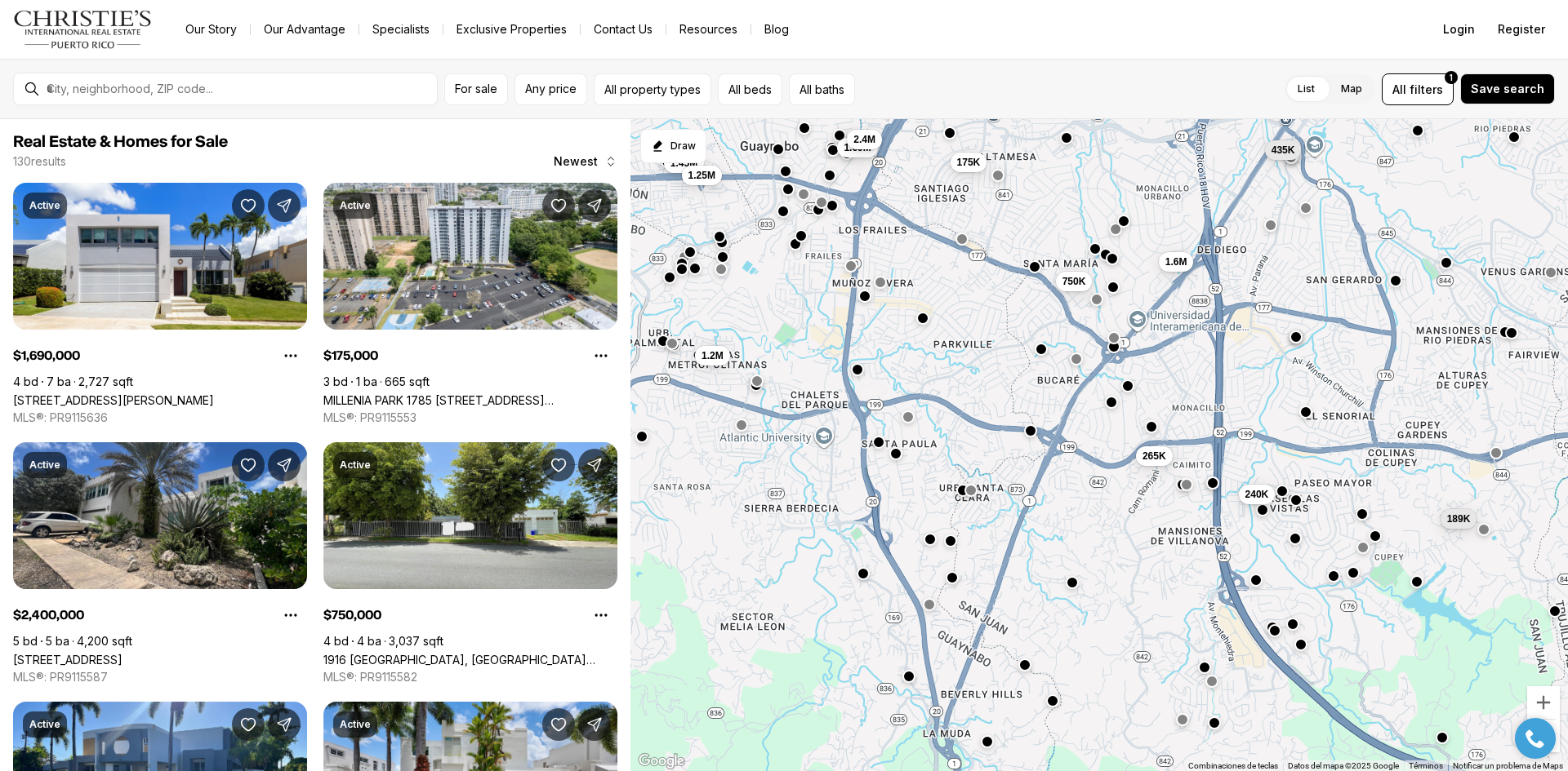
click at [866, 299] on button "button" at bounding box center [865, 297] width 13 height 13
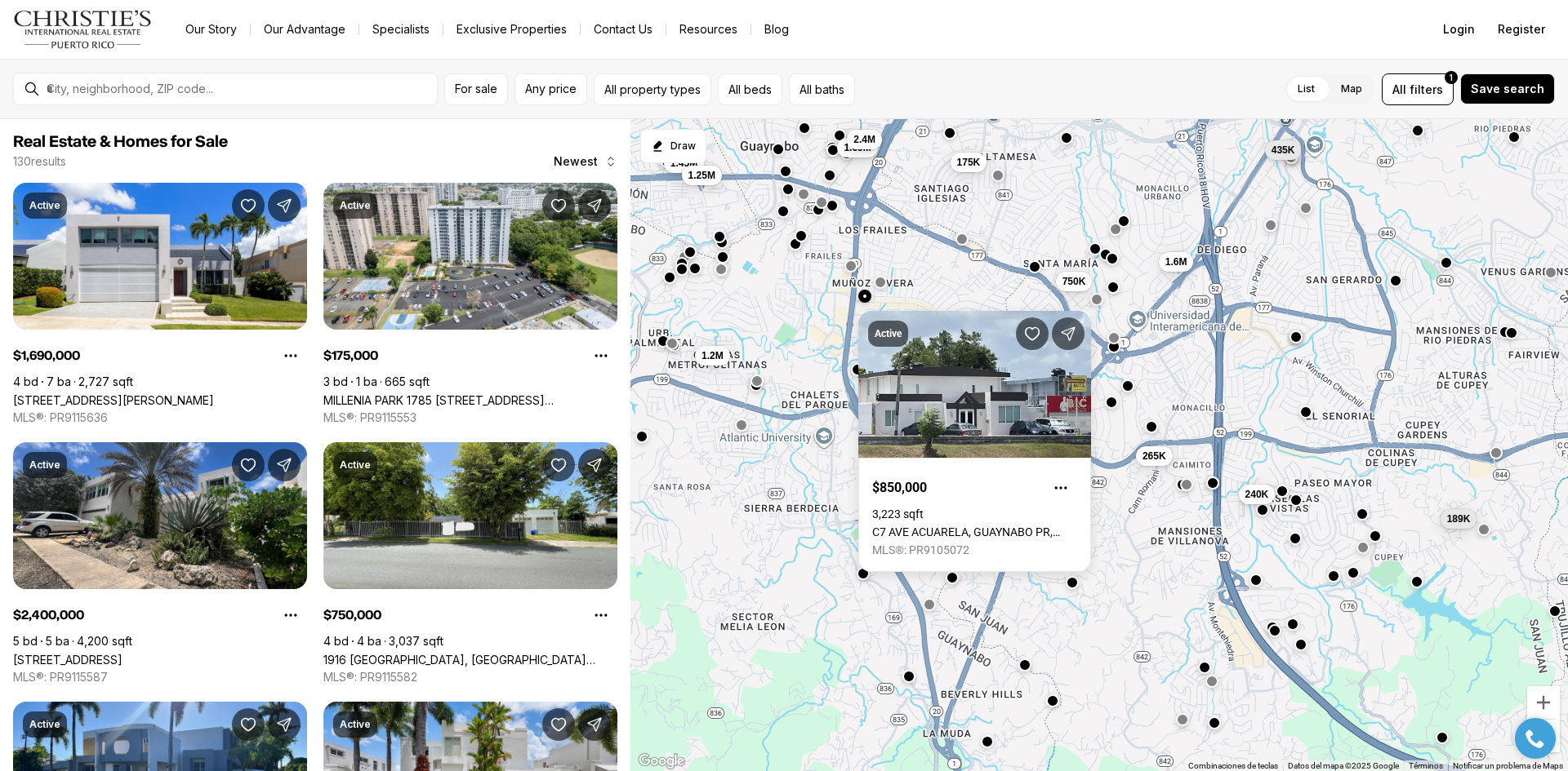
click at [860, 301] on div "Active $850,000 3,223 sqft [STREET_ADDRESS] MLS®: PR9105072" at bounding box center [975, 434] width 233 height 274
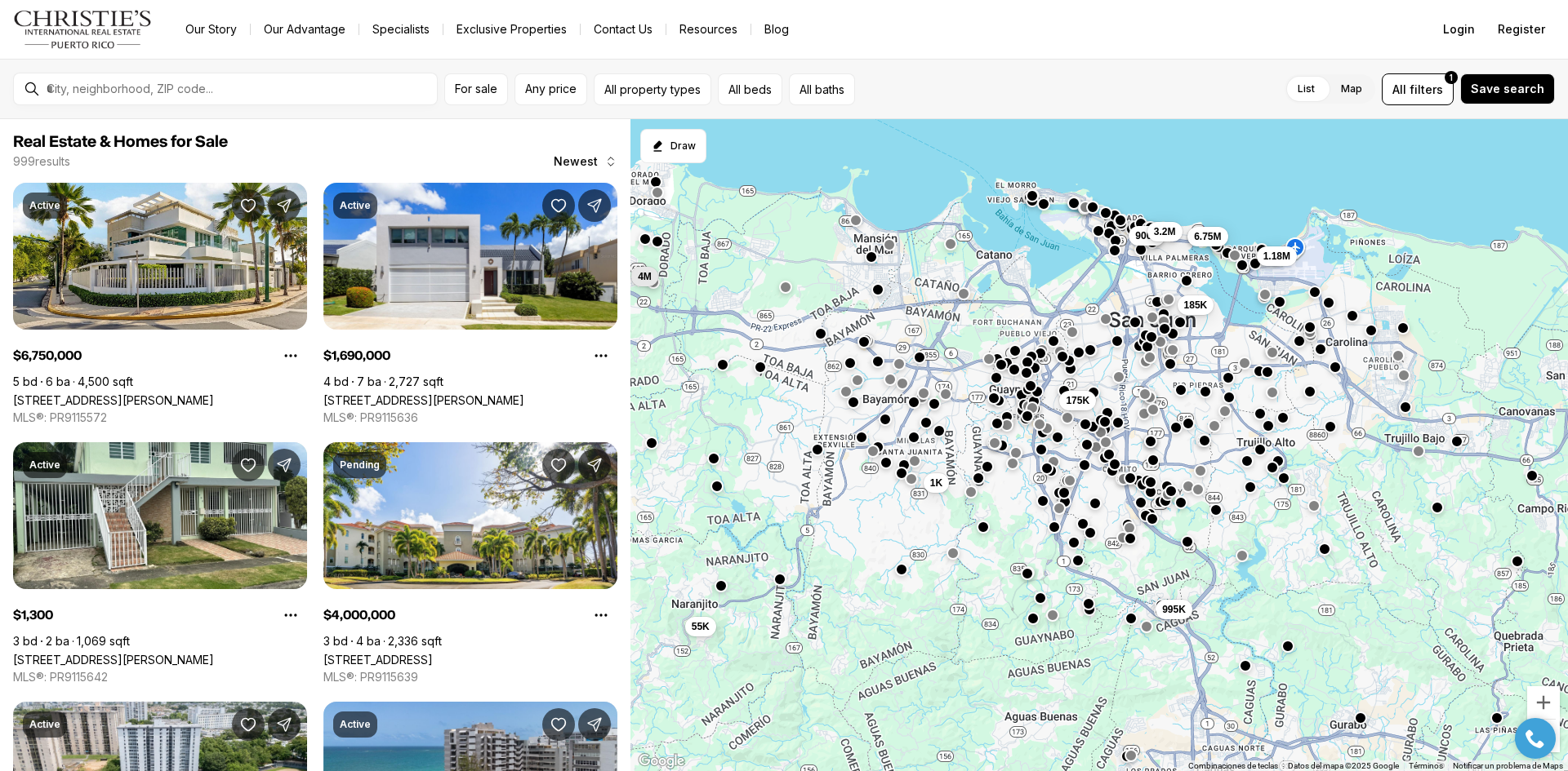
click at [963, 297] on button "button" at bounding box center [963, 294] width 13 height 13
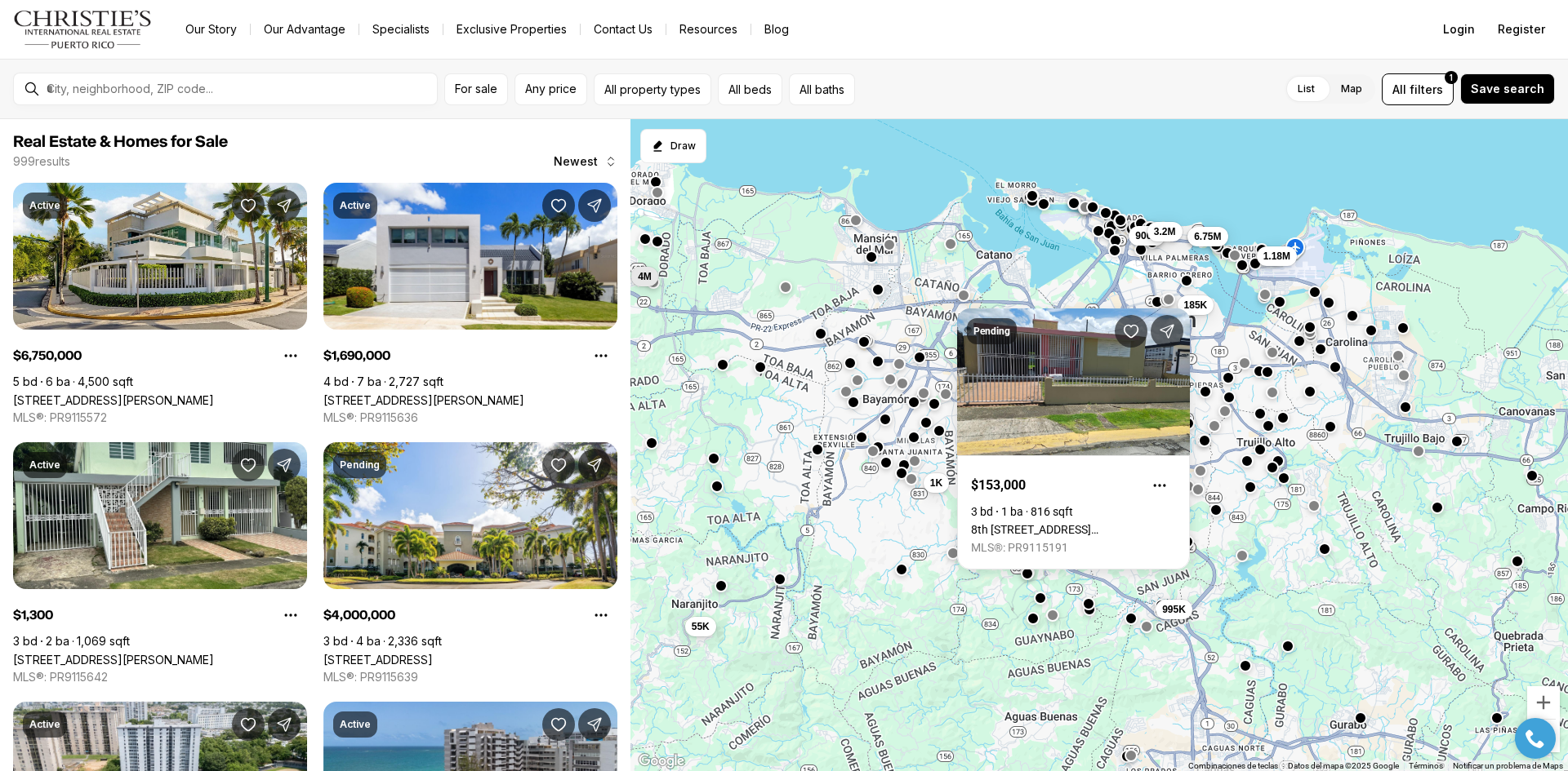
click at [1045, 275] on div "175K 995K 185K 1K 6.75M 1.18M 900K 3.2M 55K 4M" at bounding box center [1098, 445] width 937 height 653
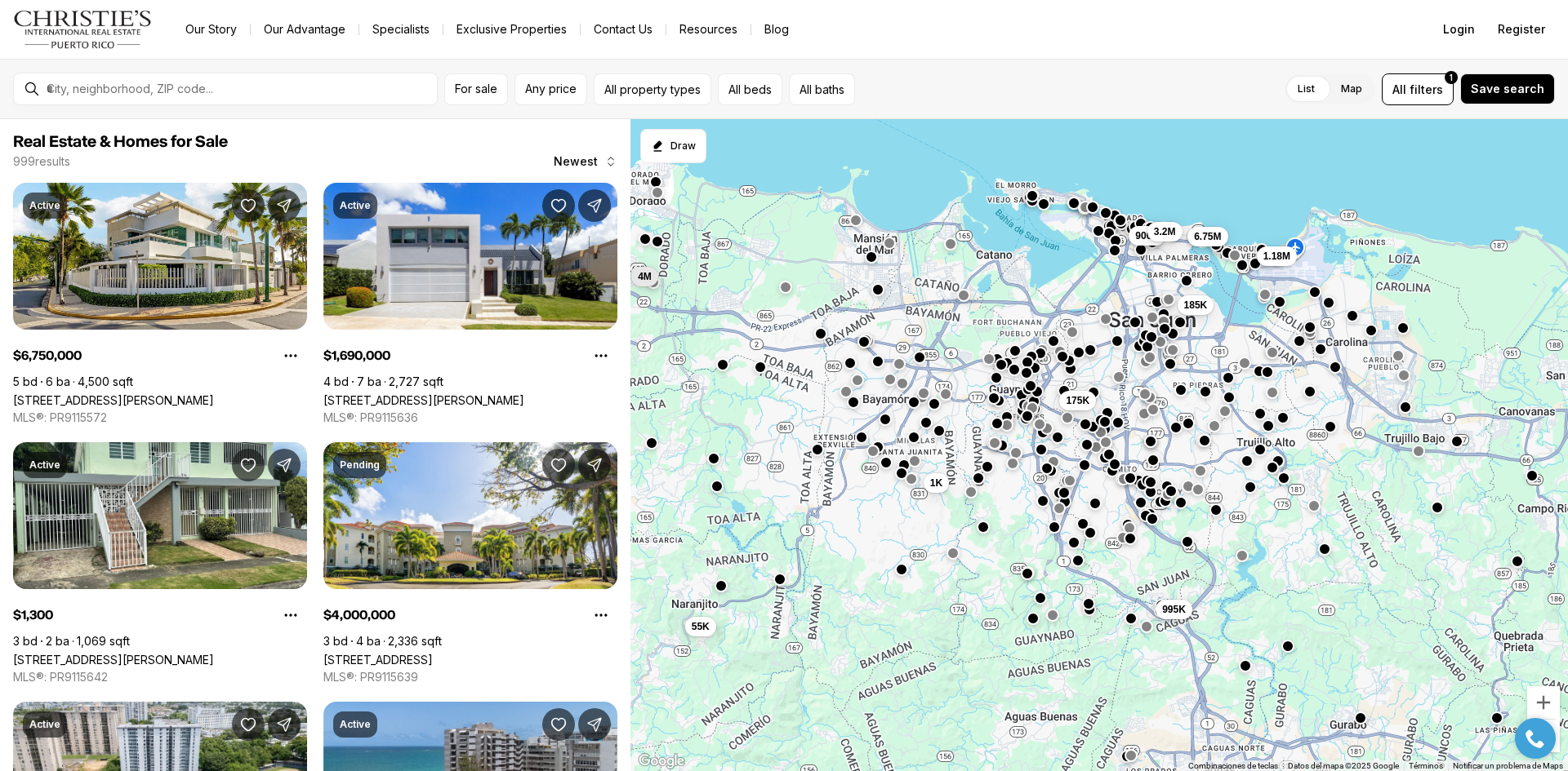
click at [887, 249] on button "button" at bounding box center [889, 243] width 13 height 13
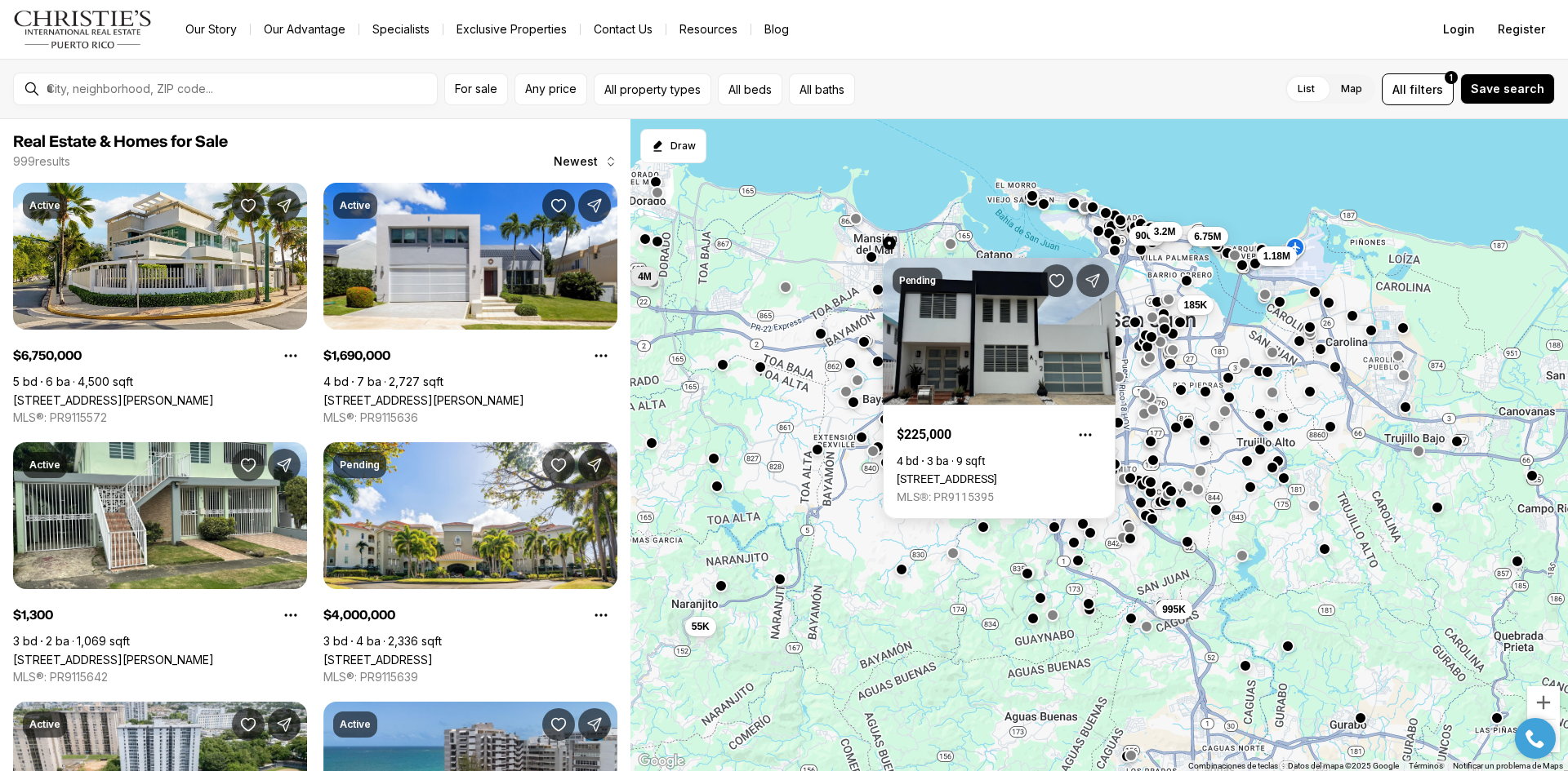
click at [855, 221] on button "button" at bounding box center [856, 219] width 13 height 13
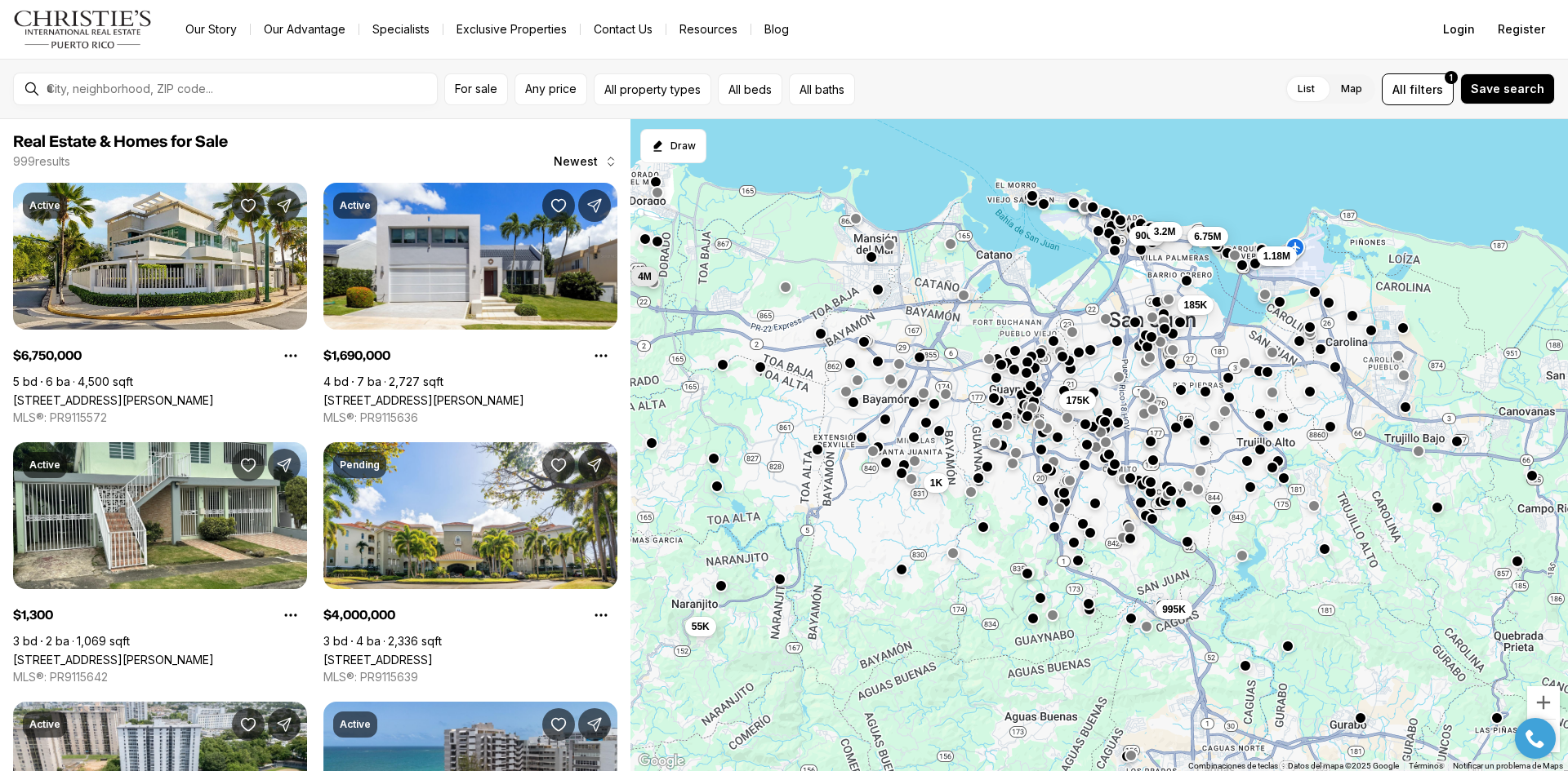
click at [855, 221] on button "button" at bounding box center [856, 219] width 13 height 13
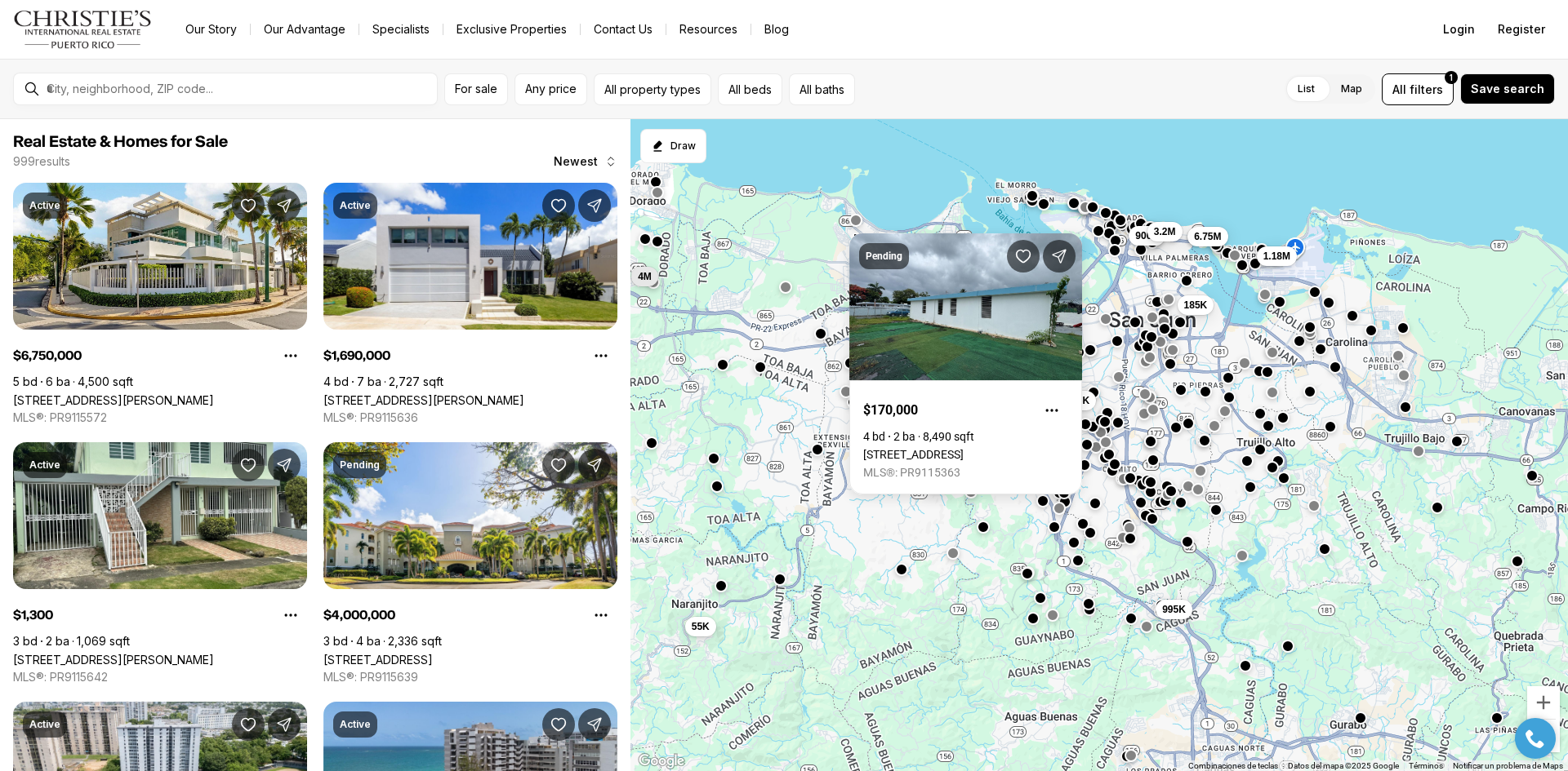
click at [830, 177] on div "175K 995K 185K 1K 6.75M 1.18M 900K 3.2M 55K 4M" at bounding box center [1098, 445] width 937 height 653
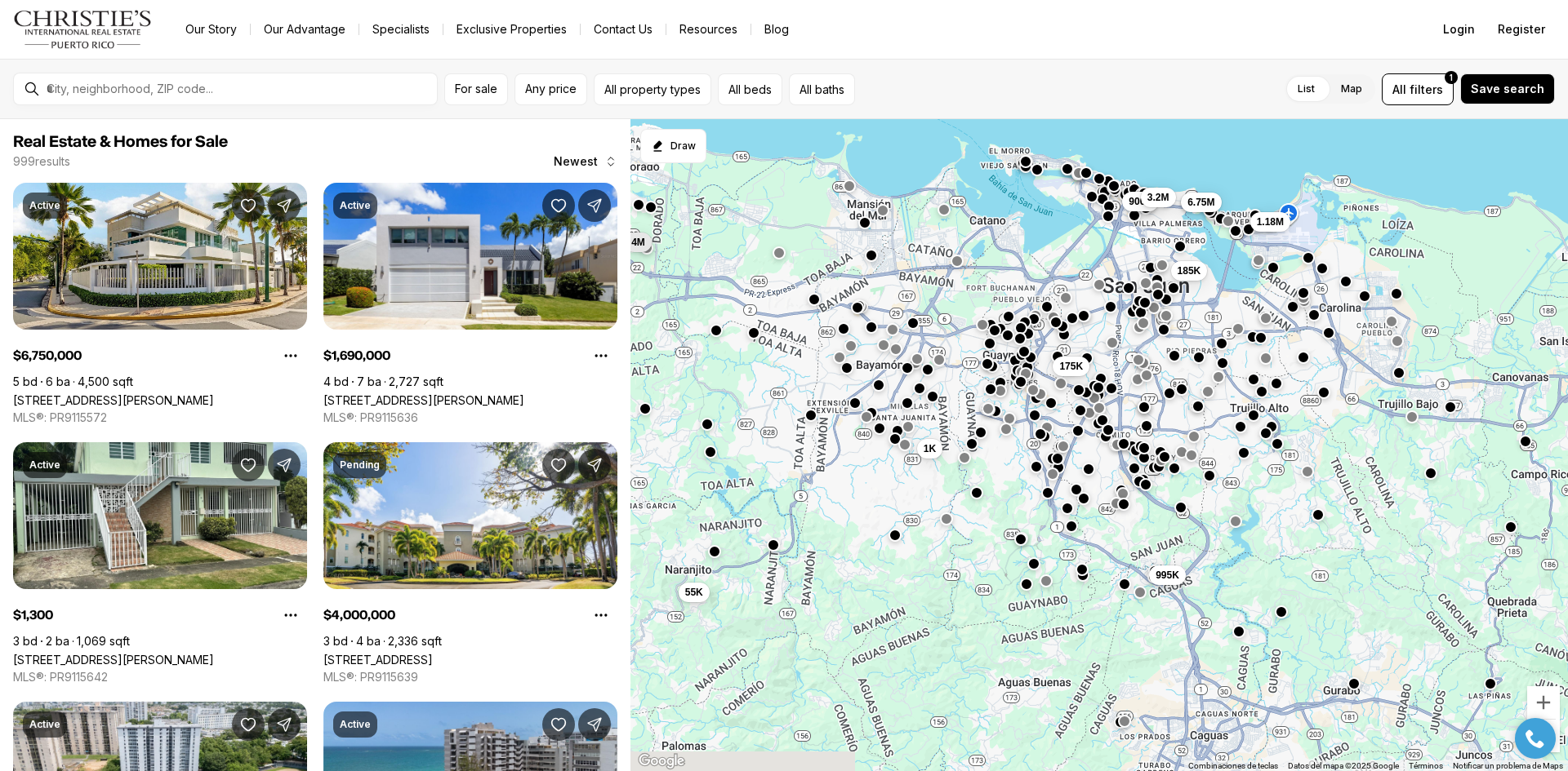
drag, startPoint x: 1350, startPoint y: 352, endPoint x: 1313, endPoint y: 250, distance: 108.5
click at [1316, 257] on div "175K 995K 185K 1K 6.75M 1.18M 900K 3.2M 55K 4M" at bounding box center [1098, 445] width 937 height 653
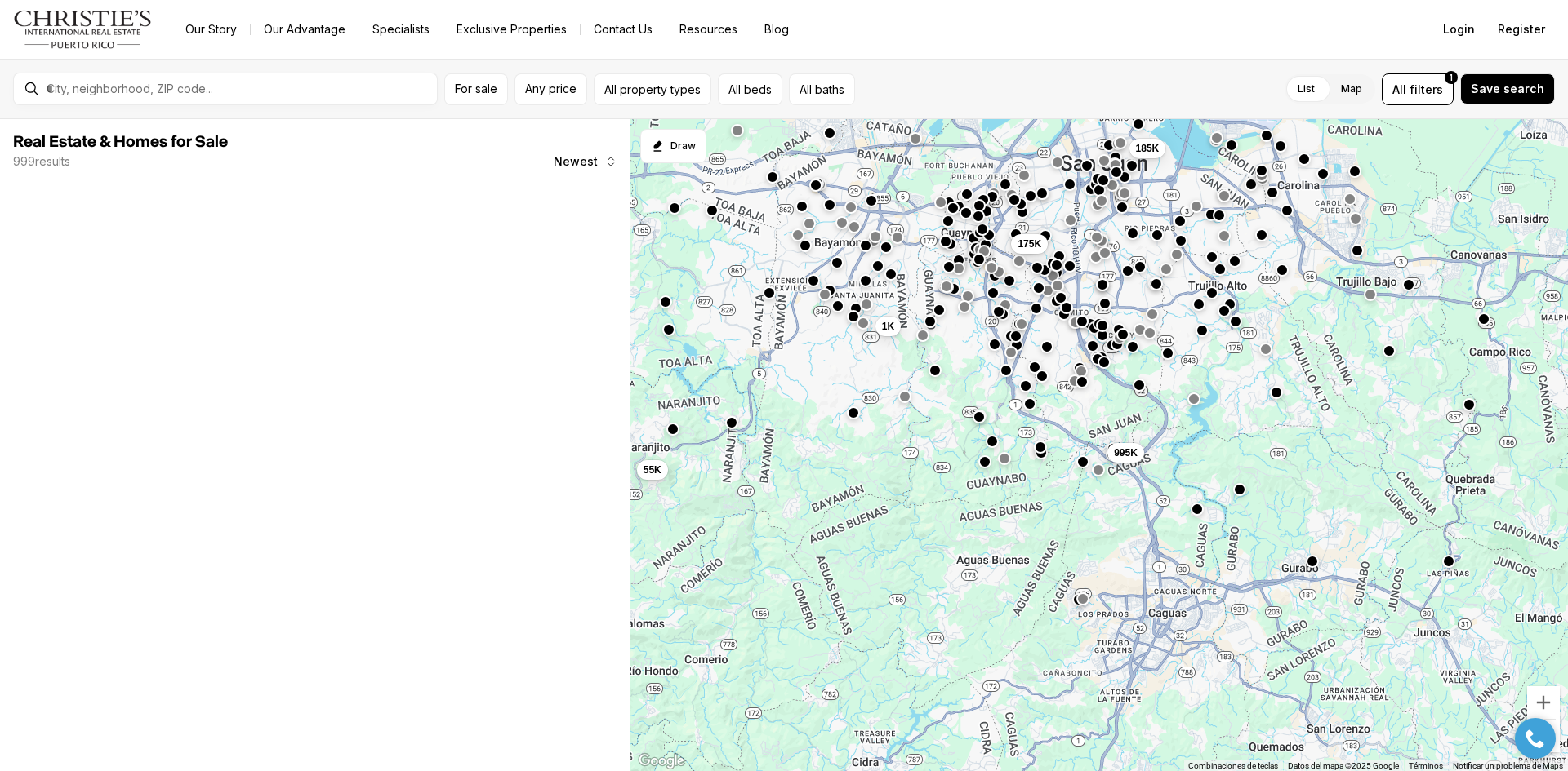
drag, startPoint x: 1321, startPoint y: 364, endPoint x: 1318, endPoint y: 305, distance: 59.1
click at [1318, 305] on div "175K 995K 185K 1K 1.18M 55K" at bounding box center [1098, 445] width 937 height 653
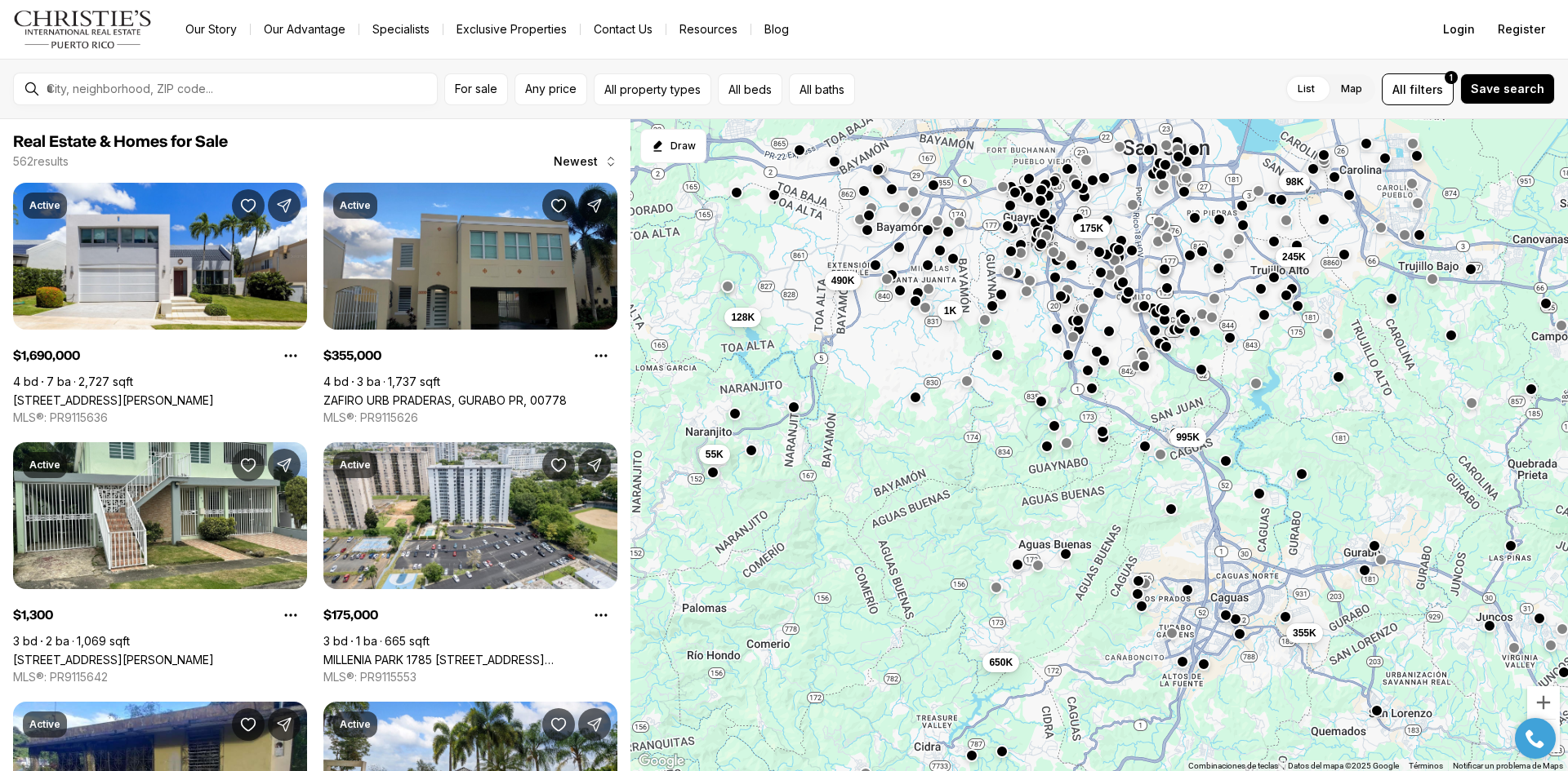
drag, startPoint x: 1302, startPoint y: 395, endPoint x: 1379, endPoint y: 410, distance: 78.4
click at [1379, 410] on div "175K 245K 995K 98K 1K 55K 490K 128K 355K 39K 650K" at bounding box center [1098, 445] width 937 height 653
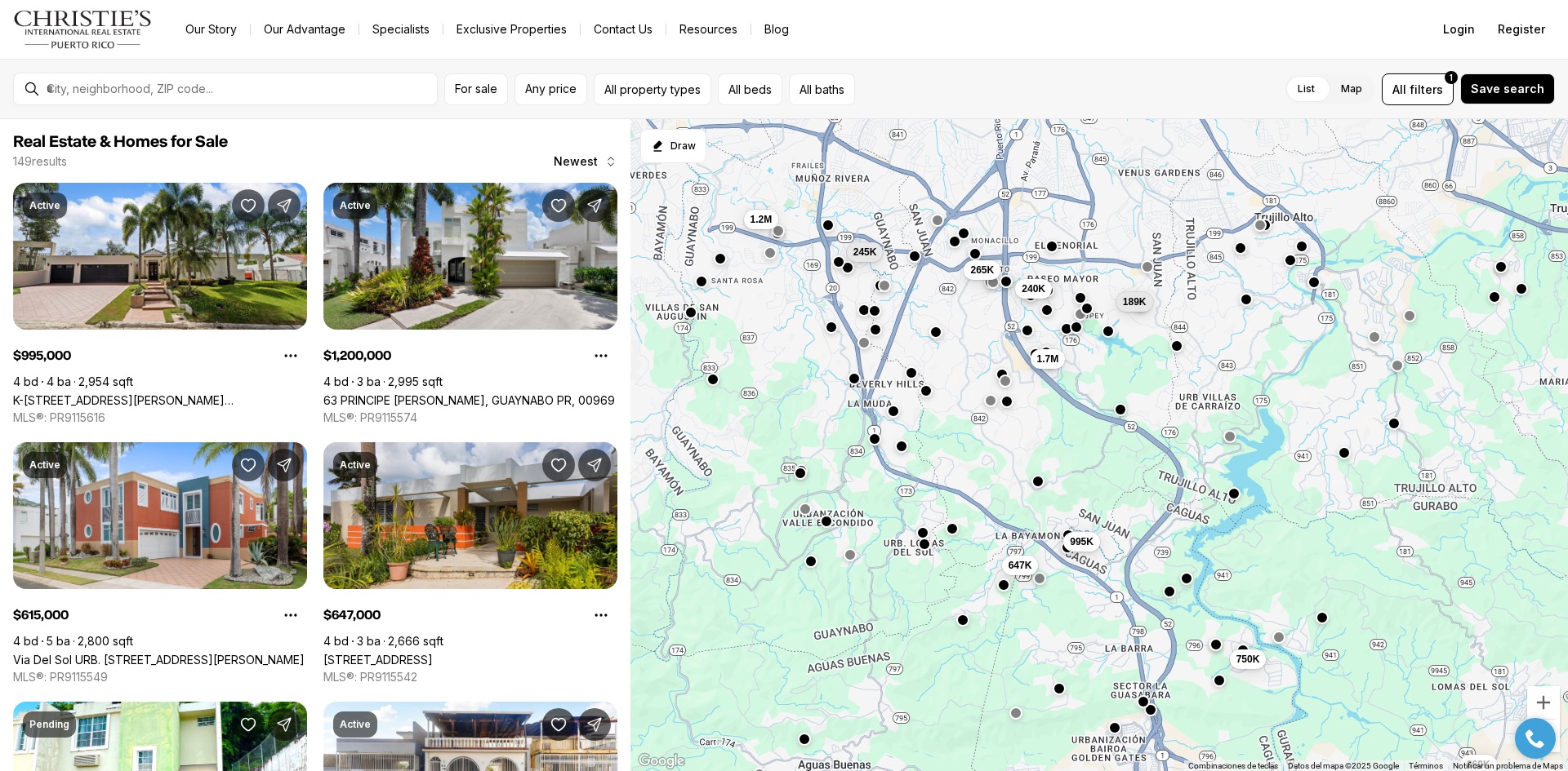
drag, startPoint x: 1303, startPoint y: 338, endPoint x: 1359, endPoint y: 436, distance: 112.9
click at [1359, 436] on div "240K 1.7M 189K 245K 265K 1.2M 995K 647K 750K 360K 615K 650K" at bounding box center [1098, 445] width 937 height 653
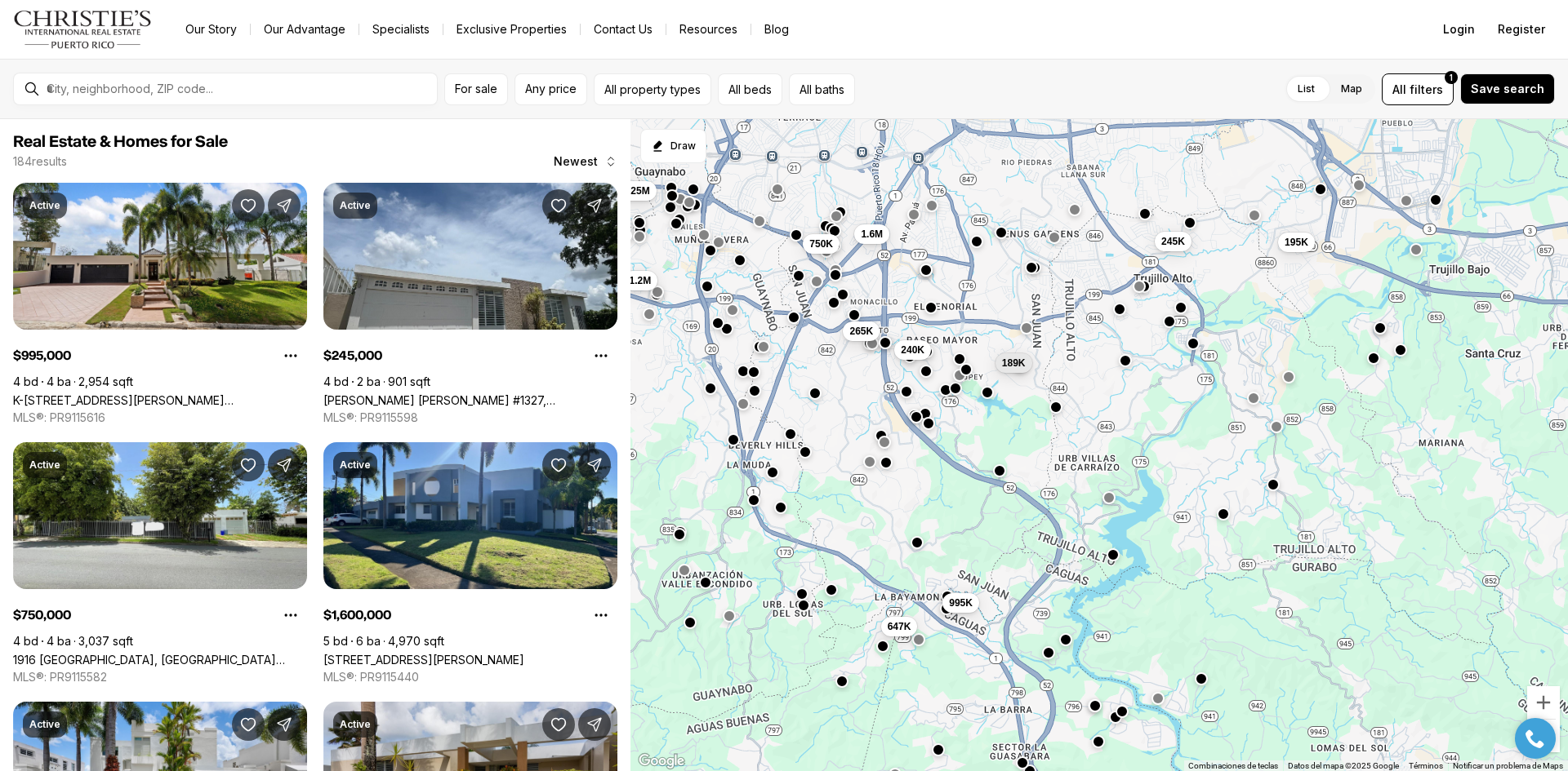
drag, startPoint x: 1313, startPoint y: 413, endPoint x: 1182, endPoint y: 474, distance: 144.5
click at [1182, 474] on div "240K 189K 265K 1.2M 995K 647K 360K 245K 195K 1.6M 1.25M 750K" at bounding box center [1098, 445] width 937 height 653
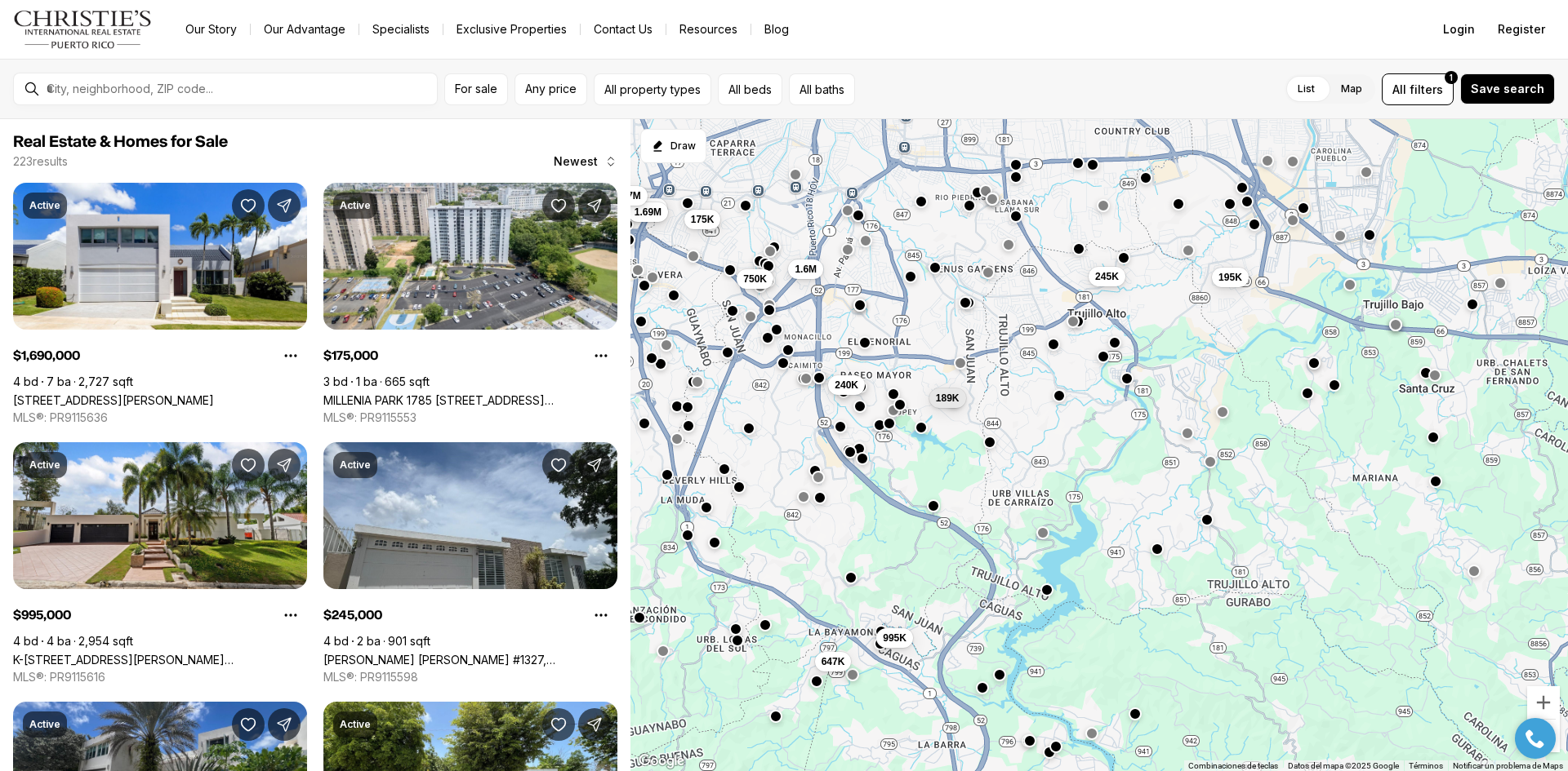
drag, startPoint x: 1443, startPoint y: 413, endPoint x: 1364, endPoint y: 458, distance: 90.9
click at [1364, 458] on div "240K 189K 995K 647K 245K 195K 1.6M 750K 175K 2.4M 1.69M 1.7M" at bounding box center [1098, 445] width 937 height 653
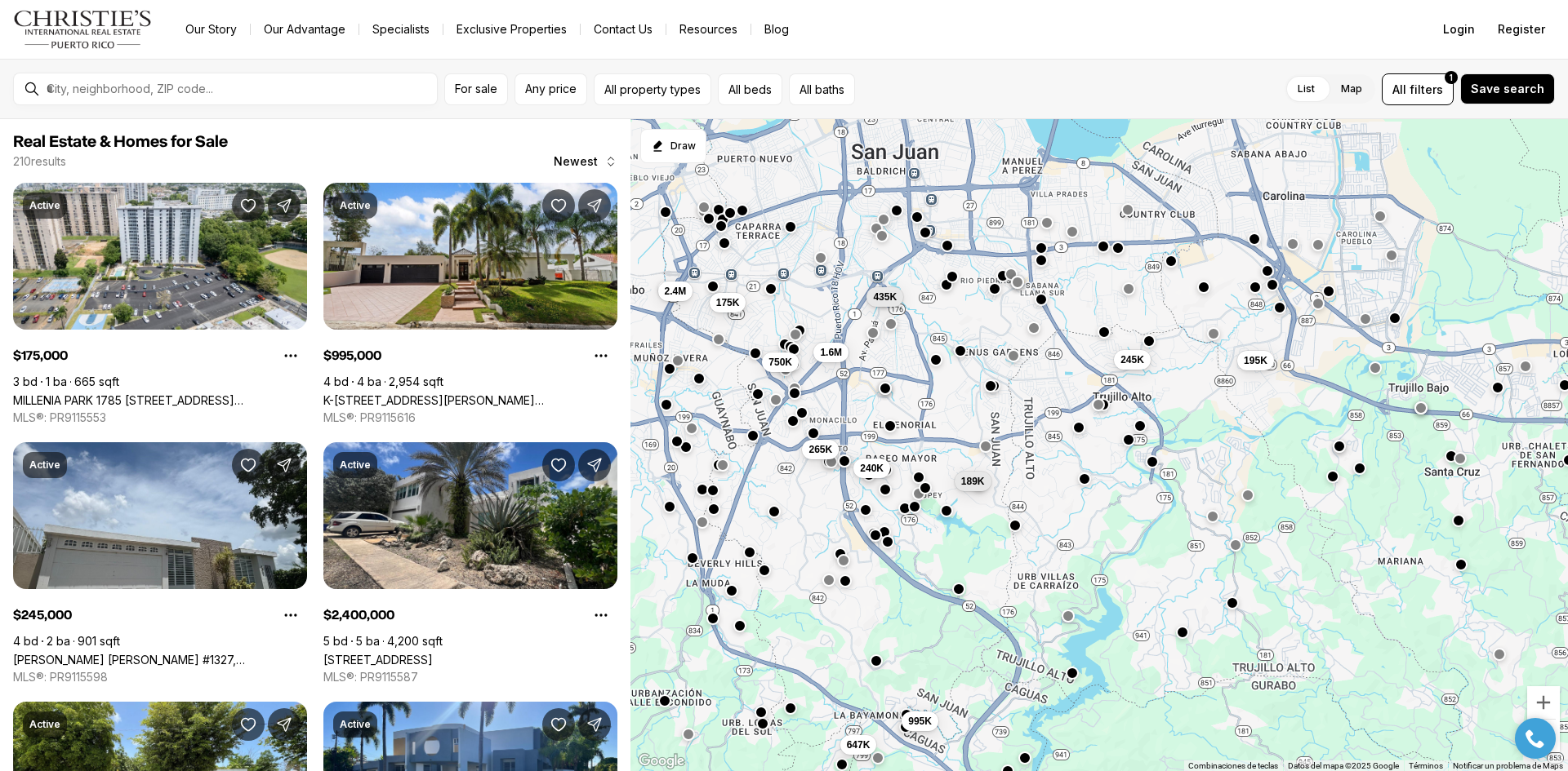
drag, startPoint x: 1179, startPoint y: 328, endPoint x: 1235, endPoint y: 458, distance: 141.5
click at [1235, 458] on div "240K 189K 265K 995K 647K 245K 195K 1.6M 750K 175K 435K 2.4M" at bounding box center [1098, 445] width 937 height 653
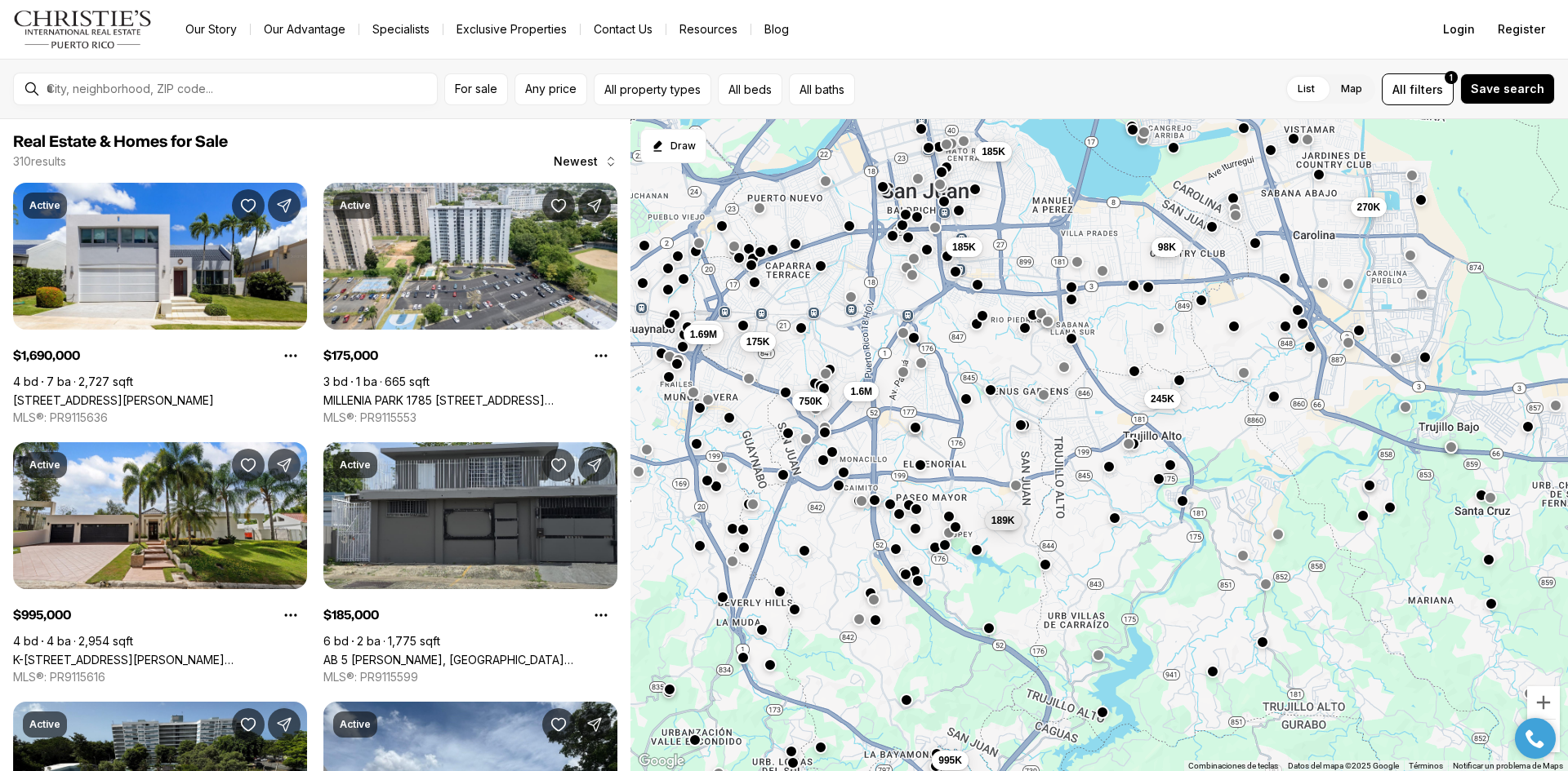
click at [1165, 252] on span "98K" at bounding box center [1166, 247] width 18 height 13
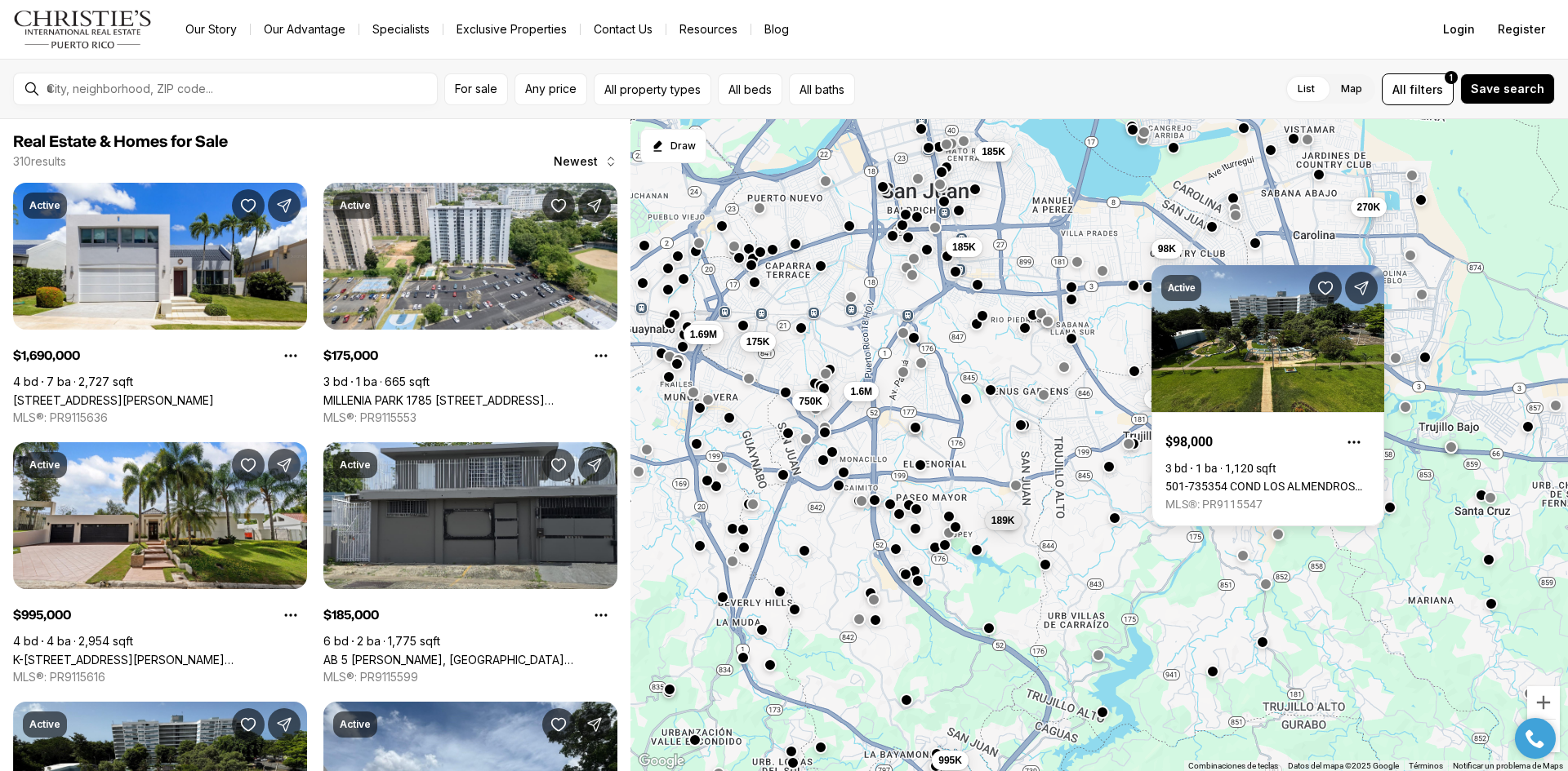
click at [1502, 305] on div "189K 995K 245K 1.6M 750K 175K 2.4M 270K 185K 98K 185K 1.69M" at bounding box center [1098, 445] width 937 height 653
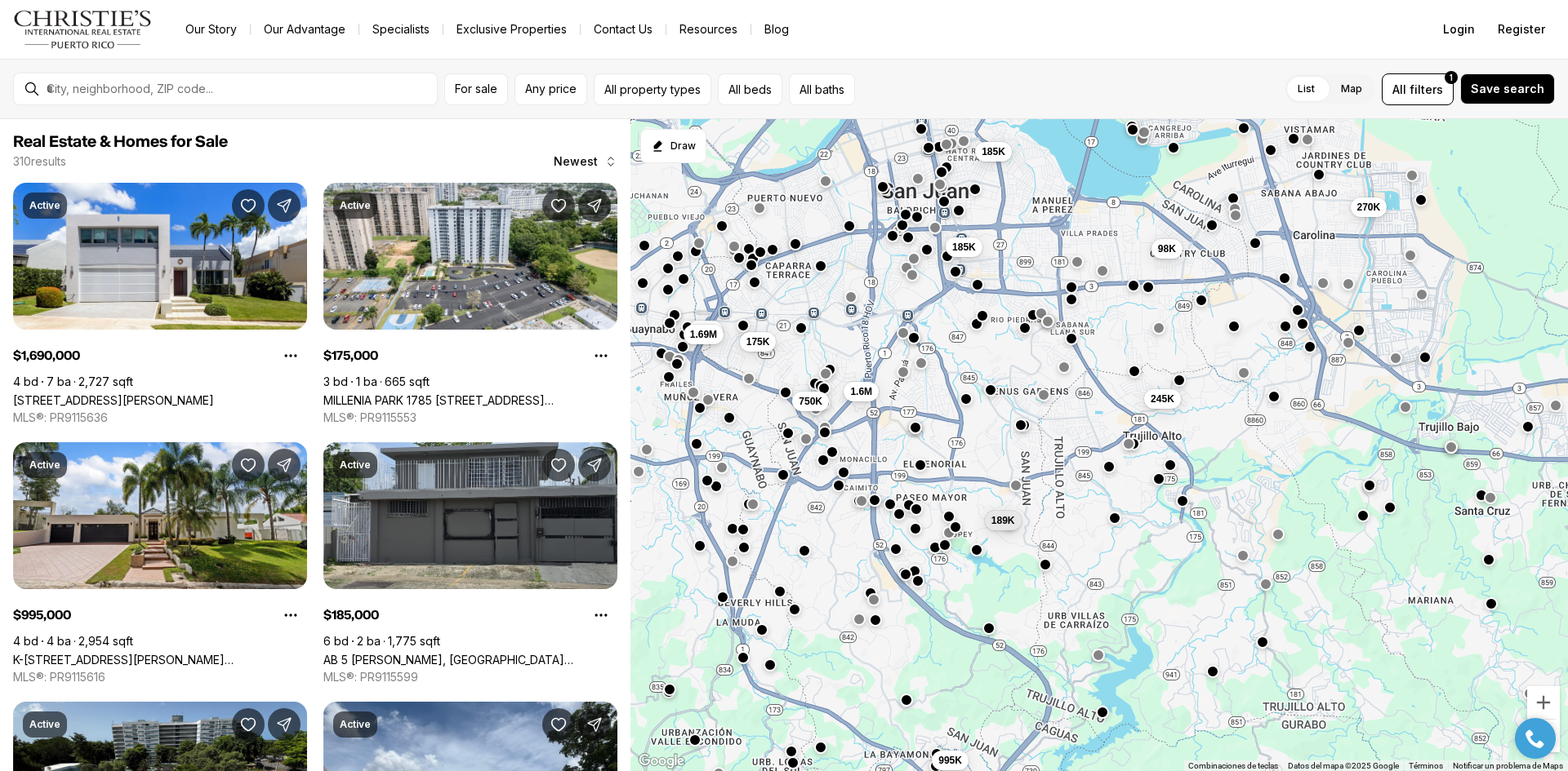
click at [1212, 229] on button "button" at bounding box center [1212, 225] width 13 height 13
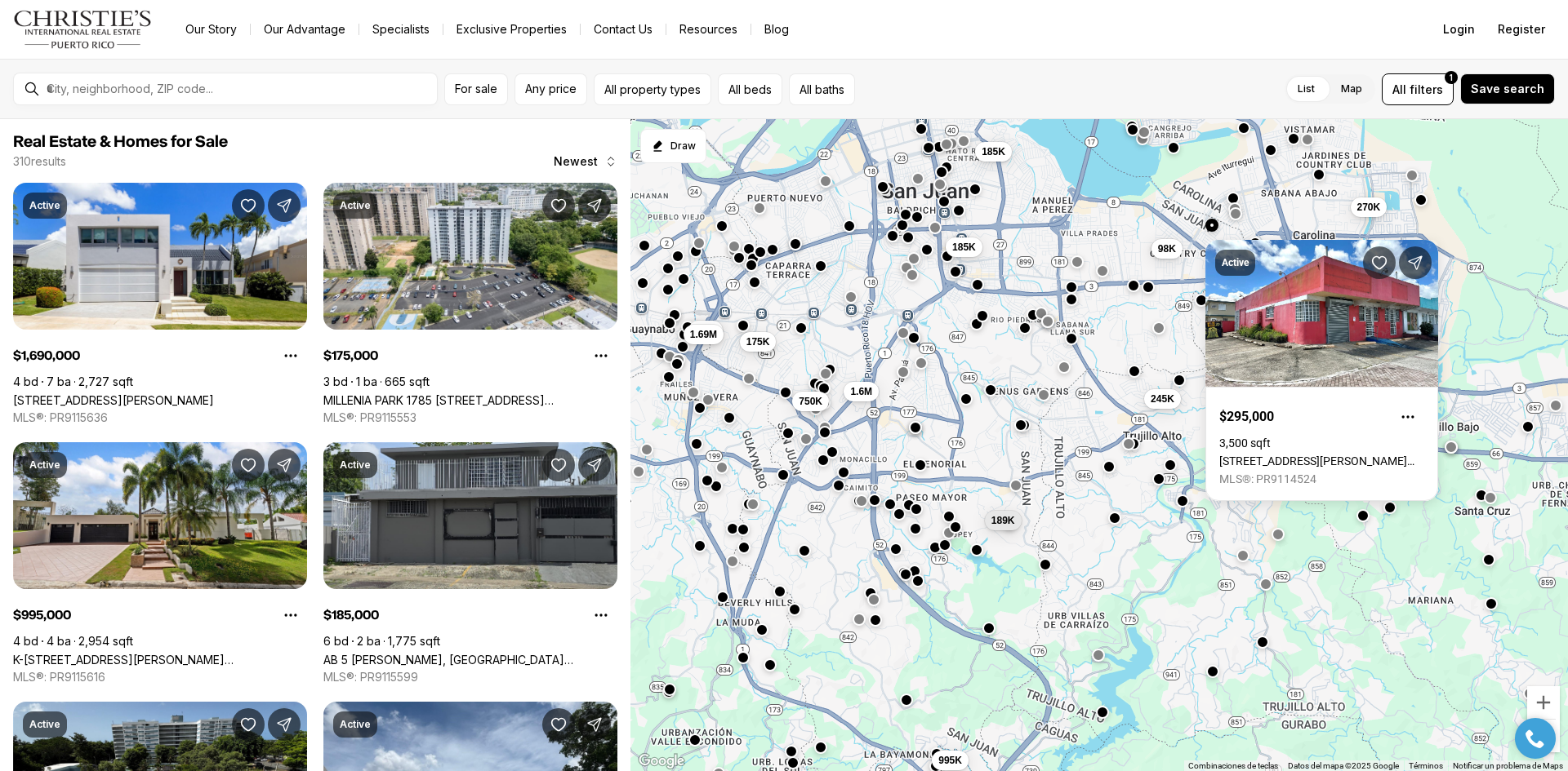
click at [1234, 216] on button "button" at bounding box center [1236, 214] width 13 height 13
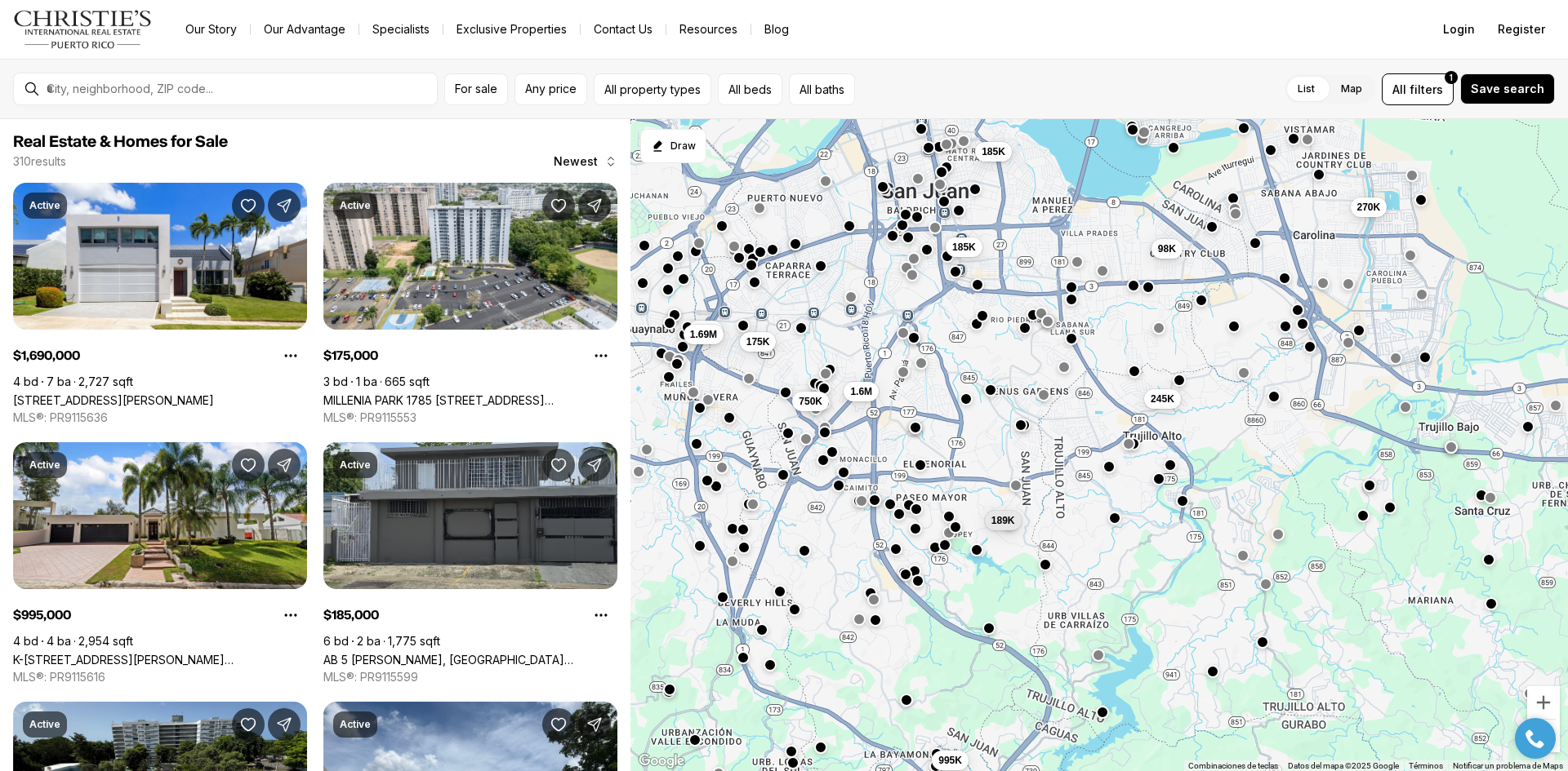
click at [1234, 216] on button "button" at bounding box center [1236, 214] width 13 height 13
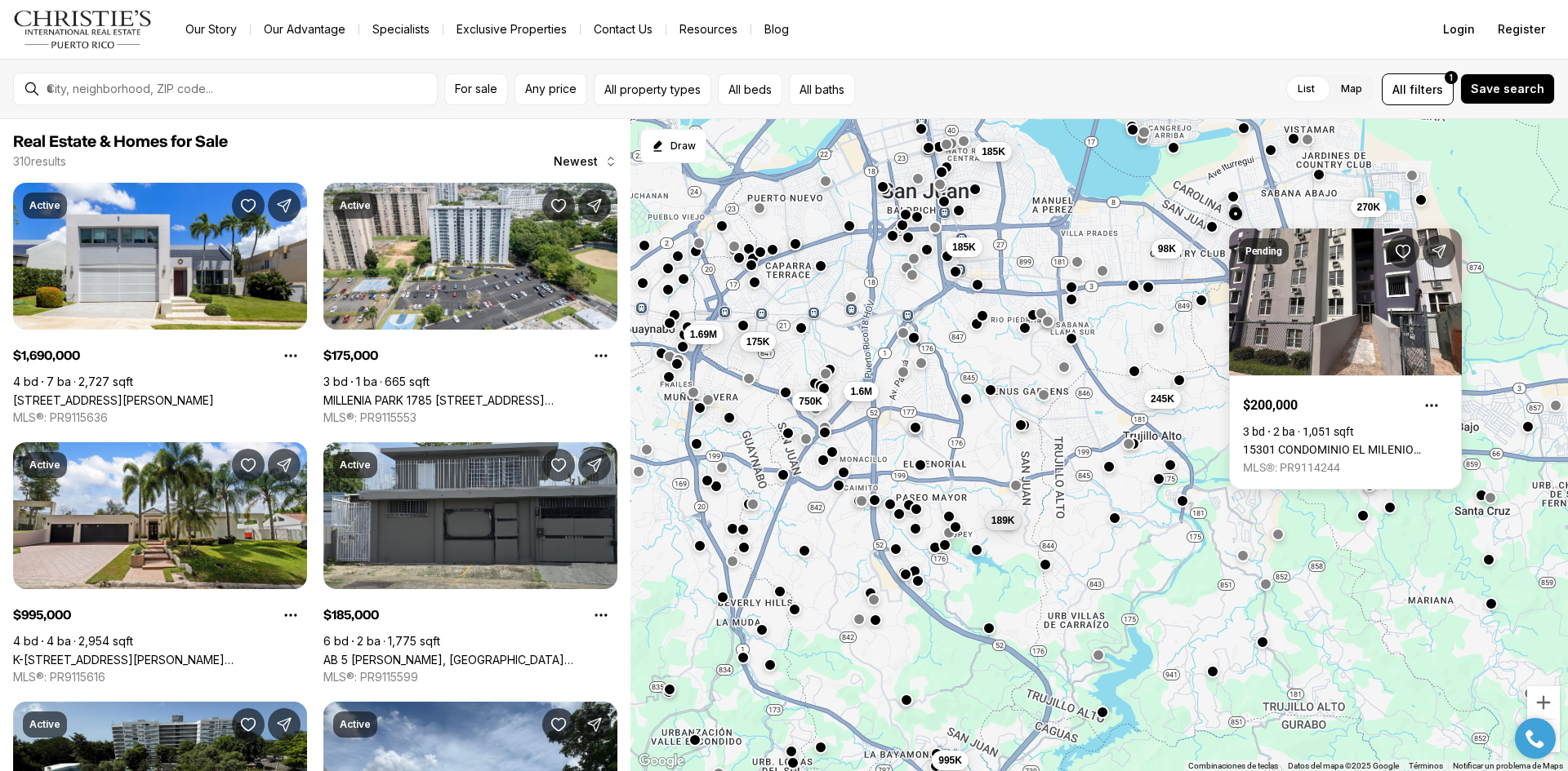
click at [1236, 196] on button "button" at bounding box center [1233, 196] width 13 height 13
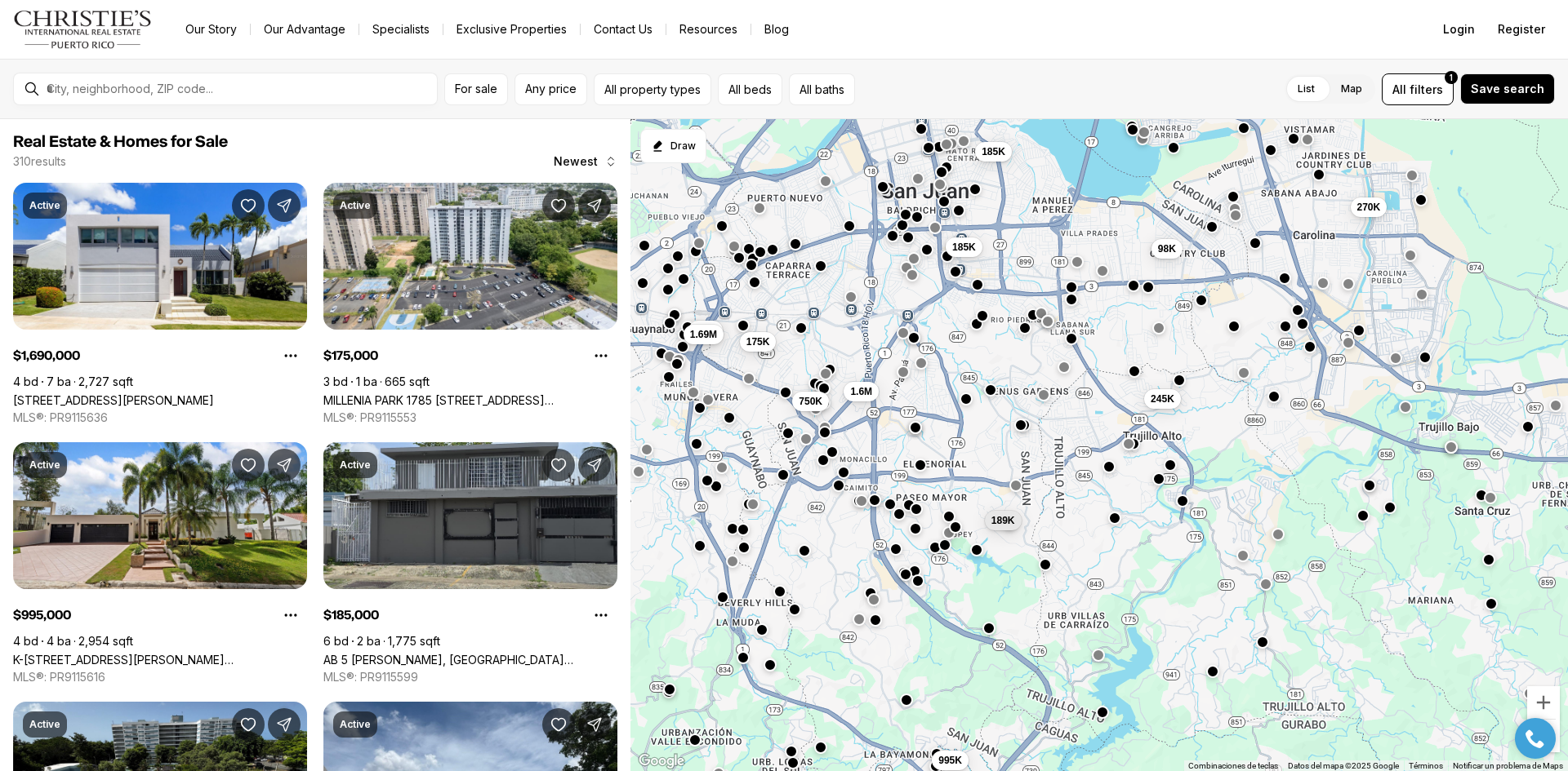
click at [1236, 196] on button "button" at bounding box center [1233, 196] width 13 height 13
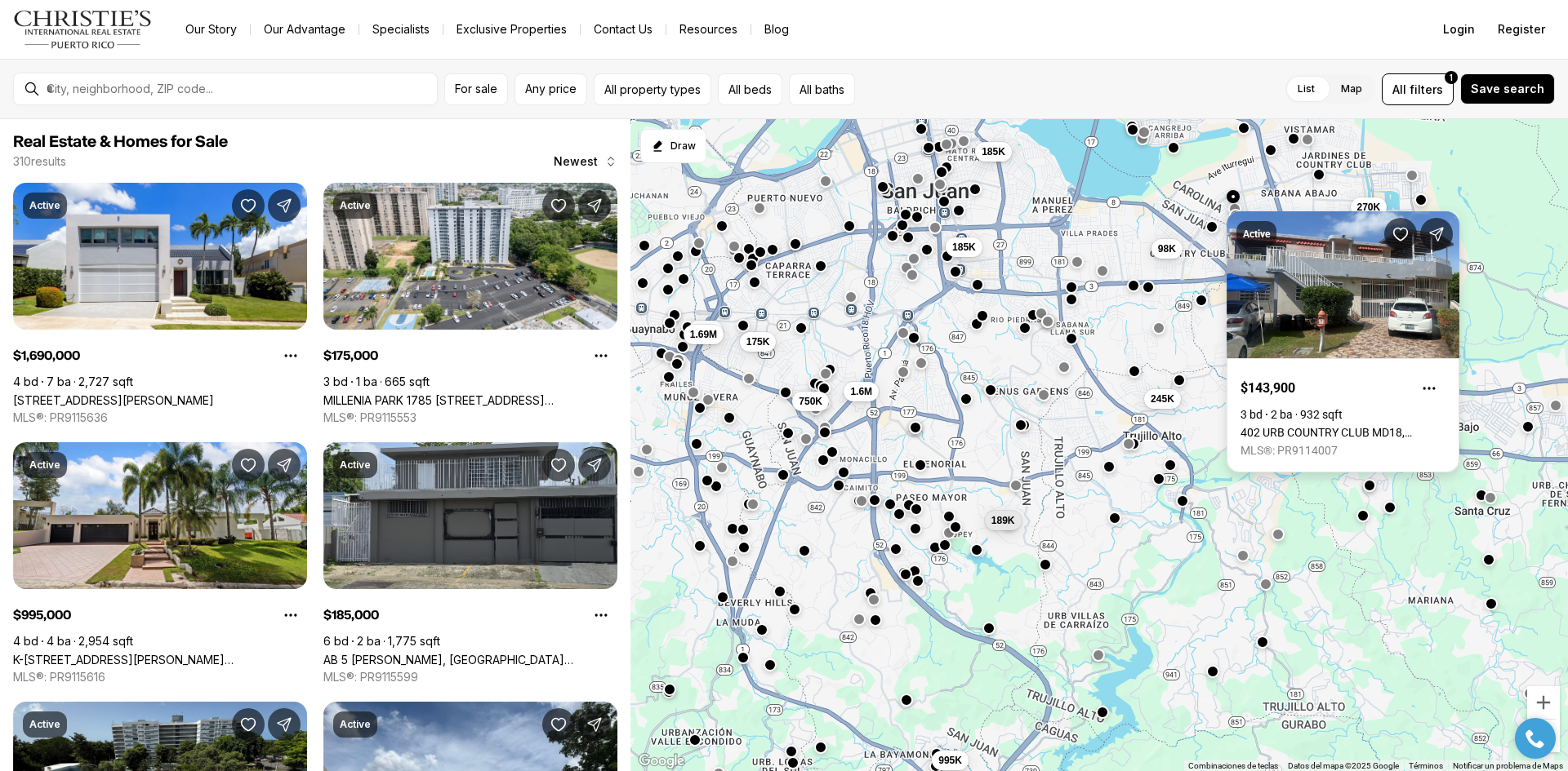
click at [1326, 426] on link "402 URB COUNTRY CLUB MD18, CAROLINA PR, 00979" at bounding box center [1342, 432] width 205 height 13
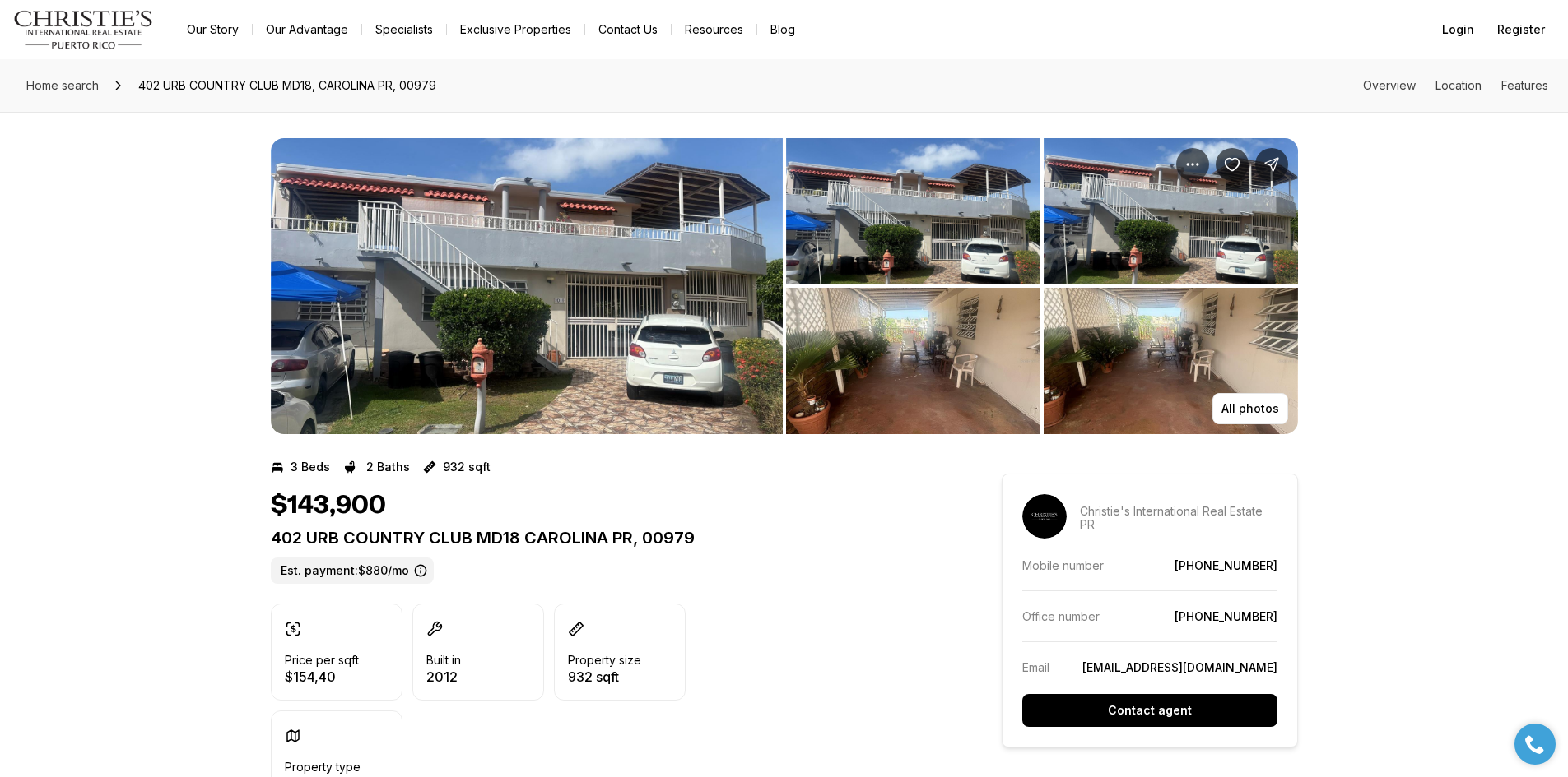
click at [777, 609] on div "Price per sqft $154,40 Built in [DATE] Property size 932 sqft Property type Res…" at bounding box center [607, 705] width 672 height 204
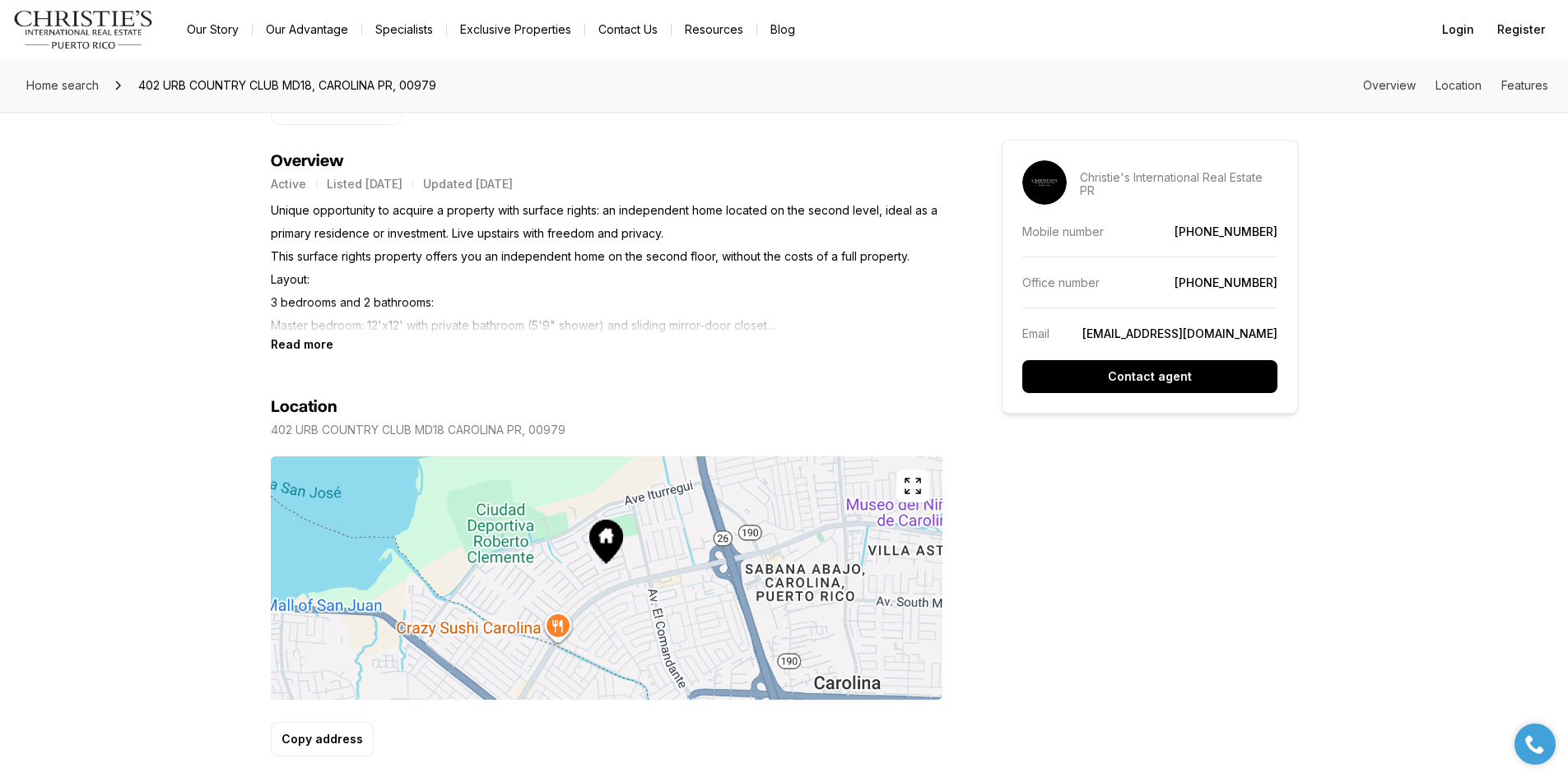
scroll to position [658, 0]
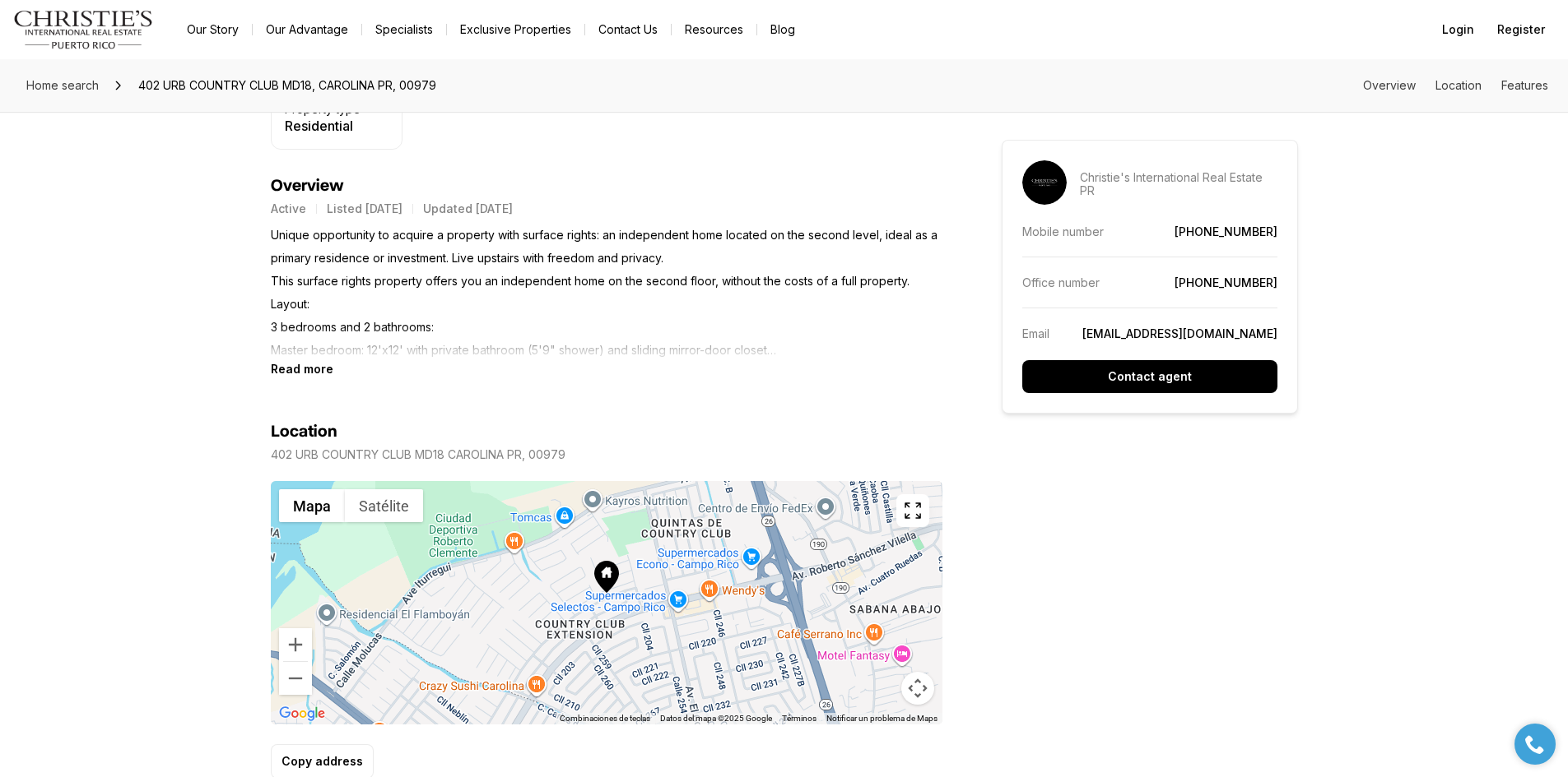
click at [615, 599] on div at bounding box center [607, 603] width 672 height 243
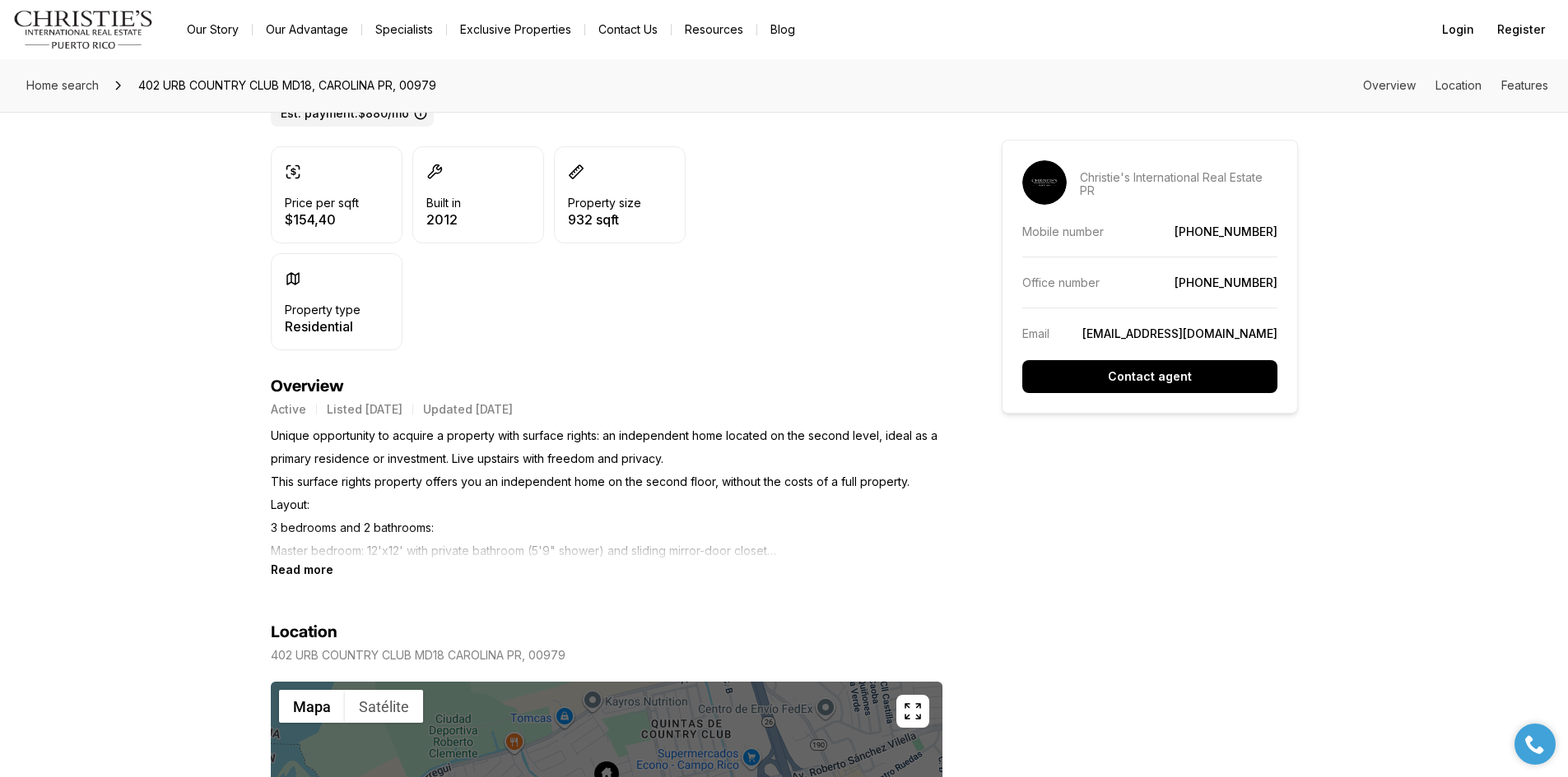
scroll to position [411, 0]
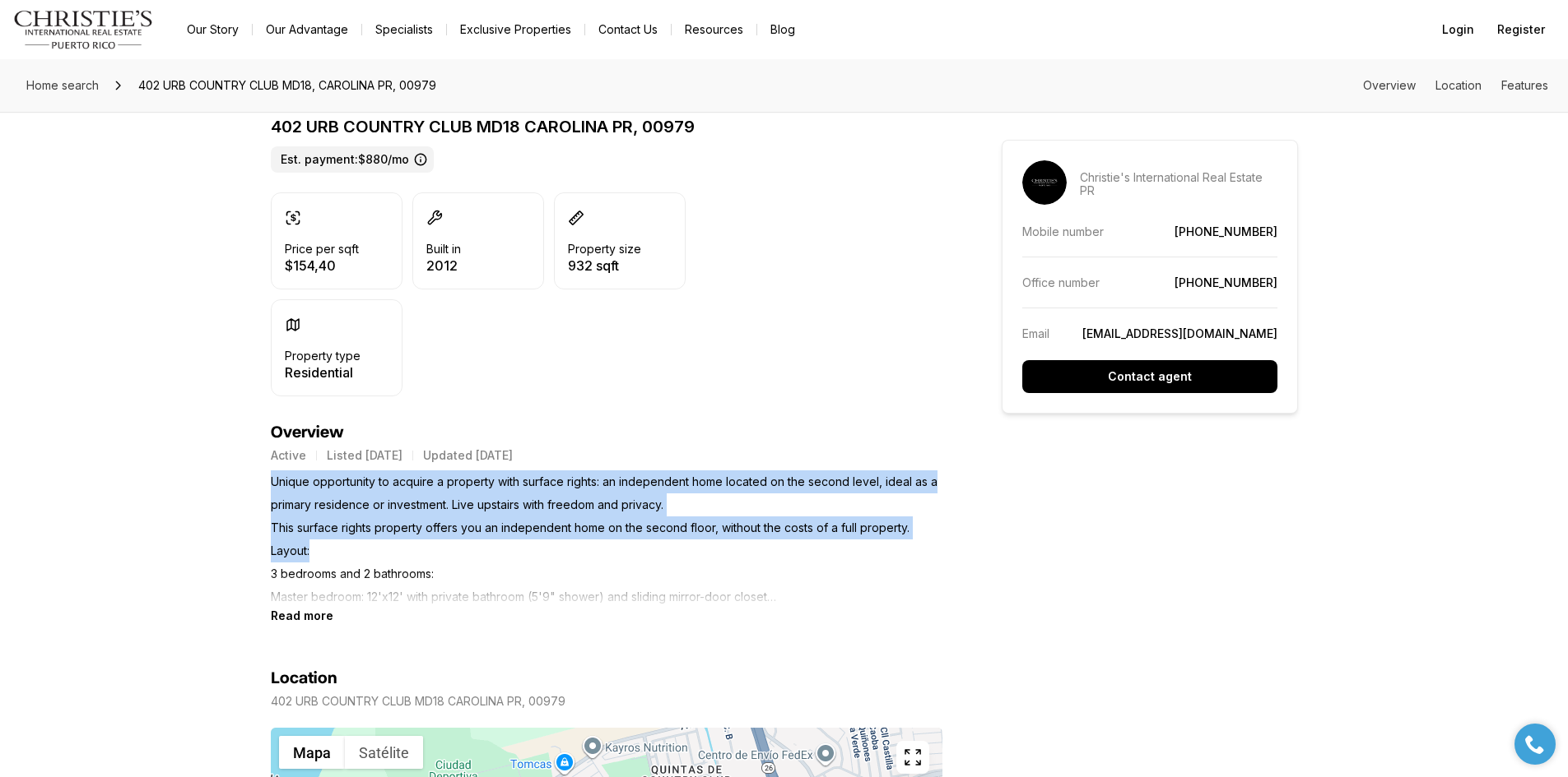
drag, startPoint x: 699, startPoint y: 558, endPoint x: 753, endPoint y: 494, distance: 83.7
click at [753, 494] on p "Unique opportunity to acquire a property with surface rights: an independent ho…" at bounding box center [607, 539] width 672 height 139
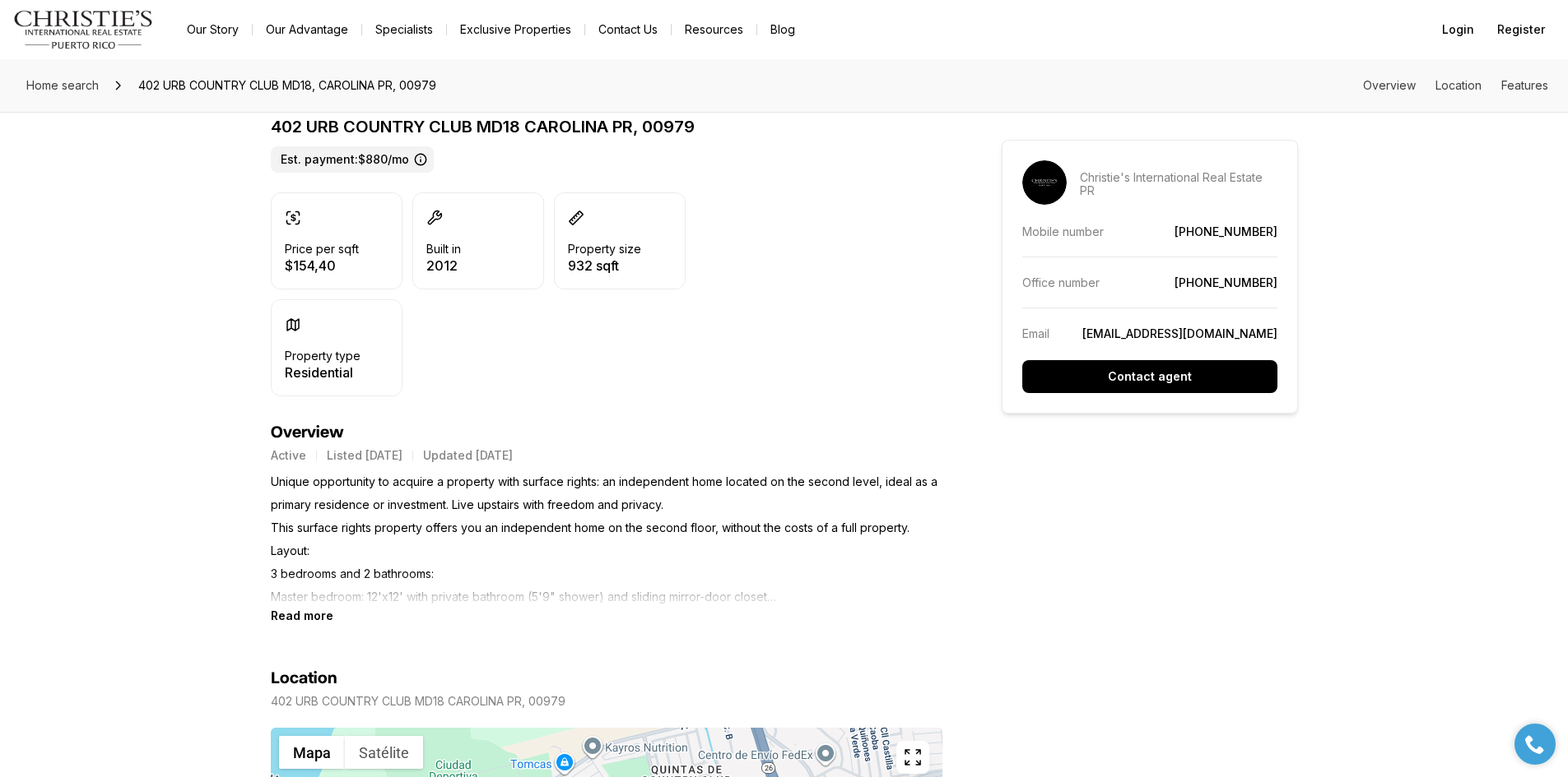
click at [800, 433] on h4 "Overview" at bounding box center [607, 432] width 672 height 20
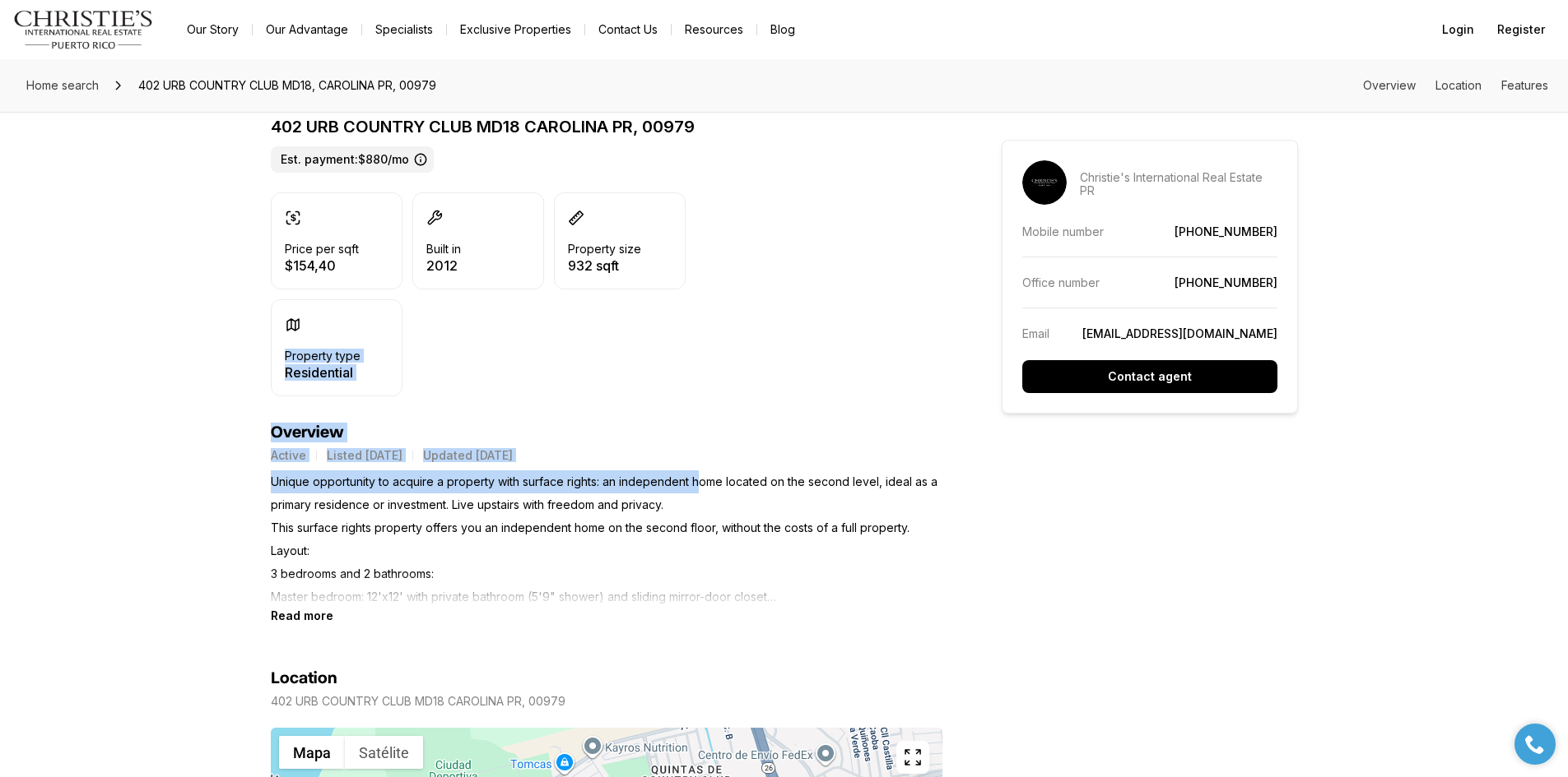
drag, startPoint x: 719, startPoint y: 379, endPoint x: 701, endPoint y: 471, distance: 93.7
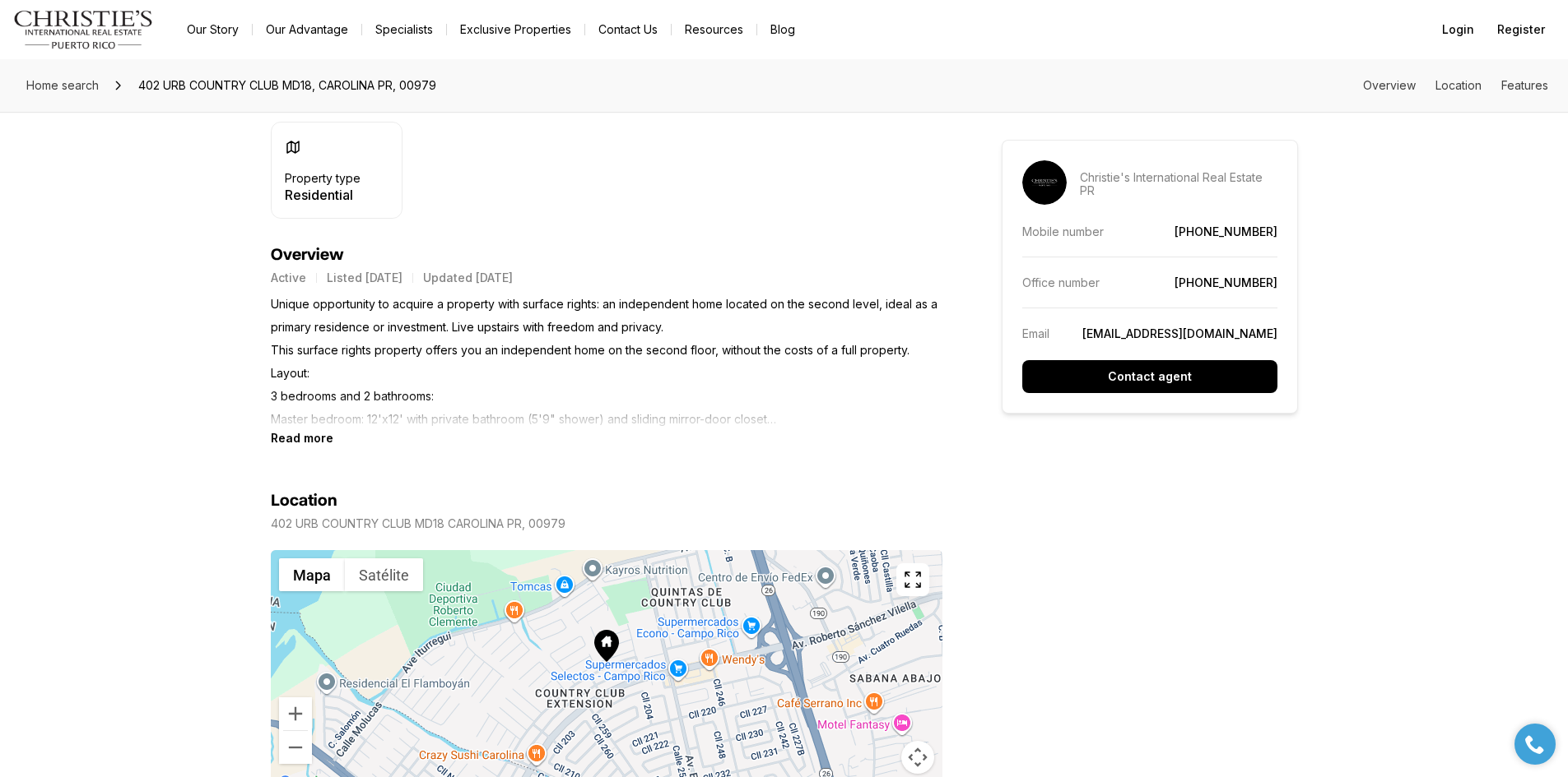
scroll to position [607, 0]
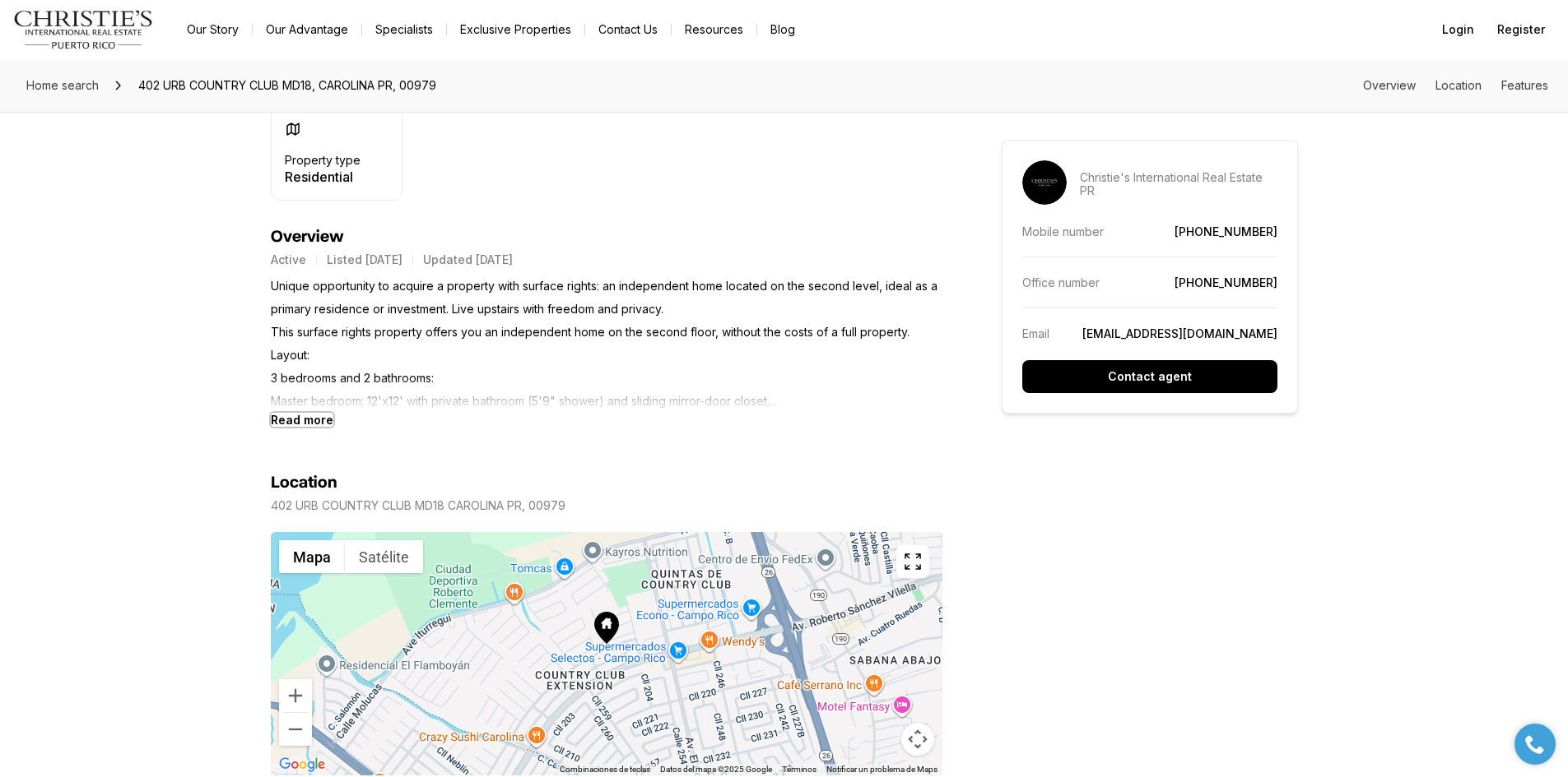
click at [323, 425] on b "Read more" at bounding box center [302, 420] width 62 height 14
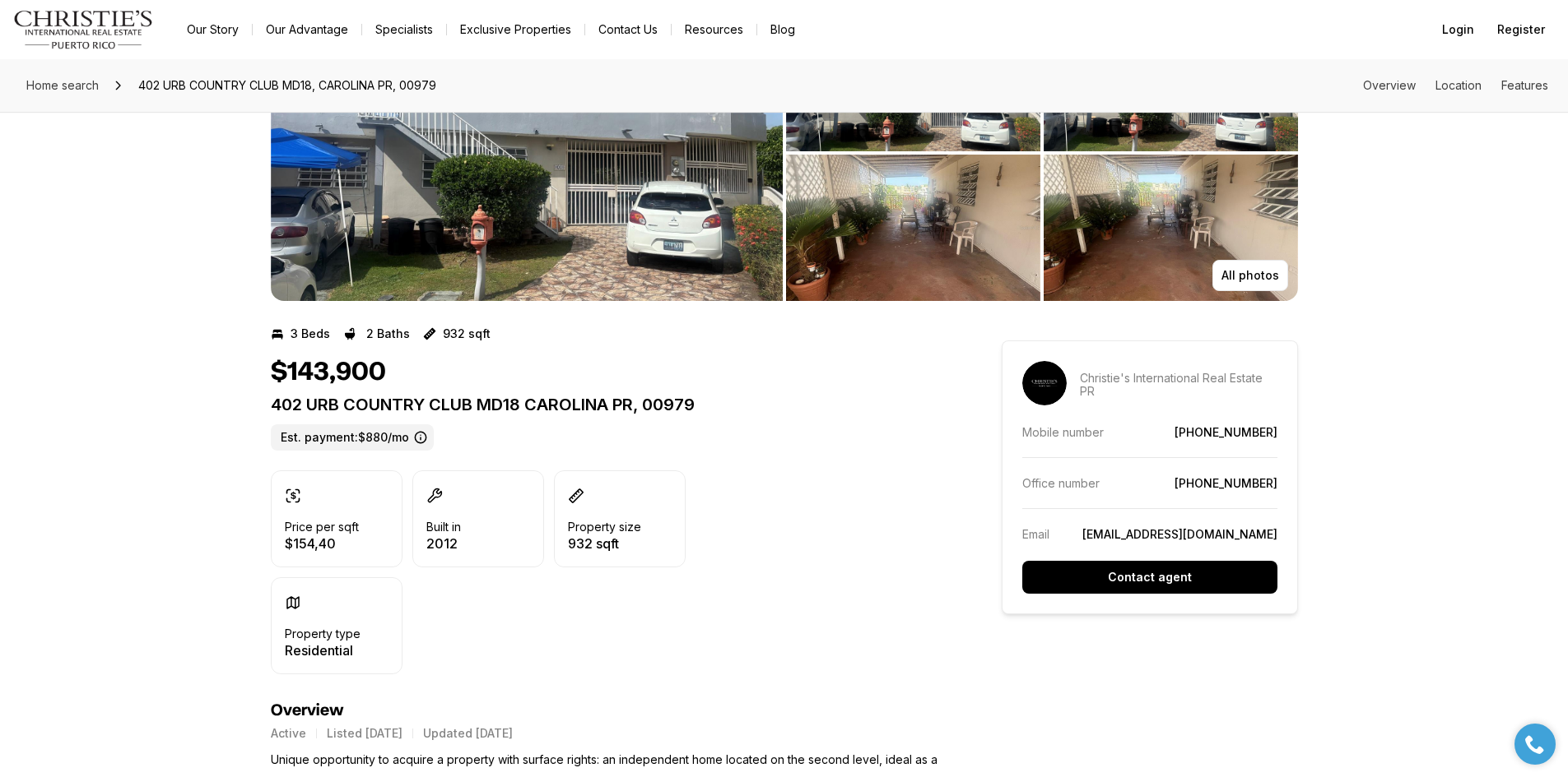
scroll to position [0, 0]
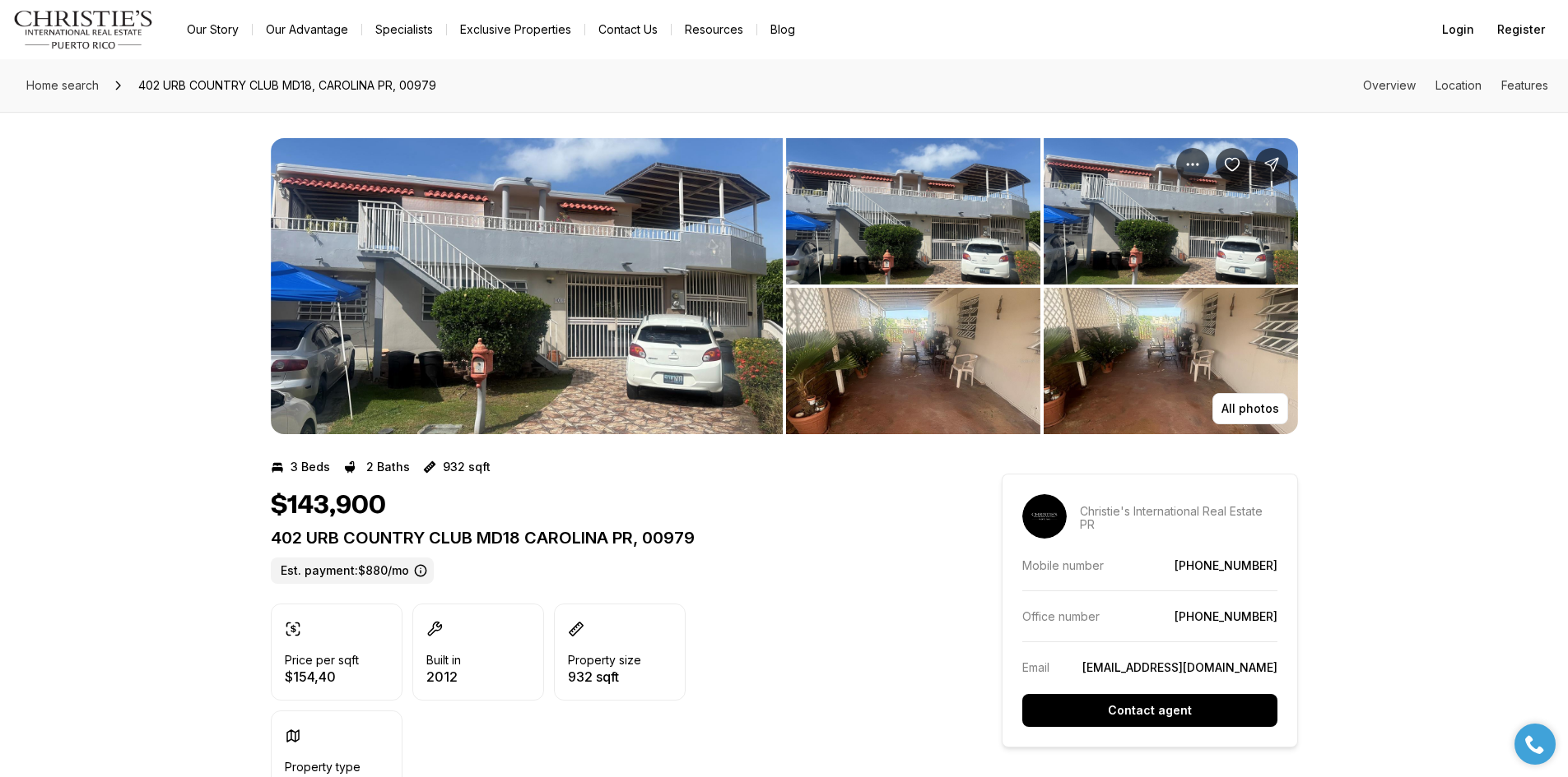
click at [621, 301] on img "View image gallery" at bounding box center [526, 287] width 512 height 296
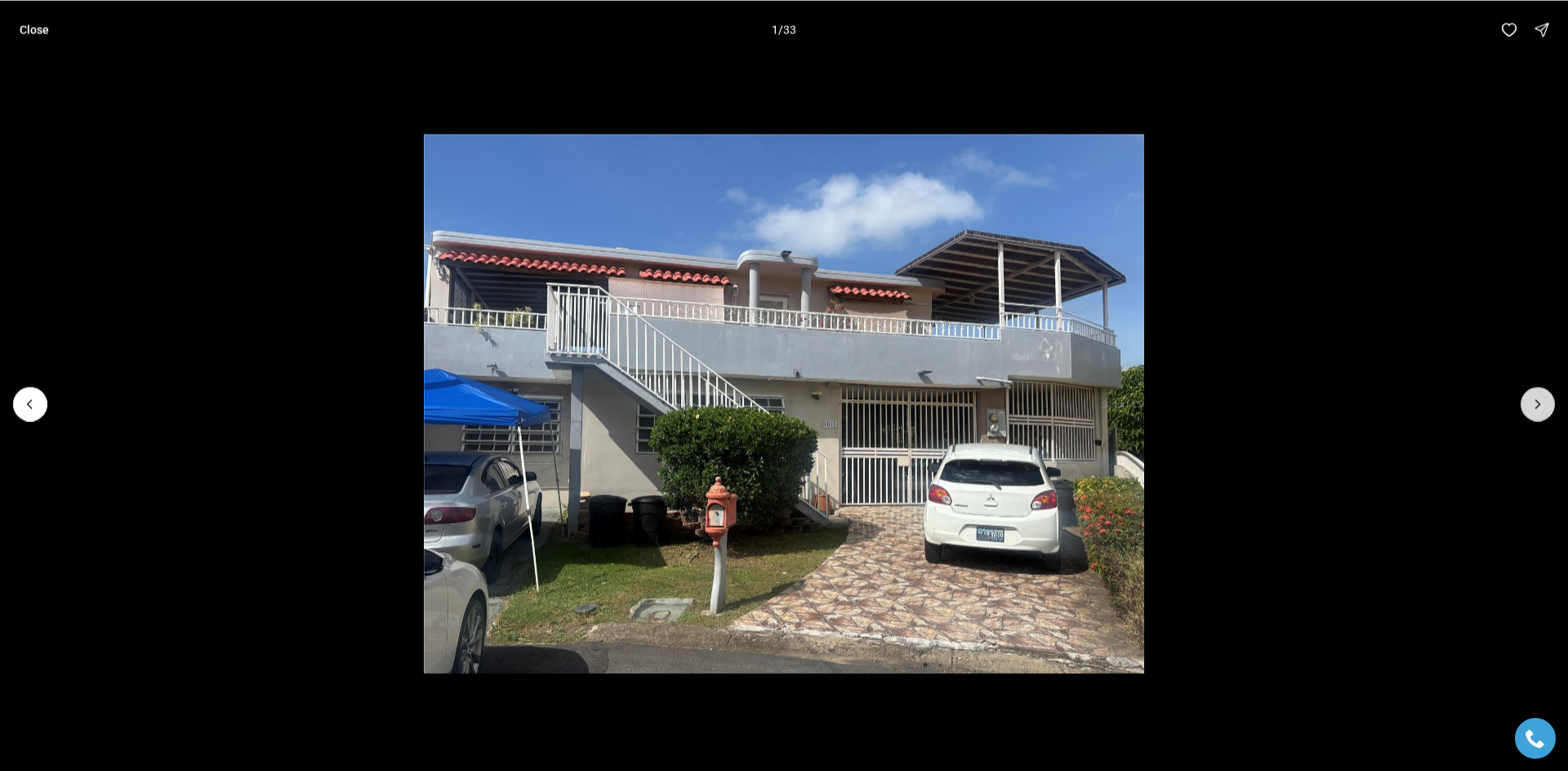
click at [1542, 407] on icon "Next slide" at bounding box center [1537, 403] width 16 height 16
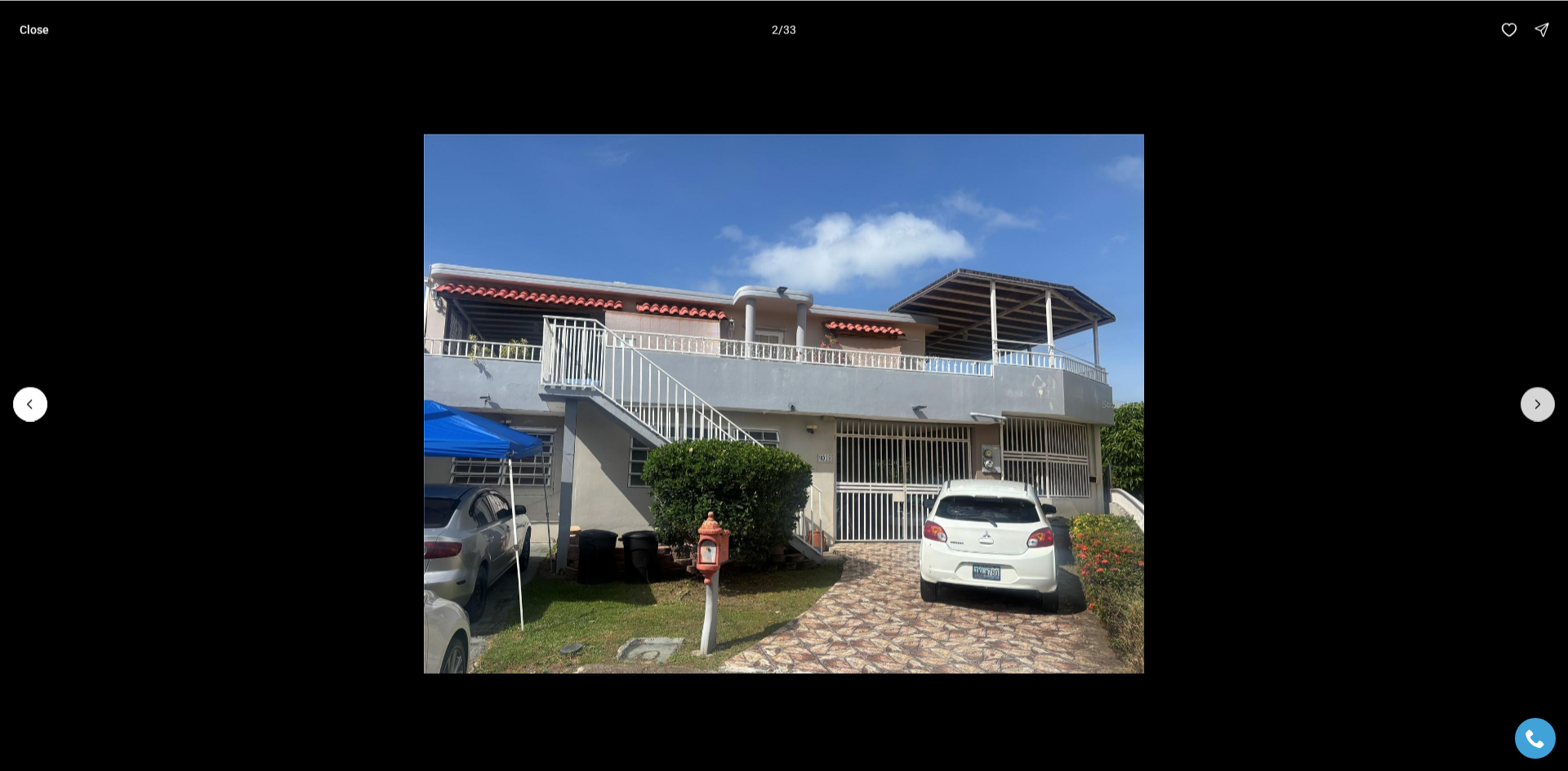
click at [1542, 407] on icon "Next slide" at bounding box center [1537, 403] width 16 height 16
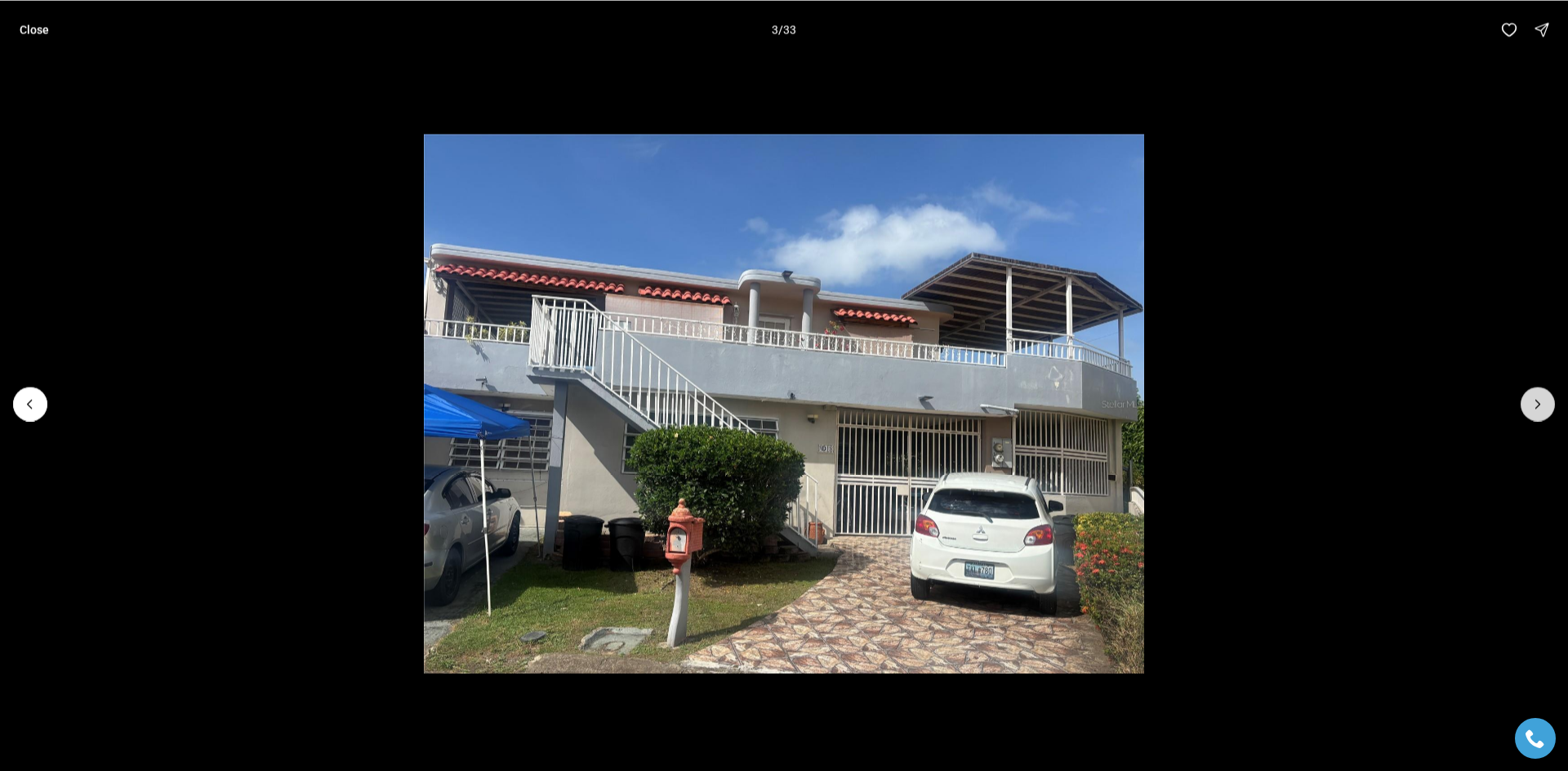
click at [1542, 407] on icon "Next slide" at bounding box center [1537, 403] width 16 height 16
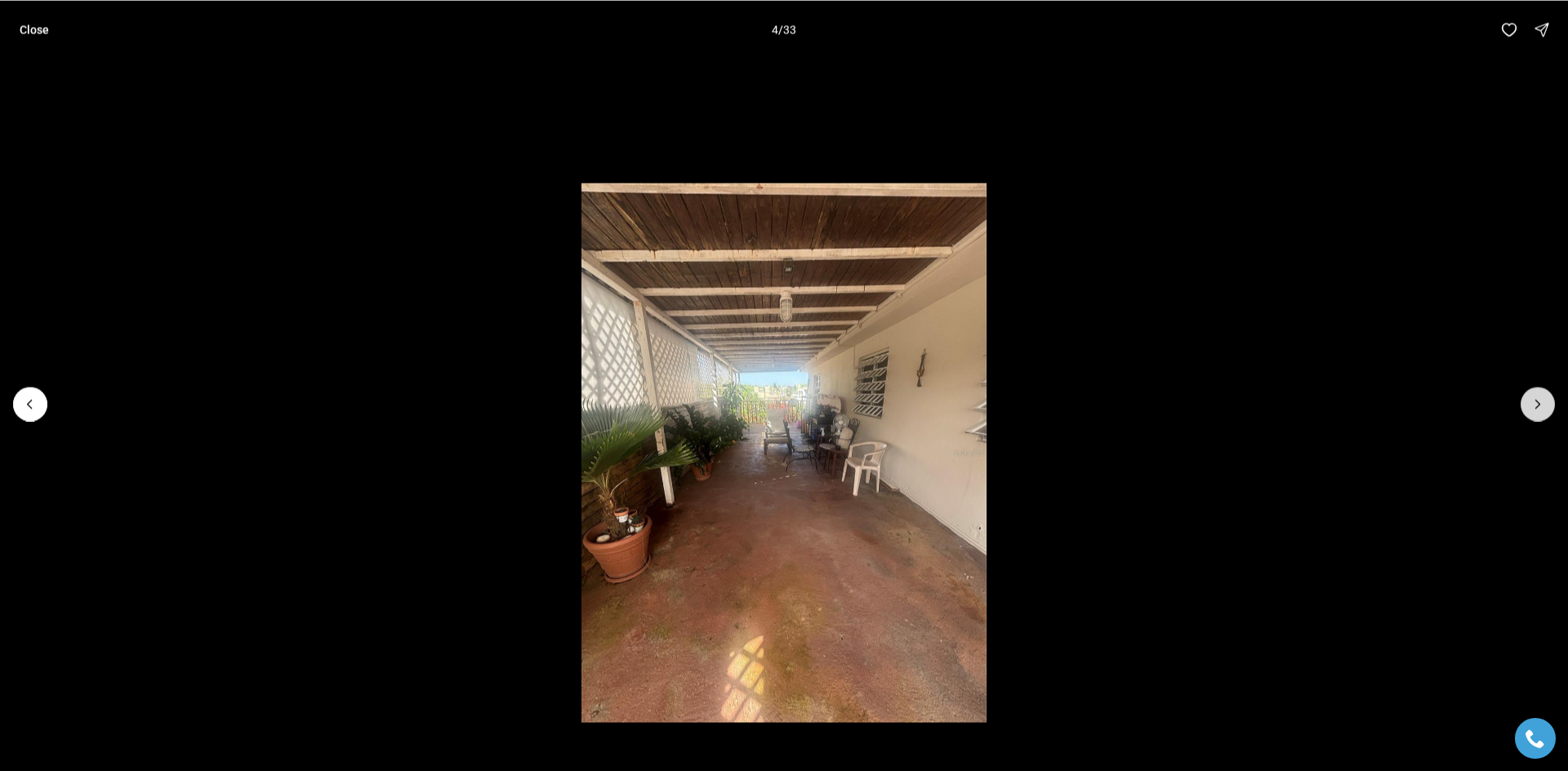
click at [1542, 407] on icon "Next slide" at bounding box center [1537, 403] width 16 height 16
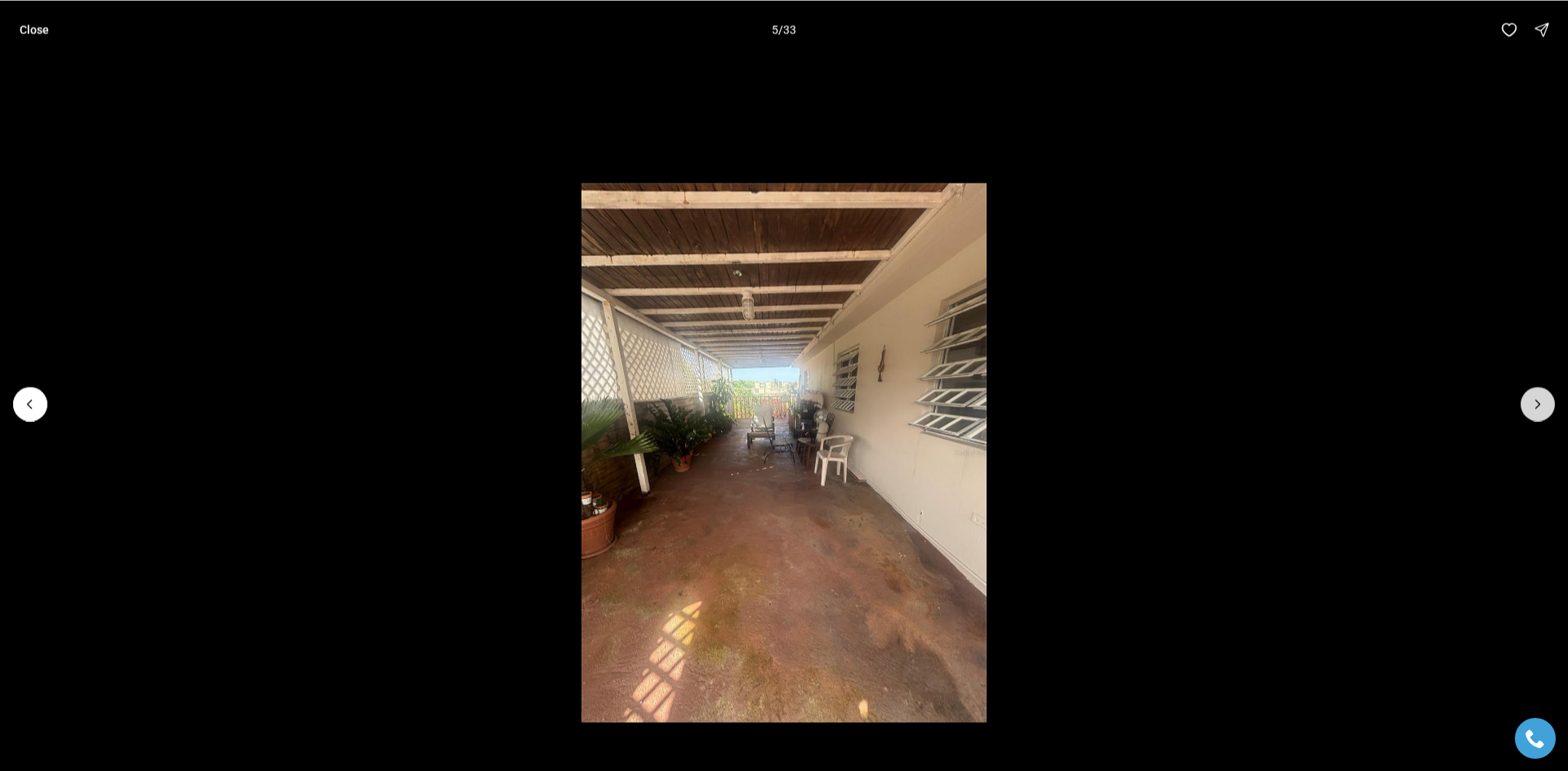
click at [1542, 407] on icon "Next slide" at bounding box center [1537, 403] width 16 height 16
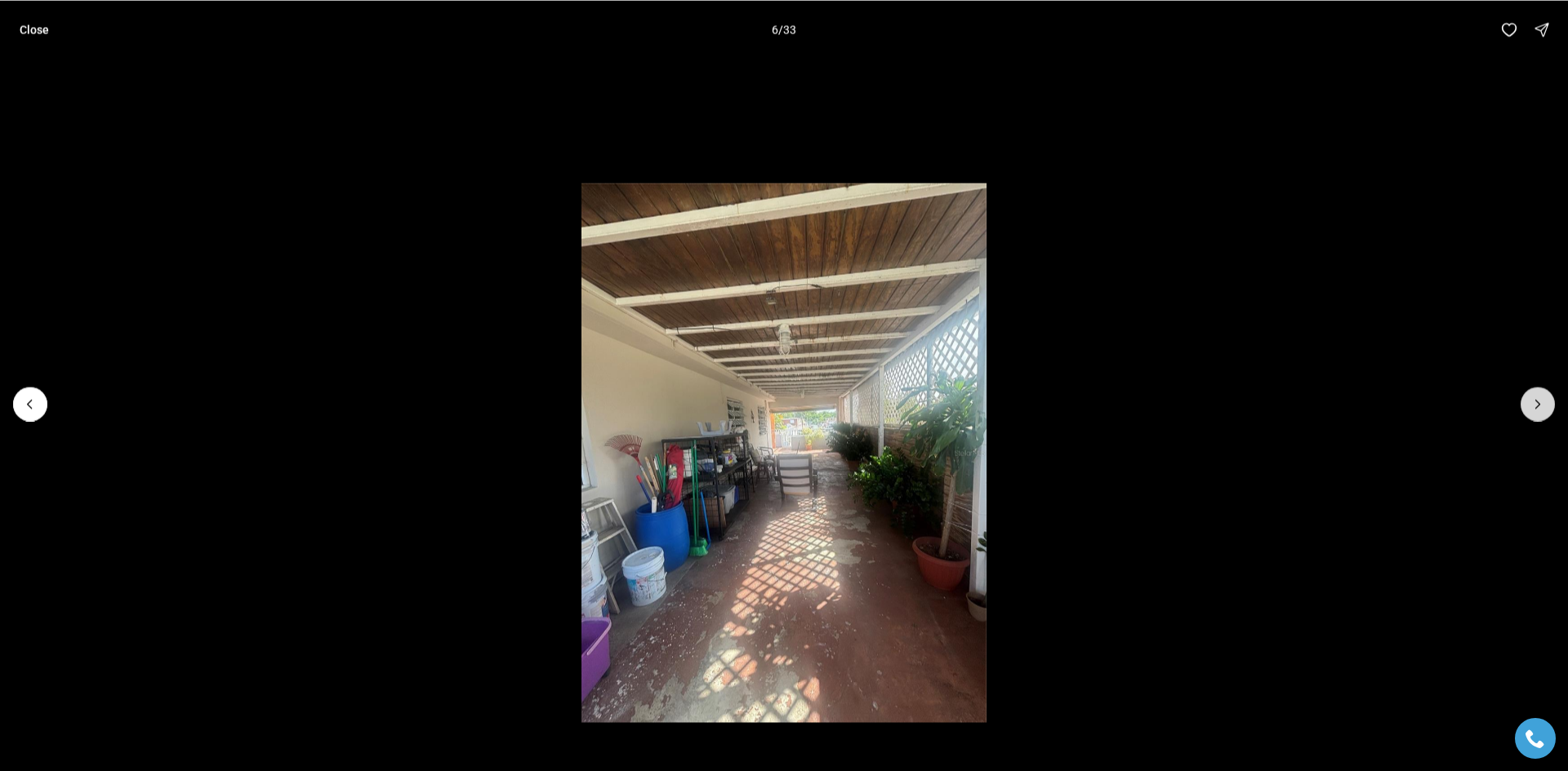
click at [1542, 407] on icon "Next slide" at bounding box center [1537, 403] width 16 height 16
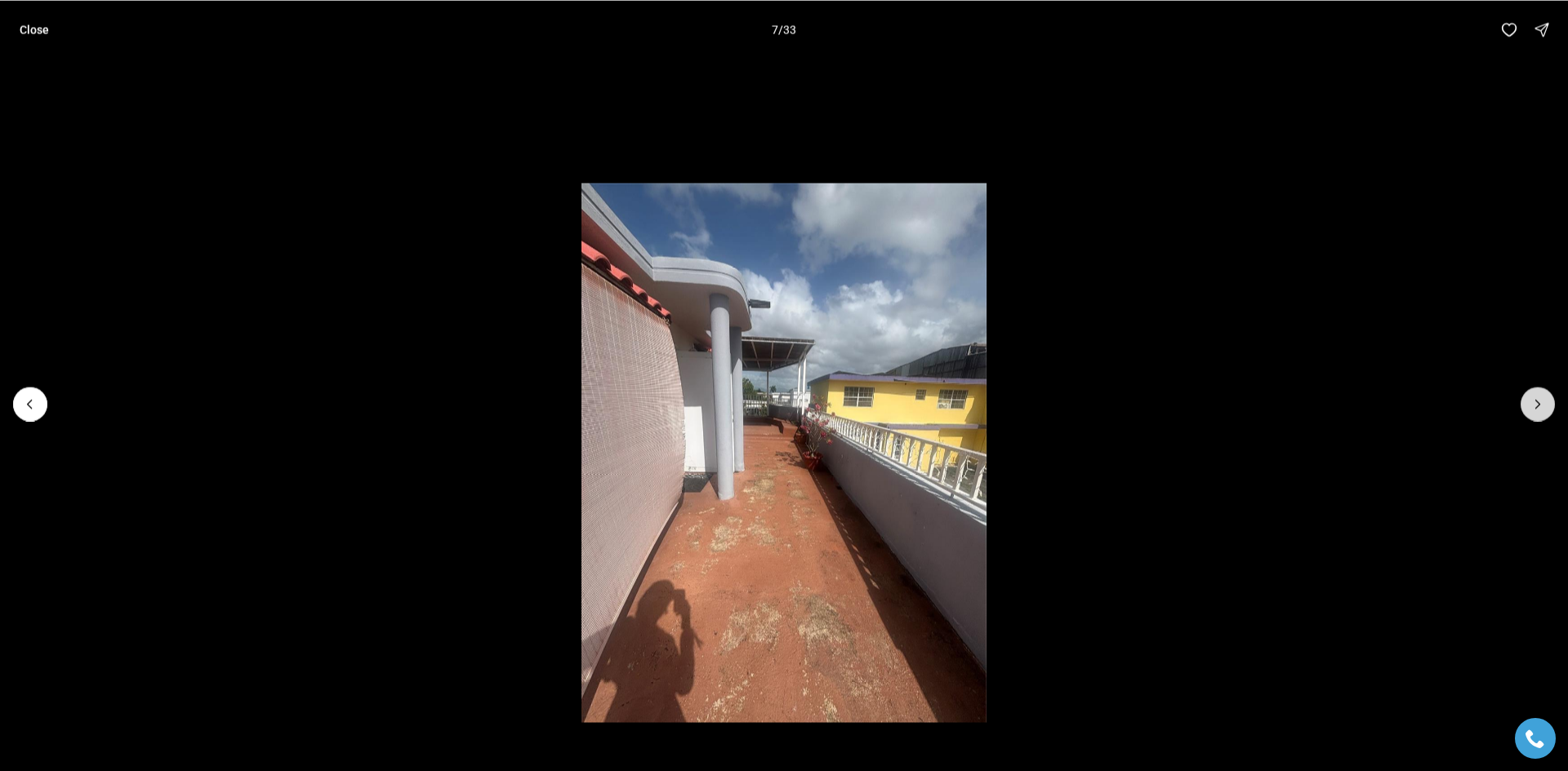
click at [1542, 407] on icon "Next slide" at bounding box center [1537, 403] width 16 height 16
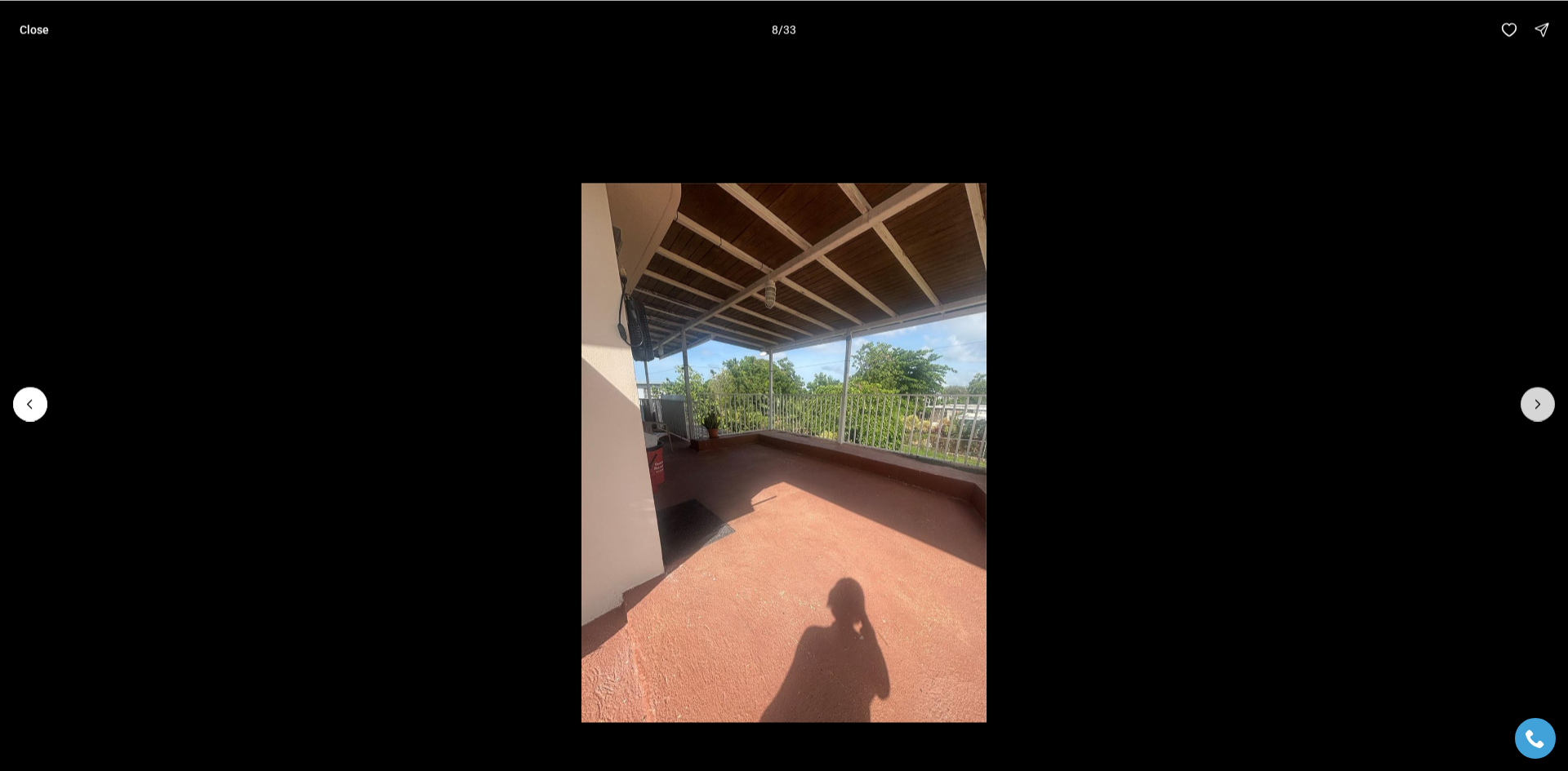
click at [1542, 407] on icon "Next slide" at bounding box center [1537, 403] width 16 height 16
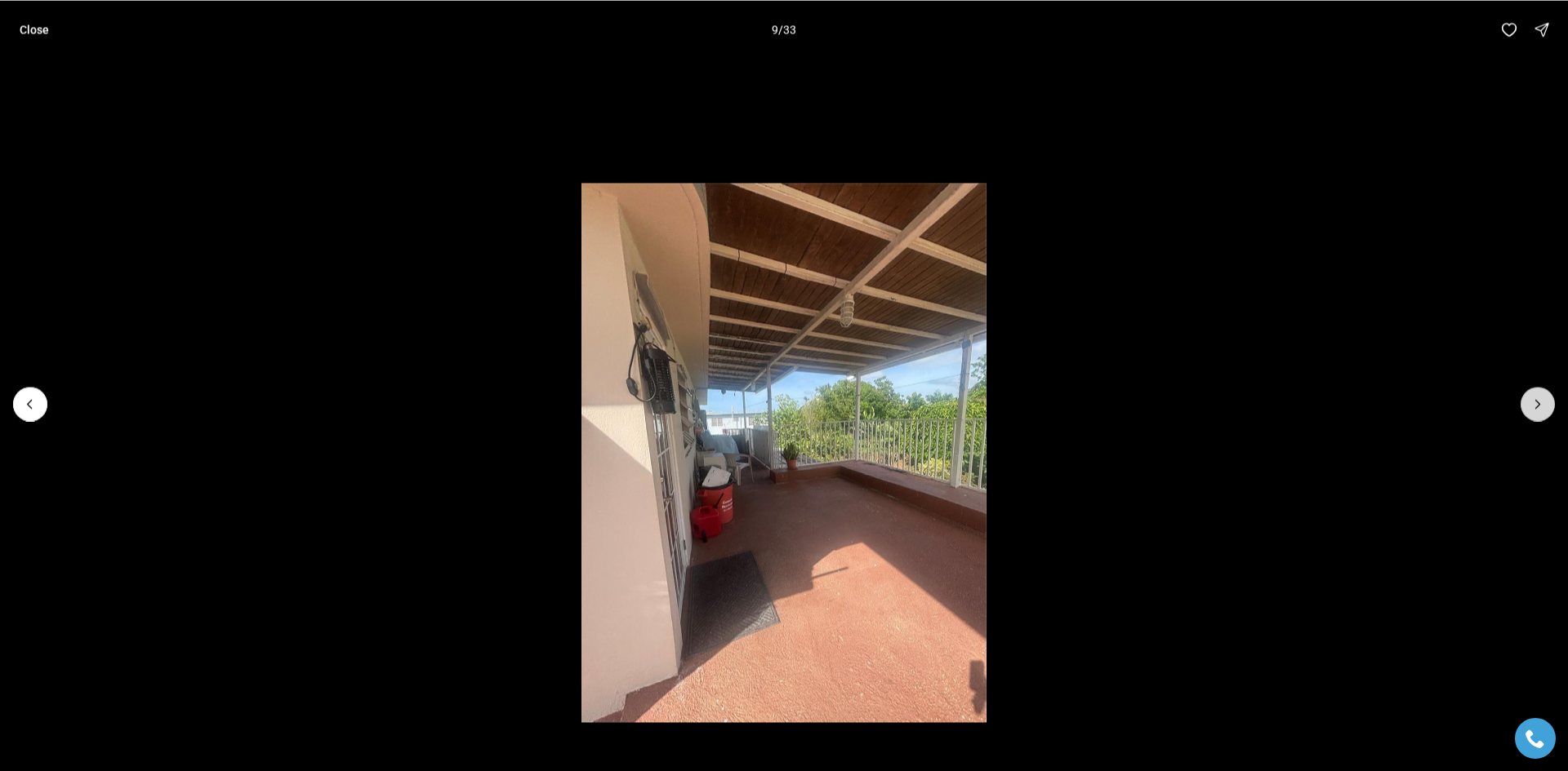
click at [1542, 407] on icon "Next slide" at bounding box center [1537, 403] width 16 height 16
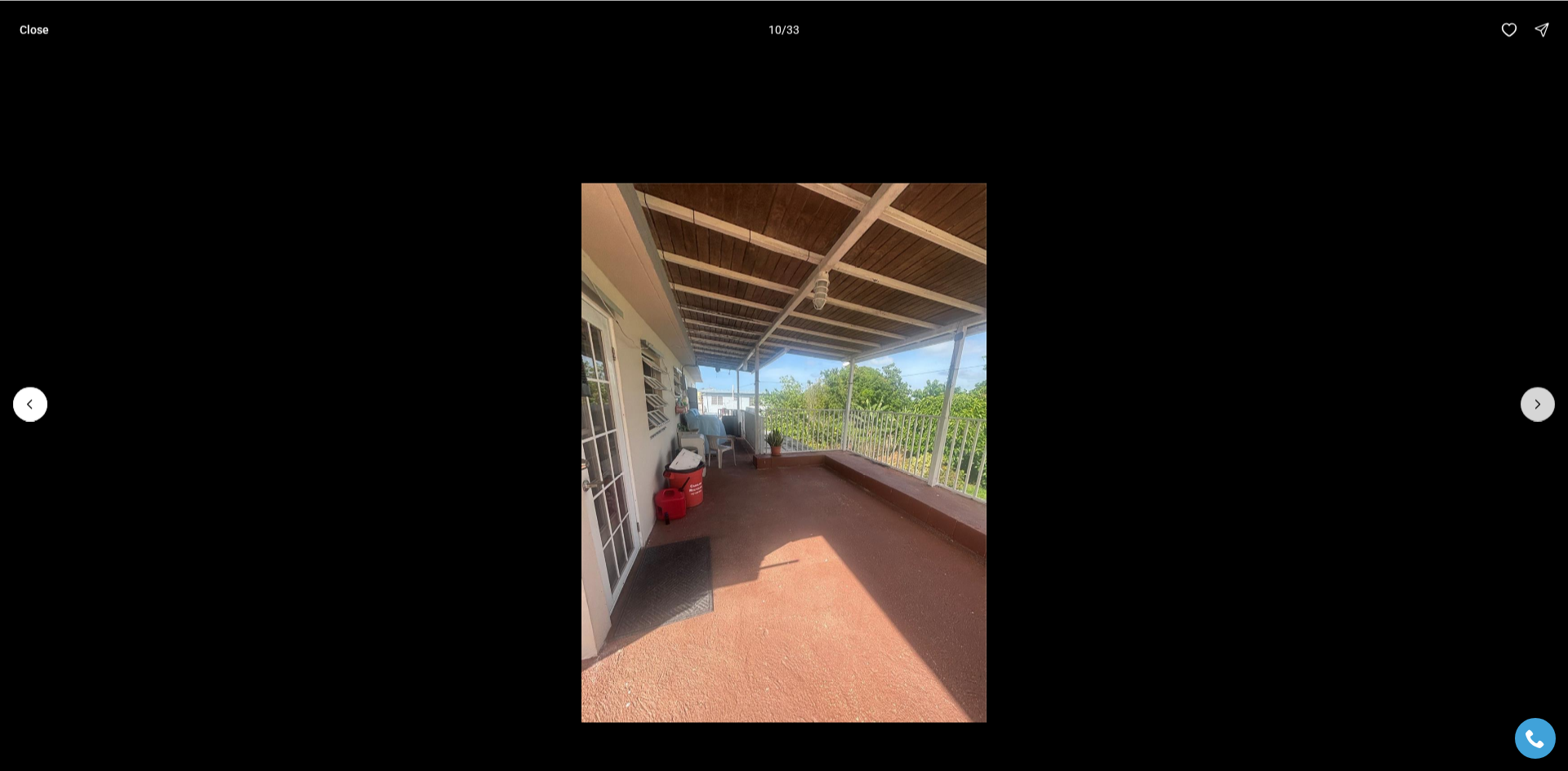
click at [1542, 407] on icon "Next slide" at bounding box center [1537, 403] width 16 height 16
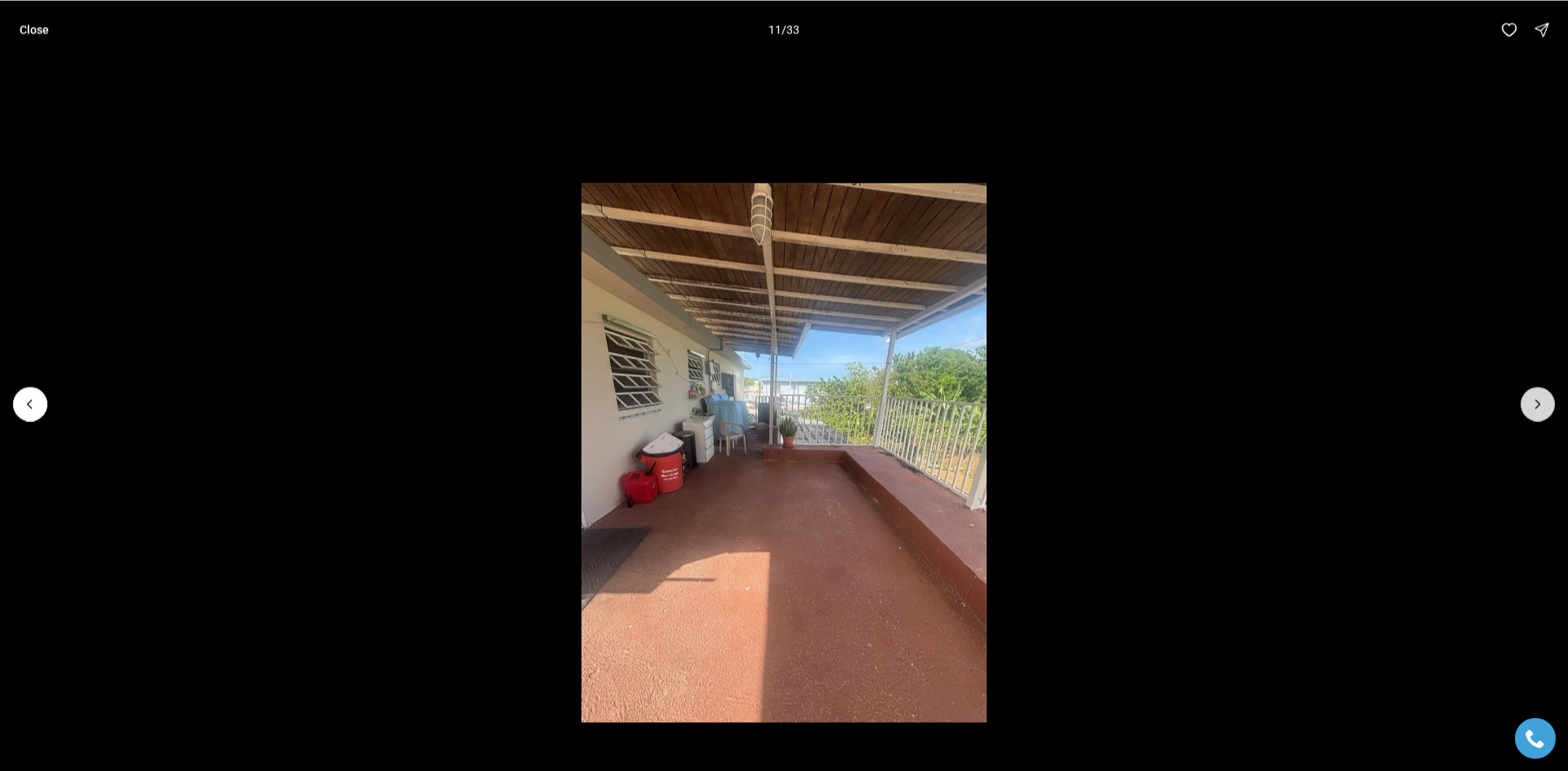
click at [1542, 407] on icon "Next slide" at bounding box center [1537, 403] width 16 height 16
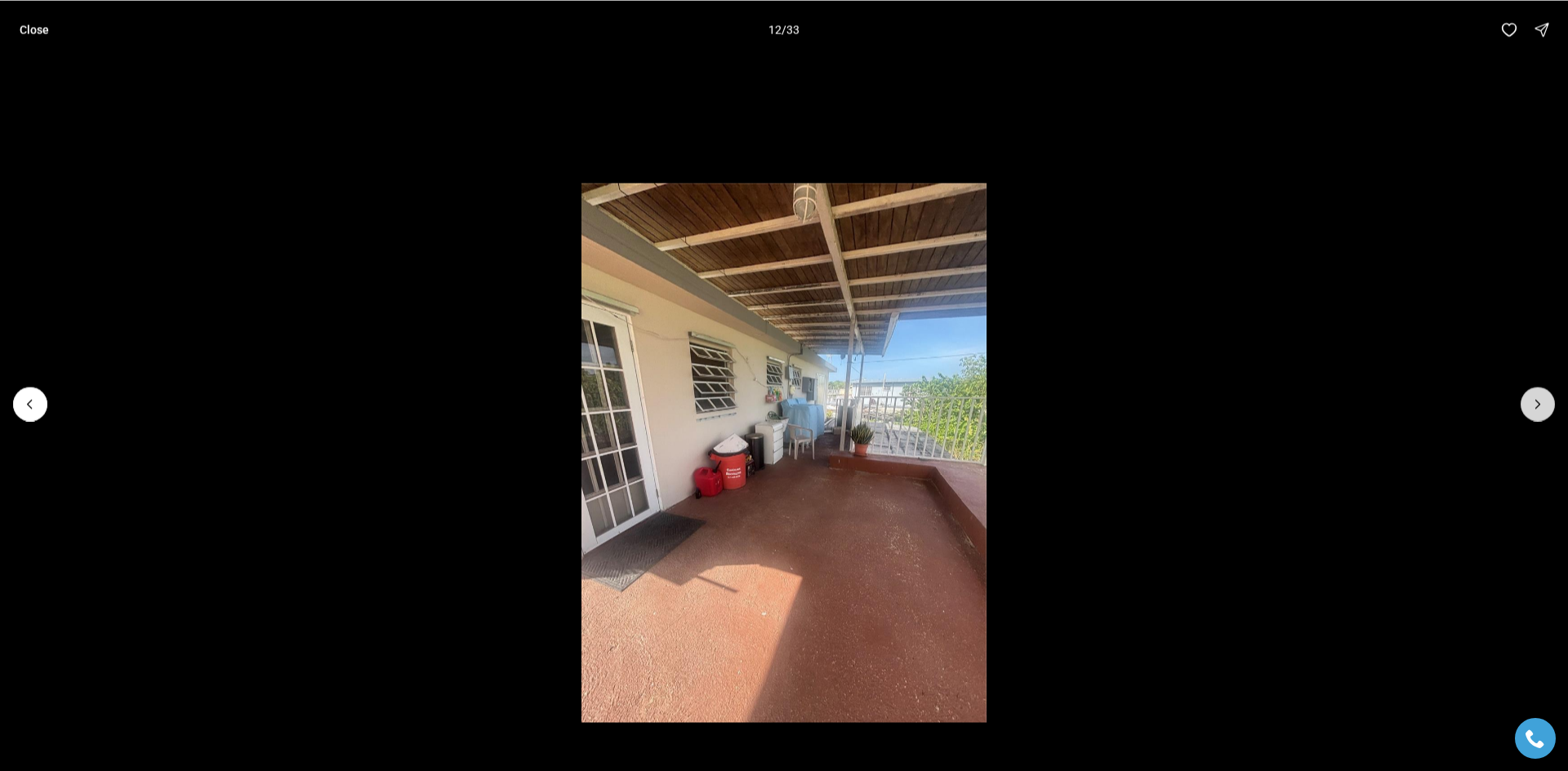
click at [1542, 407] on icon "Next slide" at bounding box center [1537, 403] width 16 height 16
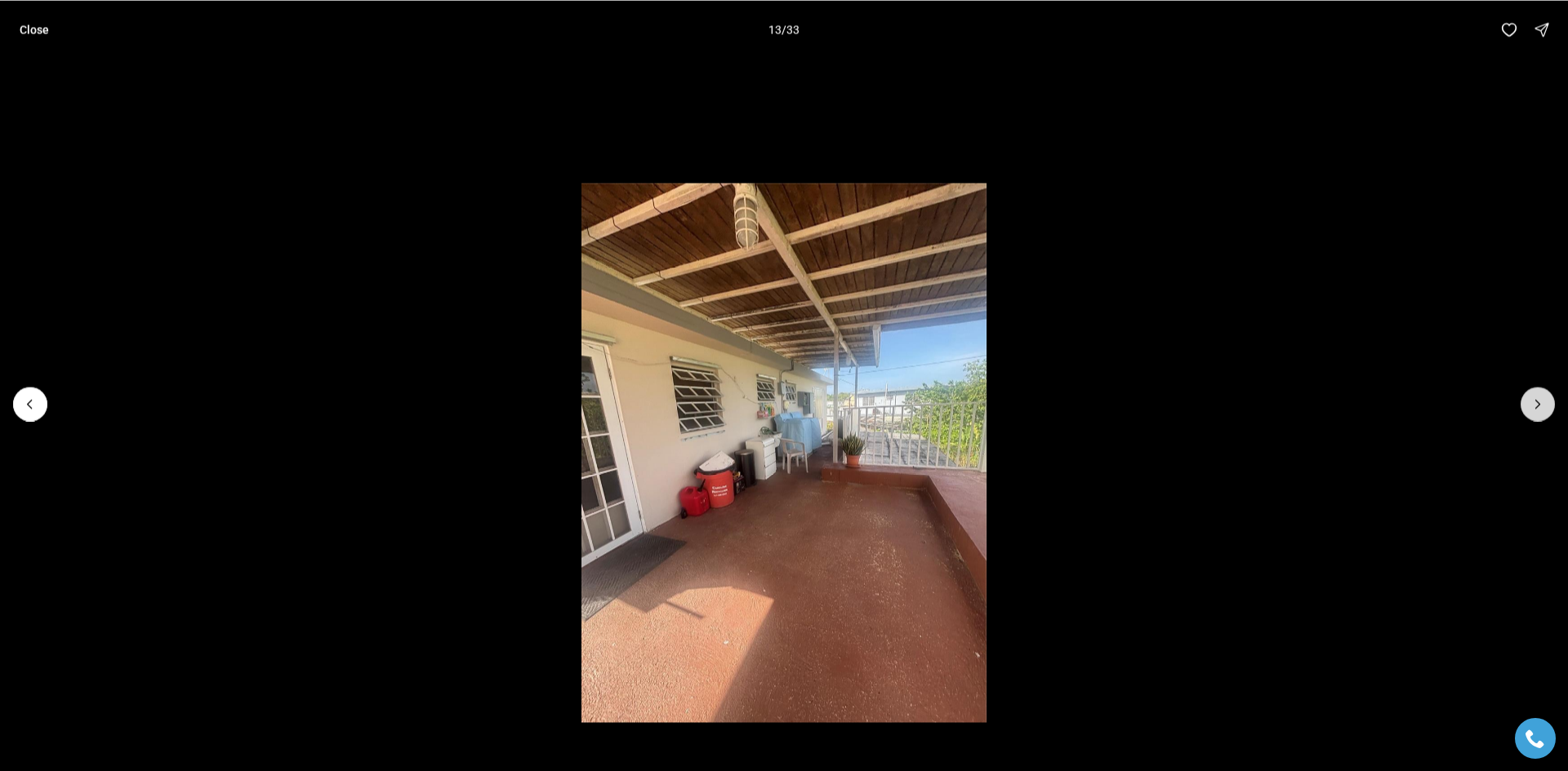
click at [1542, 407] on icon "Next slide" at bounding box center [1537, 403] width 16 height 16
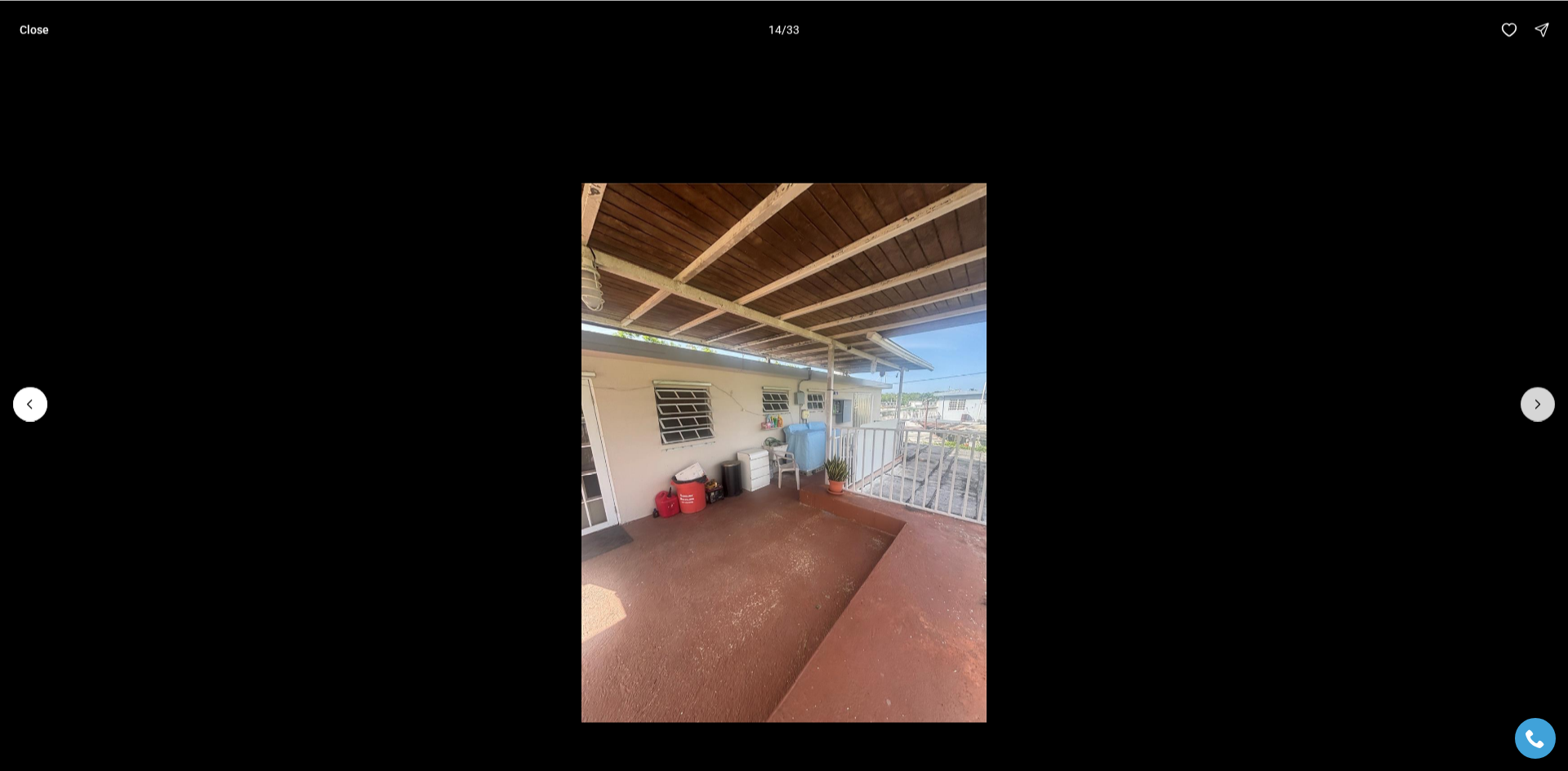
click at [1542, 407] on icon "Next slide" at bounding box center [1537, 403] width 16 height 16
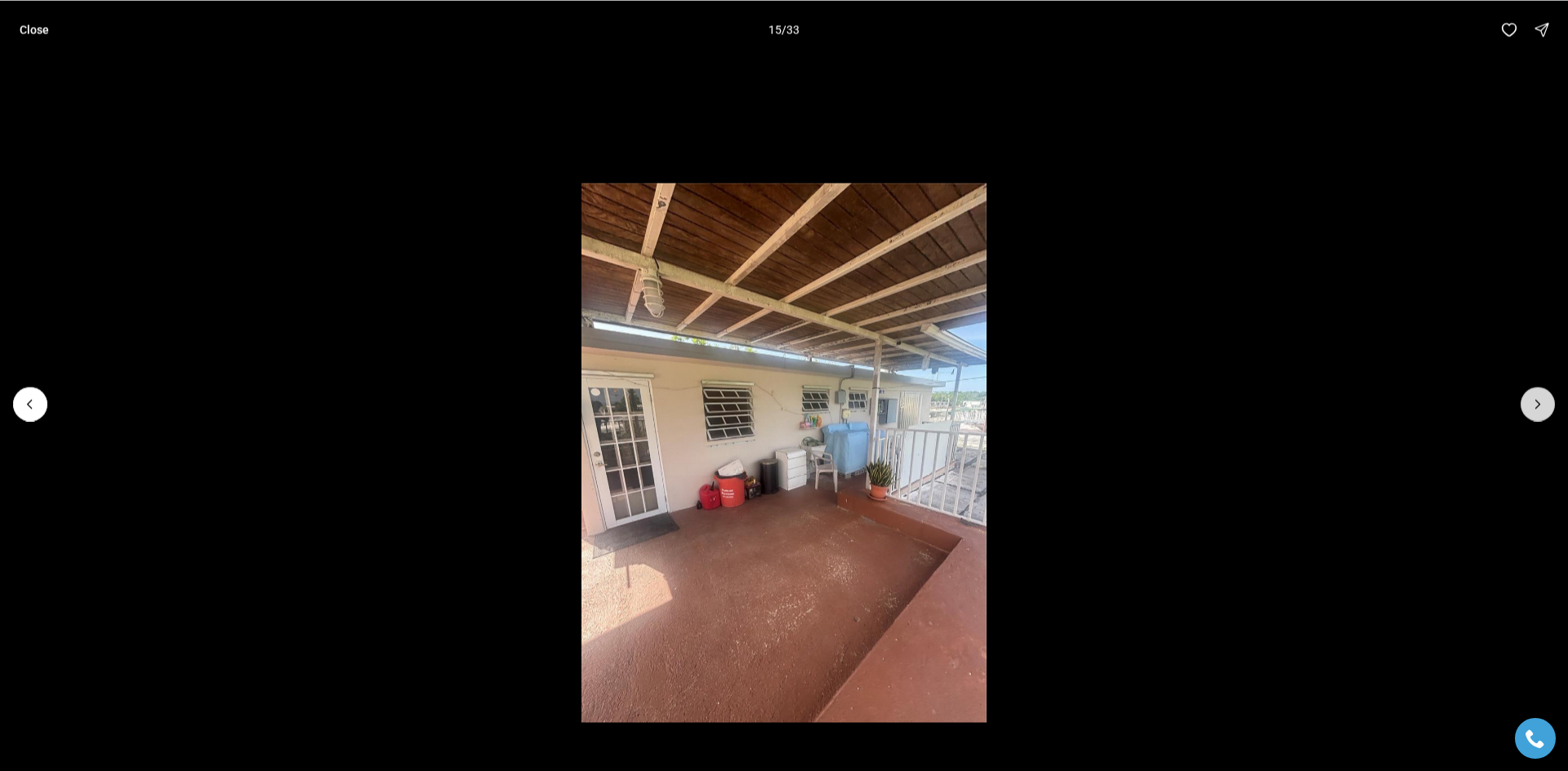
click at [1542, 407] on icon "Next slide" at bounding box center [1537, 403] width 16 height 16
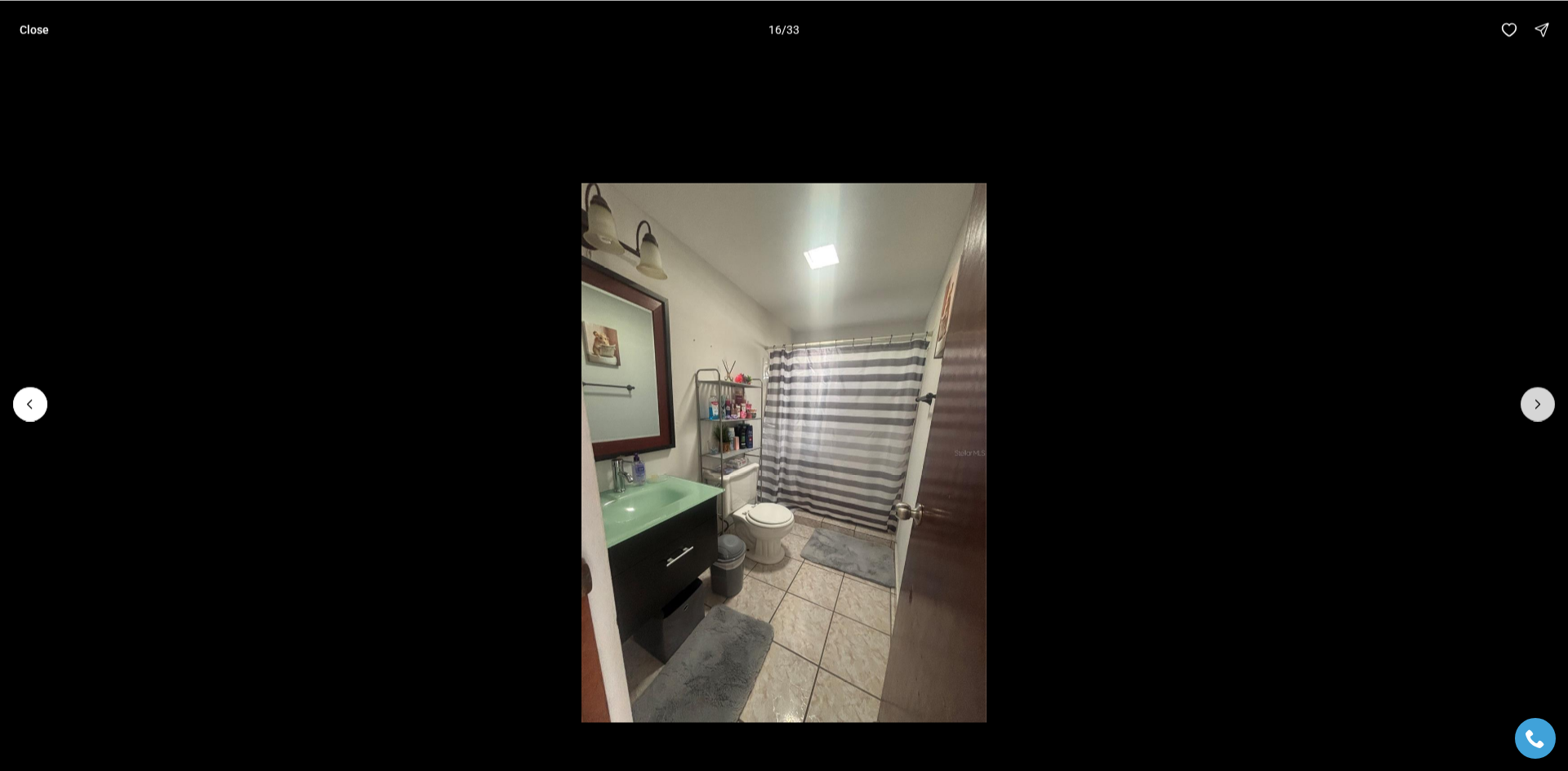
click at [1542, 407] on icon "Next slide" at bounding box center [1537, 403] width 16 height 16
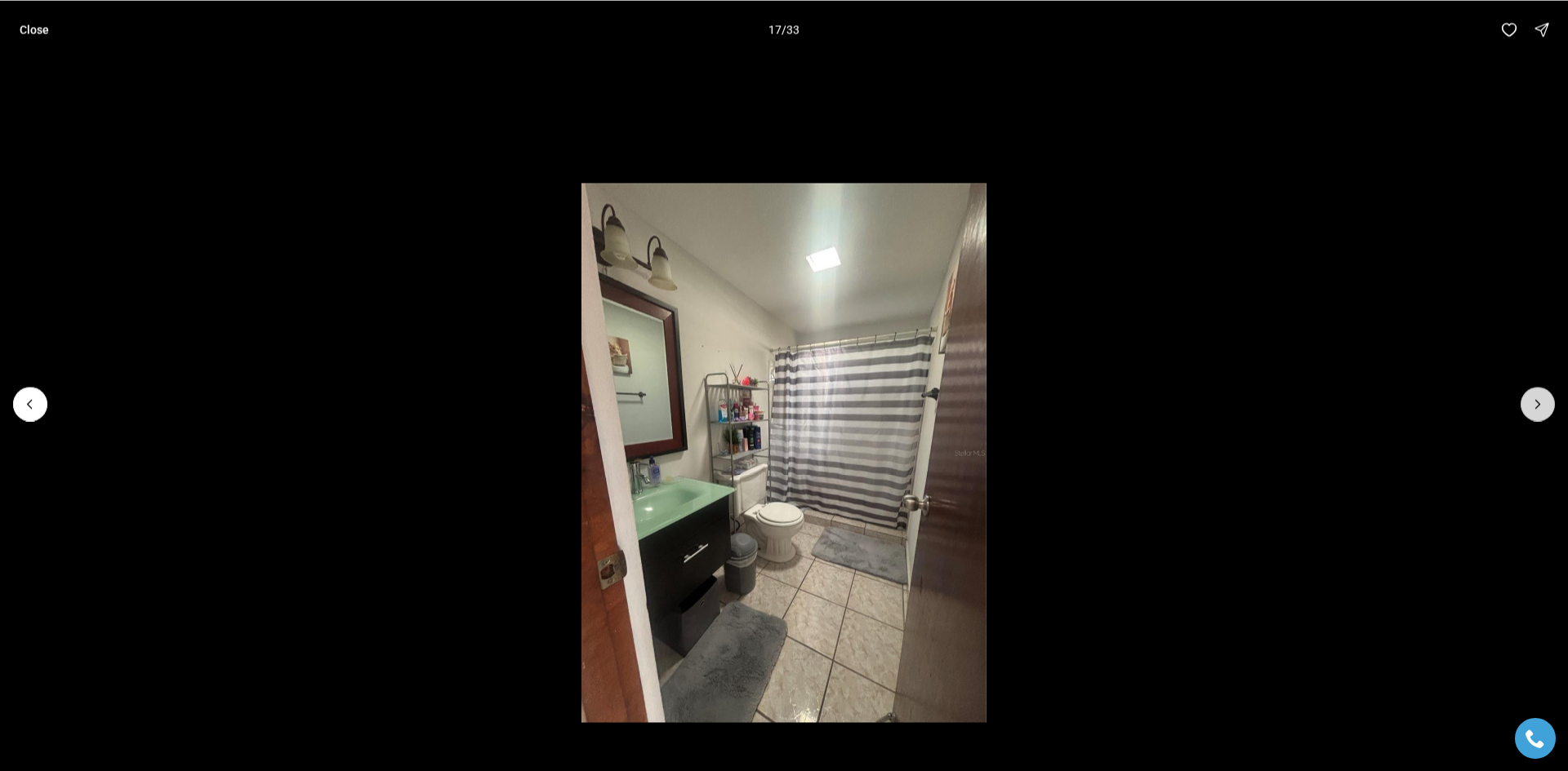
click at [1542, 407] on icon "Next slide" at bounding box center [1537, 403] width 16 height 16
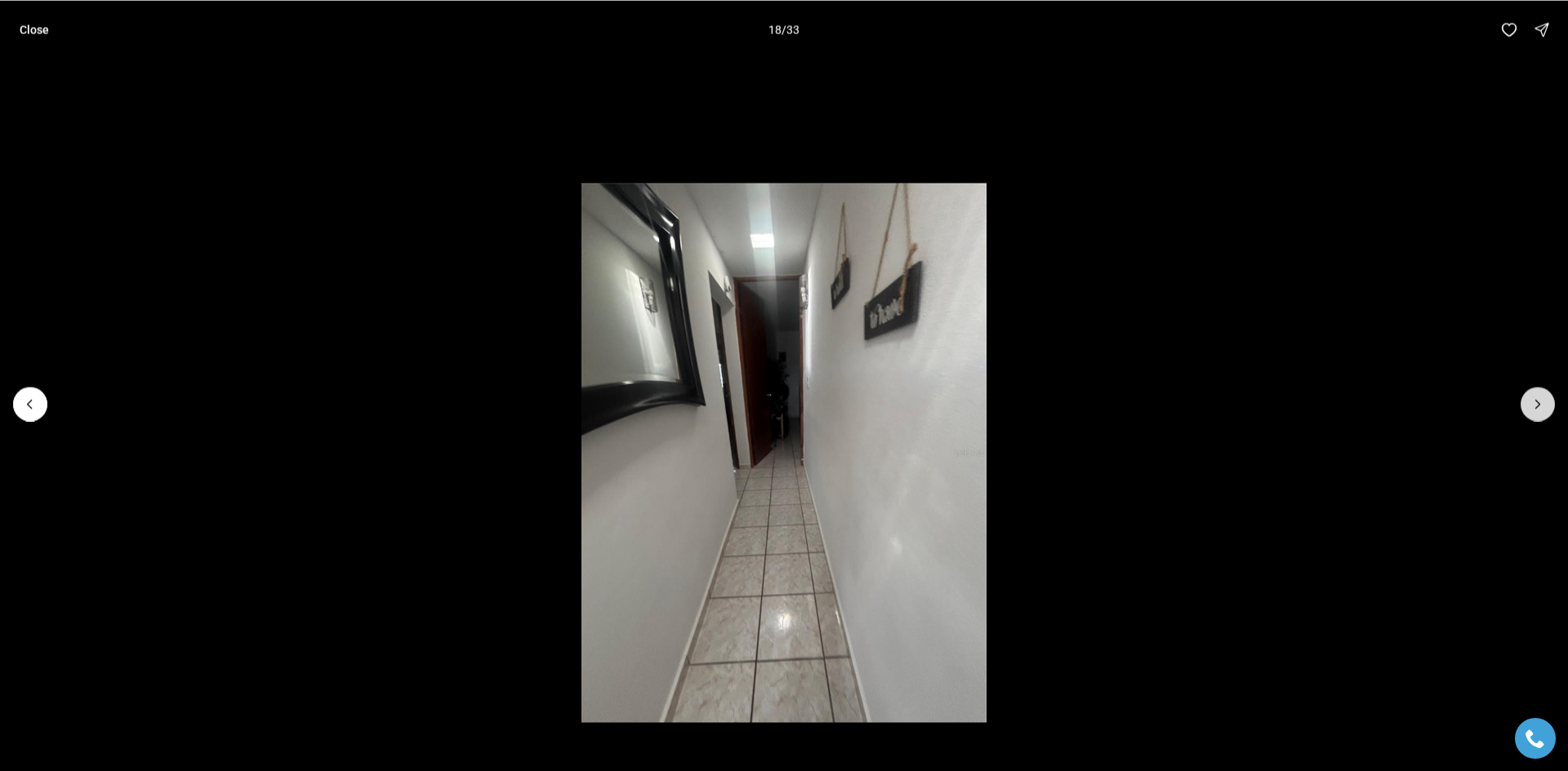
click at [1542, 407] on icon "Next slide" at bounding box center [1537, 403] width 16 height 16
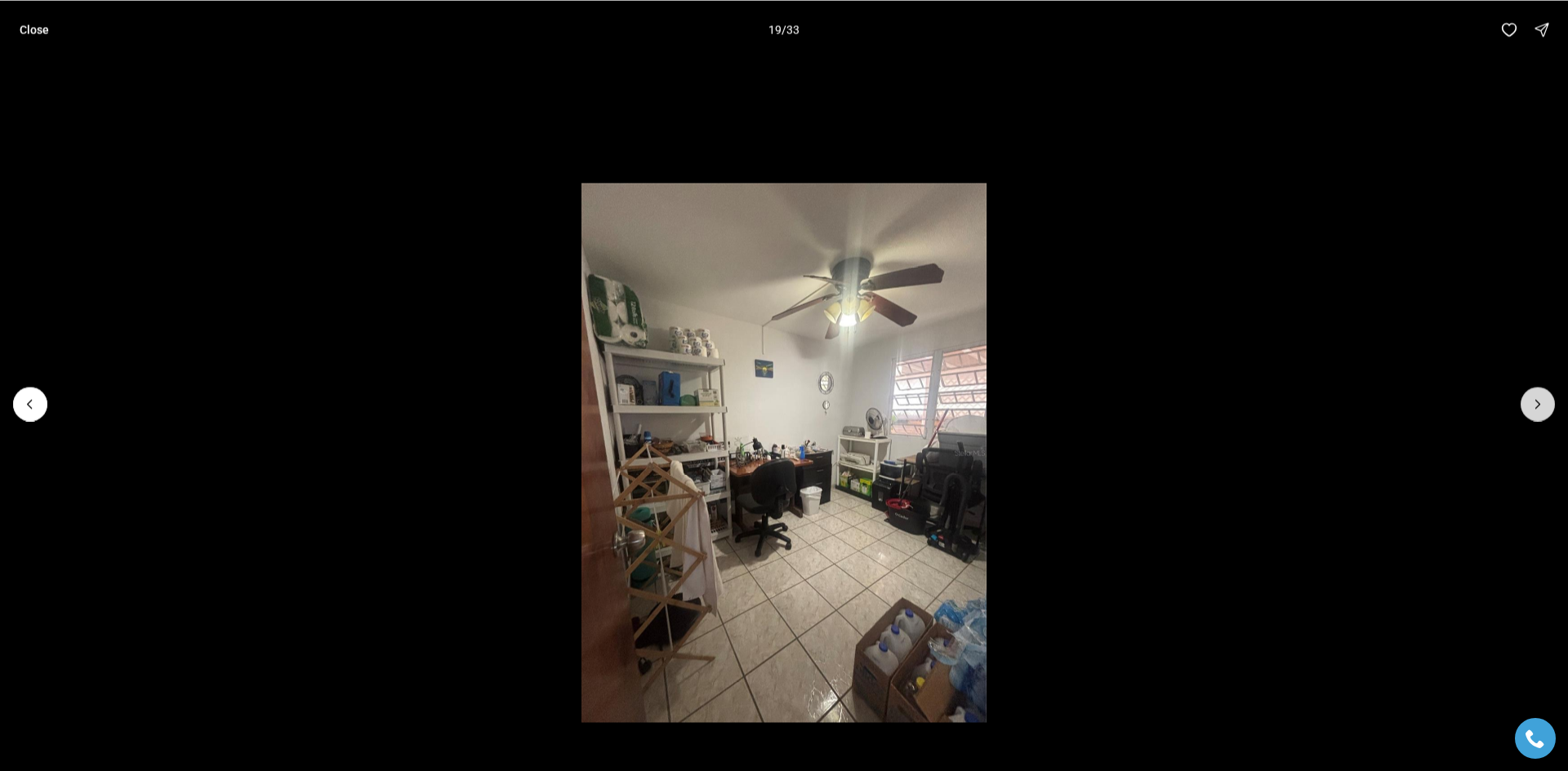
click at [1542, 407] on icon "Next slide" at bounding box center [1537, 403] width 16 height 16
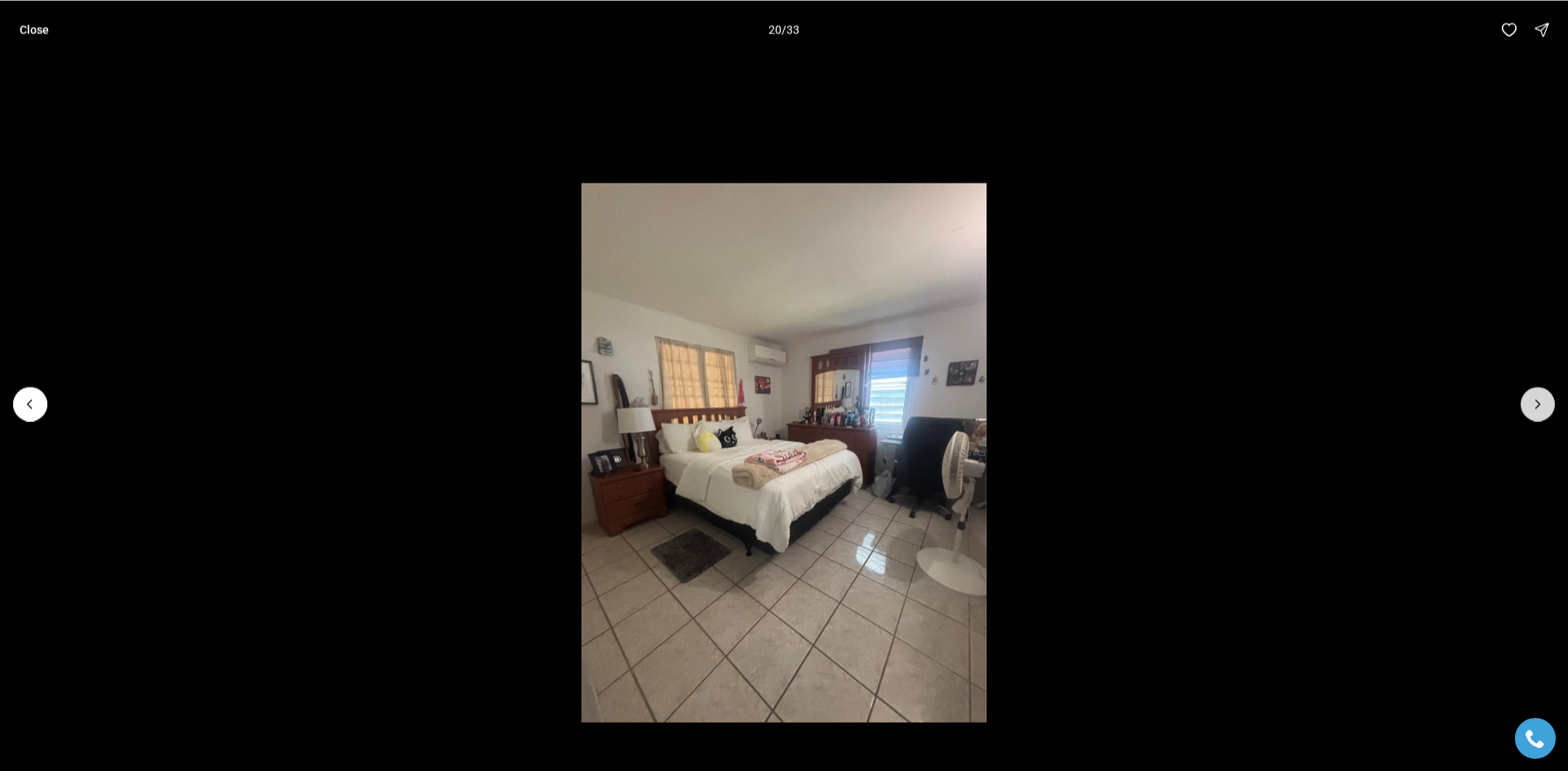
click at [1542, 407] on icon "Next slide" at bounding box center [1537, 403] width 16 height 16
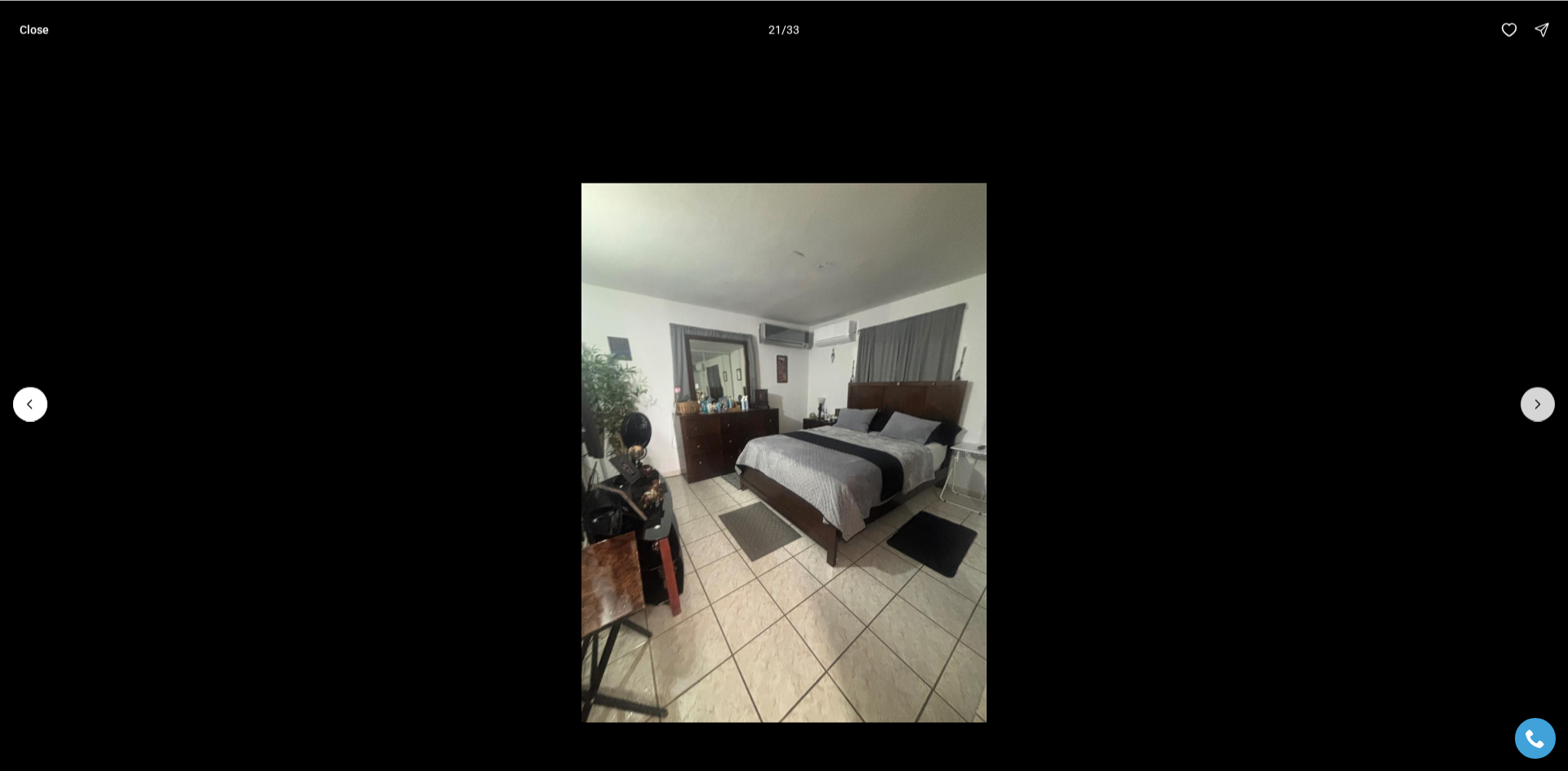
click at [1542, 407] on icon "Next slide" at bounding box center [1537, 403] width 16 height 16
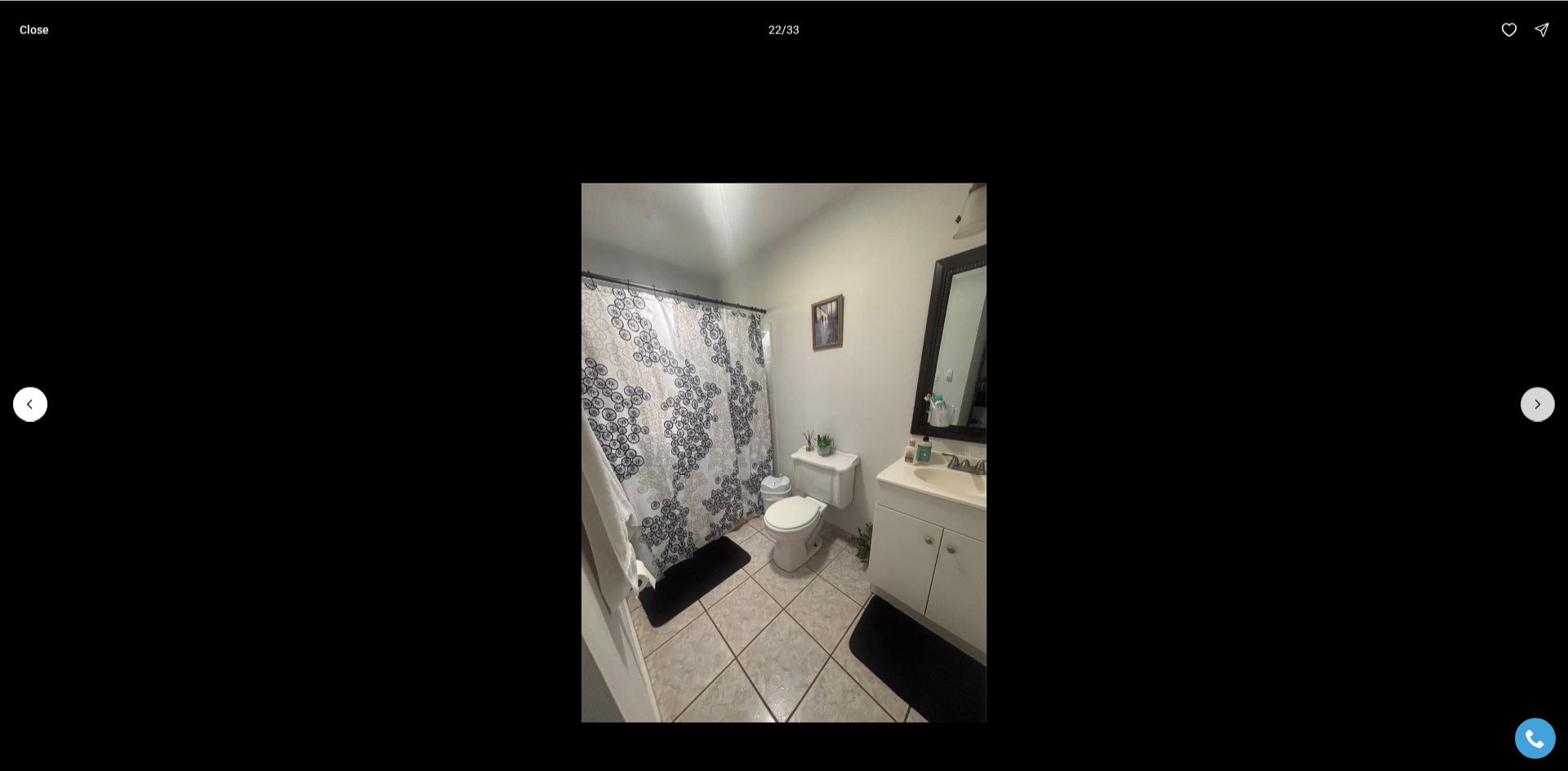
click at [1542, 407] on icon "Next slide" at bounding box center [1537, 403] width 16 height 16
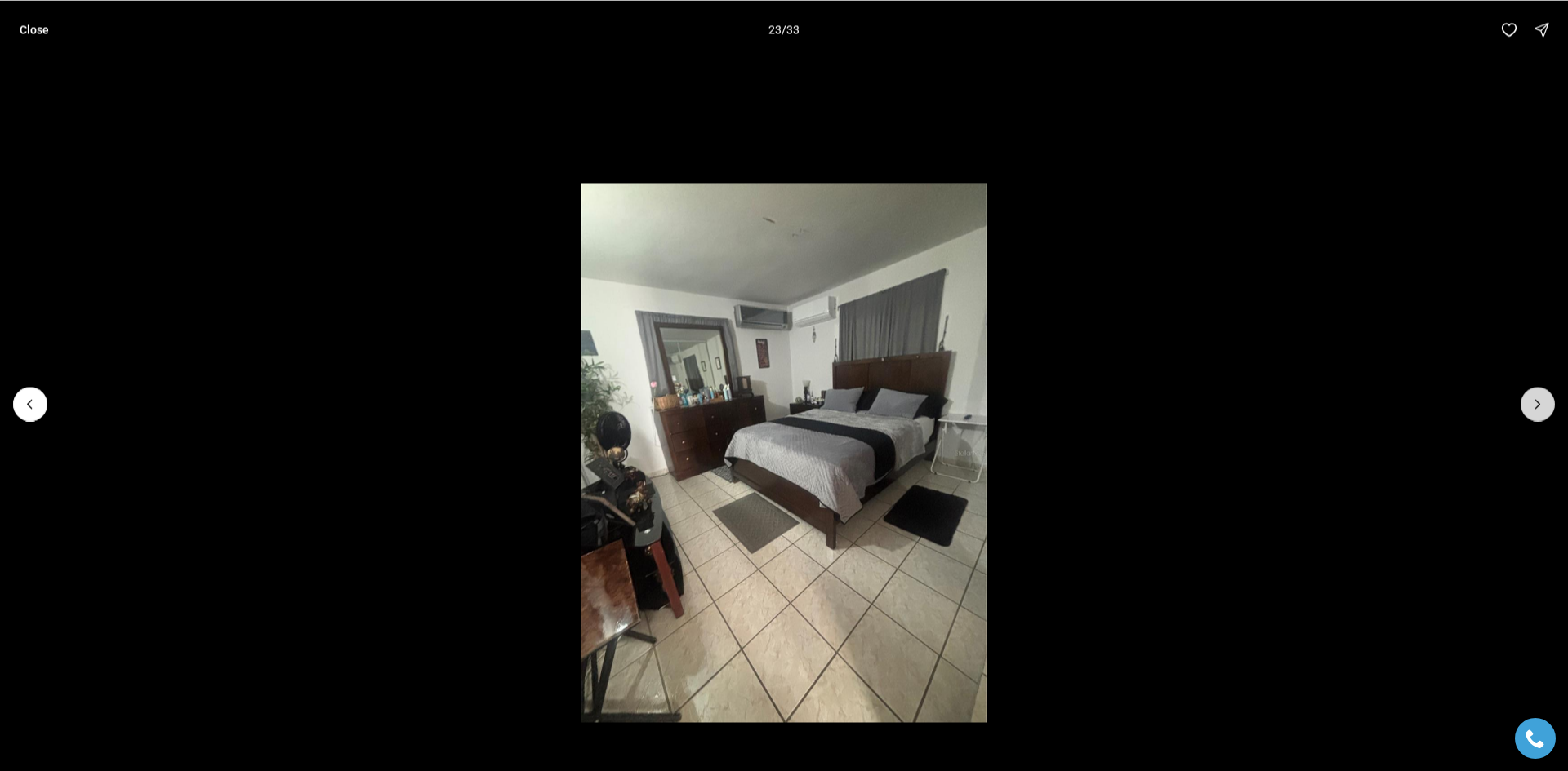
click at [1542, 407] on icon "Next slide" at bounding box center [1537, 403] width 16 height 16
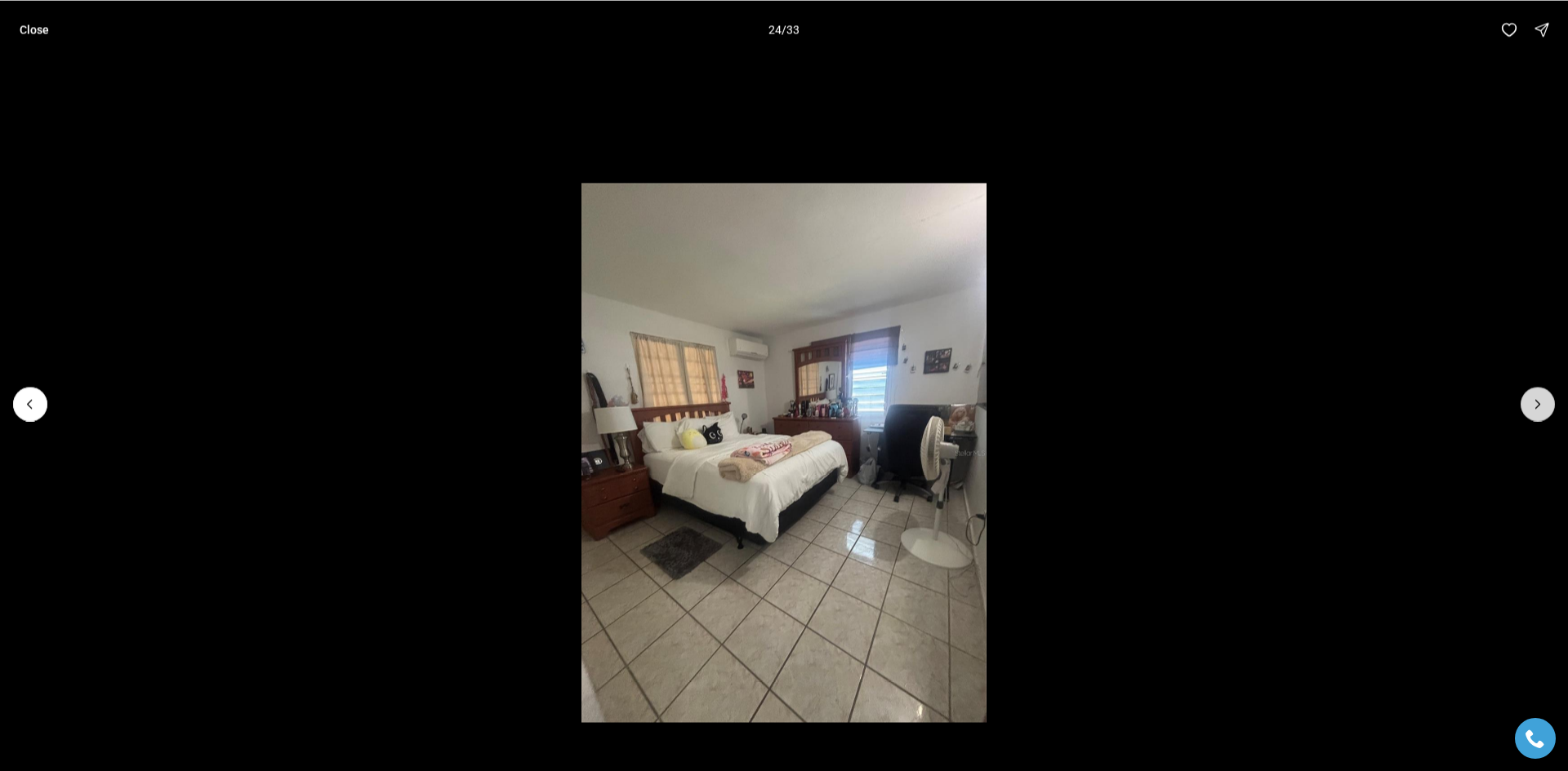
click at [1542, 407] on icon "Next slide" at bounding box center [1537, 403] width 16 height 16
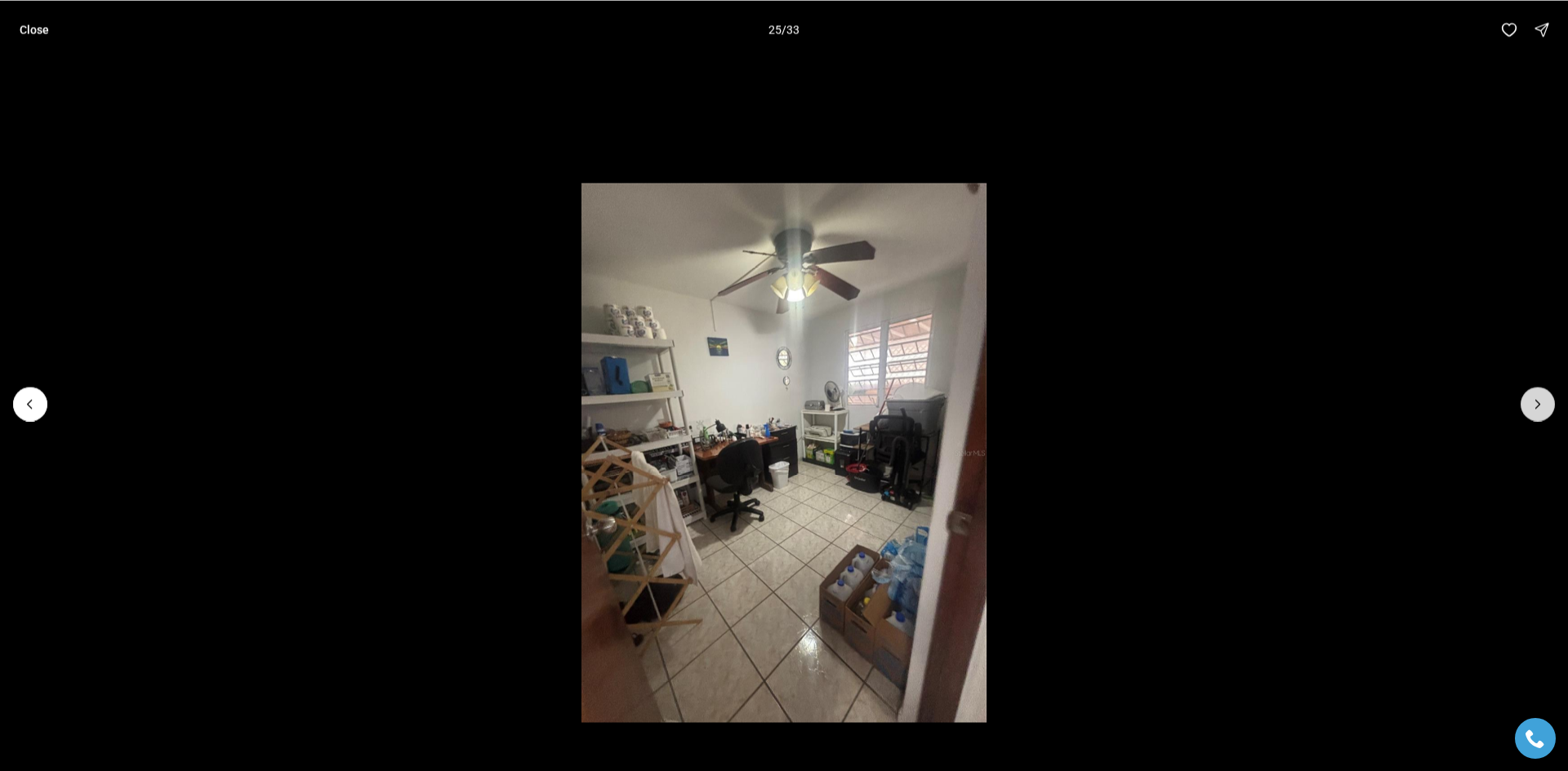
click at [1542, 407] on icon "Next slide" at bounding box center [1537, 403] width 16 height 16
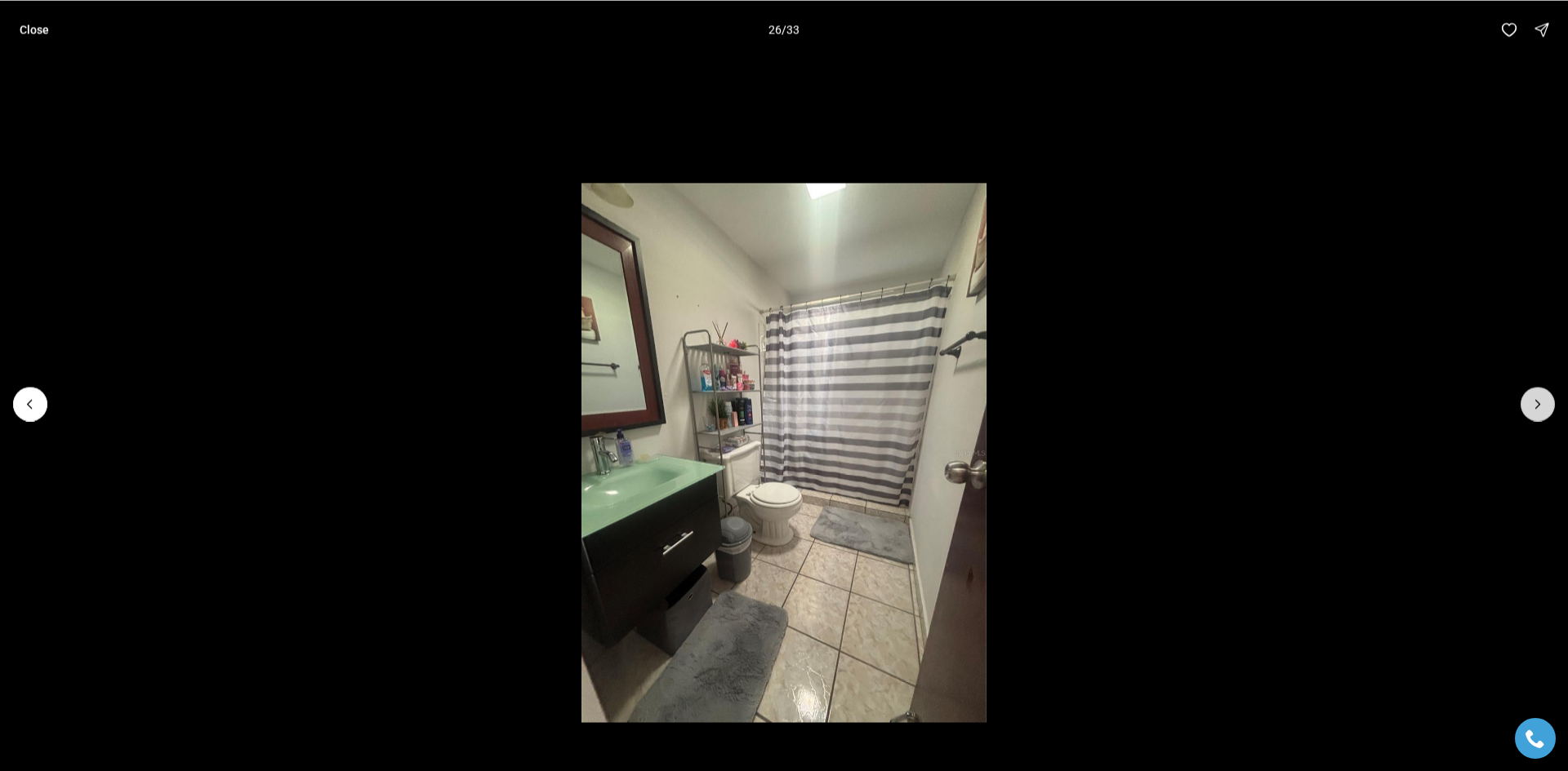
click at [1542, 407] on icon "Next slide" at bounding box center [1537, 403] width 16 height 16
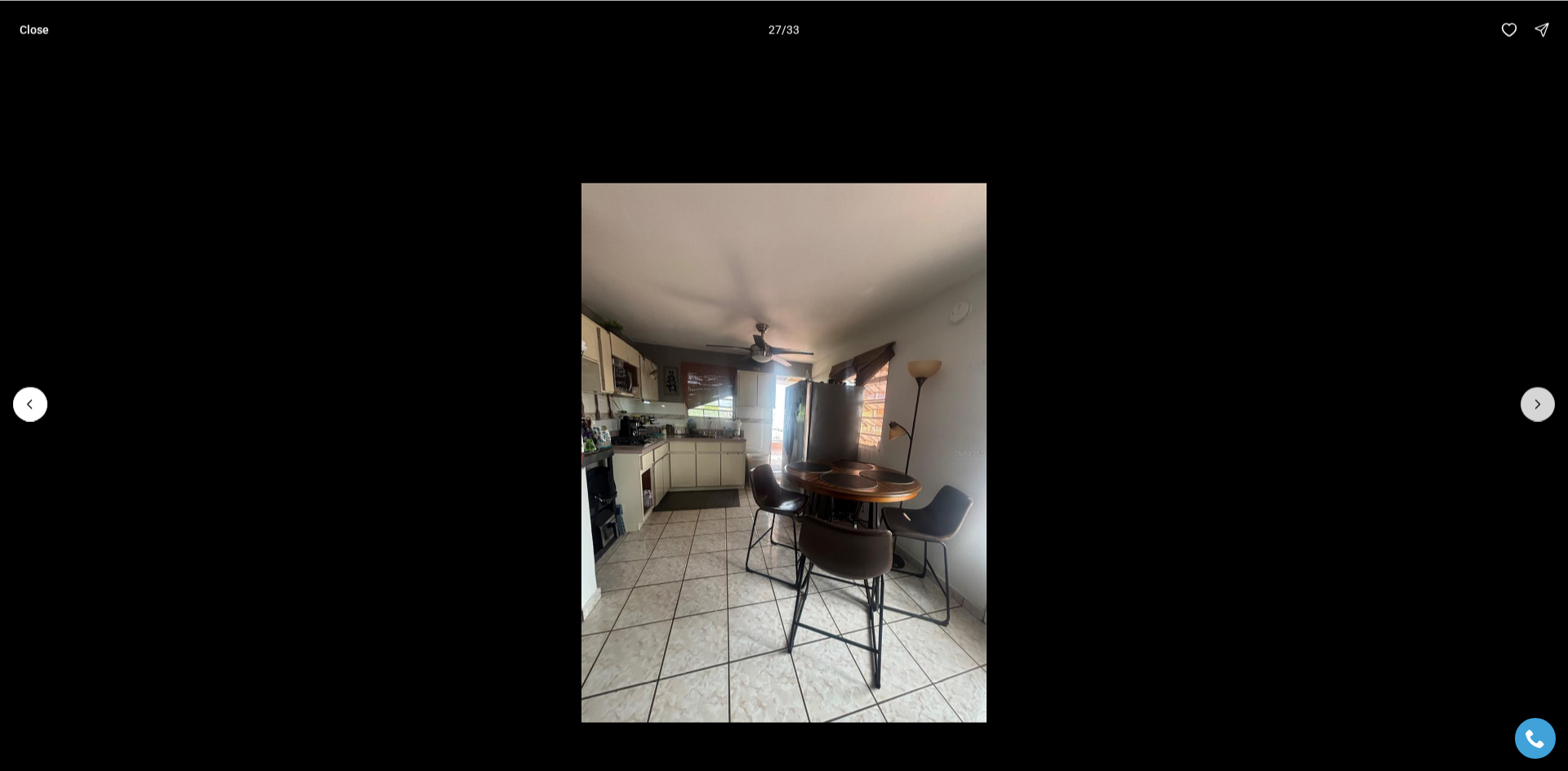
click at [1542, 407] on icon "Next slide" at bounding box center [1537, 403] width 16 height 16
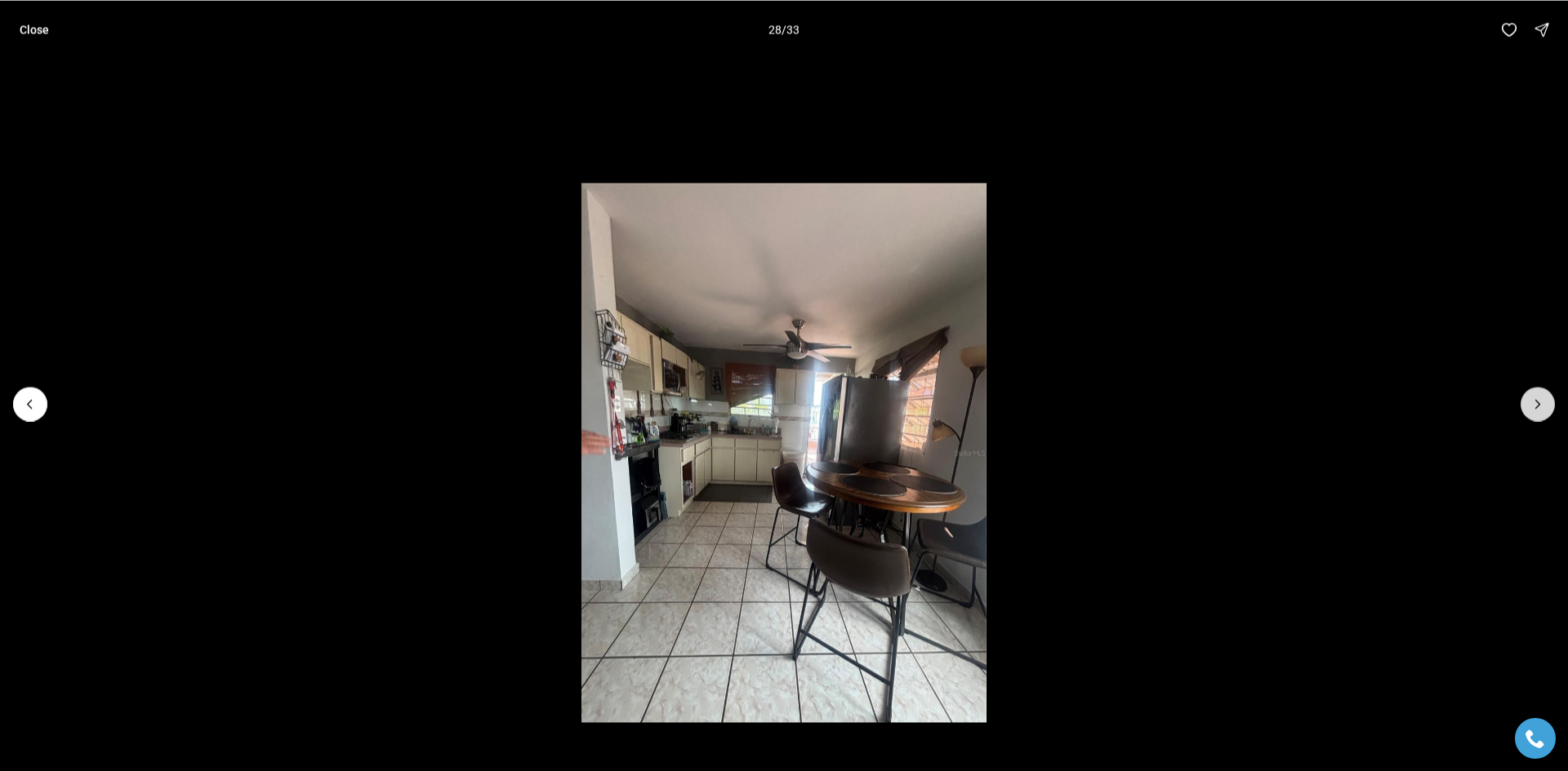
click at [1542, 407] on icon "Next slide" at bounding box center [1537, 403] width 16 height 16
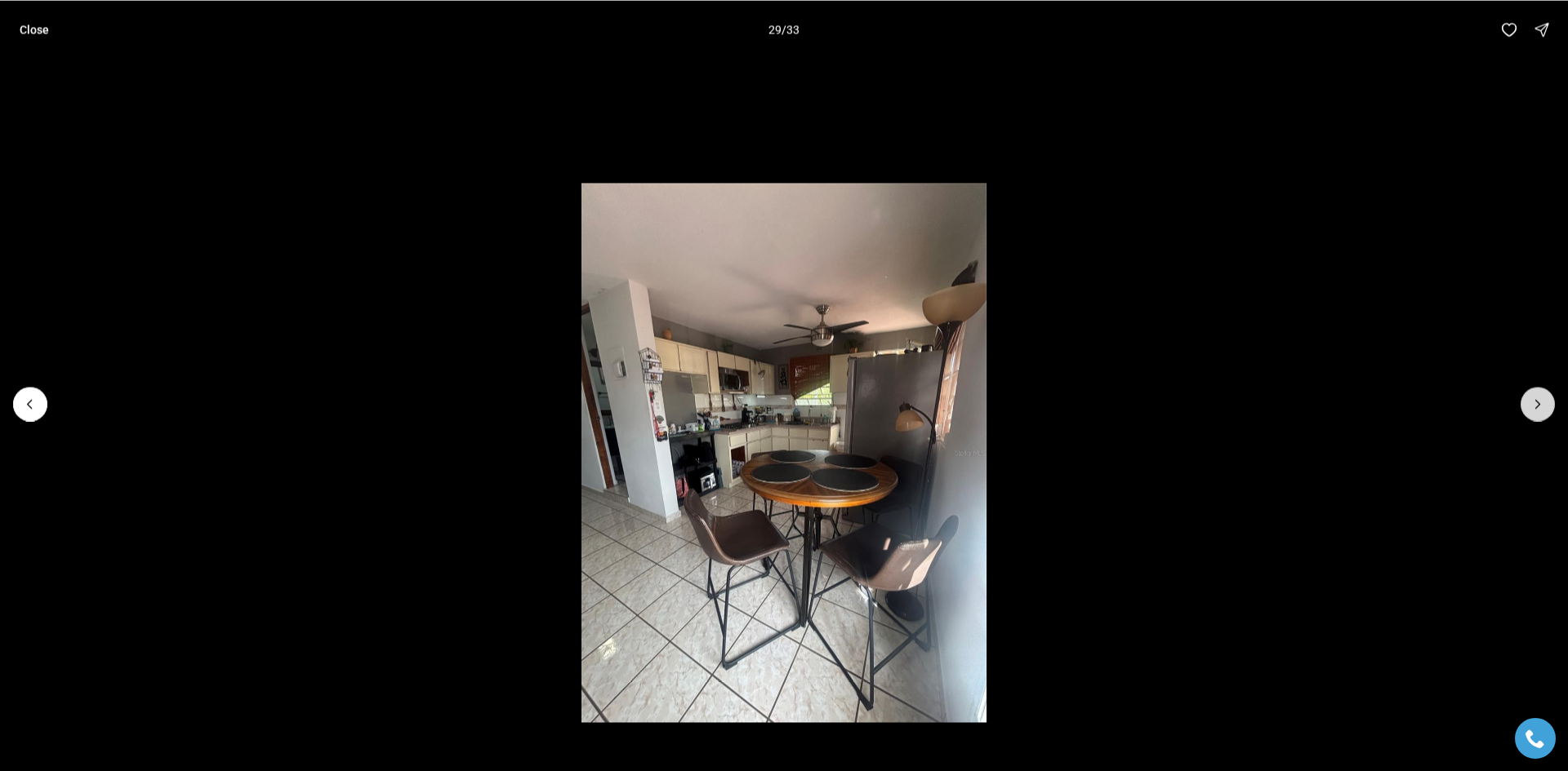
click at [1542, 407] on icon "Next slide" at bounding box center [1537, 403] width 16 height 16
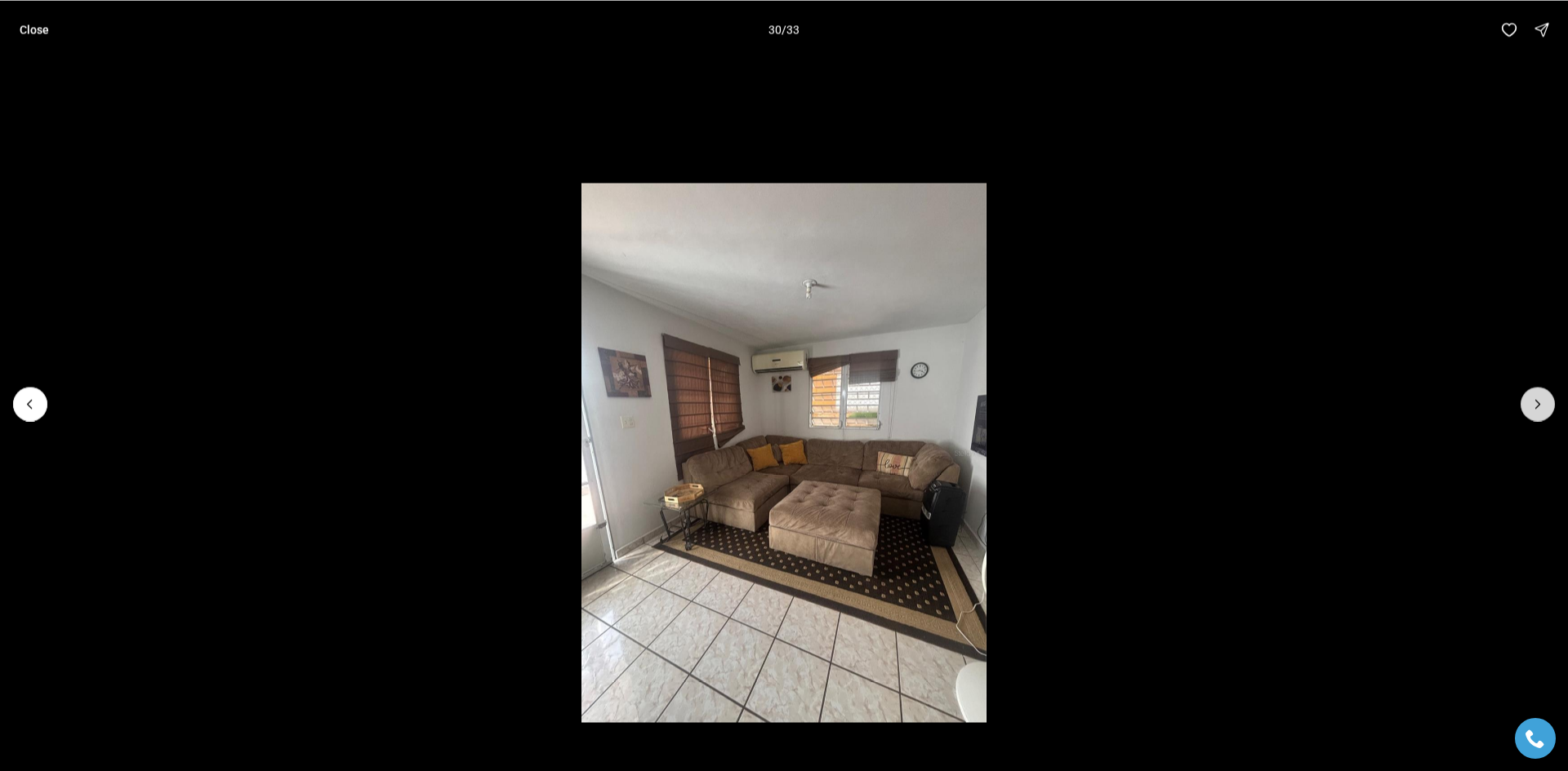
click at [1542, 407] on icon "Next slide" at bounding box center [1537, 403] width 16 height 16
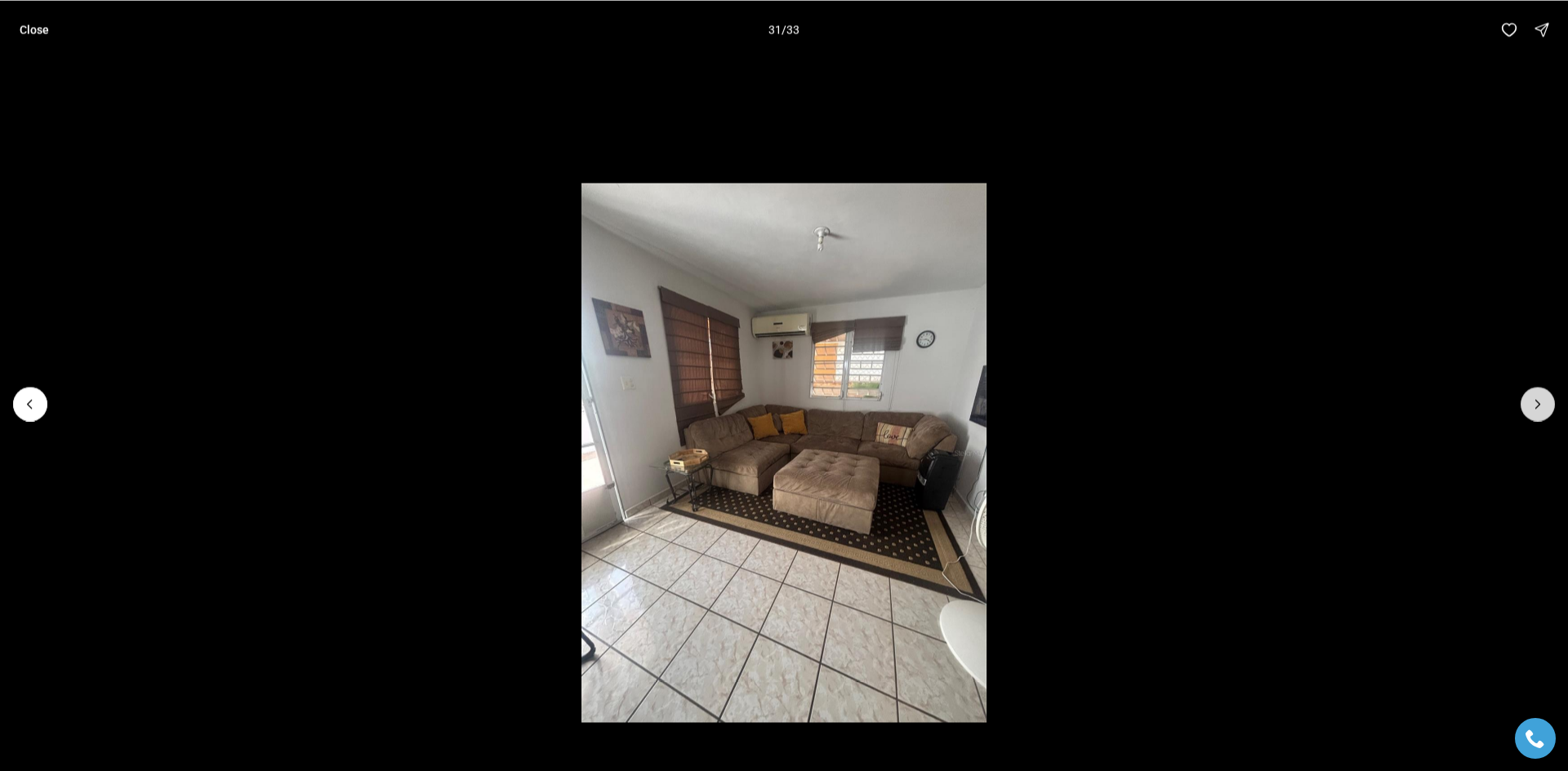
click at [1542, 407] on icon "Next slide" at bounding box center [1537, 403] width 16 height 16
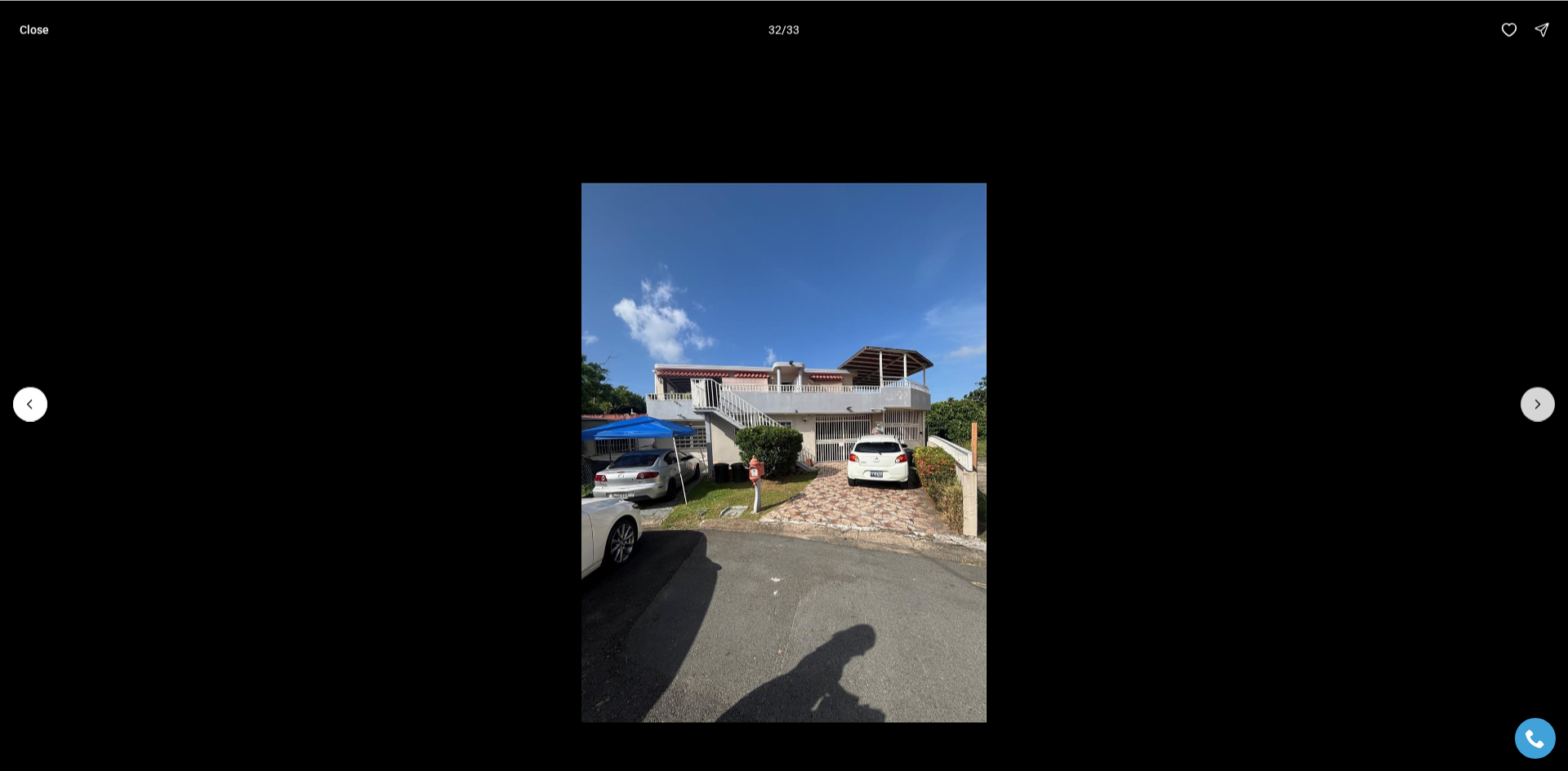
click at [1542, 407] on icon "Next slide" at bounding box center [1537, 403] width 16 height 16
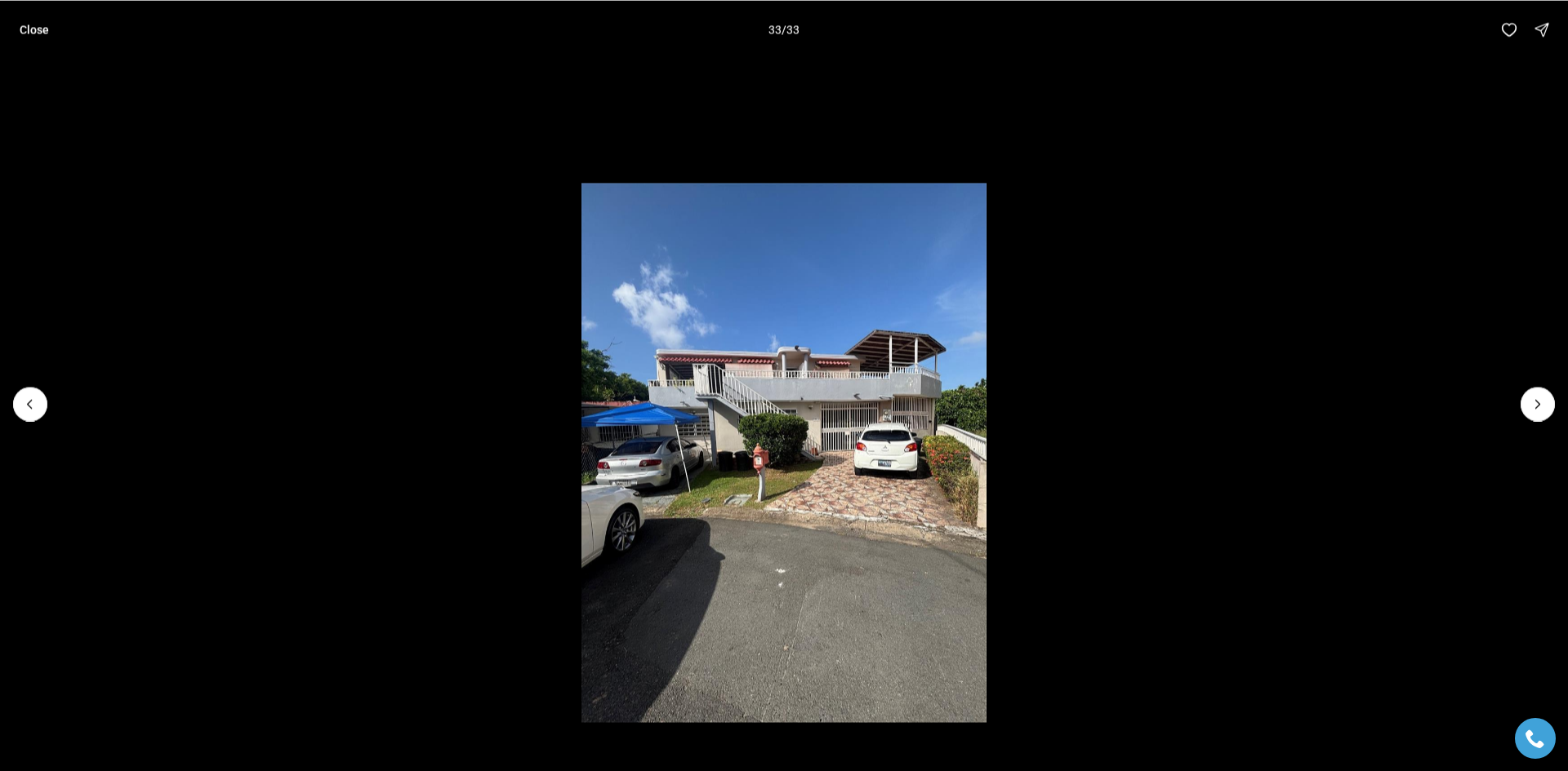
click at [1538, 406] on div at bounding box center [1537, 403] width 35 height 35
click at [45, 29] on p "Close" at bounding box center [34, 29] width 29 height 13
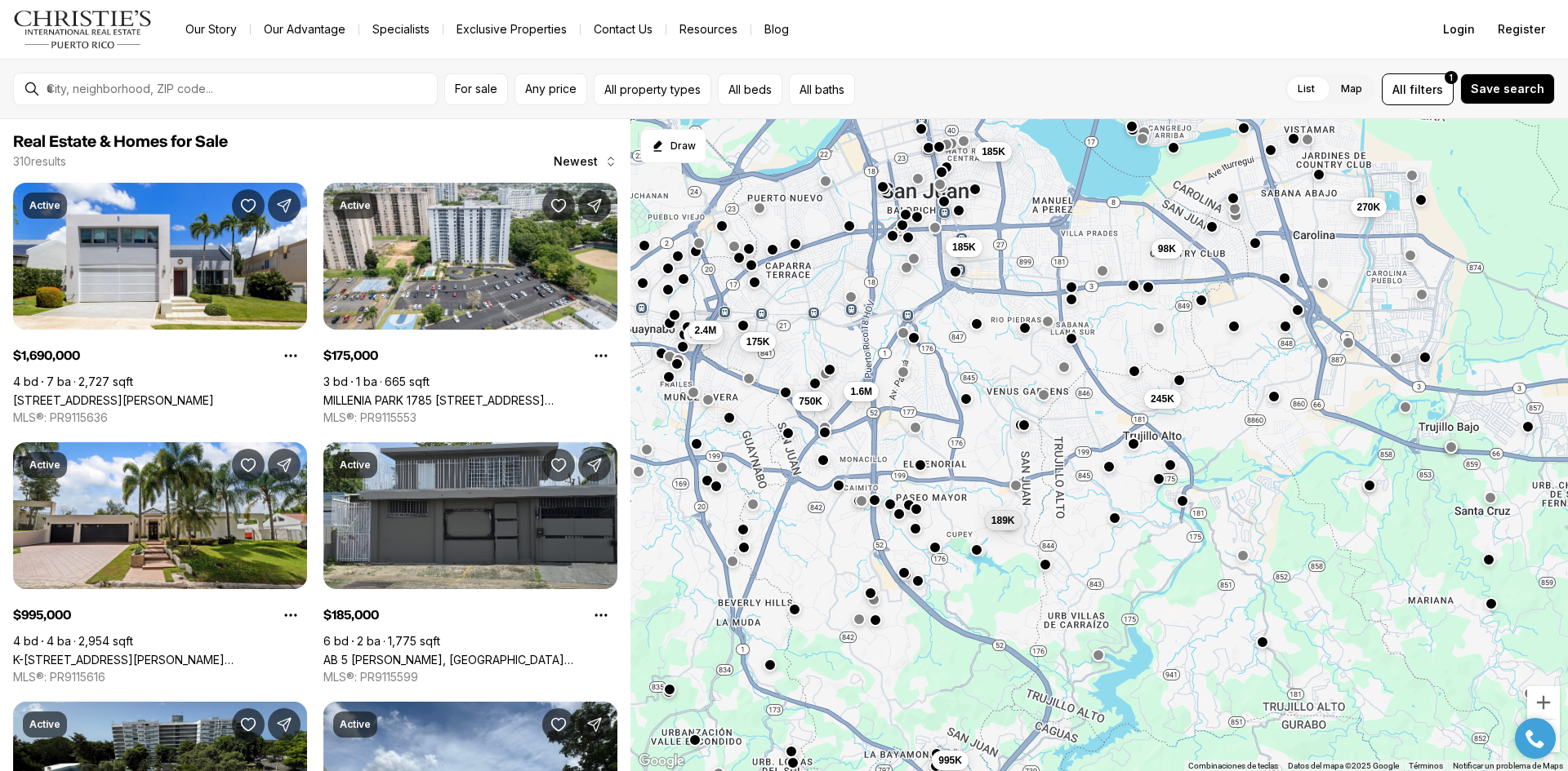
drag, startPoint x: 1232, startPoint y: 521, endPoint x: 1342, endPoint y: 416, distance: 152.1
click at [1329, 425] on div "245K 189K 995K 185K 270K 185K 98K 1.6M 750K 1.69M 175K 2.4M" at bounding box center [1098, 445] width 937 height 653
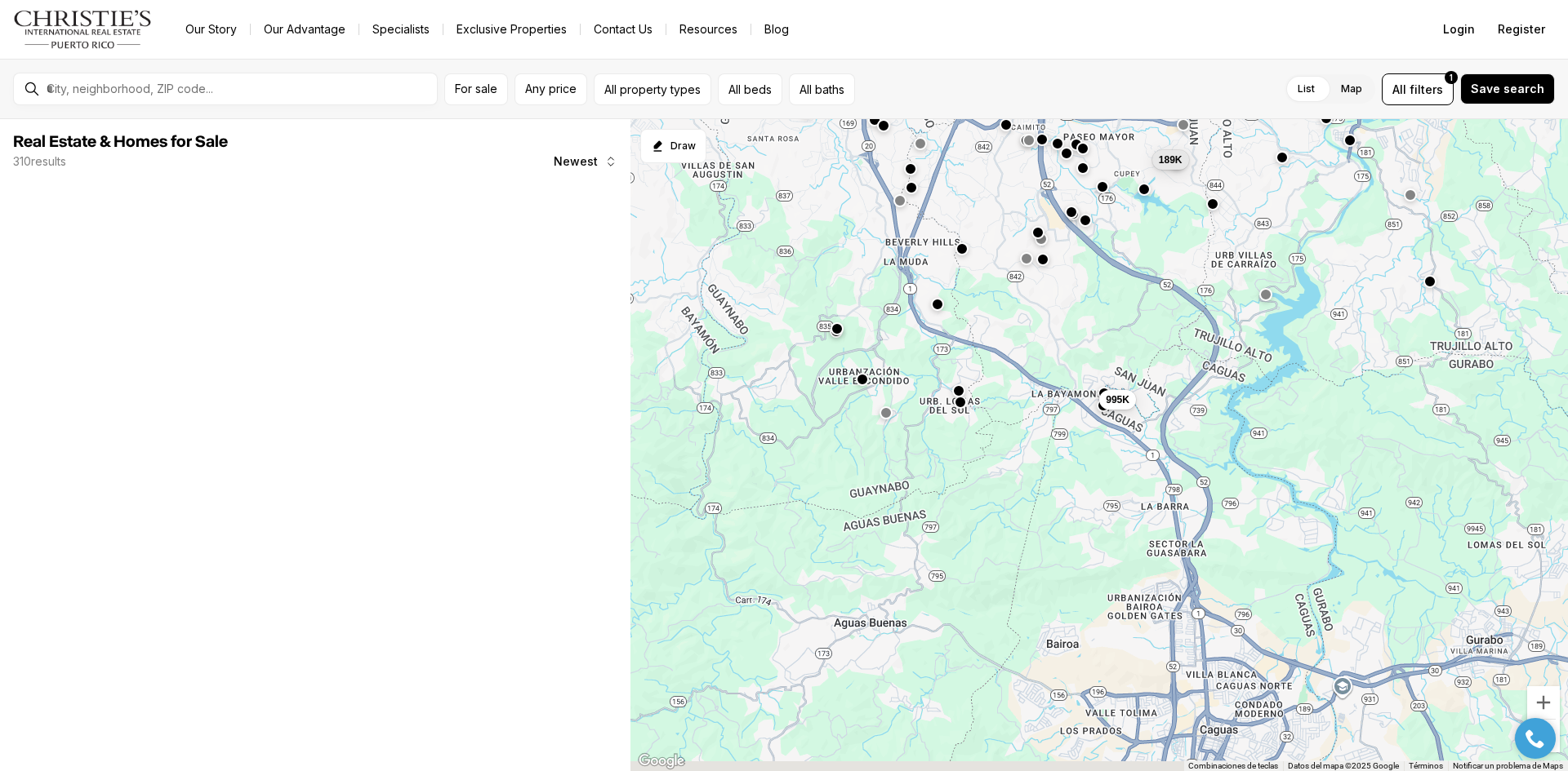
drag, startPoint x: 1282, startPoint y: 585, endPoint x: 1226, endPoint y: 385, distance: 207.7
click at [1226, 385] on div "245K 189K 995K 1.6M 750K 1.69M 175K 2.4M" at bounding box center [1098, 445] width 937 height 653
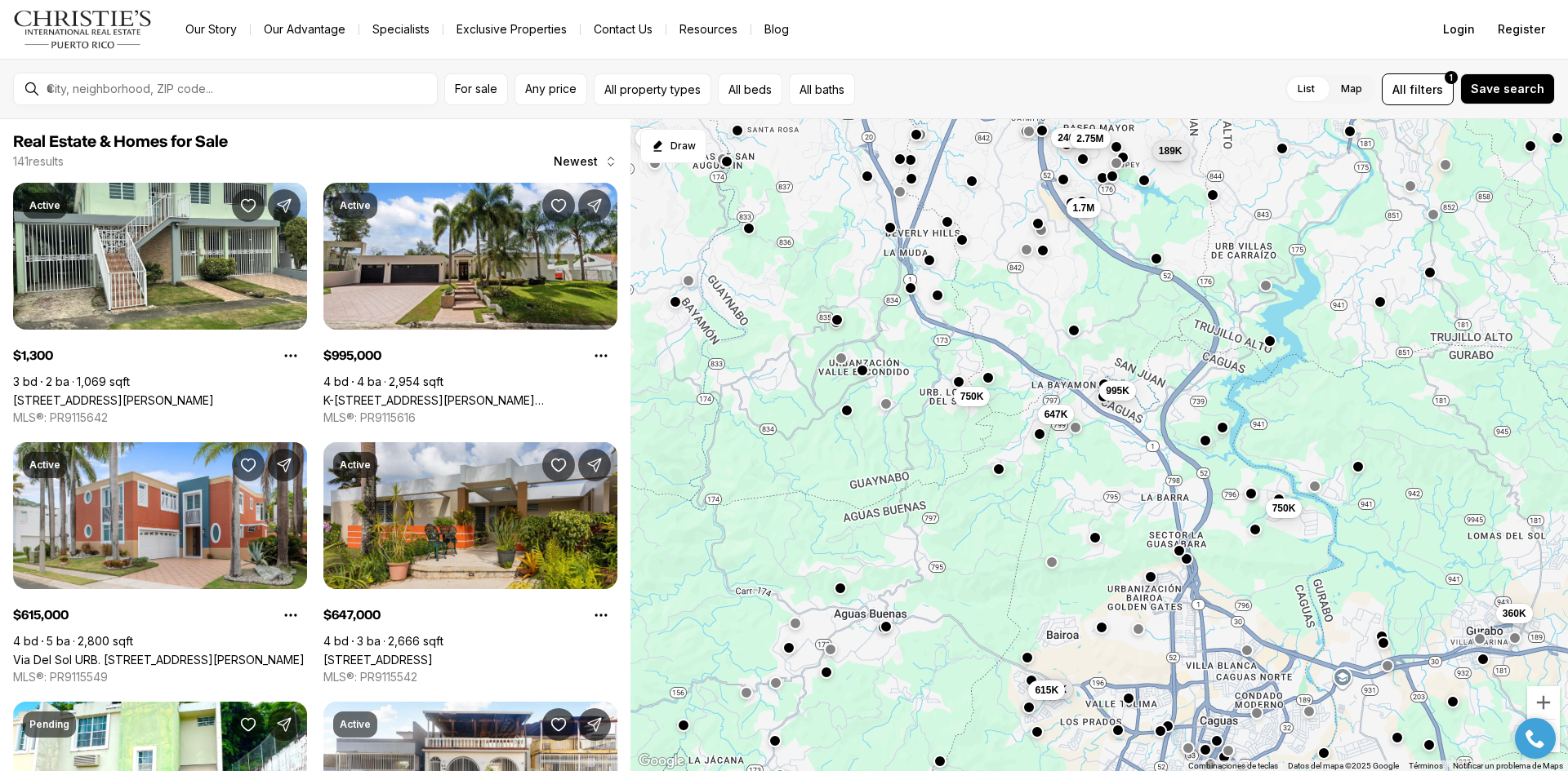
click at [1271, 342] on button "button" at bounding box center [1270, 342] width 13 height 13
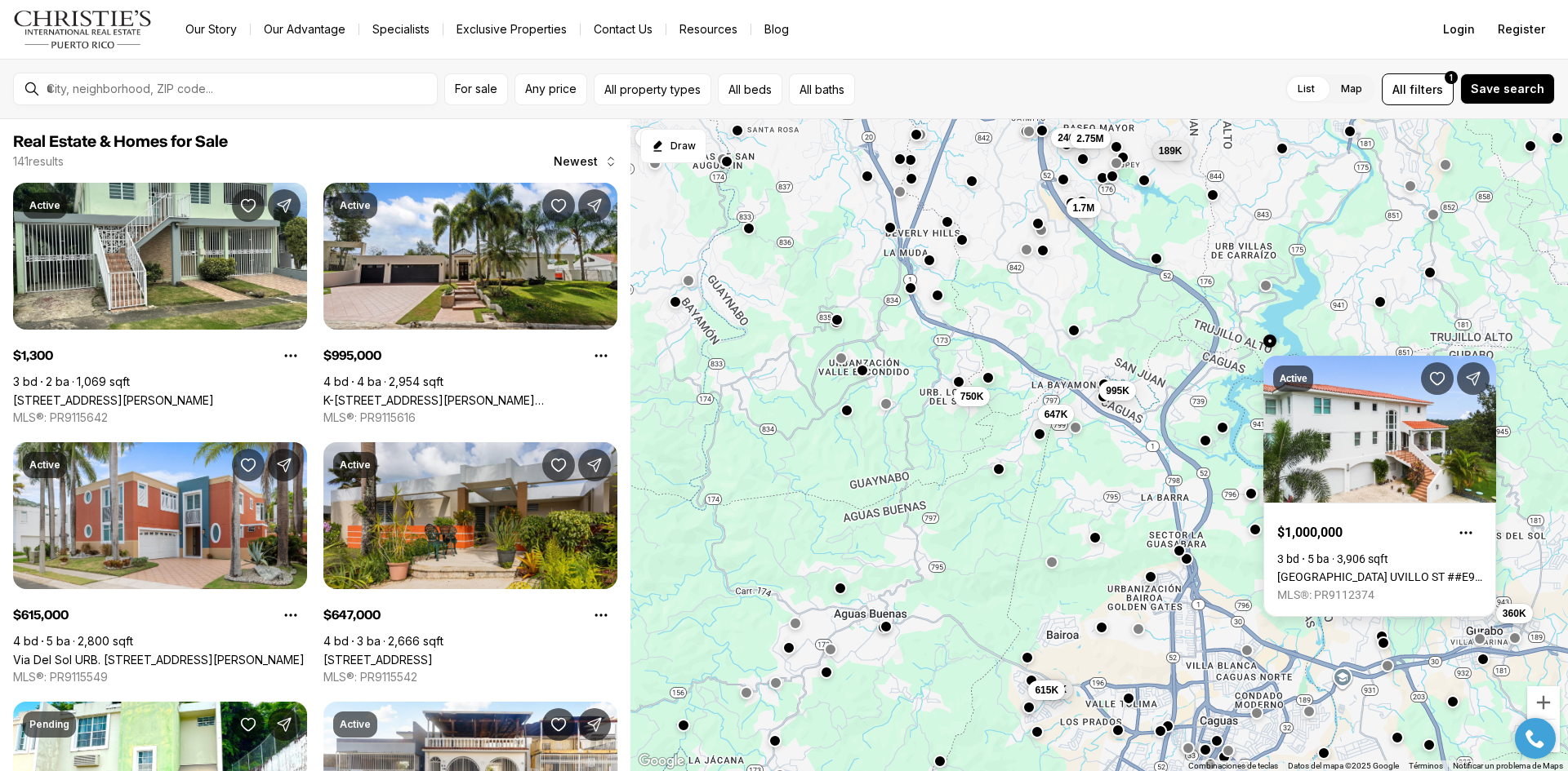
click at [1240, 368] on div "189K 995K 750K 1.7M 240K 2.75M 647K 750K 1K 360K 650K 615K" at bounding box center [1098, 445] width 937 height 653
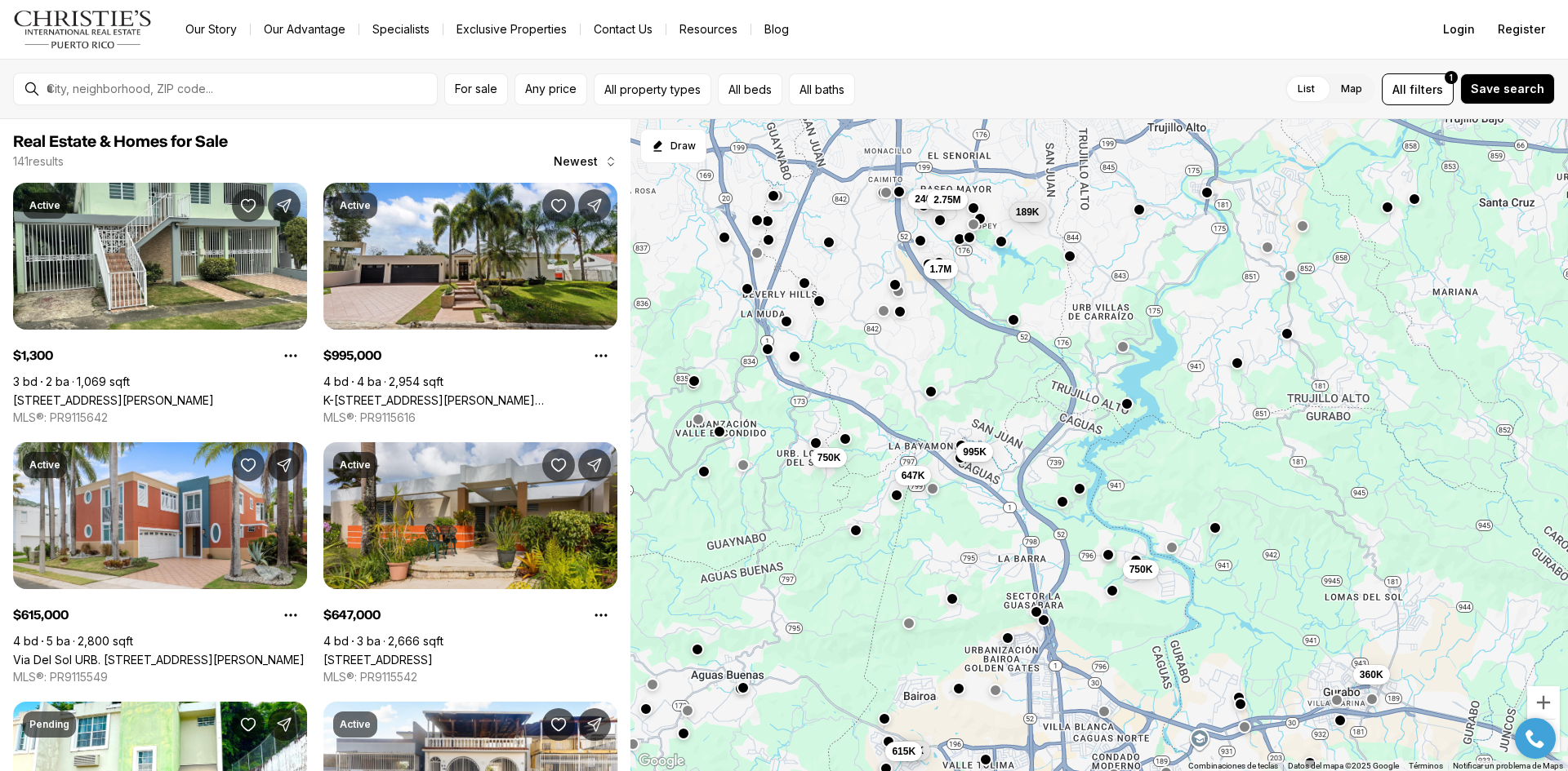
drag, startPoint x: 1446, startPoint y: 418, endPoint x: 1301, endPoint y: 483, distance: 158.9
click at [1301, 483] on div "189K 995K 750K 1.7M 240K 2.75M 647K 750K 1K 360K 650K 615K" at bounding box center [1098, 445] width 937 height 653
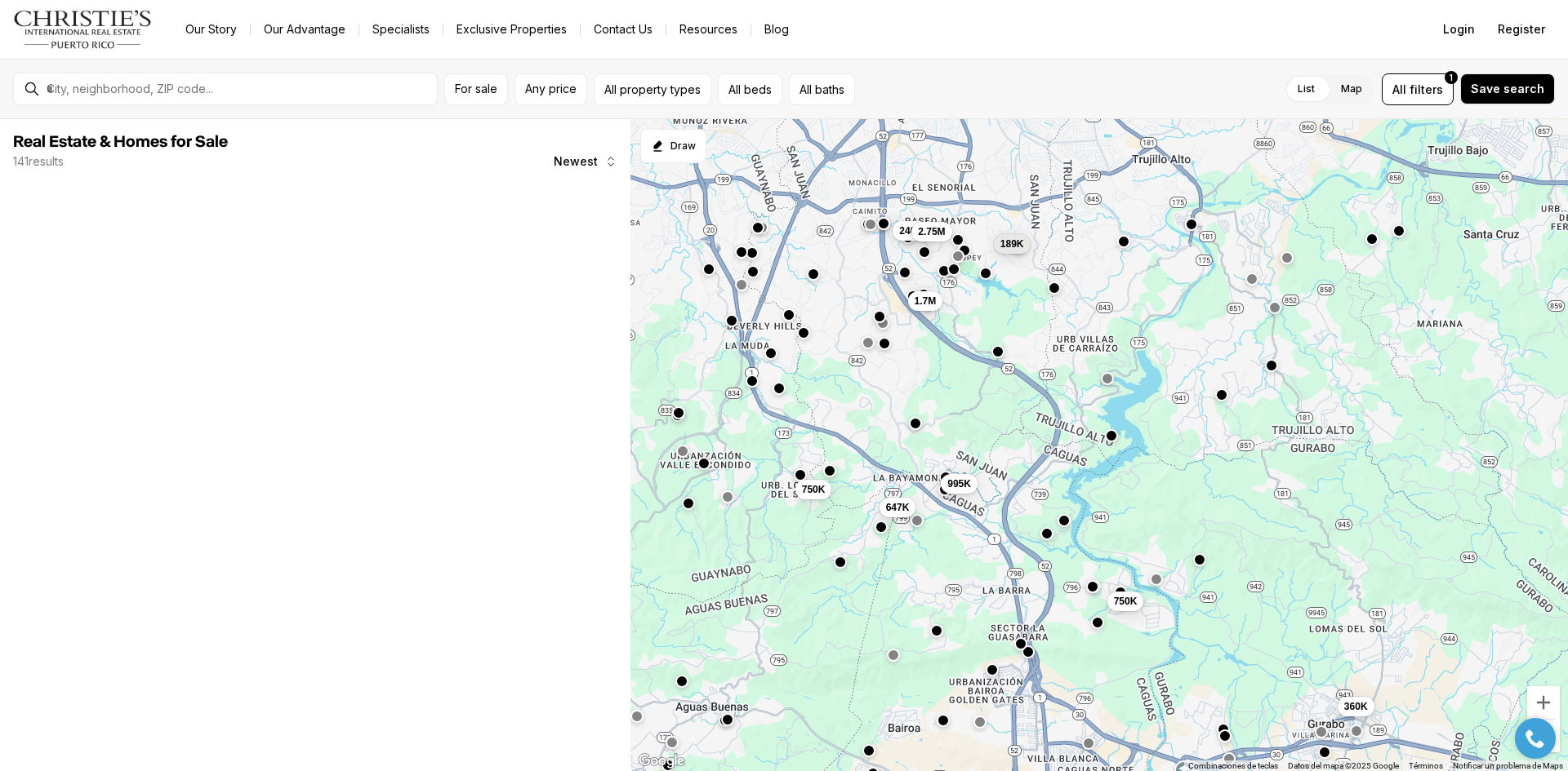
click at [1274, 373] on div "189K 995K 750K 1.7M 240K 2.75M 647K 750K 360K" at bounding box center [1098, 445] width 937 height 653
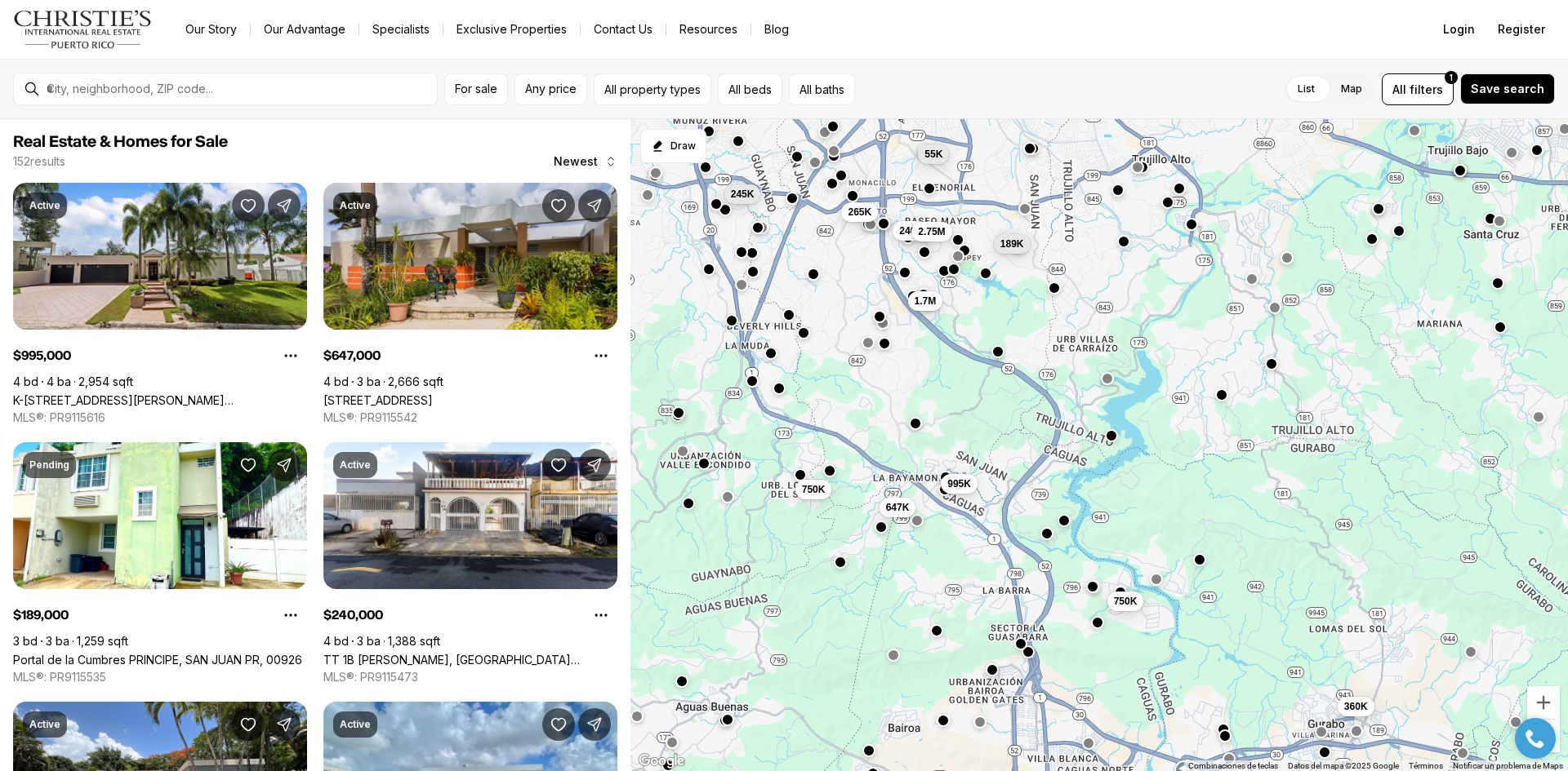
click at [1275, 365] on button "button" at bounding box center [1271, 364] width 13 height 13
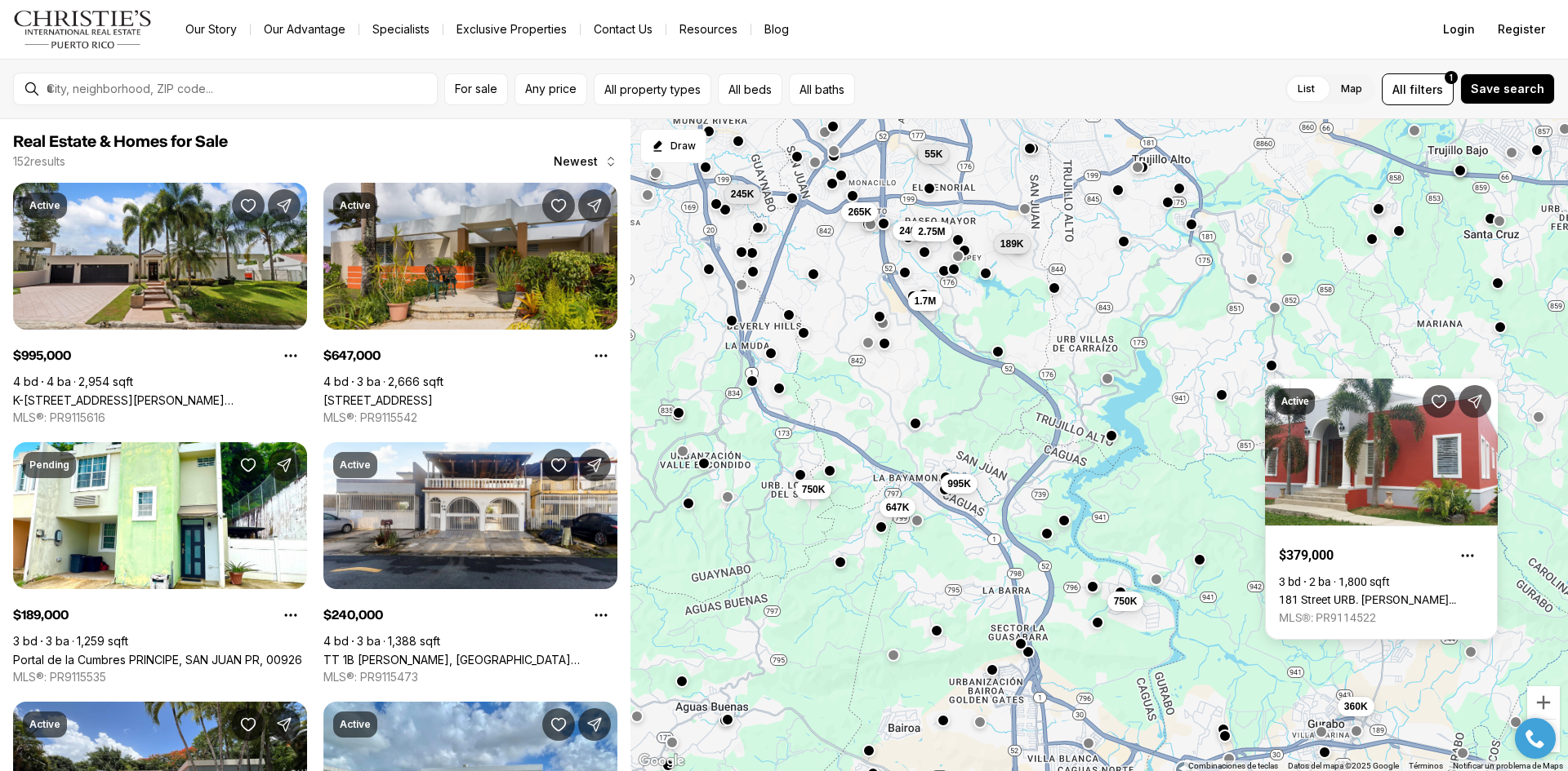
click at [1235, 361] on div "189K 995K 750K 1.7M 240K 2.75M 647K 750K 360K 55K 245K 265K" at bounding box center [1098, 445] width 937 height 653
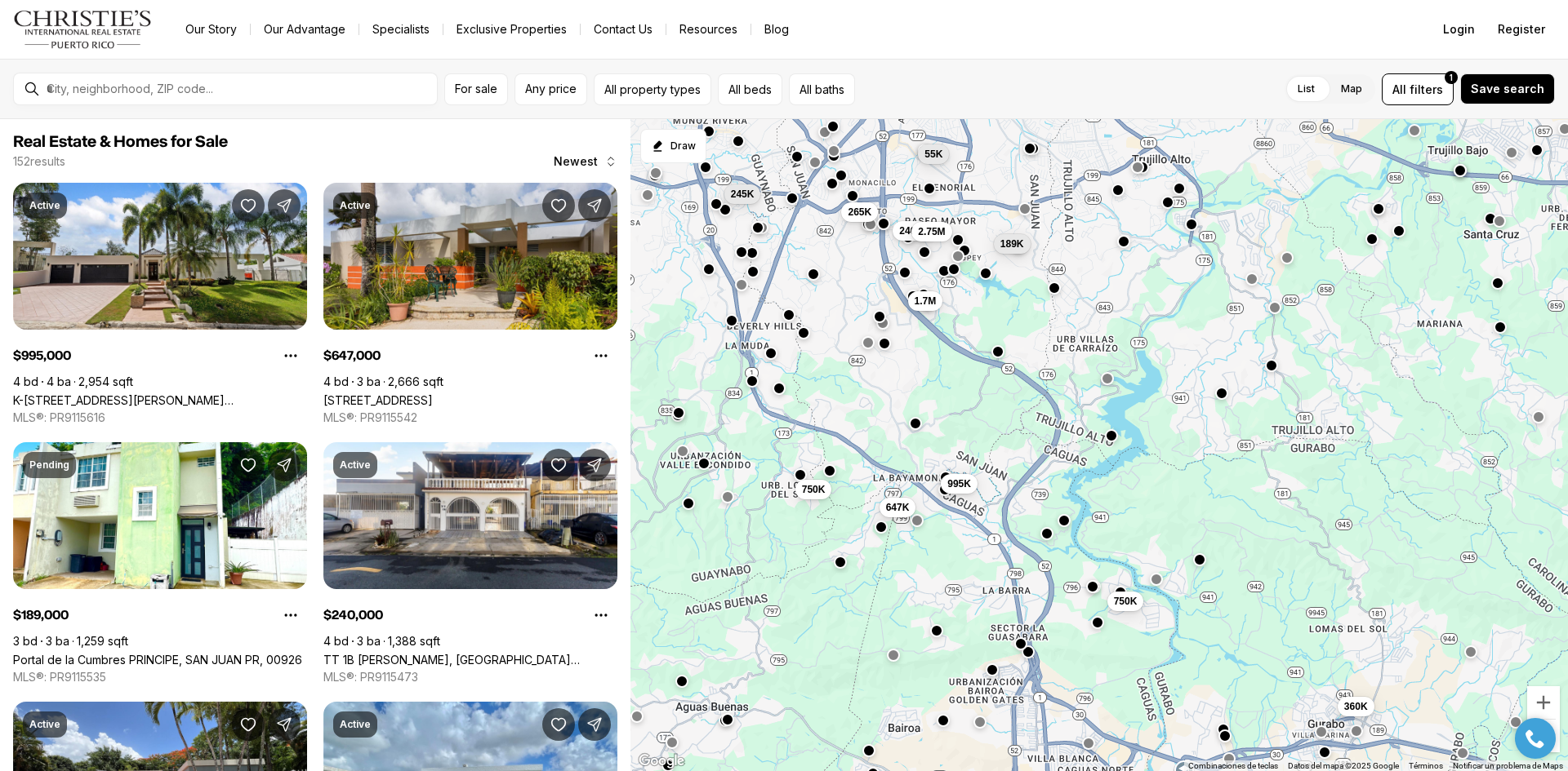
click at [1221, 395] on button "button" at bounding box center [1222, 393] width 13 height 13
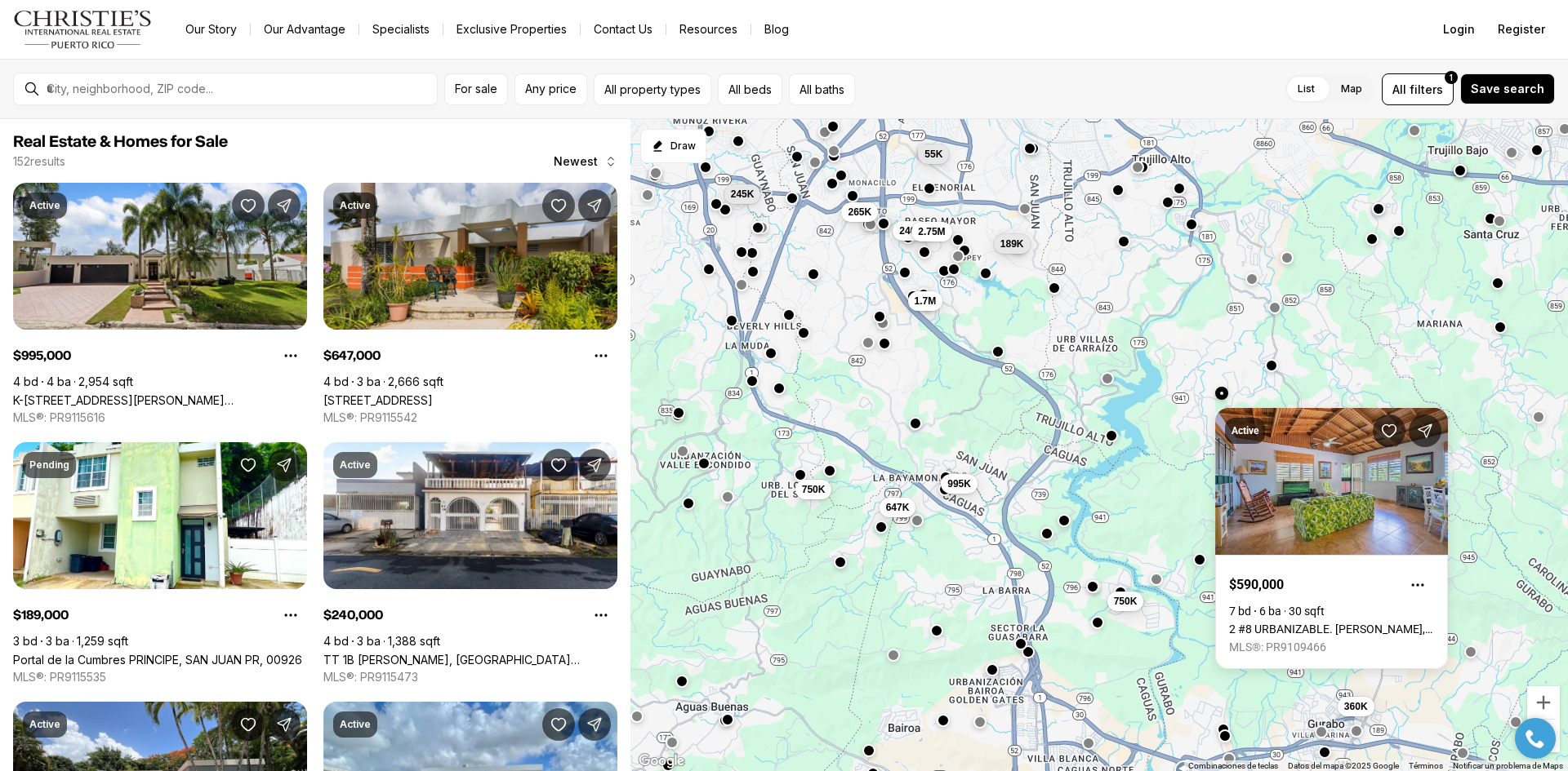
click at [1221, 395] on div "Active $590,000 7 bd 6 ba 30 sqft 2 #8 URBANIZABLE. VILLA SOÑDA, TRUJILLO ALTO …" at bounding box center [1331, 531] width 233 height 274
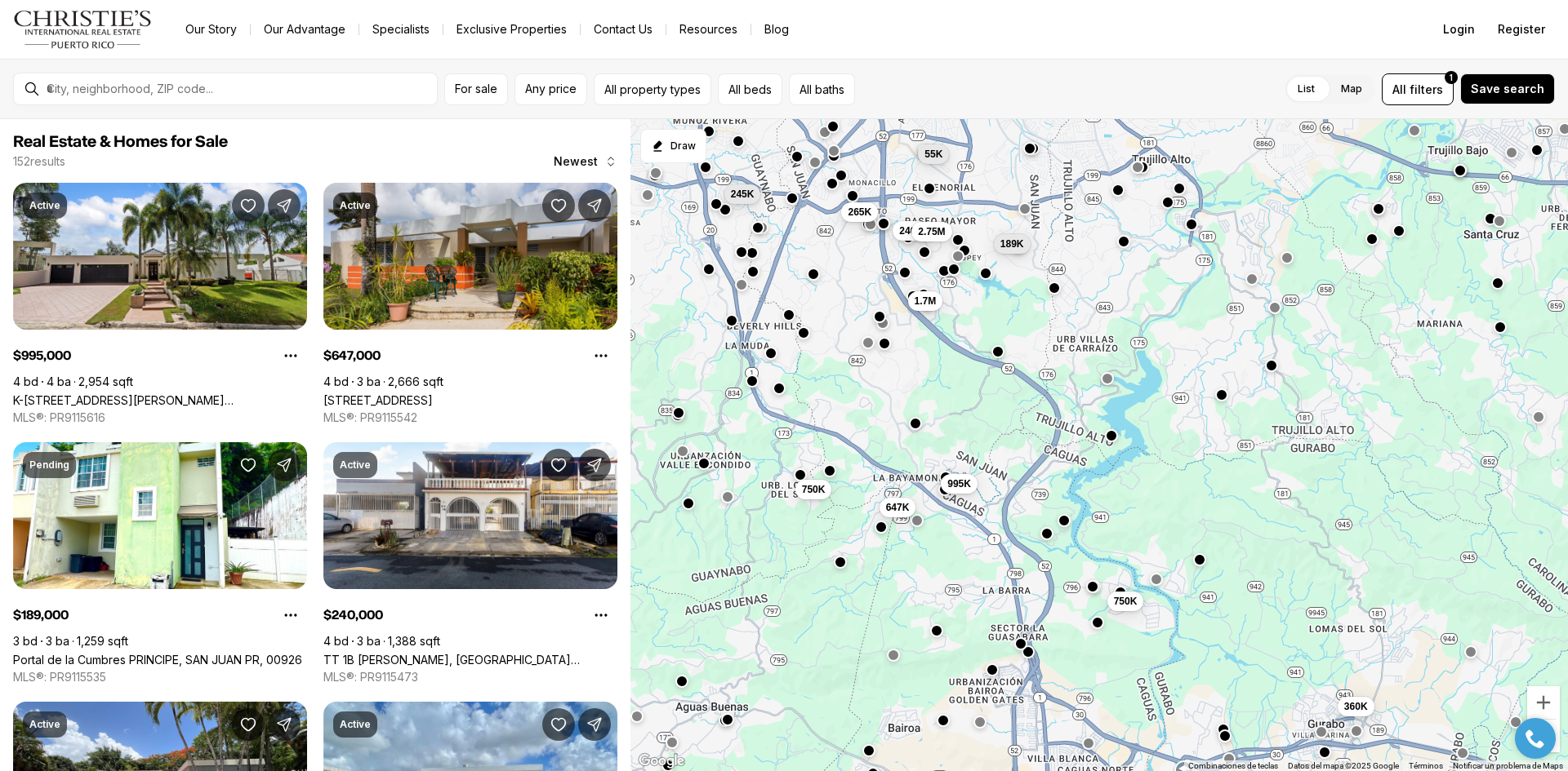
drag, startPoint x: 1322, startPoint y: 537, endPoint x: 1372, endPoint y: 491, distance: 67.9
click at [1369, 496] on div "189K 995K 750K 1.7M 240K 2.75M 647K 750K 360K 55K 245K 265K" at bounding box center [1098, 445] width 937 height 653
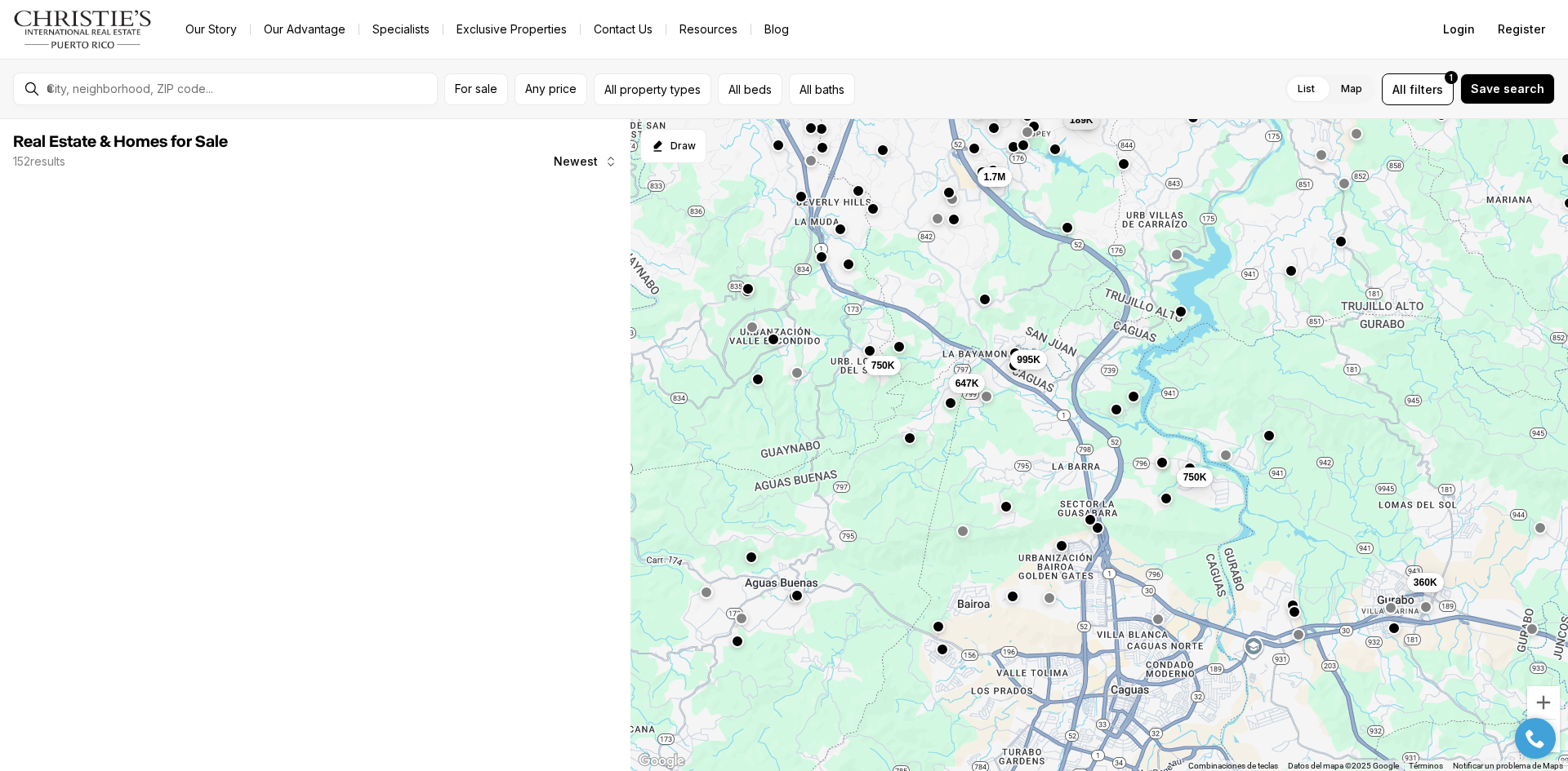
drag, startPoint x: 1299, startPoint y: 549, endPoint x: 1275, endPoint y: 394, distance: 156.8
click at [1275, 394] on div "189K 995K 750K 1.7M 240K 2.75M 647K 750K 360K 245K 265K" at bounding box center [1098, 445] width 937 height 653
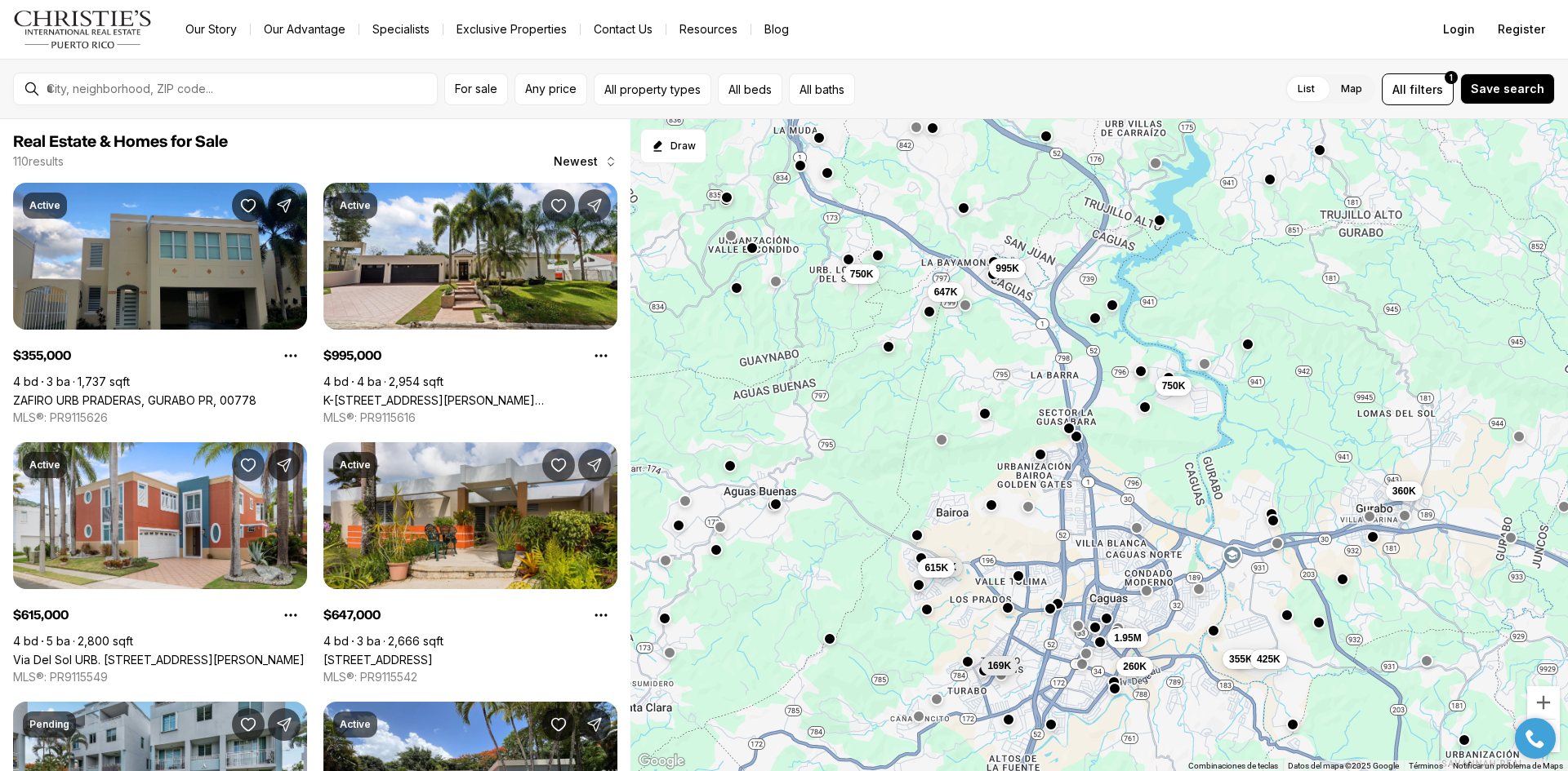
click at [988, 417] on button "button" at bounding box center [985, 414] width 13 height 13
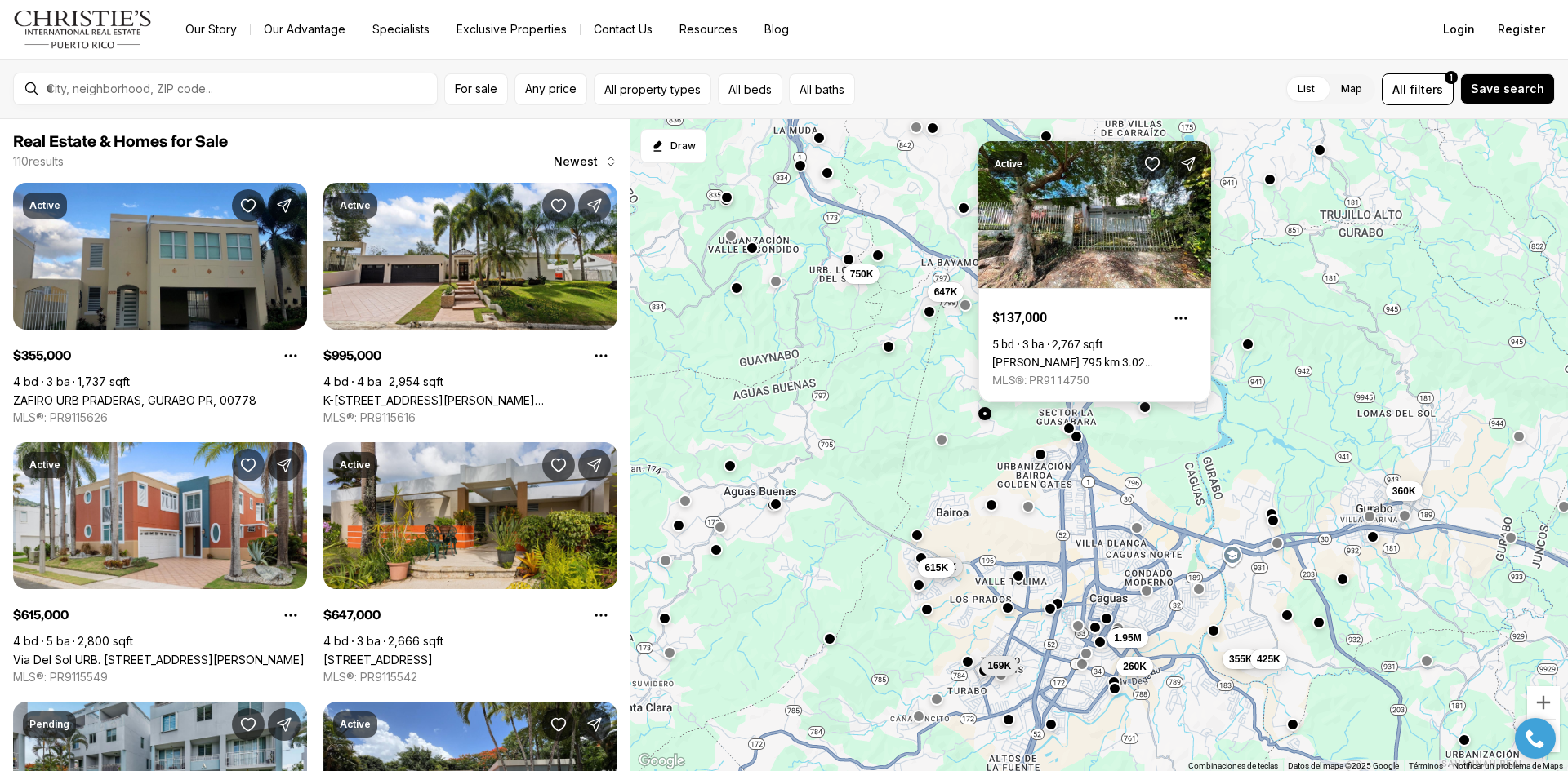
click at [1062, 356] on link "[PERSON_NAME] 795 km 3.02 [GEOGRAPHIC_DATA][PERSON_NAME], [GEOGRAPHIC_DATA], 00…" at bounding box center [1094, 362] width 205 height 13
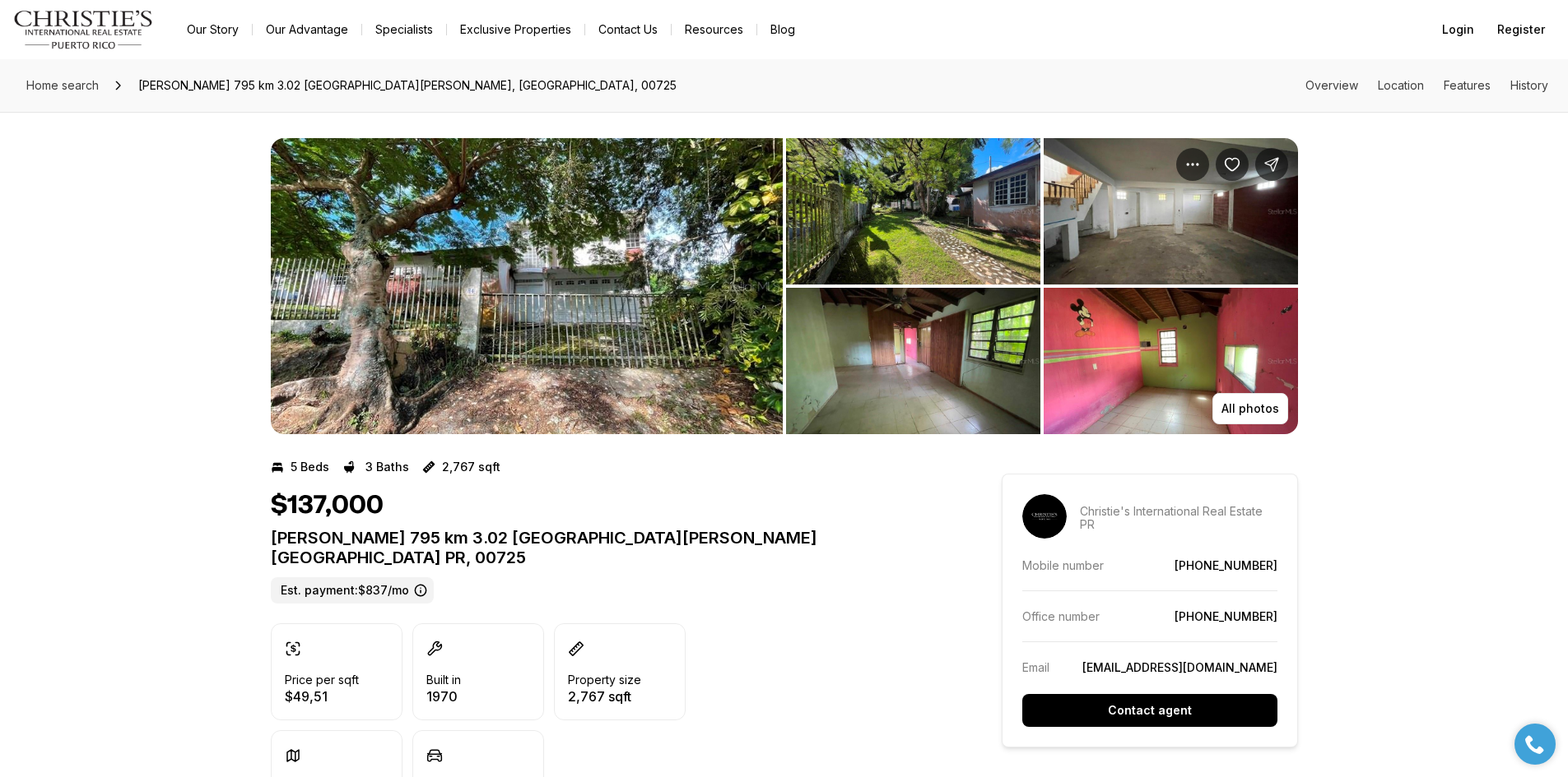
click at [850, 239] on img "View image gallery" at bounding box center [913, 211] width 255 height 146
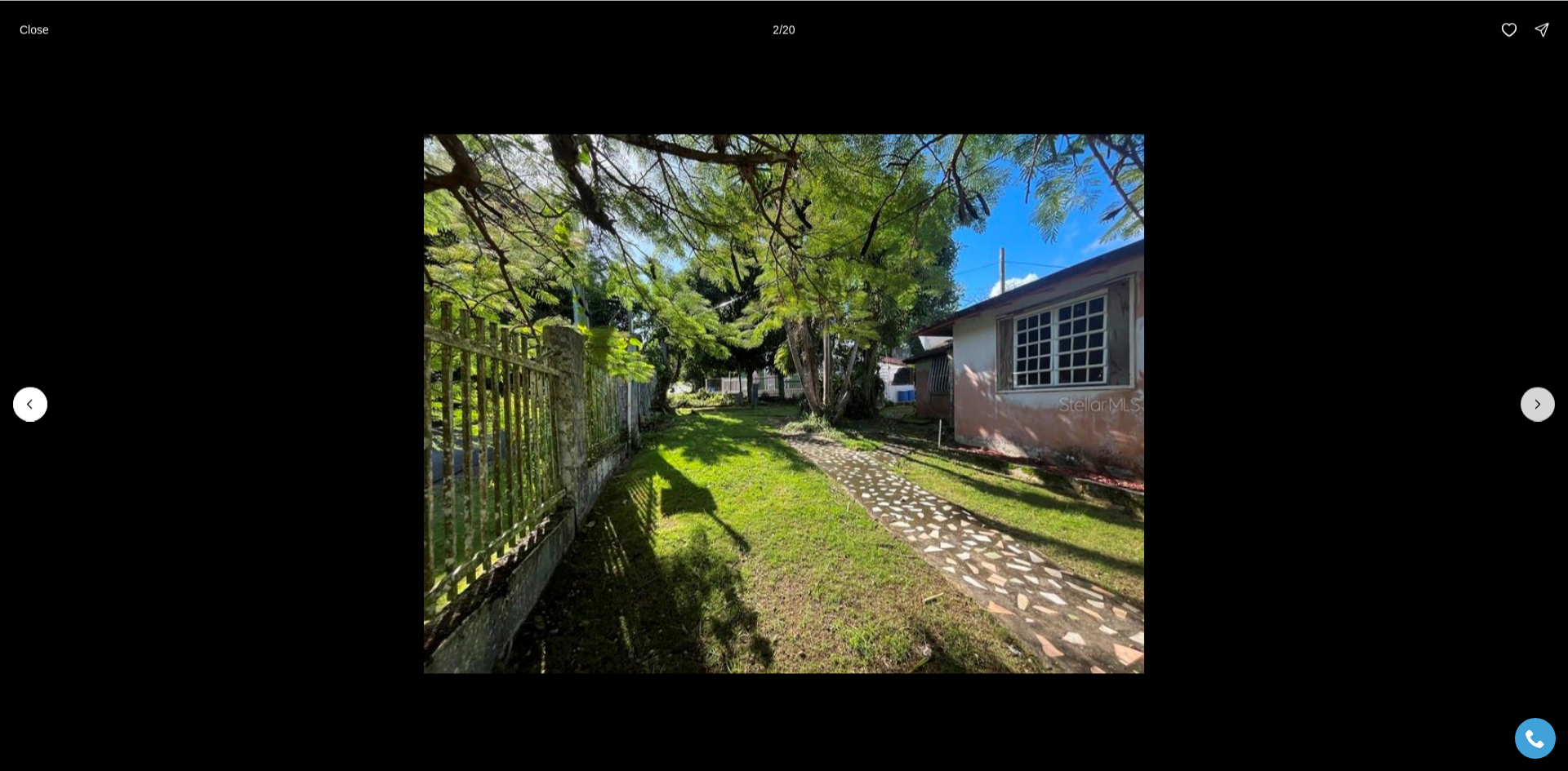
click at [1532, 402] on icon "Next slide" at bounding box center [1537, 403] width 16 height 16
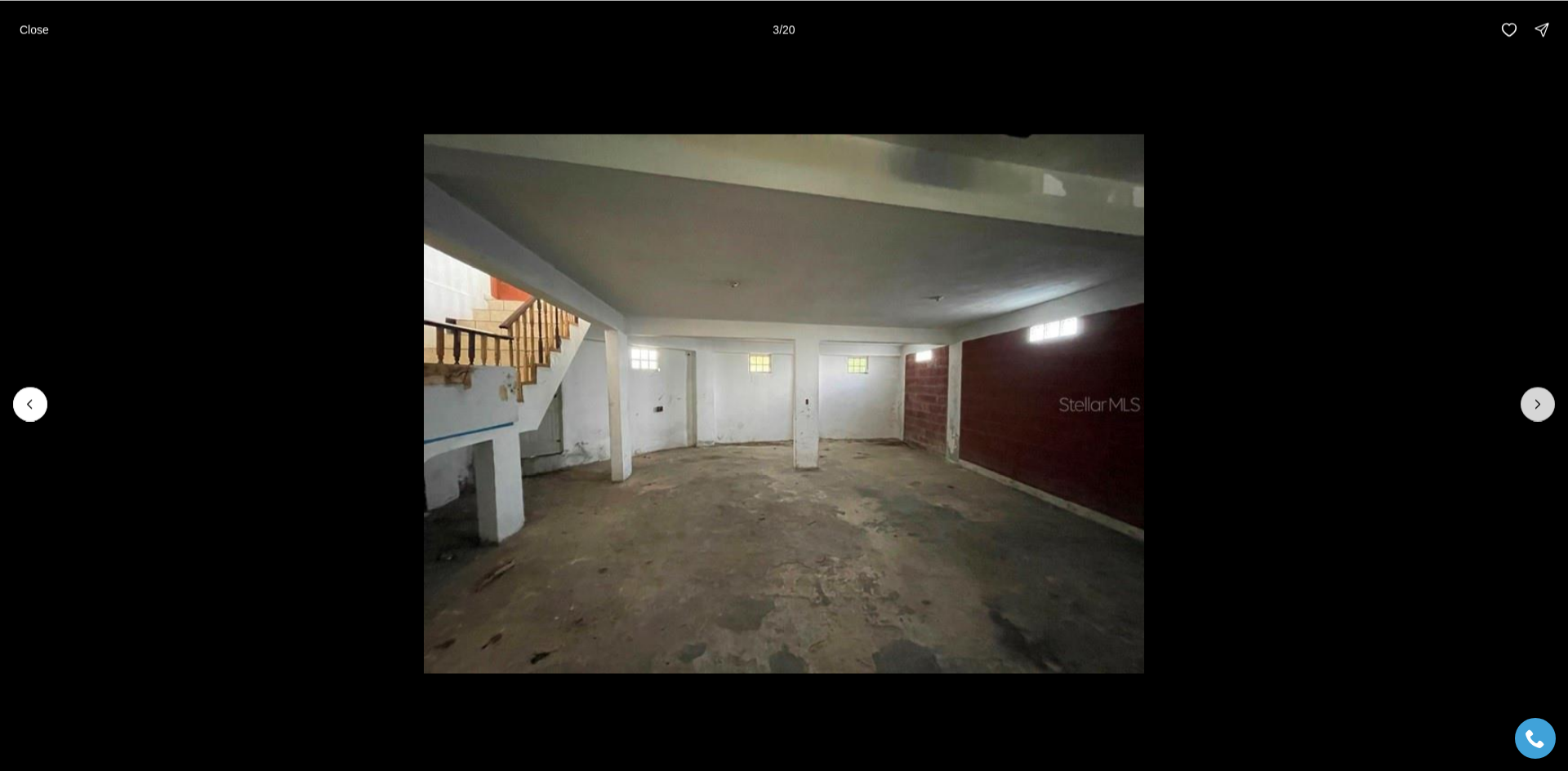
click at [1532, 402] on icon "Next slide" at bounding box center [1537, 403] width 16 height 16
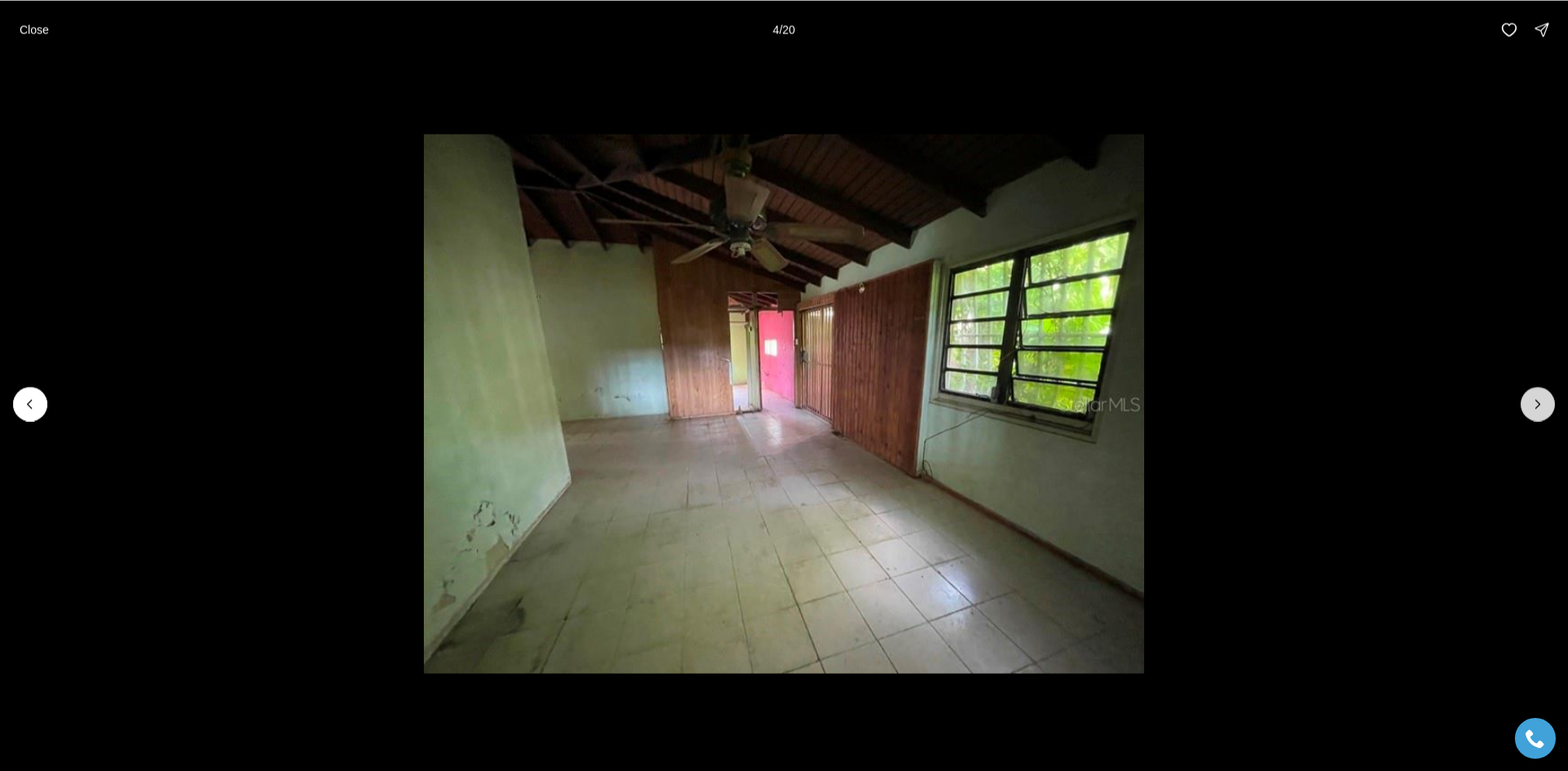
click at [1532, 402] on icon "Next slide" at bounding box center [1537, 403] width 16 height 16
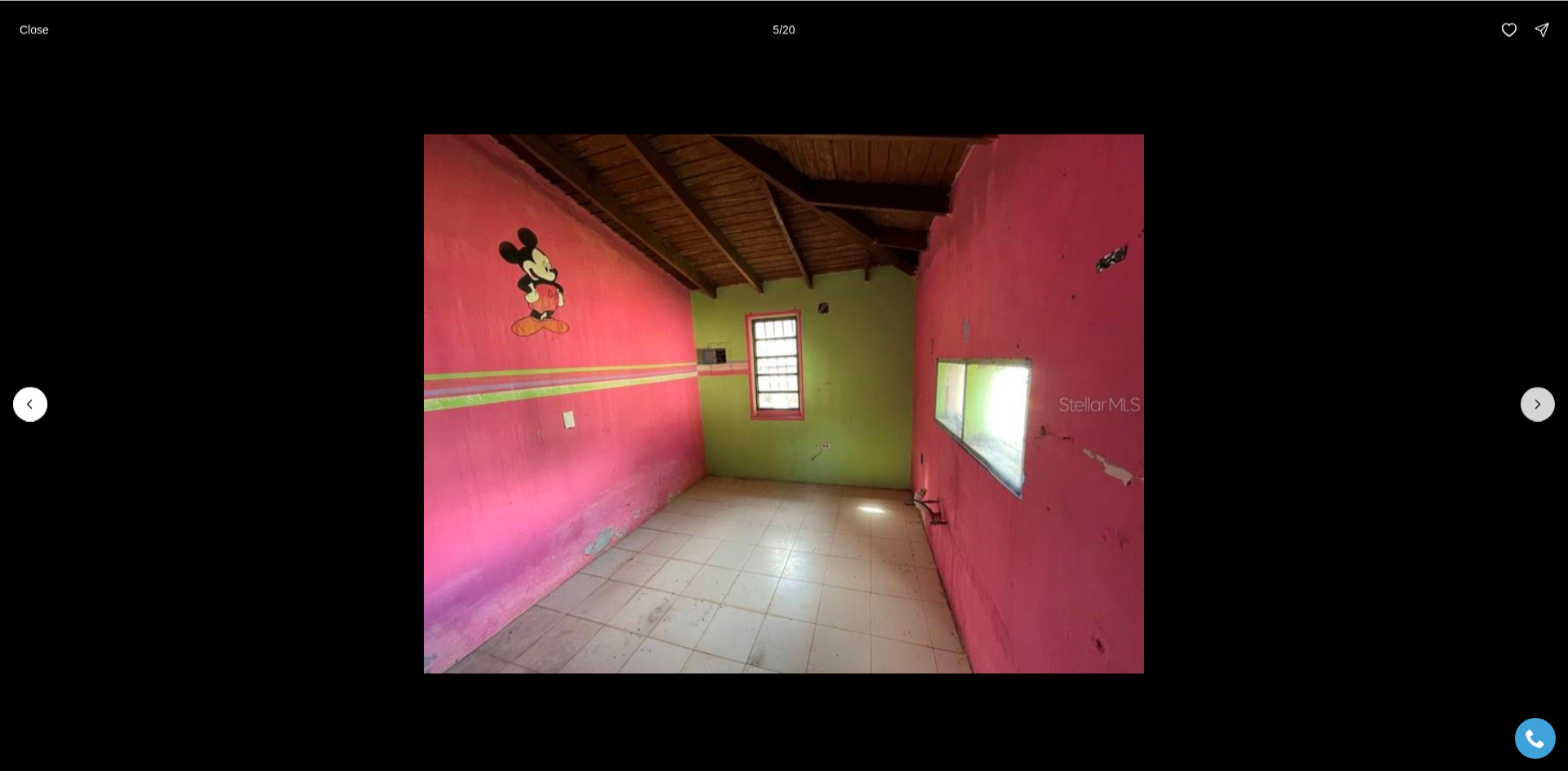
click at [1532, 402] on icon "Next slide" at bounding box center [1537, 403] width 16 height 16
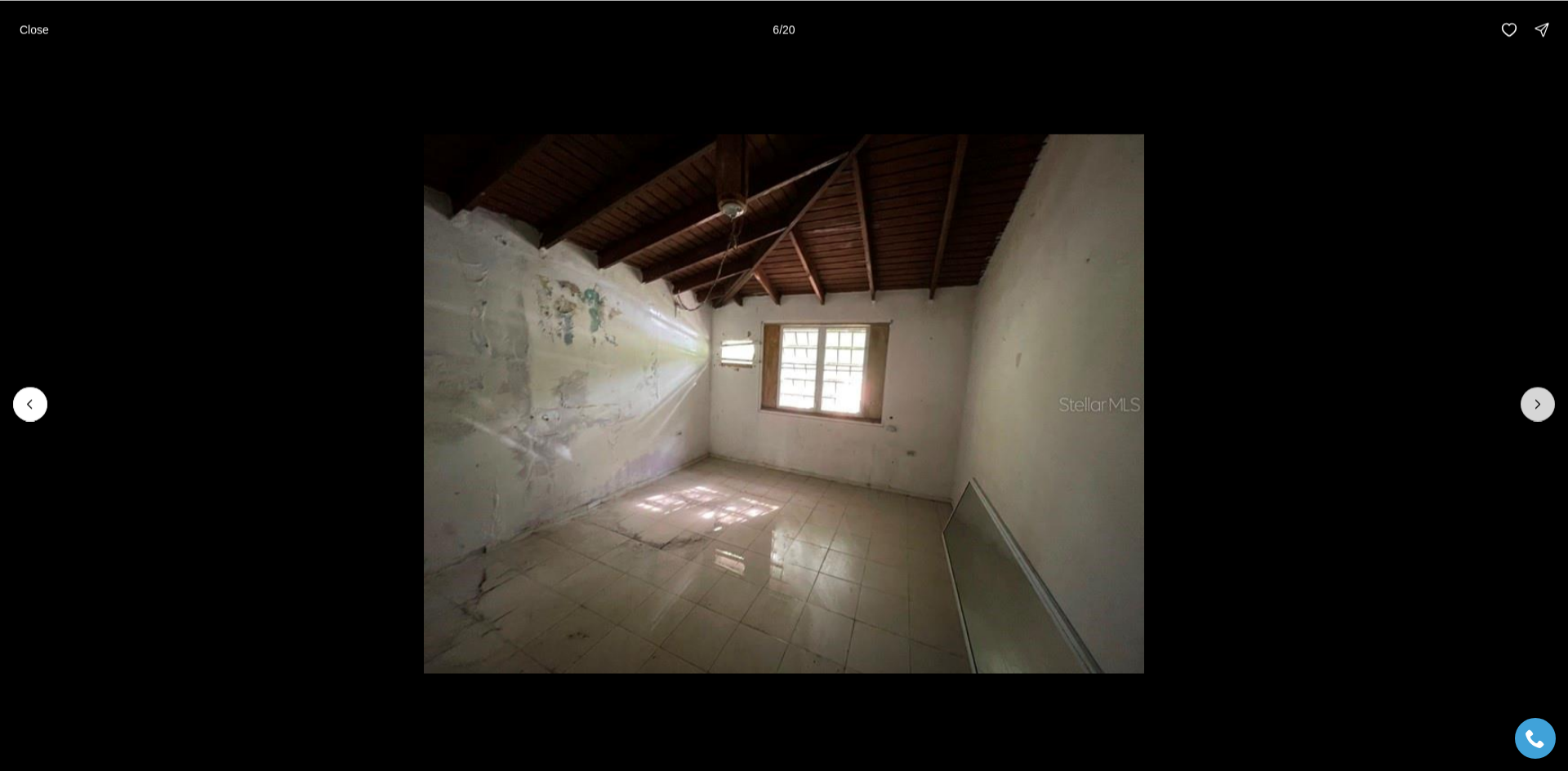
click at [1532, 402] on icon "Next slide" at bounding box center [1537, 403] width 16 height 16
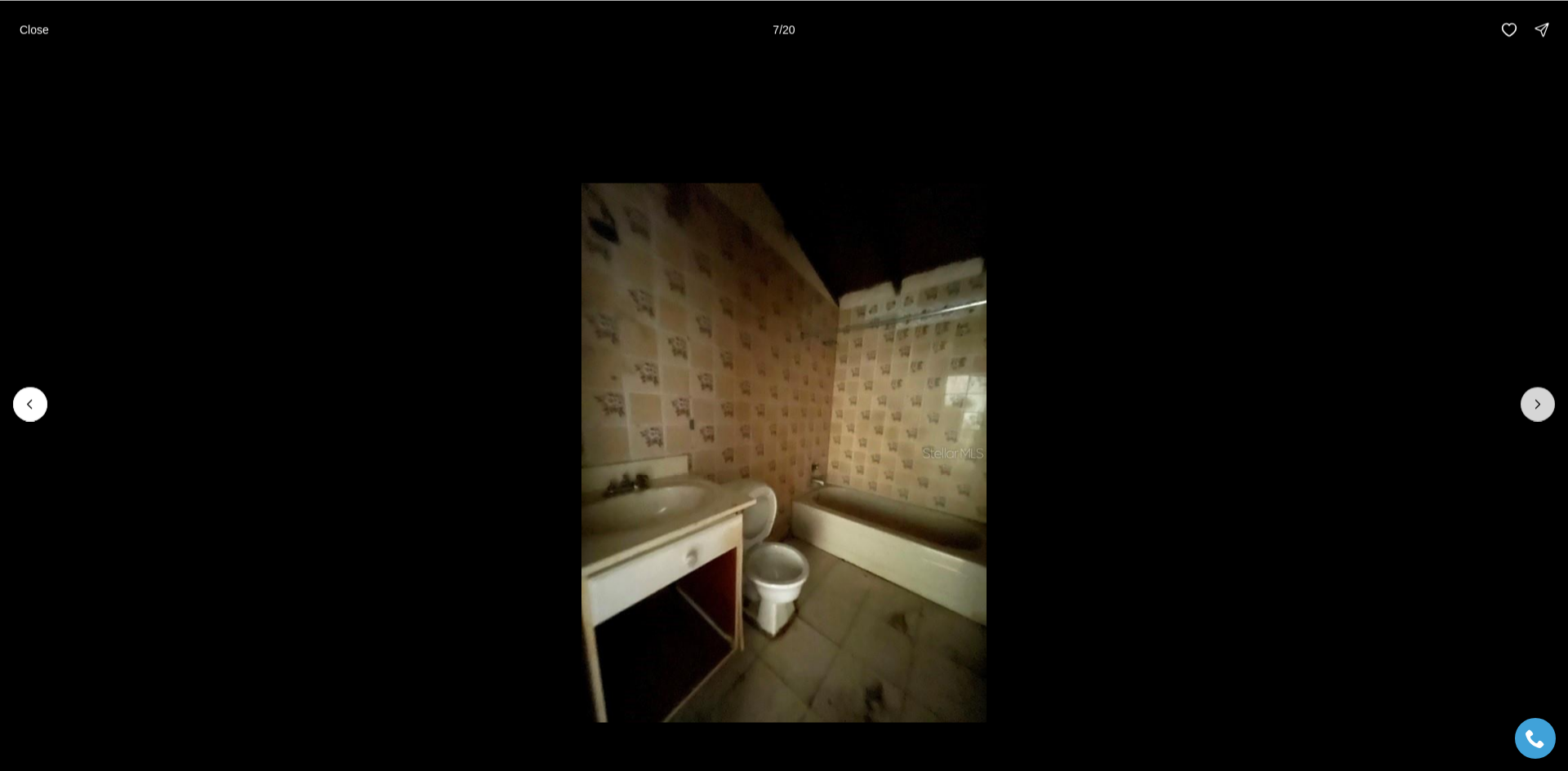
click at [1532, 402] on icon "Next slide" at bounding box center [1537, 403] width 16 height 16
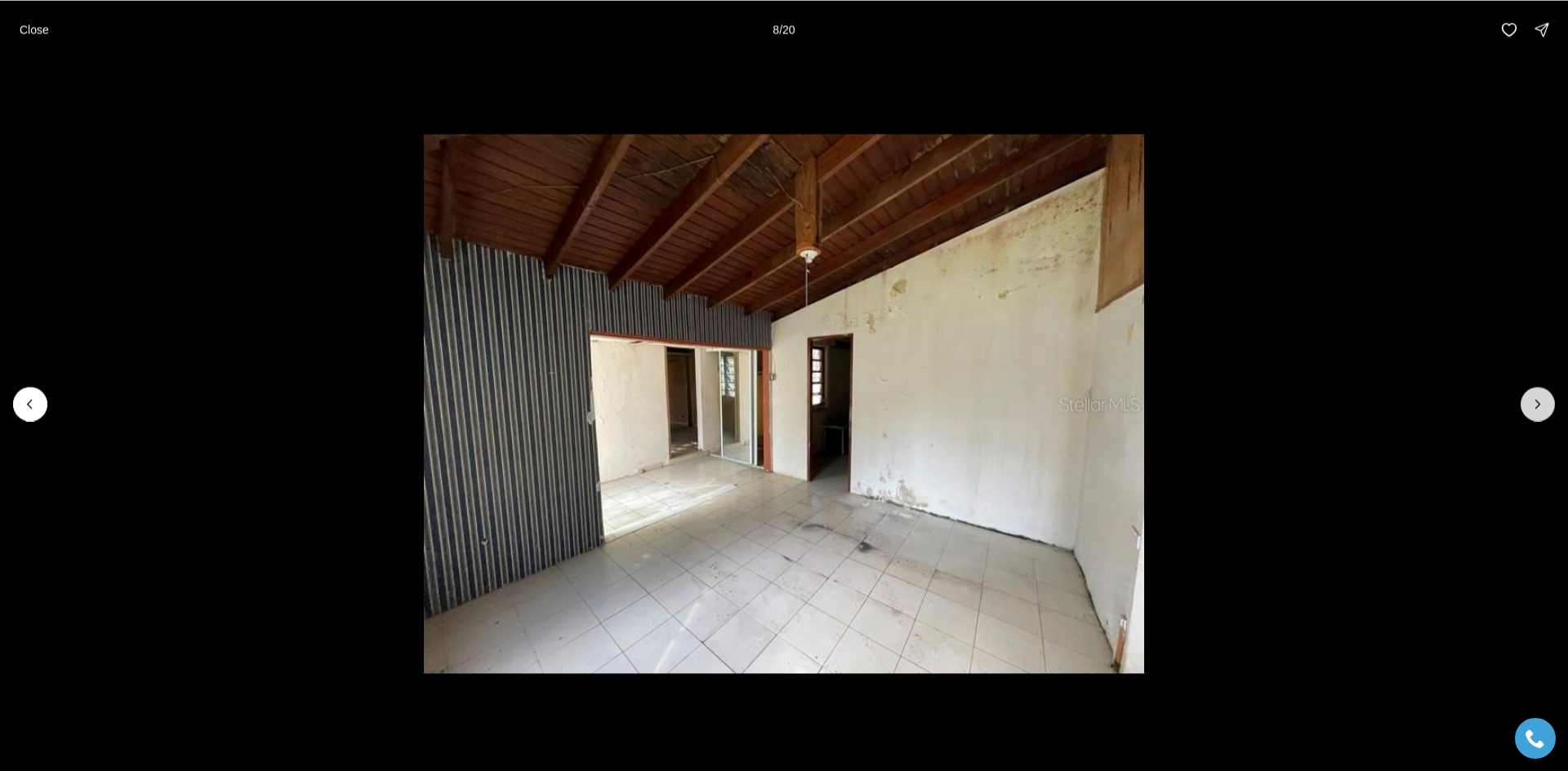
click at [1532, 402] on icon "Next slide" at bounding box center [1537, 403] width 16 height 16
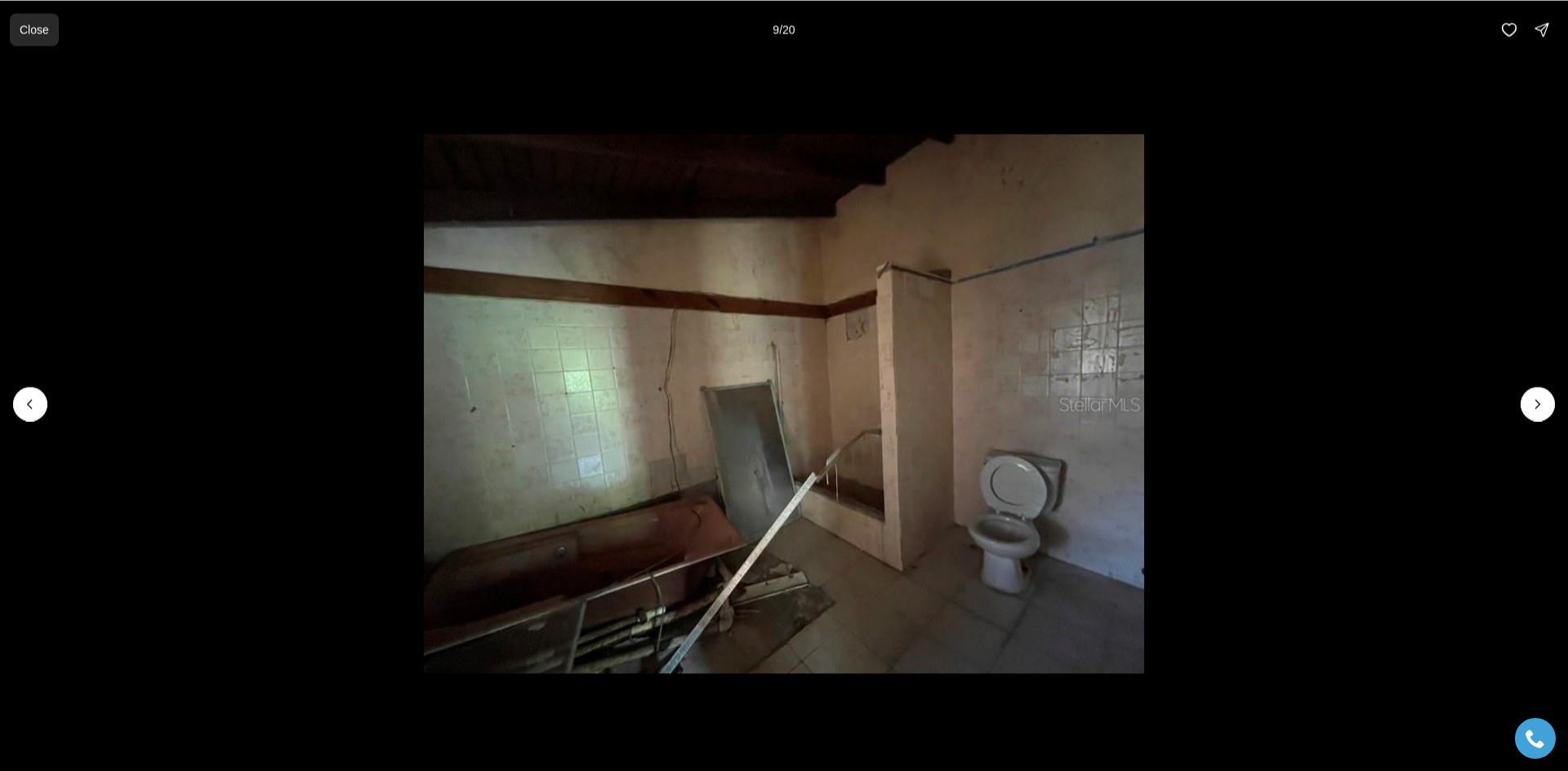
click at [37, 31] on p "Close" at bounding box center [34, 29] width 29 height 13
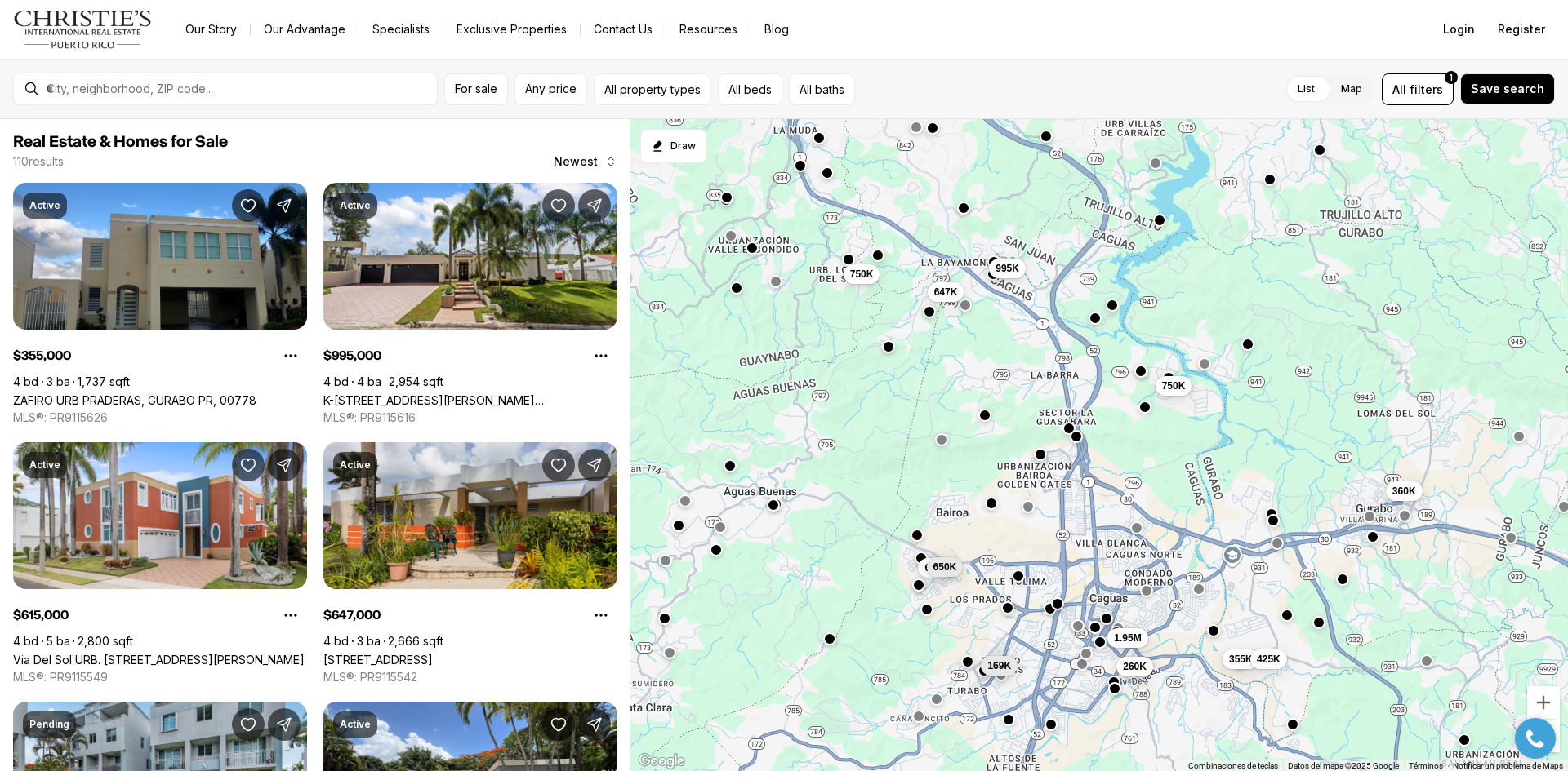
click at [992, 508] on button "button" at bounding box center [991, 503] width 13 height 13
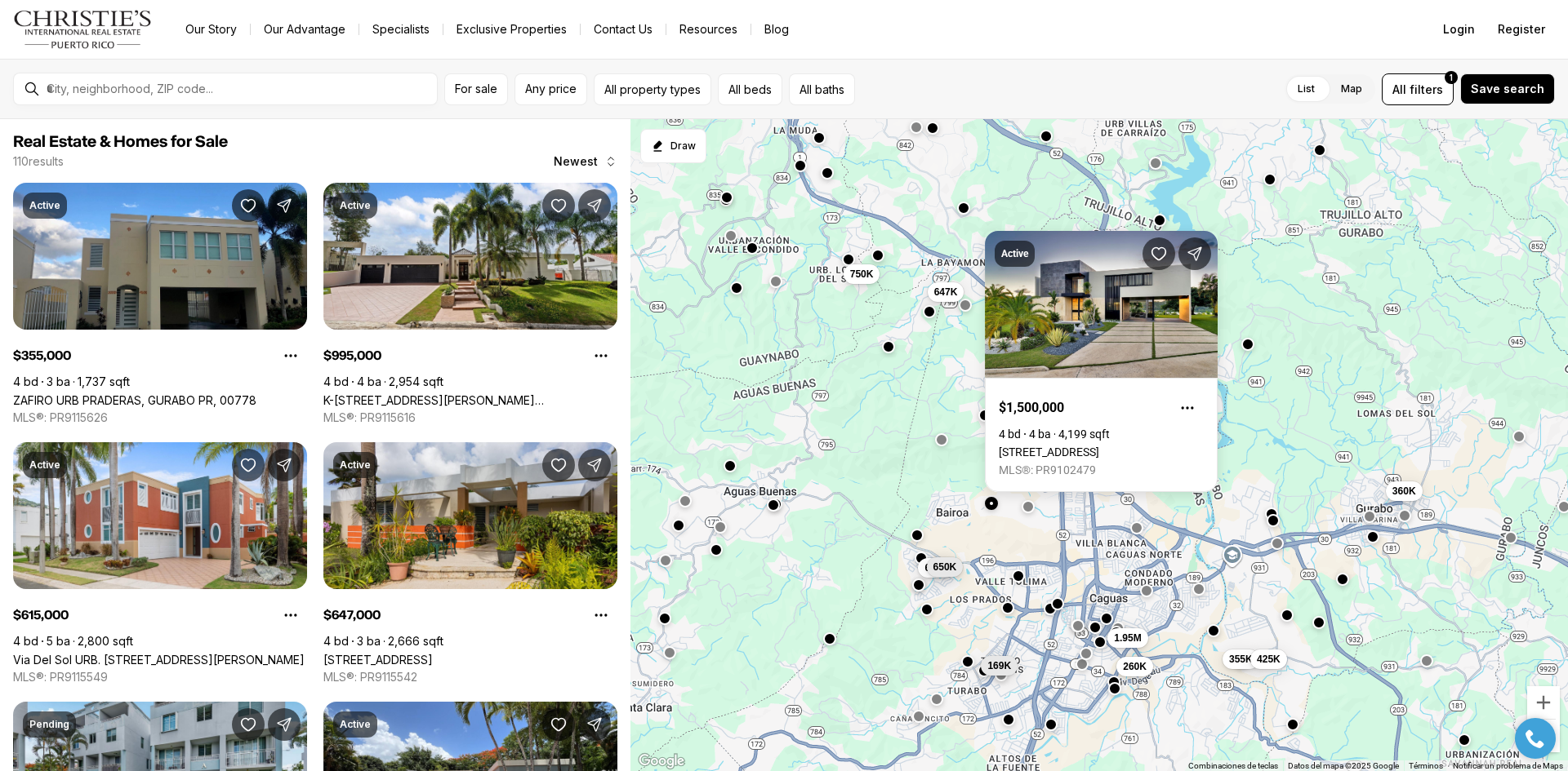
click at [993, 535] on div "1.95M 260K 750K 355K 425K 360K 615K 647K 169K 650K 750K 995K" at bounding box center [1098, 445] width 937 height 653
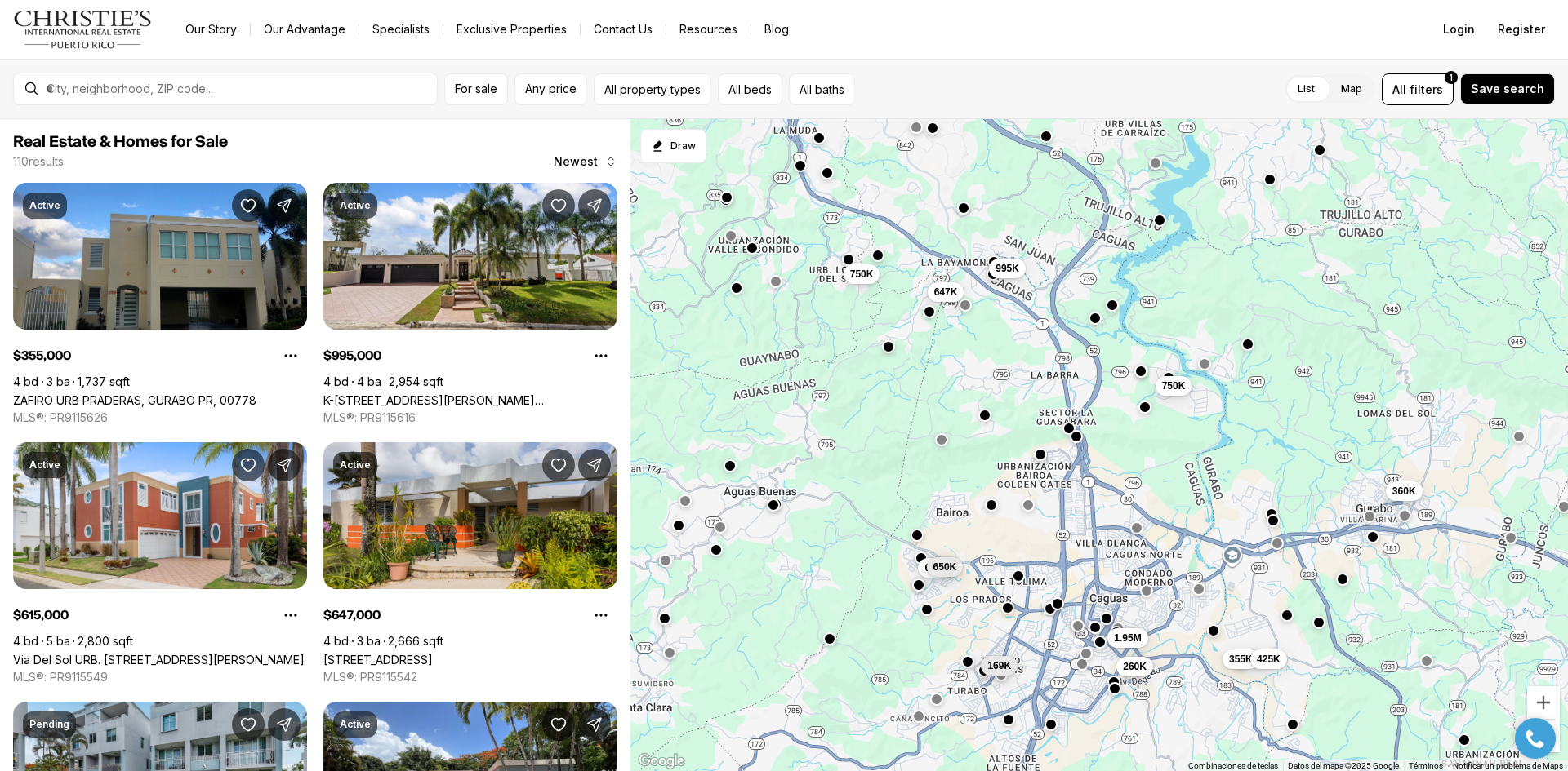
click at [1029, 511] on button "button" at bounding box center [1028, 505] width 13 height 13
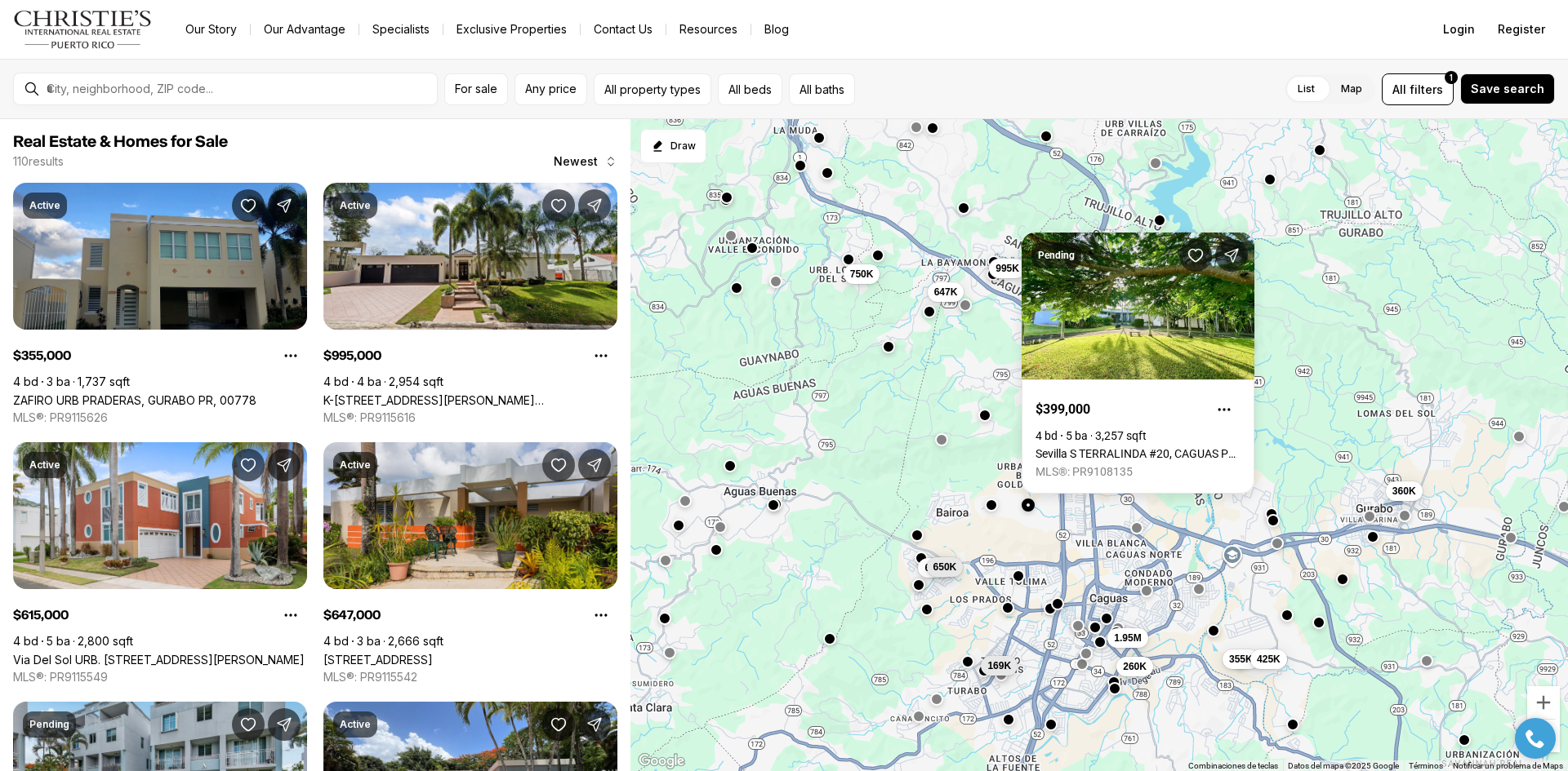
click at [1029, 511] on button "button" at bounding box center [1028, 505] width 13 height 13
click at [1016, 474] on div "1.95M 260K 750K 355K 425K 360K 615K 647K 169K 650K 750K 995K" at bounding box center [1098, 445] width 937 height 653
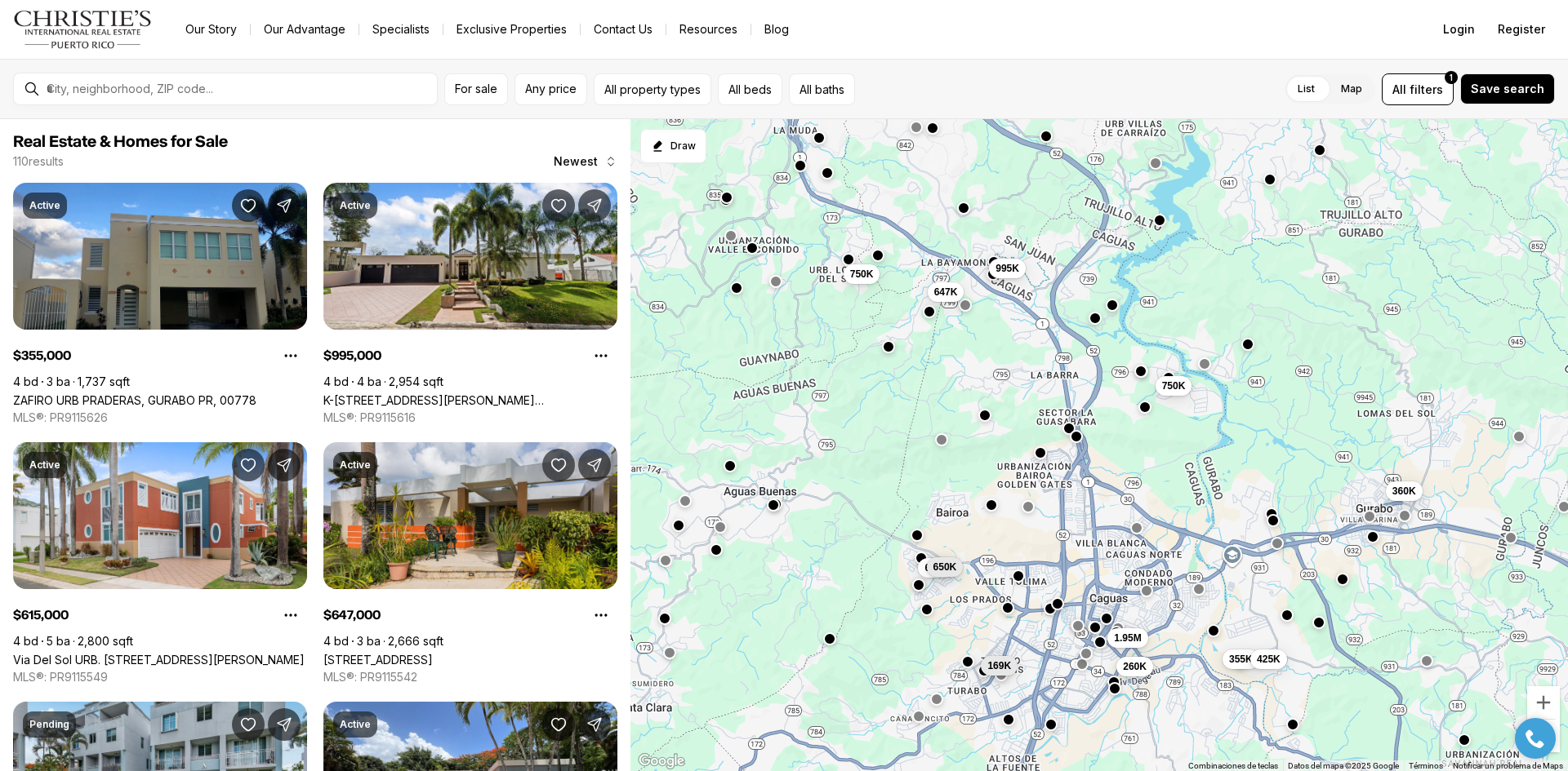
click at [1040, 458] on button "button" at bounding box center [1040, 453] width 13 height 13
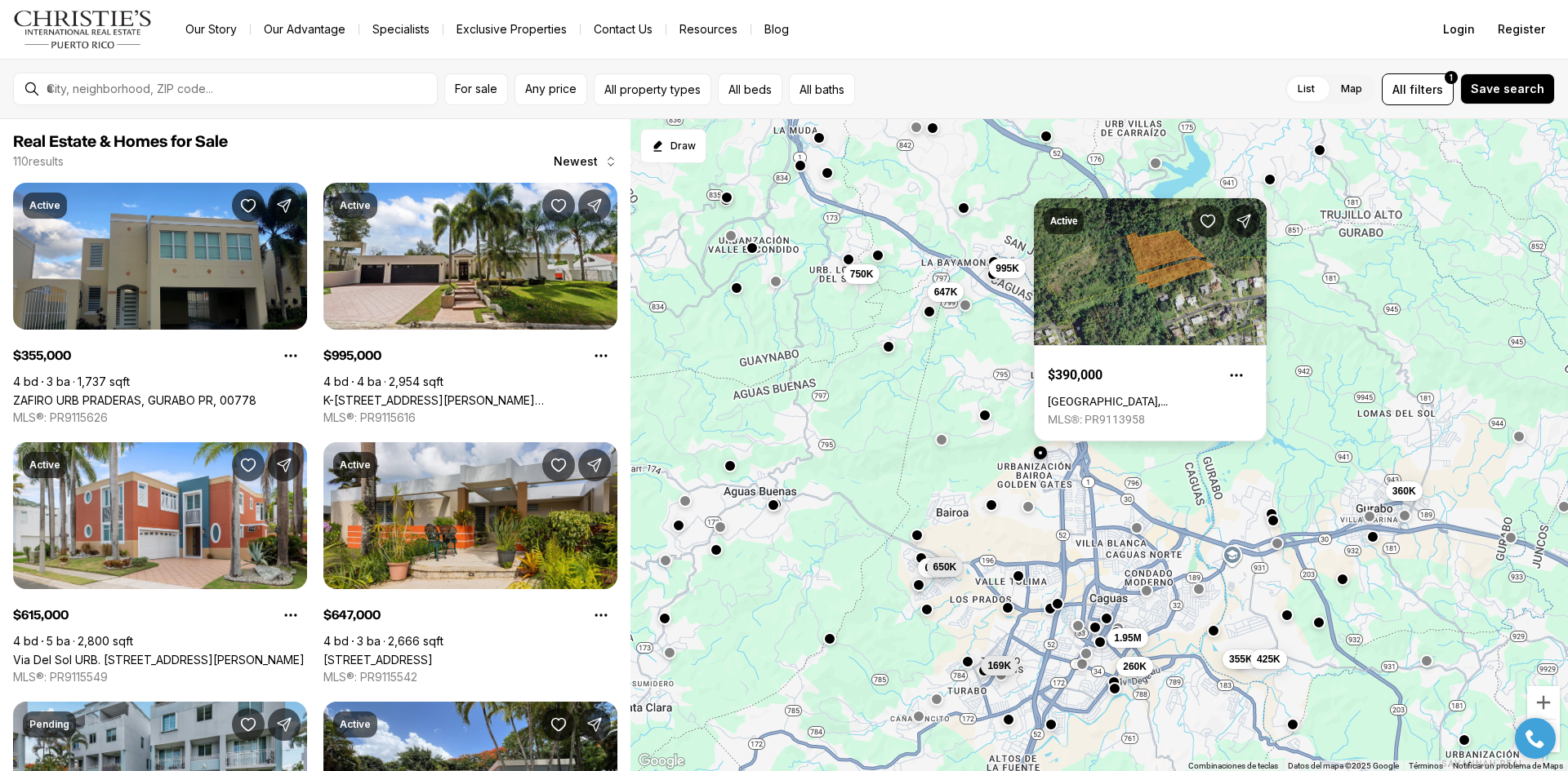
click at [978, 444] on div "1.95M 260K 750K 355K 425K 360K 615K 647K 169K 650K 750K 995K" at bounding box center [1098, 445] width 937 height 653
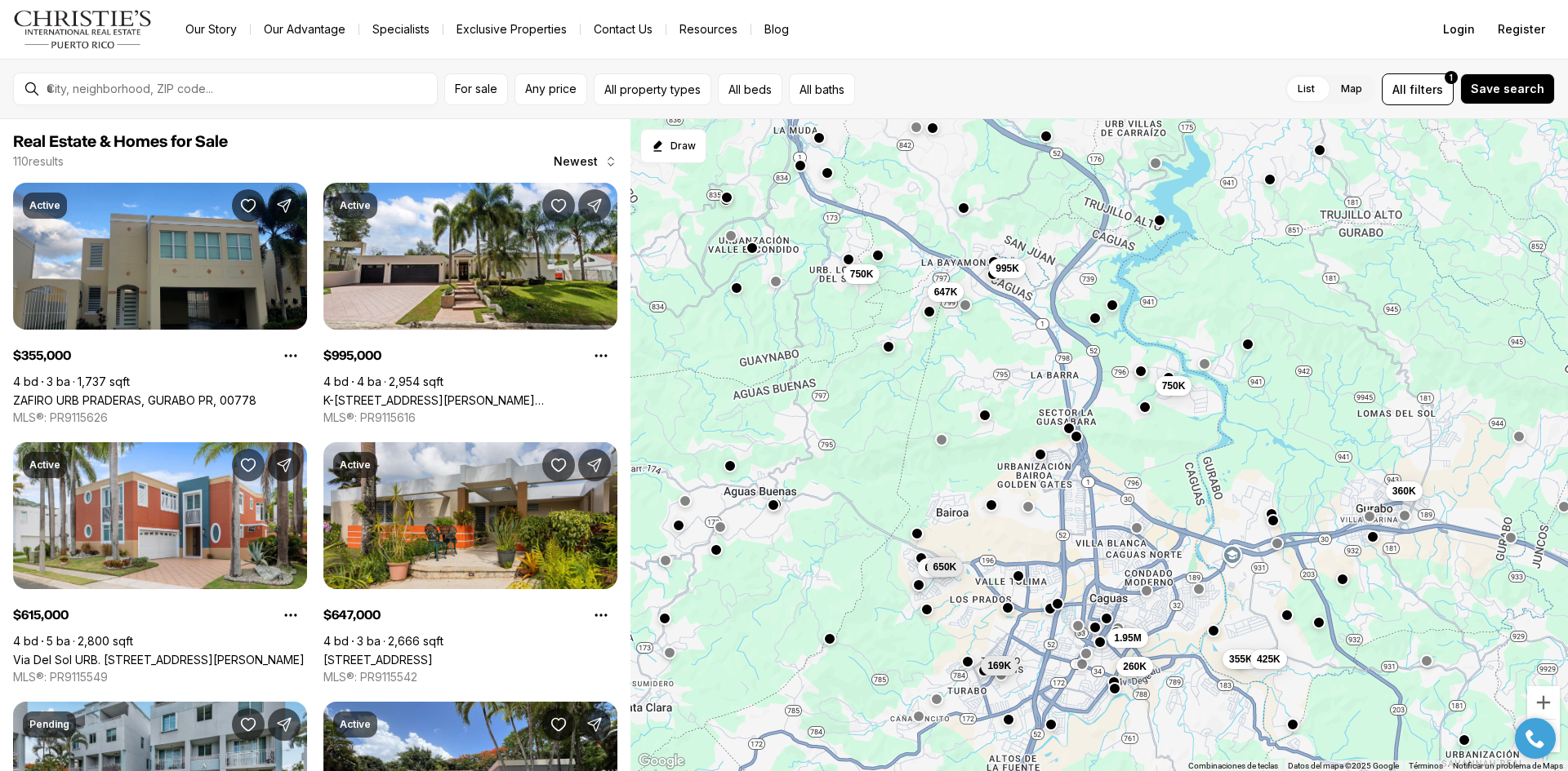
click at [917, 534] on button "button" at bounding box center [917, 534] width 13 height 13
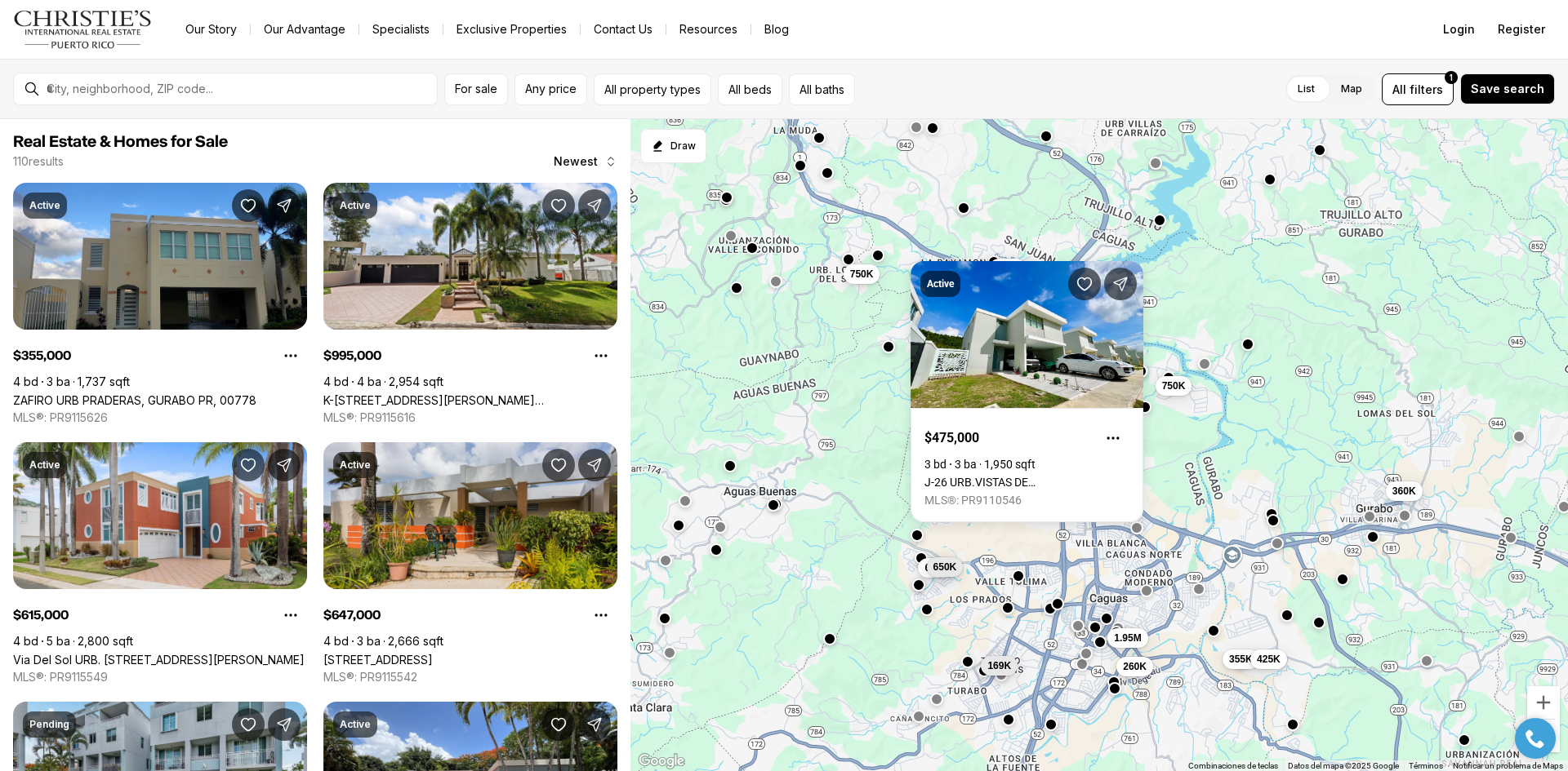
click at [891, 482] on div "1.95M 260K 750K 355K 425K 360K 615K 647K 169K 650K 750K 995K" at bounding box center [1098, 445] width 937 height 653
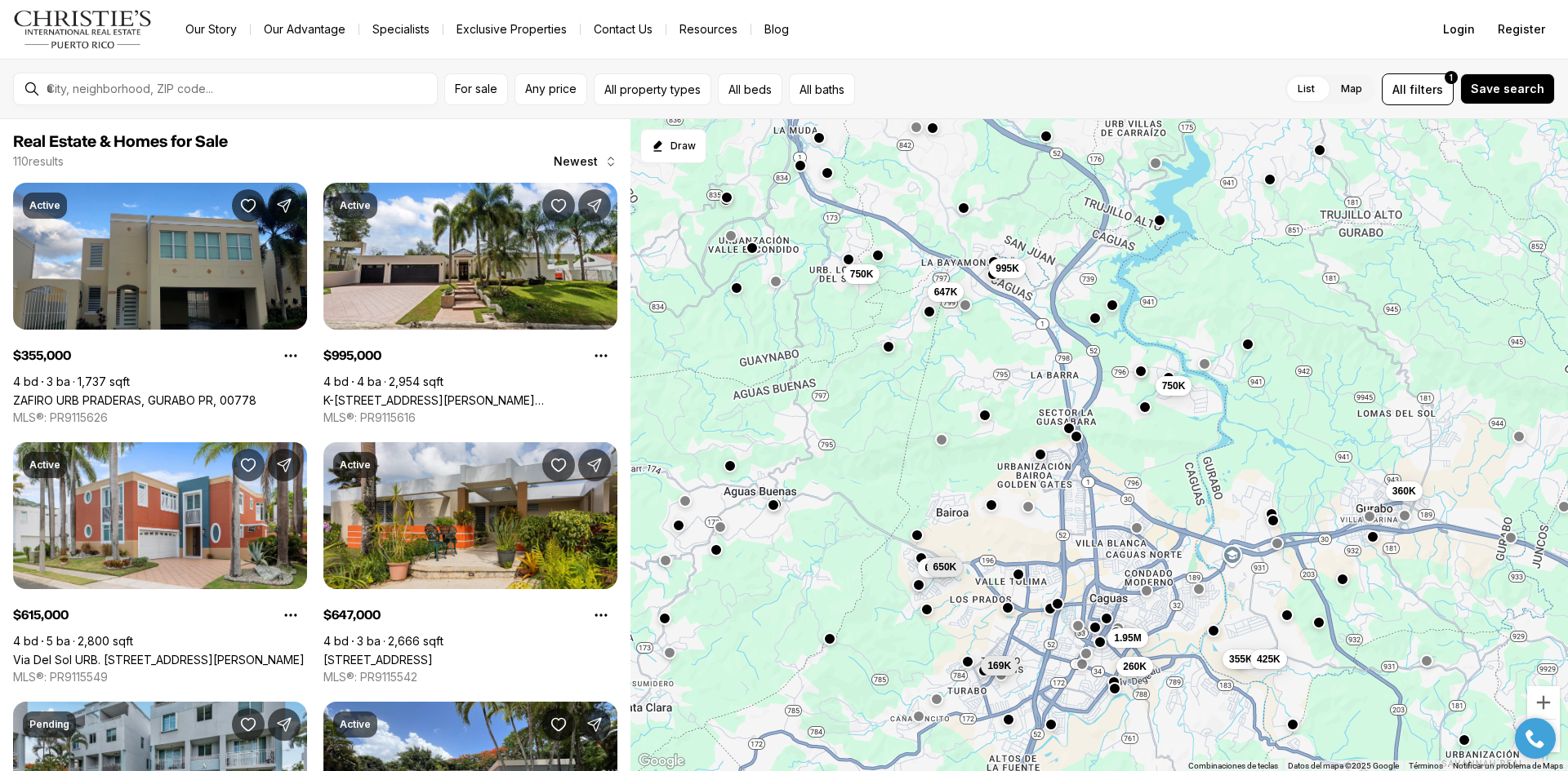
click at [1018, 580] on button "button" at bounding box center [1018, 575] width 13 height 13
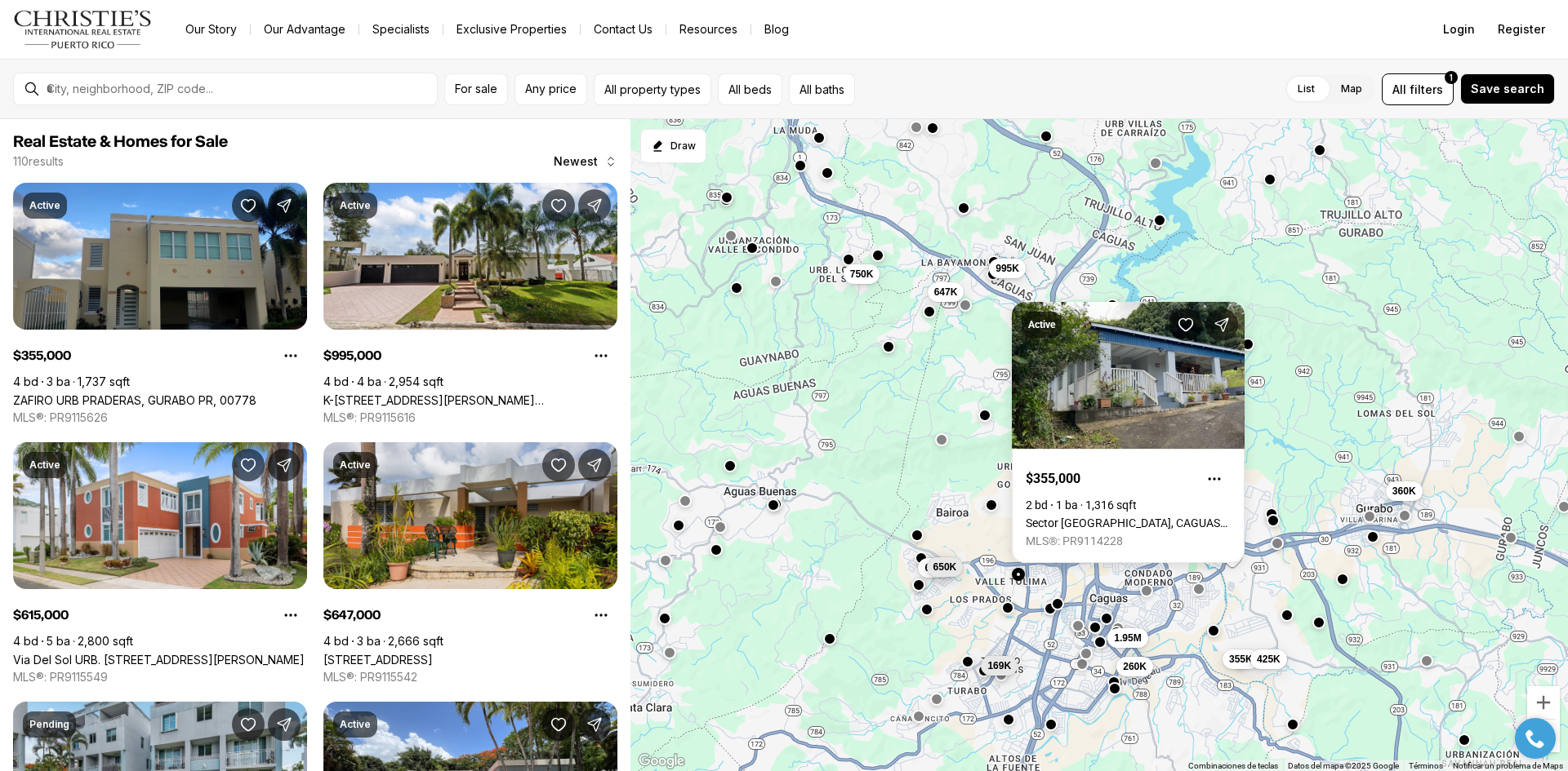
click at [1018, 580] on button "button" at bounding box center [1018, 575] width 13 height 13
click at [973, 487] on div "1.95M 260K 750K 355K 425K 360K 615K 647K 169K 650K 750K 995K" at bounding box center [1098, 445] width 937 height 653
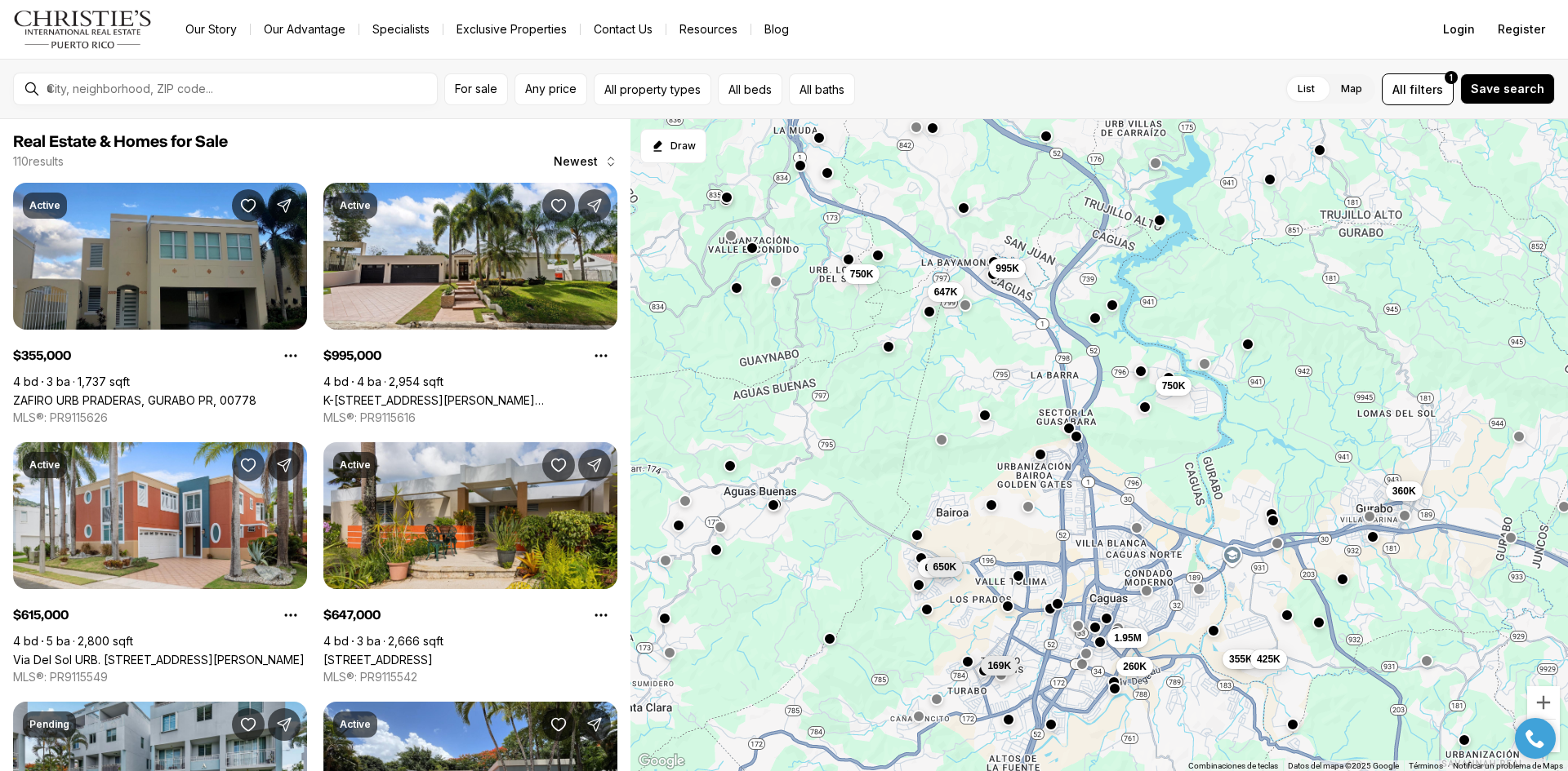
click at [1007, 610] on button "button" at bounding box center [1008, 606] width 13 height 13
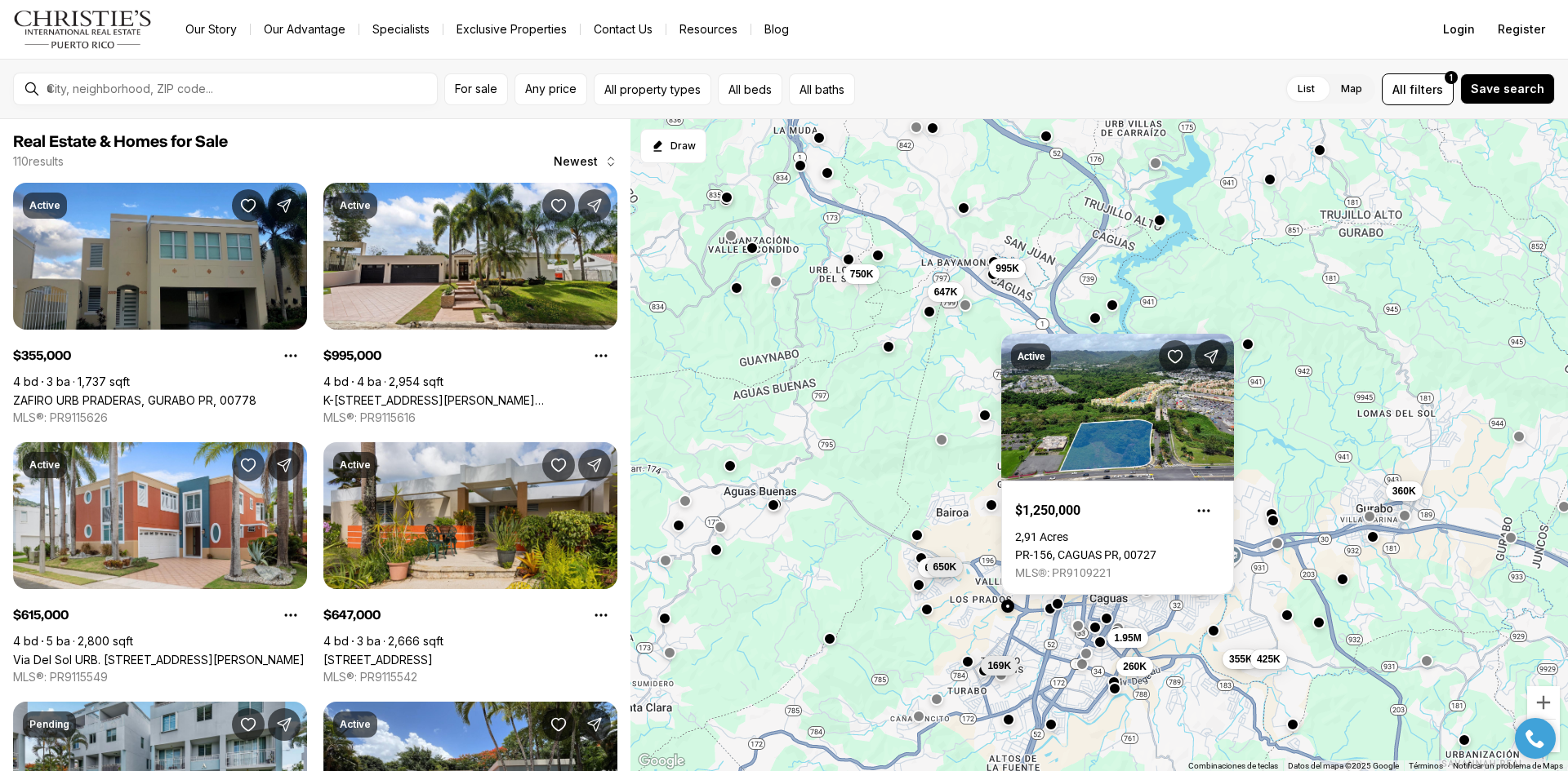
click at [1007, 610] on button "button" at bounding box center [1008, 606] width 13 height 13
click at [924, 634] on div "1.95M 260K 750K 355K 425K 360K 615K 647K 169K 650K 750K 995K" at bounding box center [1098, 445] width 937 height 653
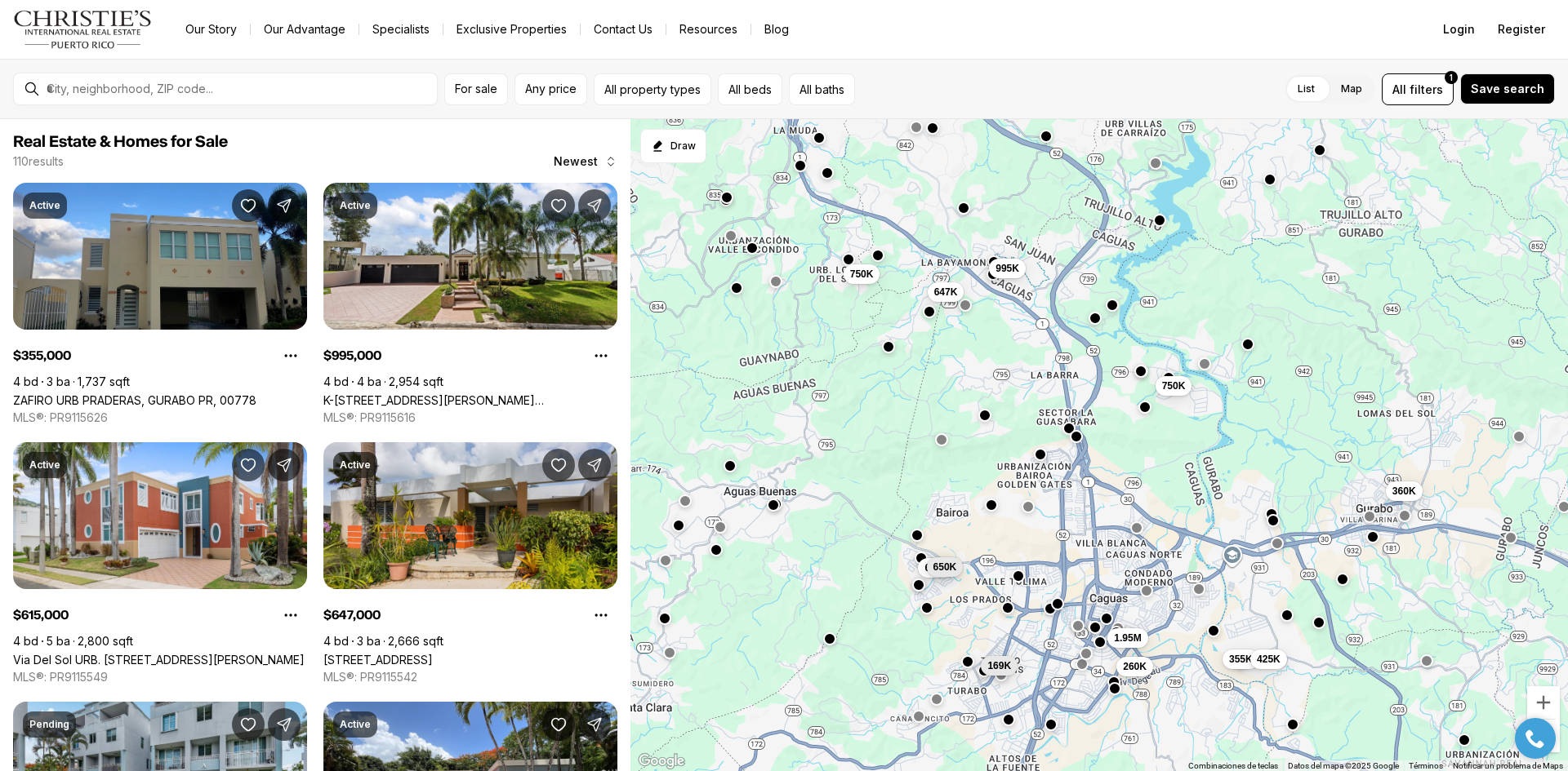
click at [927, 616] on div at bounding box center [927, 610] width 13 height 13
click at [927, 606] on button "button" at bounding box center [927, 608] width 13 height 13
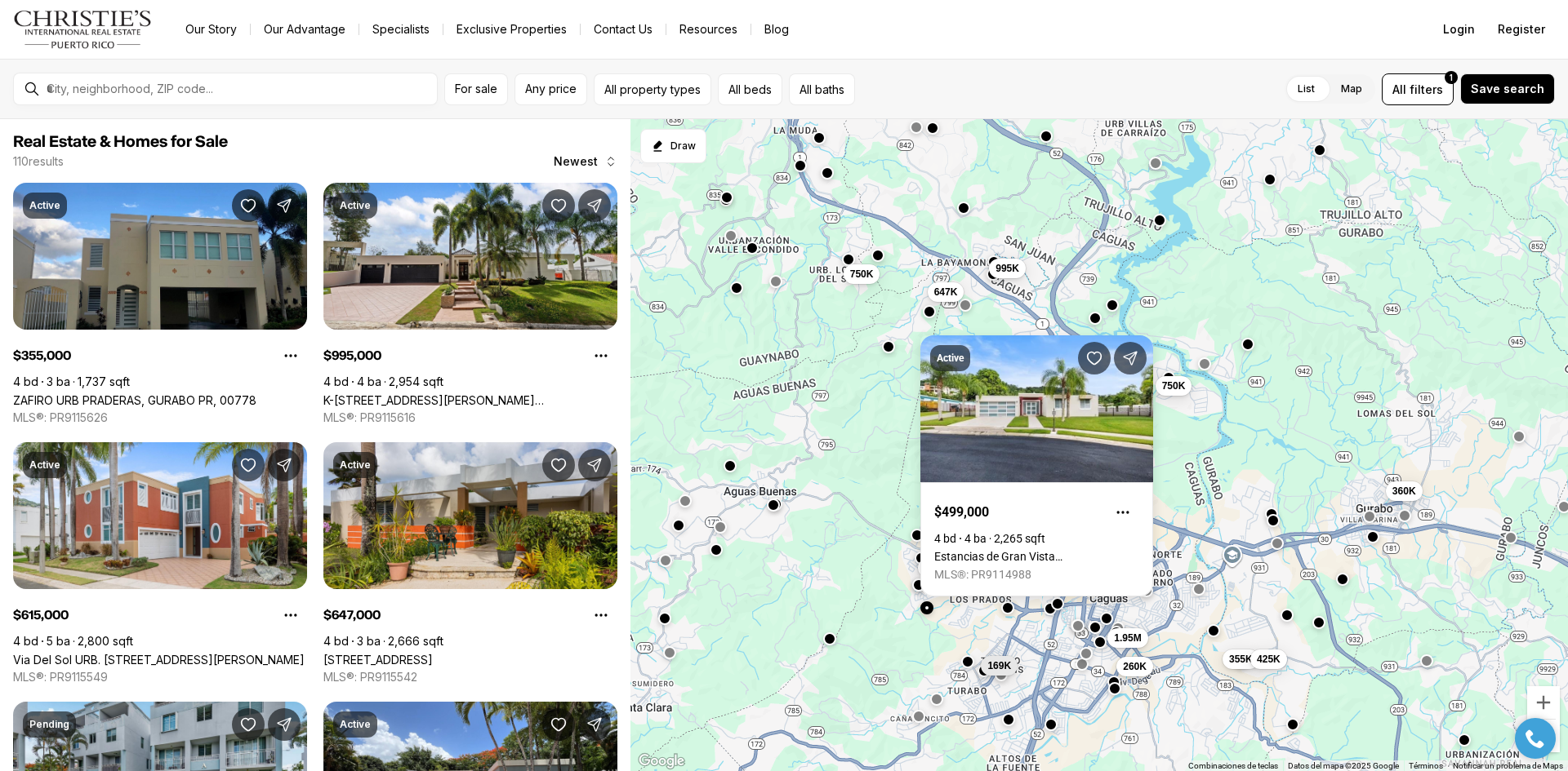
click at [944, 638] on div "1.95M 260K 750K 355K 425K 360K 615K 647K 169K 650K 750K 995K" at bounding box center [1098, 445] width 937 height 653
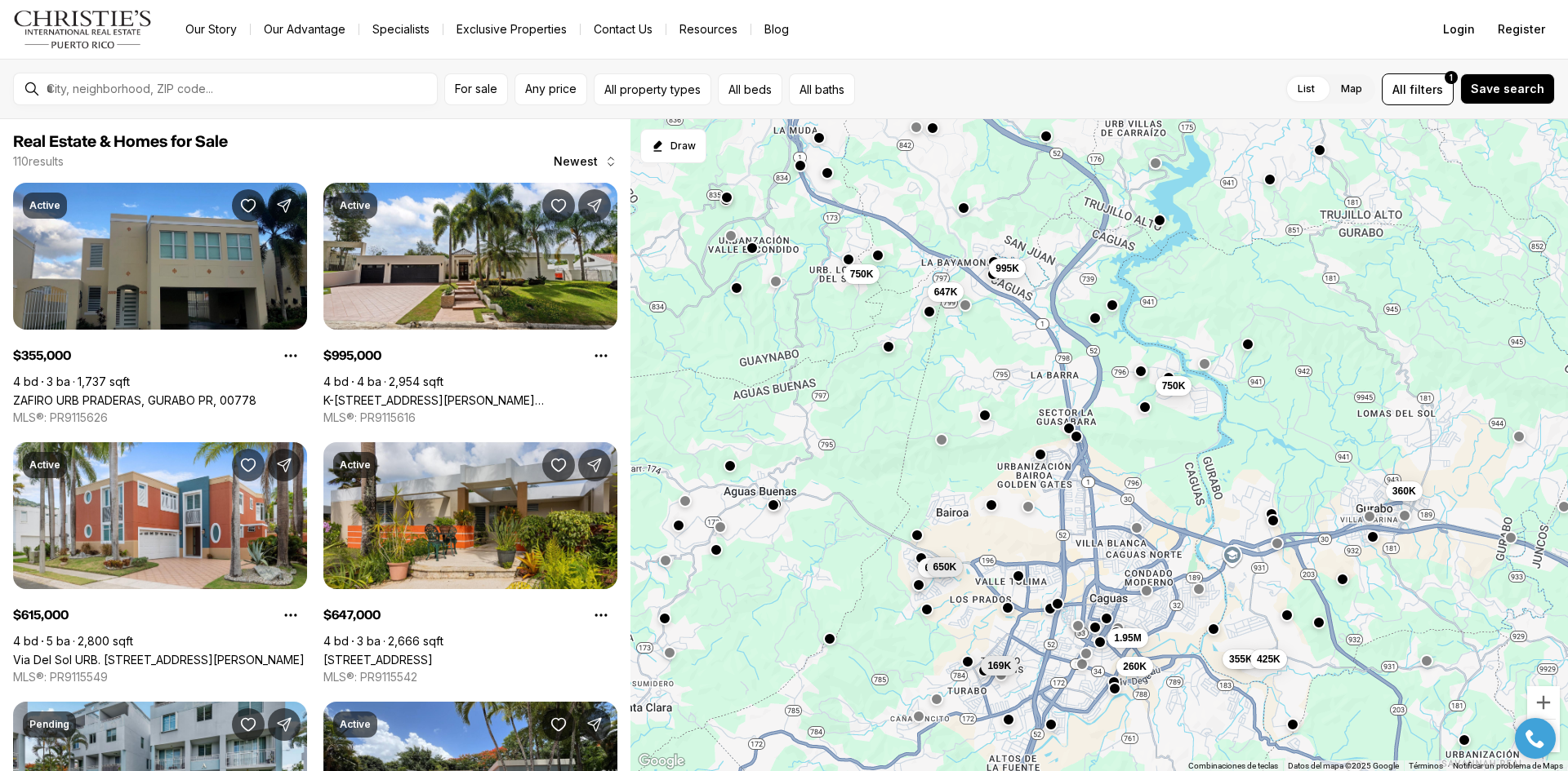
click at [1211, 634] on button "button" at bounding box center [1213, 630] width 13 height 13
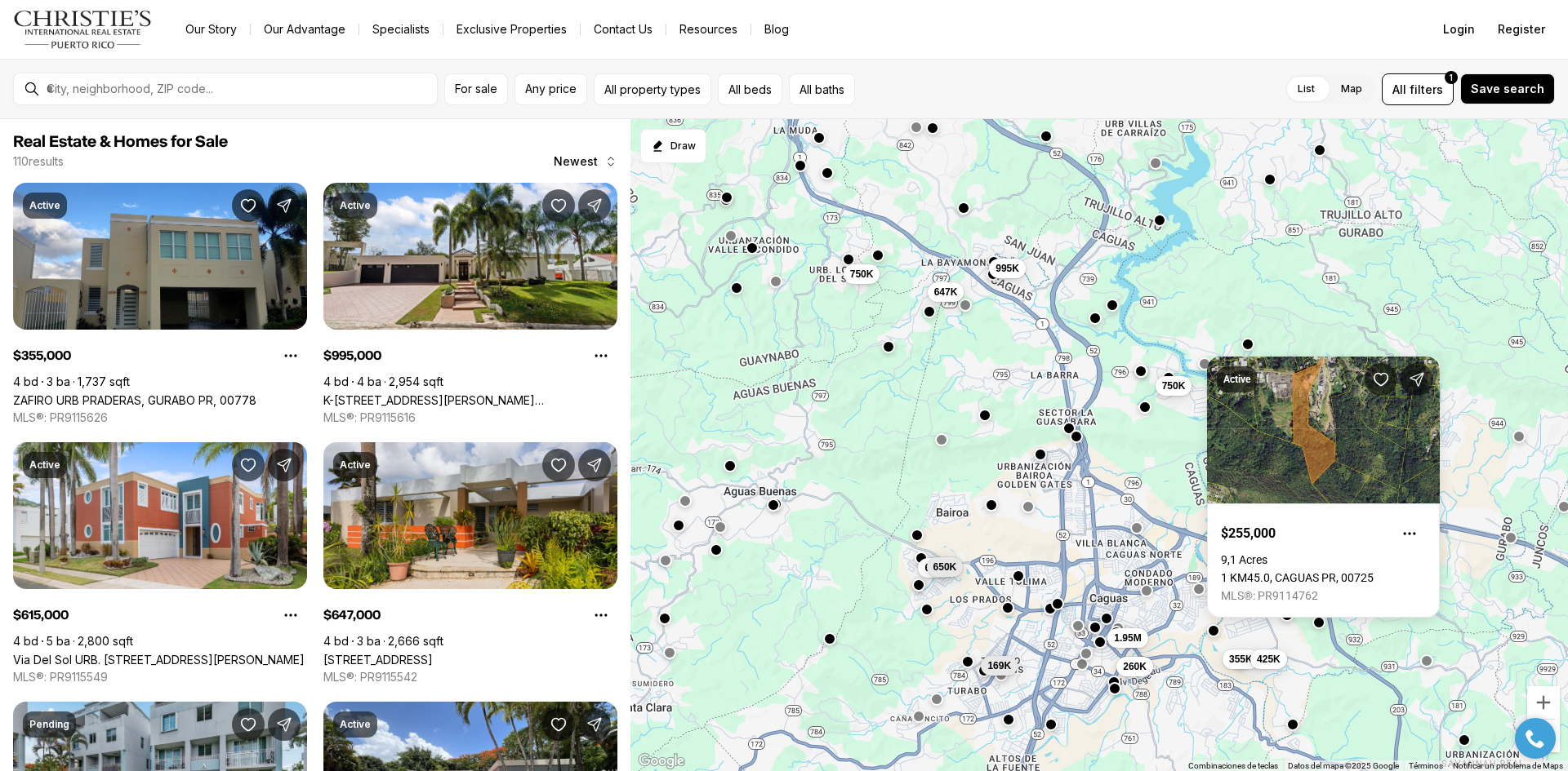
click at [1194, 631] on div "1.95M 260K 750K 355K 425K 360K 615K 647K 169K 650K 750K 995K" at bounding box center [1098, 445] width 937 height 653
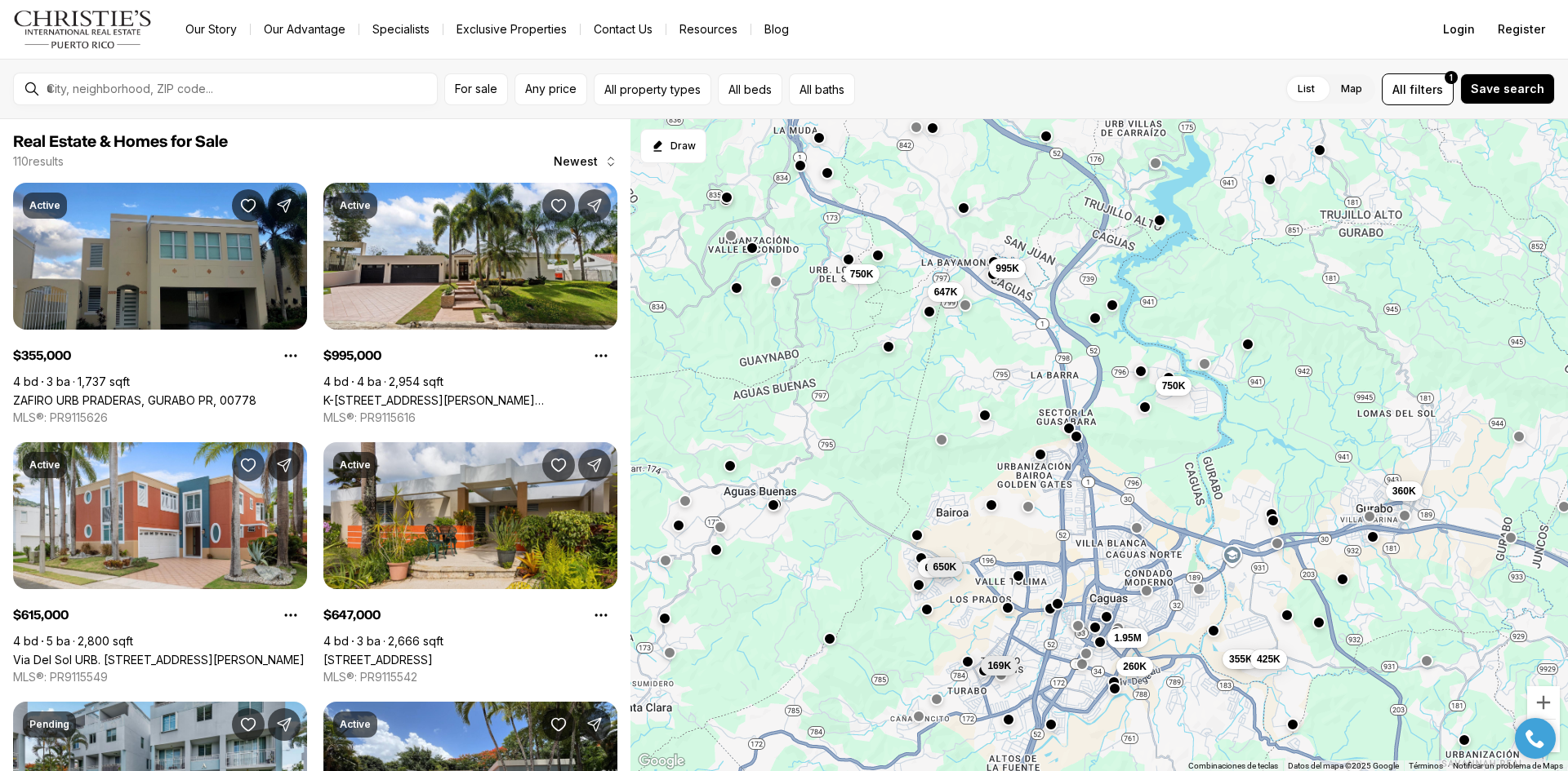
click at [1111, 620] on button "button" at bounding box center [1106, 618] width 13 height 13
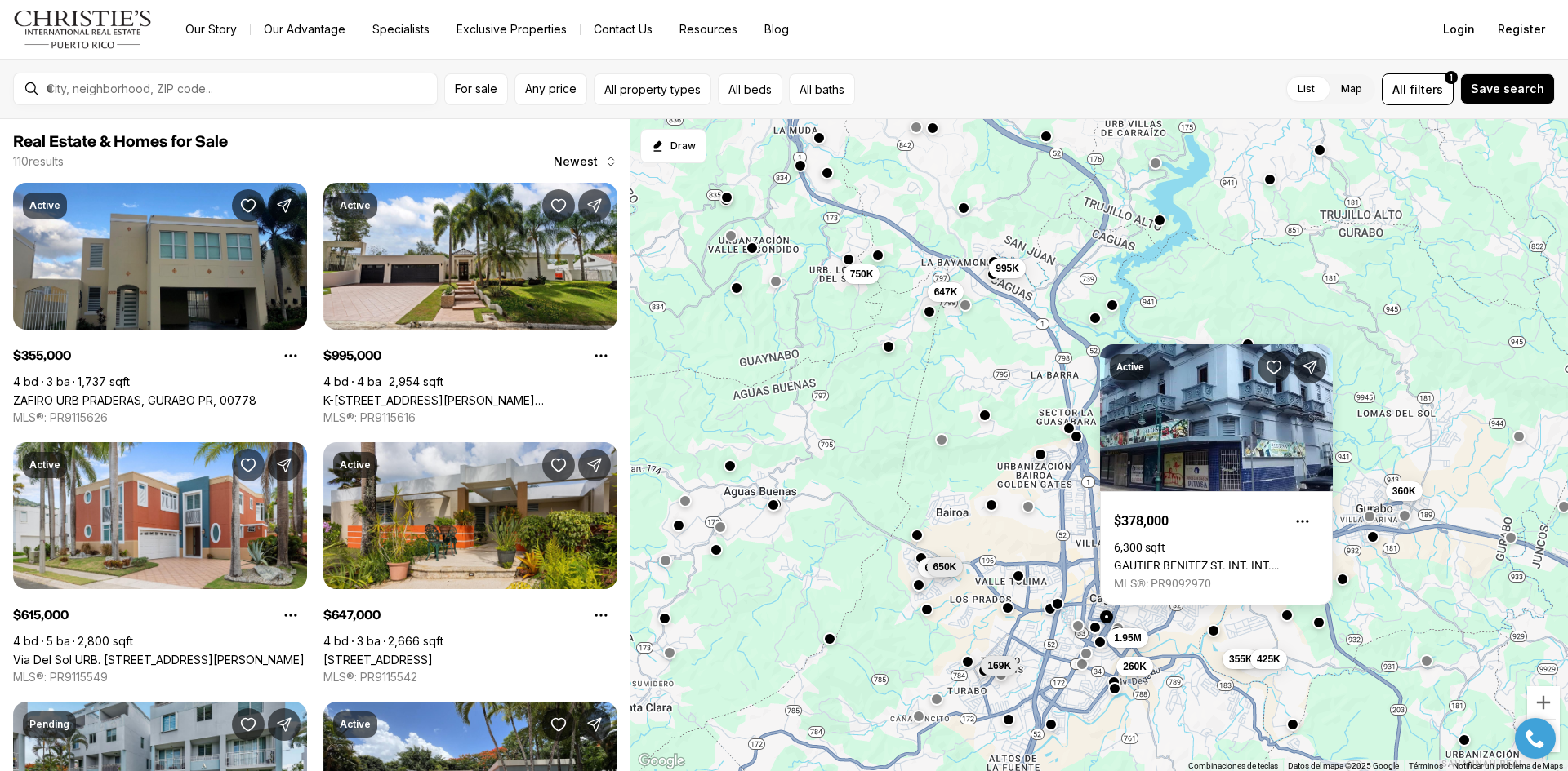
click at [1166, 629] on div "1.95M 260K 750K 355K 425K 360K 615K 647K 169K 650K 750K 995K" at bounding box center [1098, 445] width 937 height 653
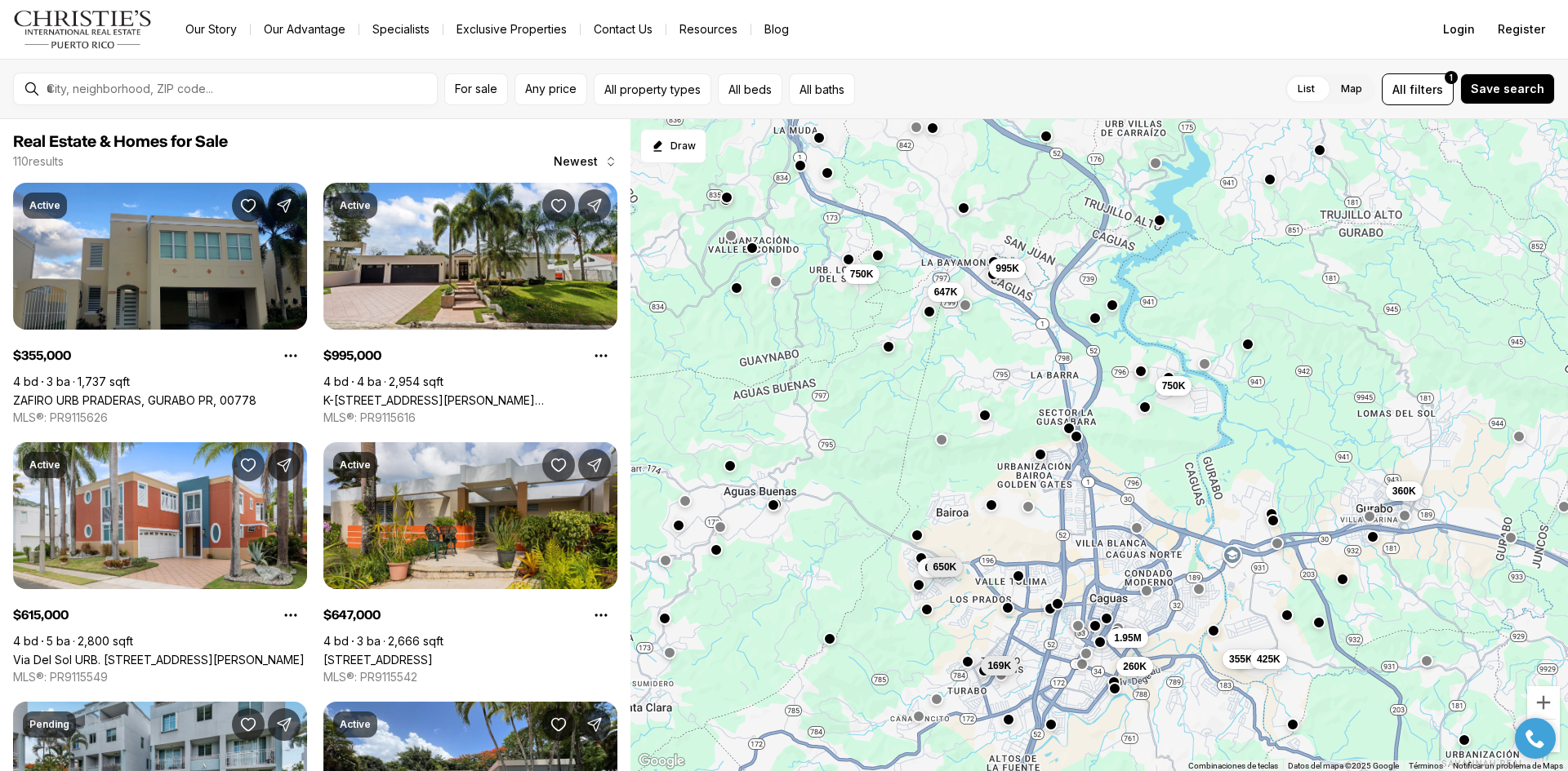
click at [1093, 629] on button "button" at bounding box center [1095, 626] width 13 height 13
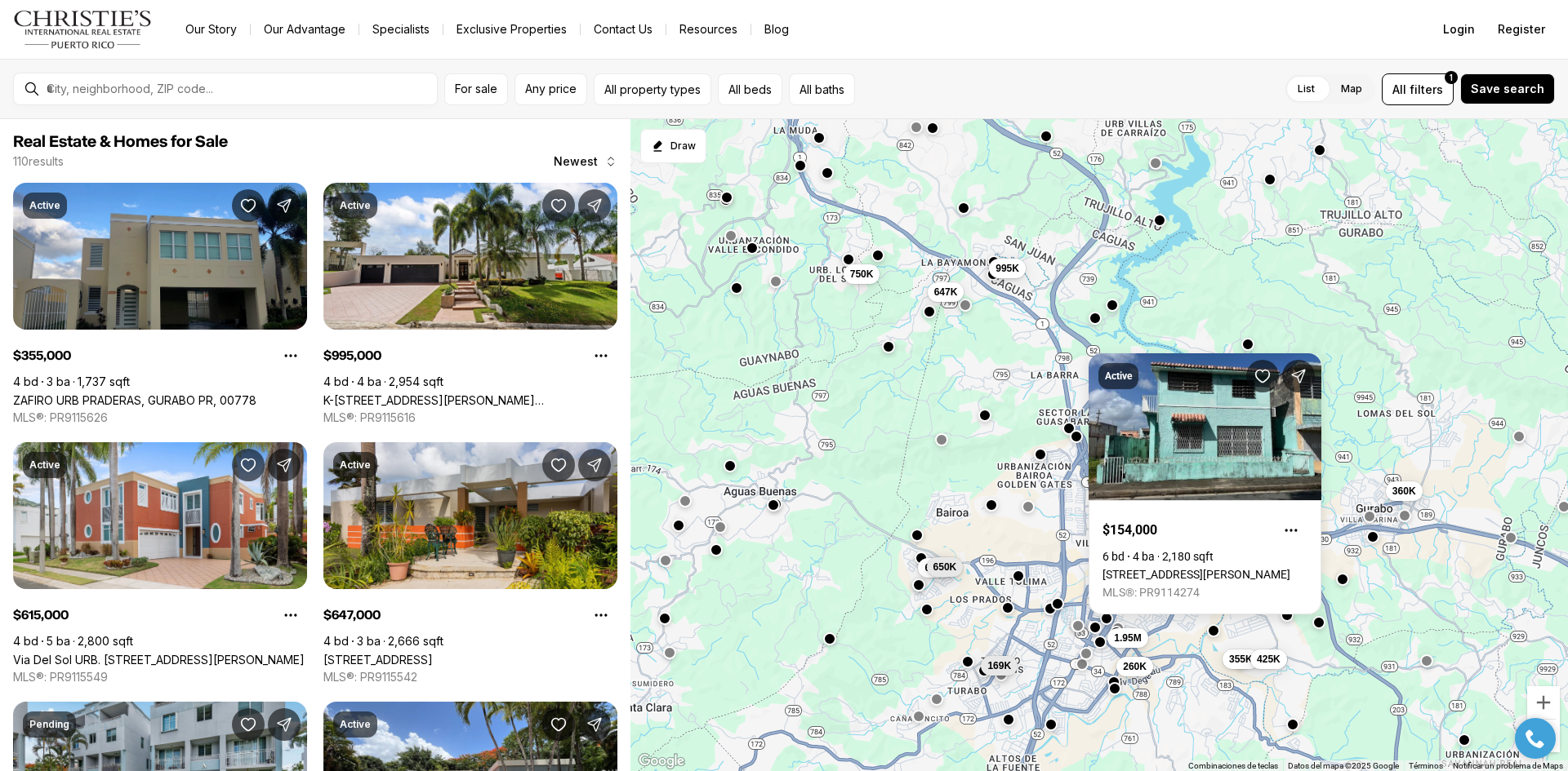
click at [1190, 636] on div "1.95M 260K 750K 355K 425K 360K 615K 647K 169K 650K 750K 995K" at bounding box center [1098, 445] width 937 height 653
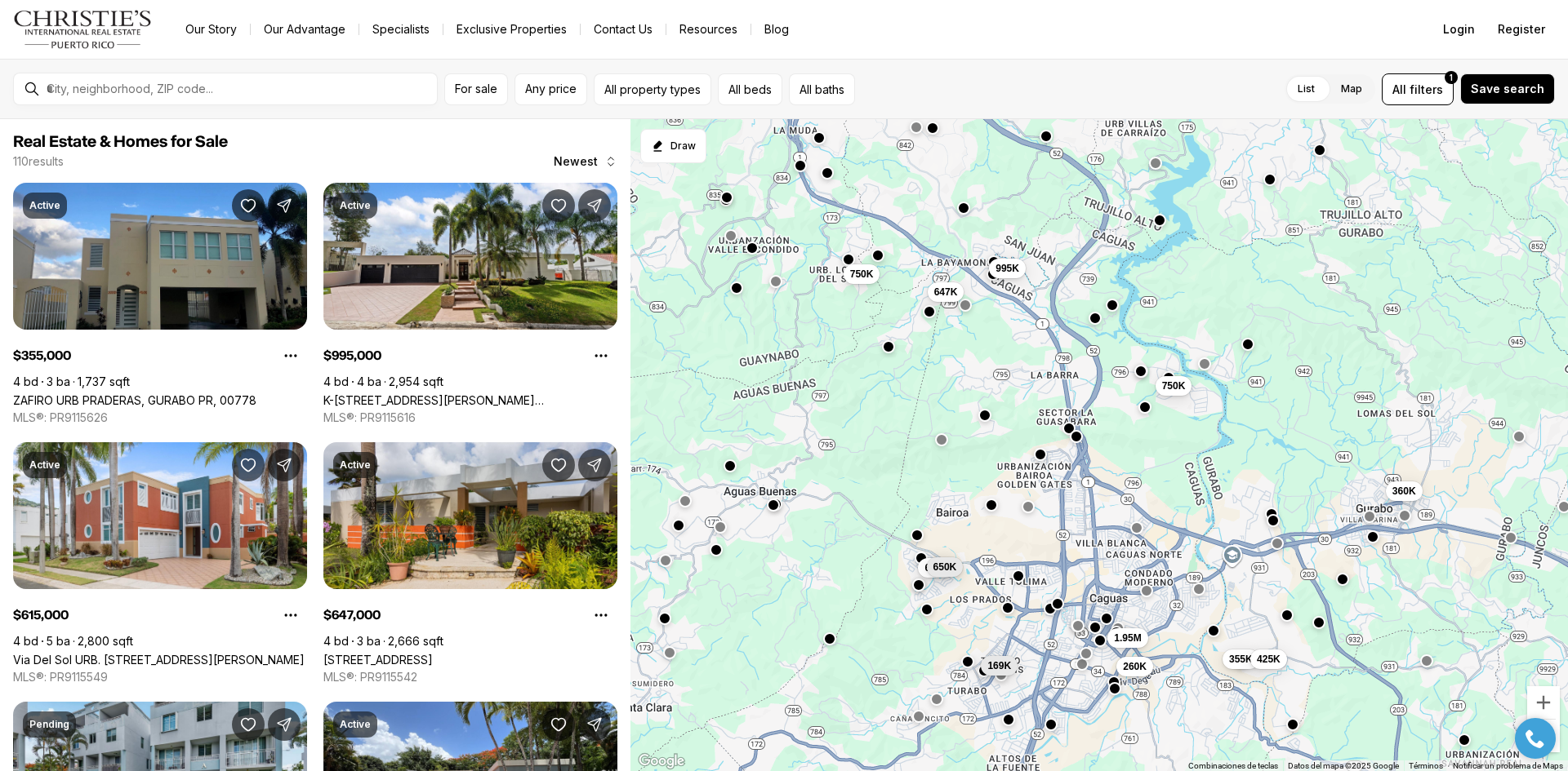
click at [1099, 641] on button "button" at bounding box center [1100, 641] width 13 height 13
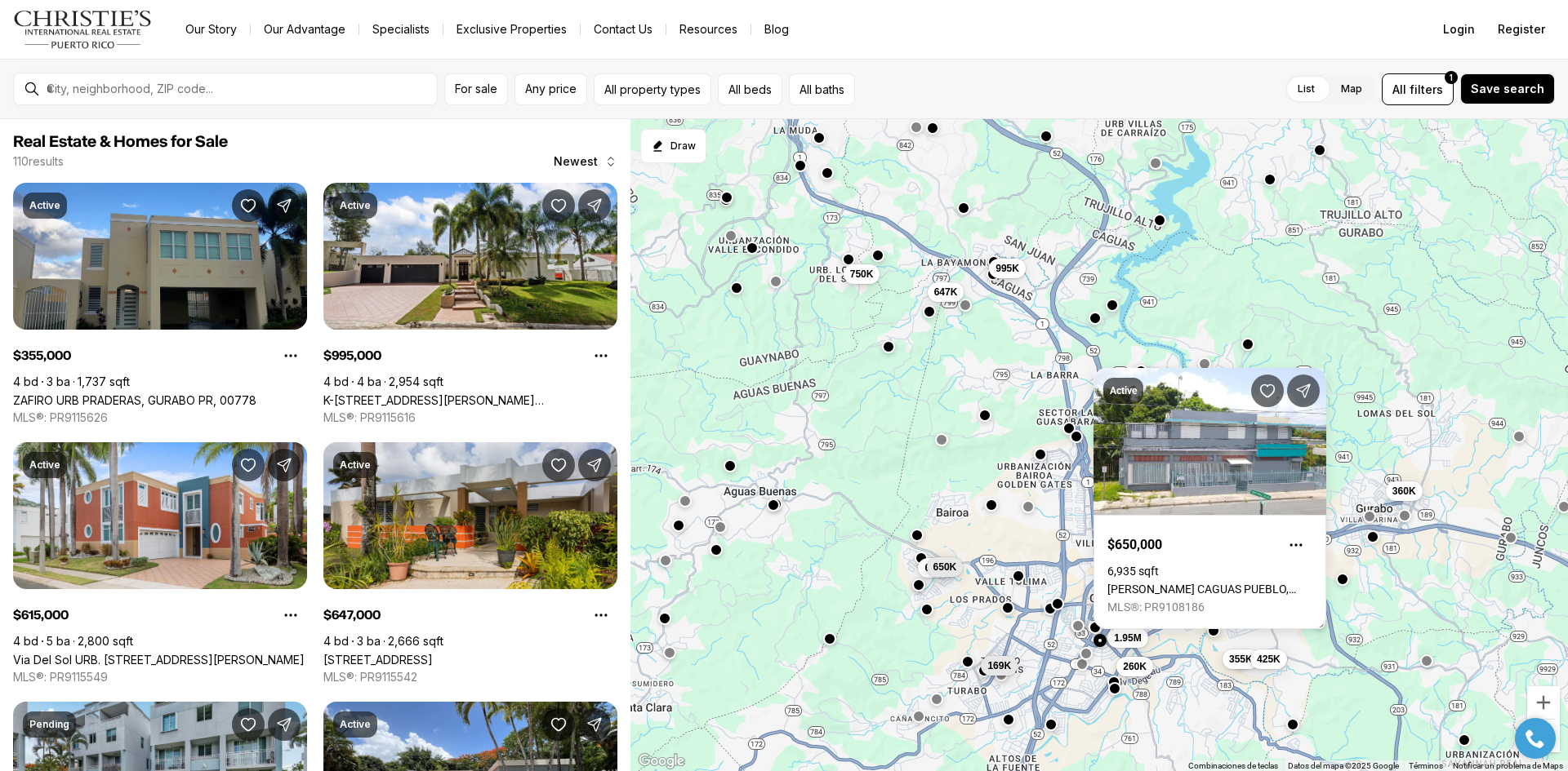
click at [1099, 641] on button "button" at bounding box center [1100, 641] width 13 height 13
click at [1151, 583] on link "[PERSON_NAME] CAGUAS PUEBLO, [GEOGRAPHIC_DATA] PR, 00725" at bounding box center [1209, 589] width 205 height 13
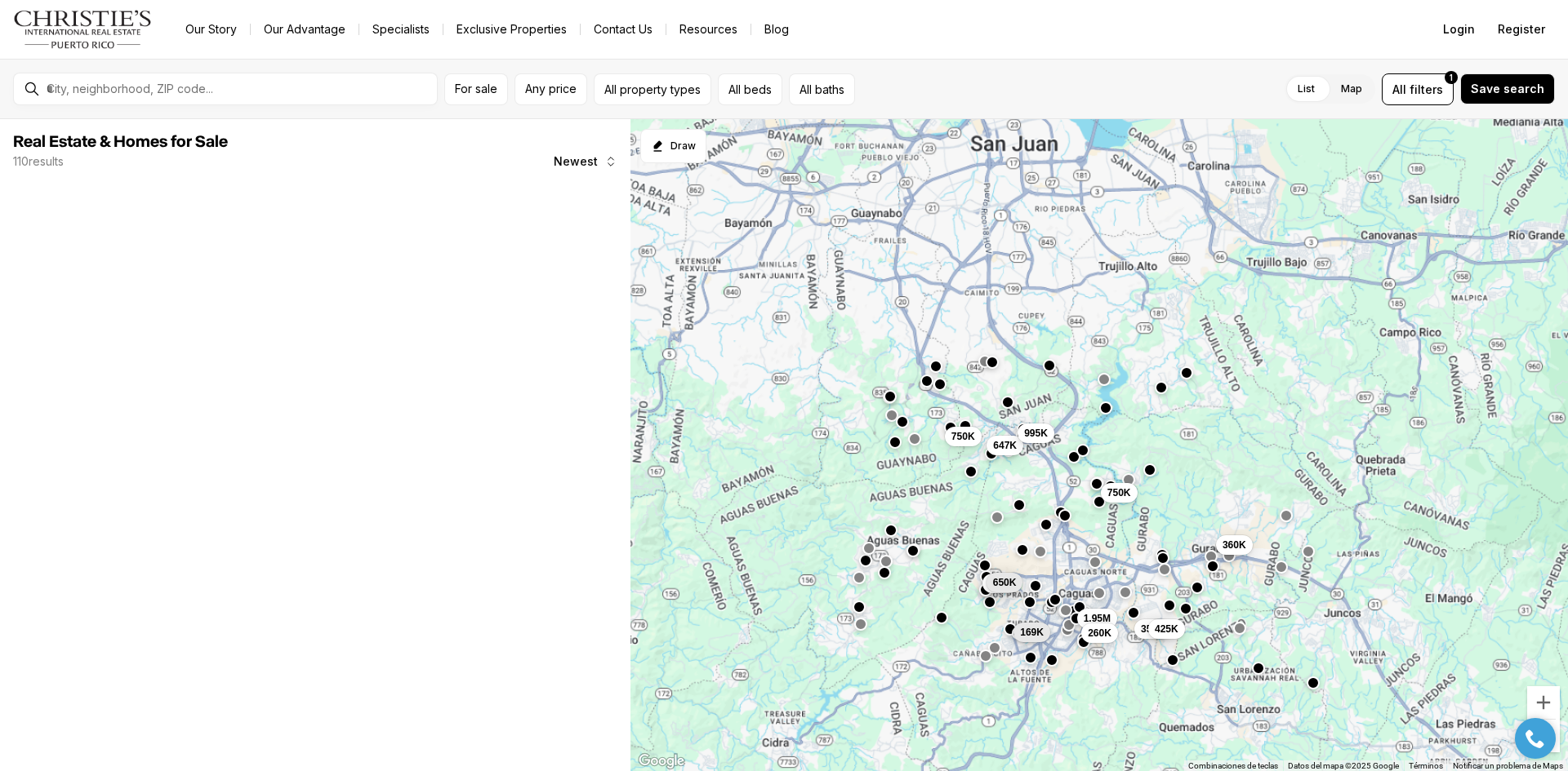
drag, startPoint x: 1093, startPoint y: 726, endPoint x: 1059, endPoint y: 525, distance: 203.9
click at [1070, 589] on div "1.95M 260K 750K 355K 425K 360K 615K 647K 169K 650K 750K 995K" at bounding box center [1098, 445] width 937 height 653
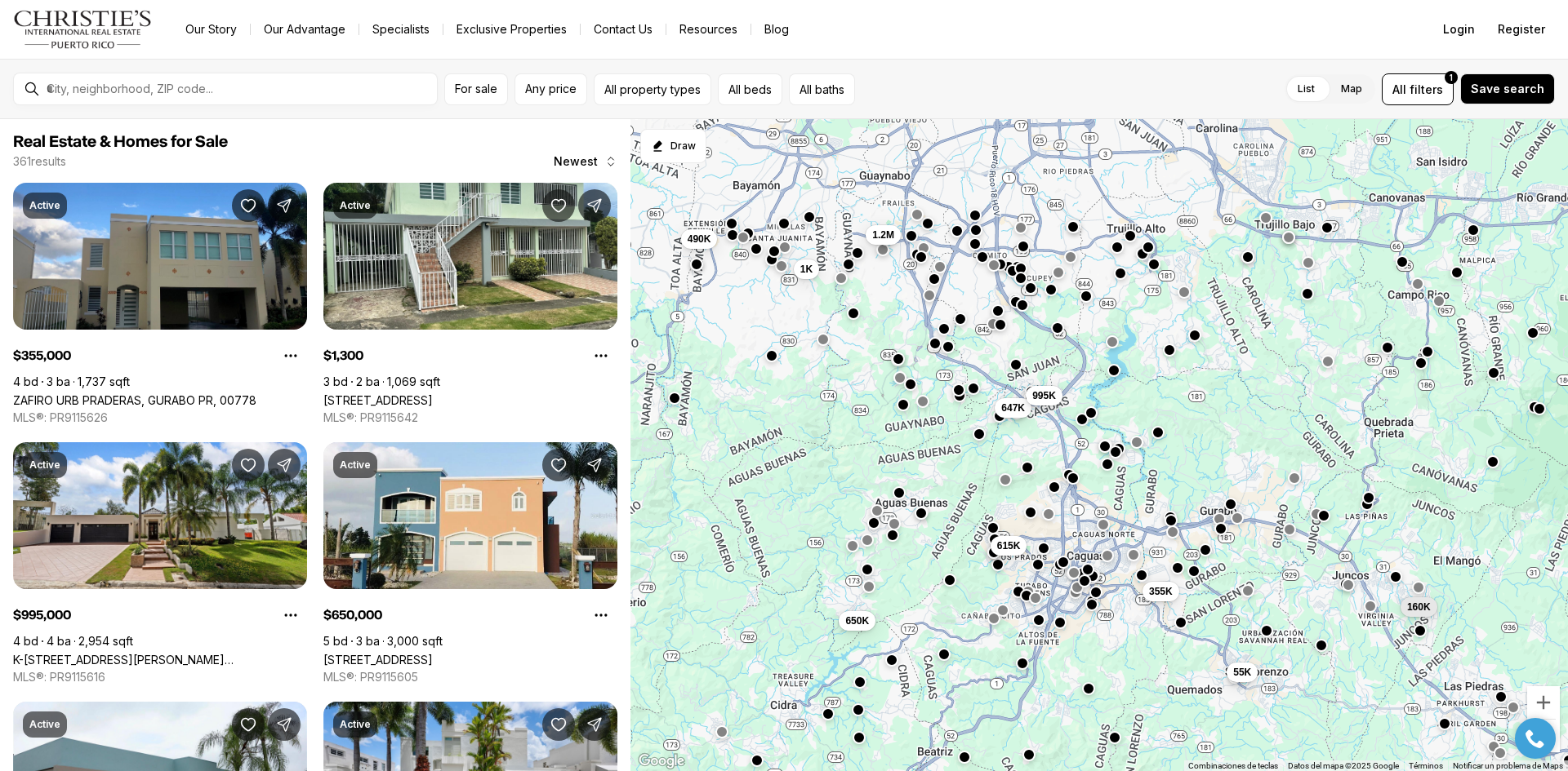
drag, startPoint x: 1073, startPoint y: 593, endPoint x: 1102, endPoint y: 687, distance: 98.4
click at [1102, 687] on div "355K 615K 647K 995K 55K 160K 490K 1K 650K 1.2M 89K 33K" at bounding box center [1098, 445] width 937 height 653
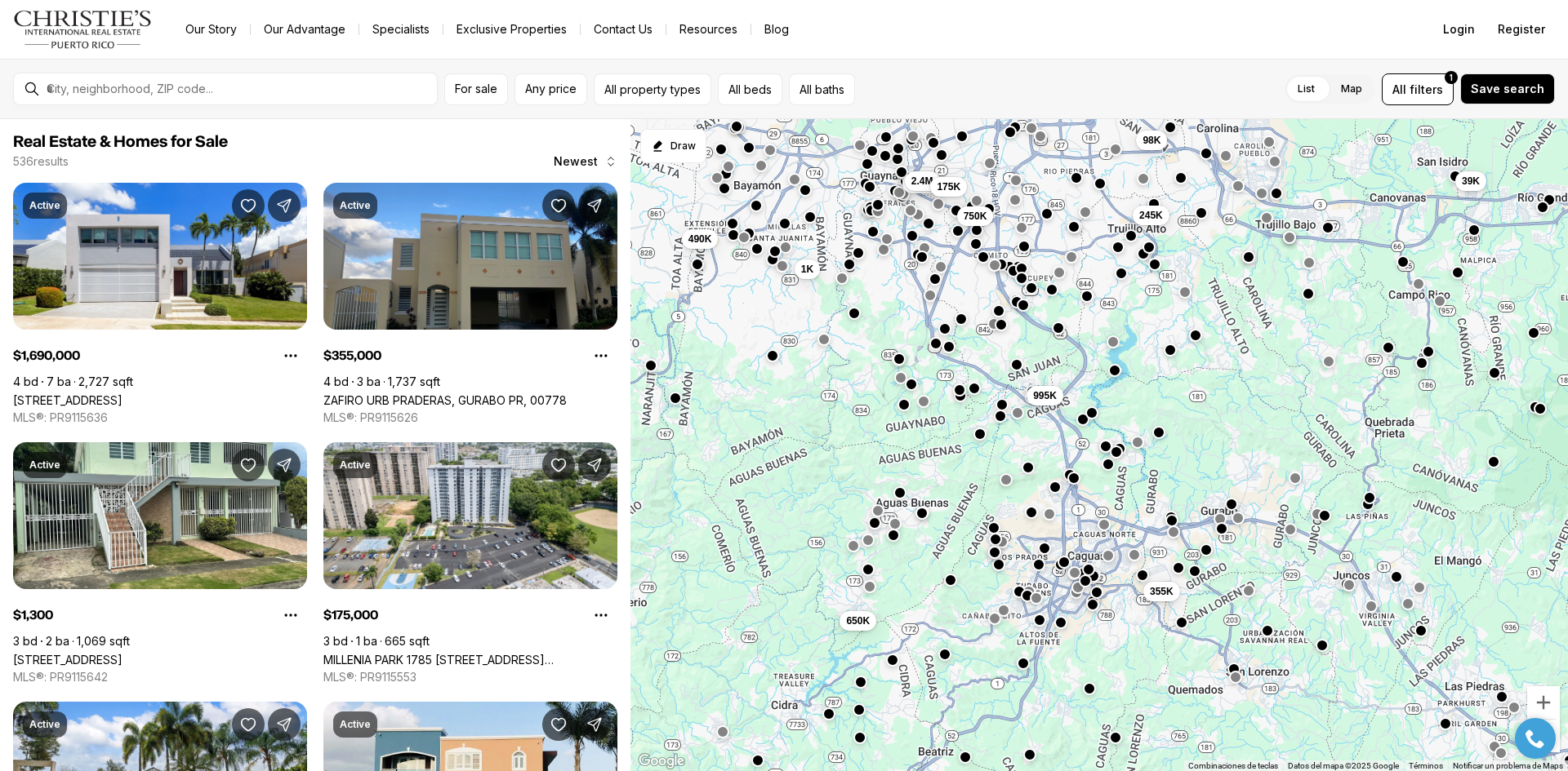
click at [906, 410] on div at bounding box center [904, 405] width 13 height 13
click at [901, 406] on button "button" at bounding box center [904, 403] width 13 height 13
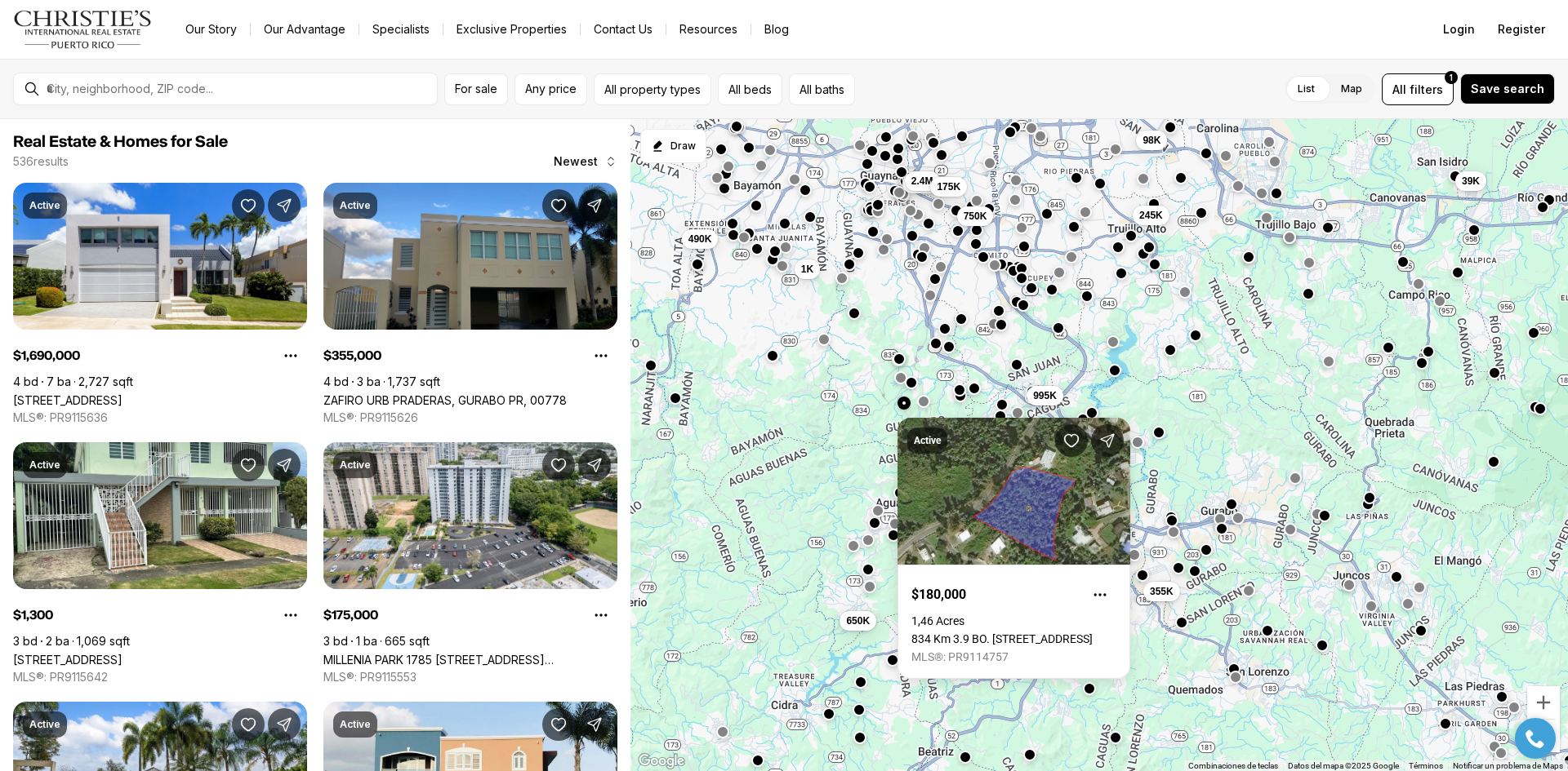
click at [912, 386] on button "button" at bounding box center [912, 383] width 13 height 13
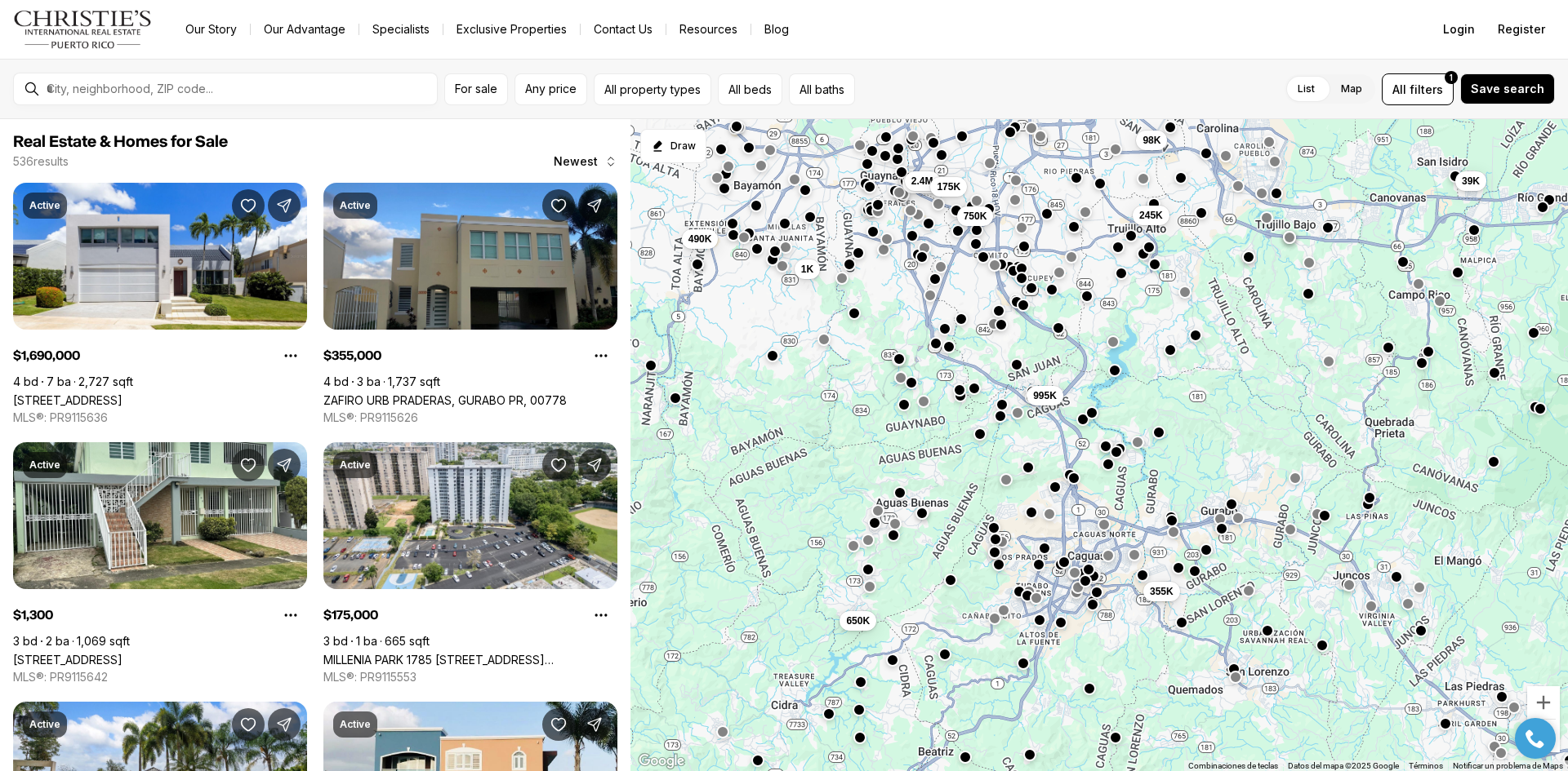
click at [912, 386] on button "button" at bounding box center [912, 383] width 13 height 13
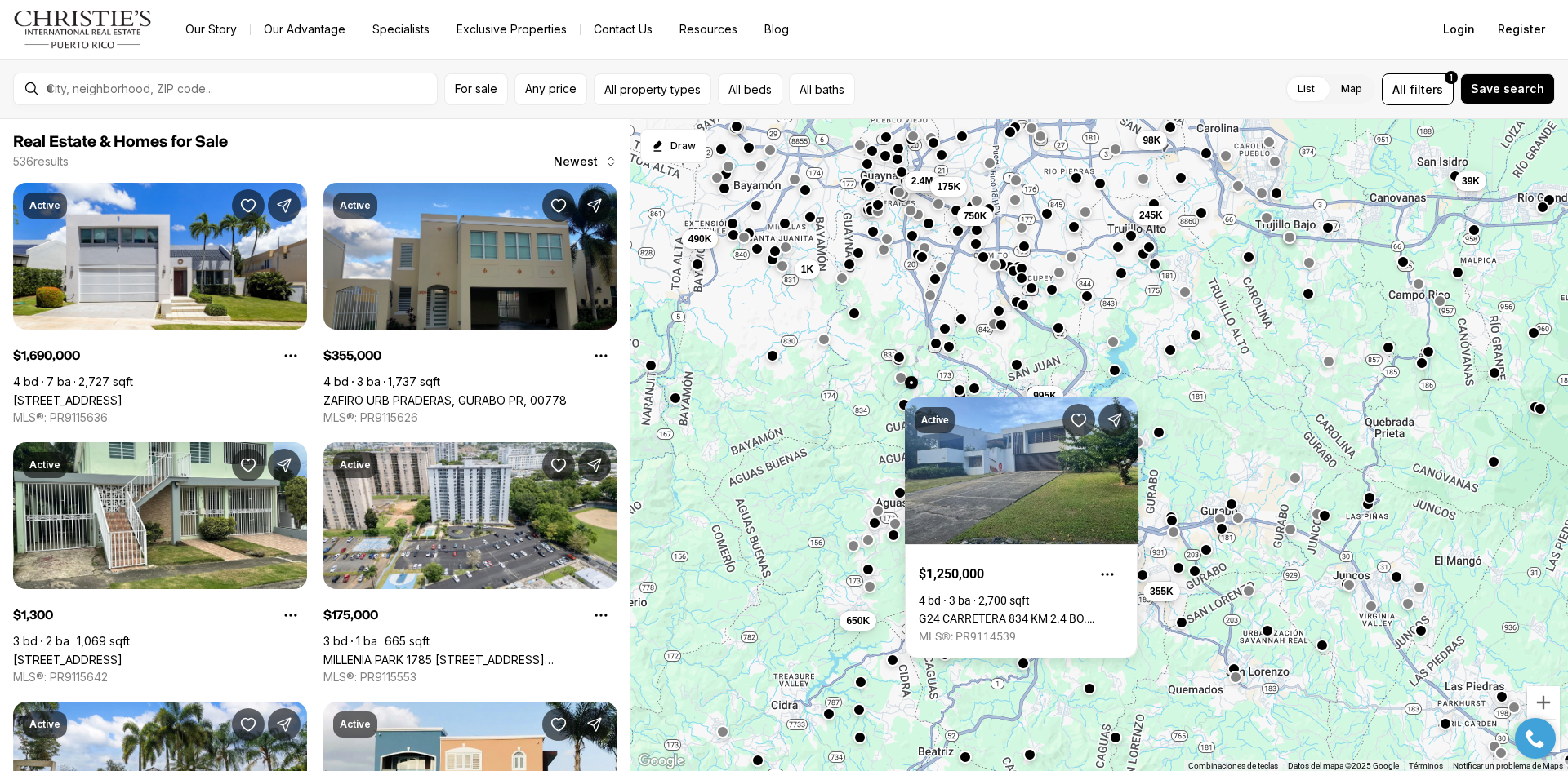
click at [901, 365] on div at bounding box center [899, 359] width 13 height 13
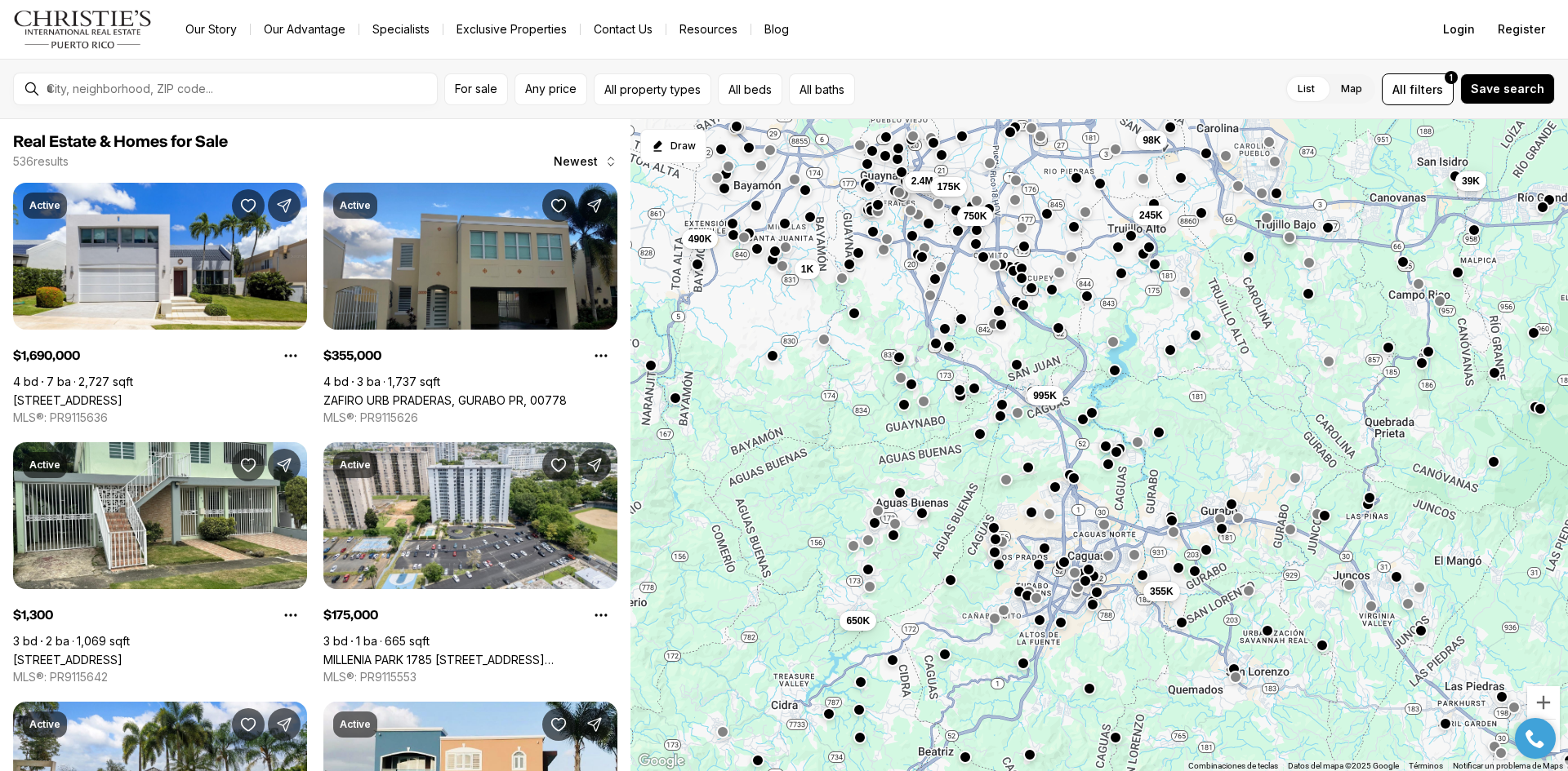
click at [901, 365] on div at bounding box center [899, 359] width 13 height 13
click at [537, 93] on span "Any price" at bounding box center [550, 89] width 51 height 13
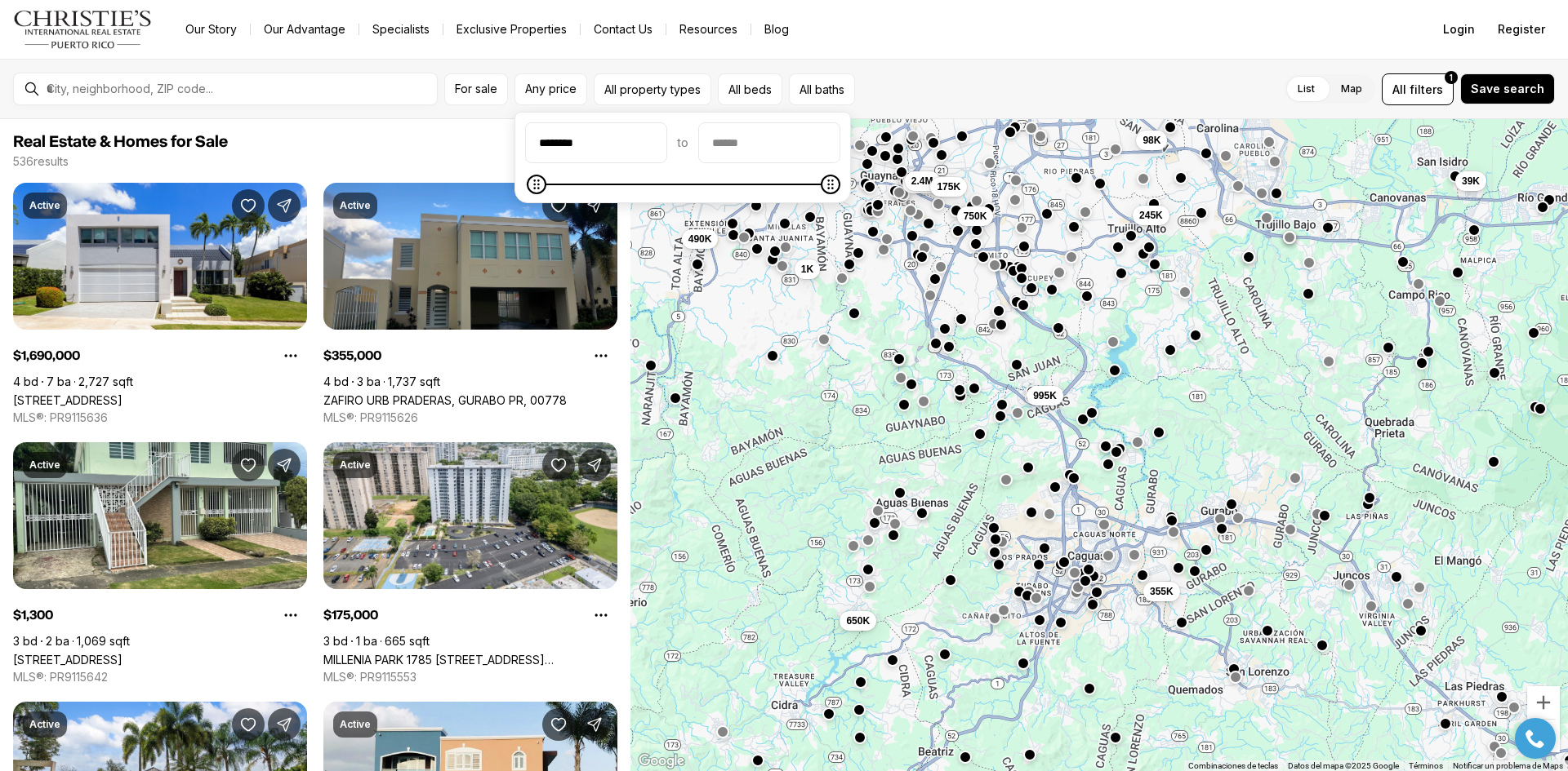
type input "********"
click at [766, 143] on input "priceMax" at bounding box center [769, 143] width 140 height 39
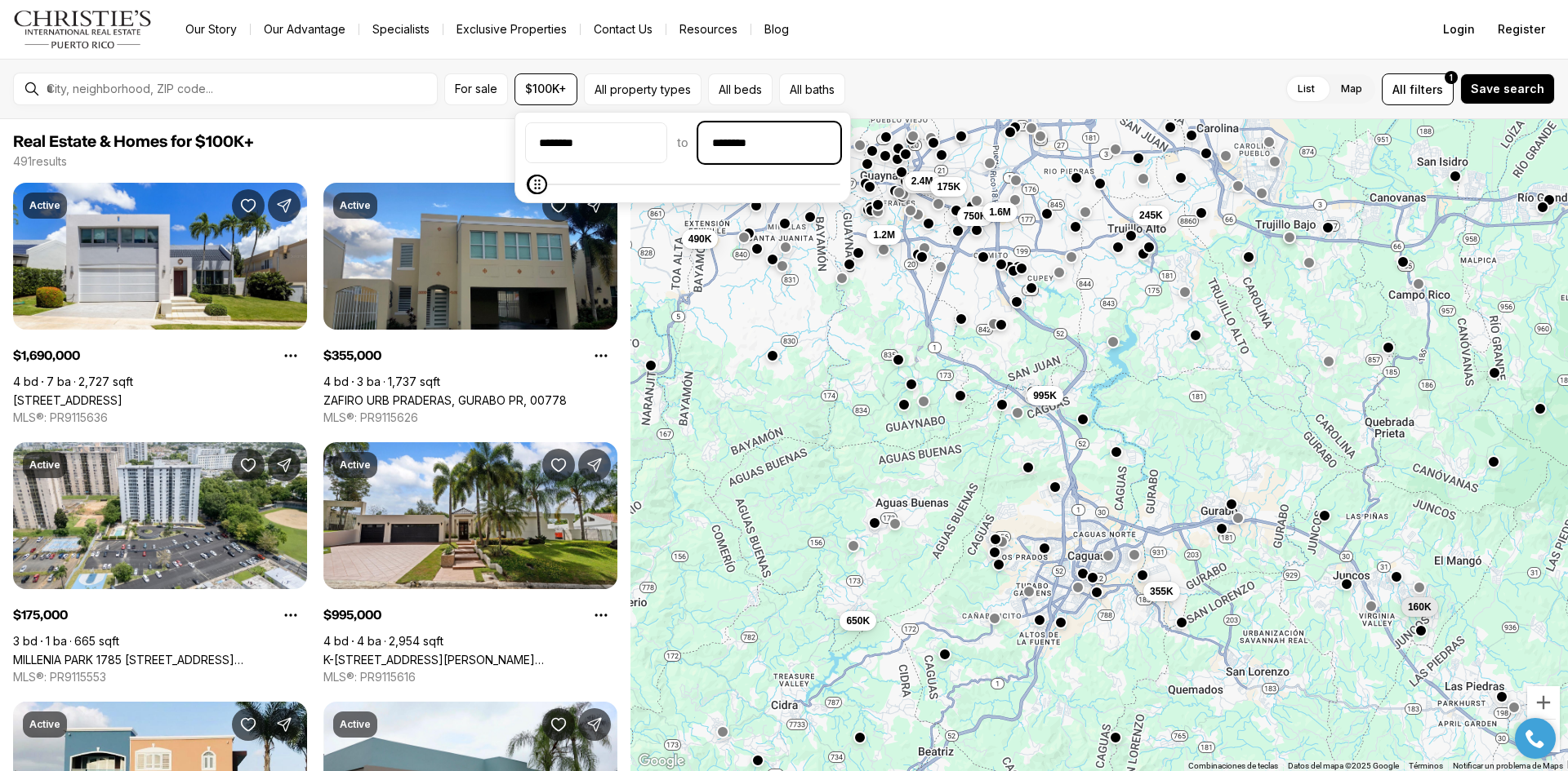
type input "********"
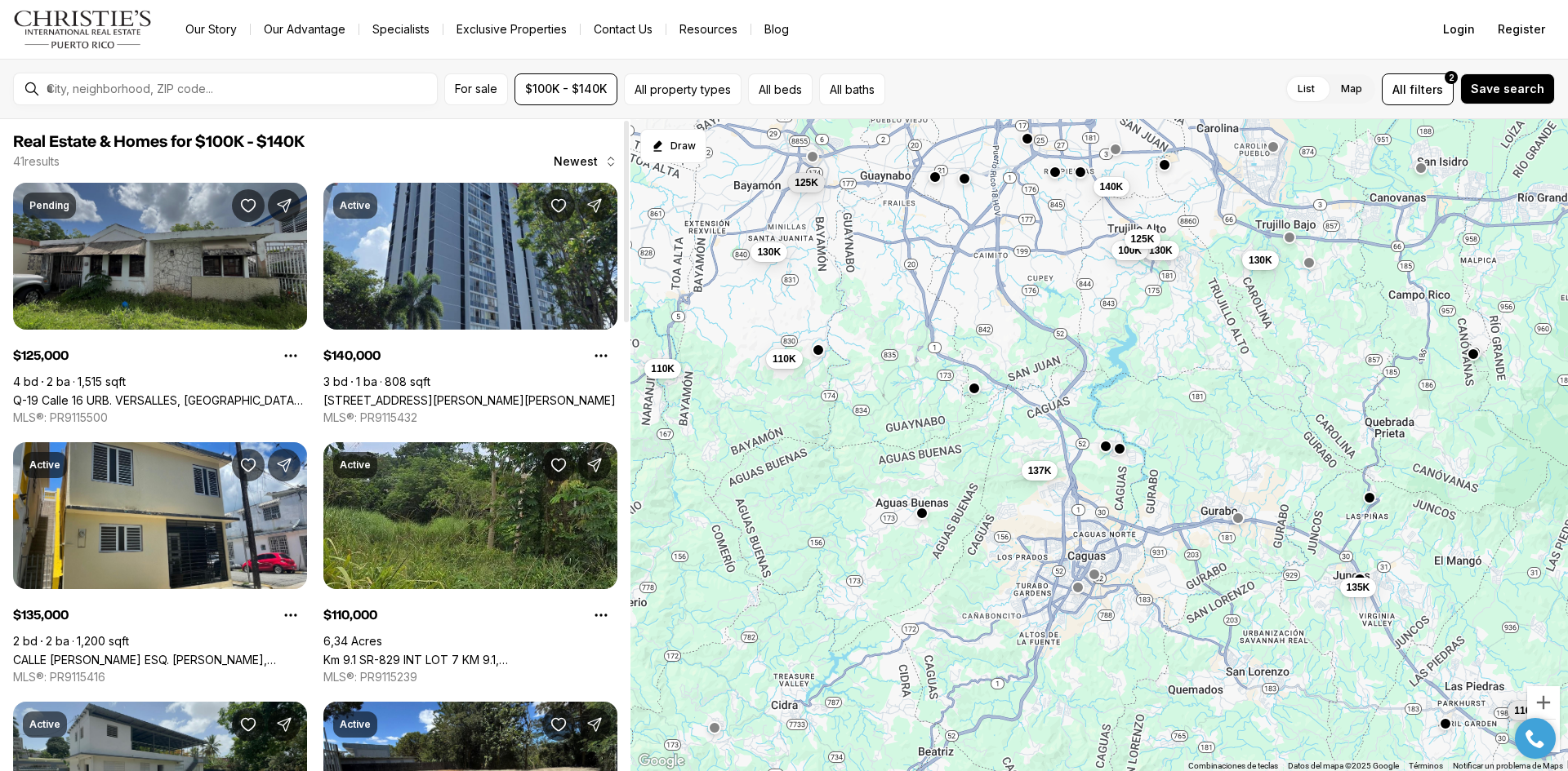
click at [150, 393] on link "Q-19 Calle 16 URB. VERSALLES, [GEOGRAPHIC_DATA], 00959" at bounding box center [160, 400] width 294 height 14
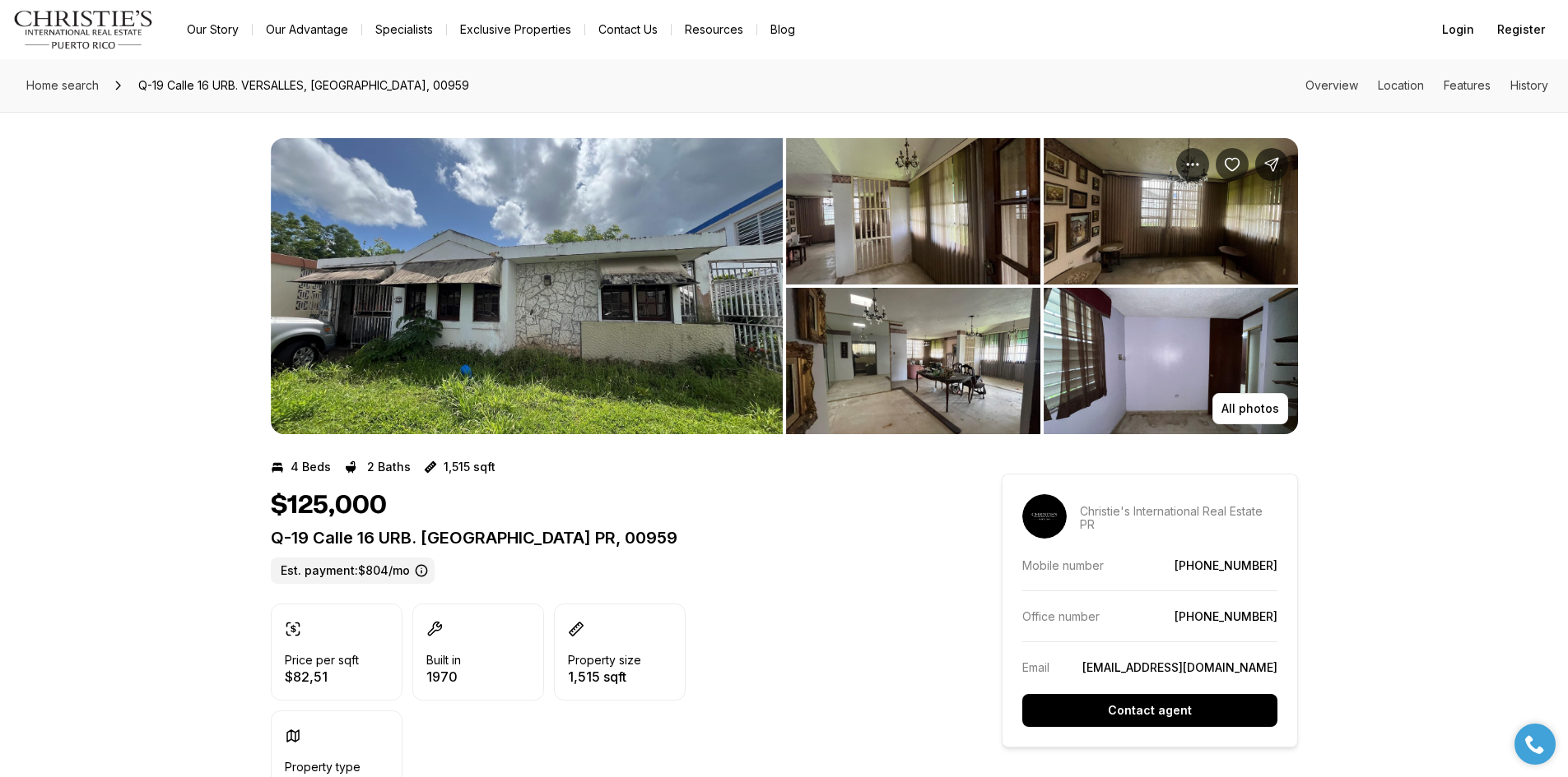
click at [533, 282] on img "View image gallery" at bounding box center [526, 287] width 512 height 296
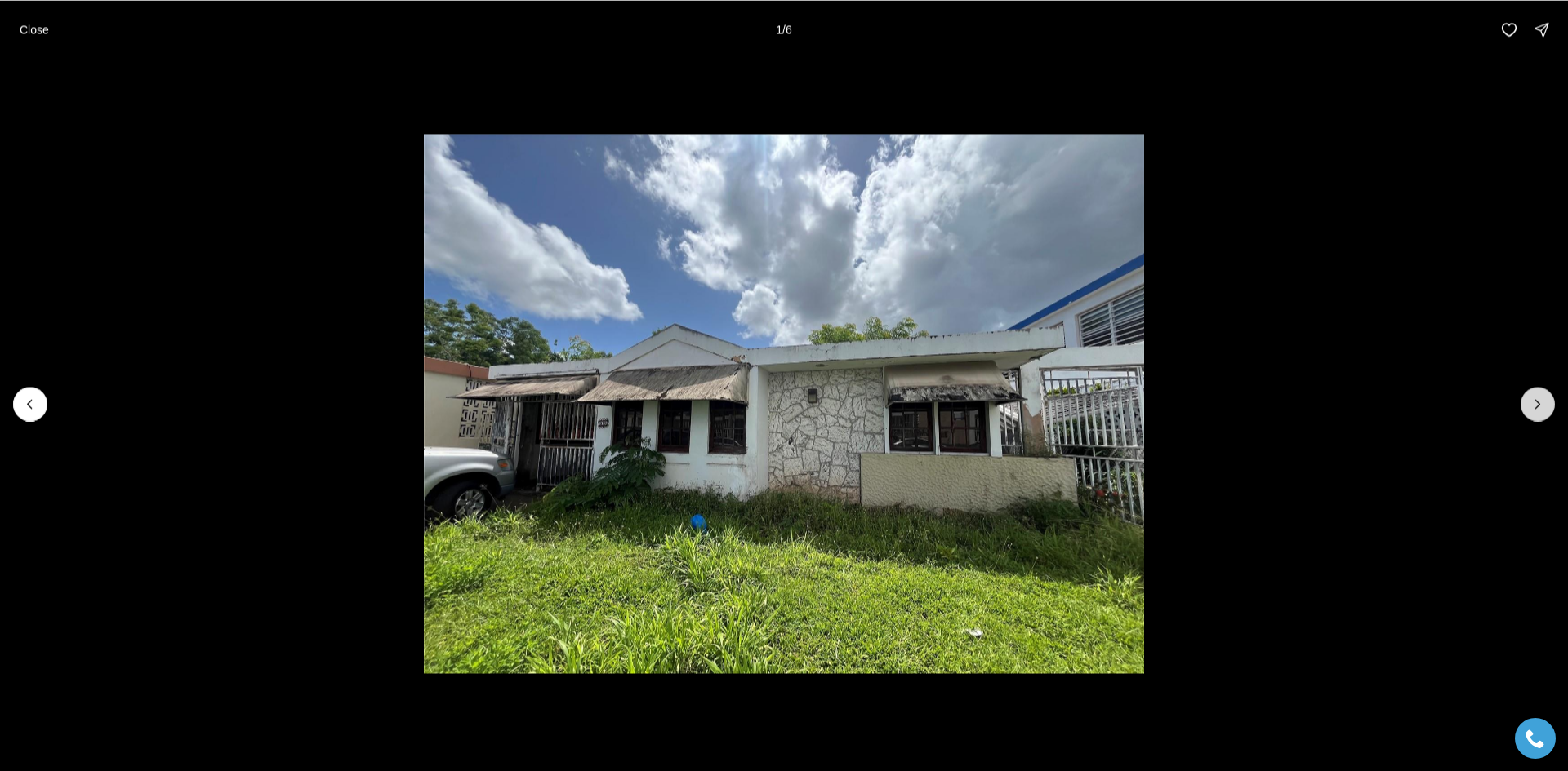
click at [1535, 400] on icon "Next slide" at bounding box center [1537, 403] width 16 height 16
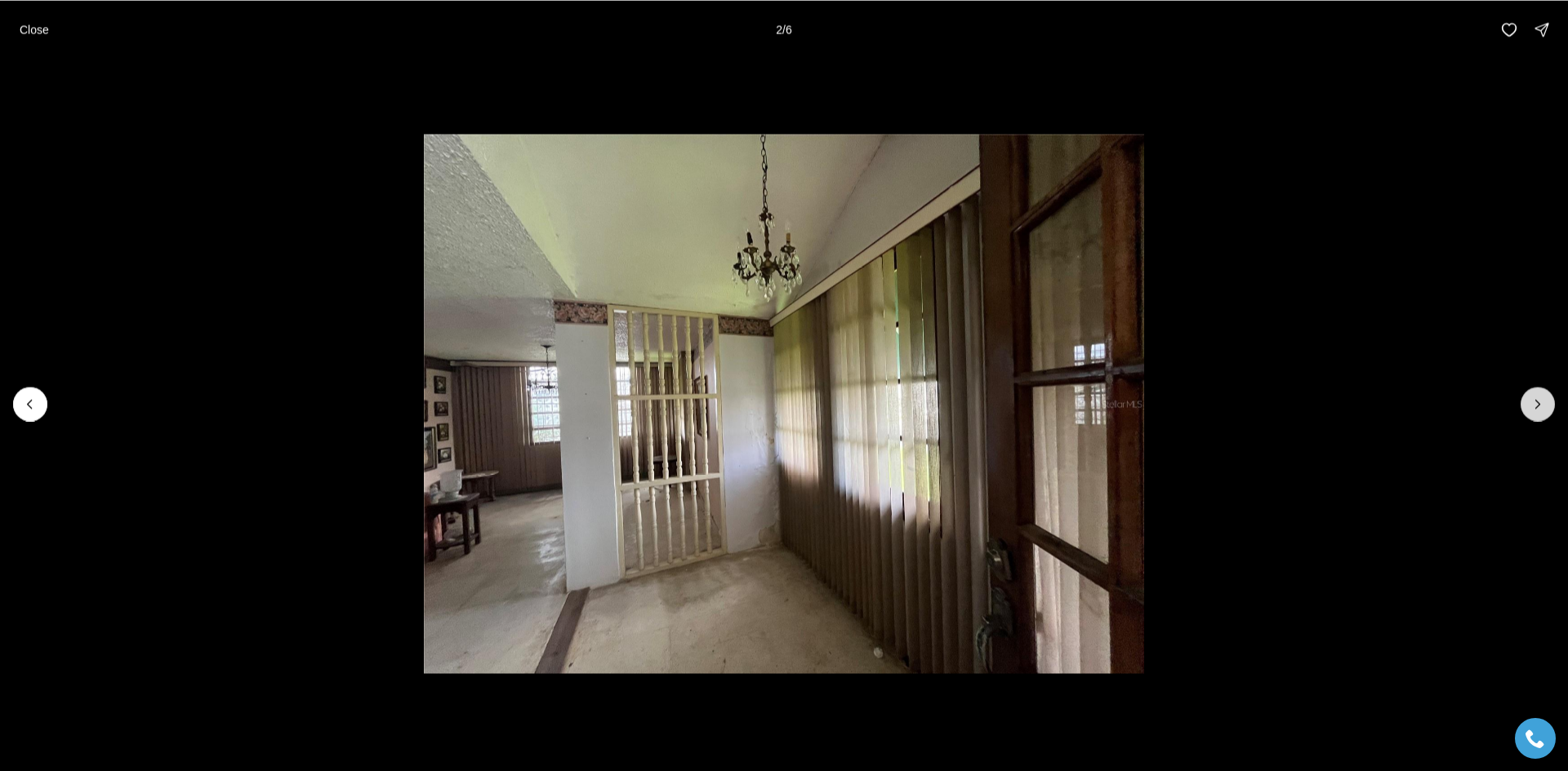
click at [1531, 413] on button "Next slide" at bounding box center [1537, 403] width 35 height 35
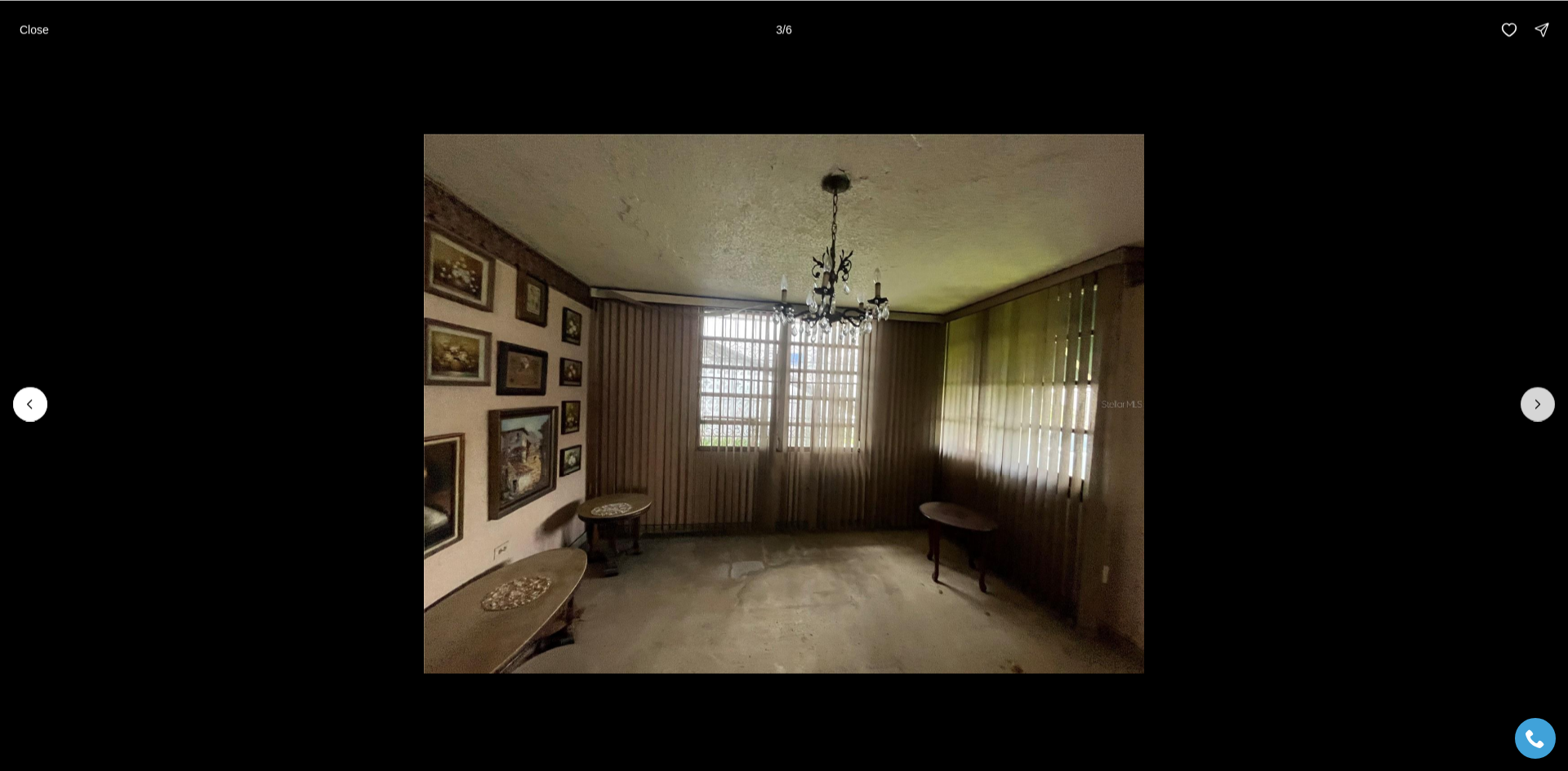
click at [1531, 413] on button "Next slide" at bounding box center [1537, 403] width 35 height 35
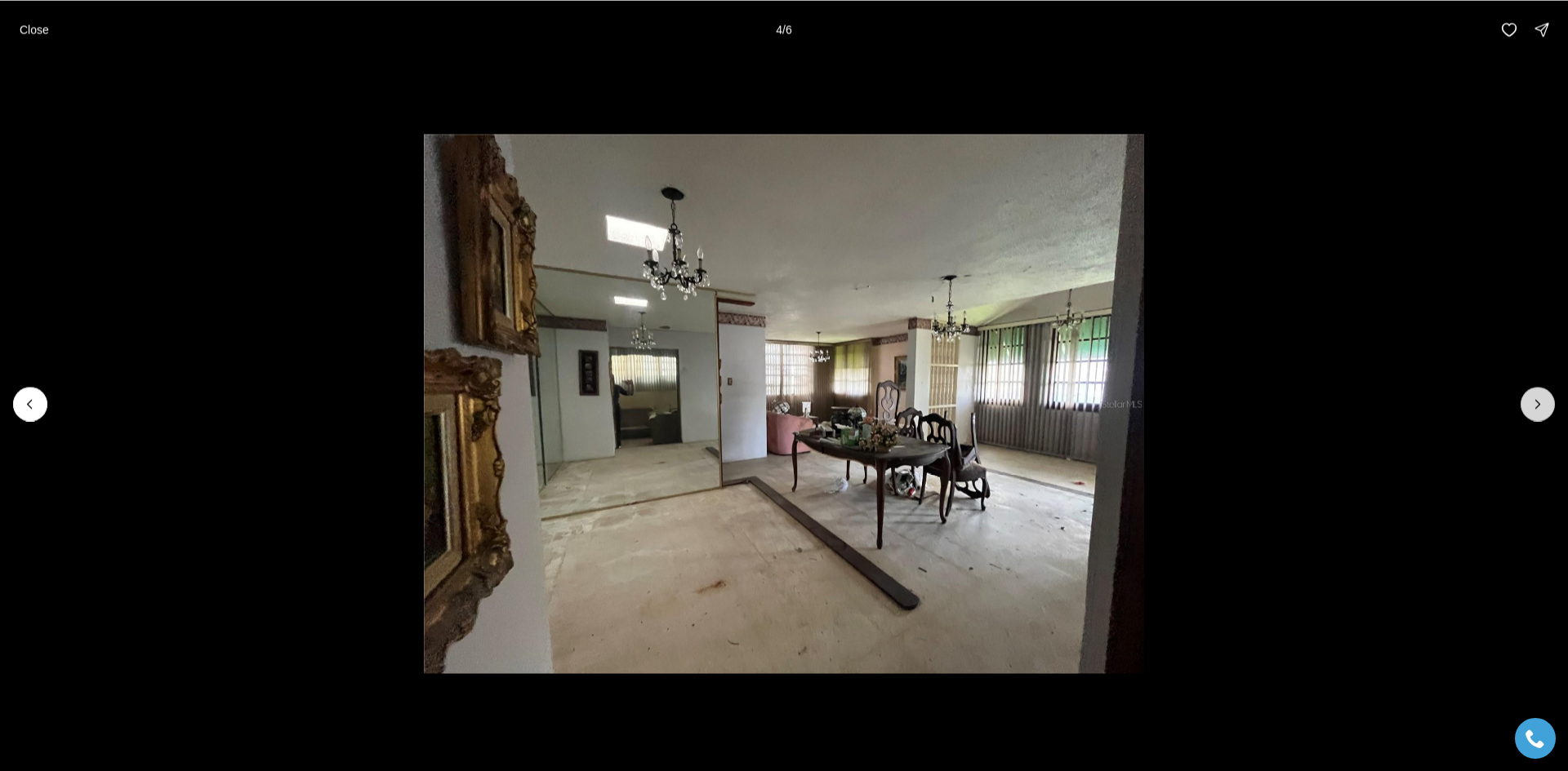
click at [1531, 413] on button "Next slide" at bounding box center [1537, 403] width 35 height 35
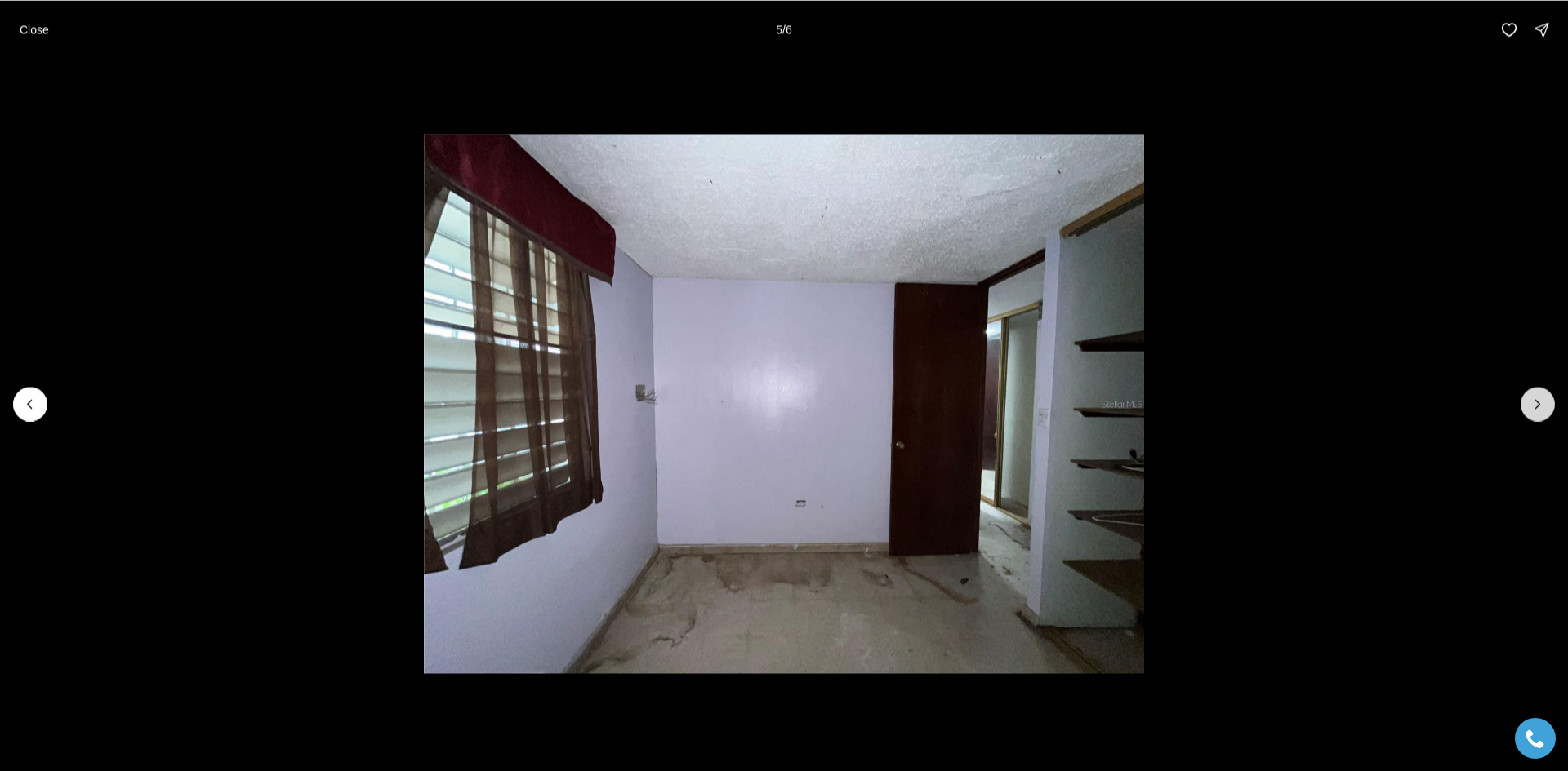
click at [1531, 413] on button "Next slide" at bounding box center [1537, 403] width 35 height 35
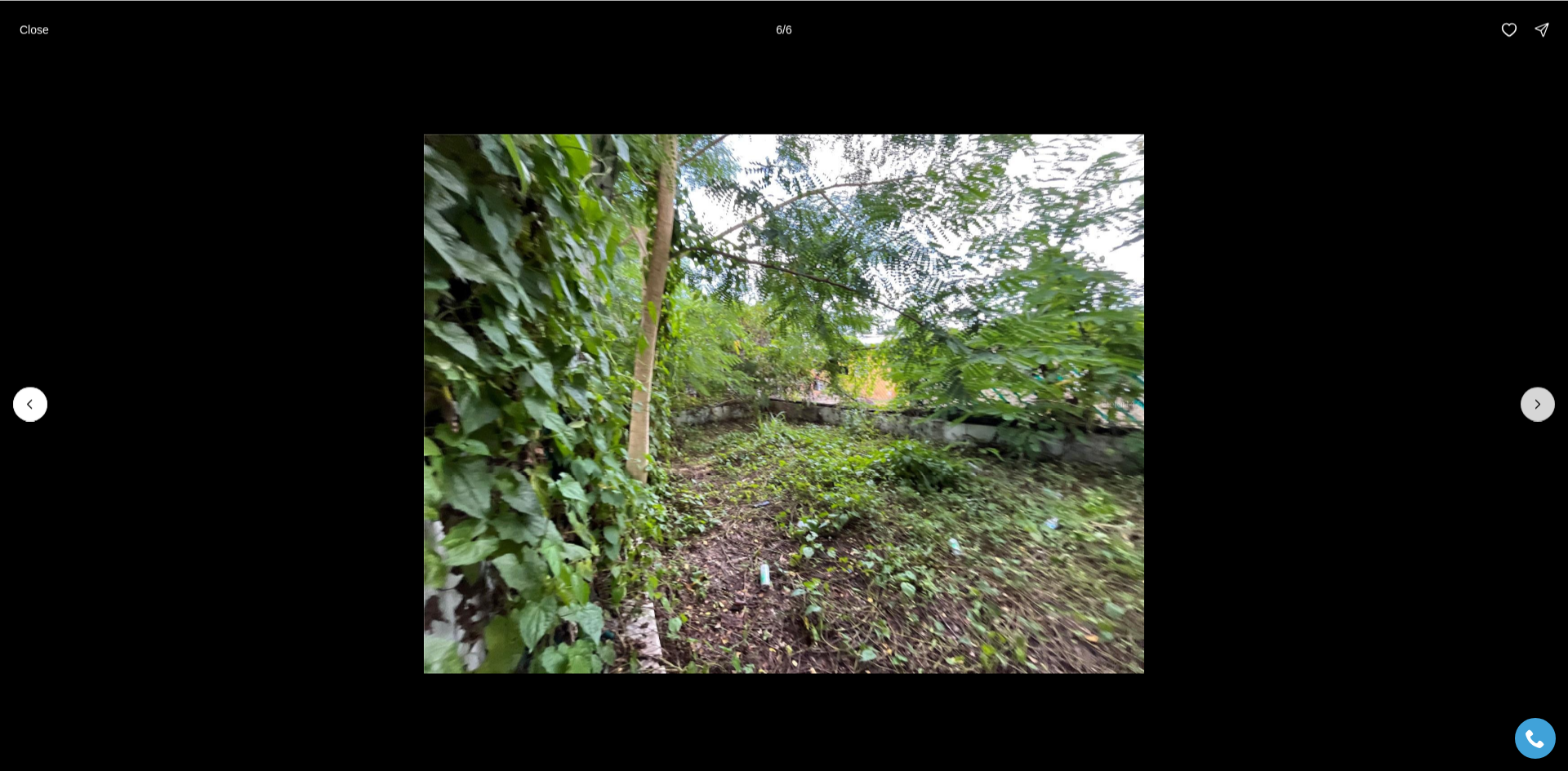
click at [1531, 413] on div at bounding box center [1537, 403] width 35 height 35
click at [36, 34] on p "Close" at bounding box center [34, 29] width 29 height 13
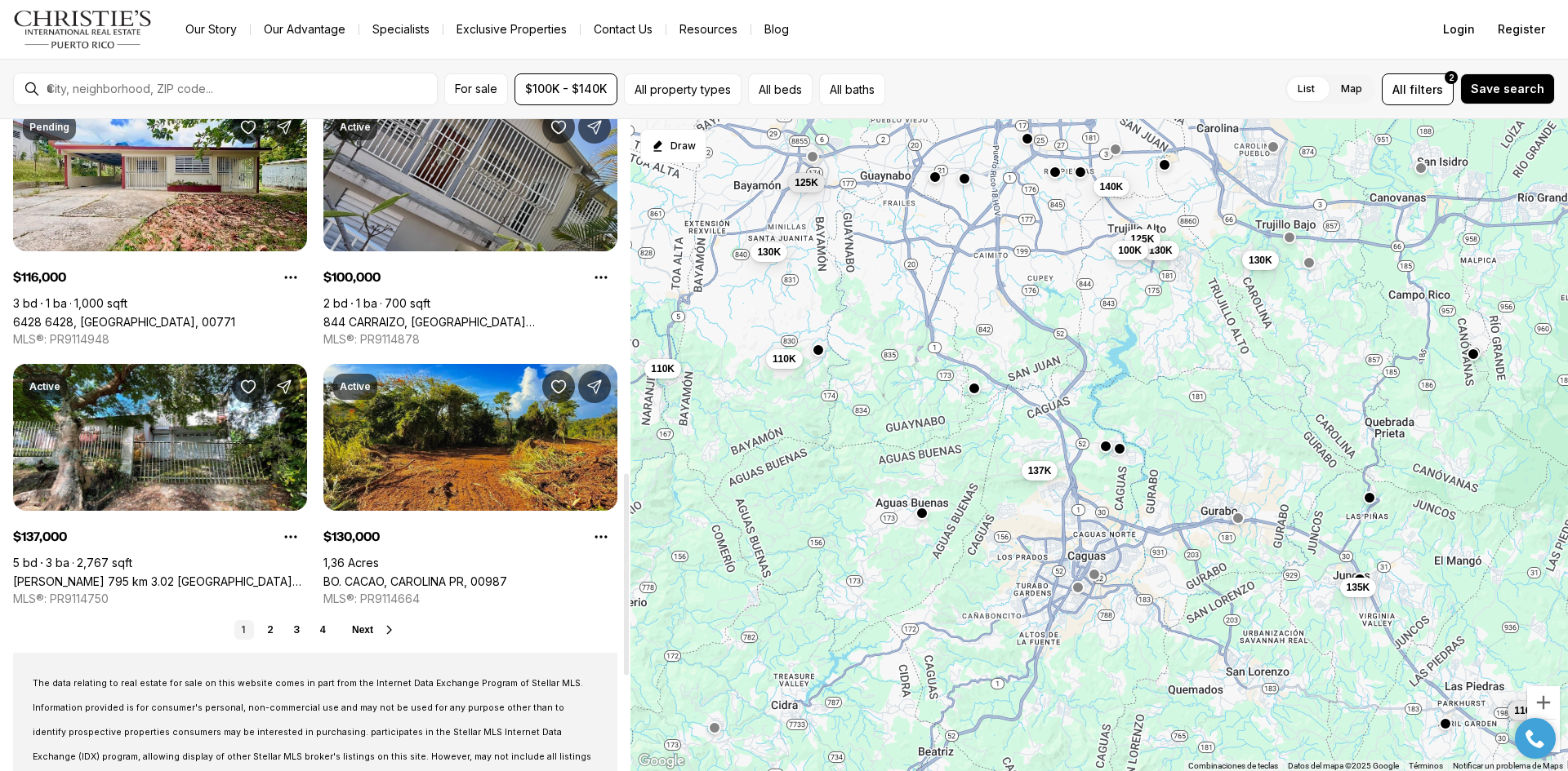
scroll to position [1142, 0]
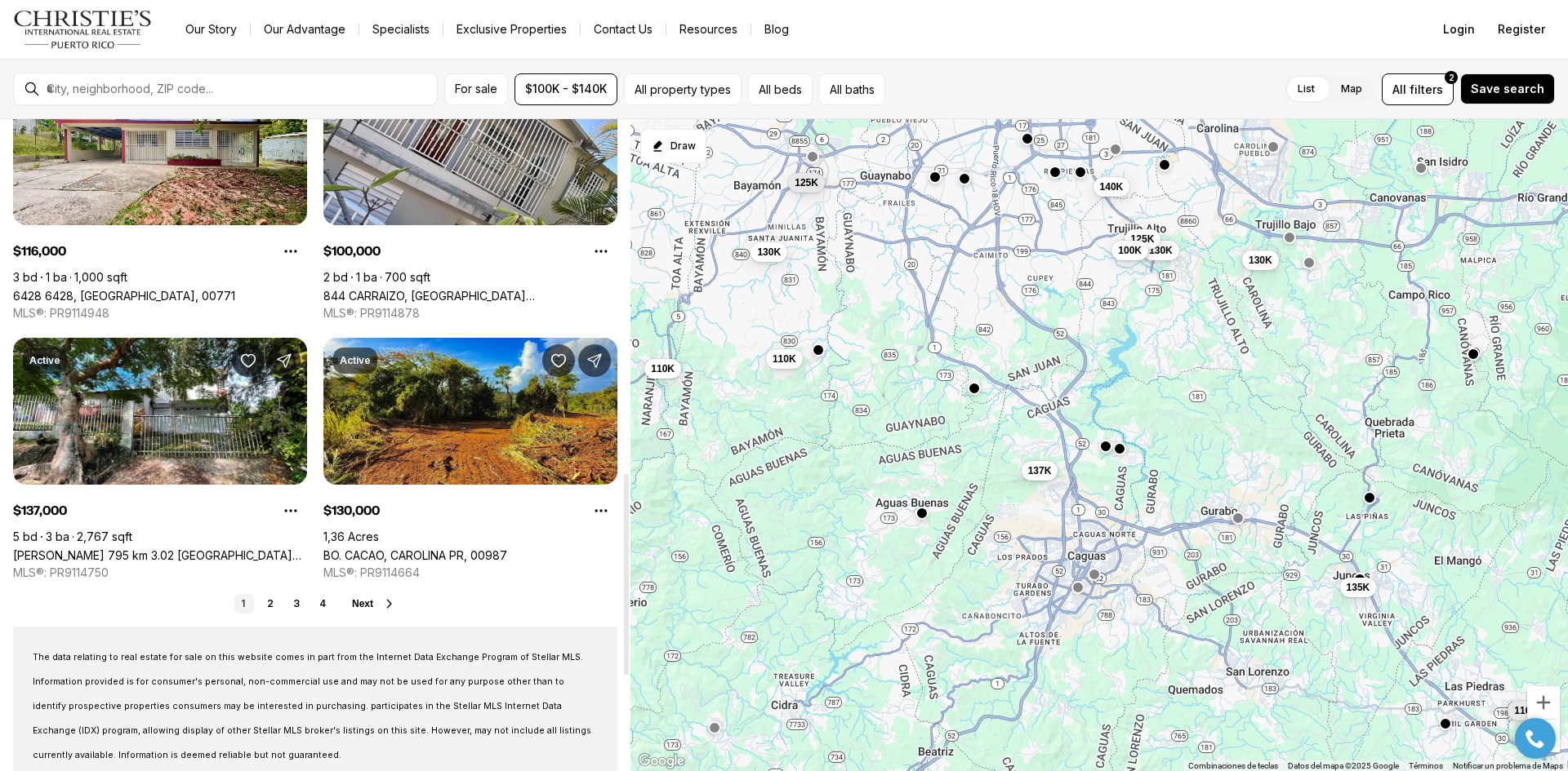
click at [393, 604] on icon at bounding box center [389, 604] width 13 height 13
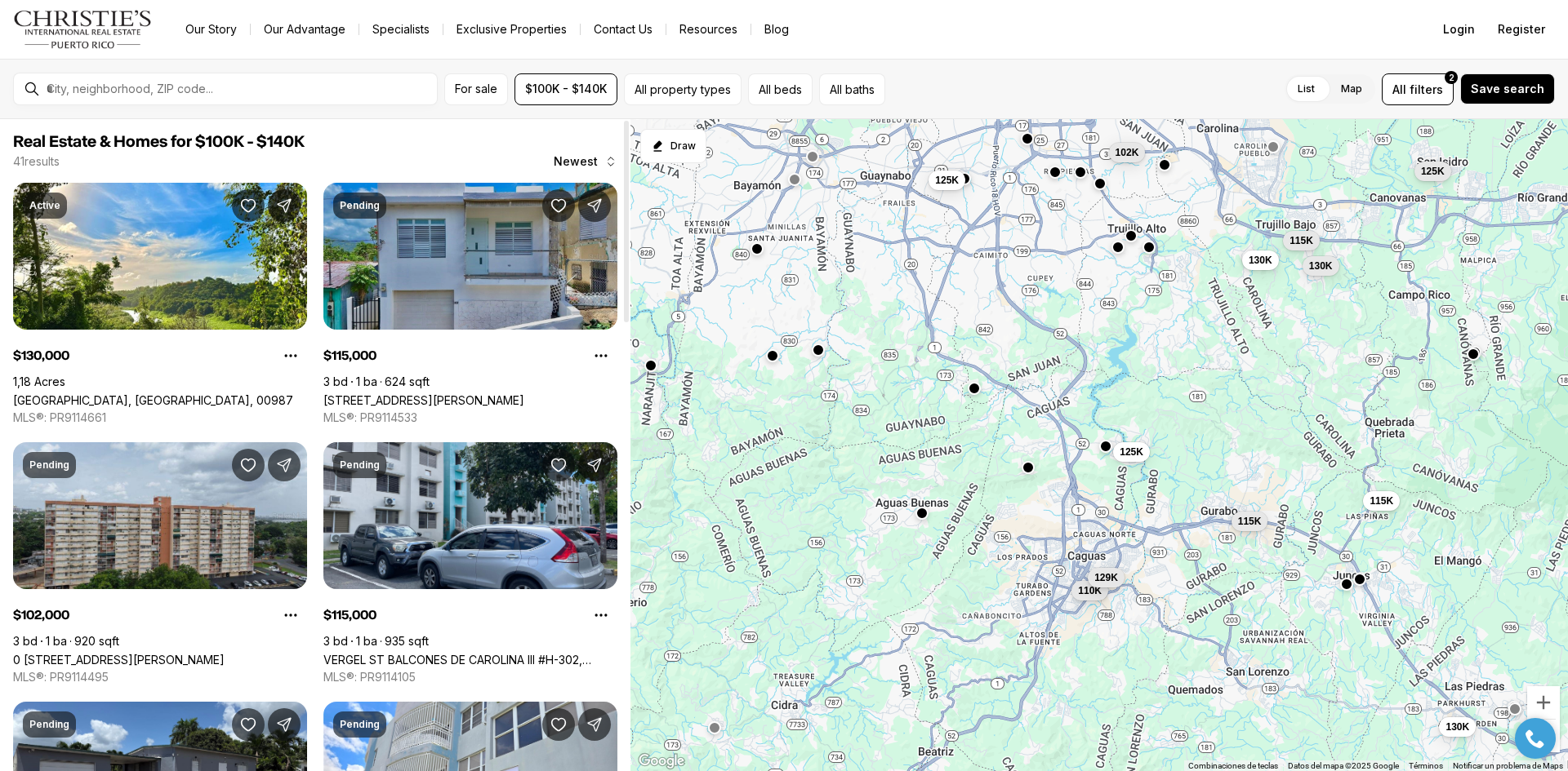
click at [461, 393] on link "[STREET_ADDRESS][PERSON_NAME]" at bounding box center [423, 400] width 201 height 14
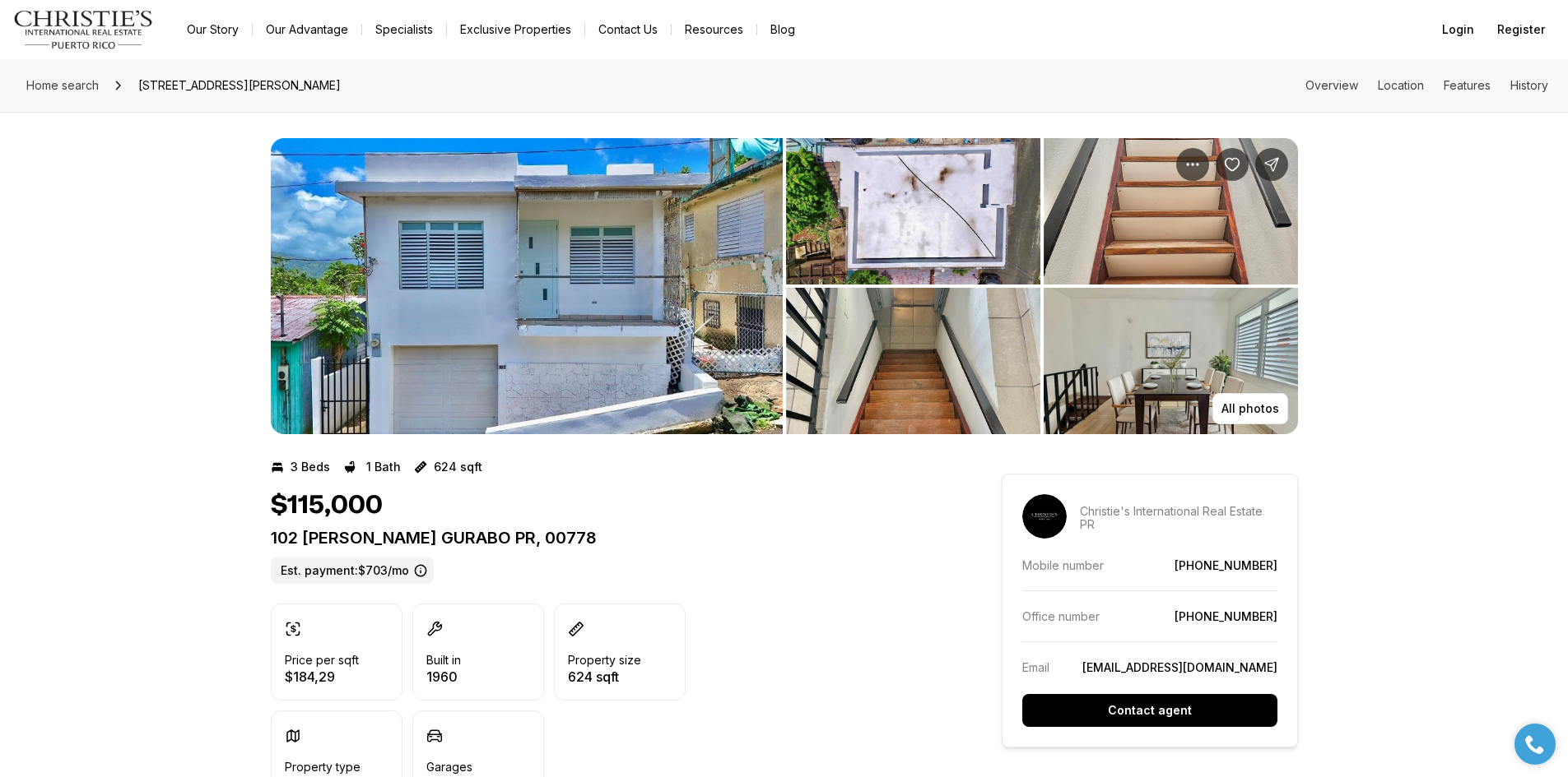
click at [892, 238] on img "View image gallery" at bounding box center [913, 211] width 255 height 146
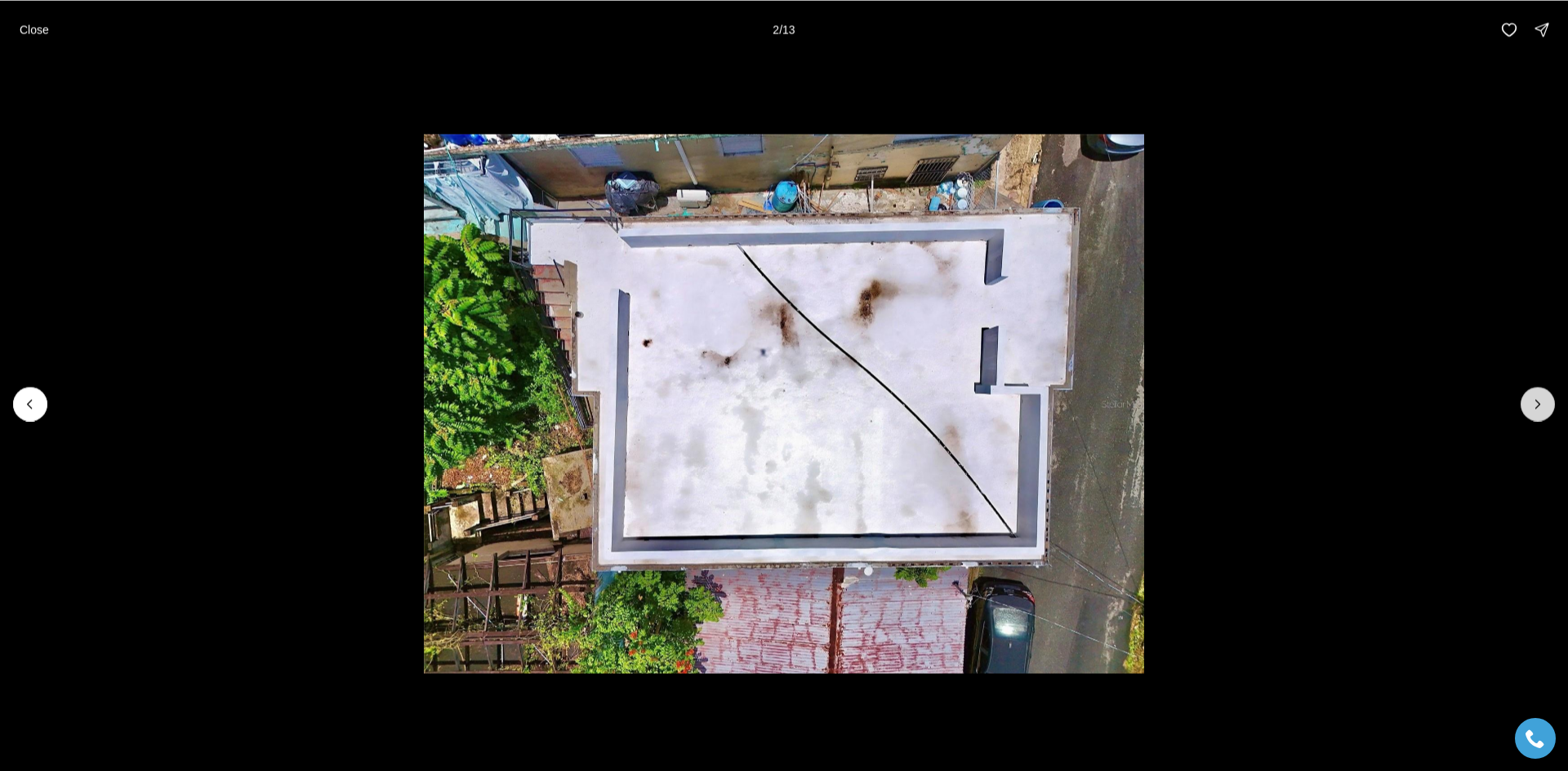
click at [1542, 413] on button "Next slide" at bounding box center [1537, 403] width 35 height 35
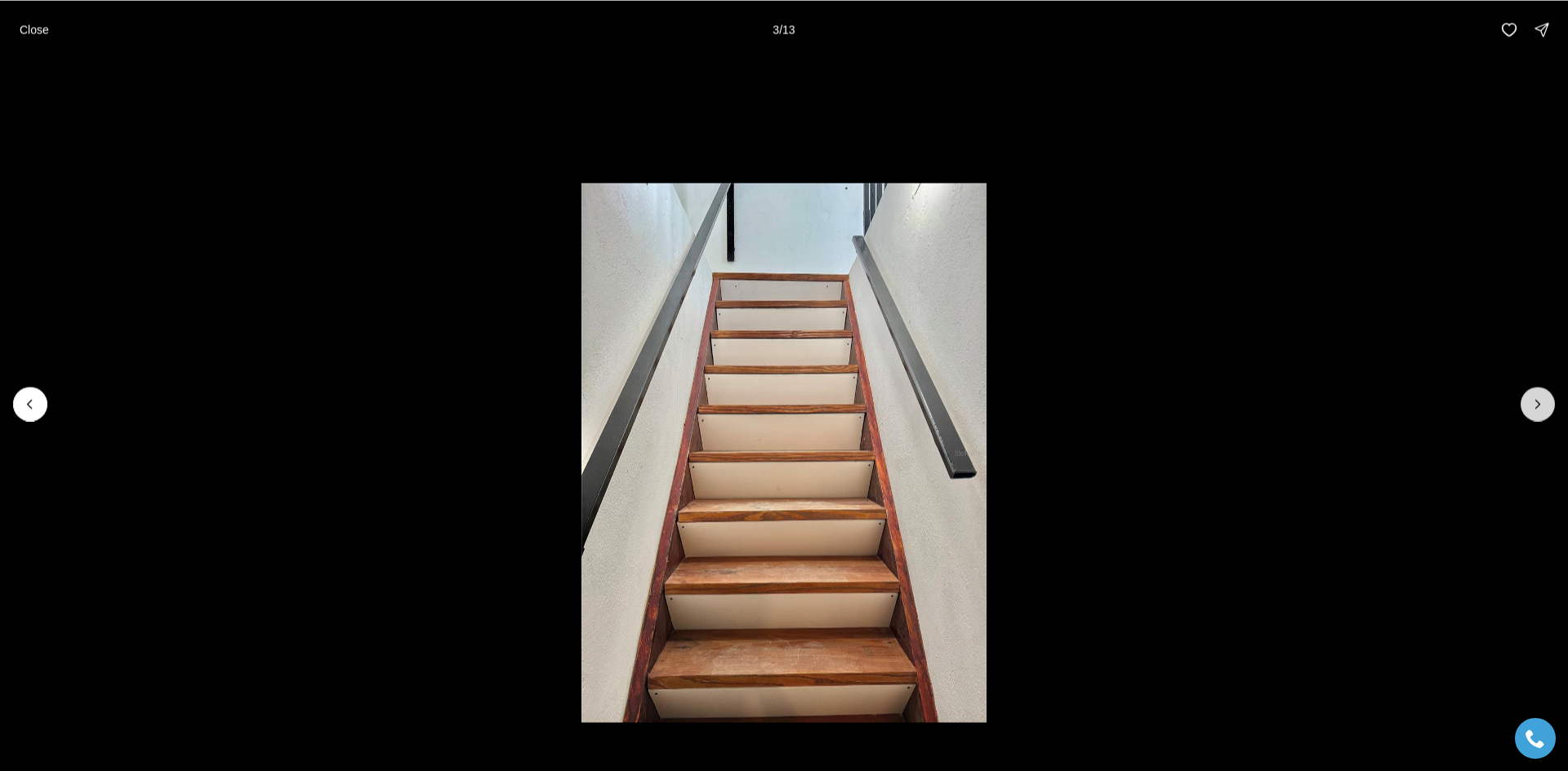
click at [1542, 413] on button "Next slide" at bounding box center [1537, 403] width 35 height 35
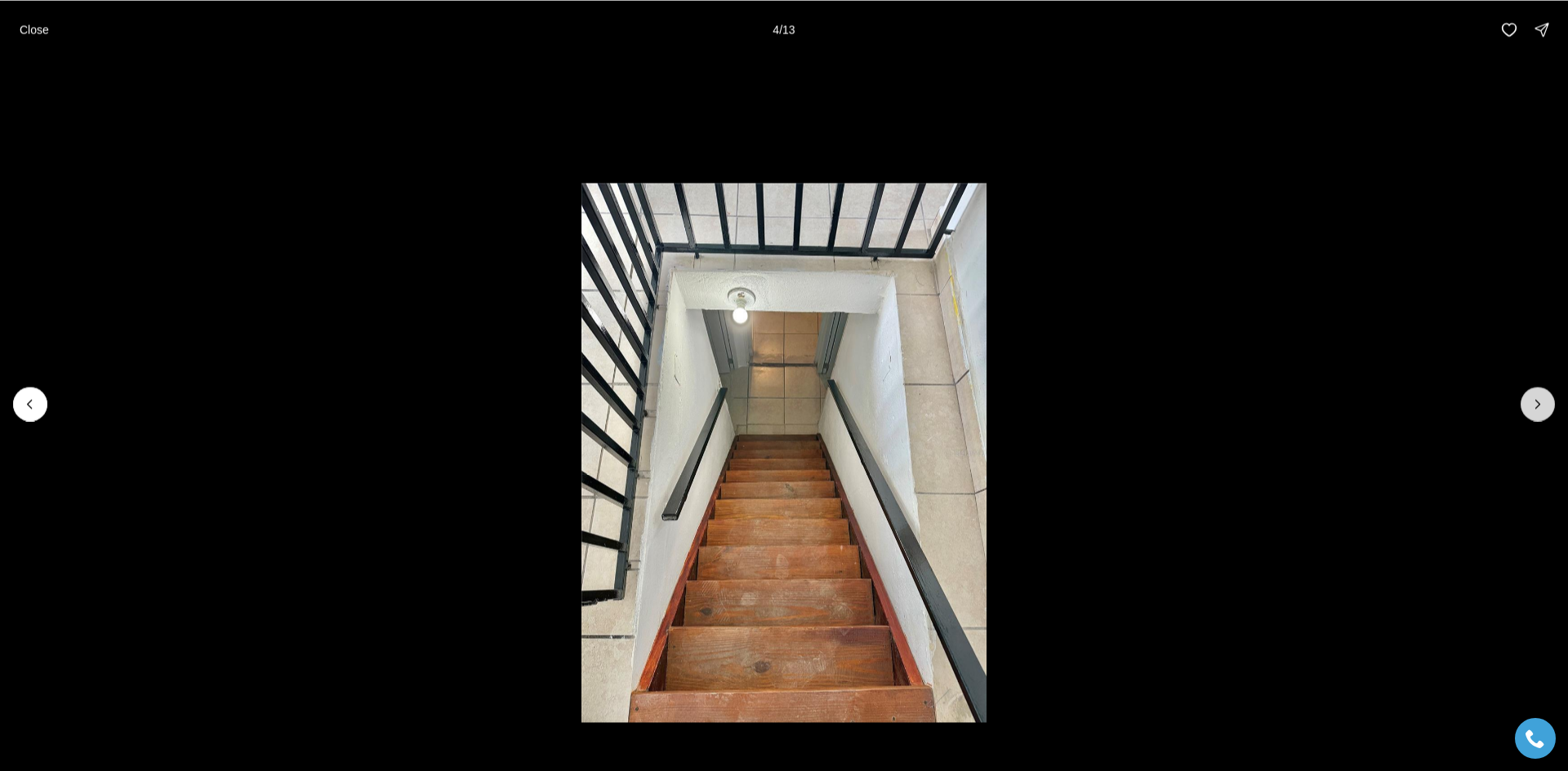
click at [1542, 413] on button "Next slide" at bounding box center [1537, 403] width 35 height 35
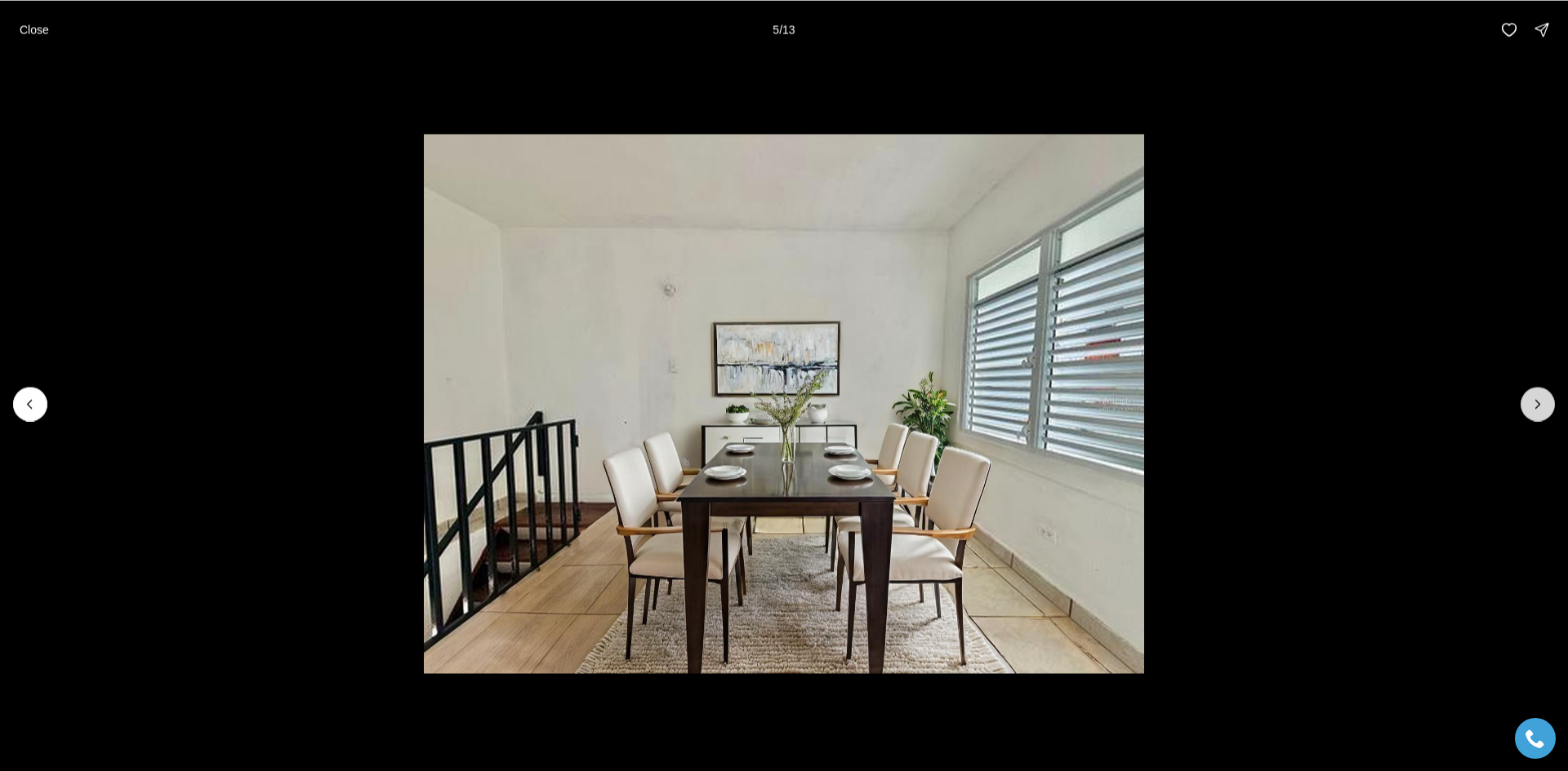
click at [1542, 413] on button "Next slide" at bounding box center [1537, 403] width 35 height 35
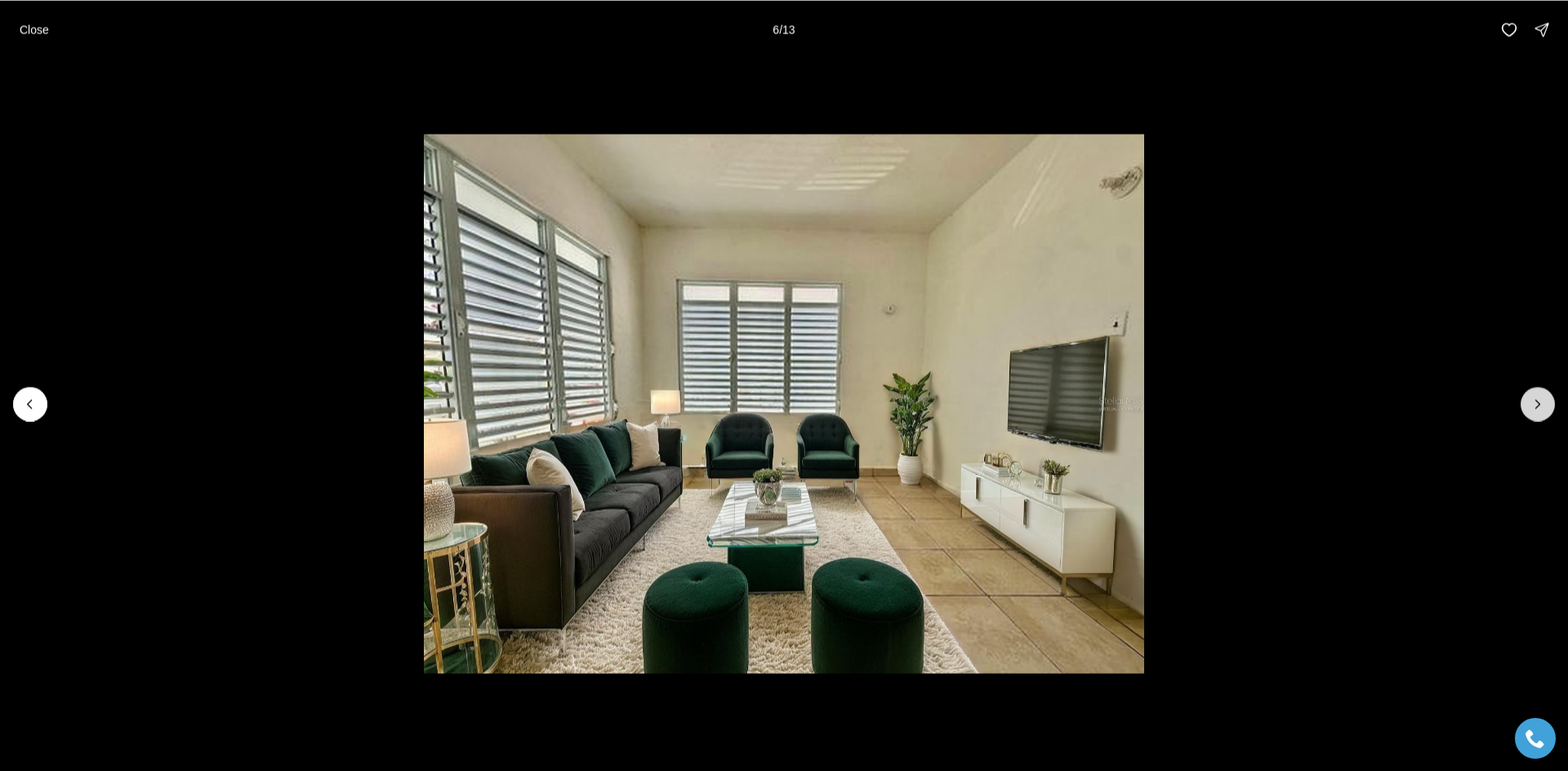
click at [1542, 413] on button "Next slide" at bounding box center [1537, 403] width 35 height 35
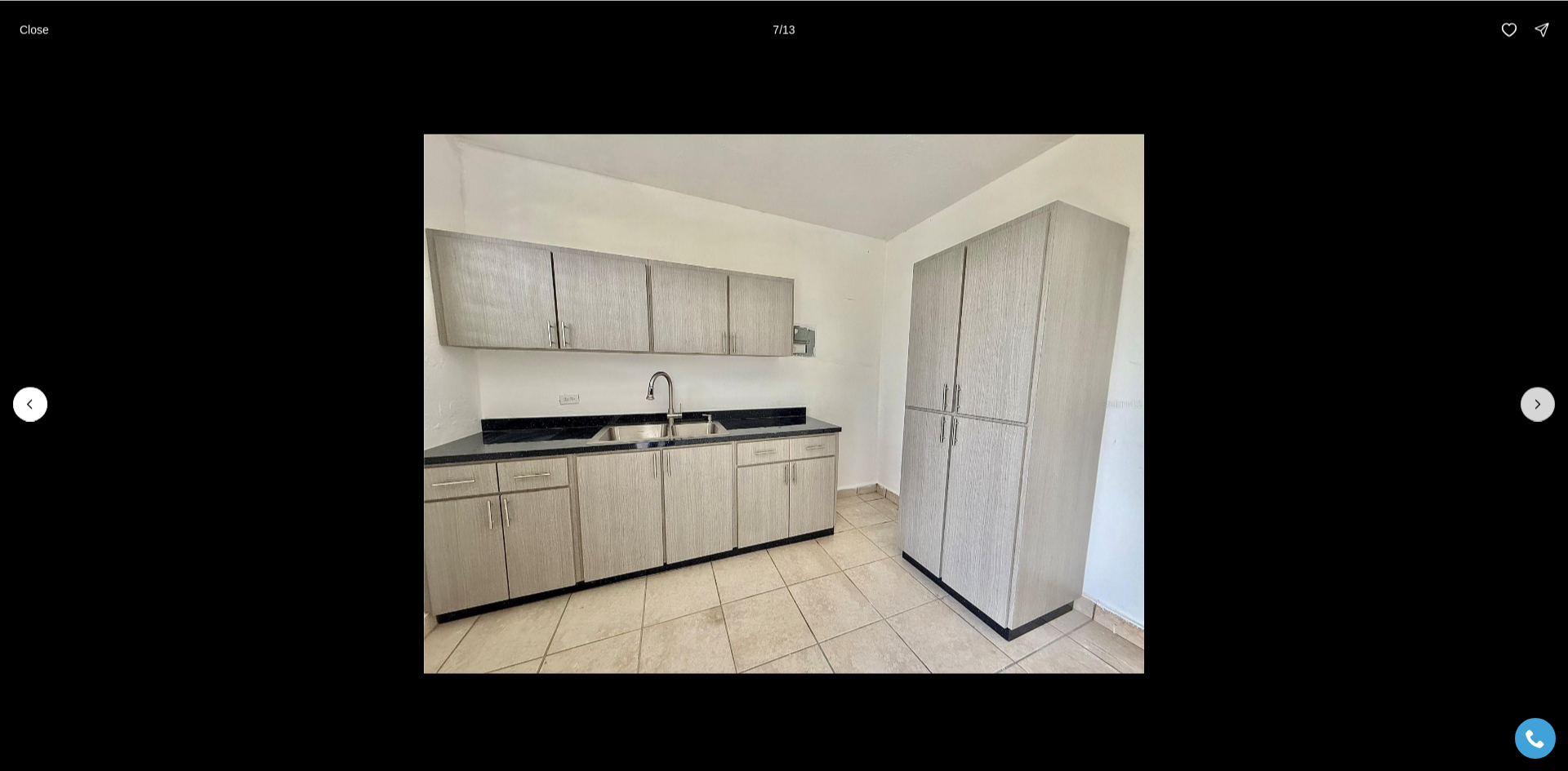
click at [1542, 413] on button "Next slide" at bounding box center [1537, 403] width 35 height 35
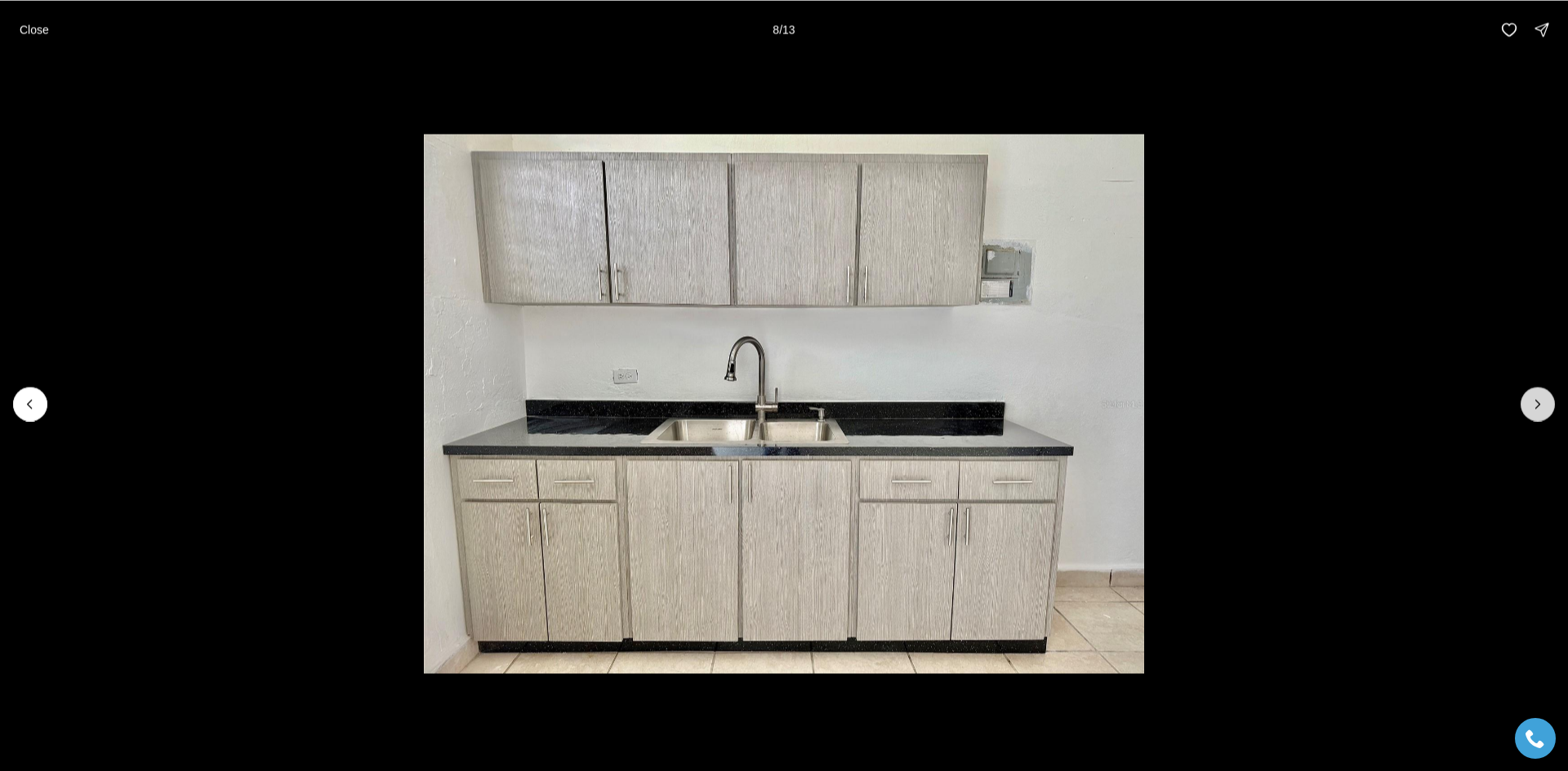
click at [1542, 413] on button "Next slide" at bounding box center [1537, 403] width 35 height 35
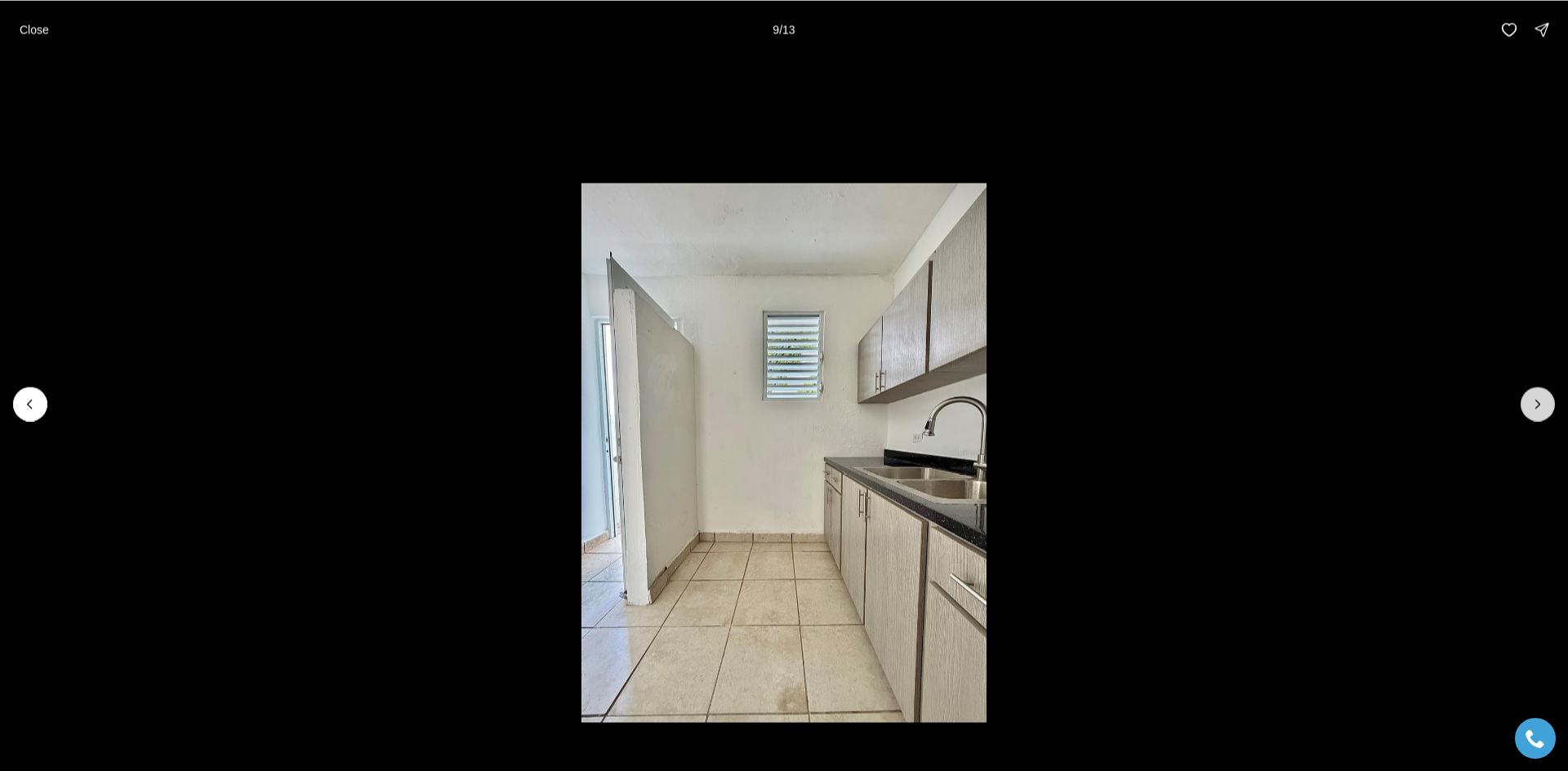
click at [1542, 413] on button "Next slide" at bounding box center [1537, 403] width 35 height 35
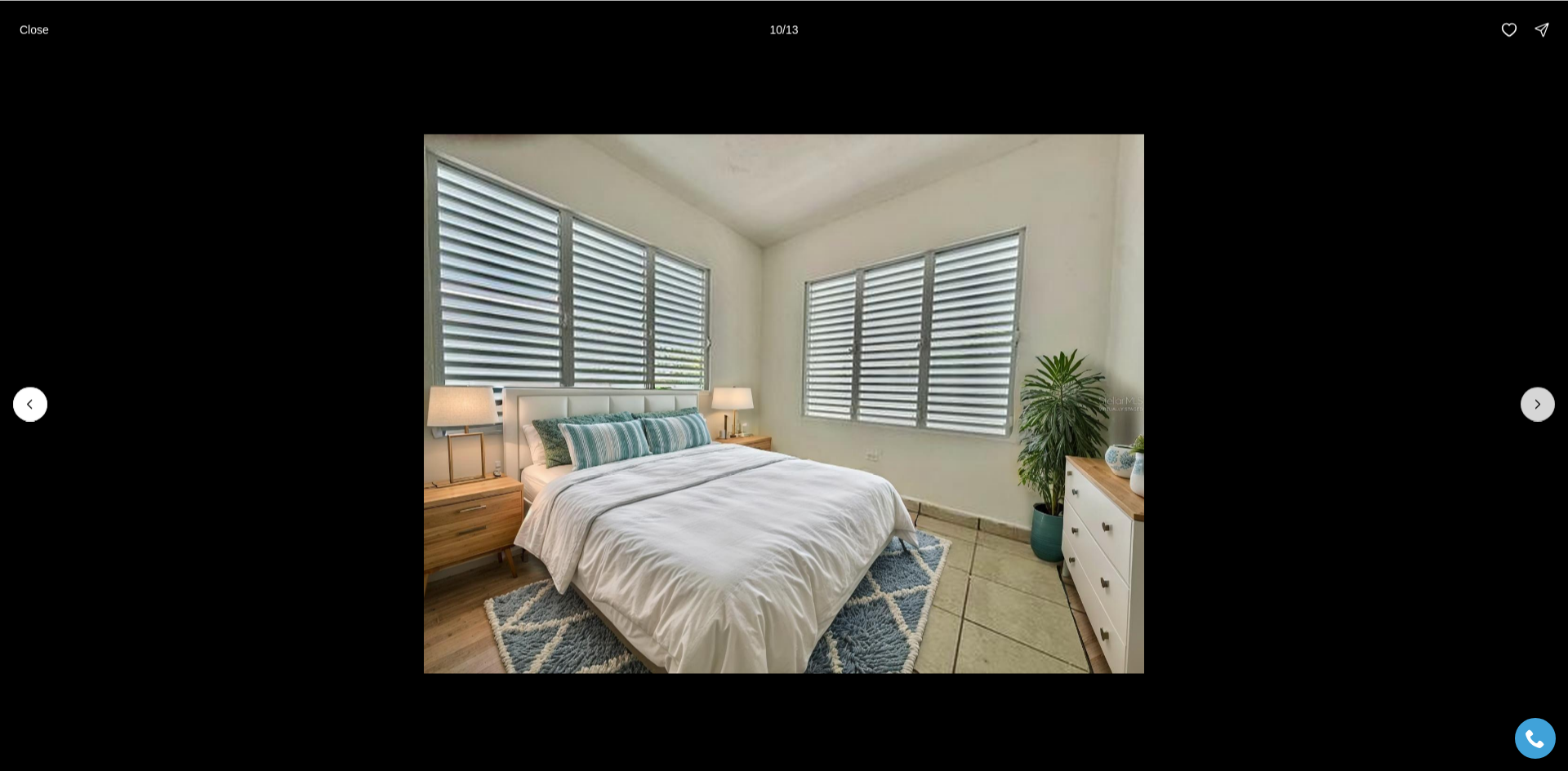
click at [1542, 413] on button "Next slide" at bounding box center [1537, 403] width 35 height 35
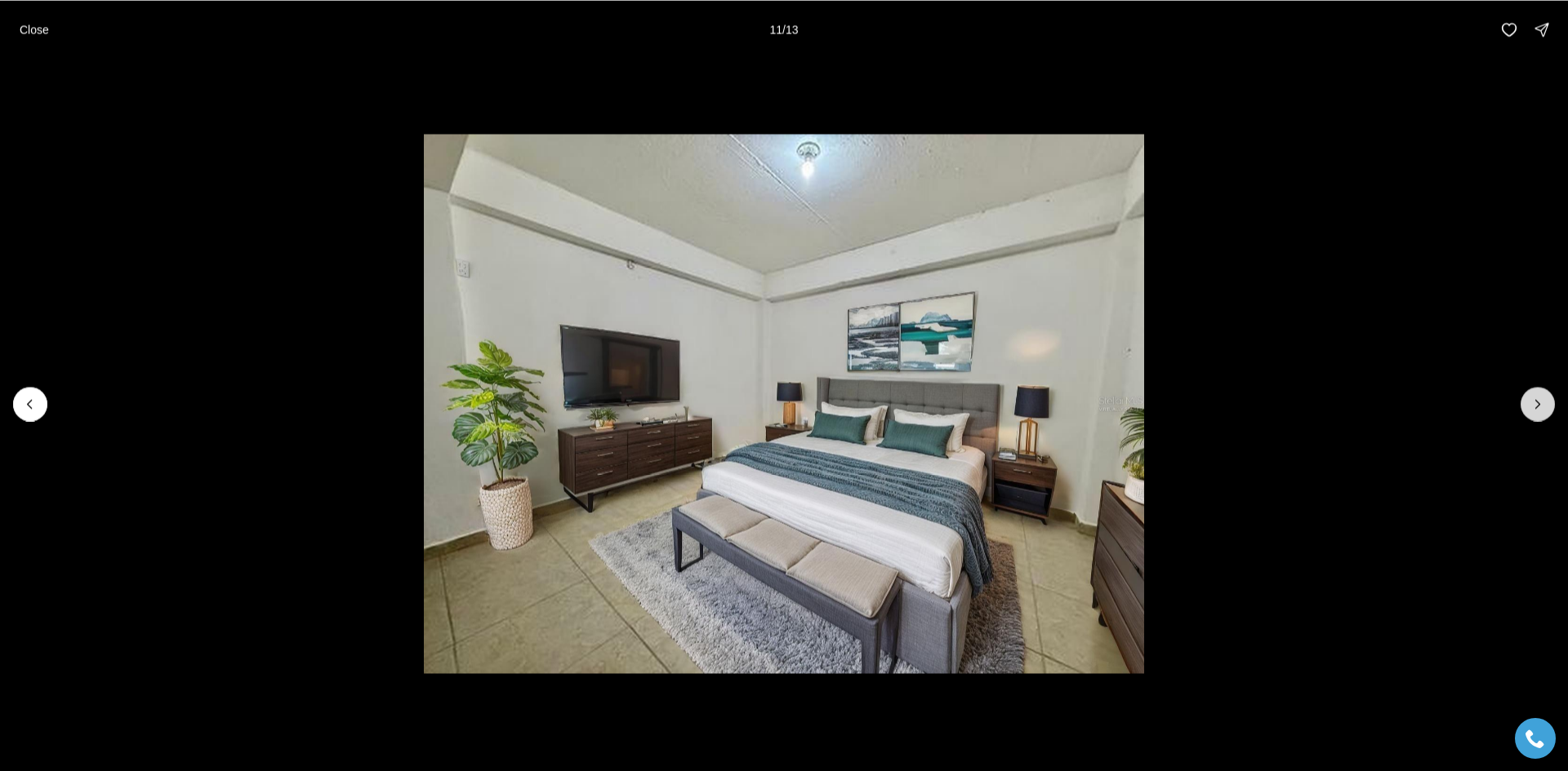
click at [1542, 413] on button "Next slide" at bounding box center [1537, 403] width 35 height 35
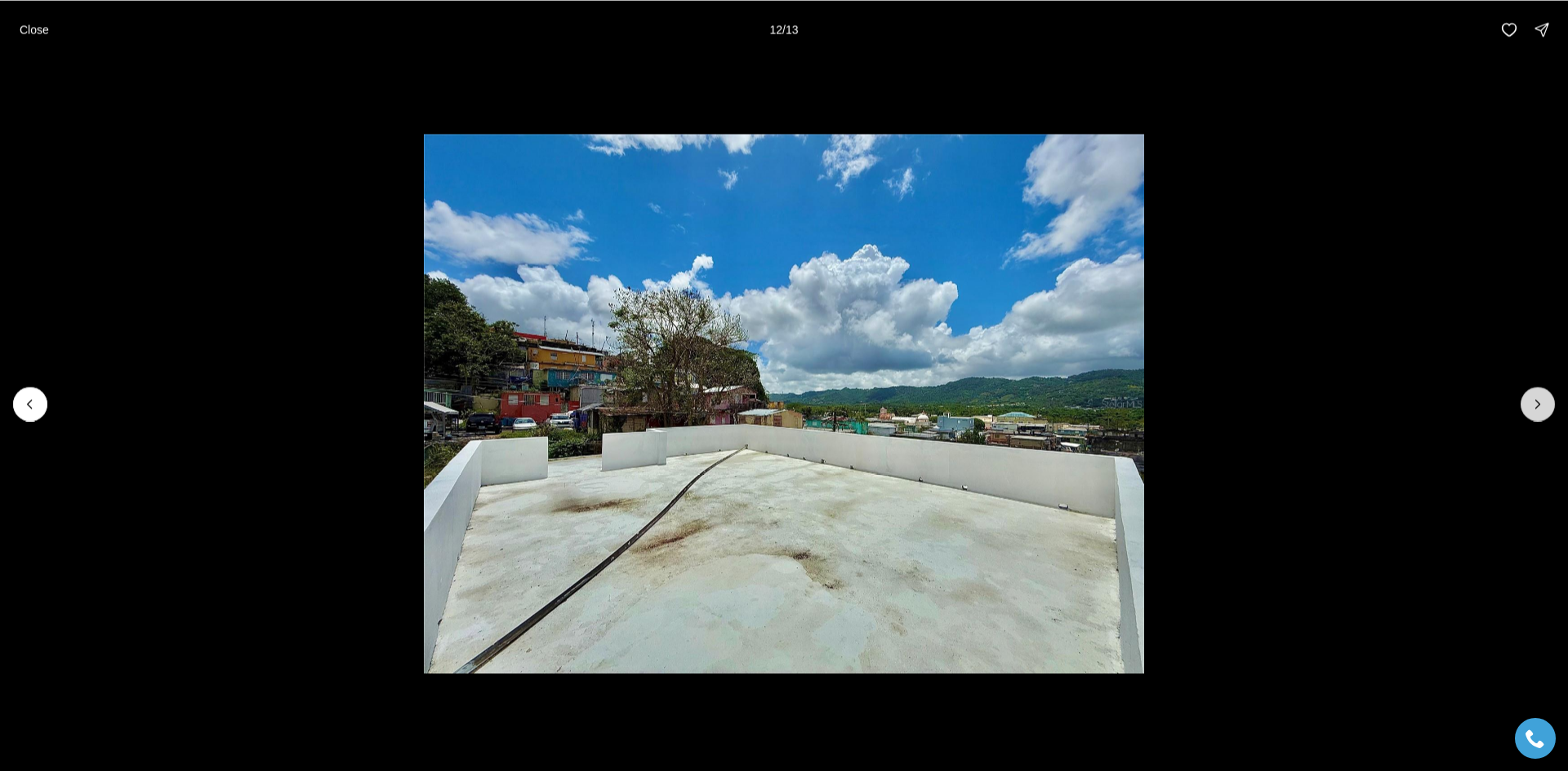
click at [1542, 413] on button "Next slide" at bounding box center [1537, 403] width 35 height 35
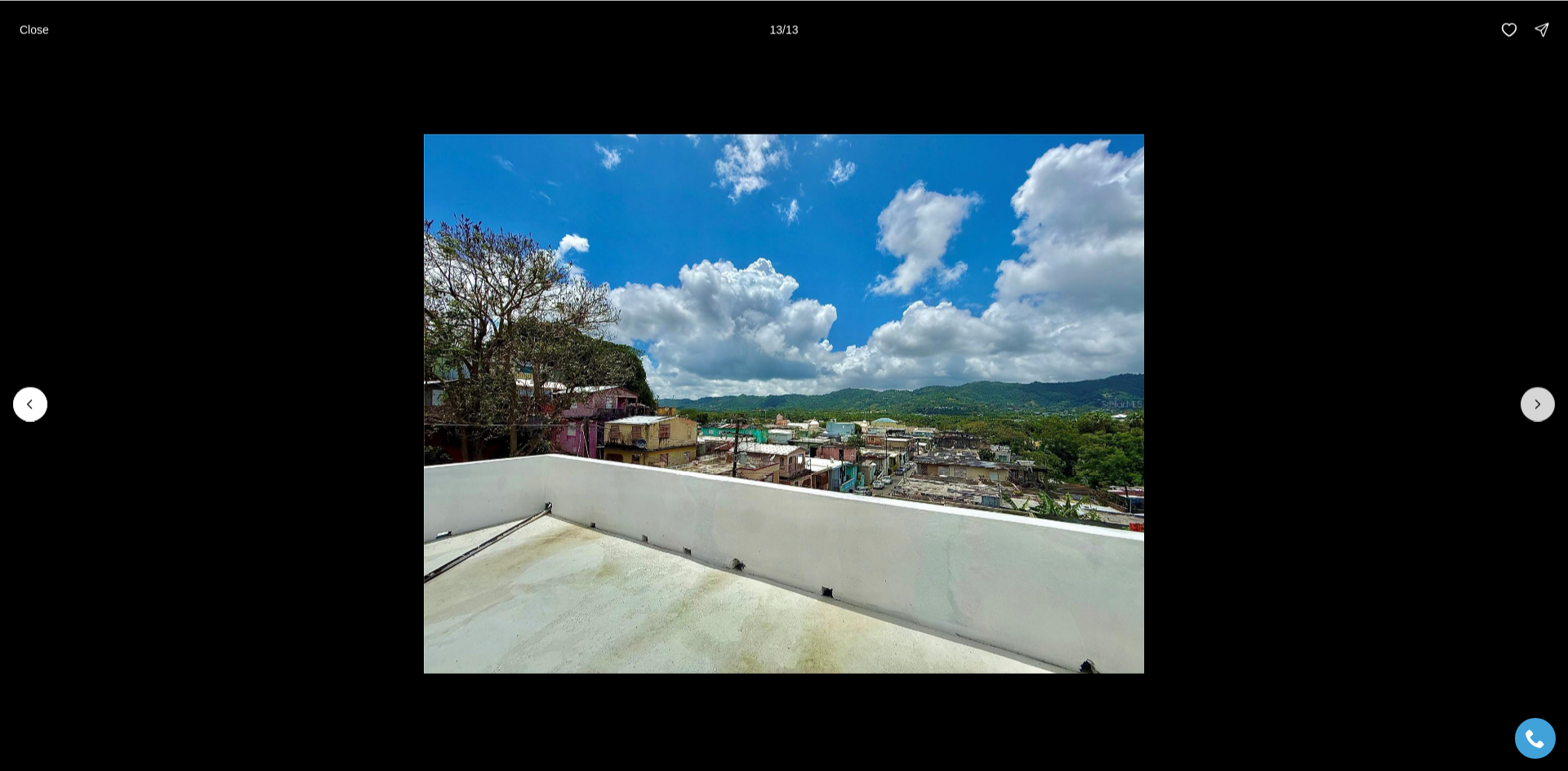
click at [1542, 413] on div at bounding box center [1537, 403] width 35 height 35
click at [37, 36] on p "Close" at bounding box center [34, 29] width 29 height 13
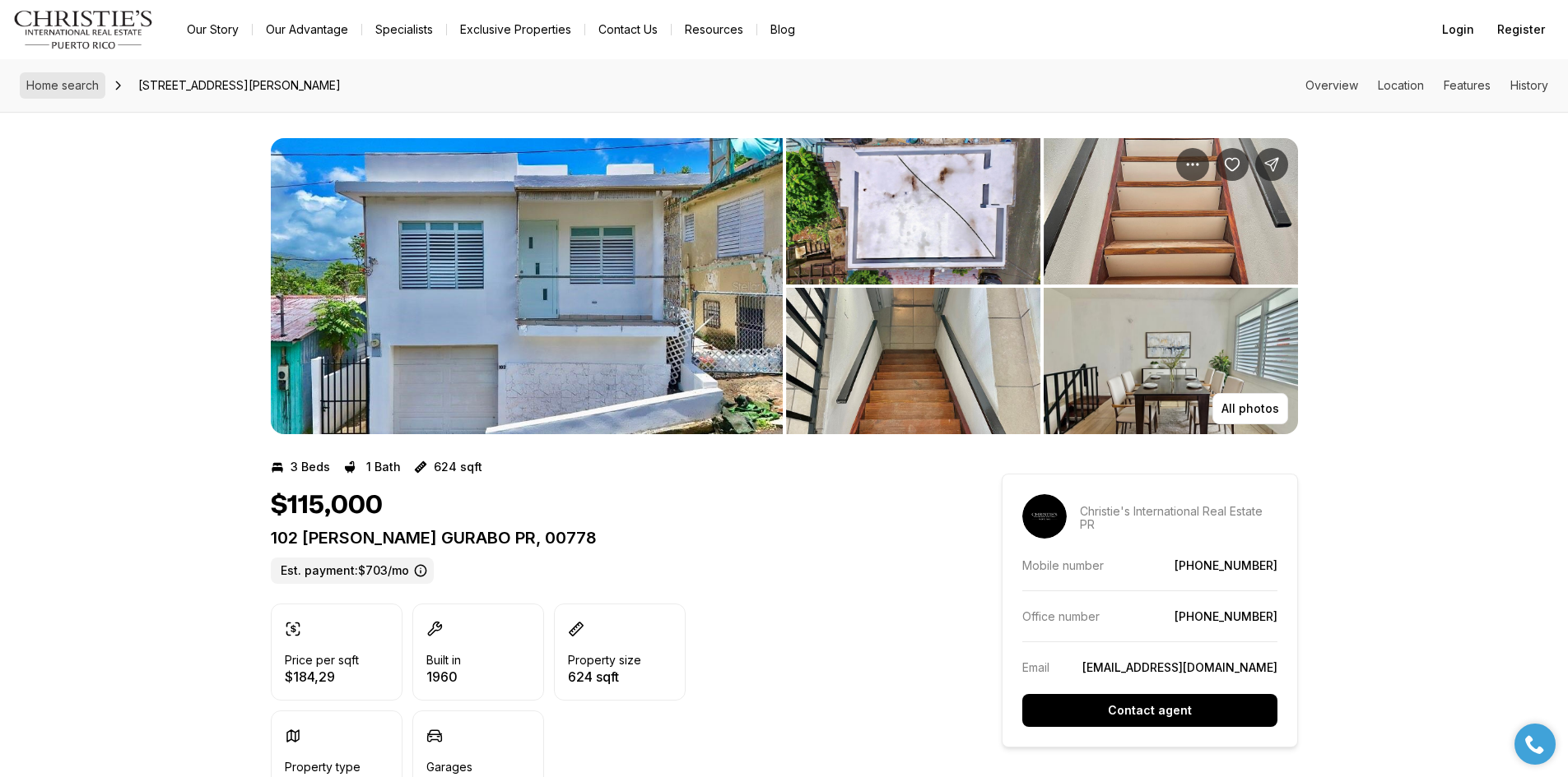
click at [75, 78] on span "Home search" at bounding box center [62, 85] width 73 height 14
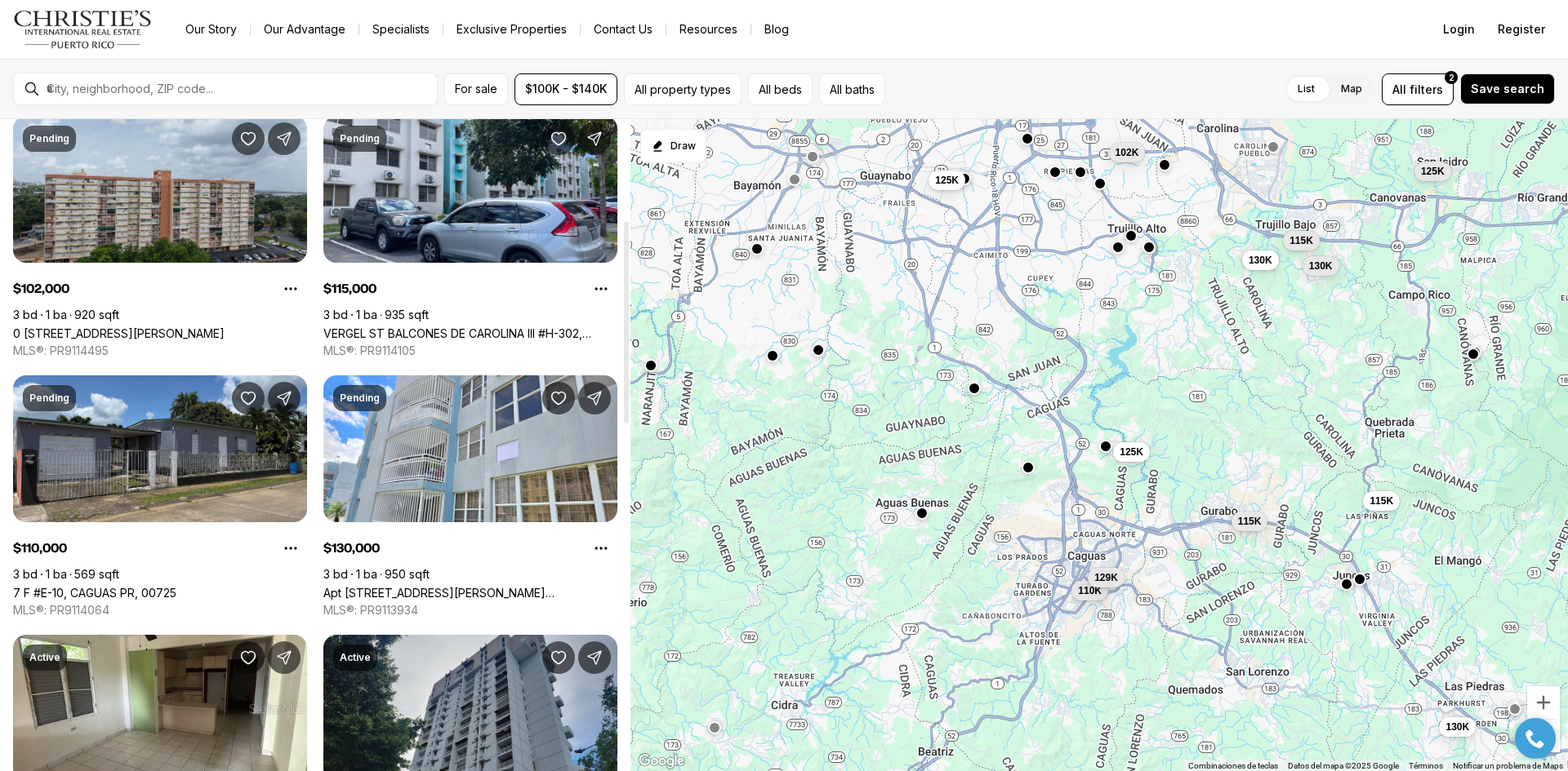
scroll to position [408, 0]
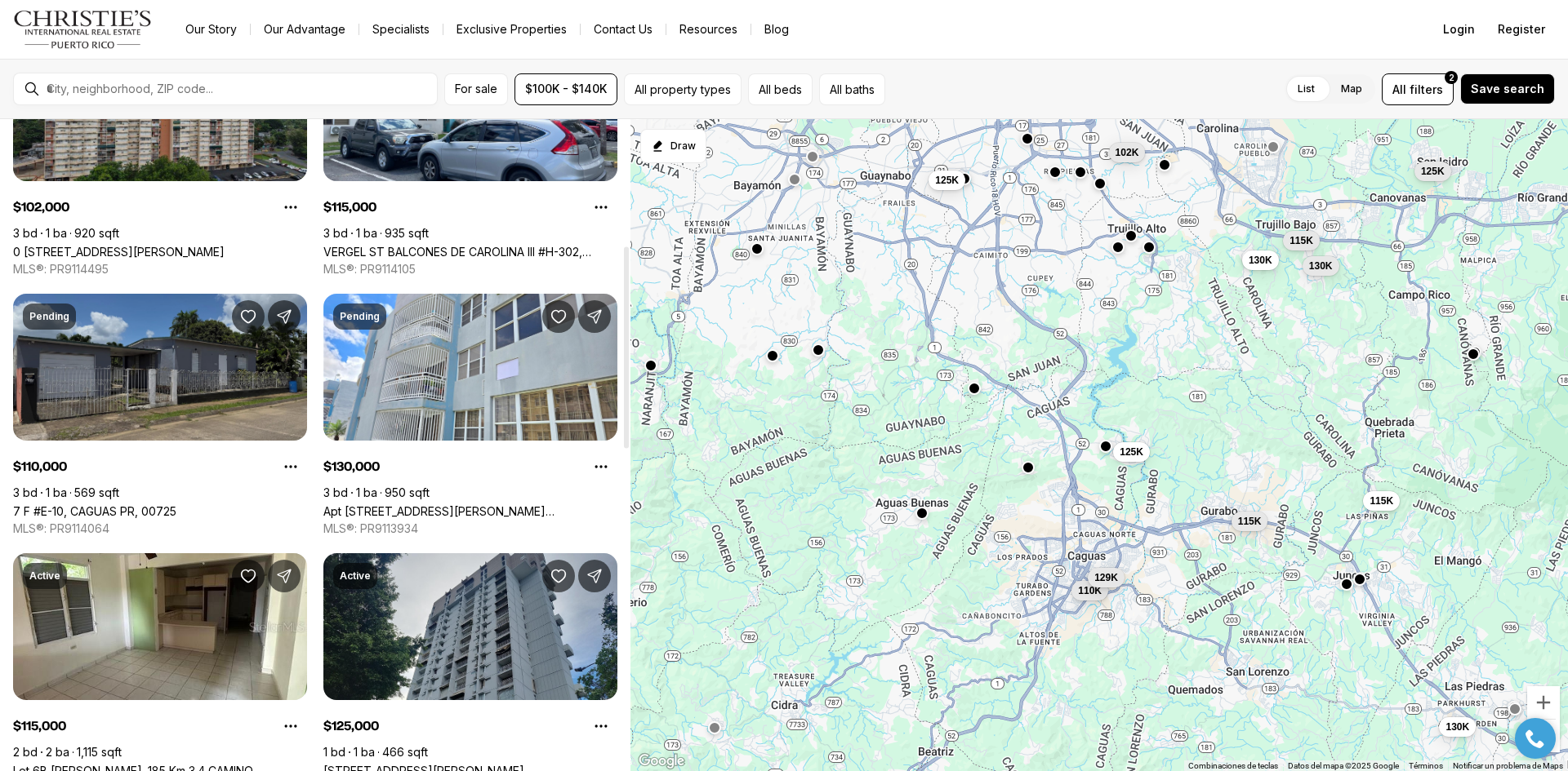
click at [176, 504] on link "7 F #E-10, CAGUAS PR, 00725" at bounding box center [95, 511] width 163 height 14
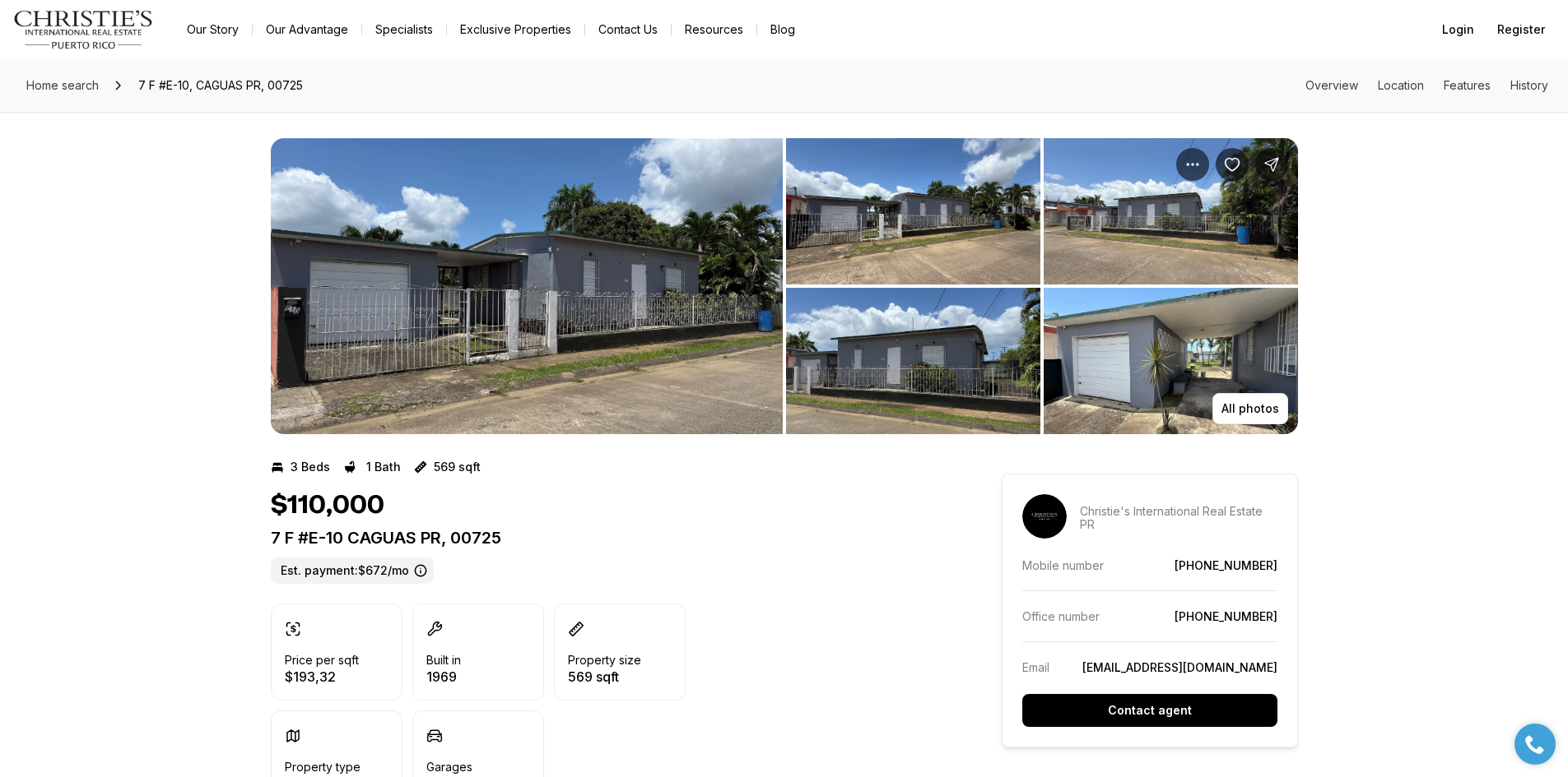
click at [459, 332] on img "View image gallery" at bounding box center [526, 287] width 512 height 296
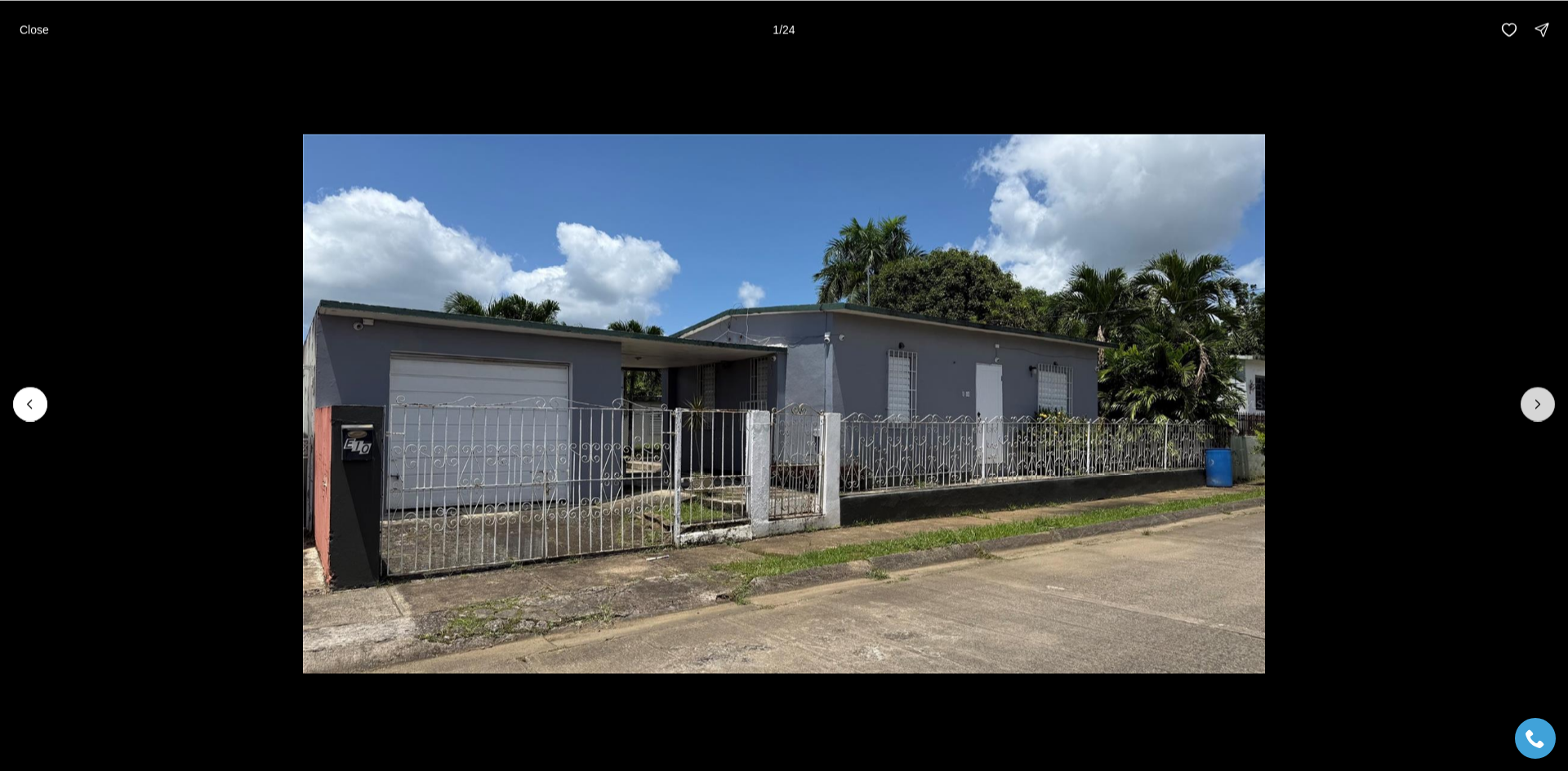
click at [1549, 412] on button "Next slide" at bounding box center [1537, 403] width 35 height 35
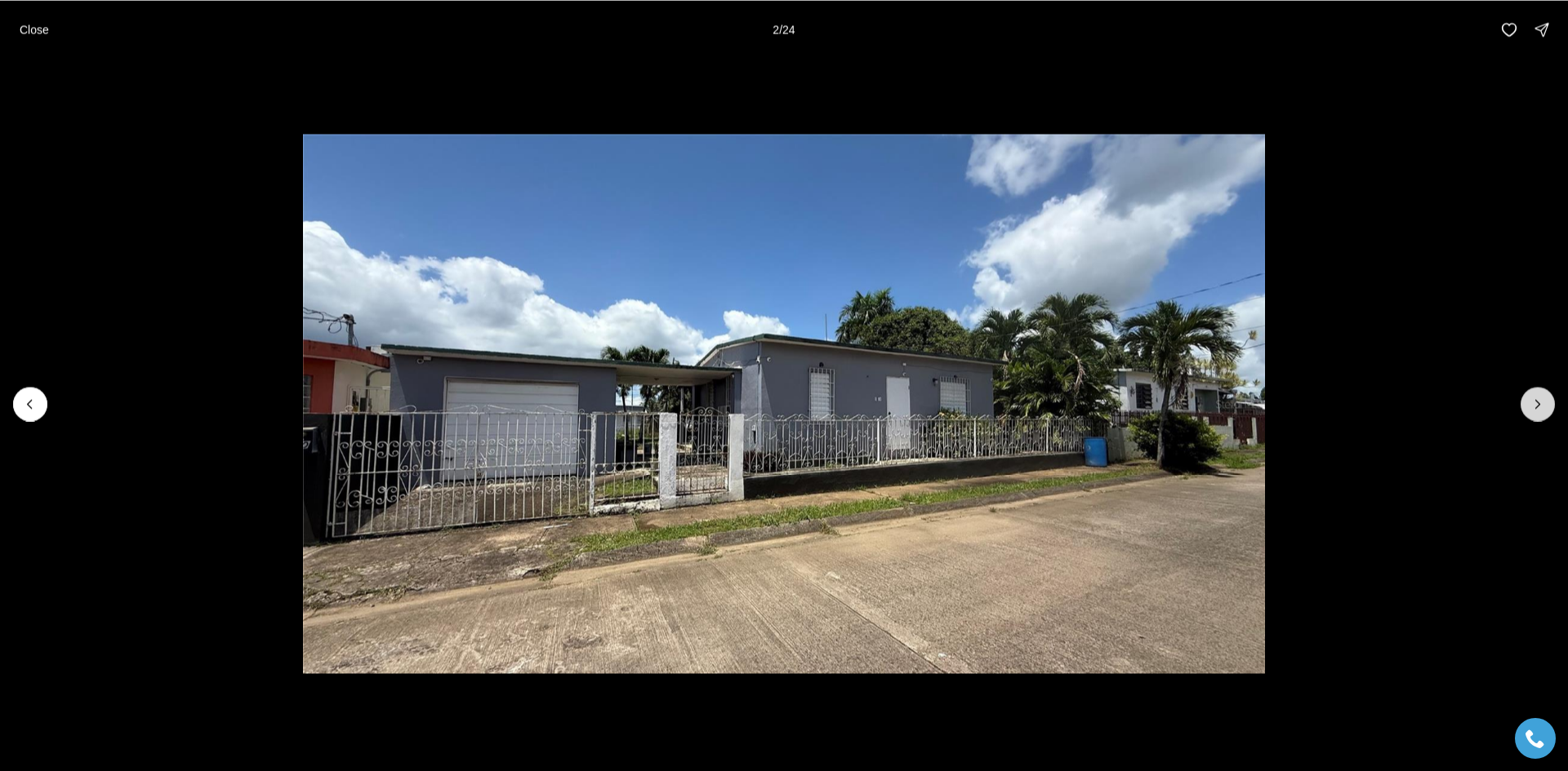
click at [1549, 412] on button "Next slide" at bounding box center [1537, 403] width 35 height 35
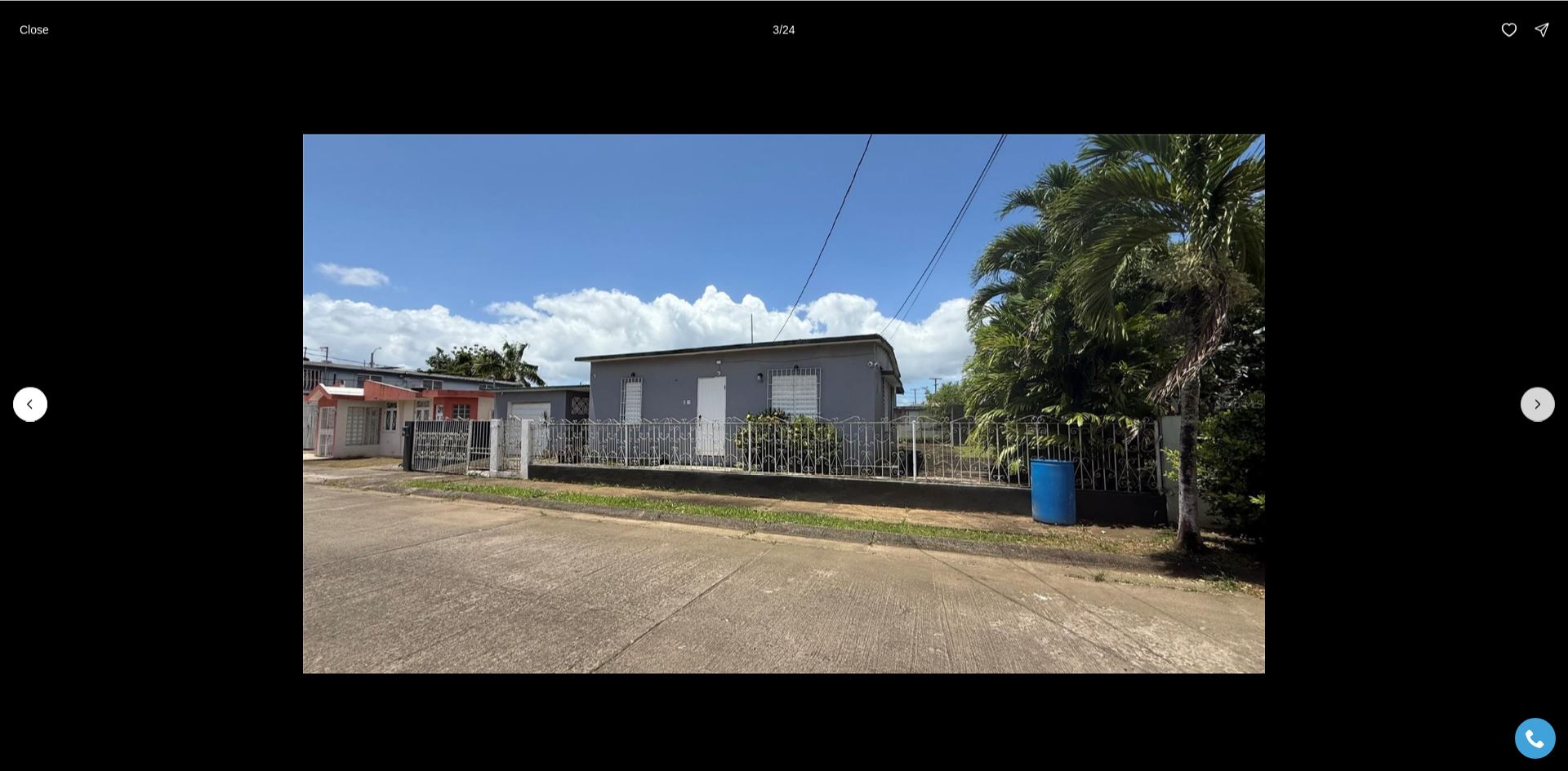
click at [1549, 412] on button "Next slide" at bounding box center [1537, 403] width 35 height 35
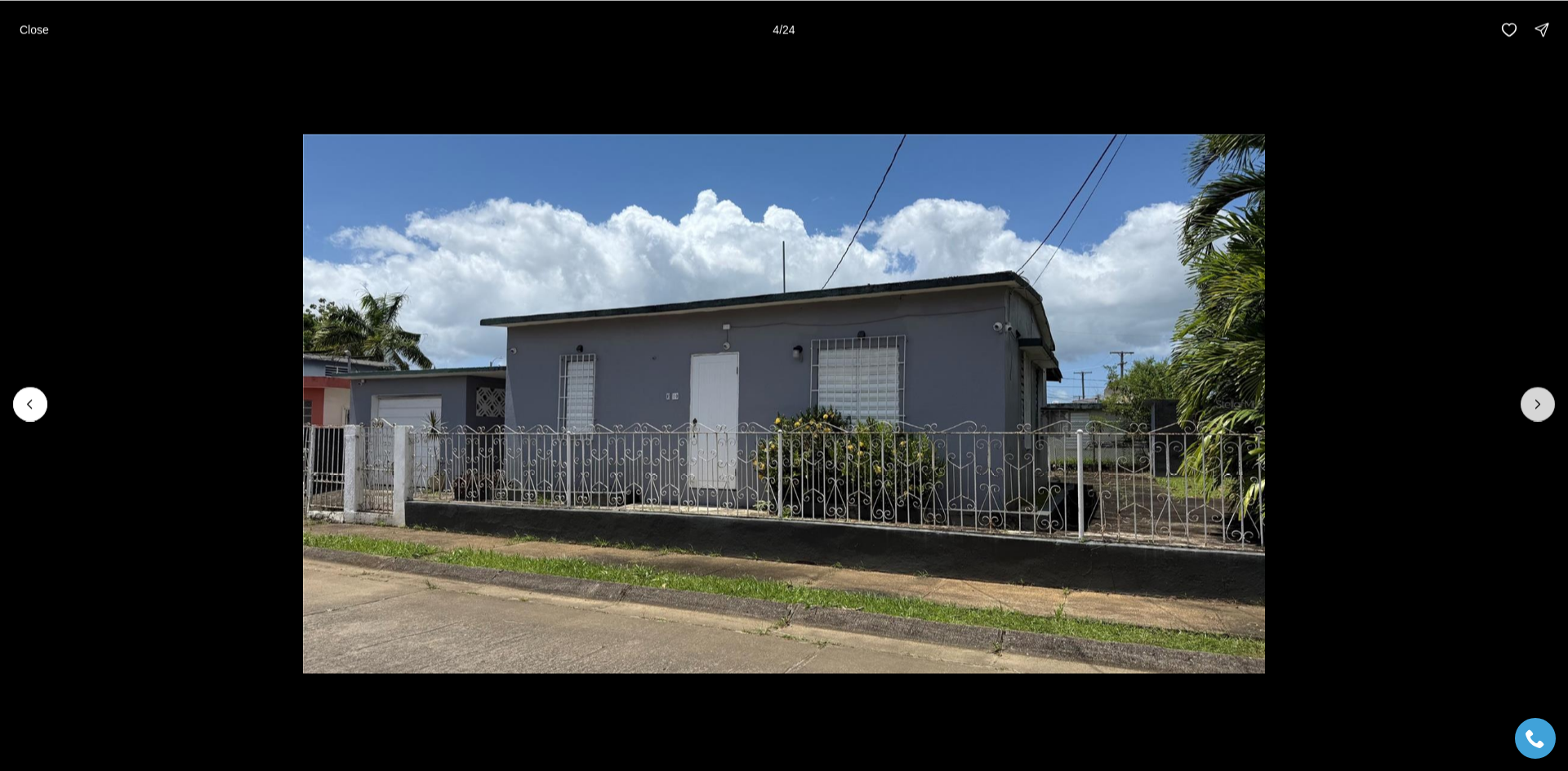
click at [1549, 412] on button "Next slide" at bounding box center [1537, 403] width 35 height 35
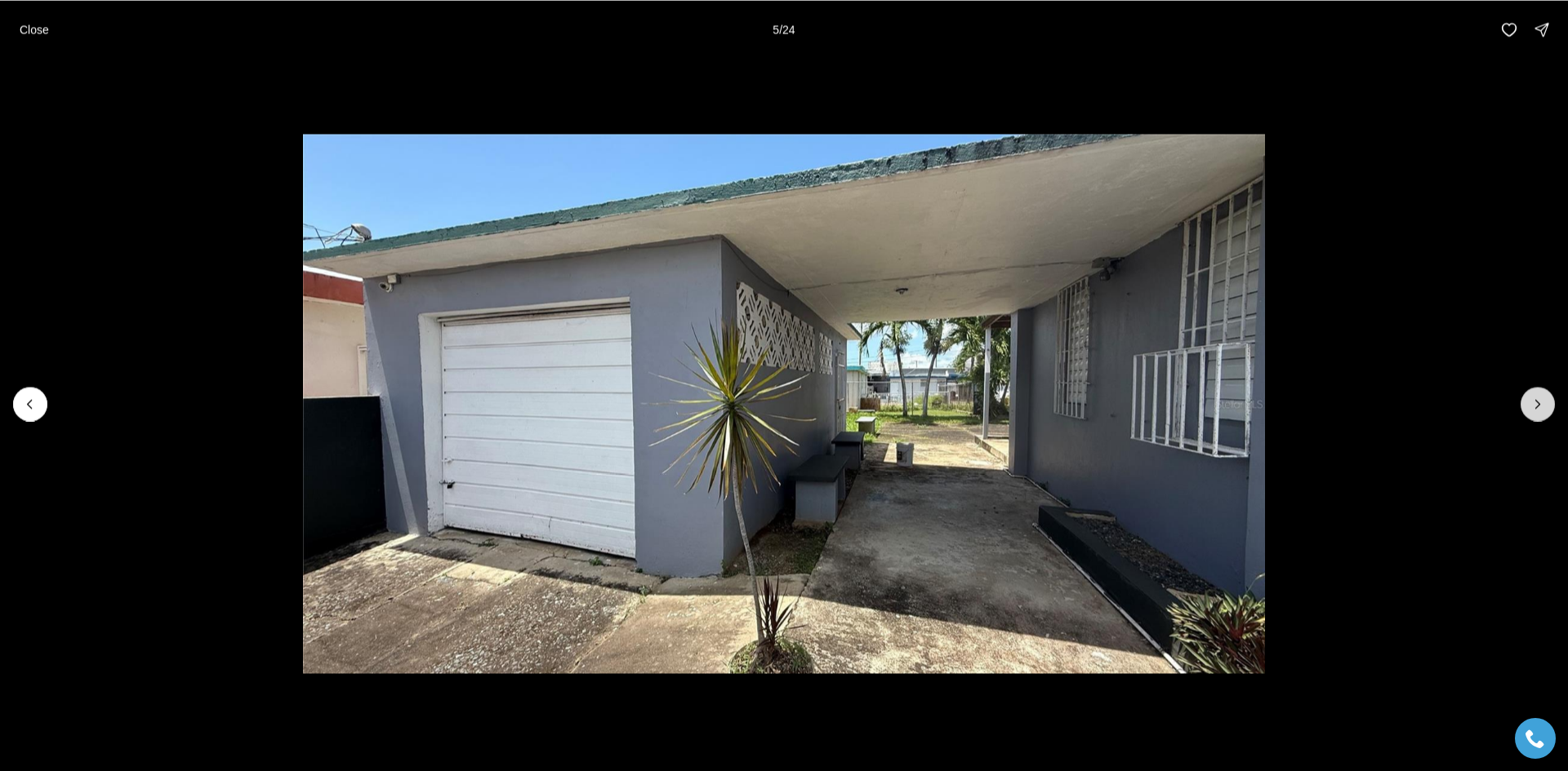
click at [1549, 412] on button "Next slide" at bounding box center [1537, 403] width 35 height 35
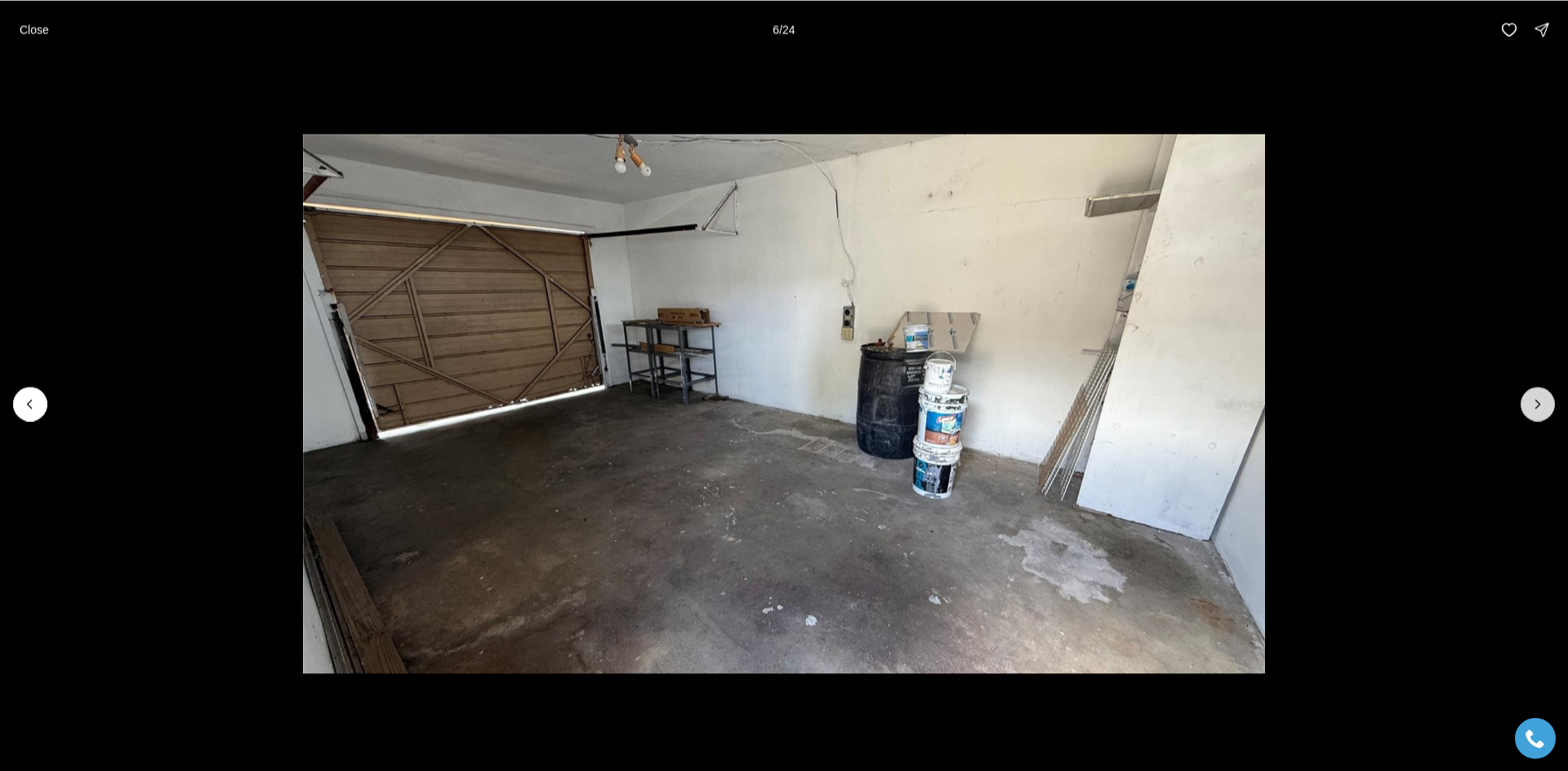
click at [1549, 412] on button "Next slide" at bounding box center [1537, 403] width 35 height 35
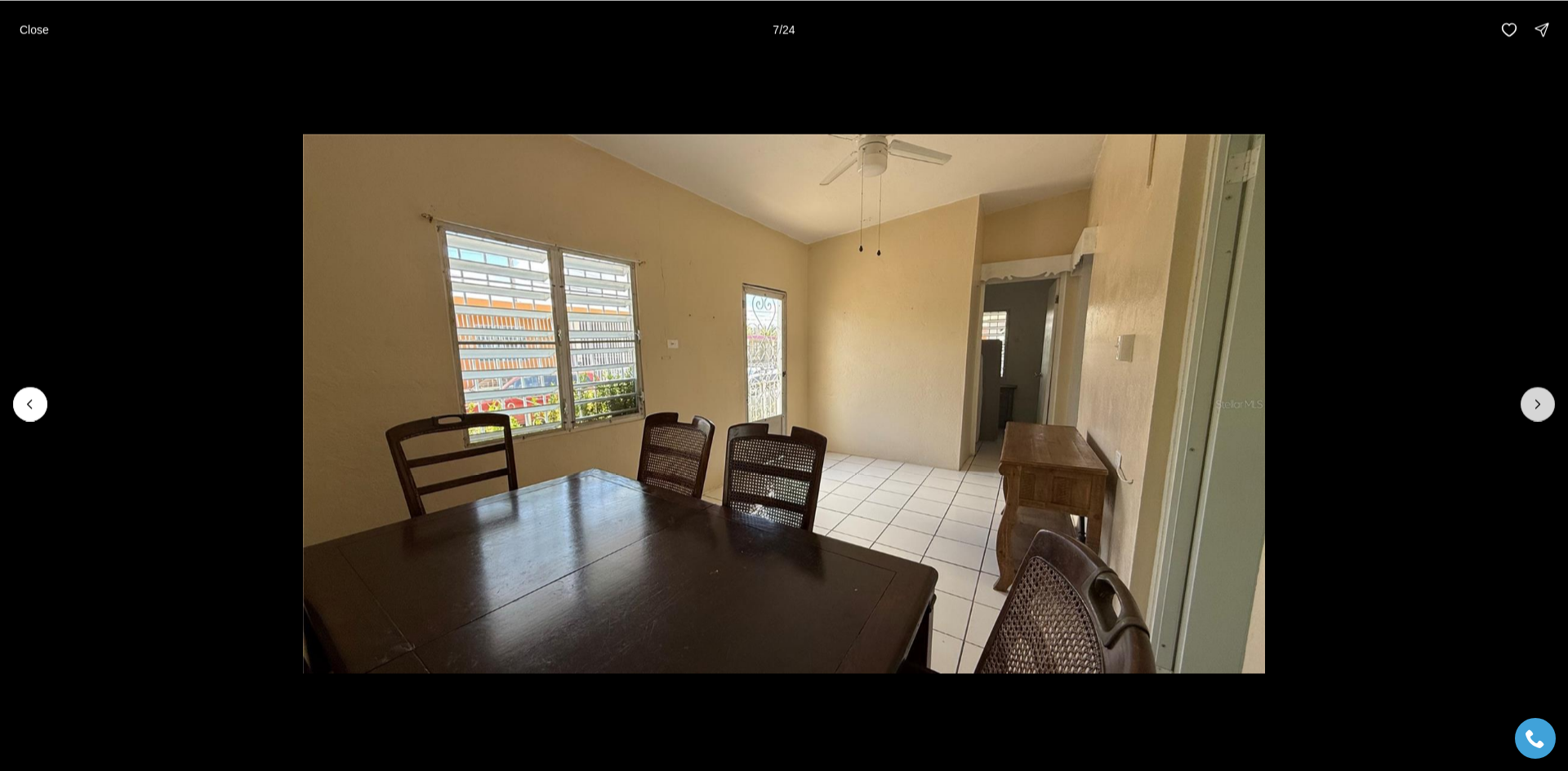
click at [1549, 412] on button "Next slide" at bounding box center [1537, 403] width 35 height 35
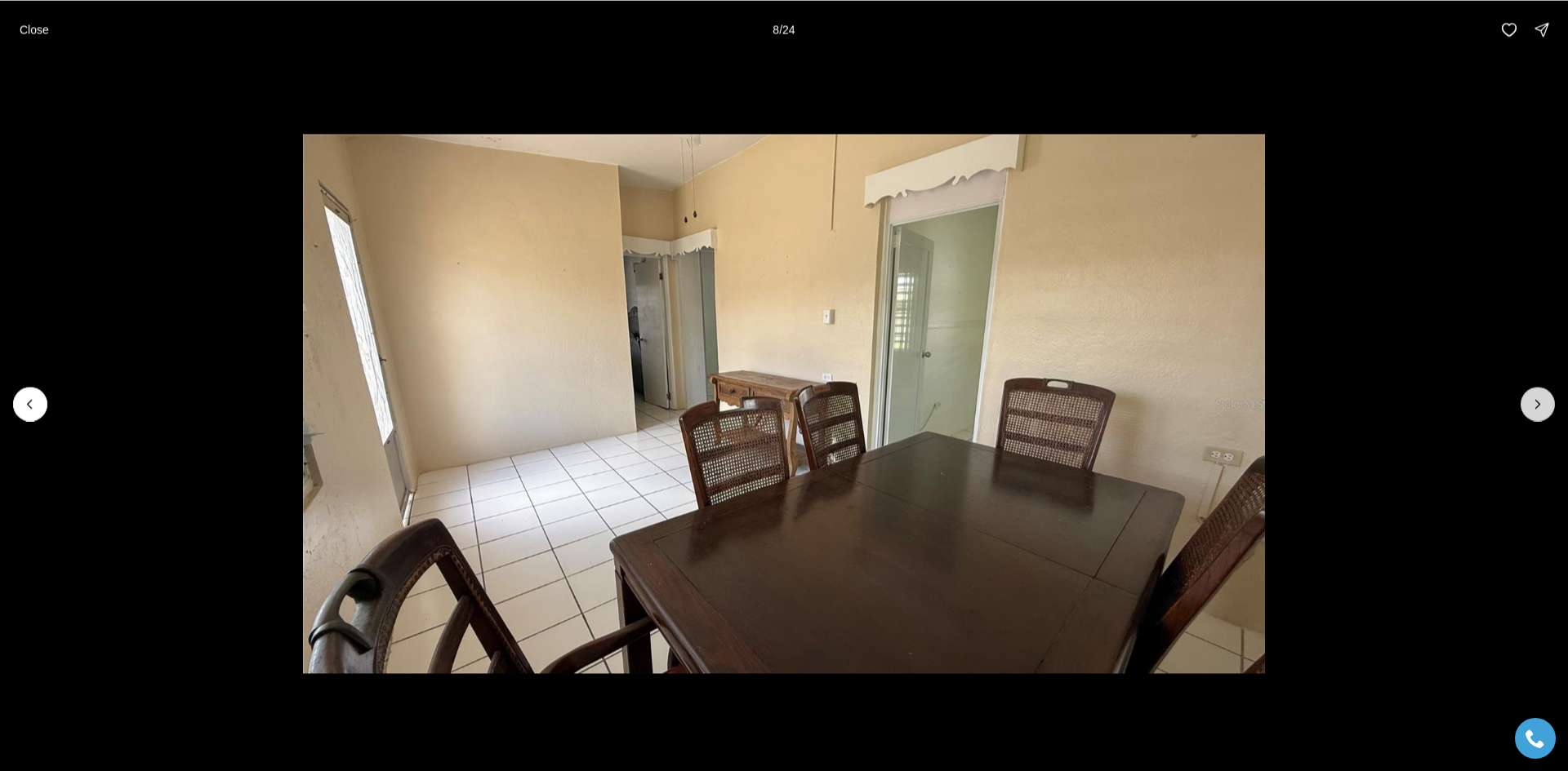
click at [1549, 412] on button "Next slide" at bounding box center [1537, 403] width 35 height 35
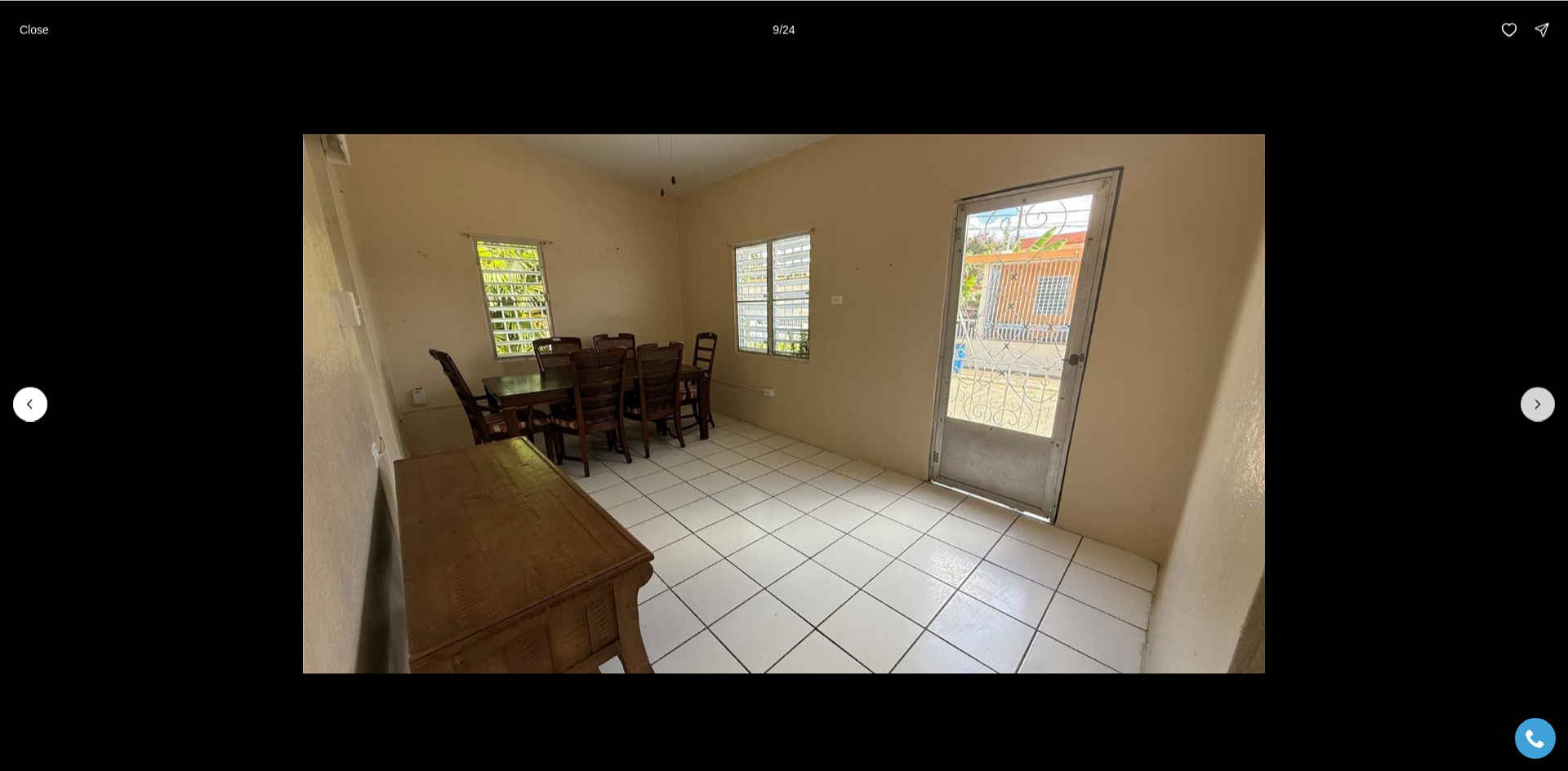
click at [1549, 412] on button "Next slide" at bounding box center [1537, 403] width 35 height 35
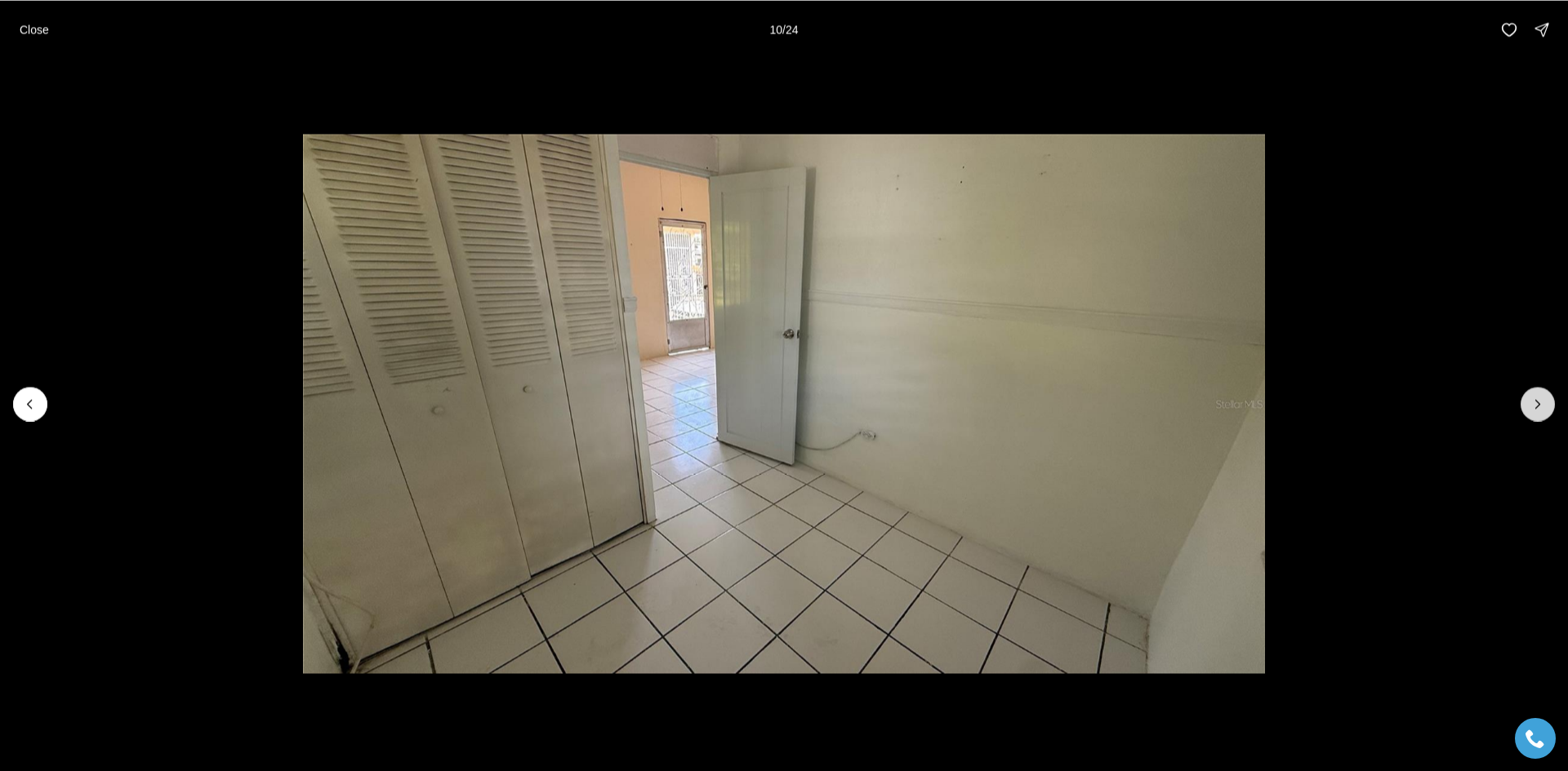
click at [1549, 412] on button "Next slide" at bounding box center [1537, 403] width 35 height 35
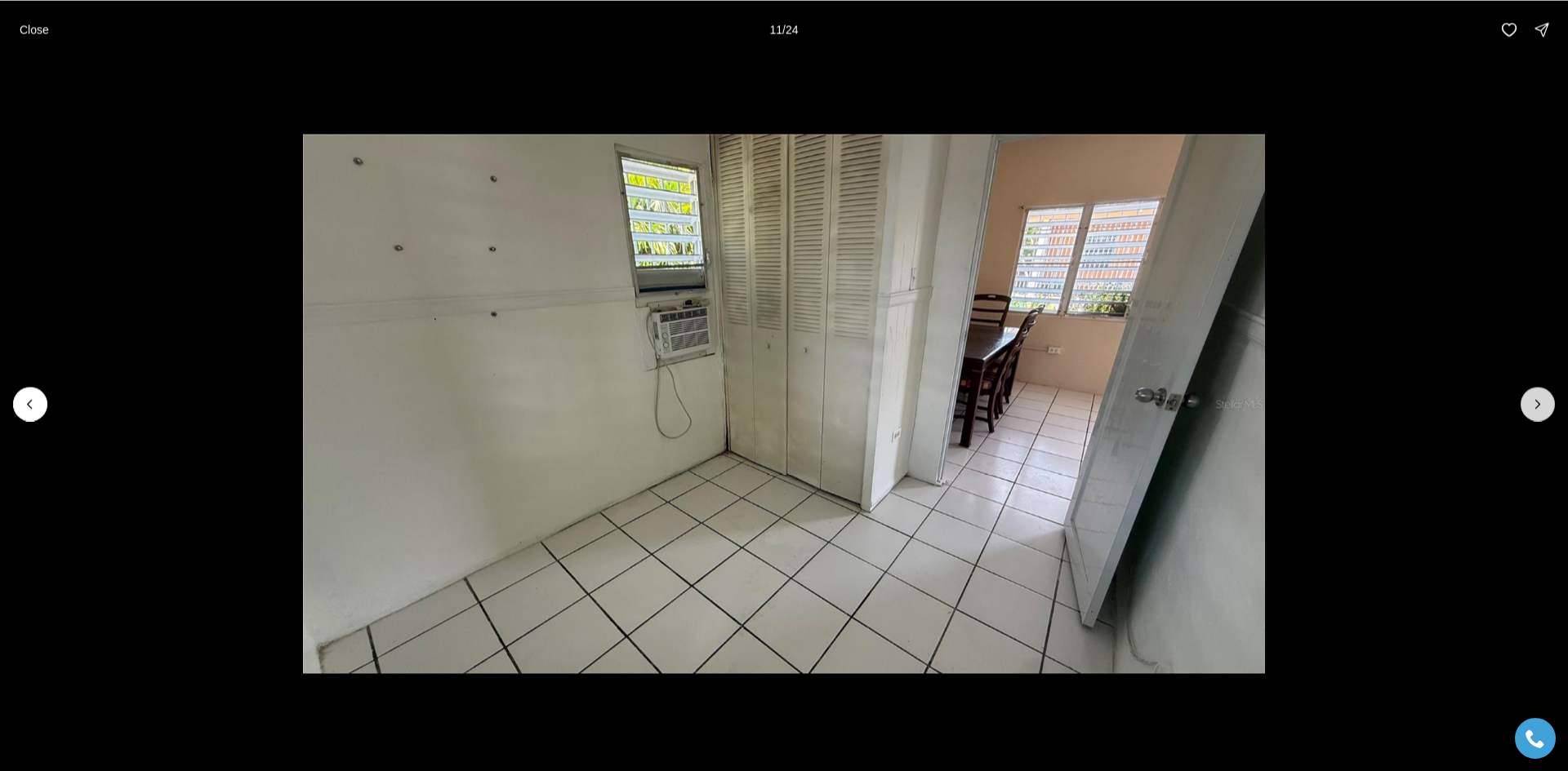
click at [1549, 412] on button "Next slide" at bounding box center [1537, 403] width 35 height 35
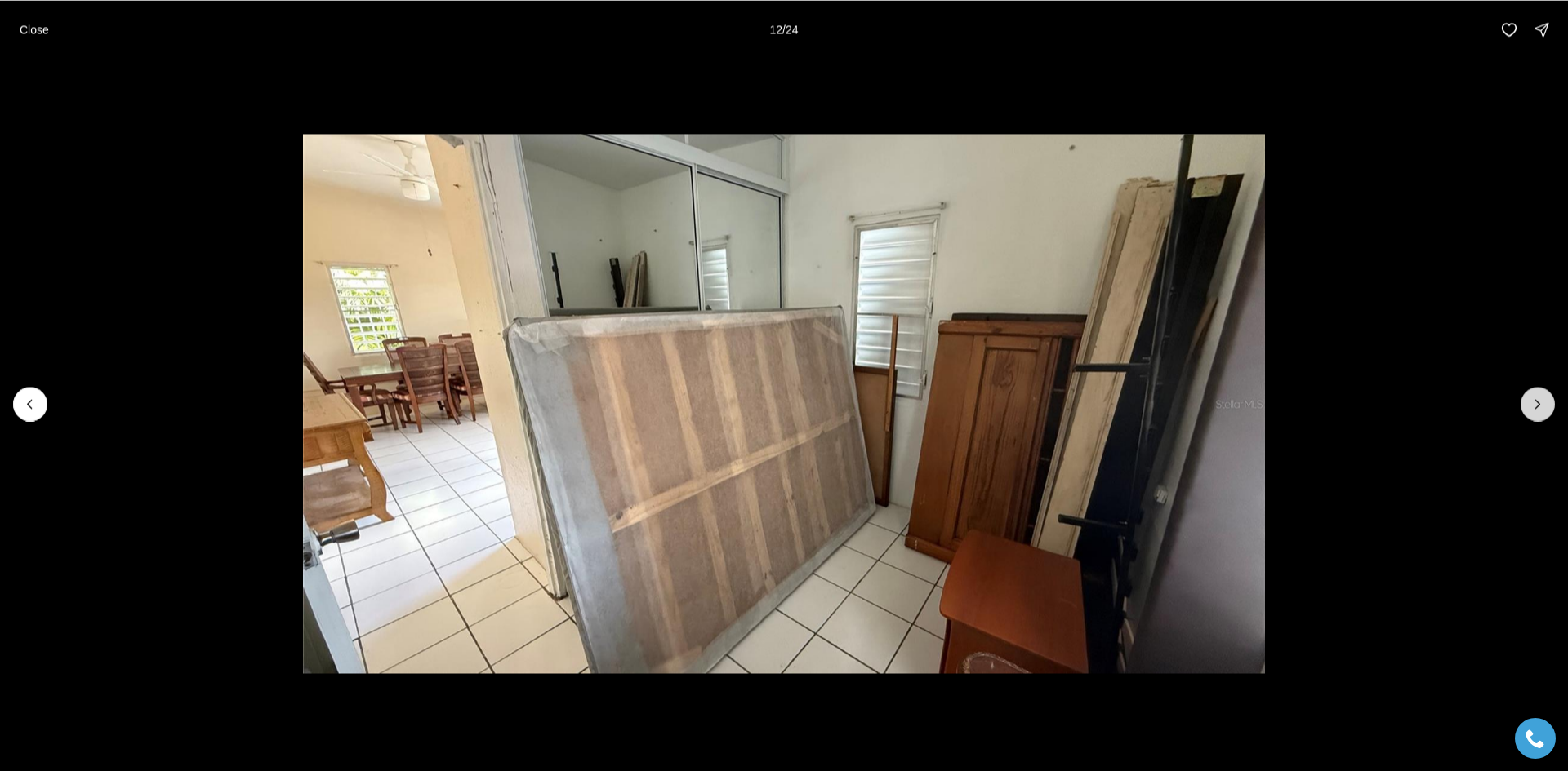
click at [1549, 412] on button "Next slide" at bounding box center [1537, 403] width 35 height 35
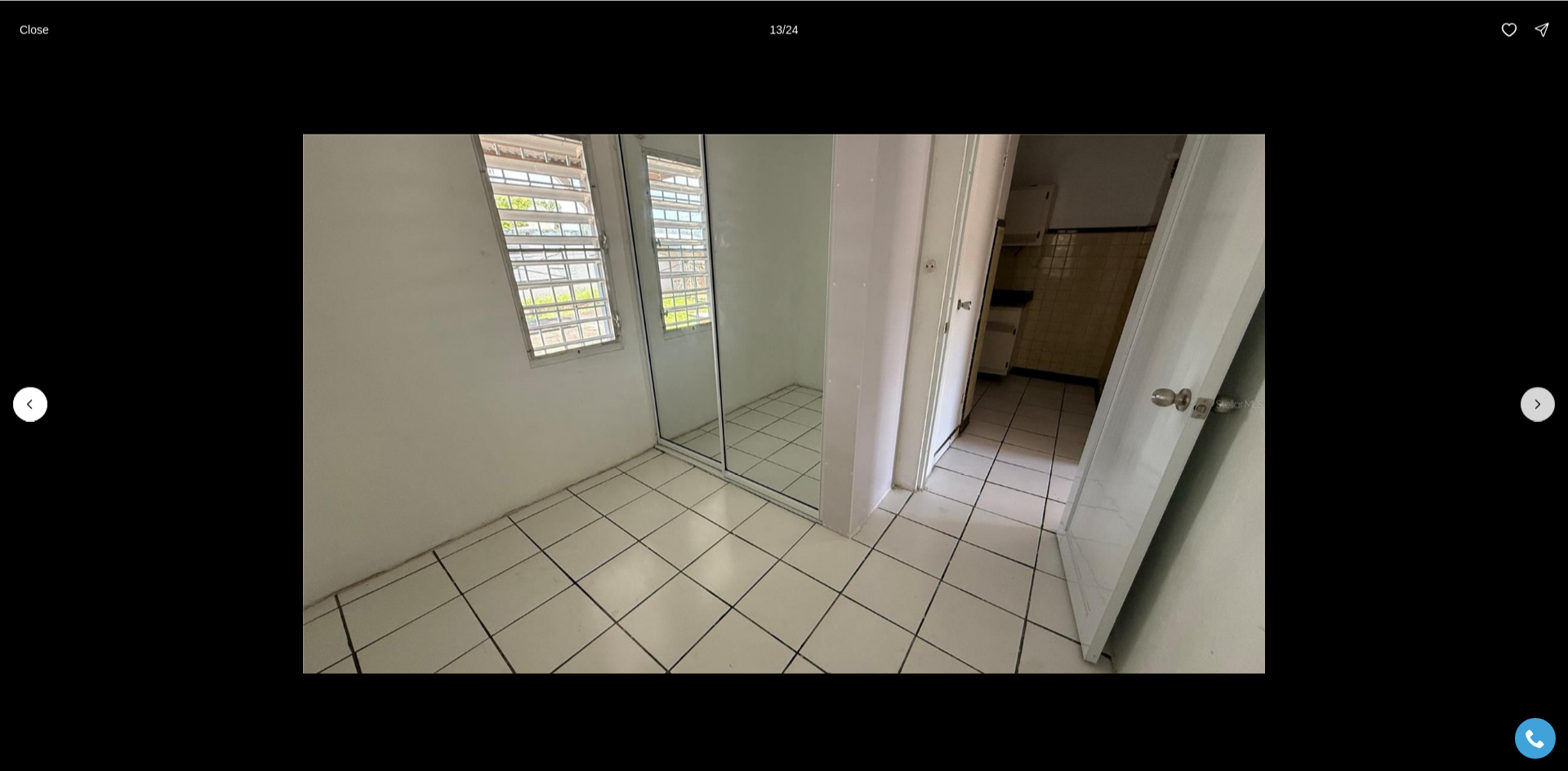
click at [1549, 412] on button "Next slide" at bounding box center [1537, 403] width 35 height 35
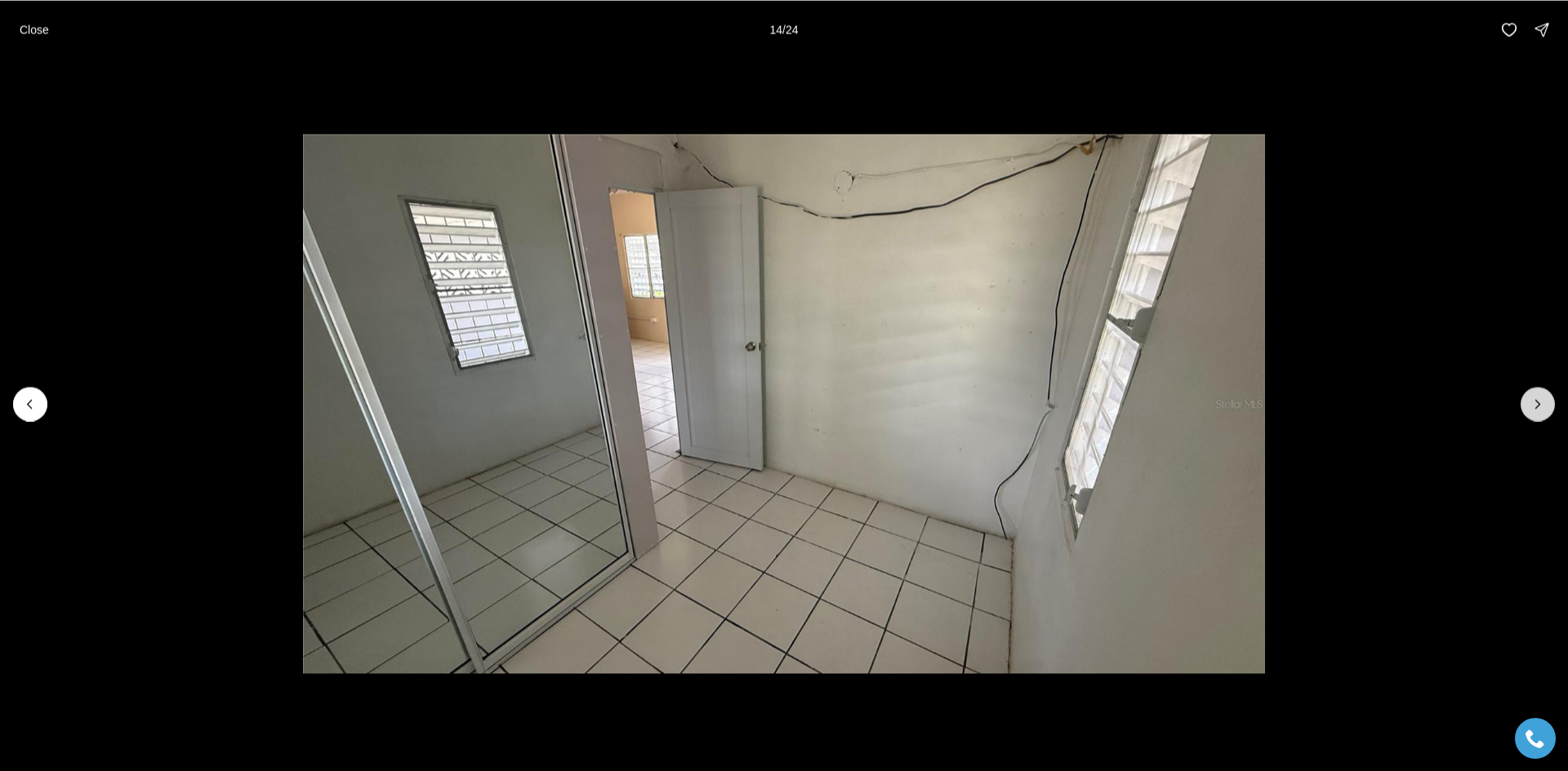
click at [1549, 412] on button "Next slide" at bounding box center [1537, 403] width 35 height 35
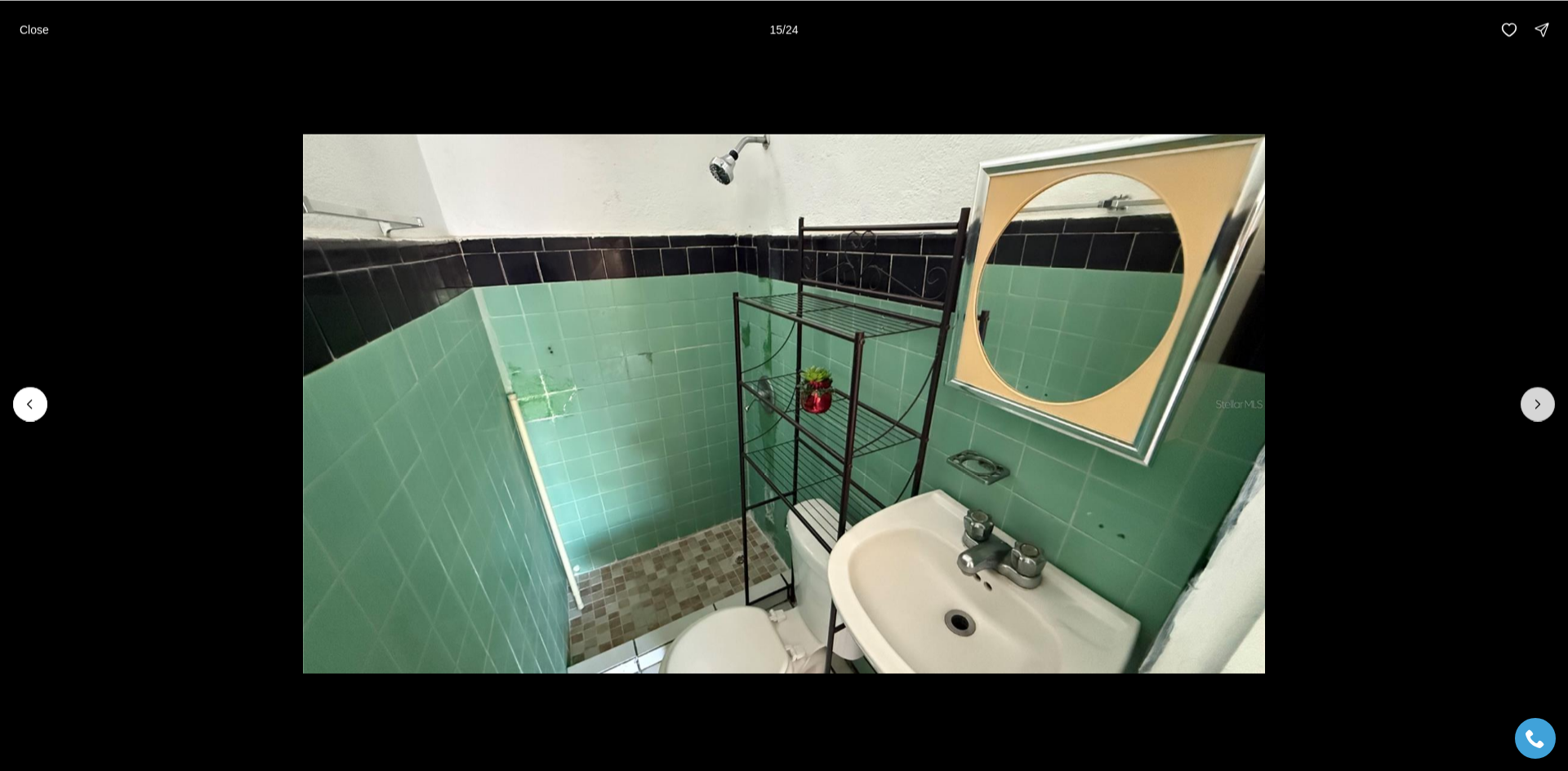
click at [1549, 412] on button "Next slide" at bounding box center [1537, 403] width 35 height 35
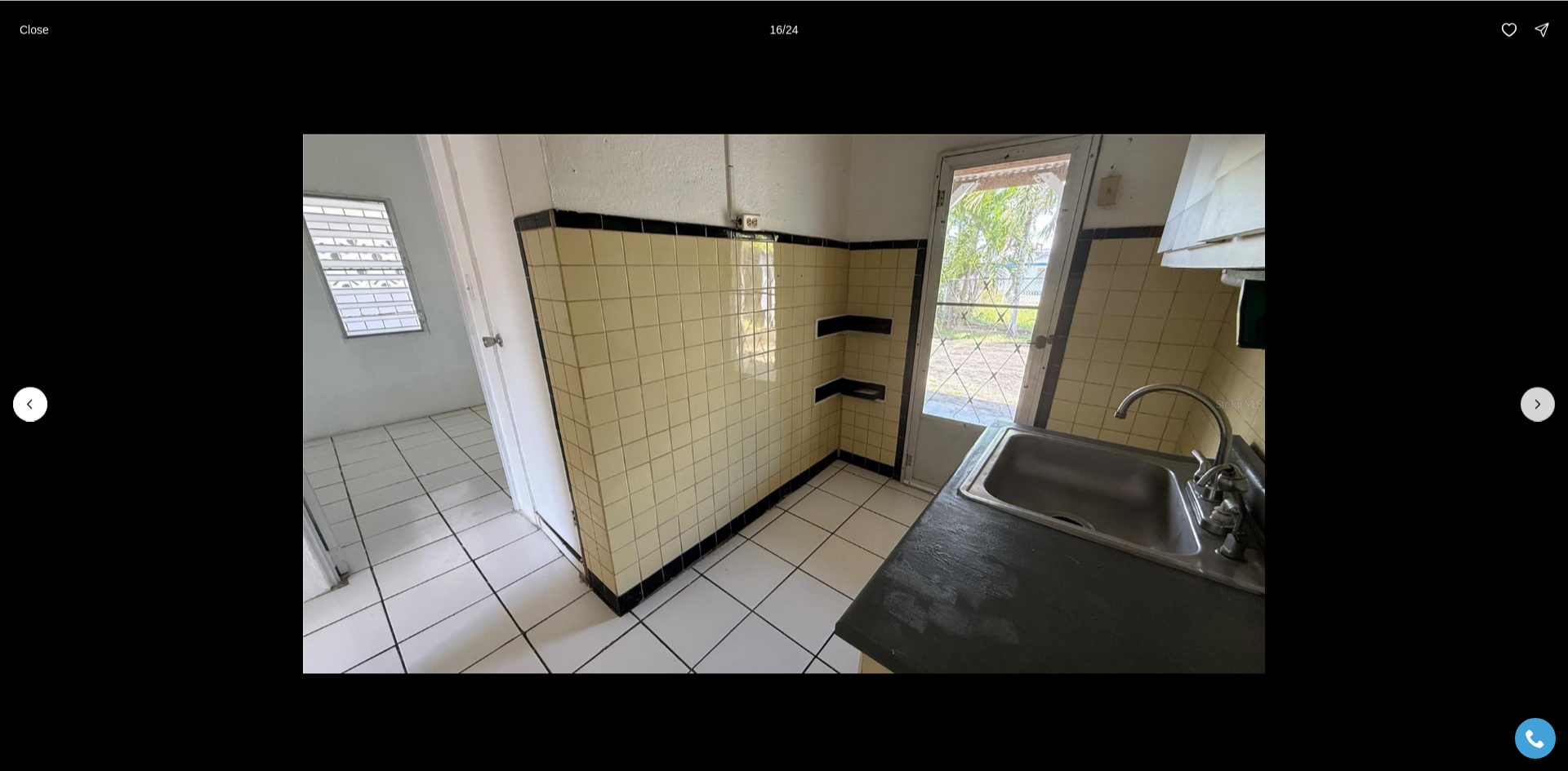
click at [1549, 412] on button "Next slide" at bounding box center [1537, 403] width 35 height 35
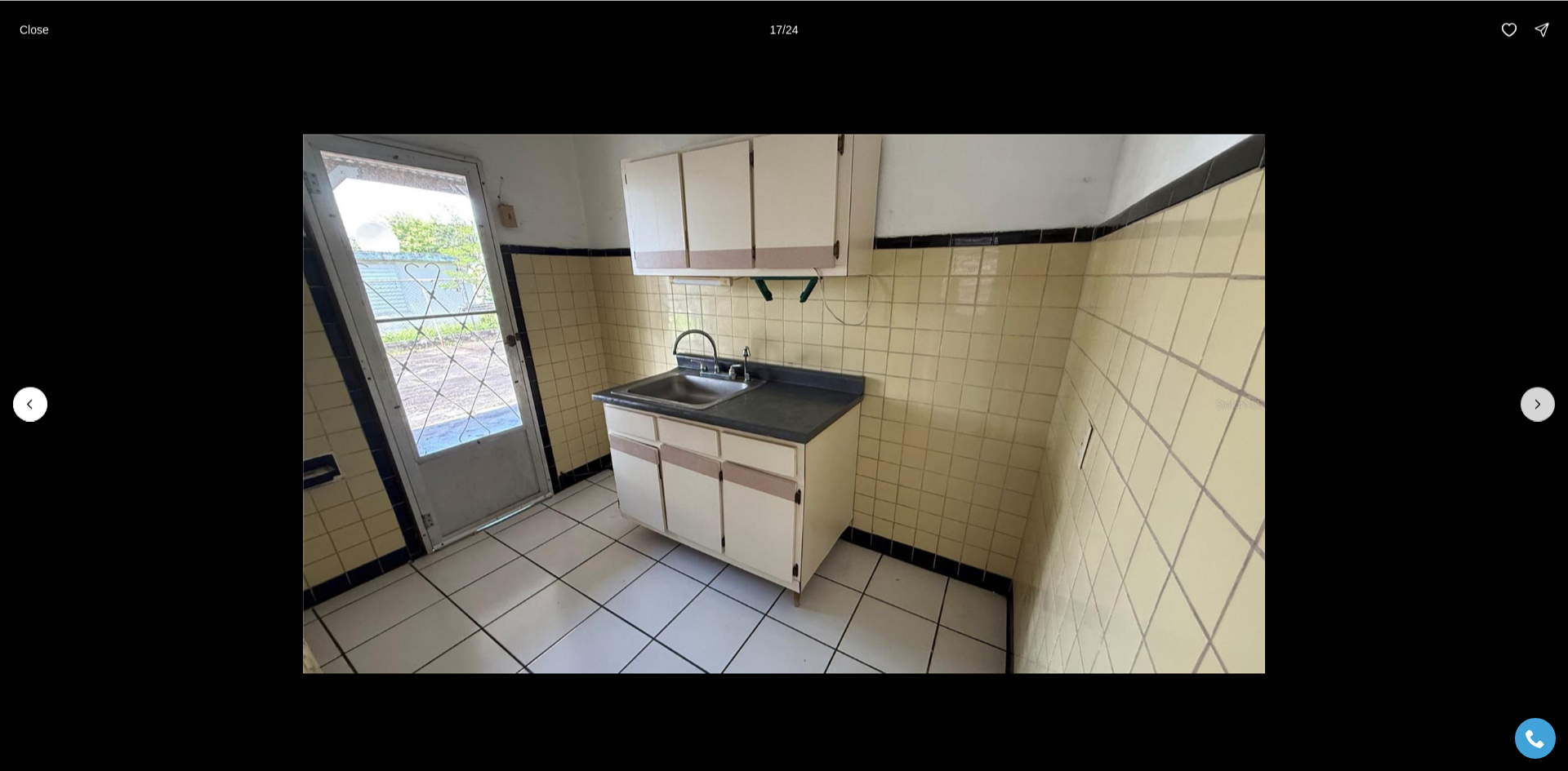
click at [1549, 412] on button "Next slide" at bounding box center [1537, 403] width 35 height 35
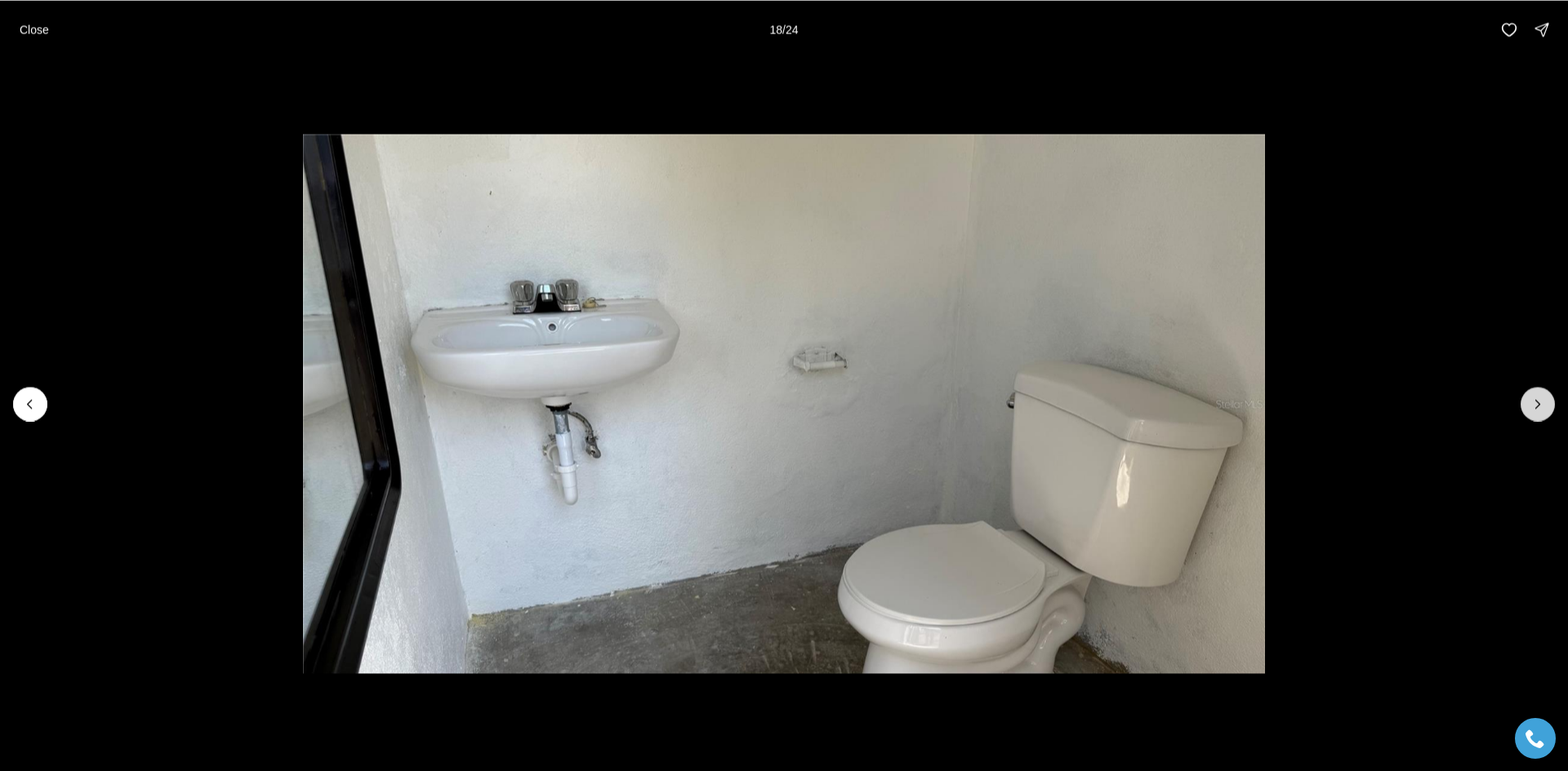
click at [1549, 412] on button "Next slide" at bounding box center [1537, 403] width 35 height 35
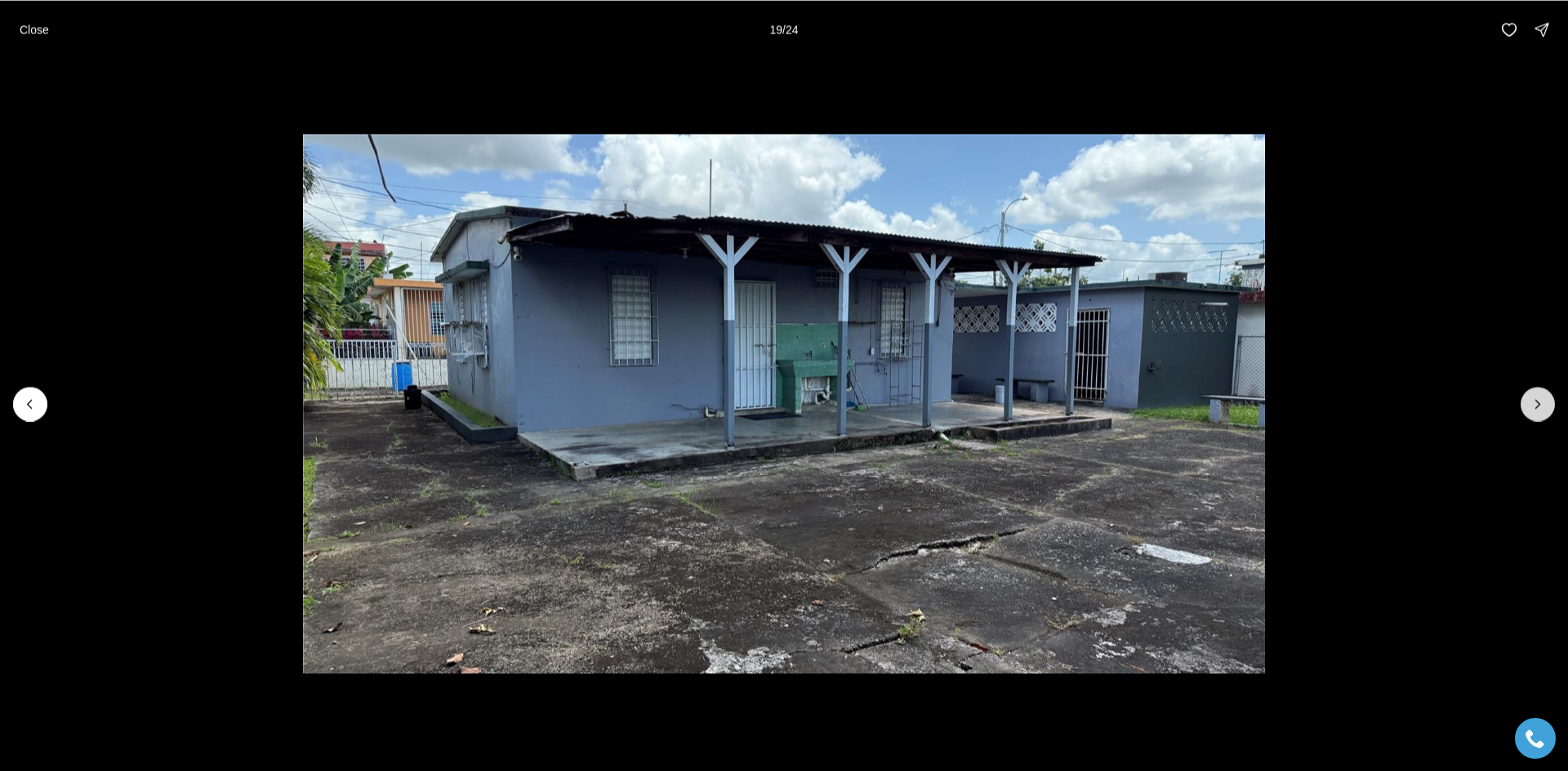
click at [1549, 412] on button "Next slide" at bounding box center [1537, 403] width 35 height 35
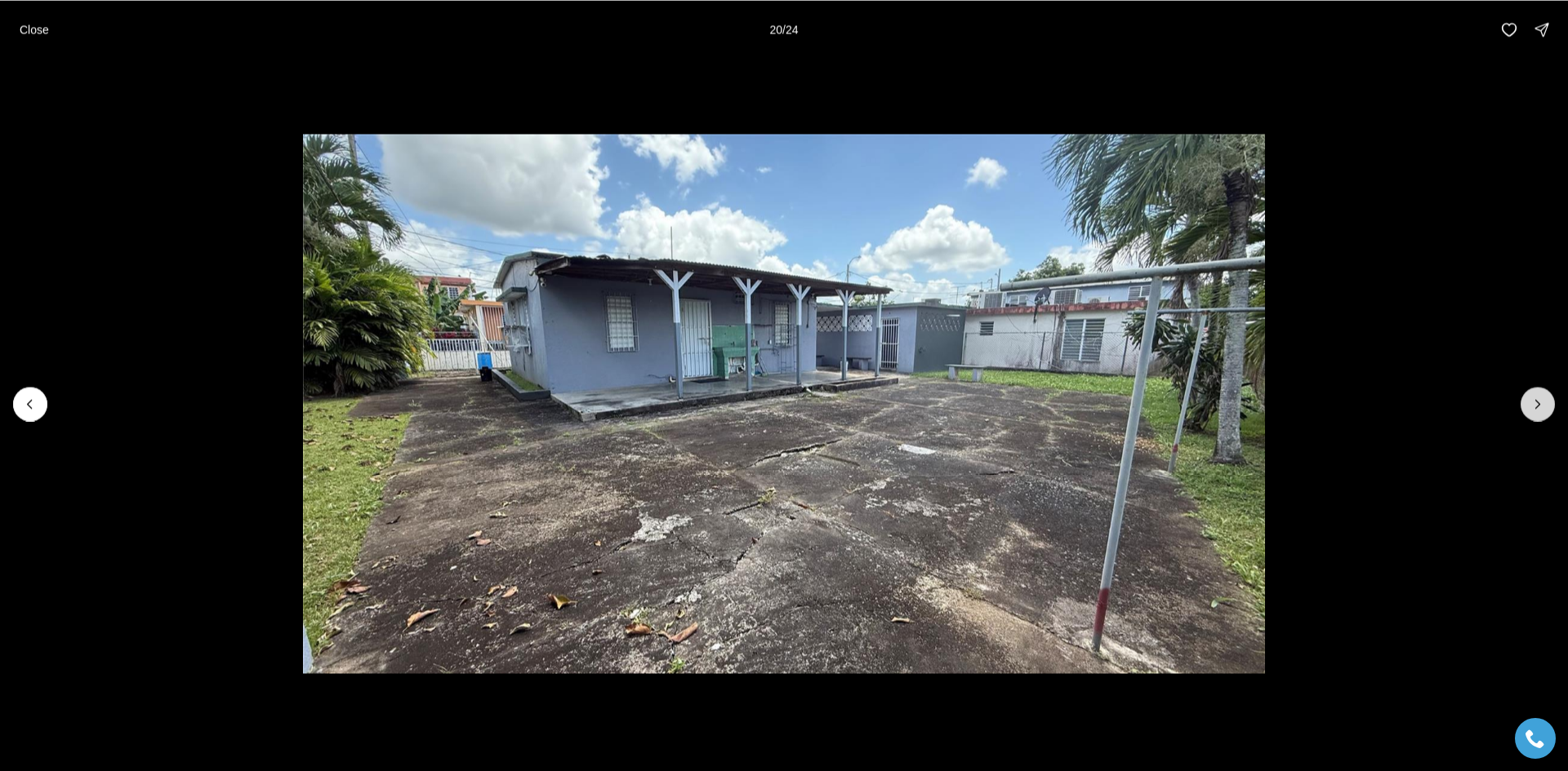
click at [1549, 412] on button "Next slide" at bounding box center [1537, 403] width 35 height 35
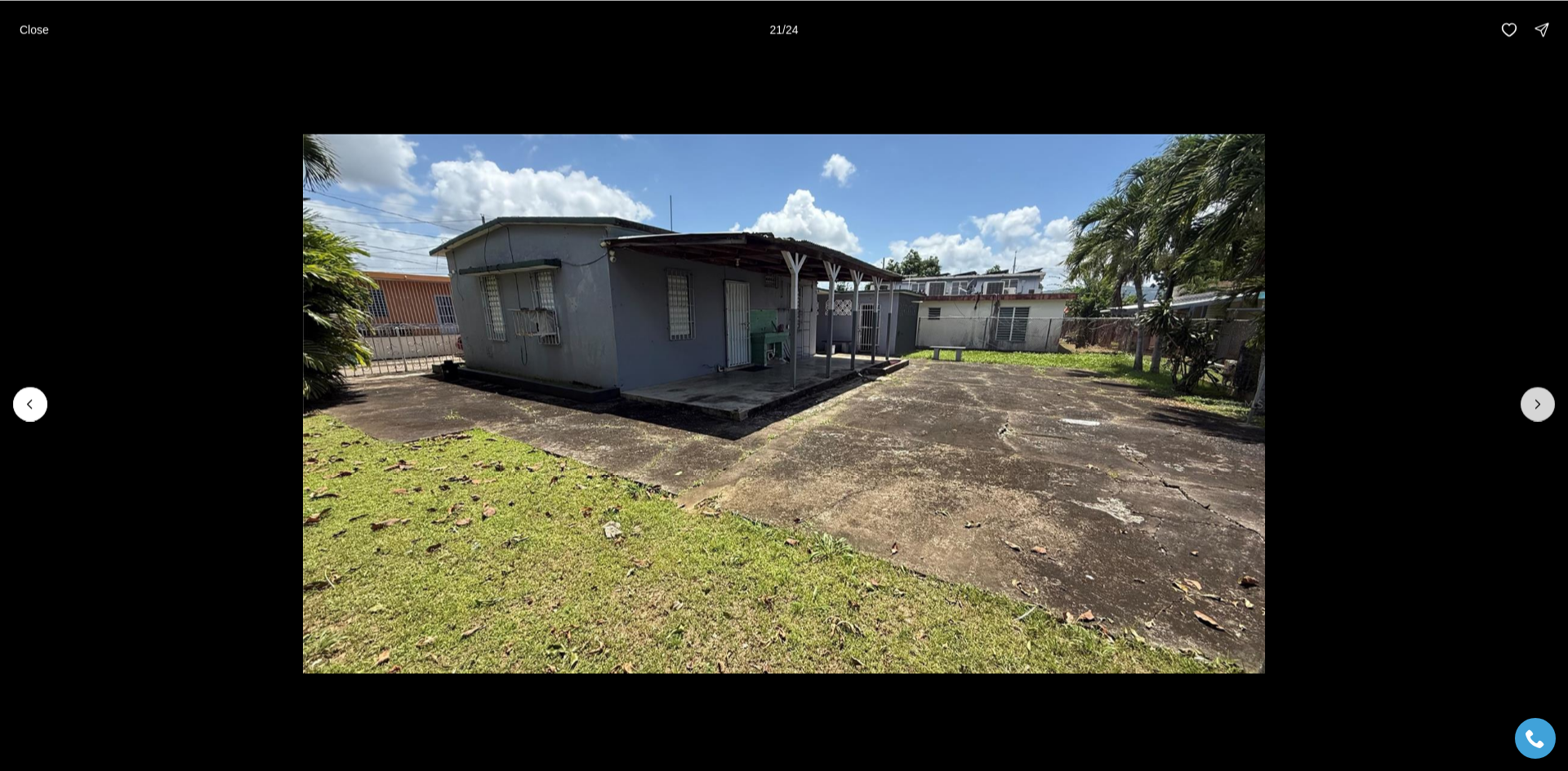
click at [1549, 412] on button "Next slide" at bounding box center [1537, 403] width 35 height 35
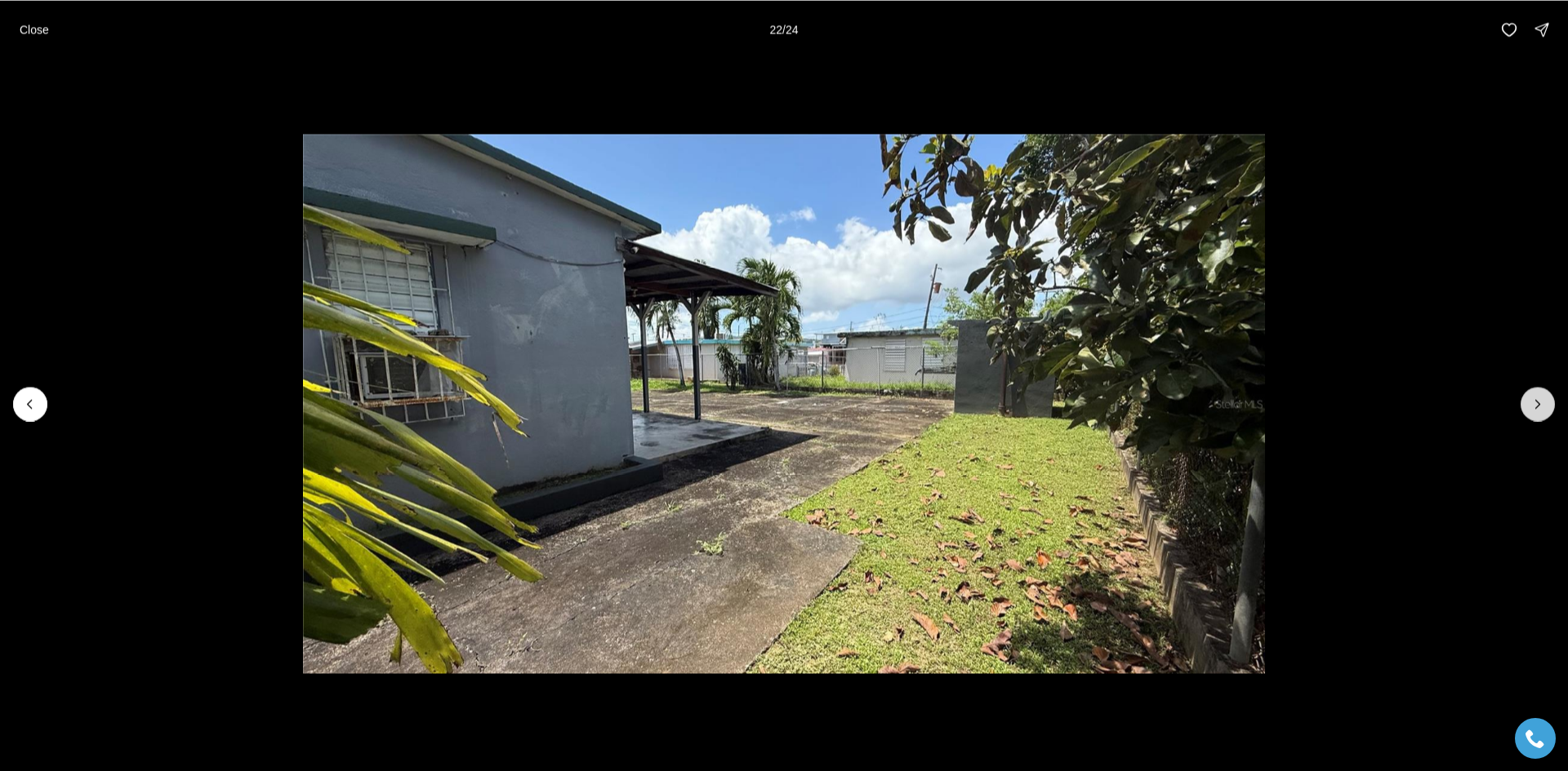
click at [1549, 412] on button "Next slide" at bounding box center [1537, 403] width 35 height 35
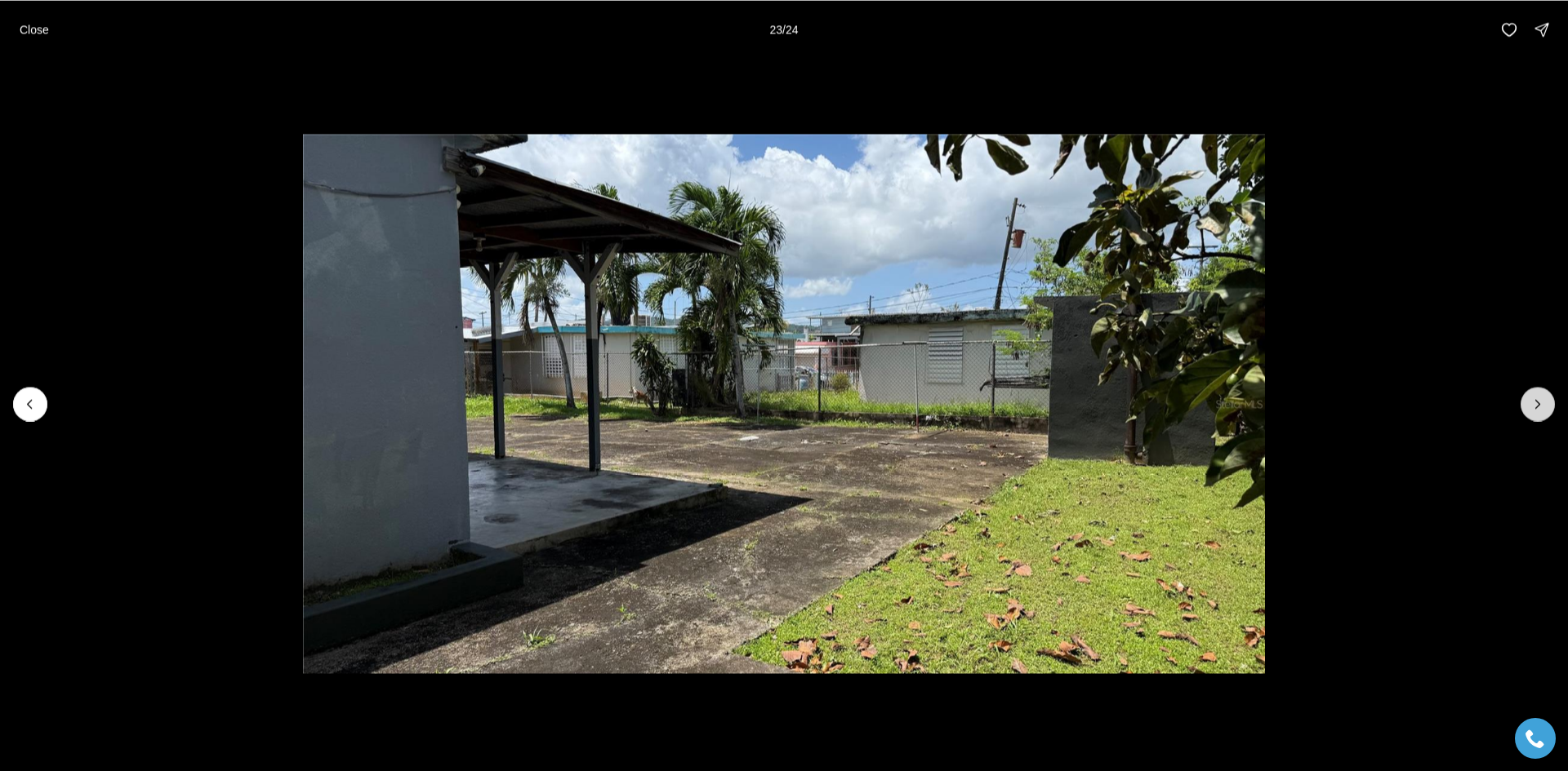
click at [1549, 412] on button "Next slide" at bounding box center [1537, 403] width 35 height 35
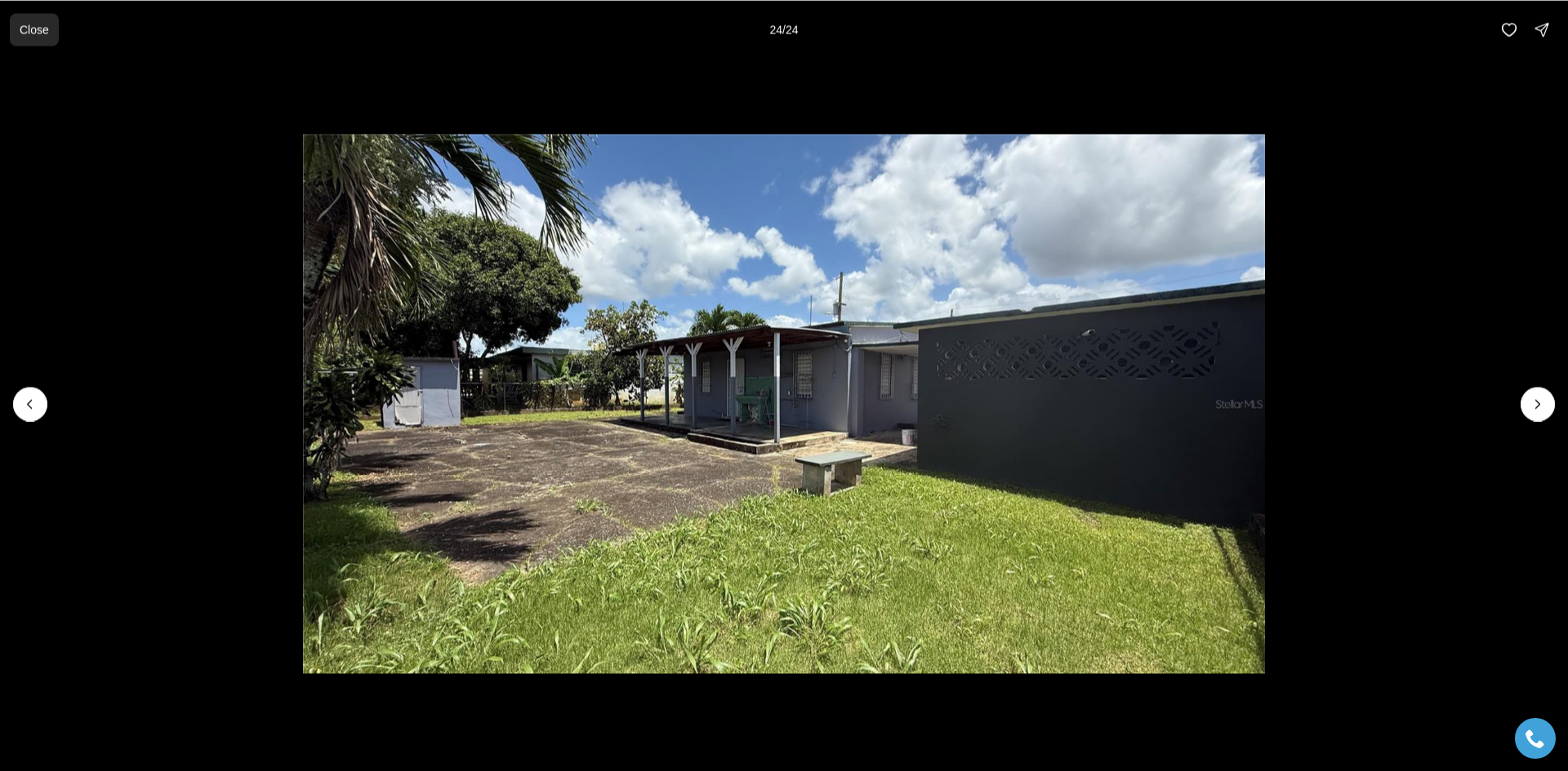
click at [35, 43] on button "Close" at bounding box center [34, 29] width 49 height 33
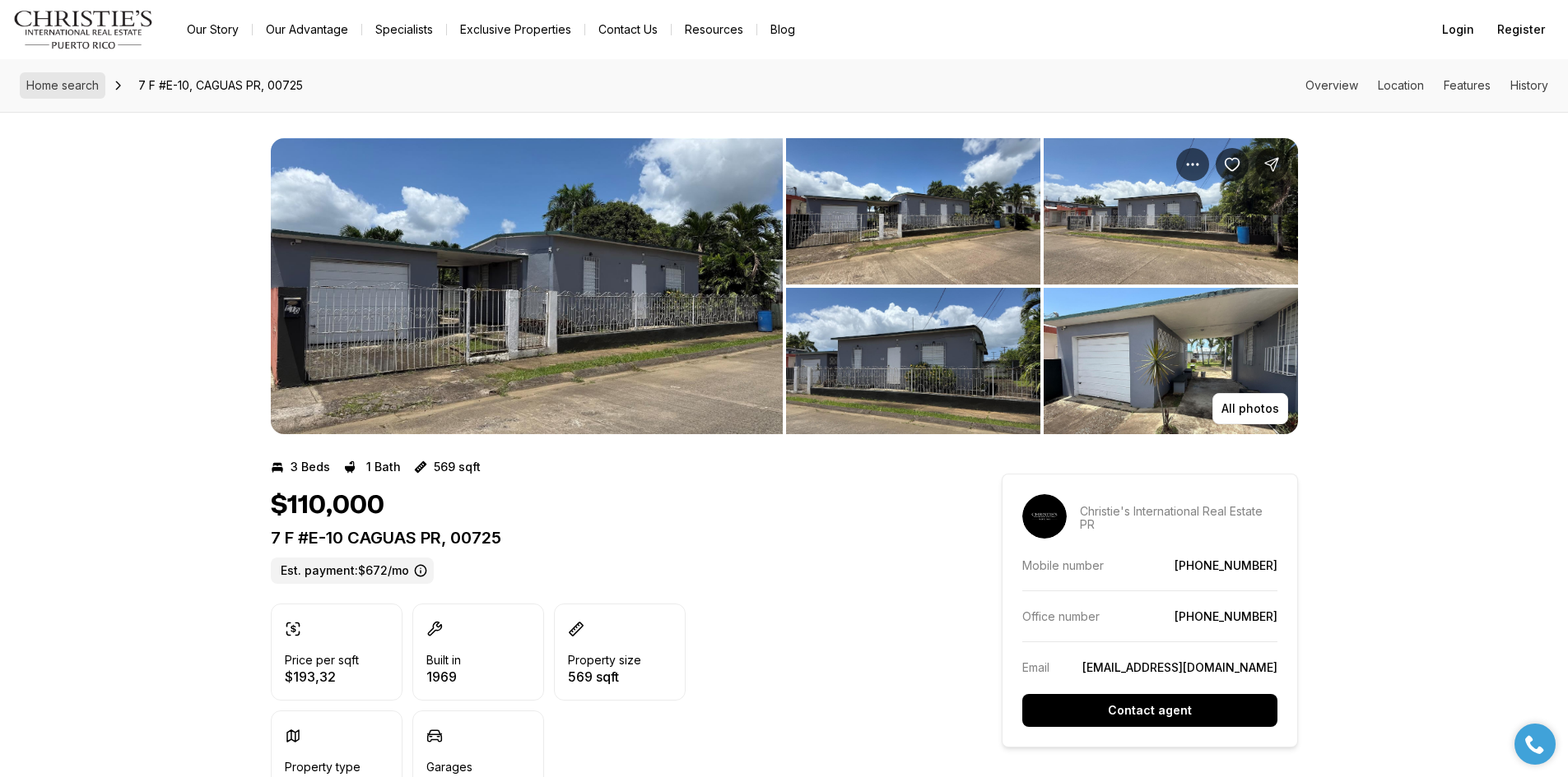
click at [64, 83] on span "Home search" at bounding box center [62, 85] width 73 height 14
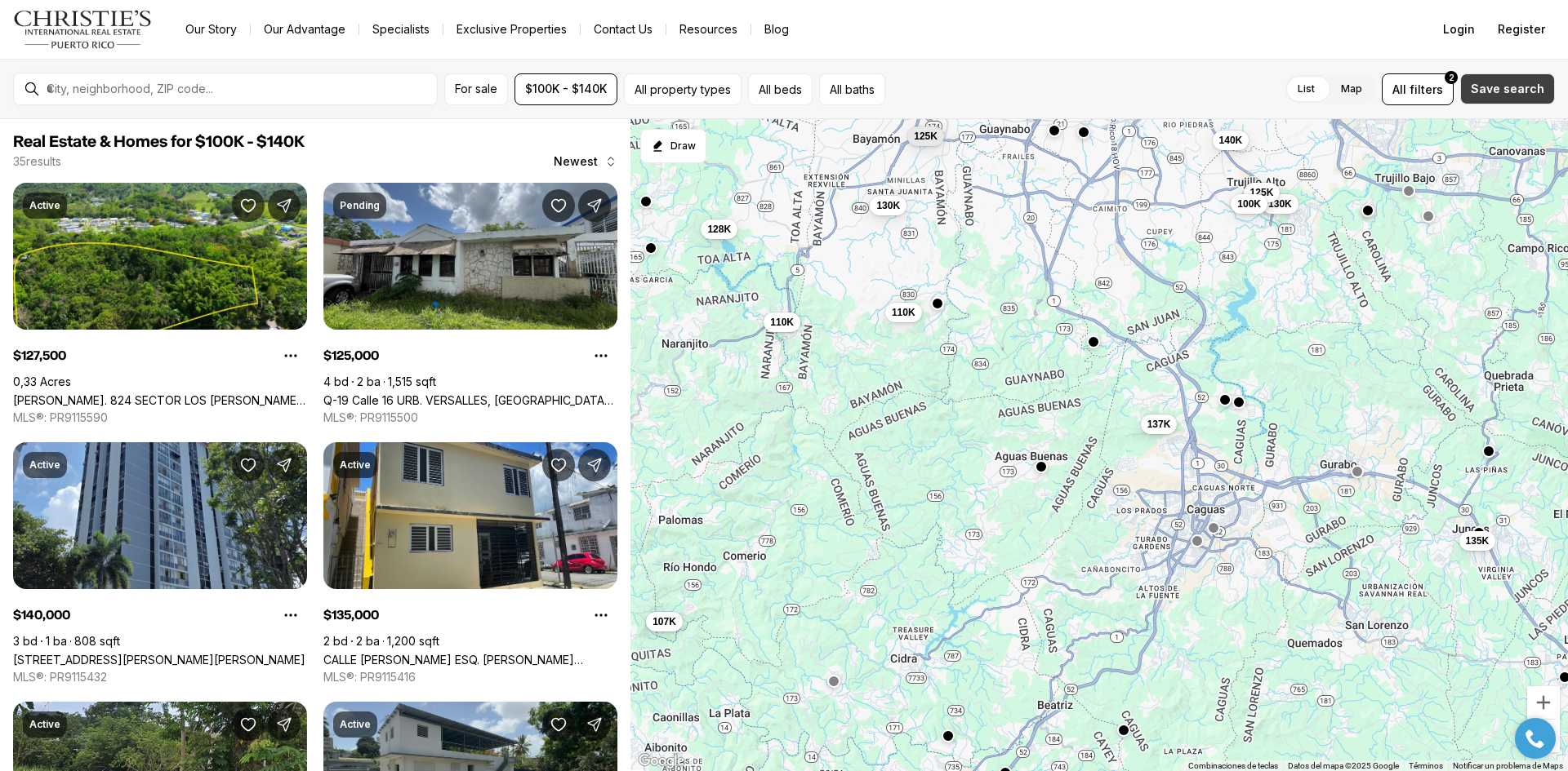
click at [1487, 89] on span "Save search" at bounding box center [1507, 89] width 74 height 13
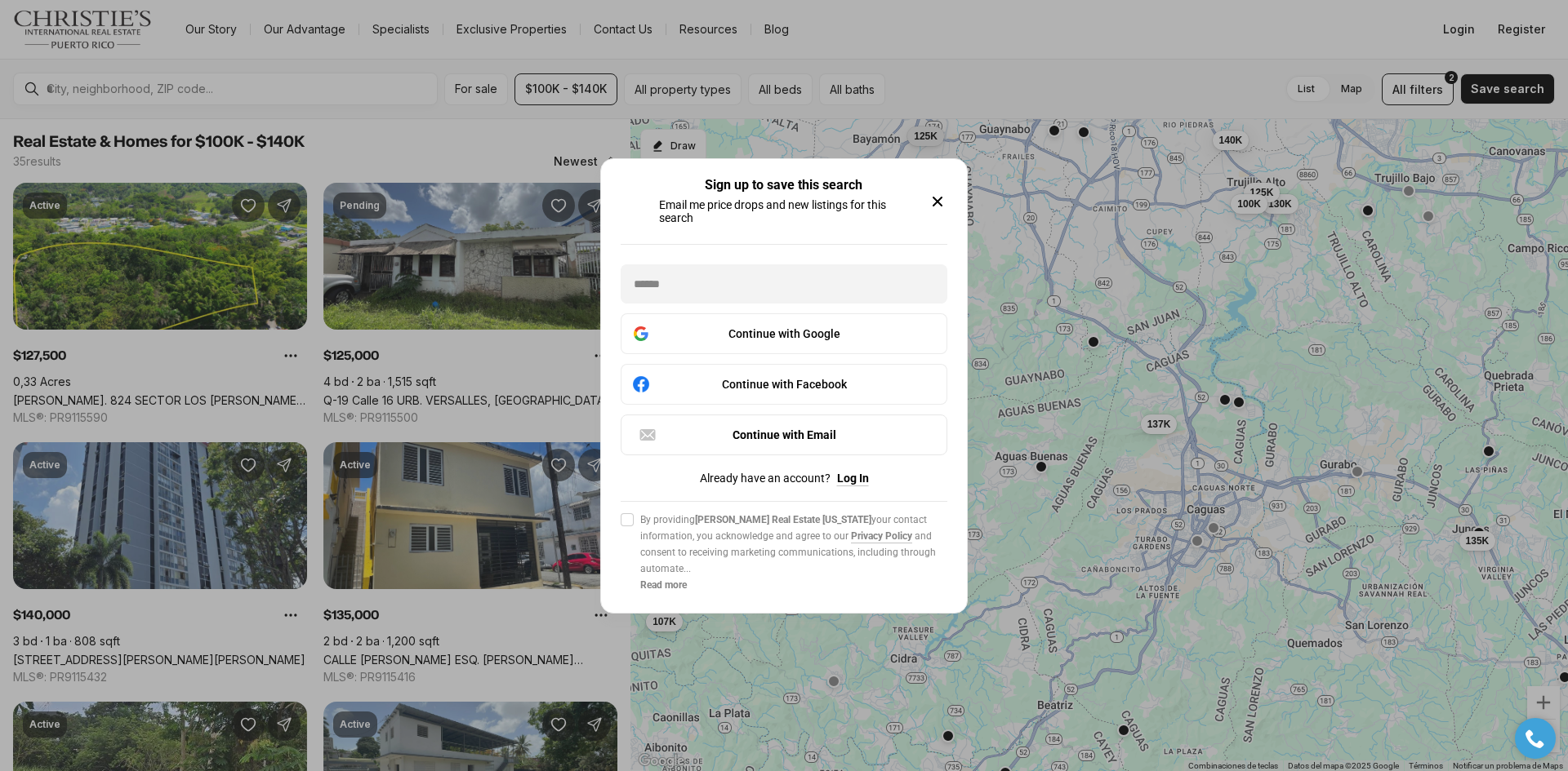
click at [946, 203] on icon "button" at bounding box center [937, 201] width 20 height 20
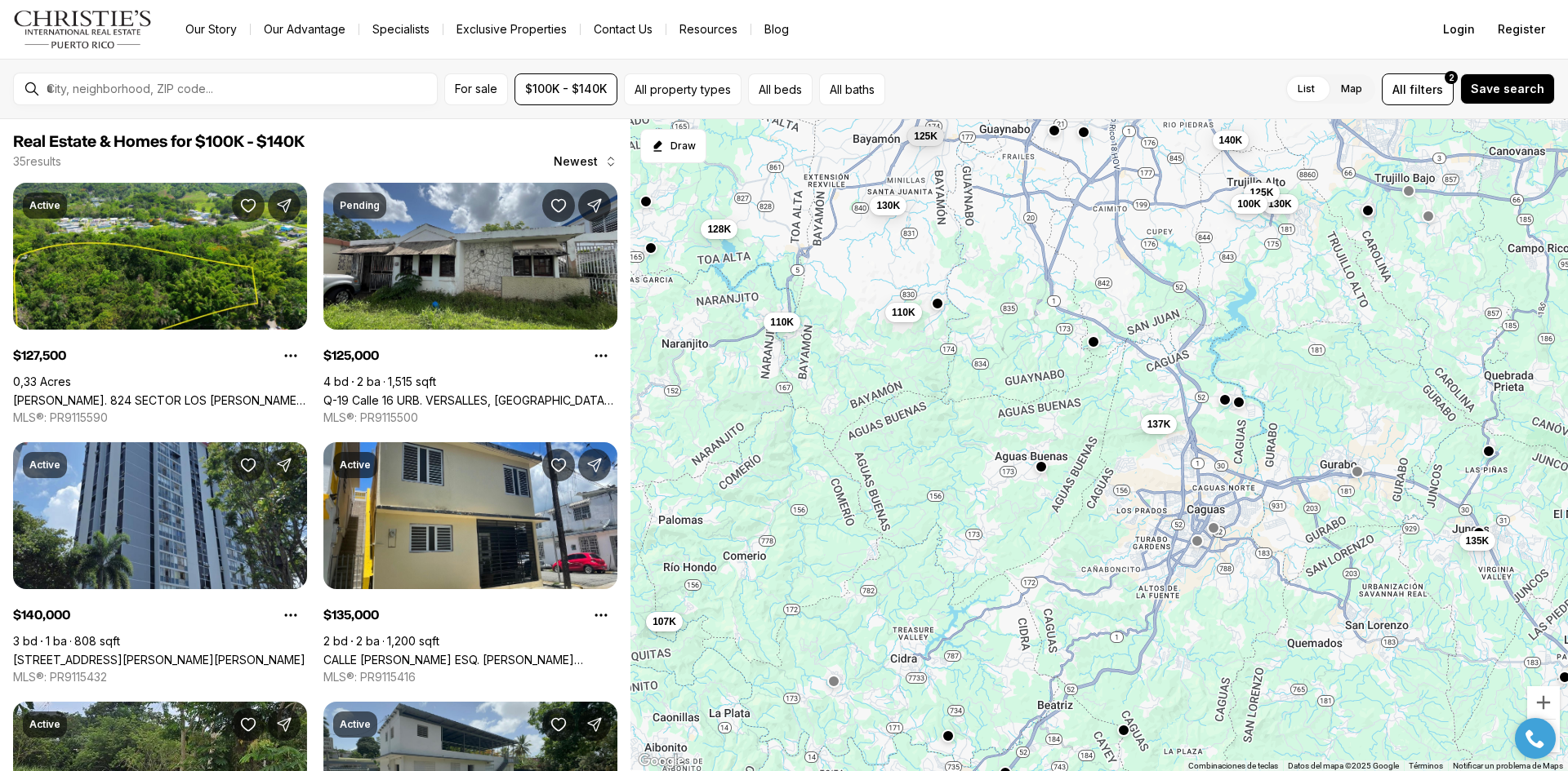
click at [1012, 77] on div "List Map List Map All filters 2 Save search" at bounding box center [1224, 90] width 663 height 32
click at [682, 95] on button "All property types" at bounding box center [682, 90] width 118 height 32
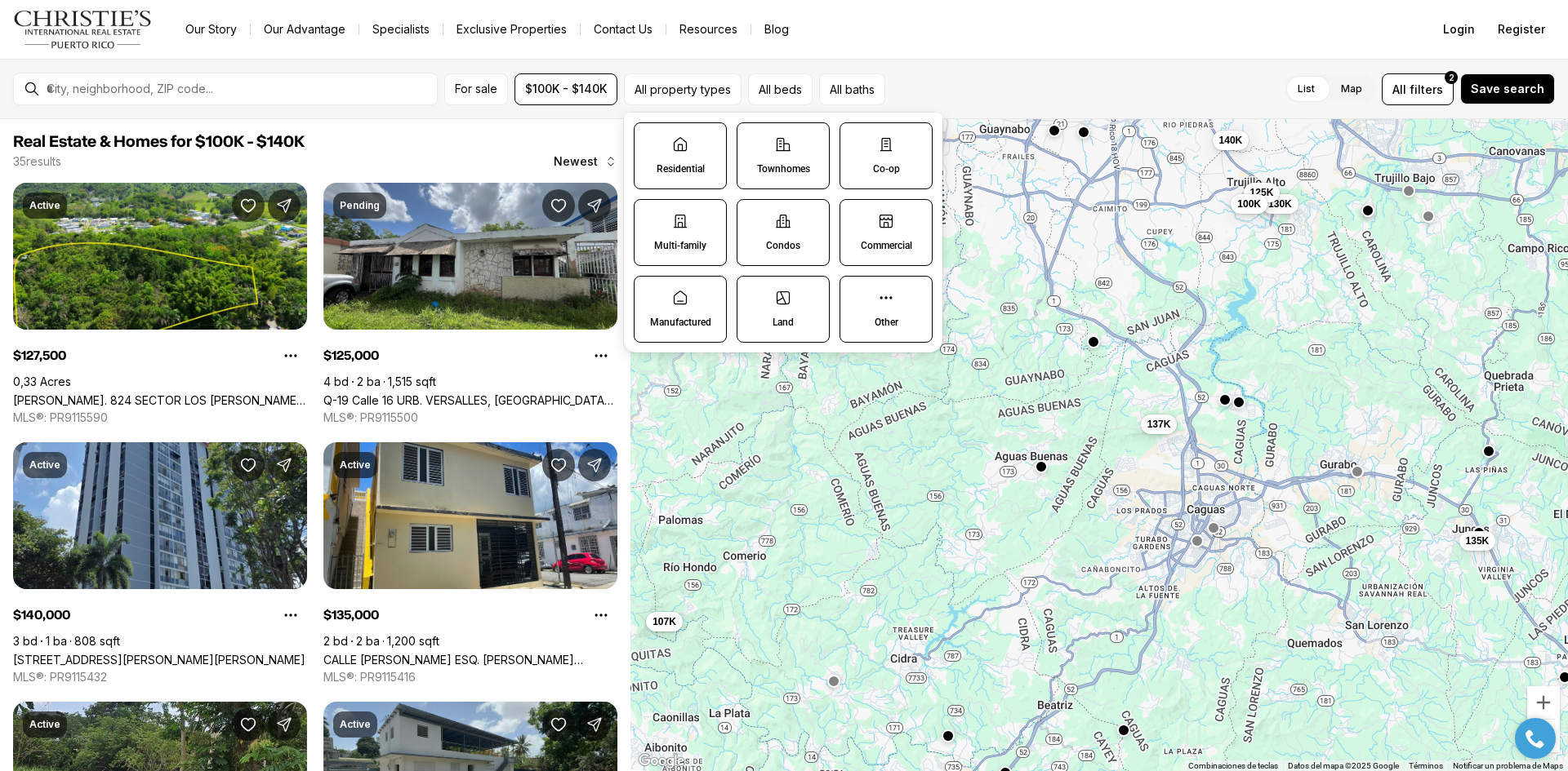
click at [677, 168] on p "Residential" at bounding box center [680, 169] width 48 height 13
click at [651, 139] on button "Residential" at bounding box center [642, 131] width 16 height 16
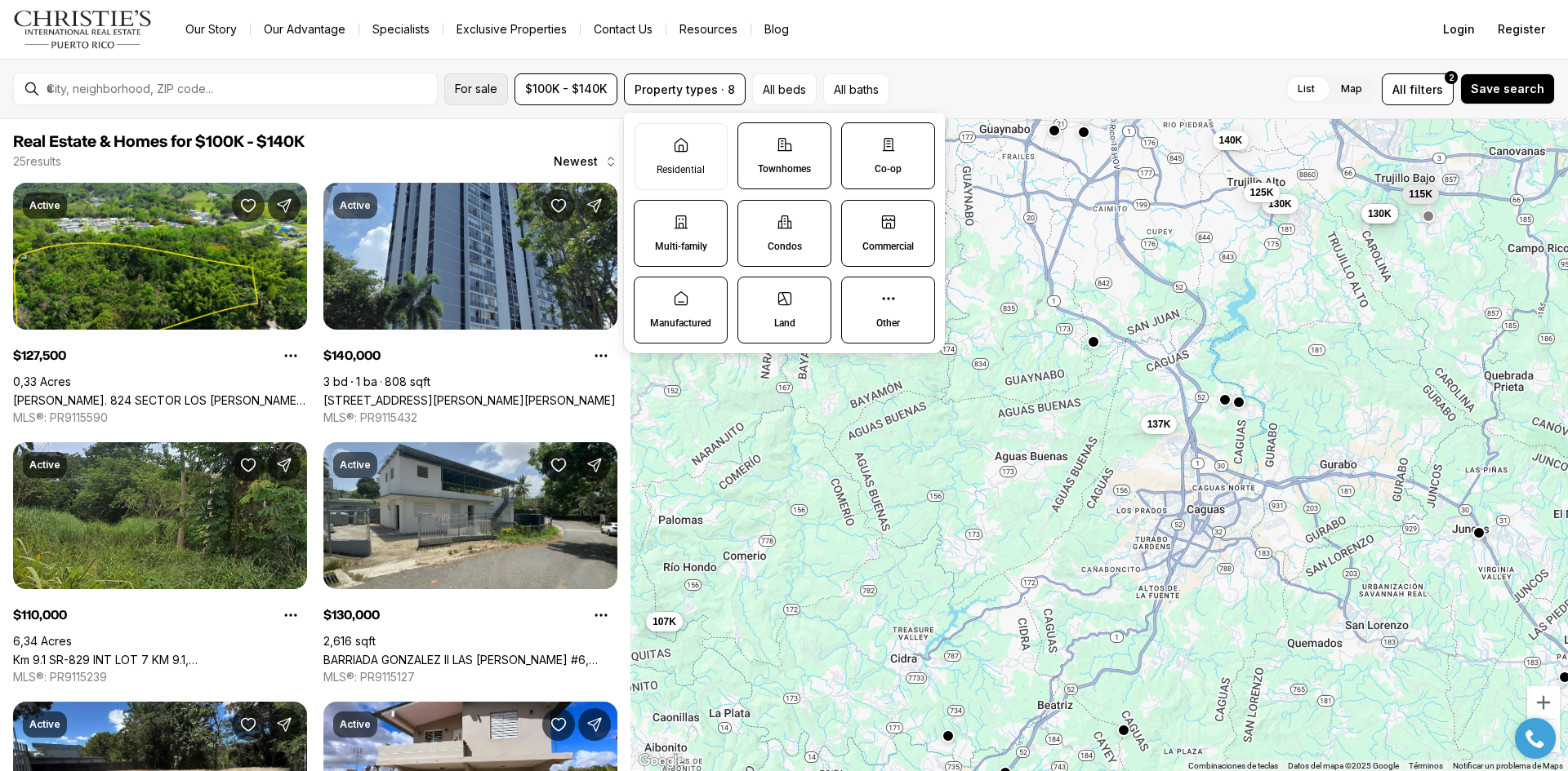
click at [489, 93] on span "For sale" at bounding box center [476, 89] width 42 height 13
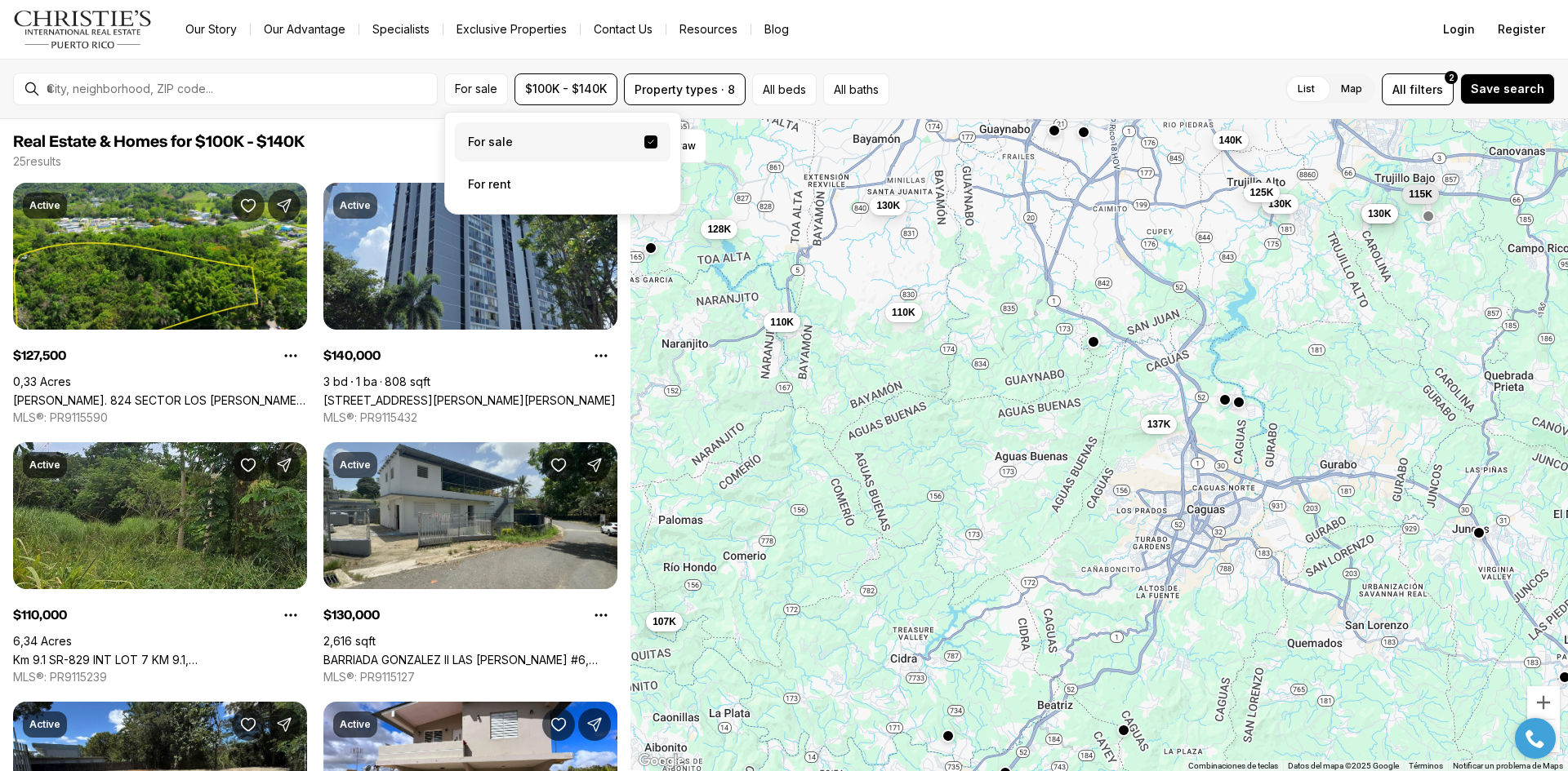
click at [525, 144] on label "For sale" at bounding box center [563, 142] width 215 height 39
click at [644, 144] on button "For sale" at bounding box center [651, 142] width 13 height 13
click at [765, 92] on button "All beds" at bounding box center [784, 90] width 65 height 32
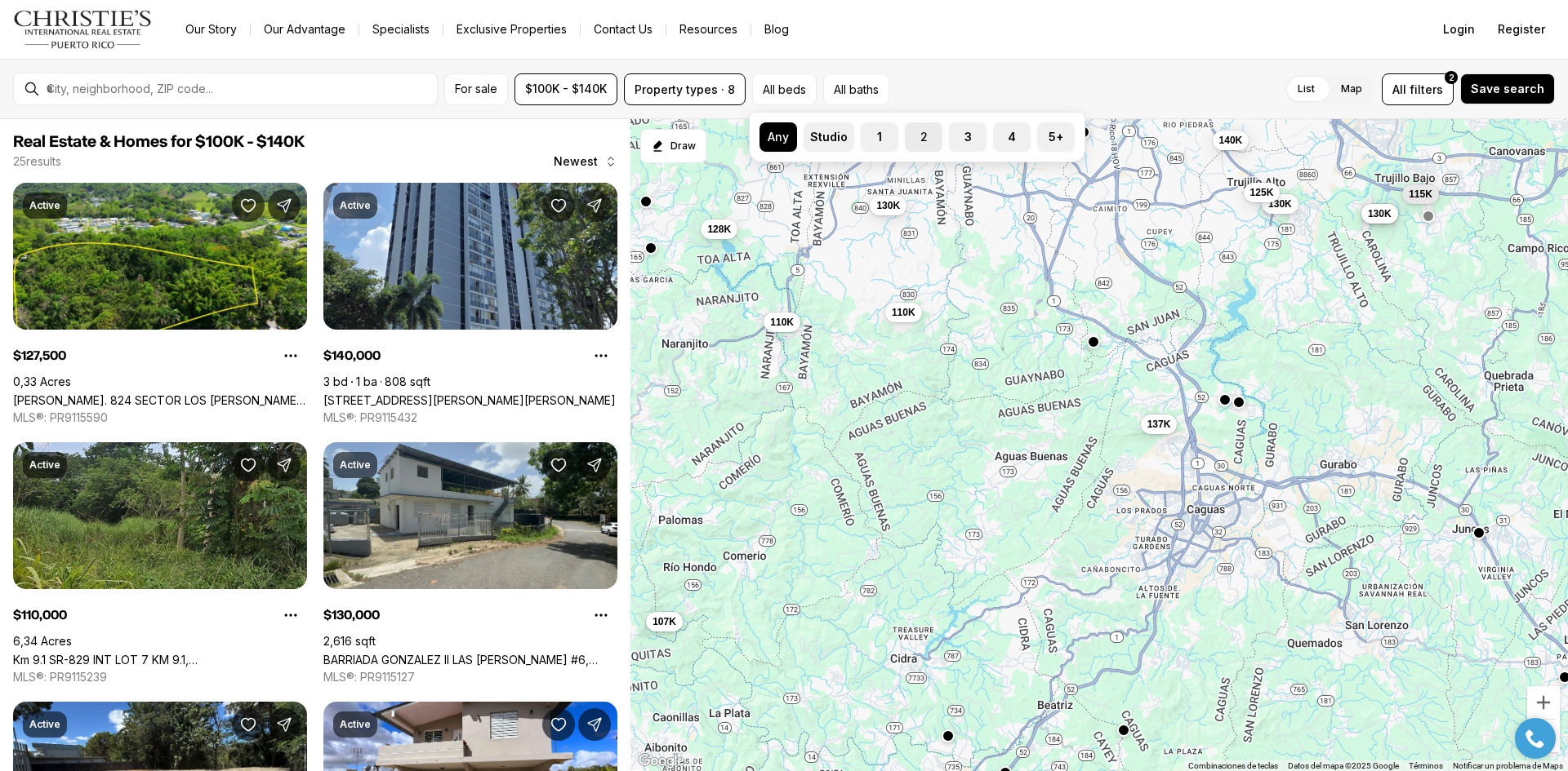
click at [930, 137] on label "2" at bounding box center [924, 137] width 37 height 29
click at [921, 137] on button "2" at bounding box center [913, 130] width 16 height 16
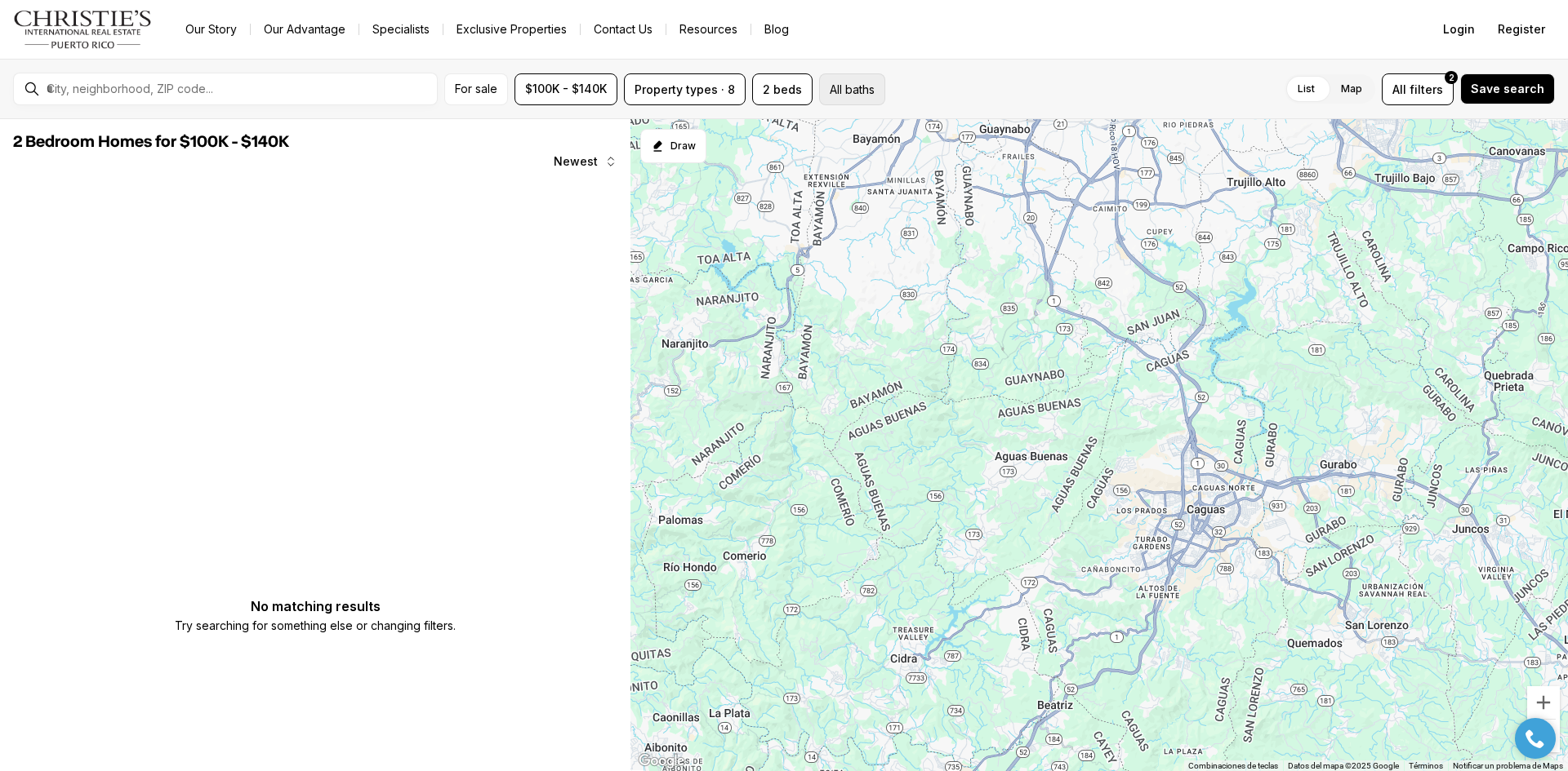
click at [850, 88] on button "All baths" at bounding box center [852, 90] width 66 height 32
click at [896, 138] on label "1" at bounding box center [887, 137] width 37 height 29
click at [886, 138] on button "1" at bounding box center [876, 130] width 16 height 16
click at [784, 86] on button "2 beds" at bounding box center [782, 90] width 61 height 32
click at [964, 141] on label "3" at bounding box center [968, 137] width 37 height 29
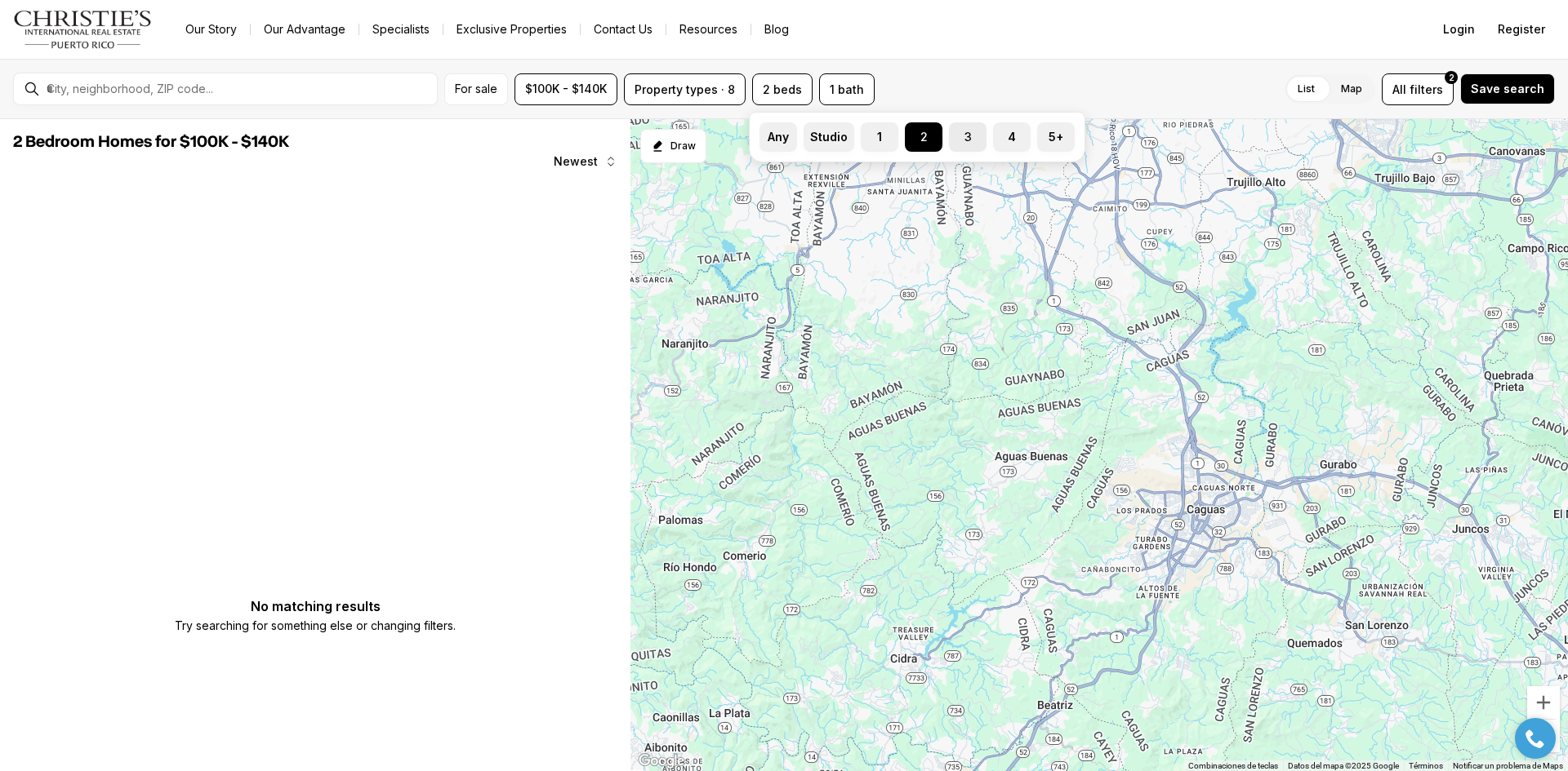
click at [964, 138] on button "3" at bounding box center [957, 130] width 16 height 16
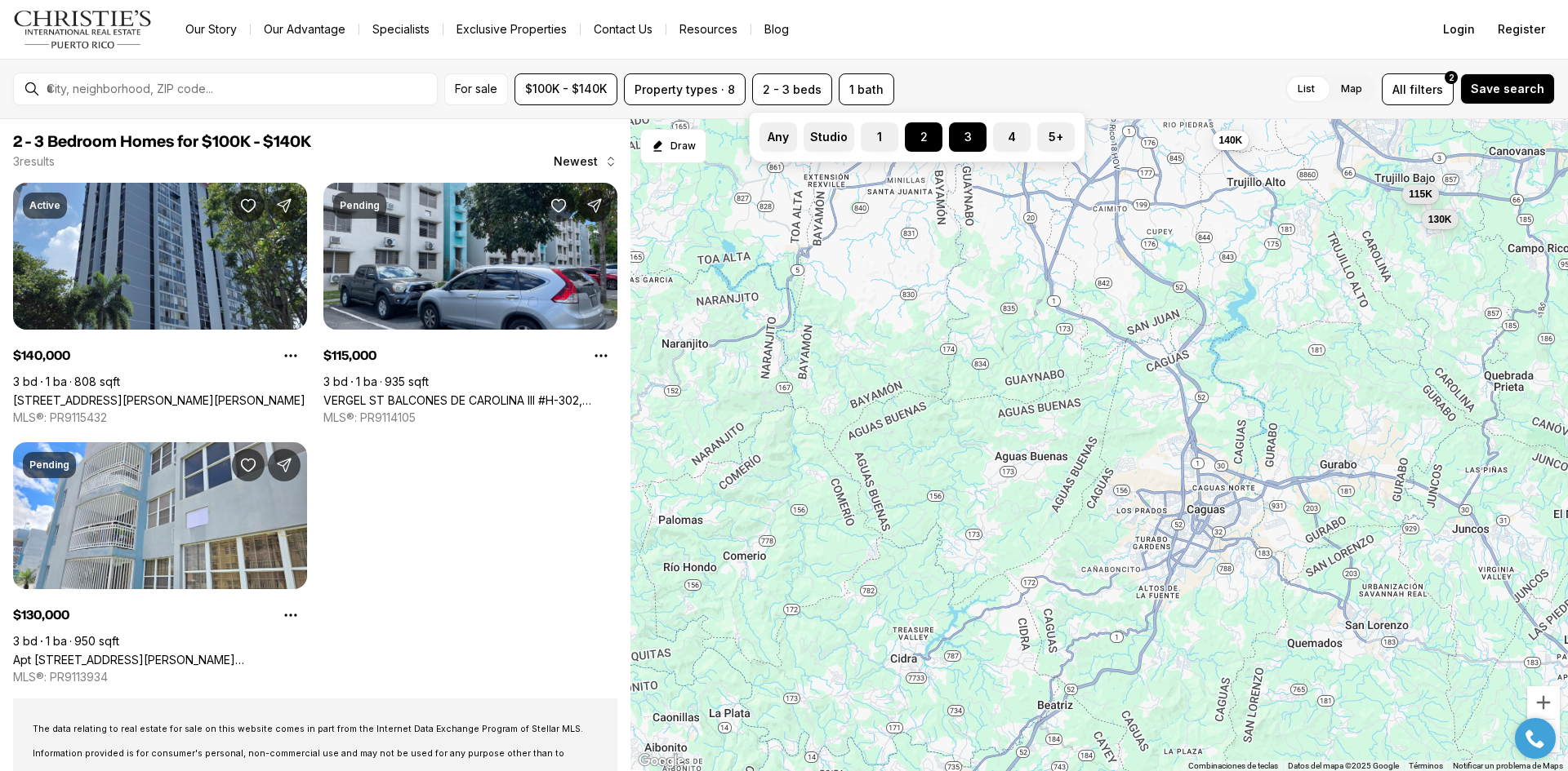
click at [1019, 89] on div "List Map List Map All filters 2 Save search" at bounding box center [1227, 90] width 654 height 32
click at [677, 93] on button "Property types · 8" at bounding box center [684, 90] width 122 height 32
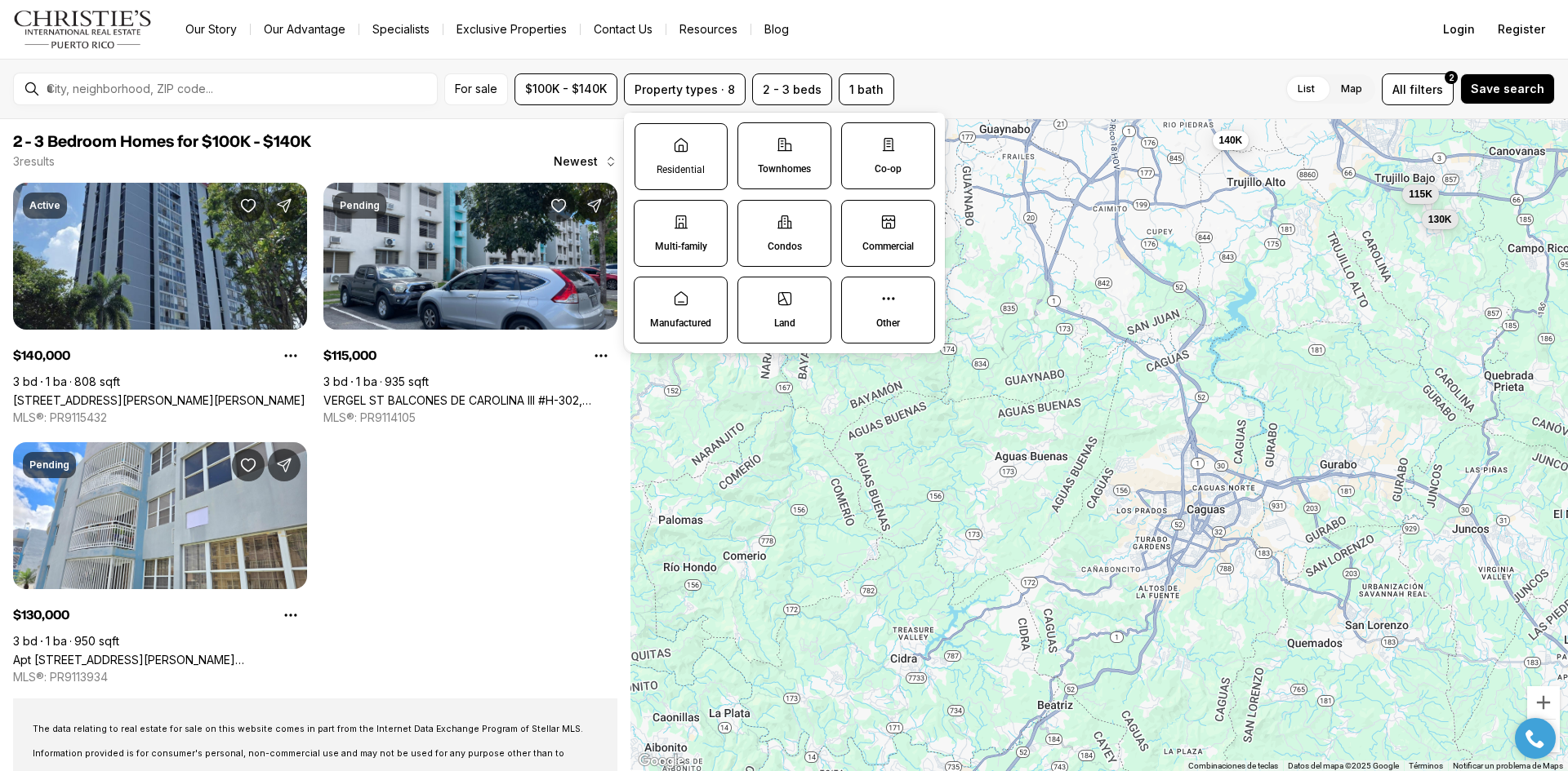
click at [681, 160] on label "Residential" at bounding box center [681, 157] width 93 height 67
click at [652, 140] on button "Residential" at bounding box center [643, 132] width 16 height 16
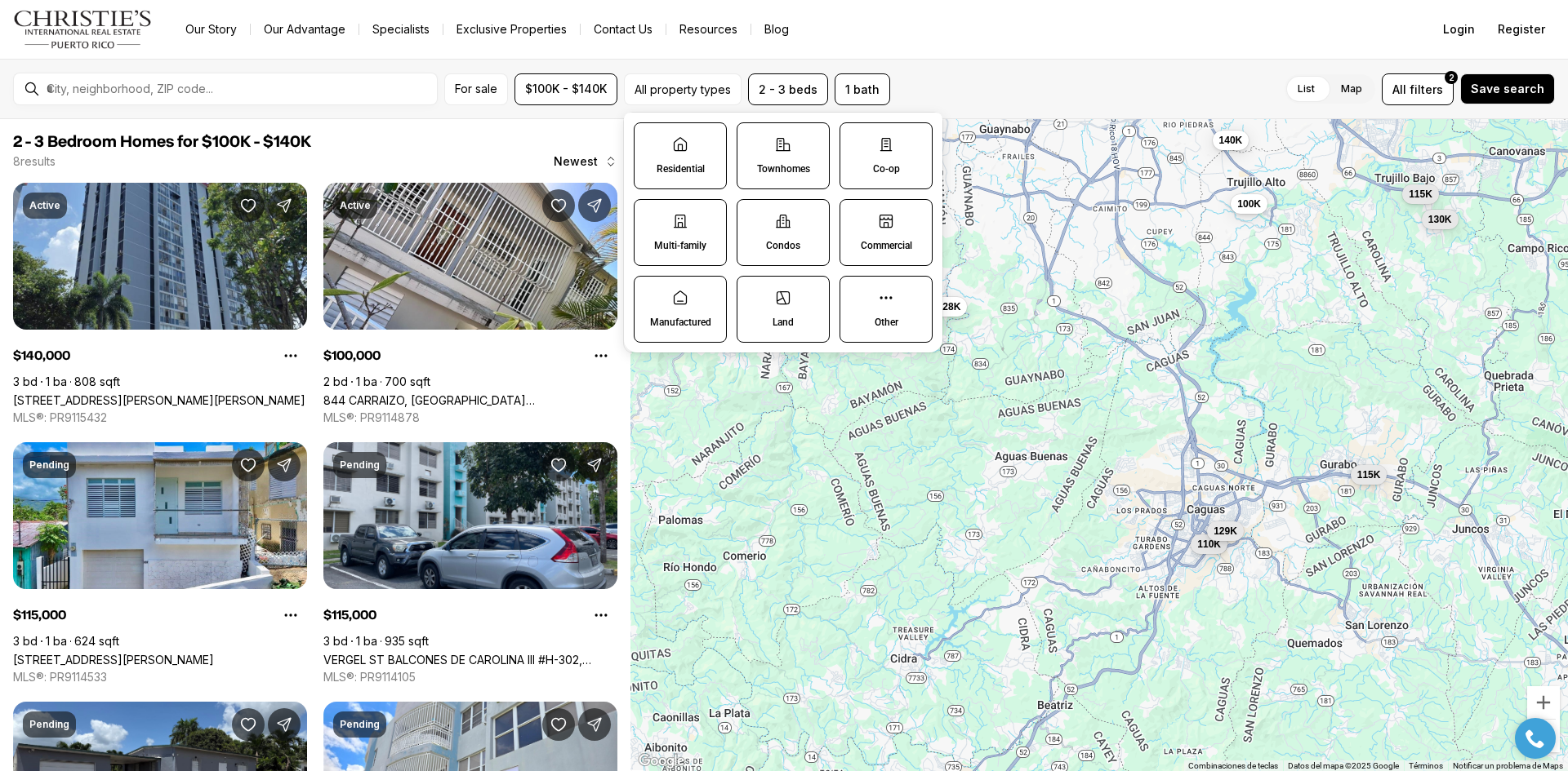
click at [681, 160] on label "Residential" at bounding box center [680, 156] width 93 height 67
click at [651, 139] on button "Residential" at bounding box center [642, 131] width 16 height 16
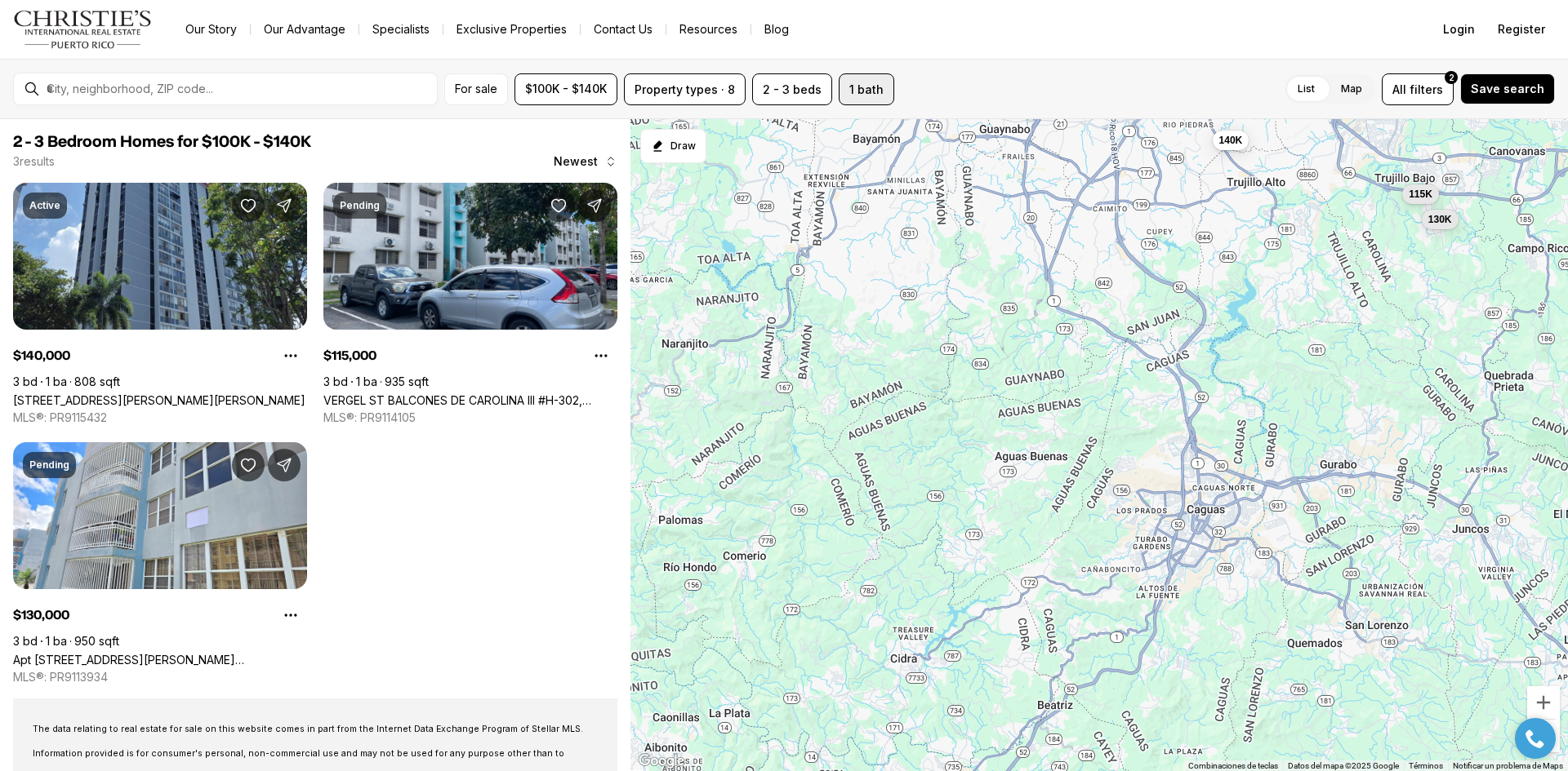
click at [873, 90] on button "1 bath" at bounding box center [866, 90] width 55 height 32
click at [955, 138] on label "2" at bounding box center [949, 137] width 37 height 29
click at [947, 138] on button "2" at bounding box center [938, 130] width 16 height 16
click at [567, 451] on div "Active $140,000 3 bd 1 ba 808 sqft 2 ALMONTE #411, SAN JUAN PR, 00926 MLS®: PR9…" at bounding box center [315, 433] width 605 height 502
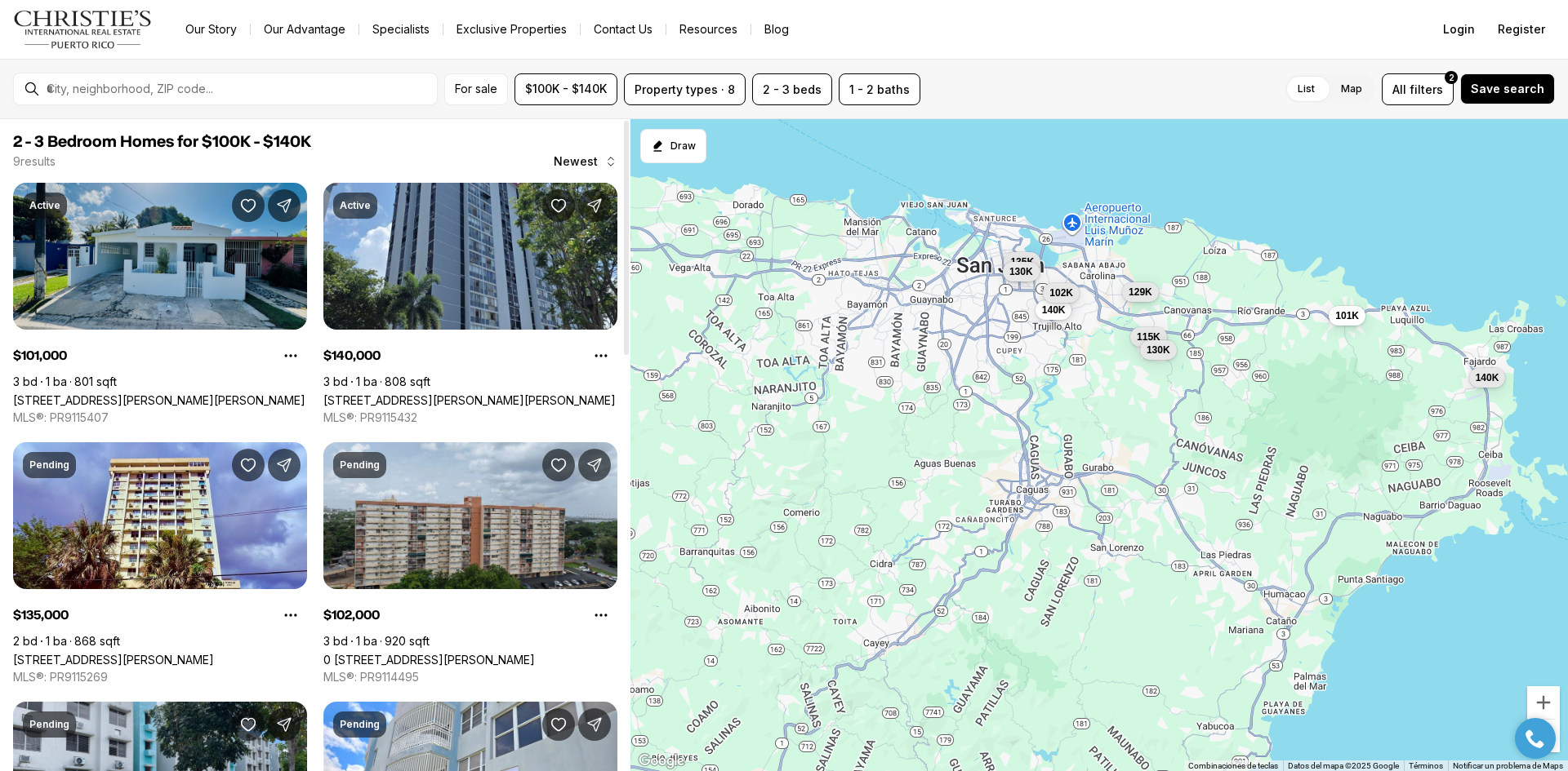
click at [108, 393] on link "[STREET_ADDRESS][PERSON_NAME][PERSON_NAME]" at bounding box center [159, 400] width 292 height 14
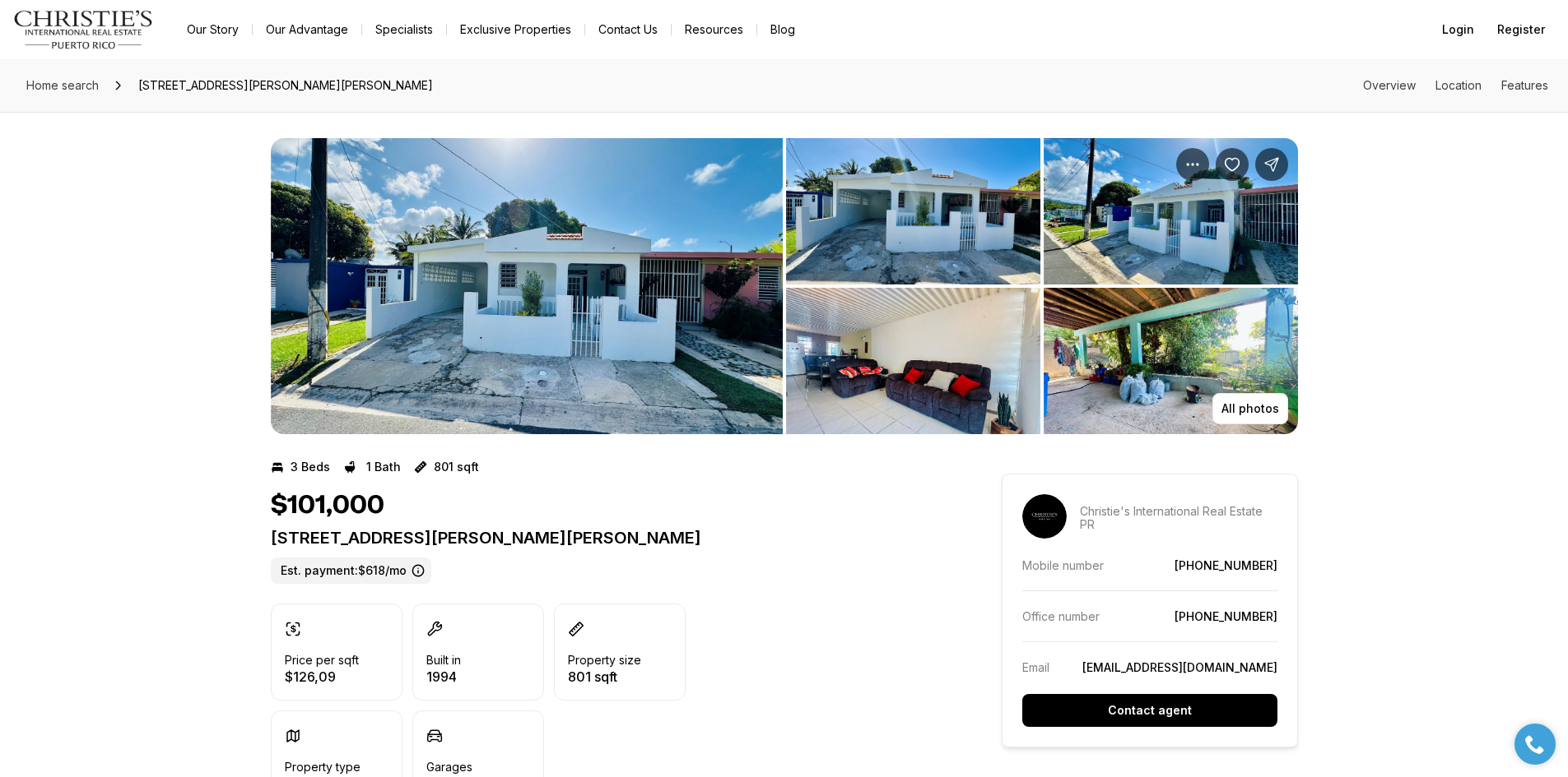
click at [567, 339] on img "View image gallery" at bounding box center [526, 287] width 512 height 296
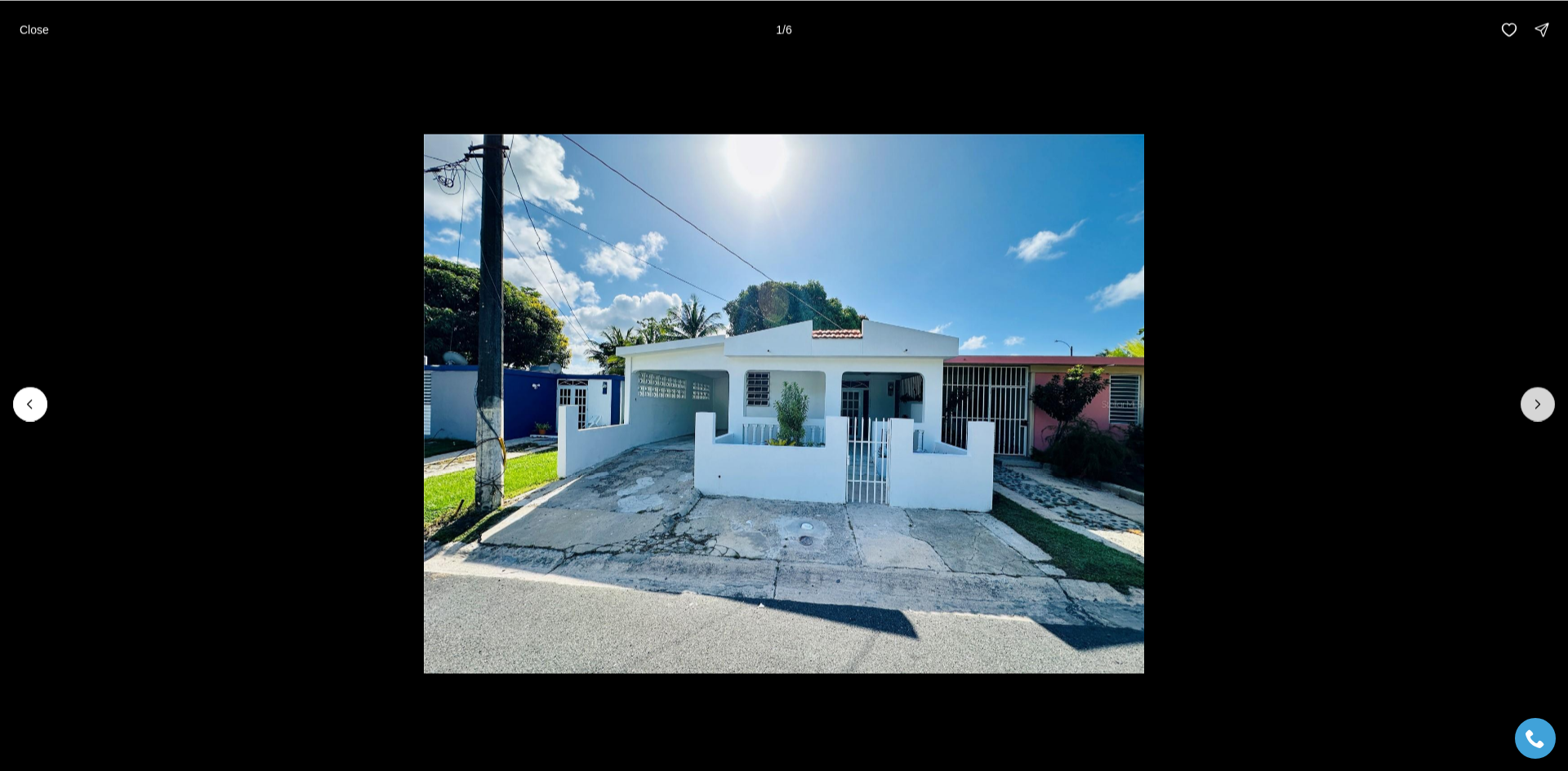
click at [1542, 397] on icon "Next slide" at bounding box center [1537, 403] width 16 height 16
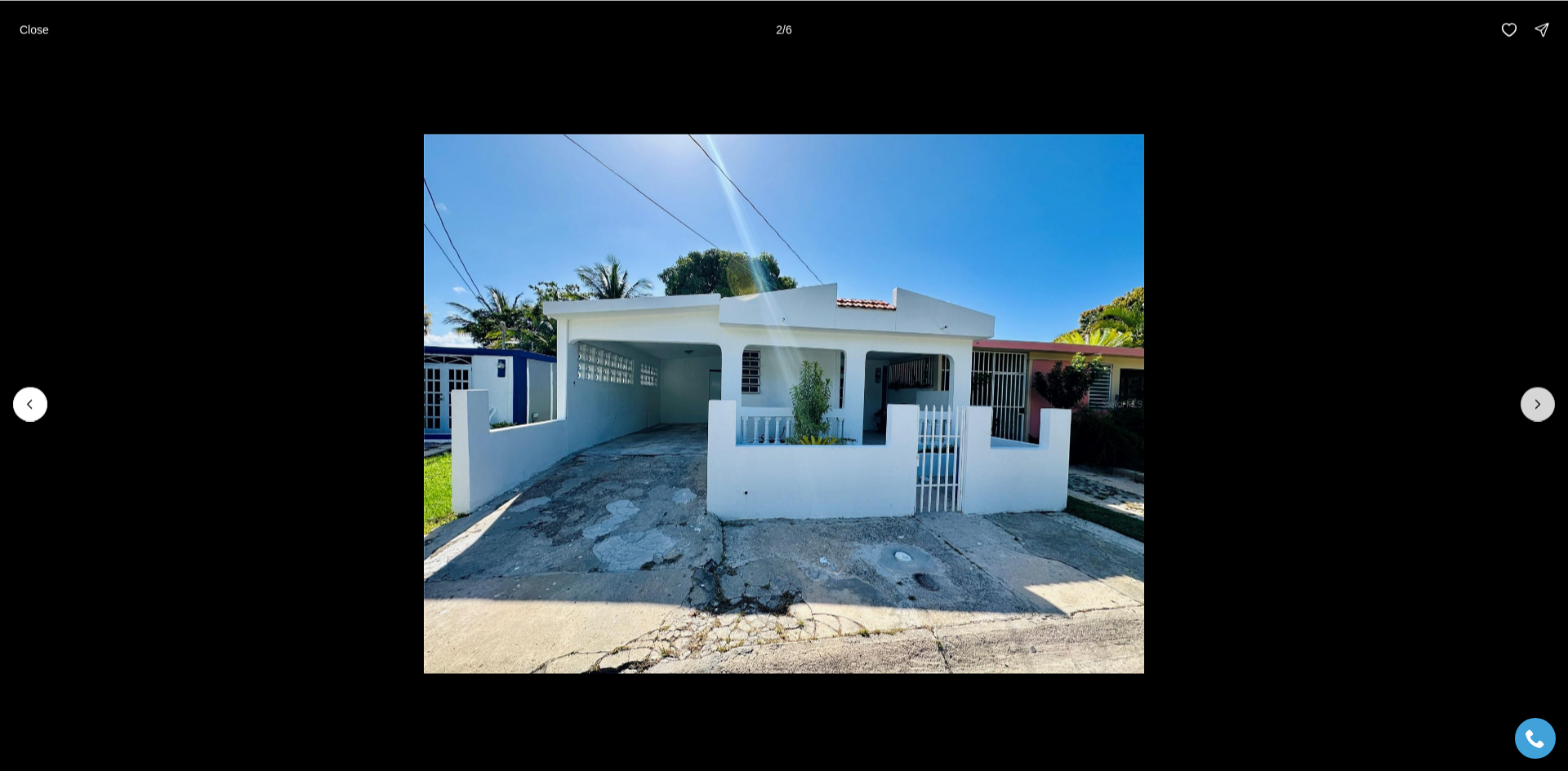
click at [1542, 397] on icon "Next slide" at bounding box center [1537, 403] width 16 height 16
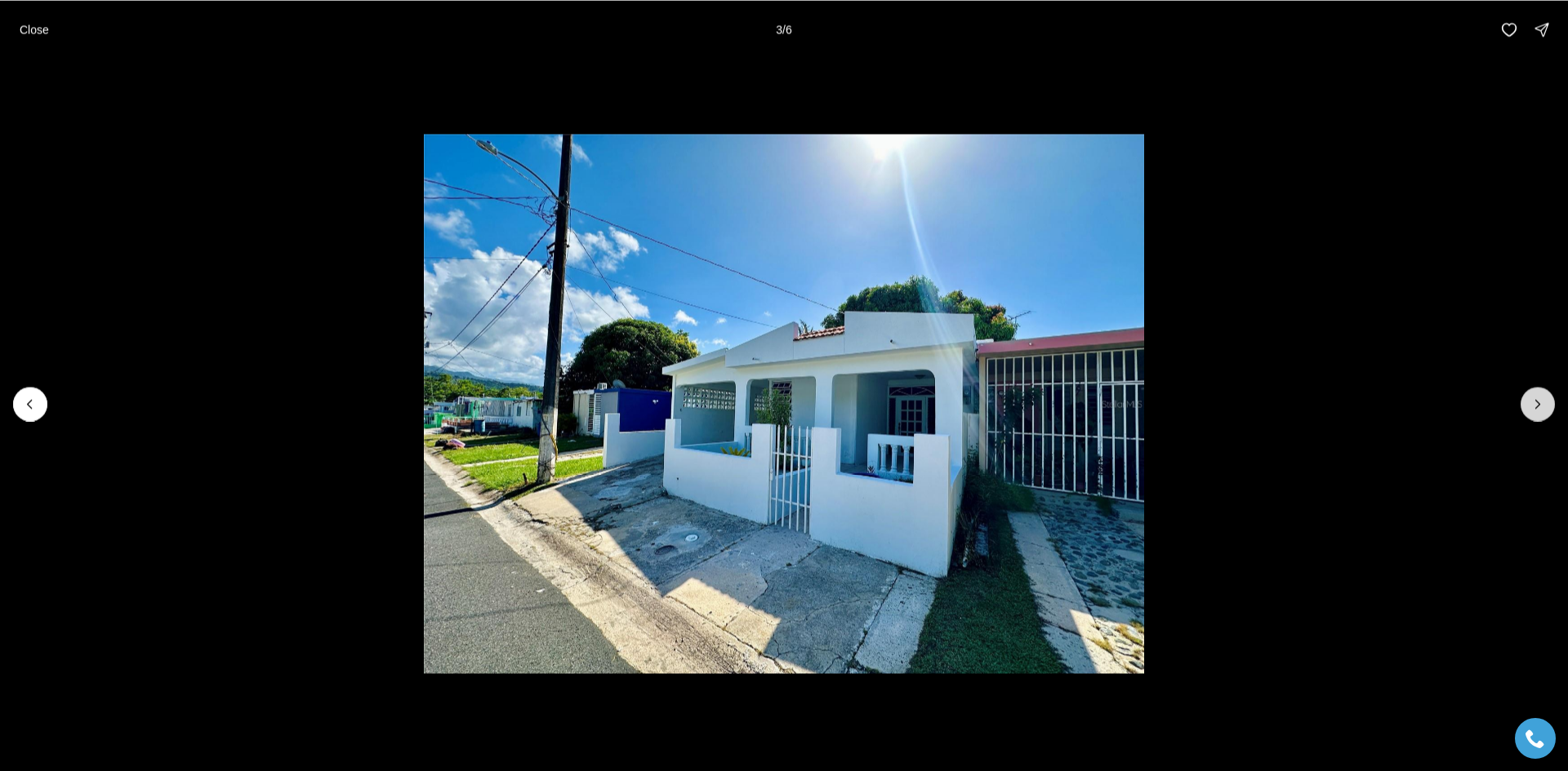
click at [1542, 397] on icon "Next slide" at bounding box center [1537, 403] width 16 height 16
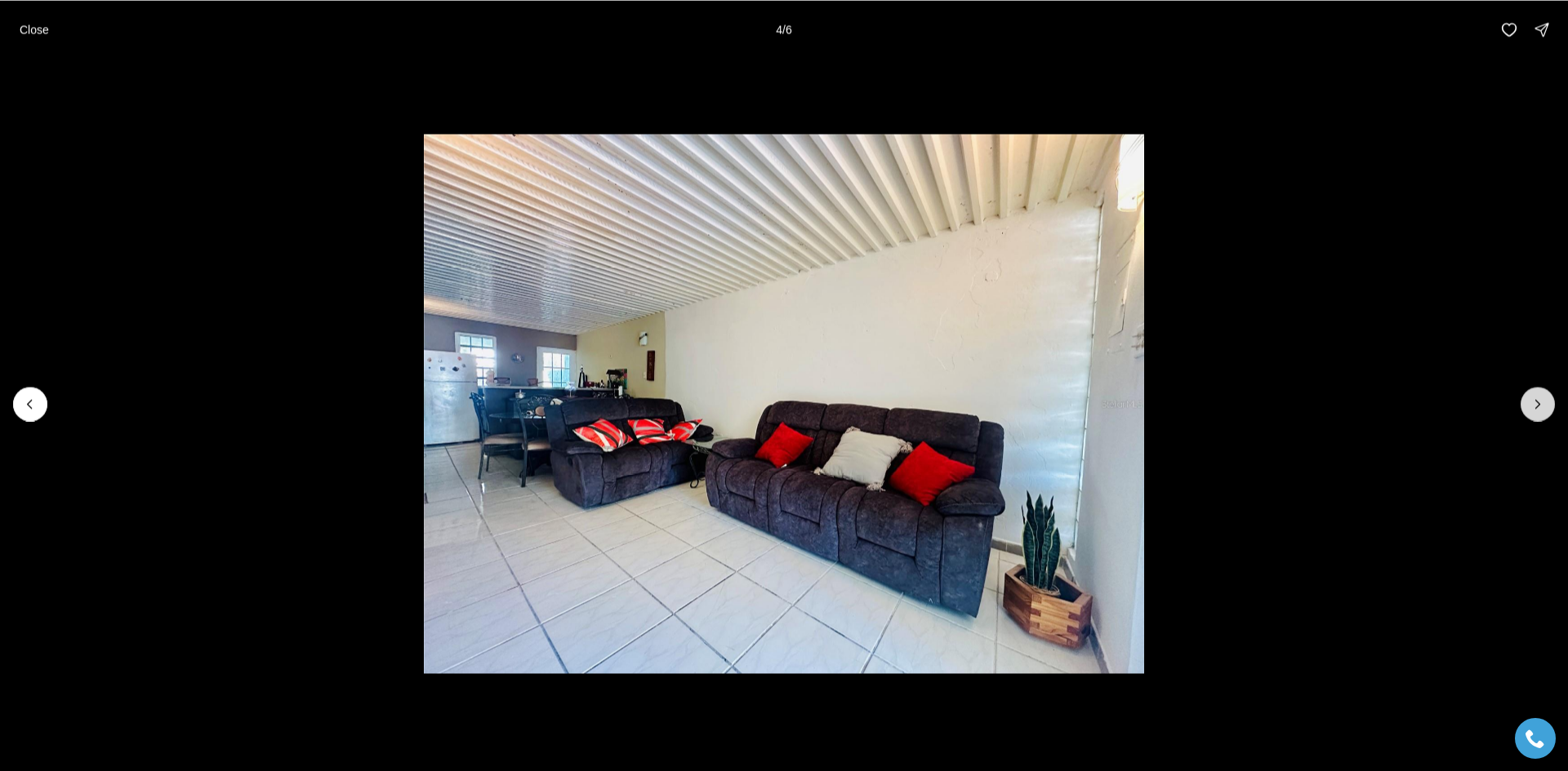
click at [1542, 397] on icon "Next slide" at bounding box center [1537, 403] width 16 height 16
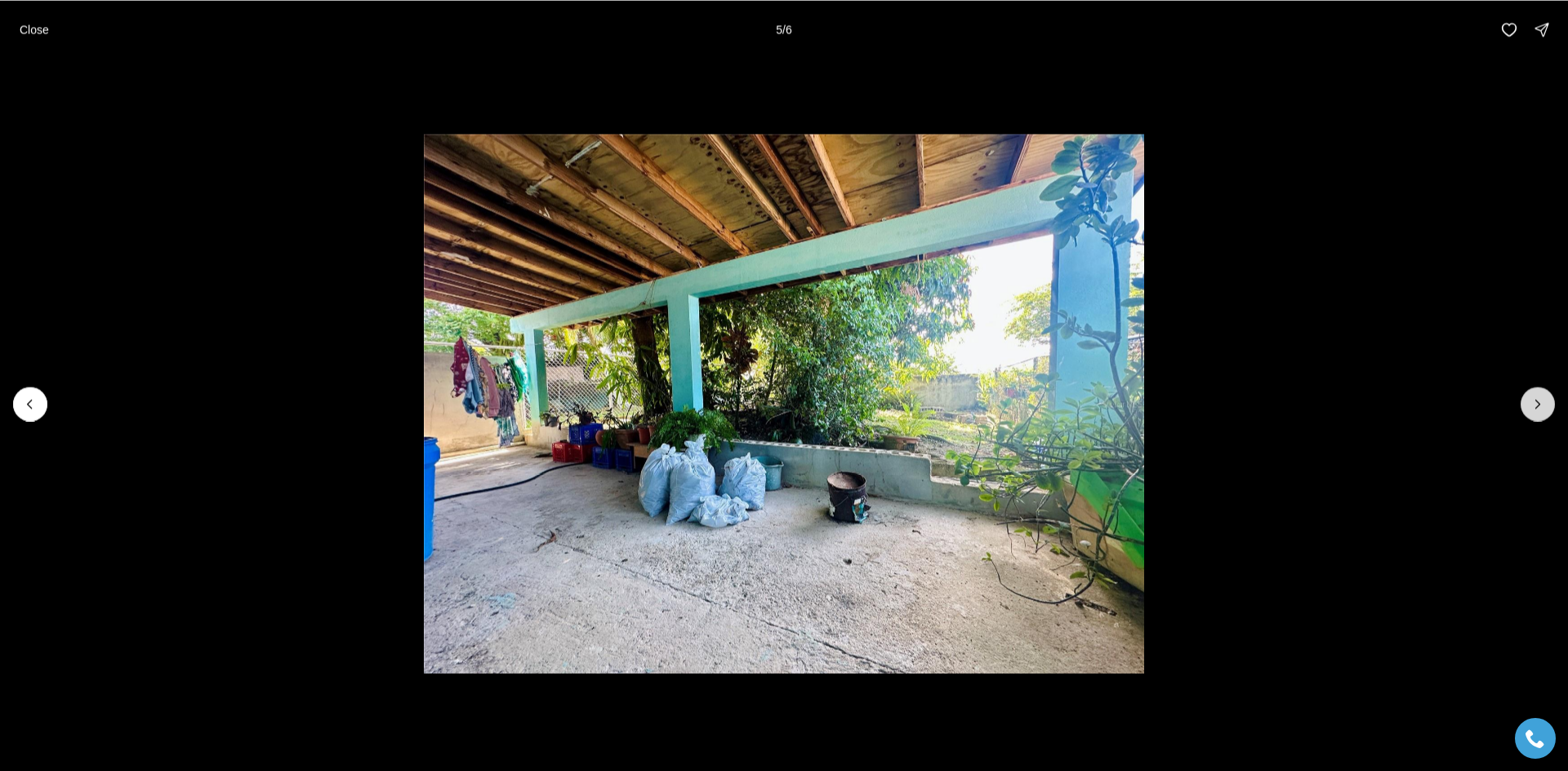
click at [1542, 397] on icon "Next slide" at bounding box center [1537, 403] width 16 height 16
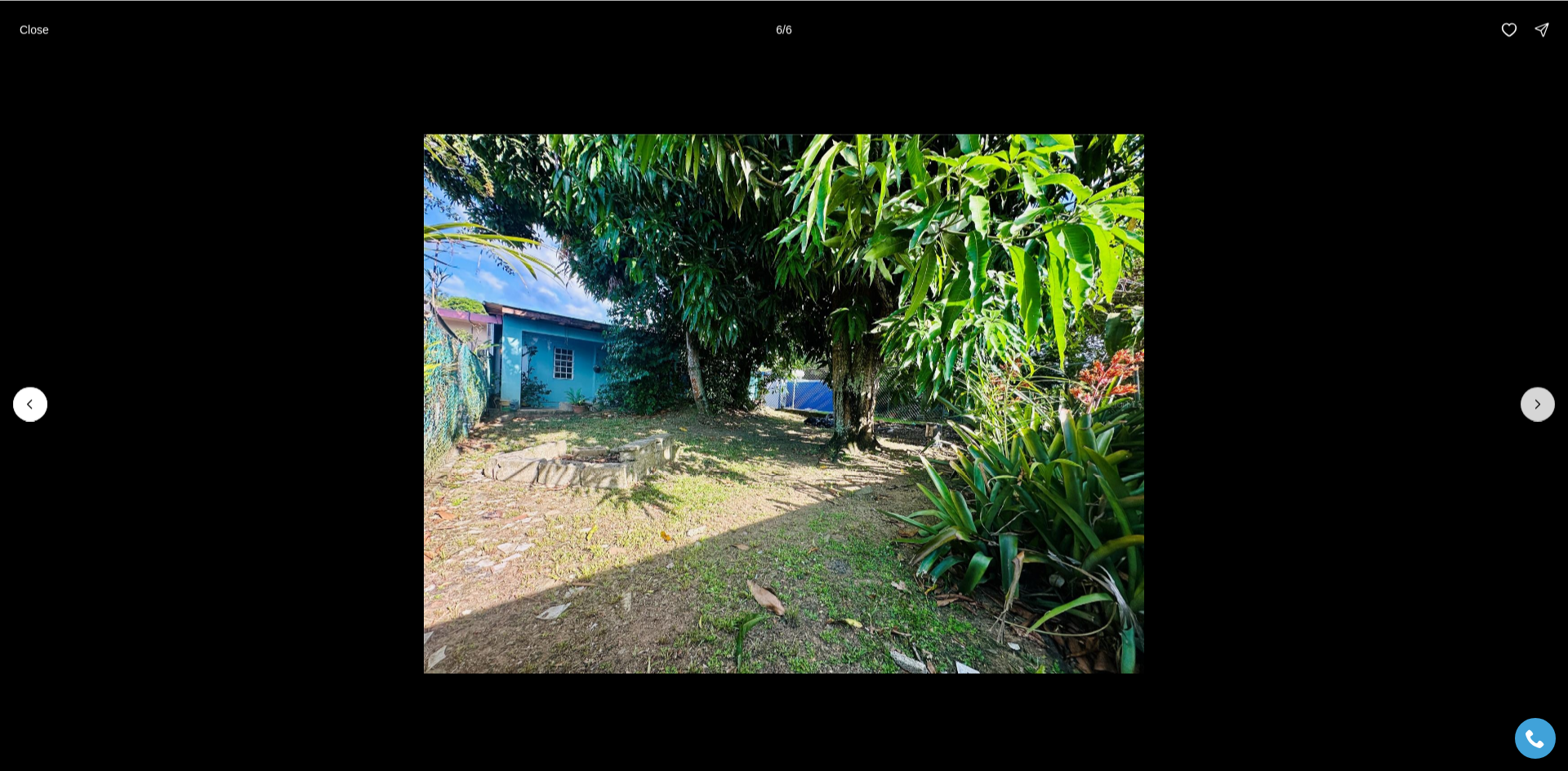
click at [1542, 397] on div at bounding box center [1537, 403] width 35 height 35
click at [16, 22] on button "Close" at bounding box center [34, 29] width 49 height 33
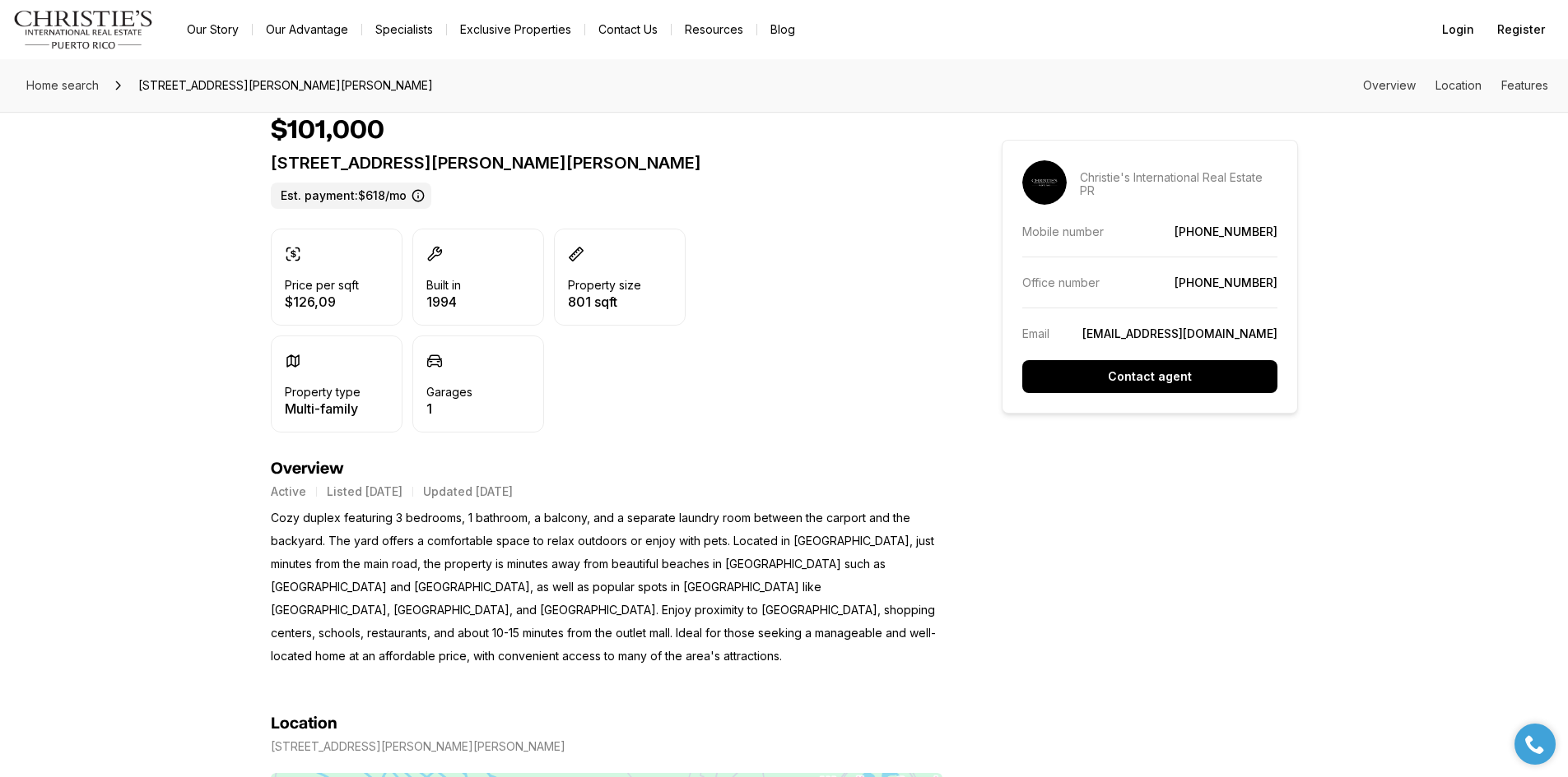
scroll to position [411, 0]
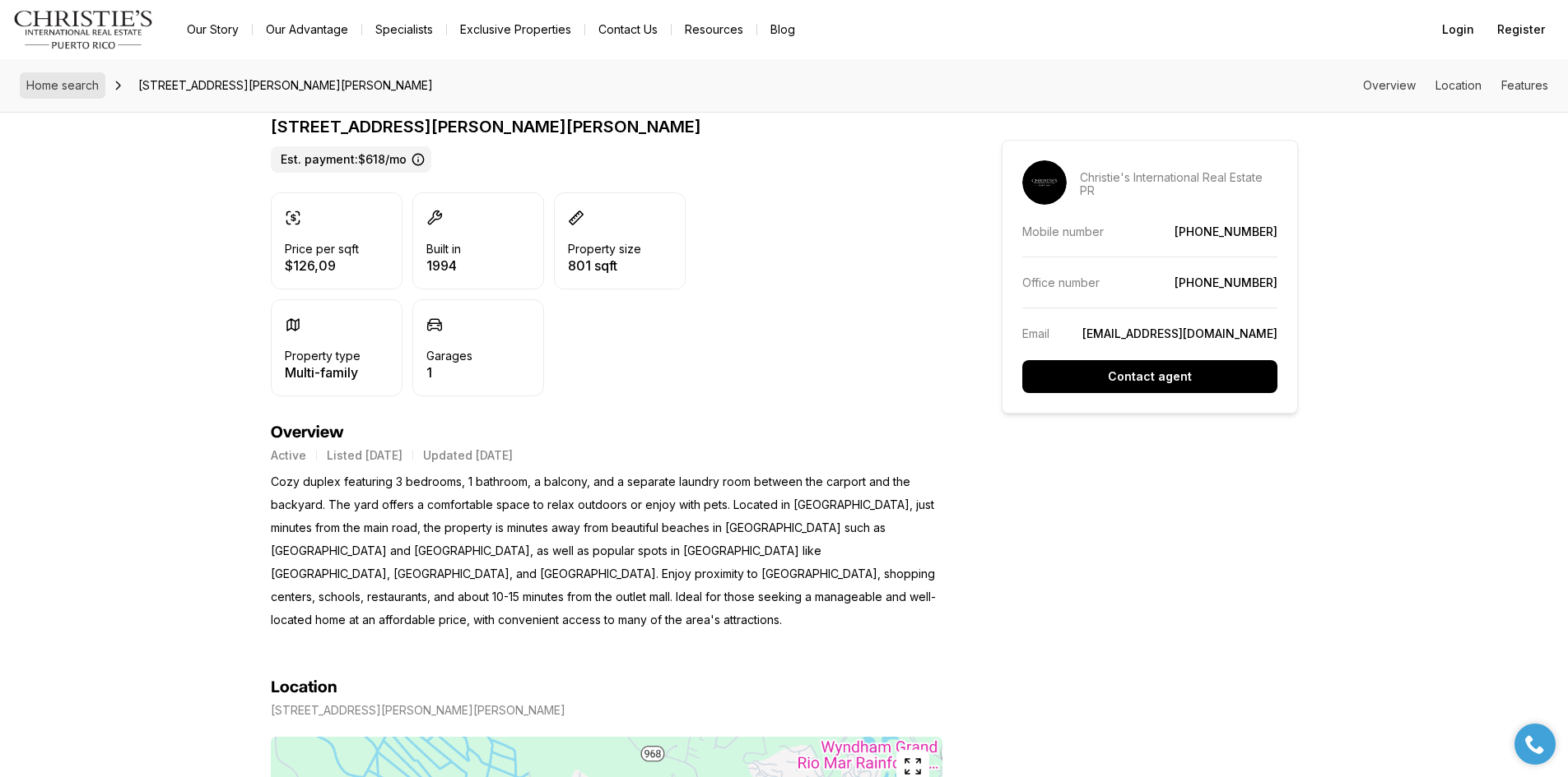
click at [48, 81] on span "Home search" at bounding box center [62, 85] width 73 height 14
